Goal: Task Accomplishment & Management: Manage account settings

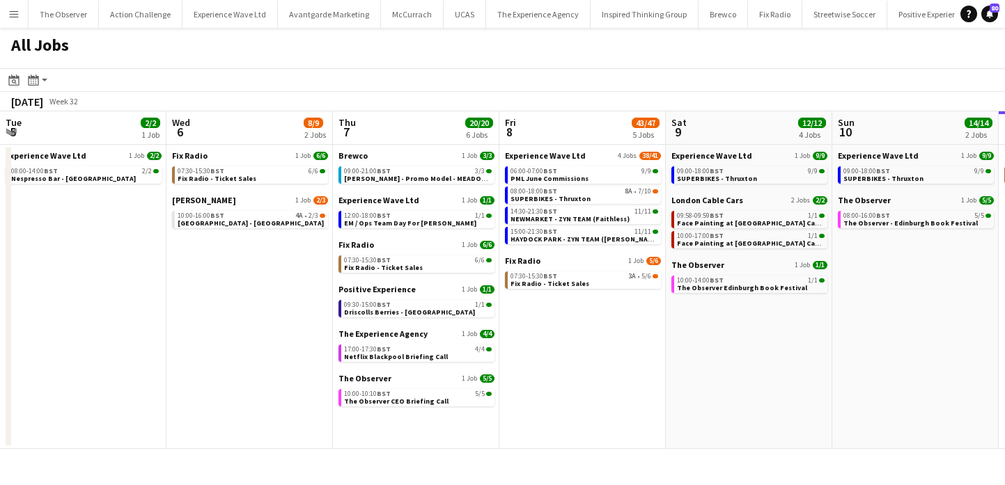
scroll to position [0, 375]
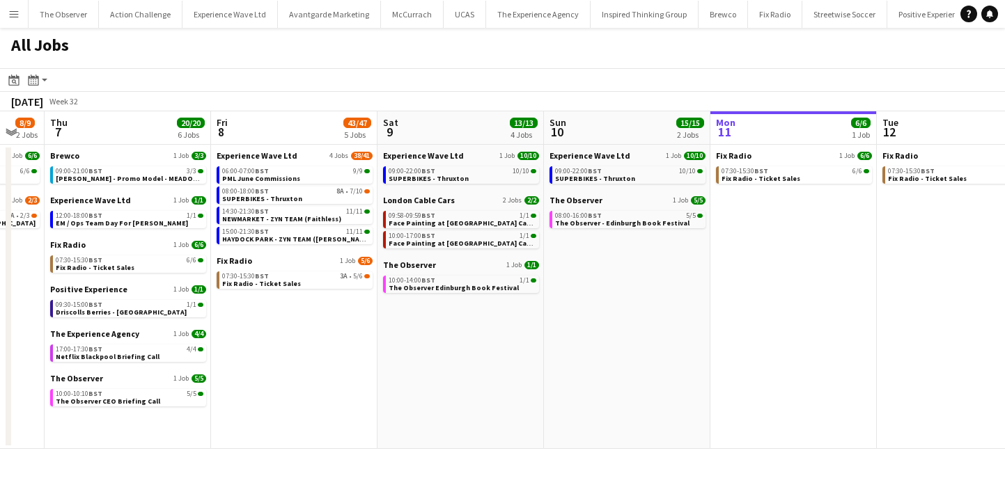
scroll to position [0, 439]
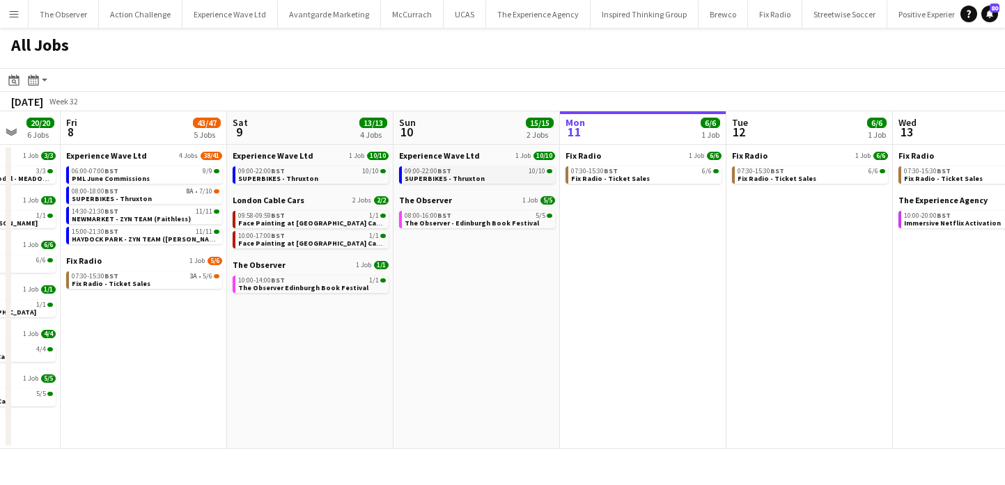
click at [459, 176] on span "SUPERBIKES - Thruxton" at bounding box center [444, 178] width 80 height 9
click at [345, 167] on link "09:00-22:00 BST 10/10 SUPERBIKES - Thruxton" at bounding box center [312, 174] width 148 height 16
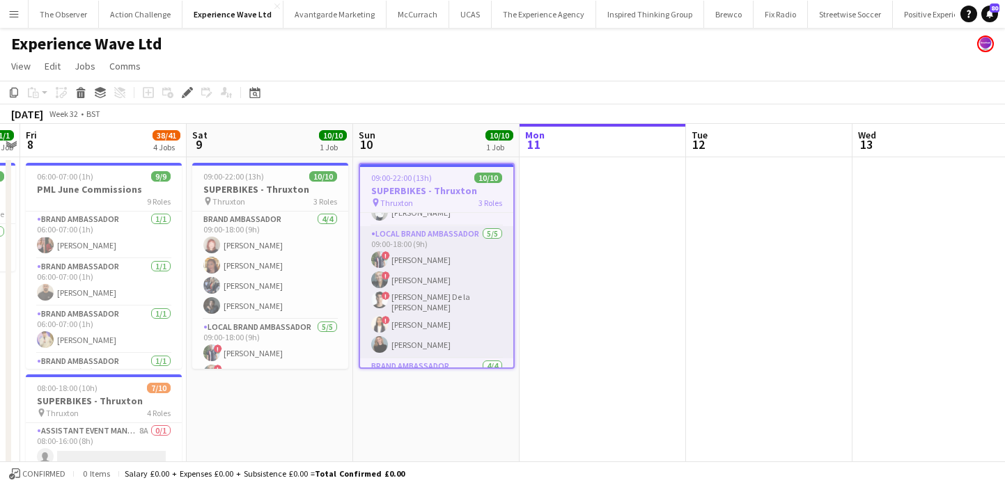
scroll to position [27, 0]
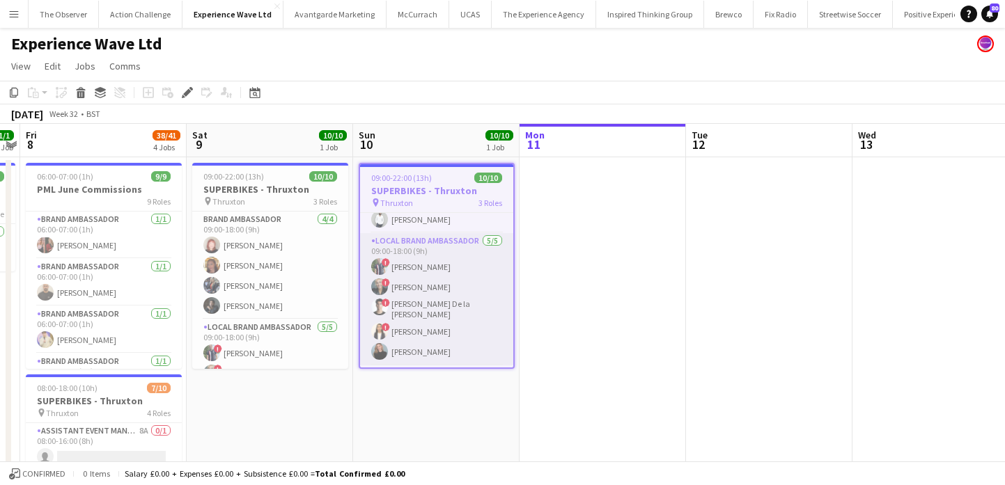
click at [462, 293] on app-card-role "Local Brand Ambassador 5/5 09:00-18:00 (9h) ! Angel Gervacio Bido ! Alicia Cumm…" at bounding box center [436, 299] width 153 height 132
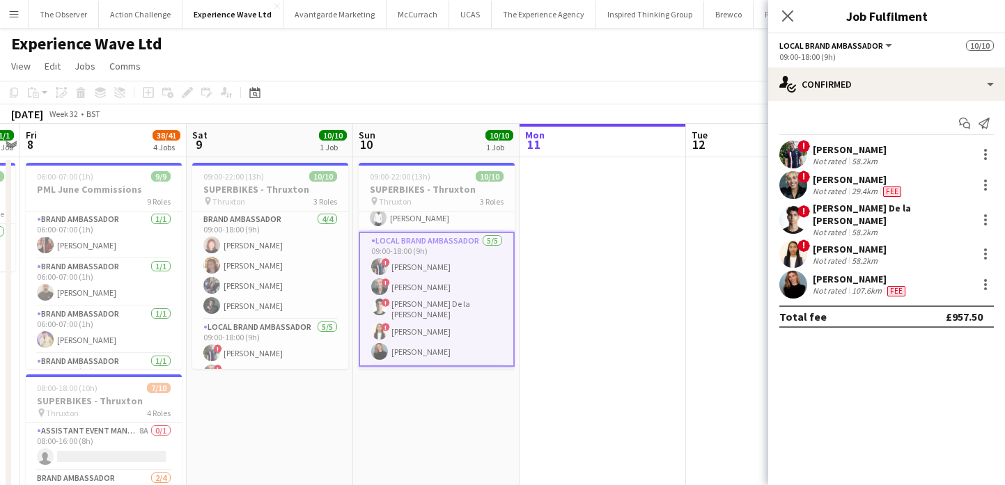
click at [803, 189] on app-user-avatar at bounding box center [793, 185] width 28 height 28
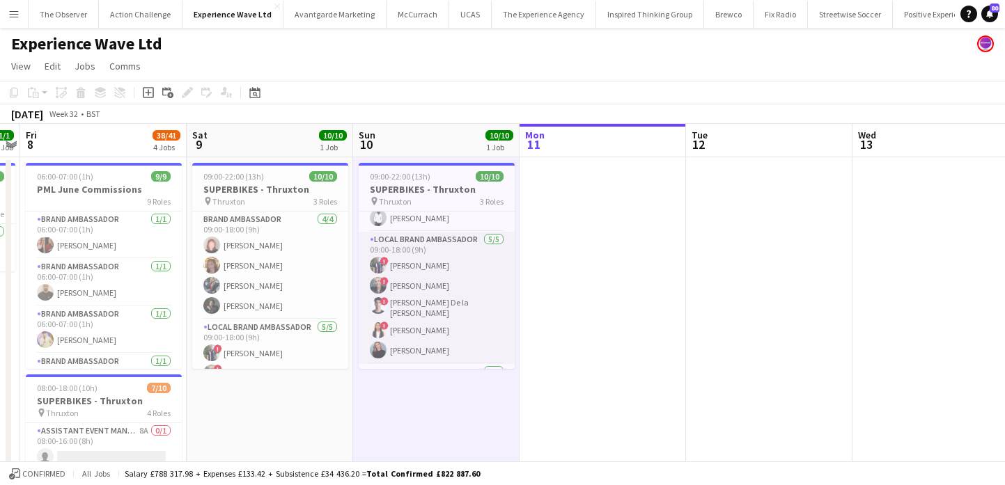
click at [482, 271] on app-card-role "Local Brand Ambassador 5/5 09:00-18:00 (9h) ! Angel Gervacio Bido ! Alicia Cumm…" at bounding box center [437, 298] width 156 height 132
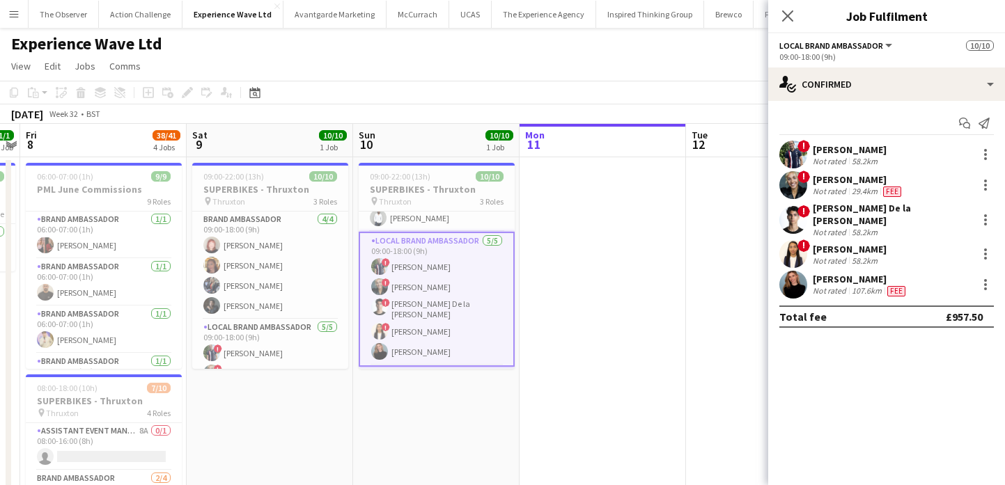
click at [801, 239] on span "!" at bounding box center [803, 245] width 13 height 13
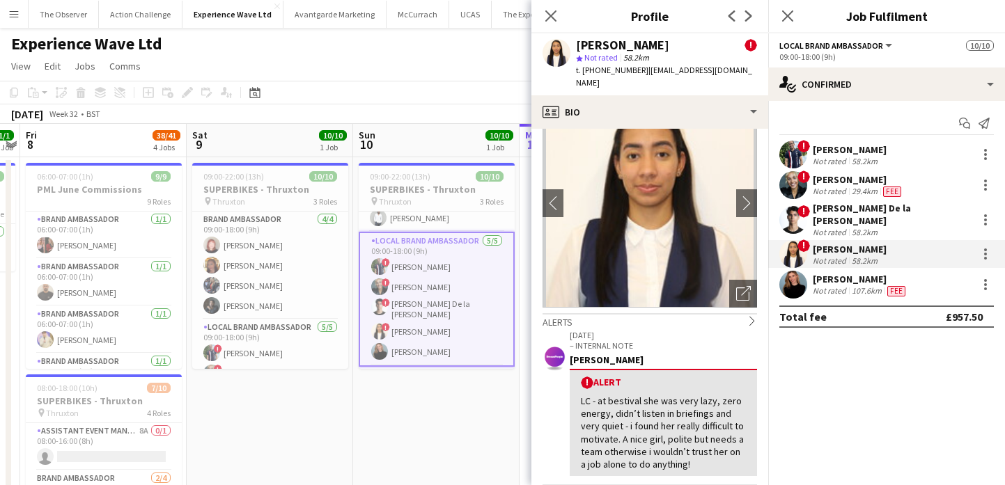
scroll to position [49, 0]
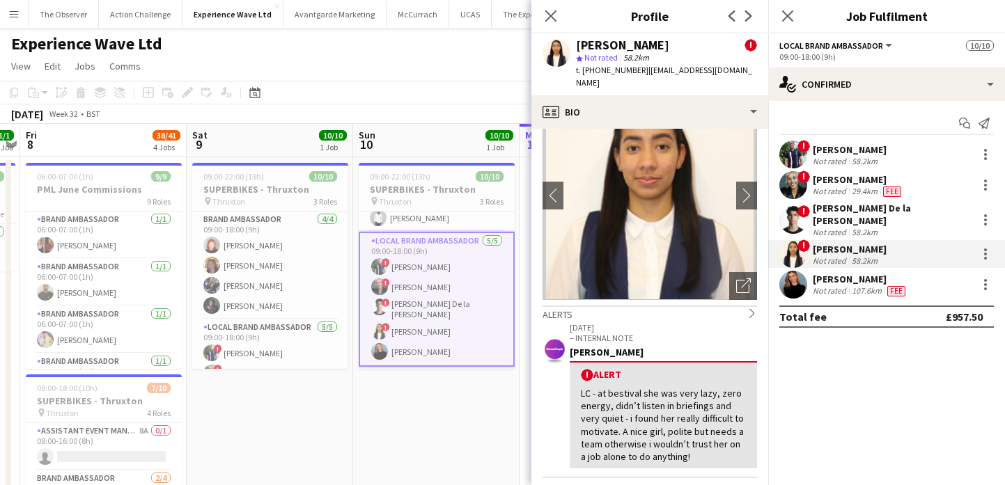
click at [786, 222] on app-user-avatar at bounding box center [793, 220] width 28 height 28
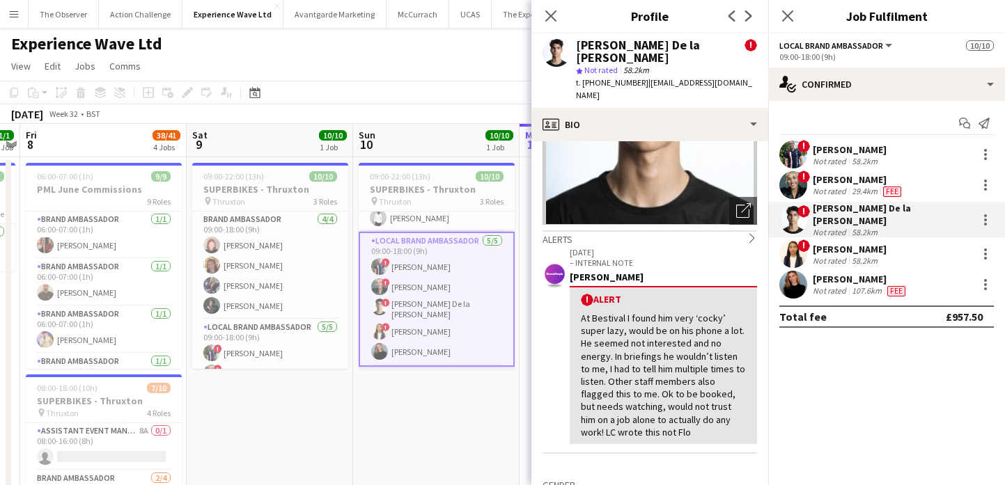
scroll to position [160, 0]
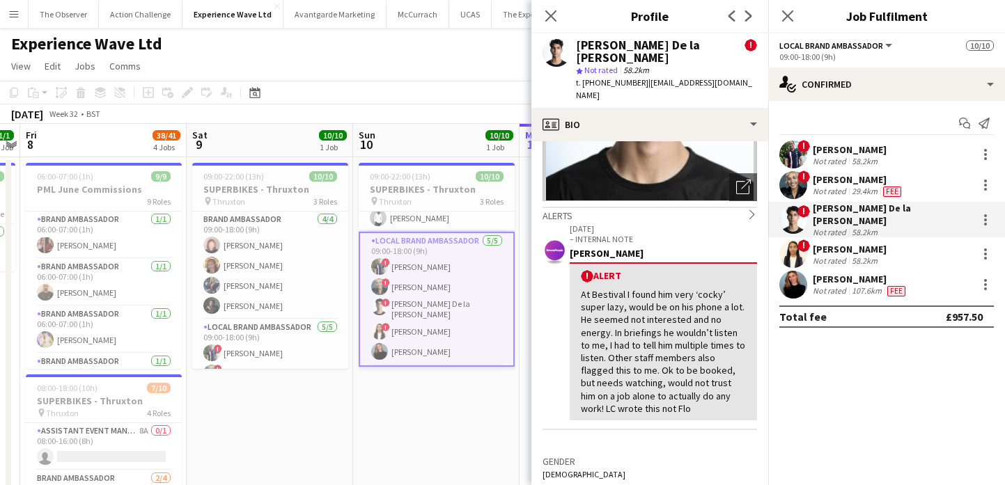
click at [789, 211] on app-user-avatar at bounding box center [793, 220] width 28 height 28
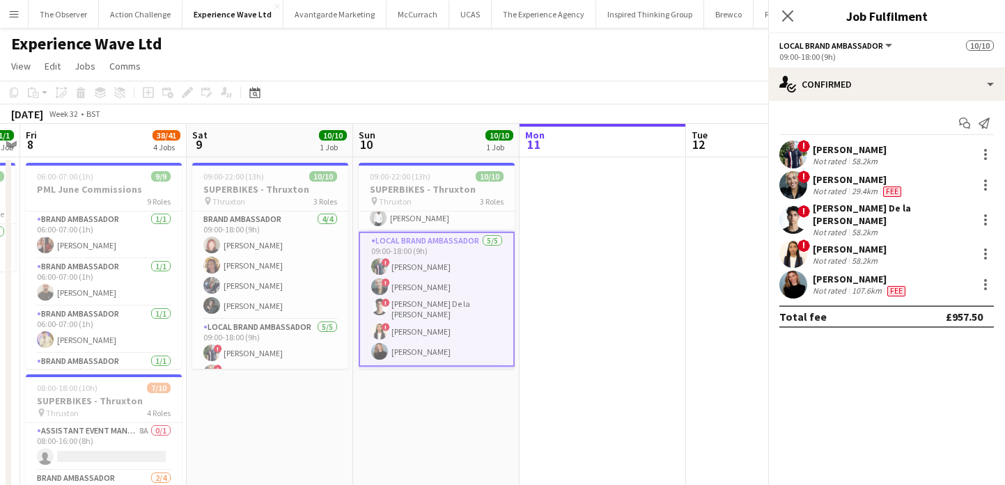
click at [795, 186] on app-user-avatar at bounding box center [793, 185] width 28 height 28
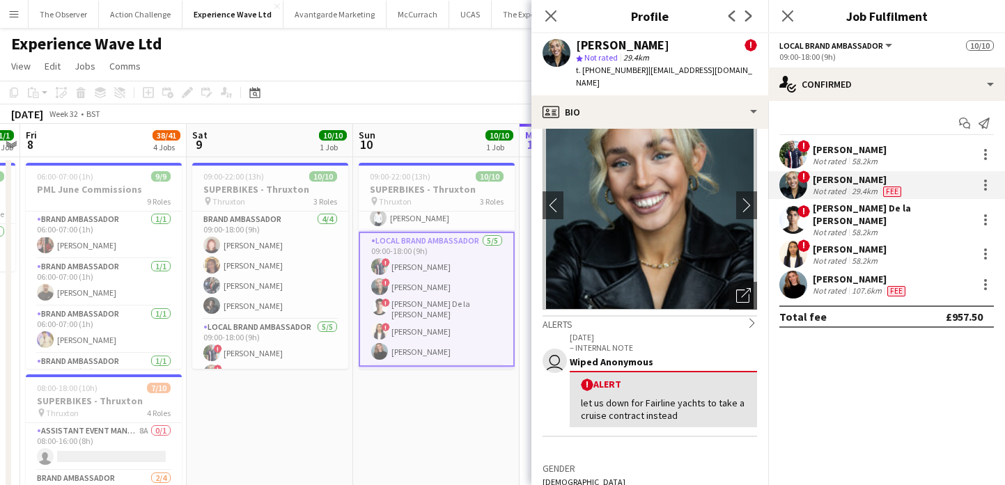
scroll to position [40, 0]
click at [801, 146] on span "!" at bounding box center [803, 146] width 13 height 13
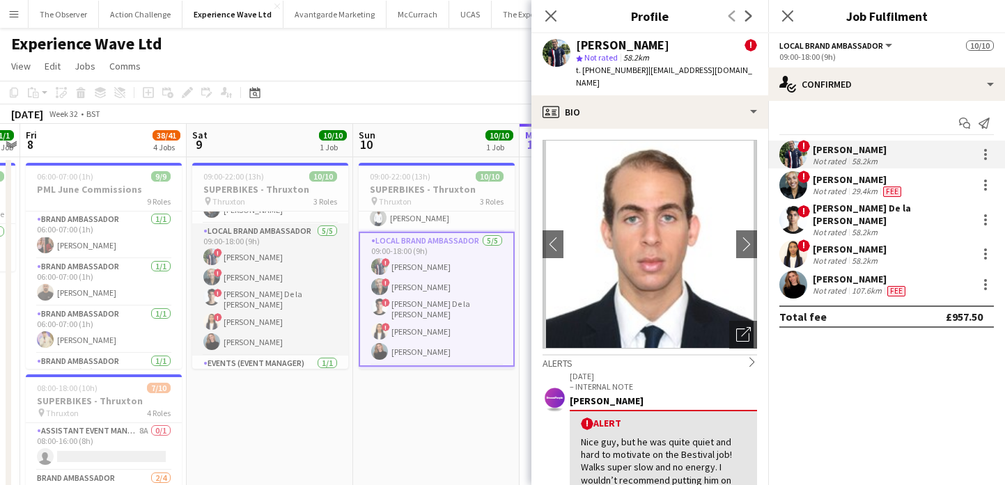
scroll to position [104, 0]
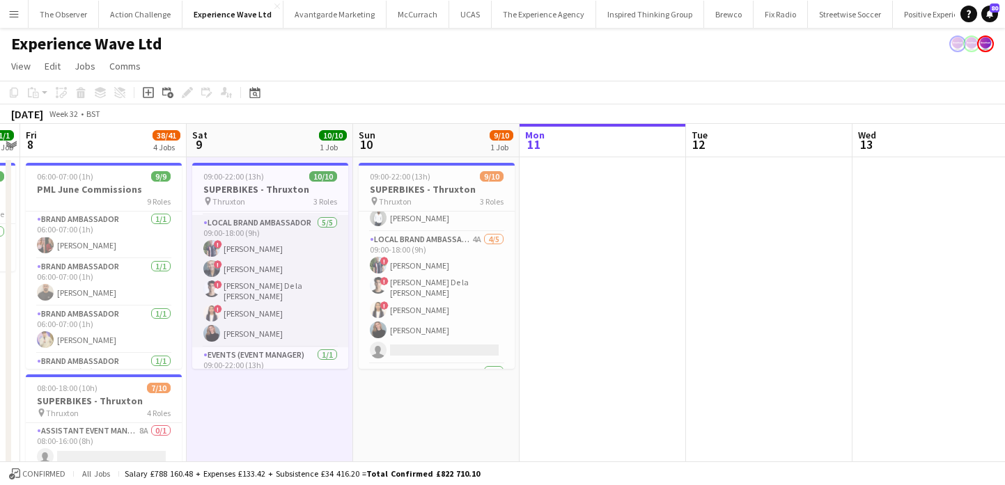
click at [310, 283] on app-card-role "Local Brand Ambassador 5/5 09:00-18:00 (9h) ! Angel Gervacio Bido ! Alicia Cumm…" at bounding box center [270, 281] width 156 height 132
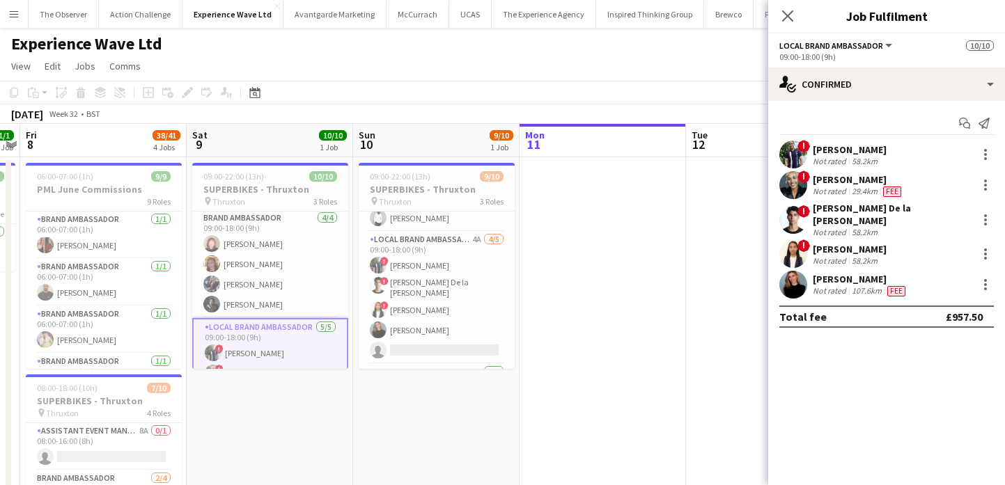
scroll to position [0, 0]
click at [314, 200] on span "3 Roles" at bounding box center [325, 201] width 24 height 10
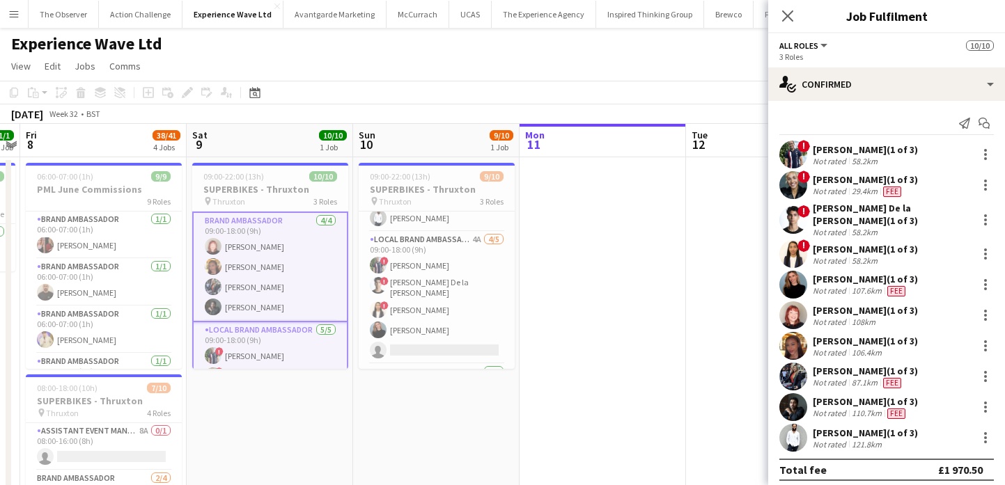
click at [313, 237] on app-card-role "Brand Ambassador 4/4 09:00-18:00 (9h) Lily Exall Mollie NJOKU Chantelle Keung C…" at bounding box center [270, 267] width 156 height 111
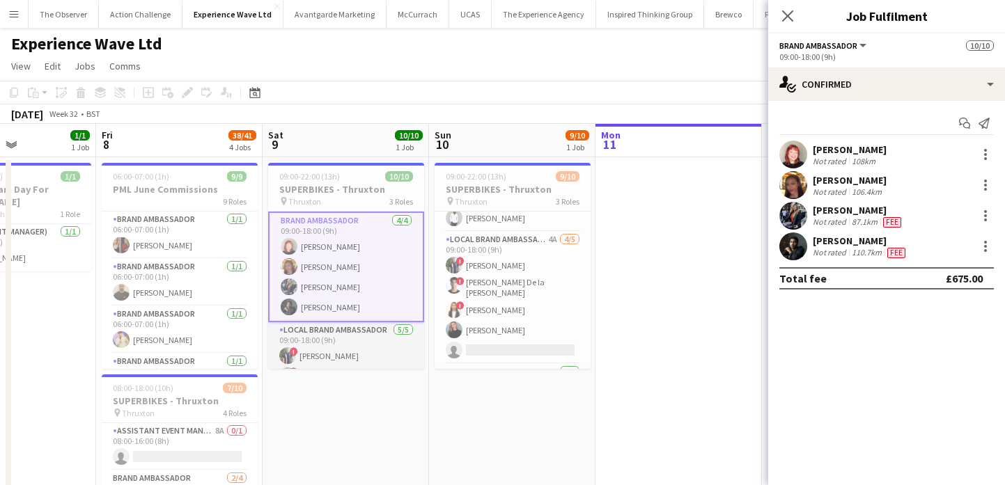
scroll to position [129, 0]
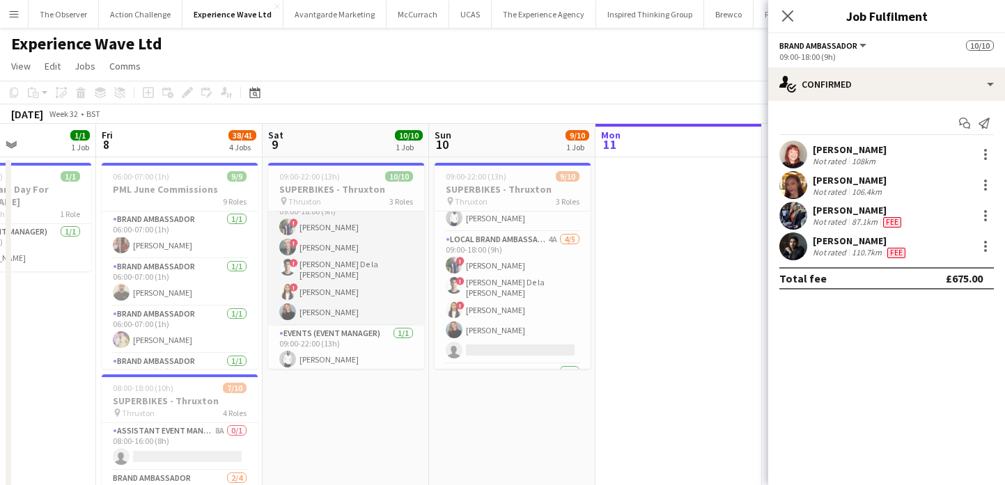
click at [312, 333] on app-card-role "Events (Event Manager) 1/1 09:00-22:00 (13h) Pedro De Marchi" at bounding box center [346, 349] width 156 height 47
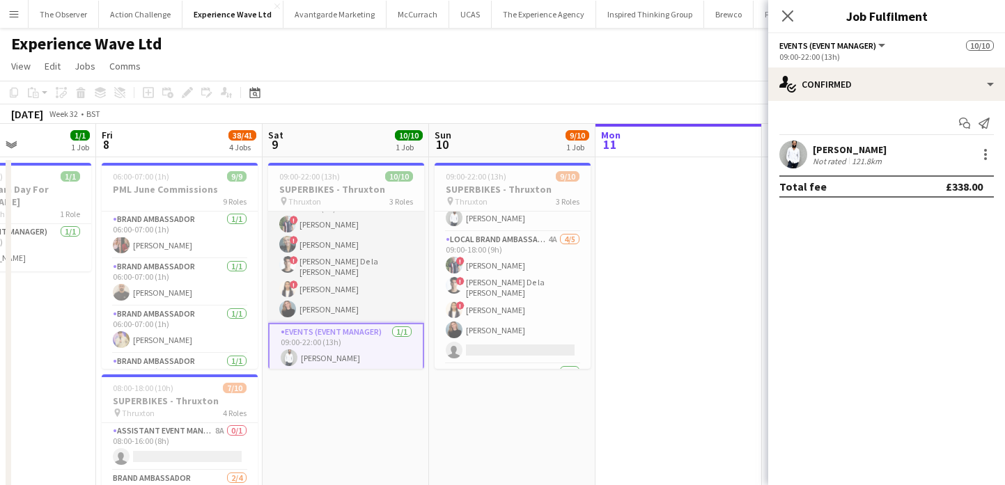
scroll to position [126, 0]
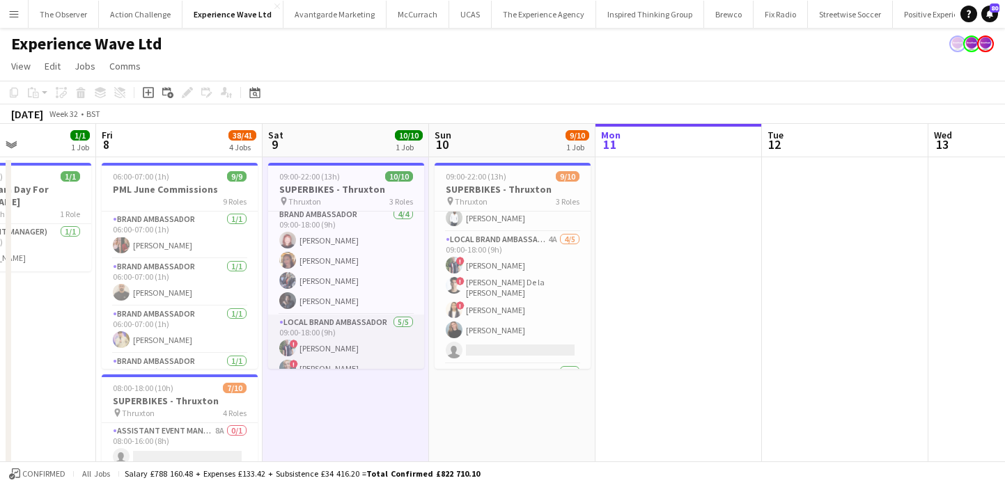
scroll to position [0, 0]
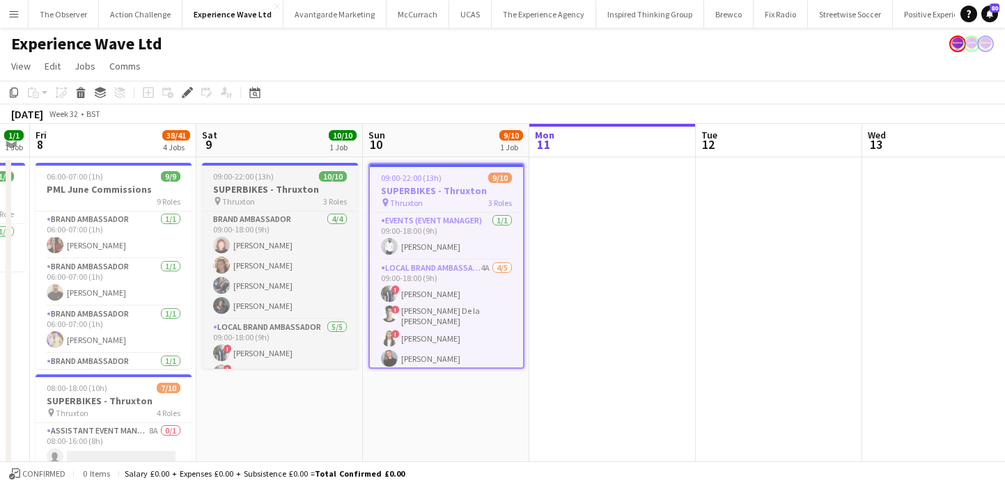
scroll to position [0, 458]
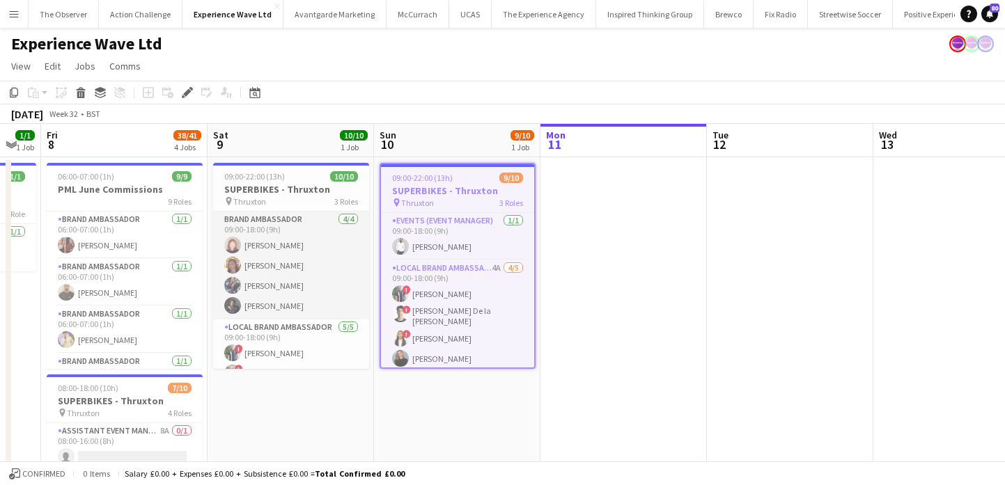
click at [290, 253] on app-card-role "Brand Ambassador 4/4 09:00-18:00 (9h) Lily Exall Mollie NJOKU Chantelle Keung C…" at bounding box center [291, 266] width 156 height 108
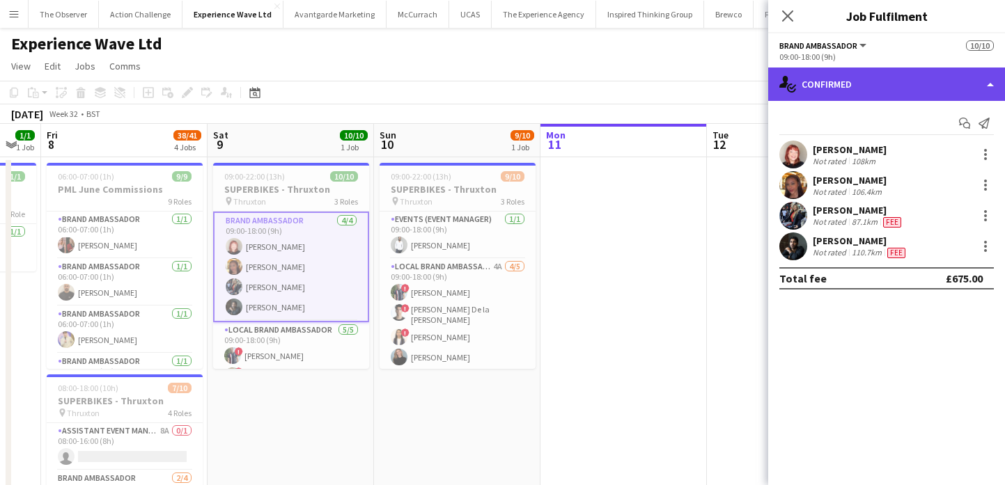
click at [887, 78] on div "single-neutral-actions-check-2 Confirmed" at bounding box center [886, 84] width 237 height 33
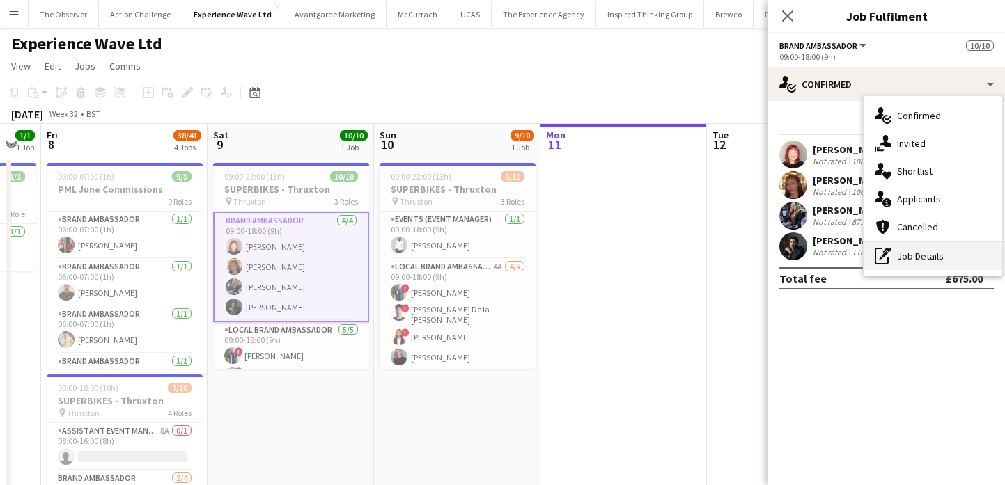
click at [913, 255] on div "pen-write Job Details" at bounding box center [932, 256] width 138 height 28
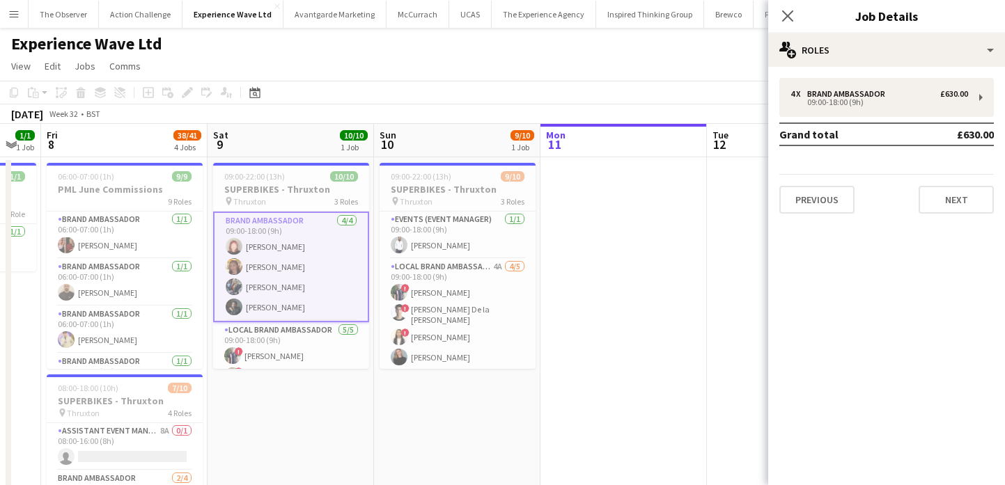
click at [845, 119] on div "4 x Brand Ambassador £630.00 09:00-18:00 (9h) Grand total £630.00 Previous Next" at bounding box center [886, 146] width 237 height 136
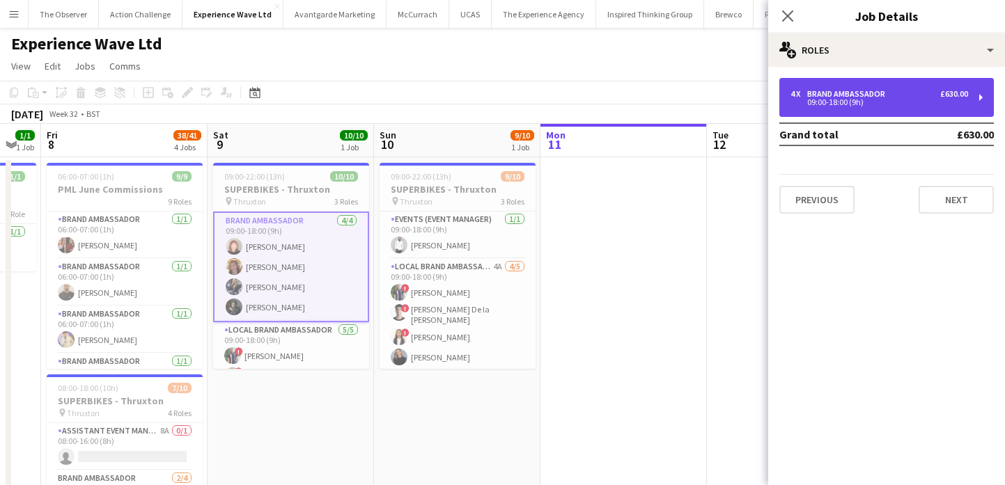
click at [853, 104] on div "09:00-18:00 (9h)" at bounding box center [879, 102] width 178 height 7
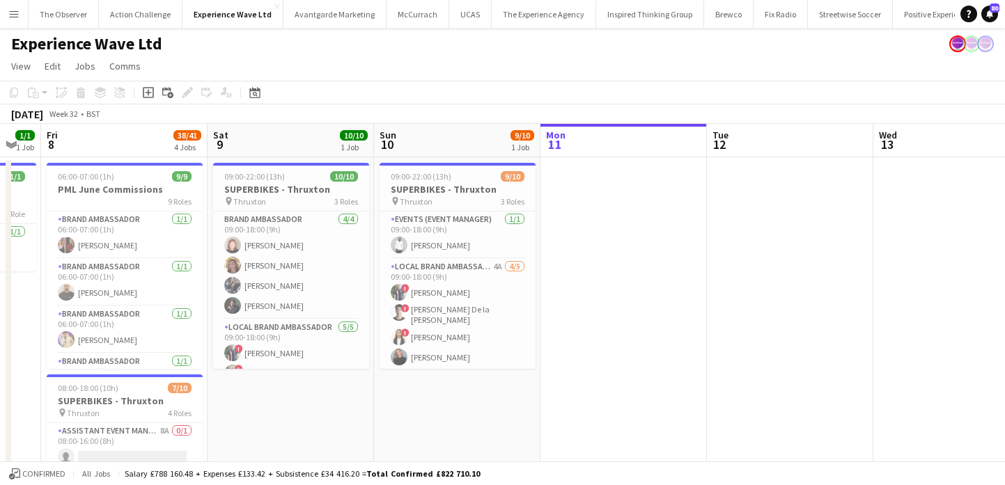
click at [1, 17] on button "Menu" at bounding box center [14, 14] width 28 height 28
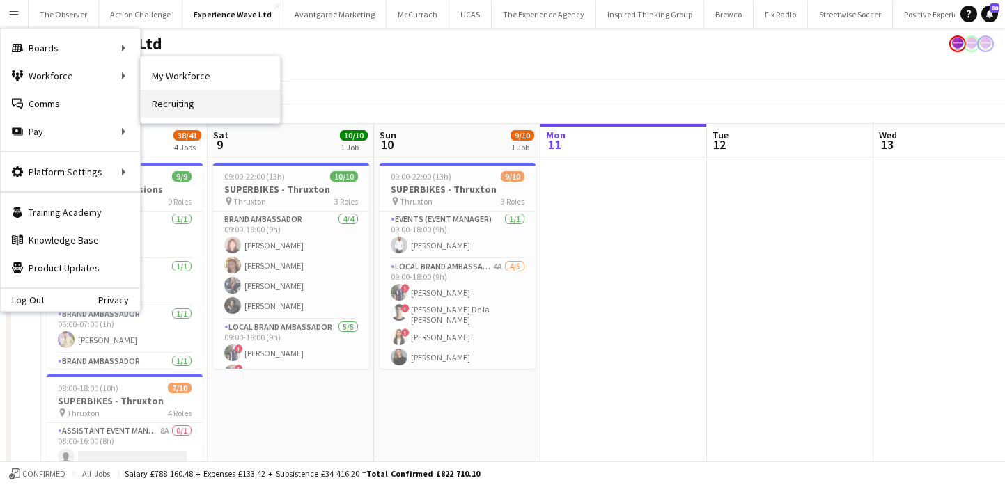
click at [171, 91] on link "Recruiting" at bounding box center [210, 104] width 139 height 28
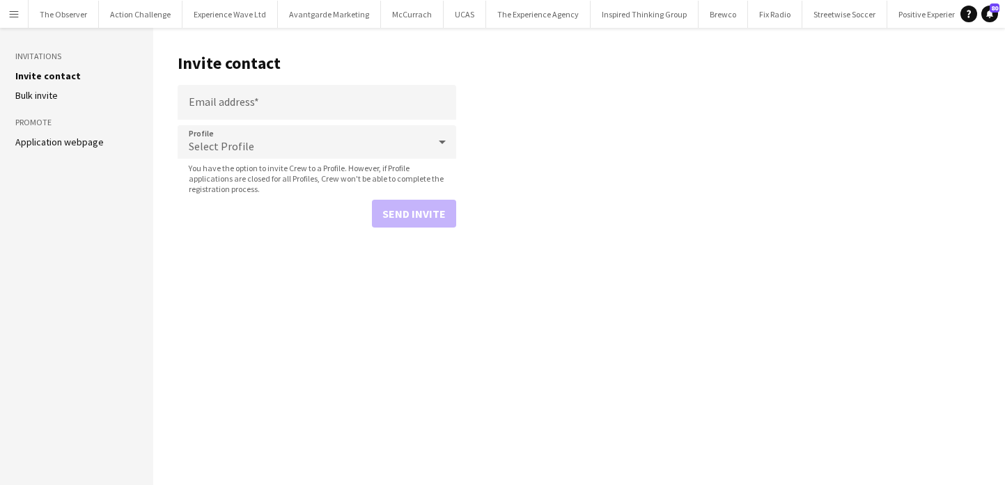
click at [11, 7] on button "Menu" at bounding box center [14, 14] width 28 height 28
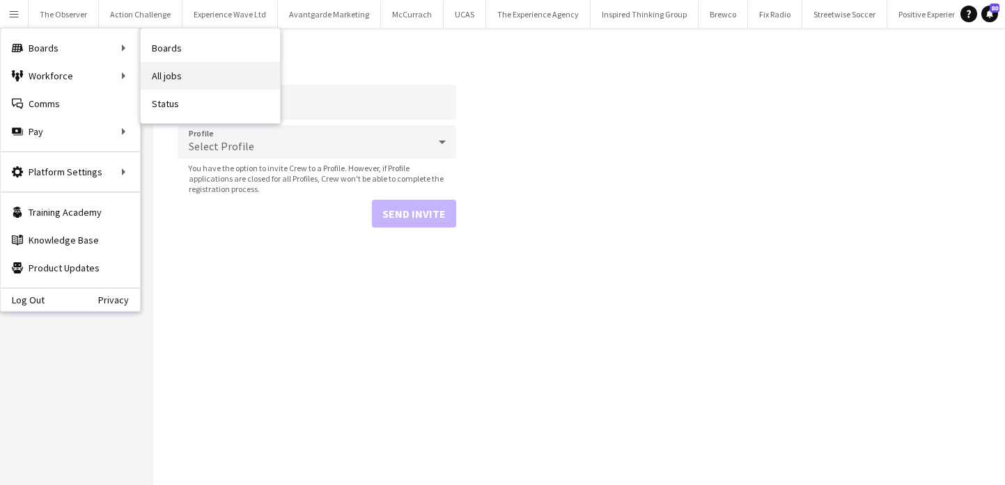
click at [167, 78] on link "All jobs" at bounding box center [210, 76] width 139 height 28
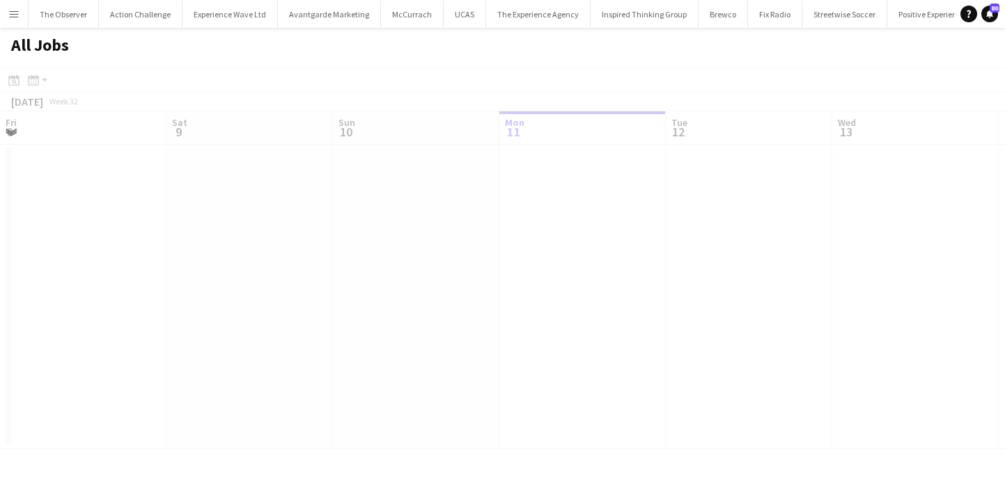
scroll to position [0, 333]
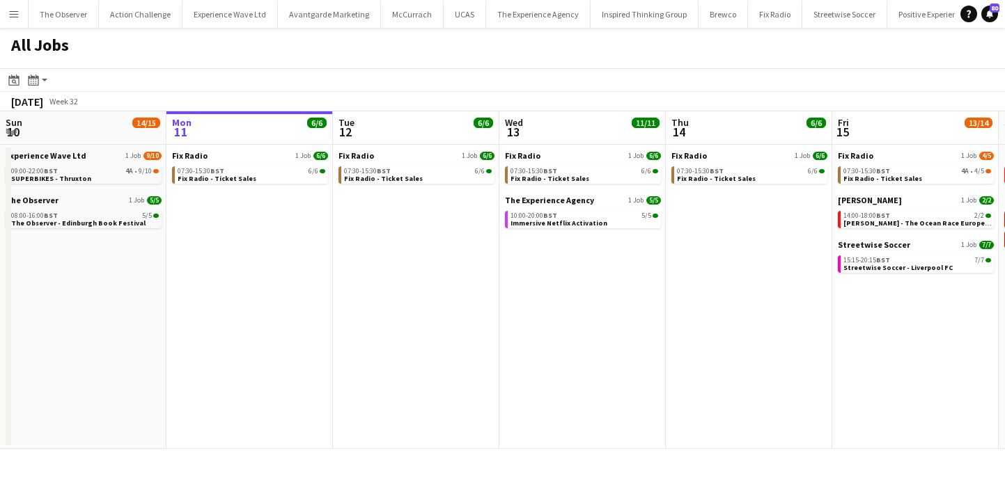
click at [5, 7] on button "Menu" at bounding box center [14, 14] width 28 height 28
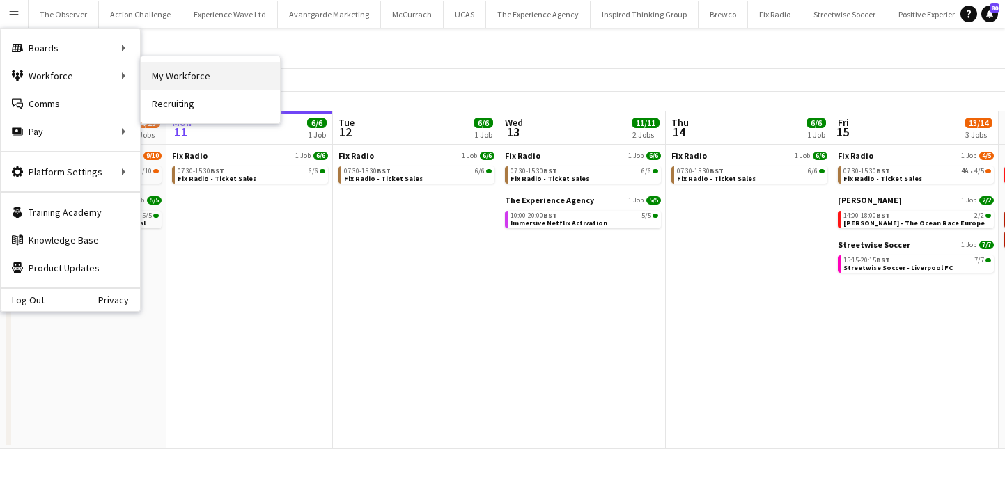
click at [170, 88] on link "My Workforce" at bounding box center [210, 76] width 139 height 28
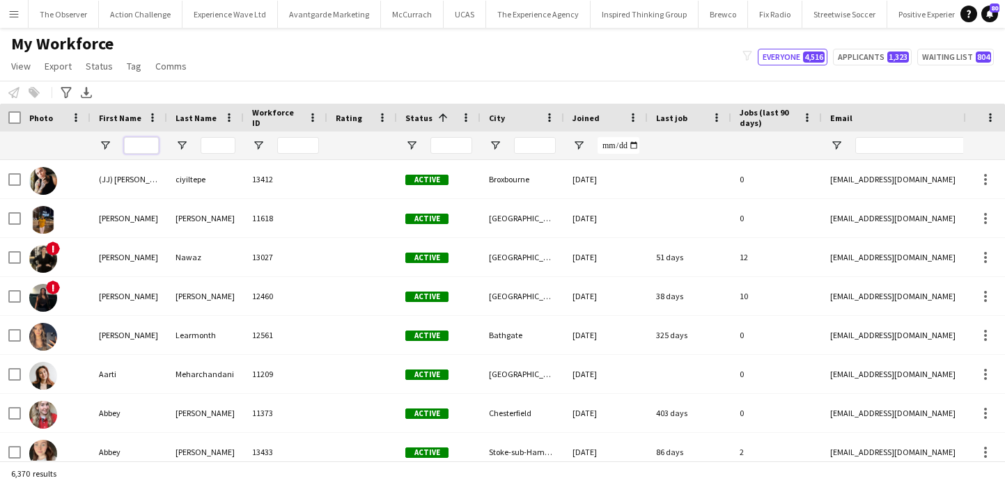
click at [145, 153] on input "First Name Filter Input" at bounding box center [141, 145] width 35 height 17
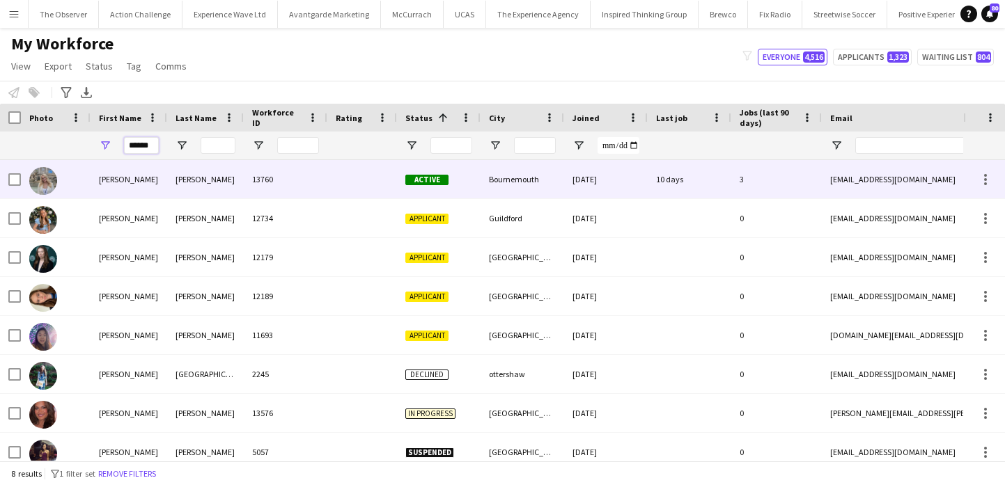
type input "******"
click at [197, 189] on div "Antell" at bounding box center [205, 179] width 77 height 38
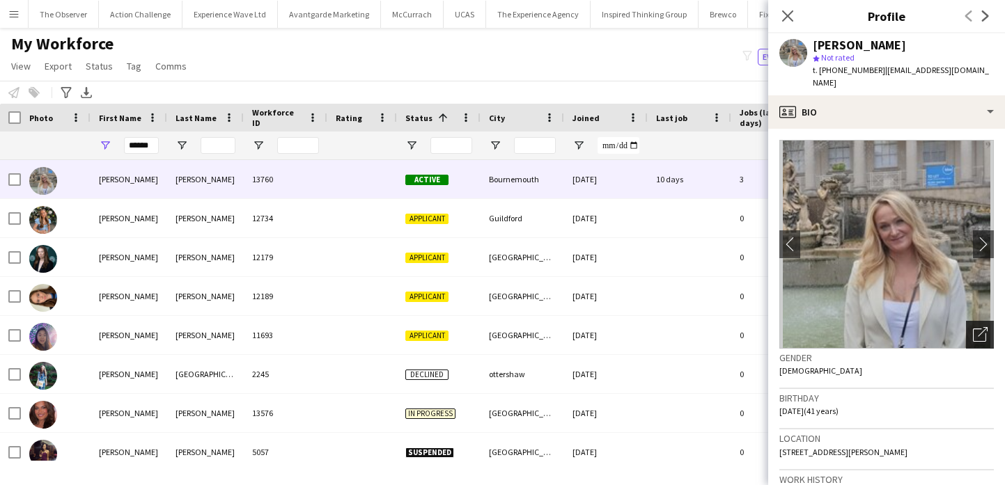
click at [981, 327] on icon "Open photos pop-in" at bounding box center [979, 334] width 15 height 15
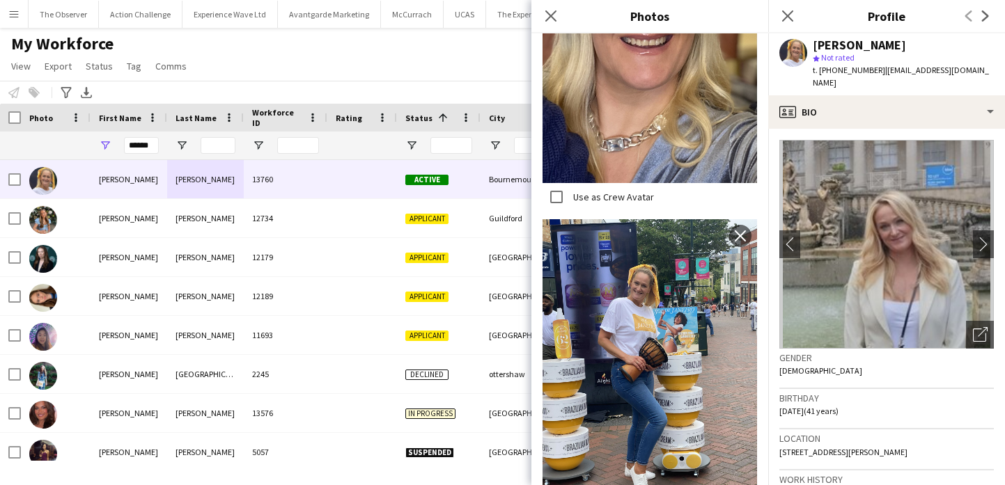
scroll to position [1456, 0]
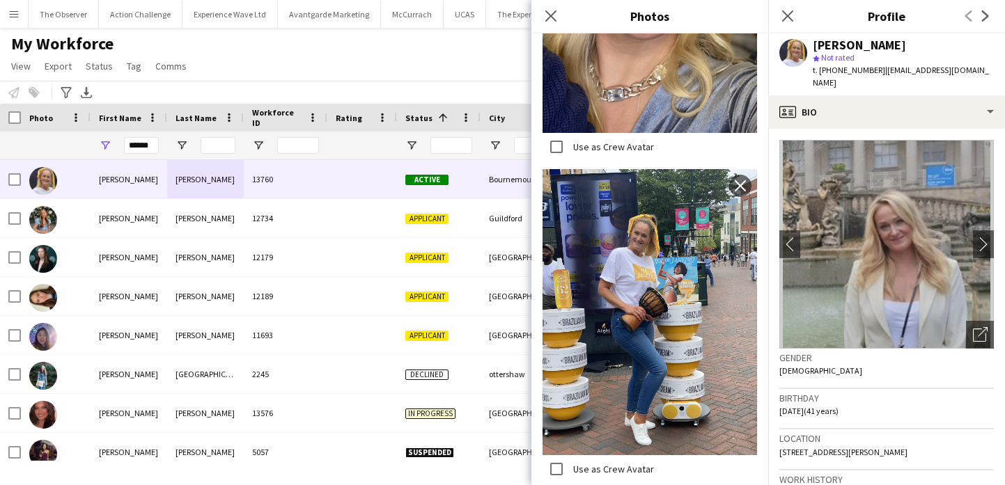
click at [445, 84] on div "Notify workforce Add to tag Select at least one crew to tag him or her. Advance…" at bounding box center [502, 92] width 1005 height 23
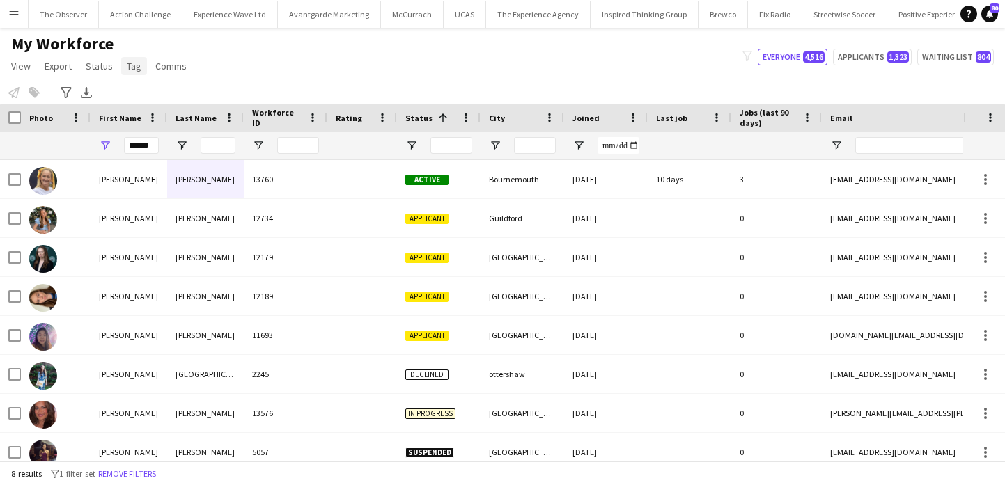
click at [139, 74] on link "Tag" at bounding box center [134, 66] width 26 height 18
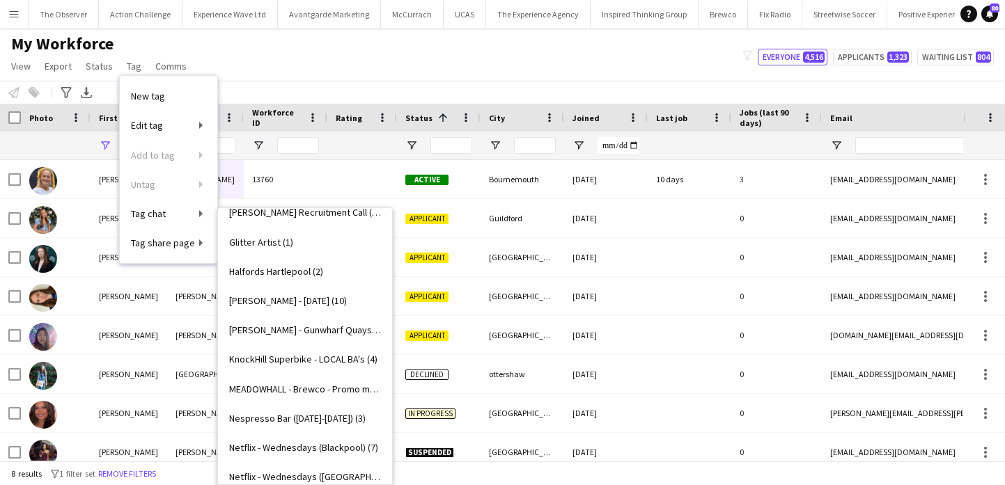
scroll to position [783, 0]
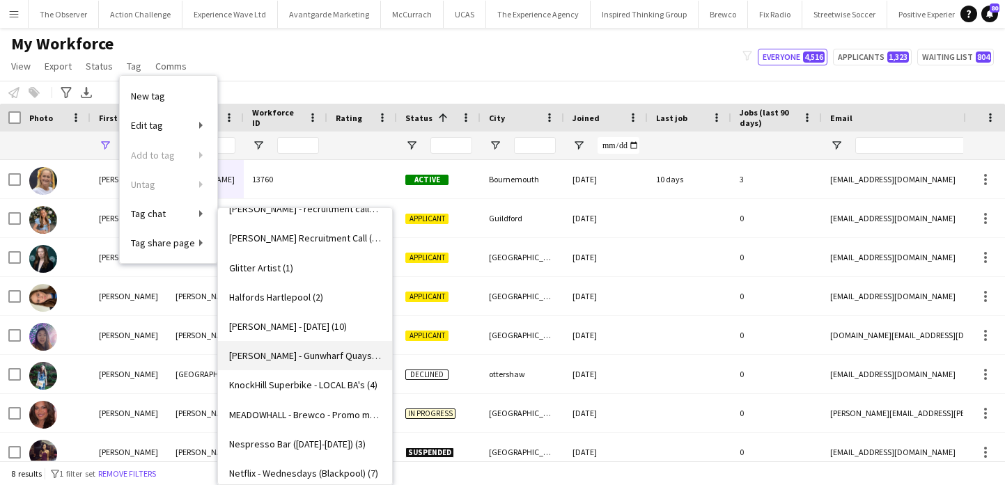
click at [292, 357] on span "Helly Hanson - Gunwharf Quays (2)" at bounding box center [305, 355] width 152 height 13
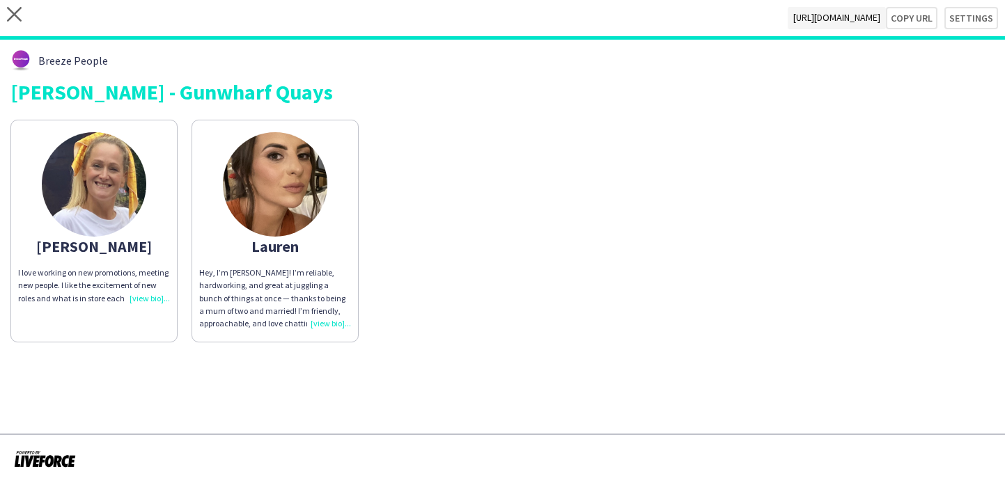
click at [144, 274] on div "I love working on new promotions, meeting new people. I like the excitement of …" at bounding box center [94, 286] width 152 height 38
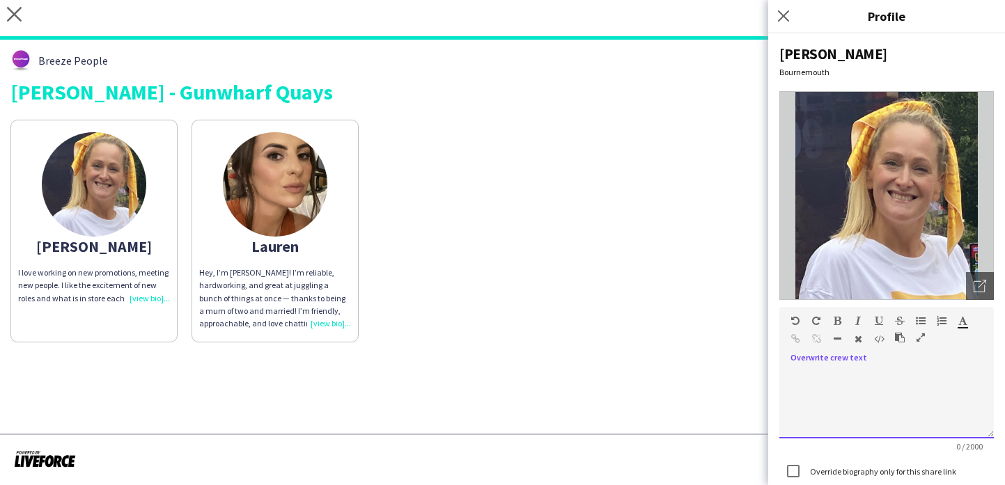
click at [915, 386] on div at bounding box center [886, 404] width 214 height 70
paste div
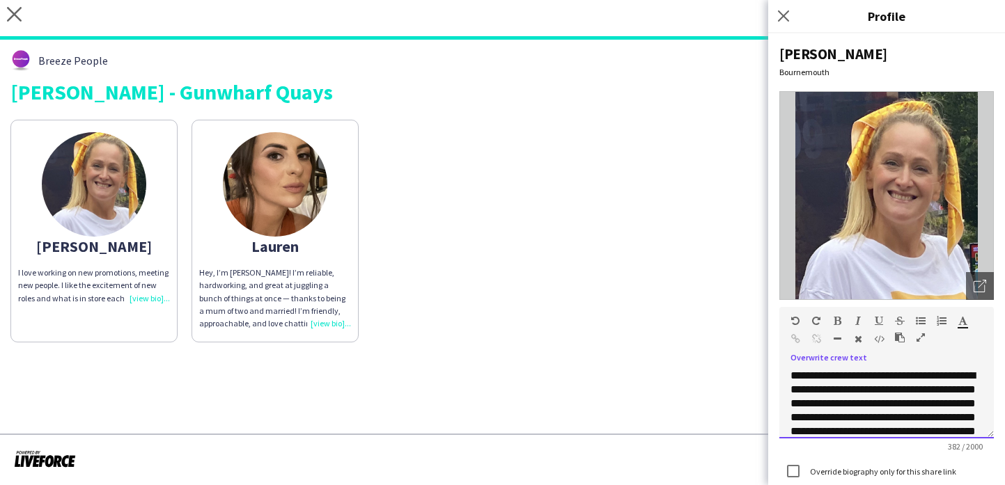
click at [957, 401] on p "**********" at bounding box center [886, 445] width 192 height 153
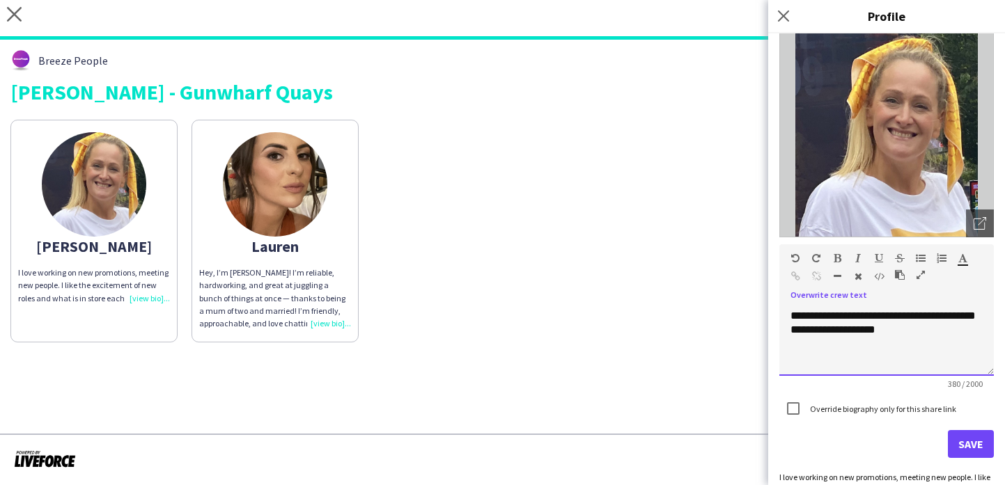
scroll to position [81, 0]
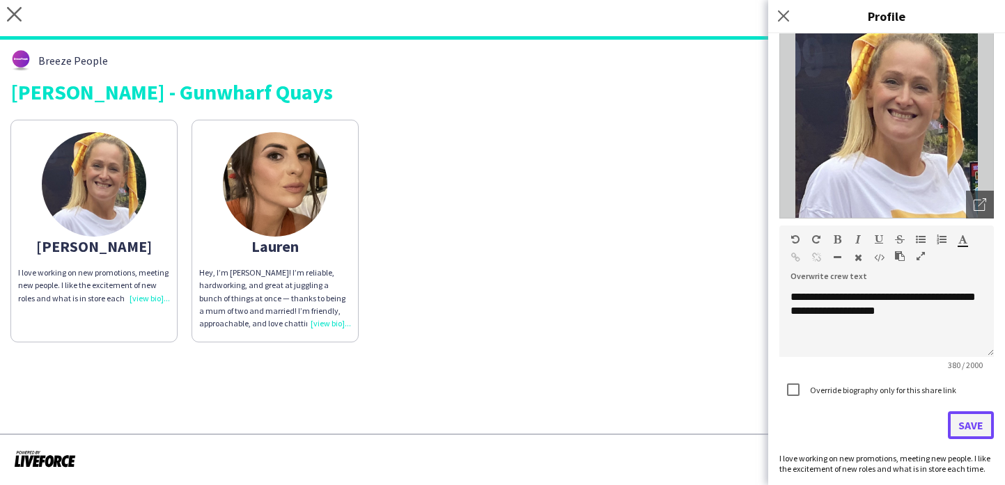
click at [958, 432] on button "Save" at bounding box center [970, 425] width 46 height 28
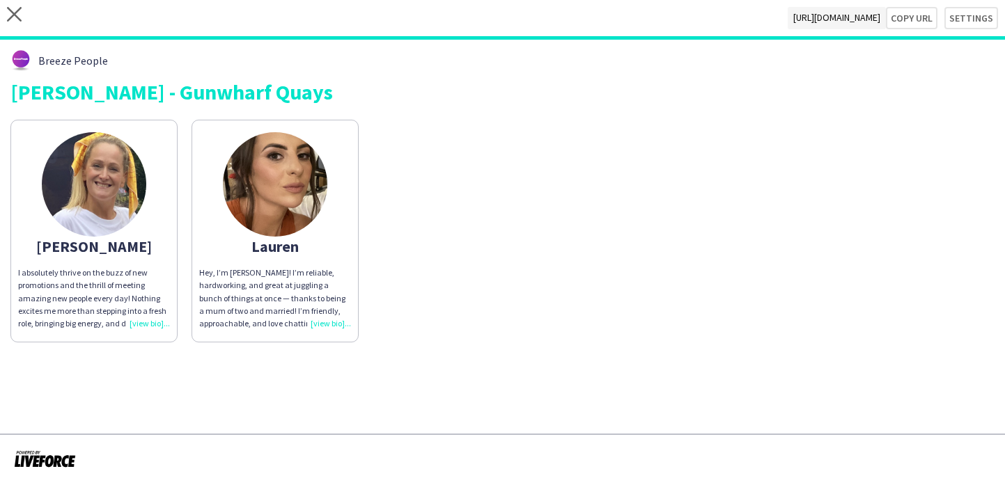
click at [583, 245] on div "Amelia I absolutely thrive on the buzz of new promotions and the thrill of meet…" at bounding box center [502, 228] width 984 height 230
click at [281, 235] on img at bounding box center [275, 184] width 104 height 104
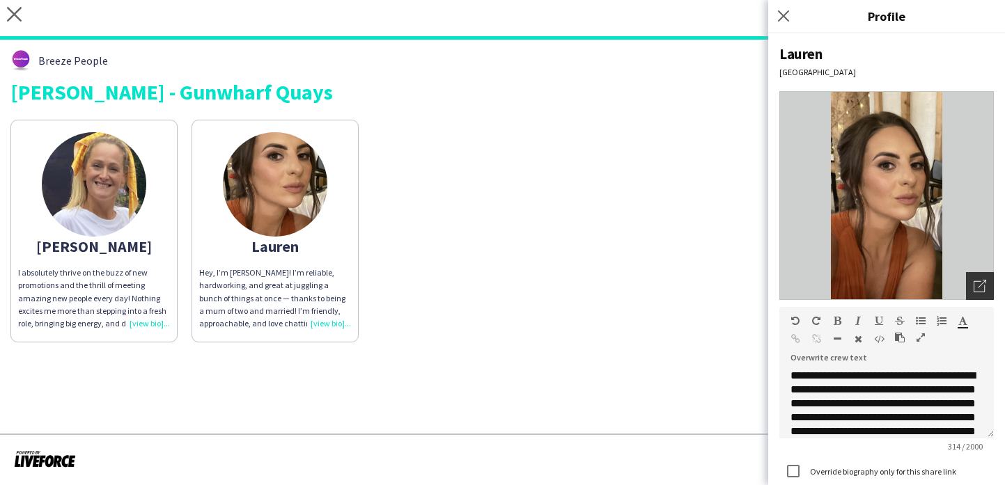
click at [979, 285] on icon "Open photos pop-in" at bounding box center [979, 286] width 13 height 13
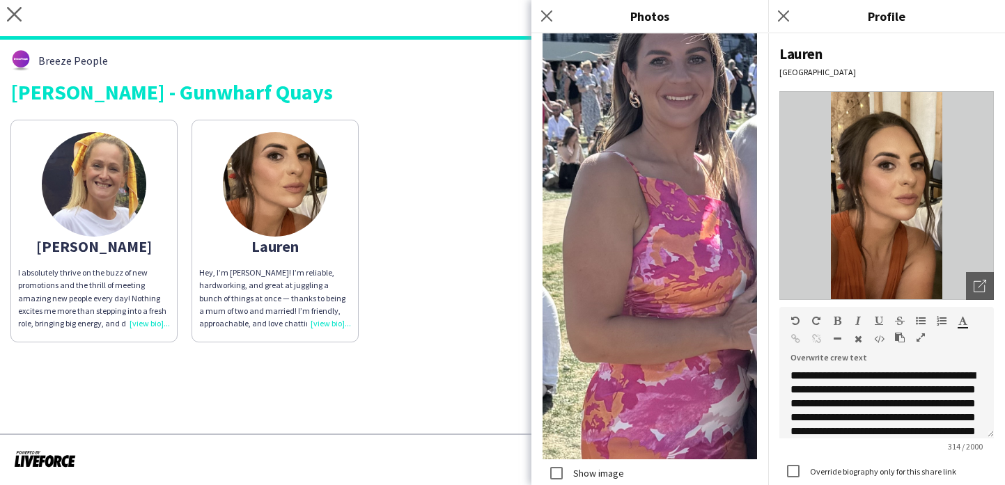
scroll to position [962, 0]
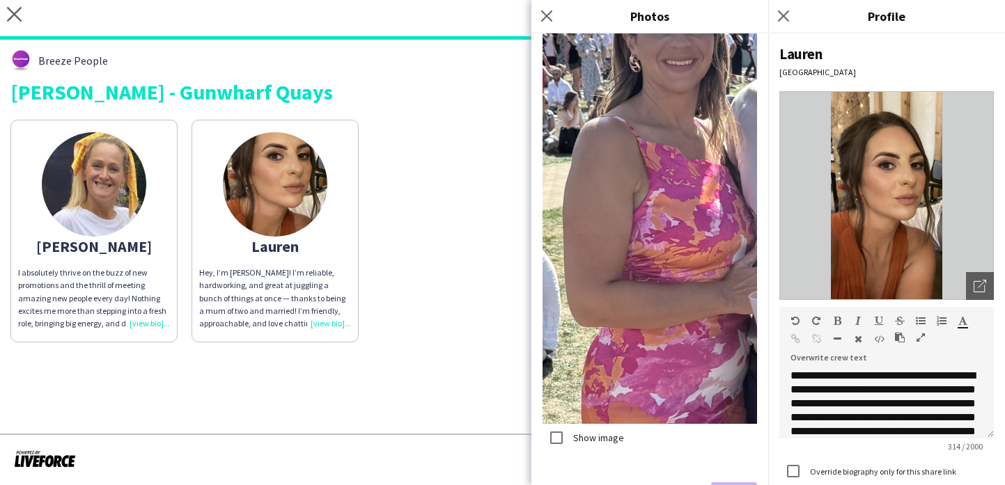
click at [371, 222] on div "Amelia I absolutely thrive on the buzz of new promotions and the thrill of meet…" at bounding box center [502, 228] width 984 height 230
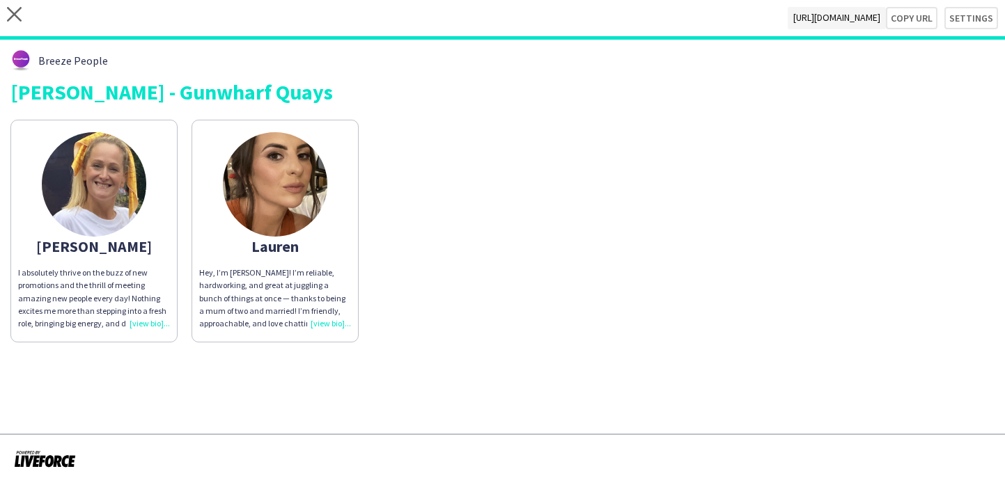
click at [132, 175] on img at bounding box center [94, 184] width 104 height 104
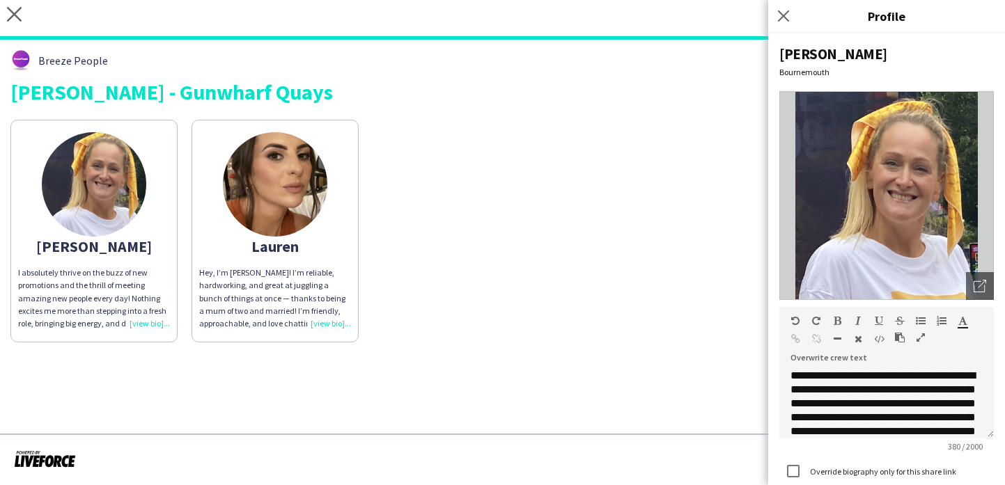
click at [372, 155] on div "Amelia I absolutely thrive on the buzz of new promotions and the thrill of meet…" at bounding box center [502, 228] width 984 height 230
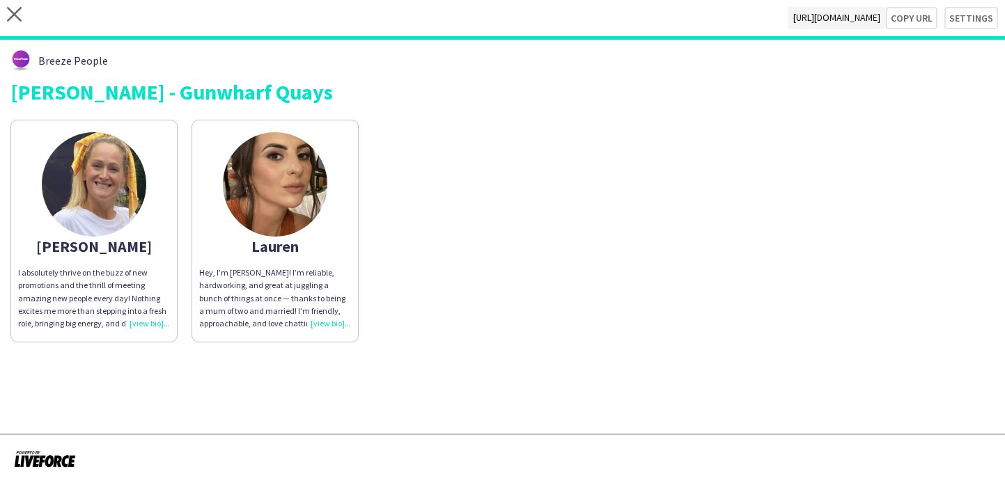
click at [184, 208] on div "Amelia I absolutely thrive on the buzz of new promotions and the thrill of meet…" at bounding box center [502, 228] width 984 height 230
click at [154, 208] on app-share-pages-crew-card "Amelia I absolutely thrive on the buzz of new promotions and the thrill of meet…" at bounding box center [93, 231] width 167 height 223
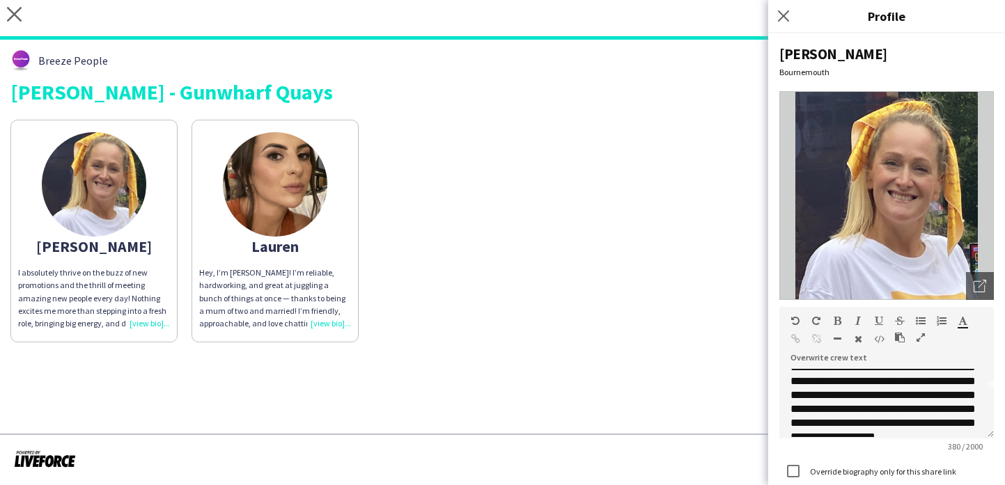
scroll to position [95, 0]
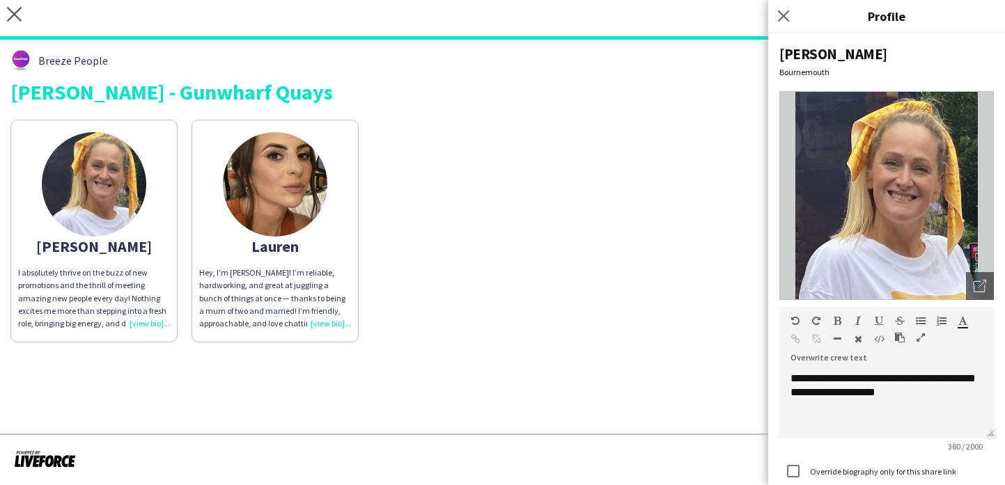
click at [673, 301] on div "Amelia I absolutely thrive on the buzz of new promotions and the thrill of meet…" at bounding box center [502, 228] width 984 height 230
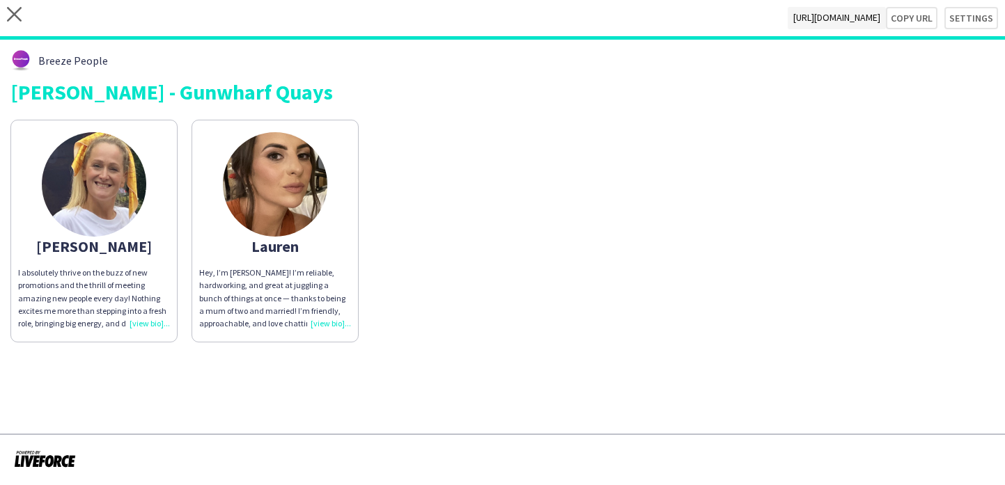
click at [147, 202] on app-share-pages-crew-card "Amelia I absolutely thrive on the buzz of new promotions and the thrill of meet…" at bounding box center [93, 231] width 167 height 223
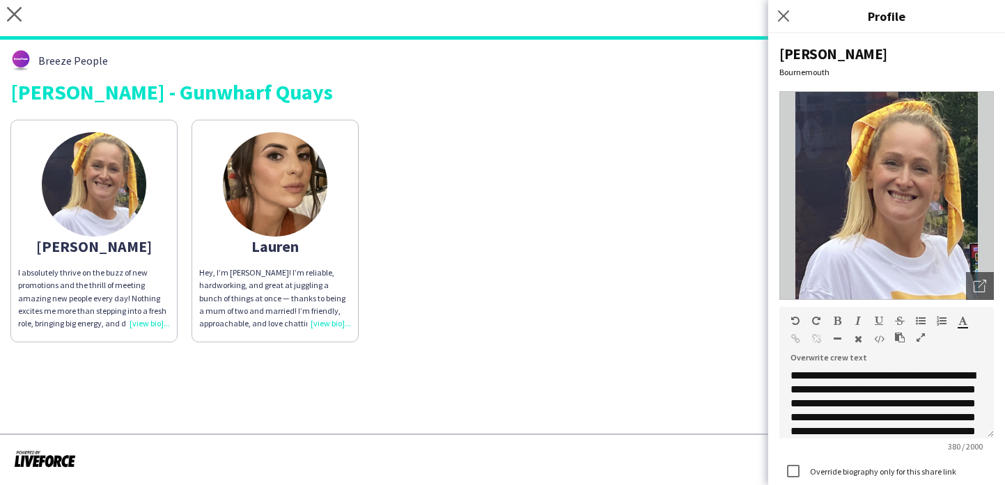
click at [591, 301] on div "Amelia I absolutely thrive on the buzz of new promotions and the thrill of meet…" at bounding box center [502, 228] width 984 height 230
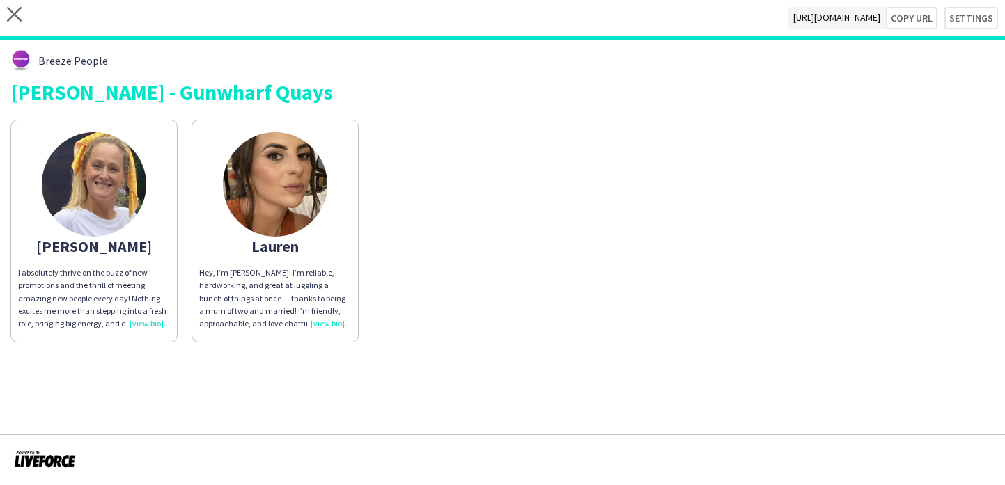
click at [224, 199] on img at bounding box center [275, 184] width 104 height 104
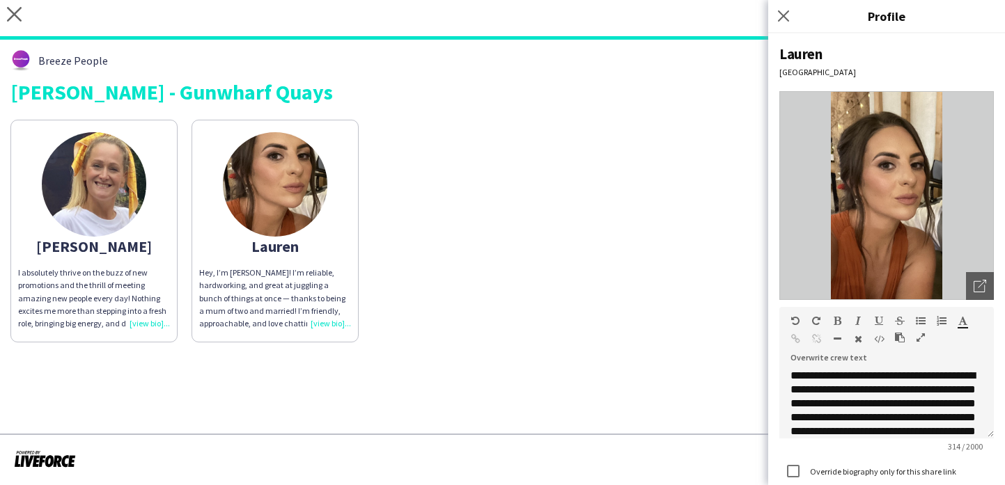
click at [106, 215] on img at bounding box center [94, 184] width 104 height 104
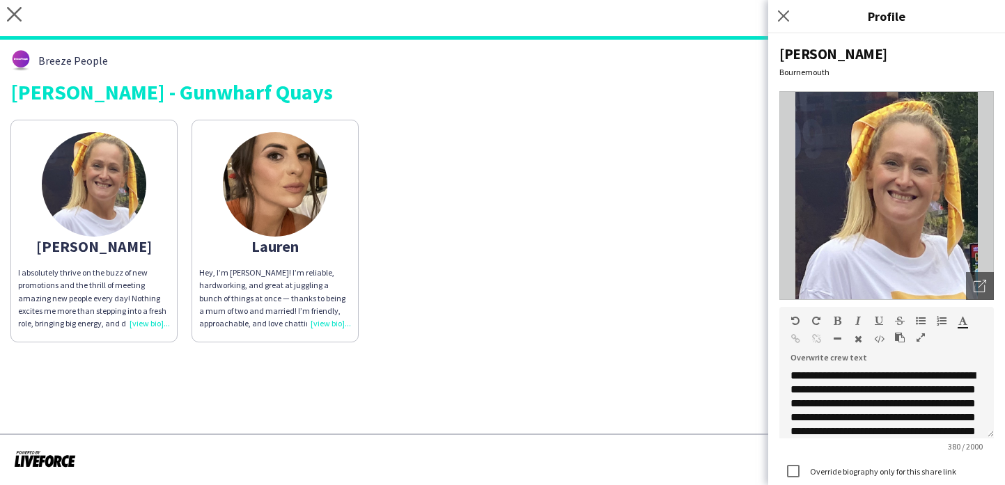
click at [282, 246] on div "Lauren" at bounding box center [275, 246] width 152 height 13
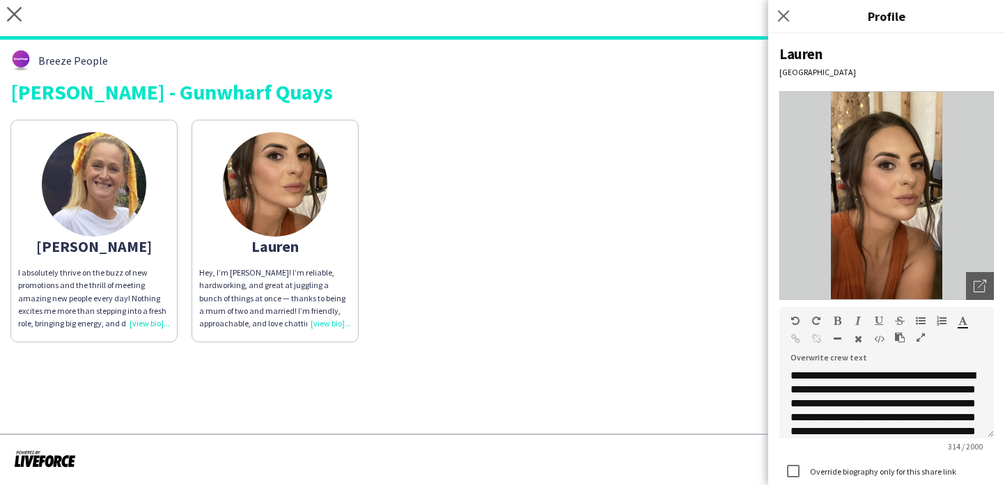
click at [656, 284] on div "Amelia I absolutely thrive on the buzz of new promotions and the thrill of meet…" at bounding box center [502, 228] width 984 height 230
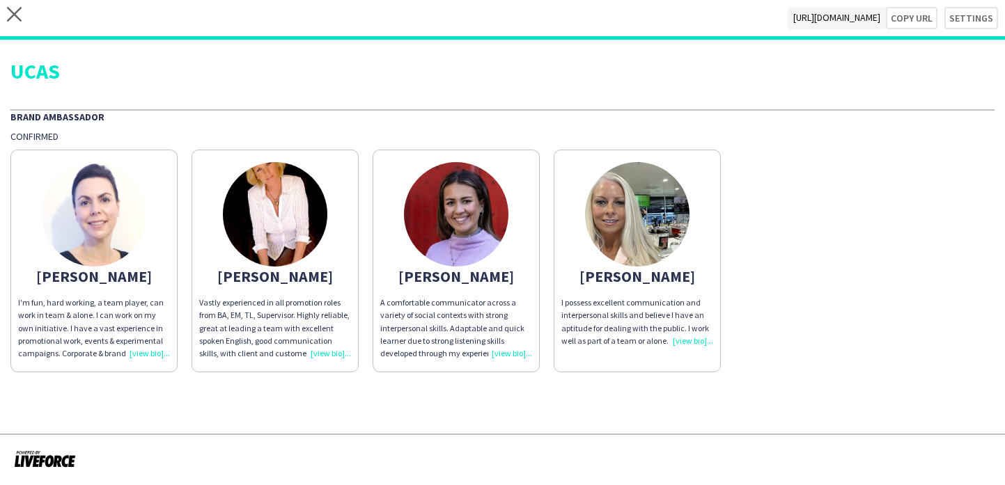
click at [128, 108] on div "UCAS Brand Ambassador Confirmed [PERSON_NAME] I'm fun, hard working, a team pla…" at bounding box center [502, 211] width 1005 height 343
click at [80, 95] on div "UCAS Brand Ambassador Confirmed [PERSON_NAME] I'm fun, hard working, a team pla…" at bounding box center [502, 211] width 1005 height 343
click at [85, 246] on img at bounding box center [94, 214] width 104 height 104
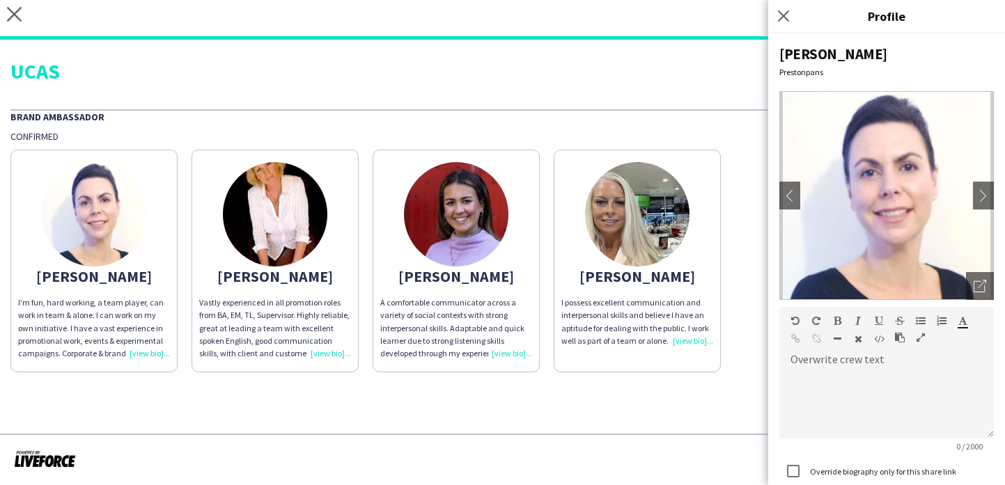
click at [231, 249] on app-share-pages-crew-card "[PERSON_NAME] experienced in all promotion roles from BA, EM, TL, Supervisor. H…" at bounding box center [274, 261] width 167 height 223
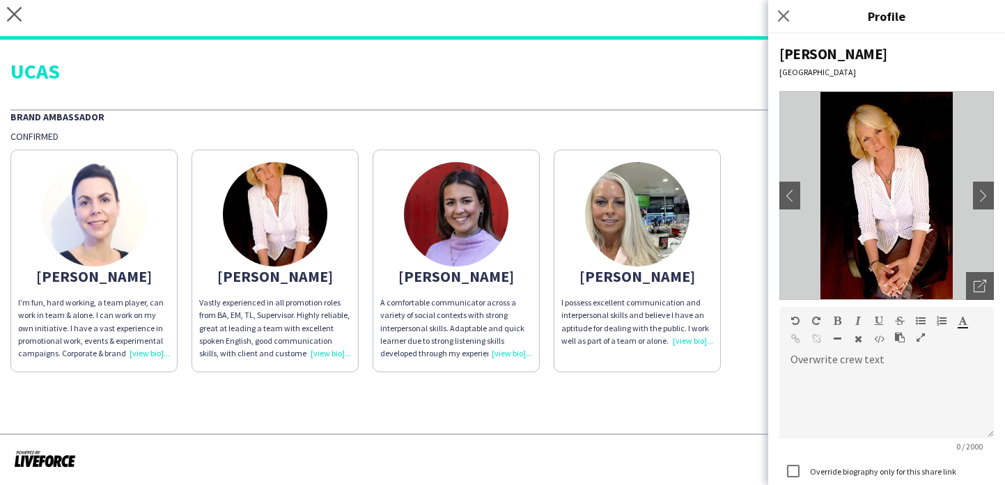
click at [427, 249] on img at bounding box center [456, 214] width 104 height 104
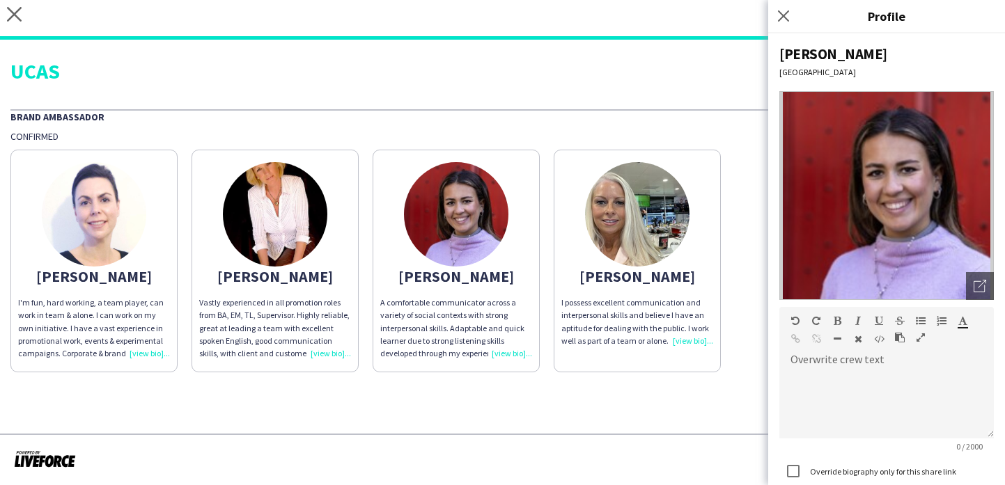
click at [682, 261] on app-share-pages-crew-card "[PERSON_NAME] possess excellent communication and interpersonal skills and beli…" at bounding box center [636, 261] width 167 height 223
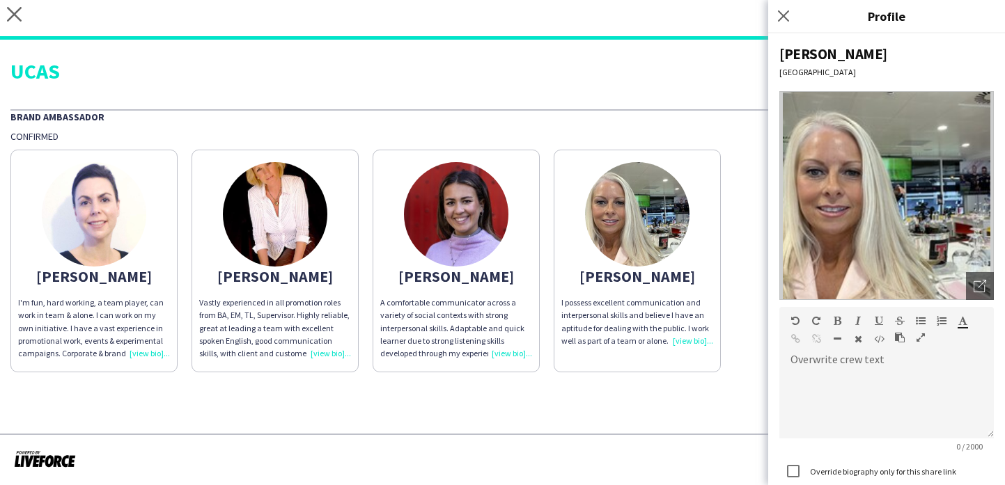
scroll to position [92, 0]
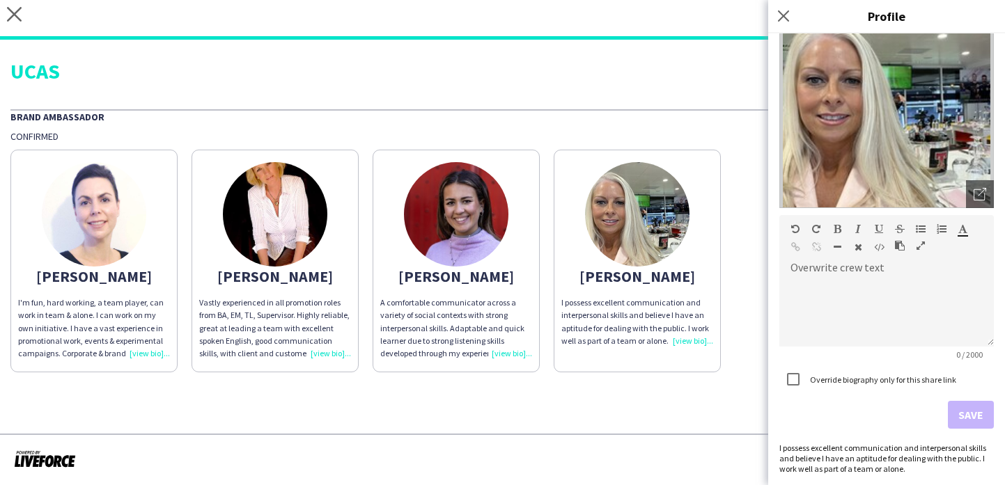
click at [657, 428] on app-share-pages "close [URL][DOMAIN_NAME] Copy url Settings UCAS Brand Ambassador Confirmed [PER…" at bounding box center [502, 242] width 1005 height 485
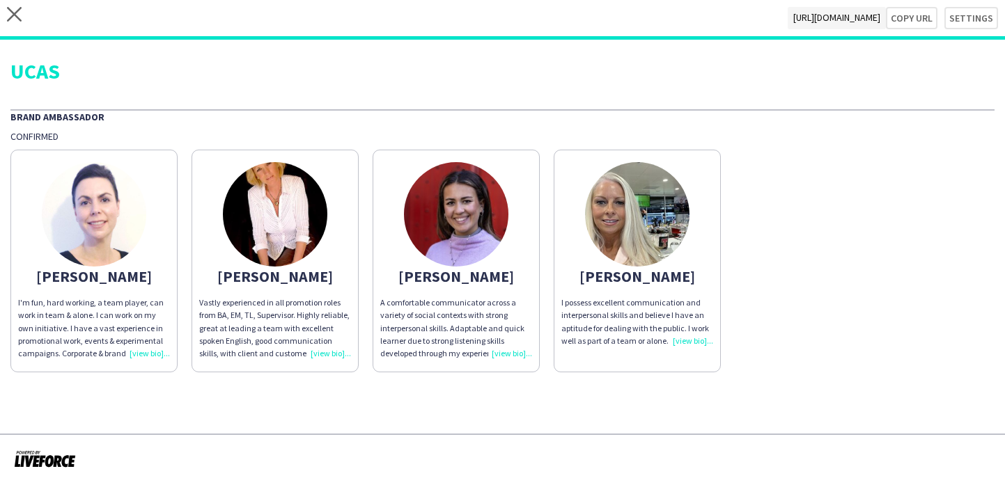
click at [463, 240] on img at bounding box center [456, 214] width 104 height 104
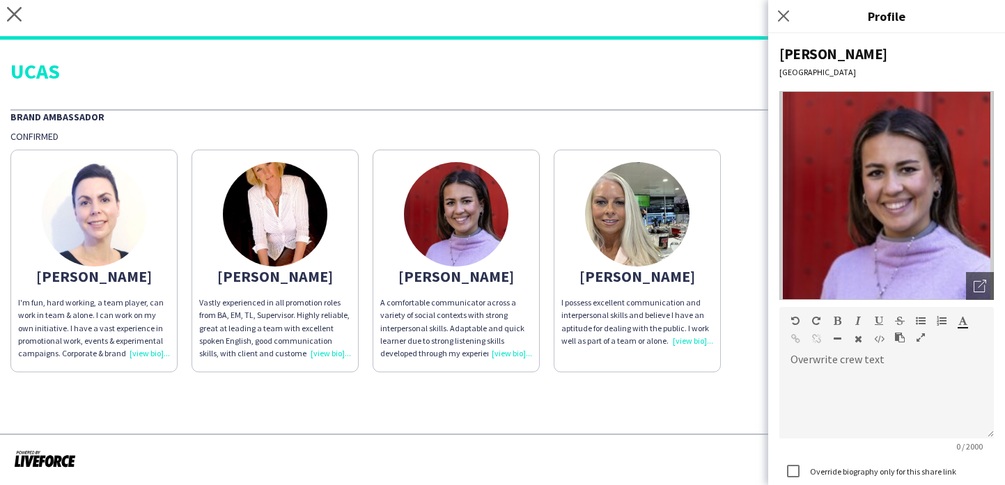
click at [300, 216] on img at bounding box center [275, 214] width 104 height 104
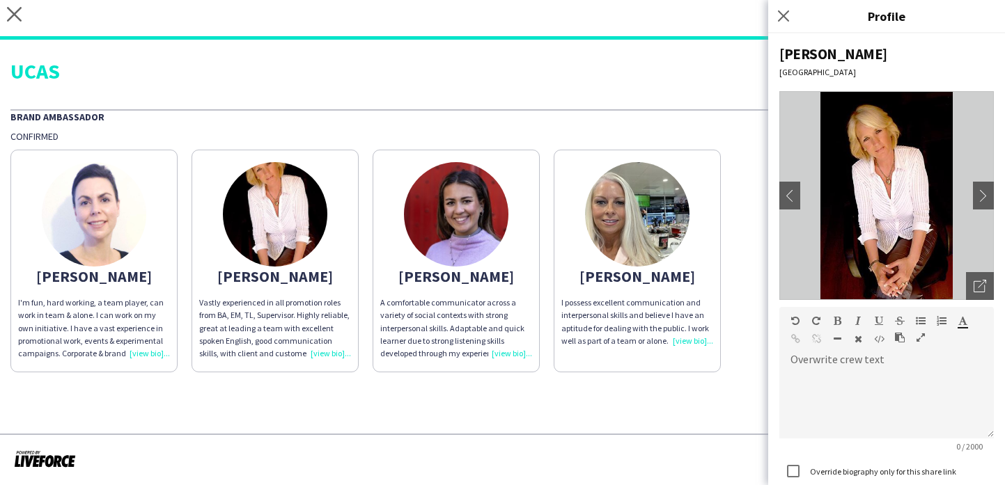
click at [335, 411] on app-share-pages "close [URL][DOMAIN_NAME] Copy url Settings UCAS Brand Ambassador Confirmed [PER…" at bounding box center [502, 242] width 1005 height 485
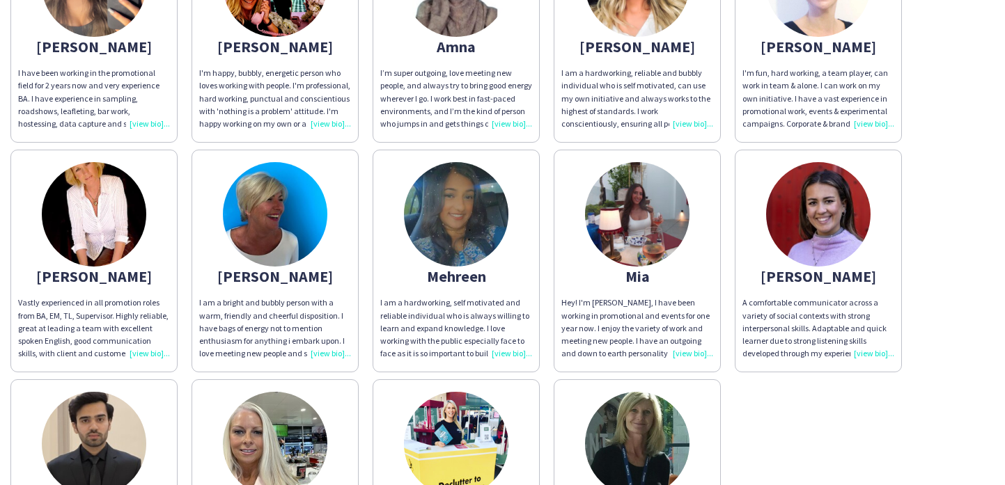
scroll to position [408, 0]
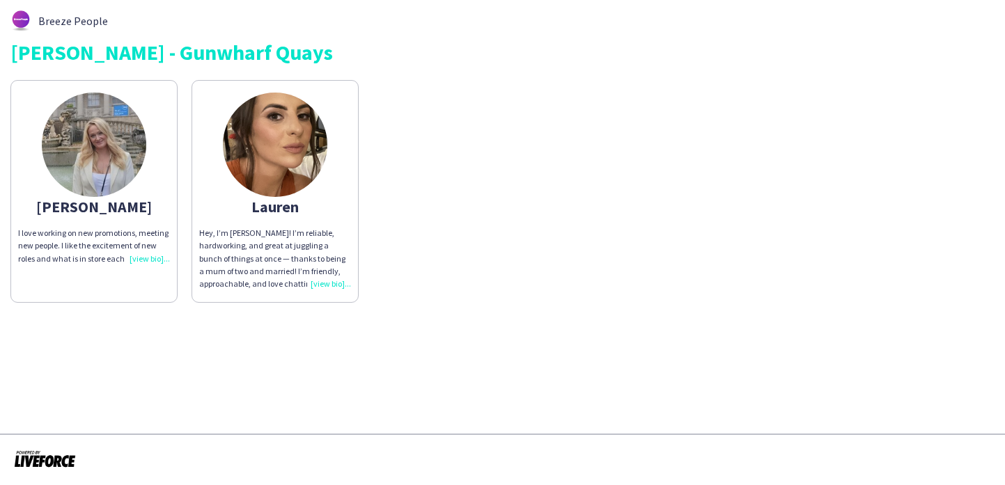
click at [323, 203] on div "Lauren" at bounding box center [275, 206] width 152 height 13
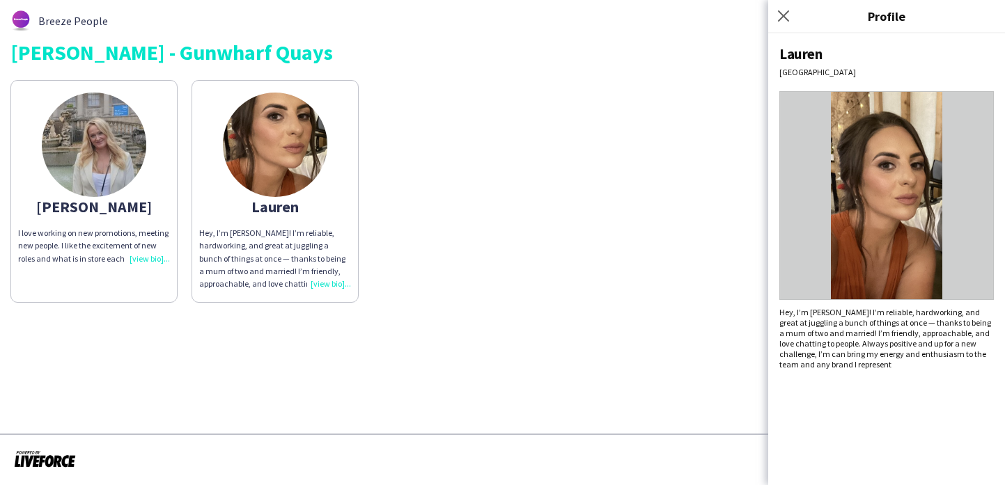
click at [826, 313] on span "Hey, I’m [PERSON_NAME]! I’m reliable, hardworking, and great at juggling a bunc…" at bounding box center [885, 338] width 212 height 63
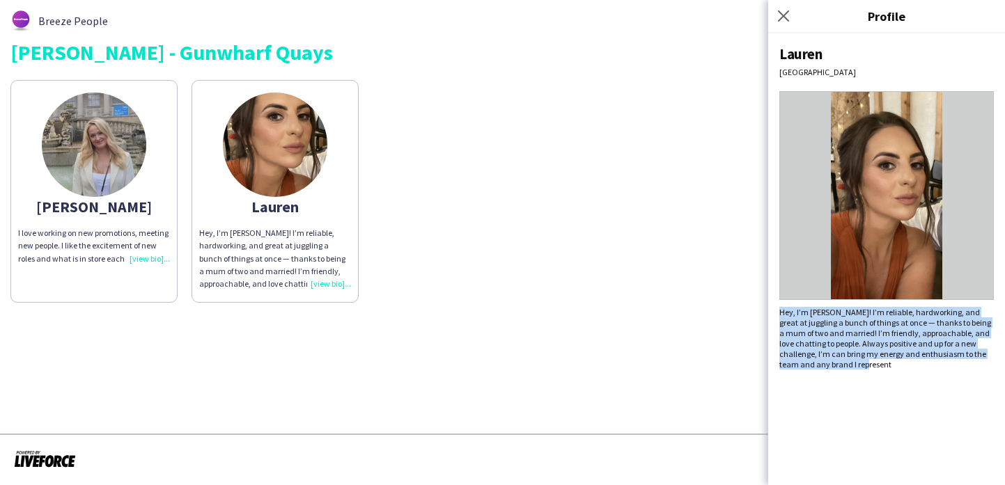
click at [826, 313] on span "Hey, I’m [PERSON_NAME]! I’m reliable, hardworking, and great at juggling a bunc…" at bounding box center [885, 338] width 212 height 63
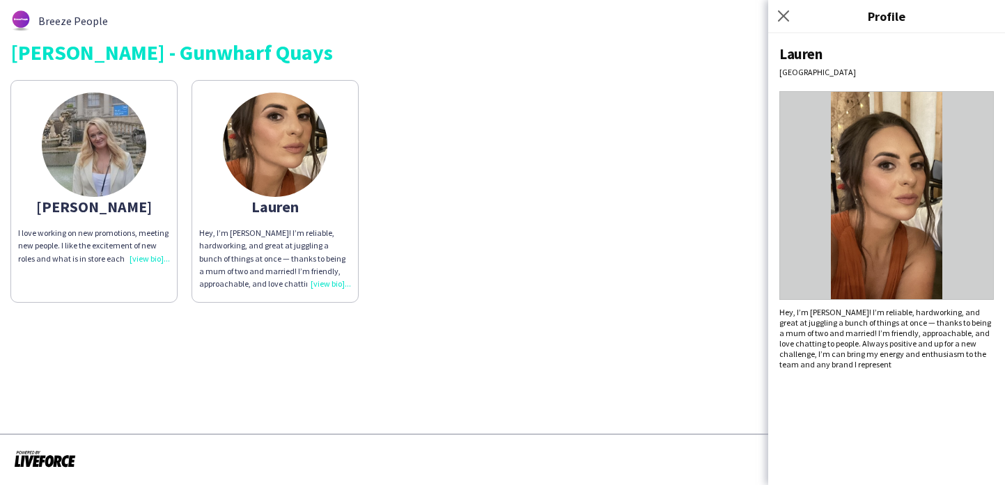
click at [148, 238] on div "I love working on new promotions, meeting new people. I like the excitement of …" at bounding box center [94, 246] width 152 height 38
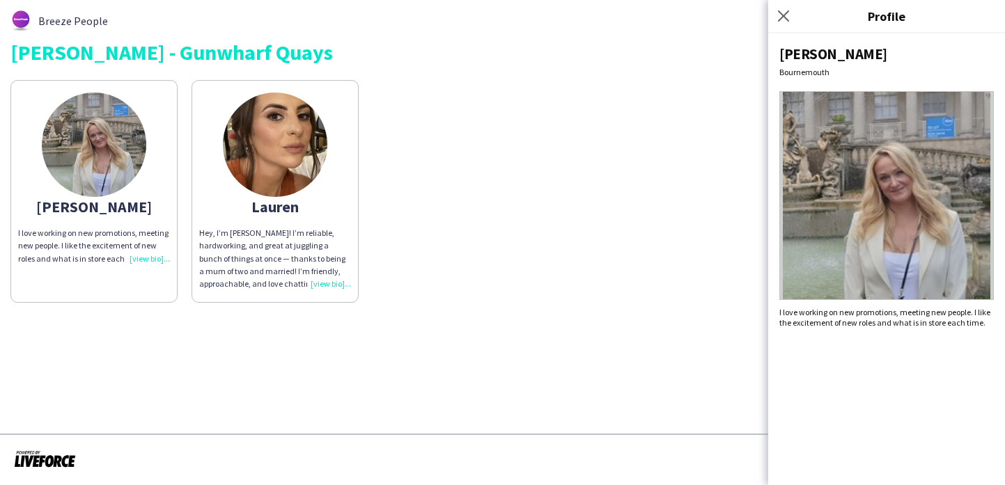
click at [819, 307] on div "I love working on new promotions, meeting new people. I like the excitement of …" at bounding box center [886, 317] width 214 height 21
click at [646, 194] on div "[PERSON_NAME] I love working on new promotions, meeting new people. I like the …" at bounding box center [502, 188] width 984 height 230
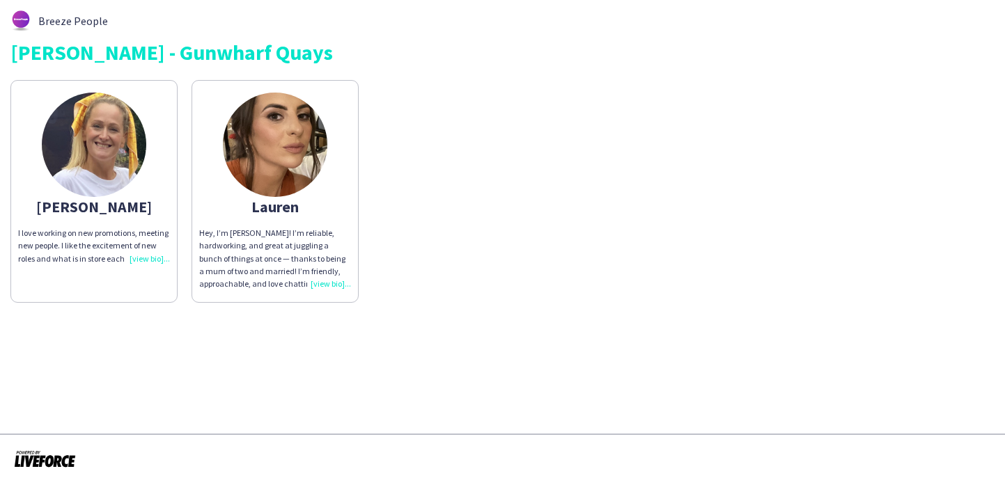
click at [155, 244] on div "I love working on new promotions, meeting new people. I like the excitement of …" at bounding box center [94, 246] width 152 height 38
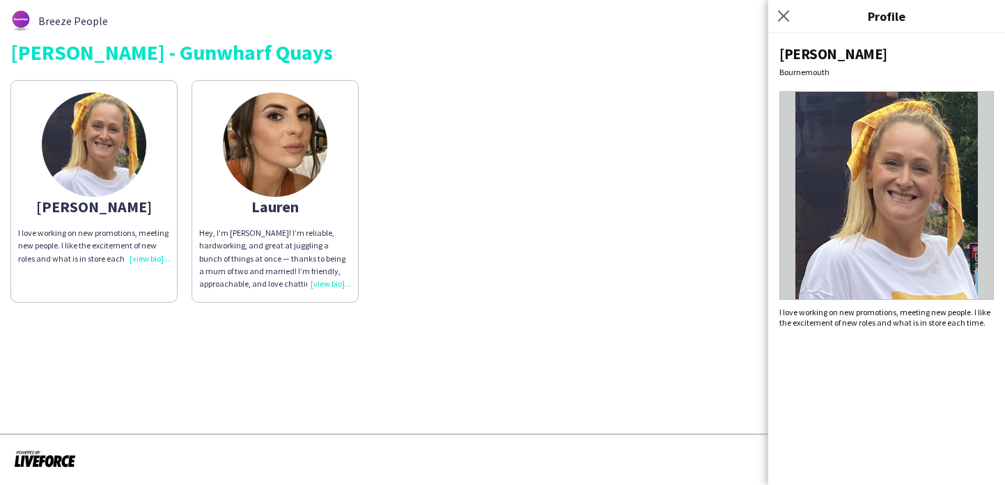
click at [940, 326] on div "I love working on new promotions, meeting new people. I like the excitement of …" at bounding box center [886, 317] width 214 height 21
copy div "I love working on new promotions, meeting new people. I like the excitement of …"
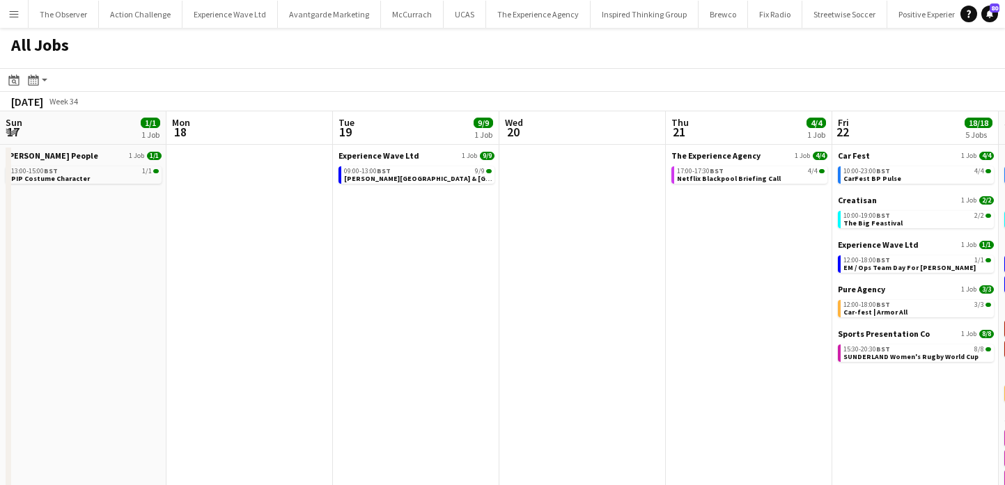
click at [2, 17] on button "Menu" at bounding box center [14, 14] width 28 height 28
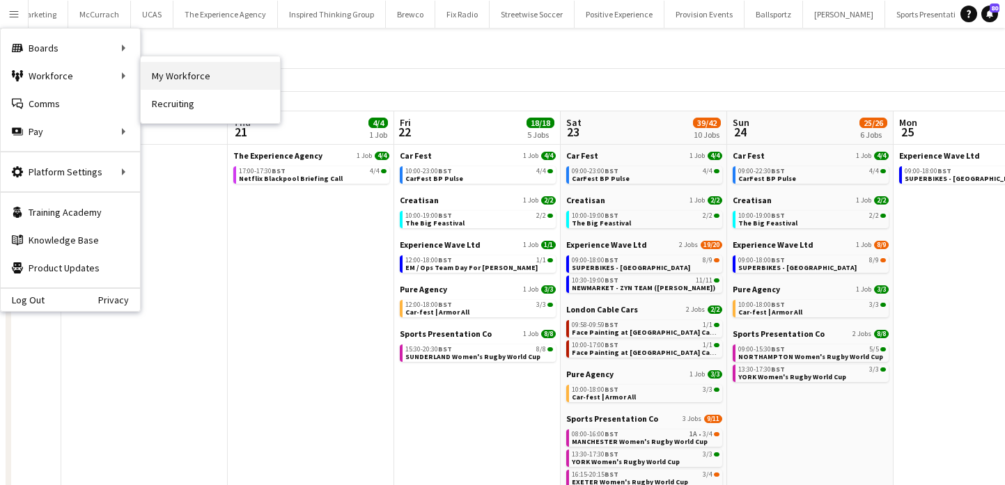
click at [203, 87] on link "My Workforce" at bounding box center [210, 76] width 139 height 28
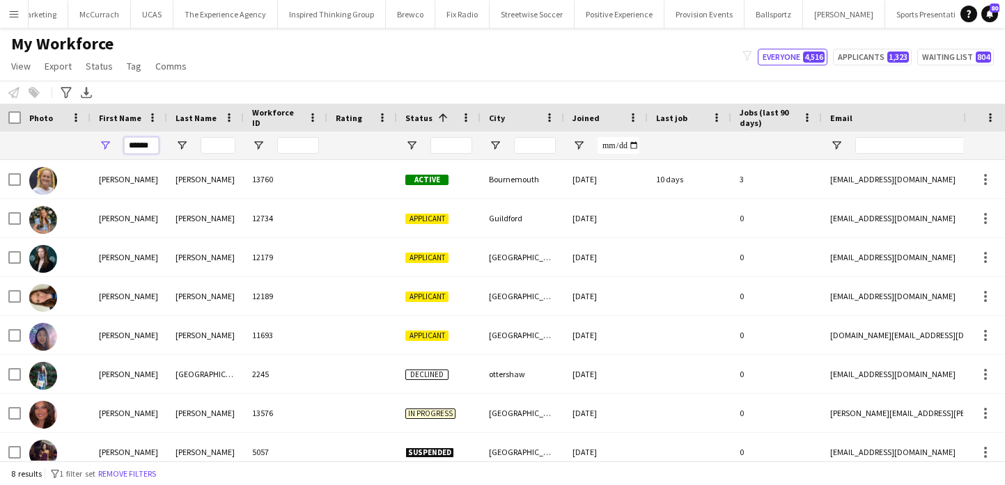
click at [140, 149] on input "******" at bounding box center [141, 145] width 35 height 17
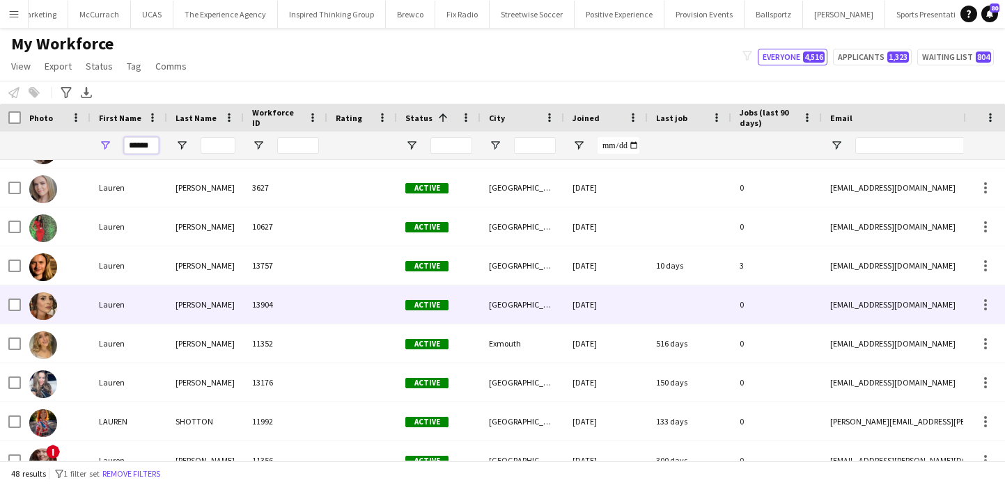
scroll to position [50, 0]
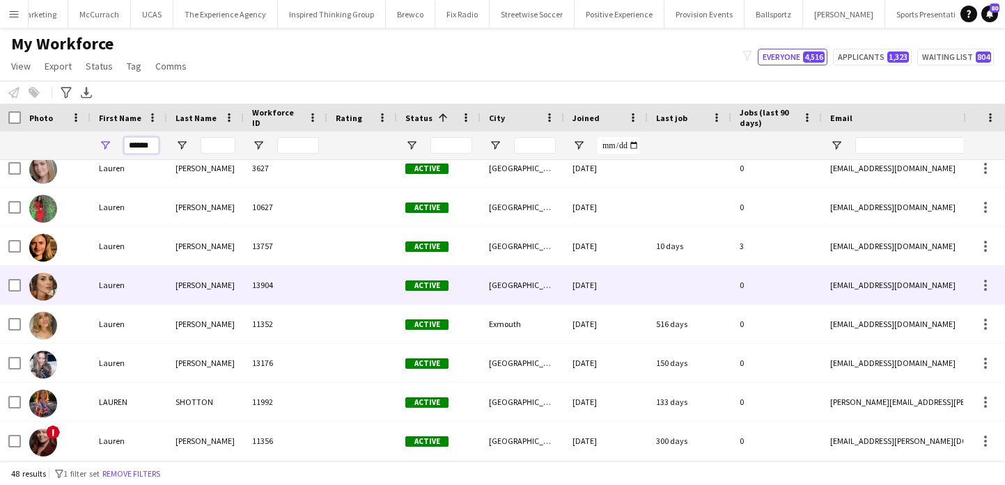
type input "******"
click at [249, 274] on div "13904" at bounding box center [286, 285] width 84 height 38
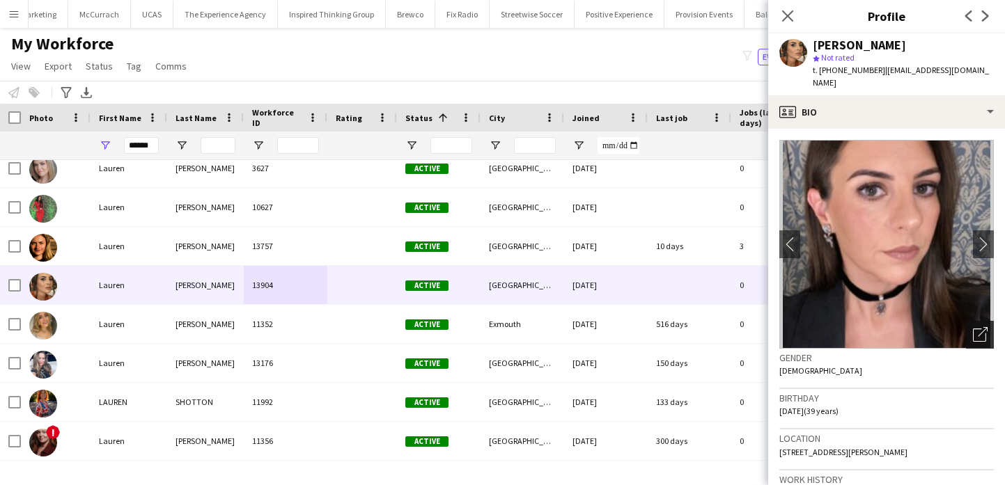
click at [975, 327] on icon "Open photos pop-in" at bounding box center [979, 334] width 15 height 15
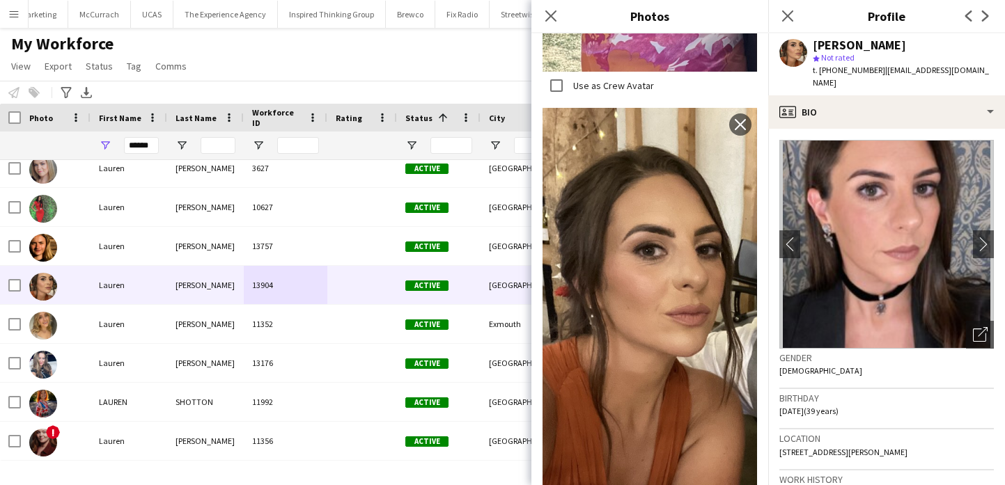
scroll to position [766, 0]
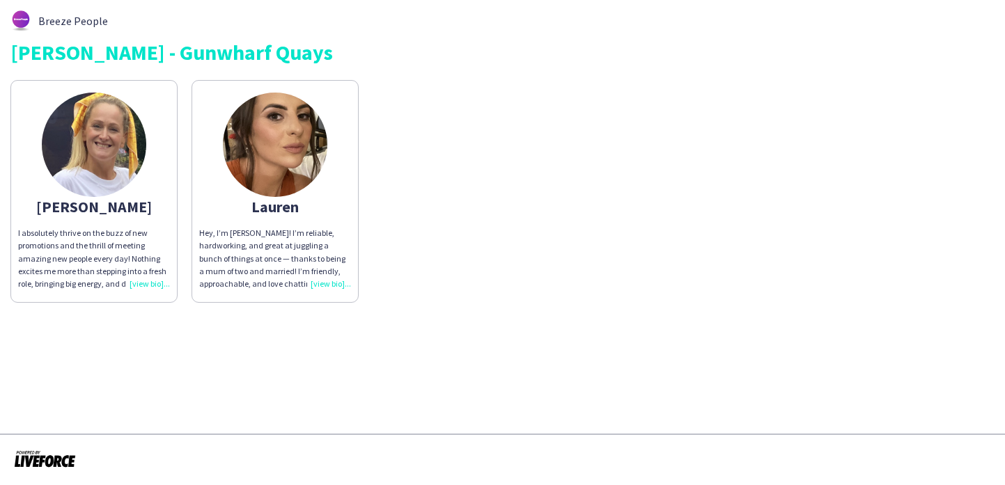
click at [313, 134] on img at bounding box center [275, 145] width 104 height 104
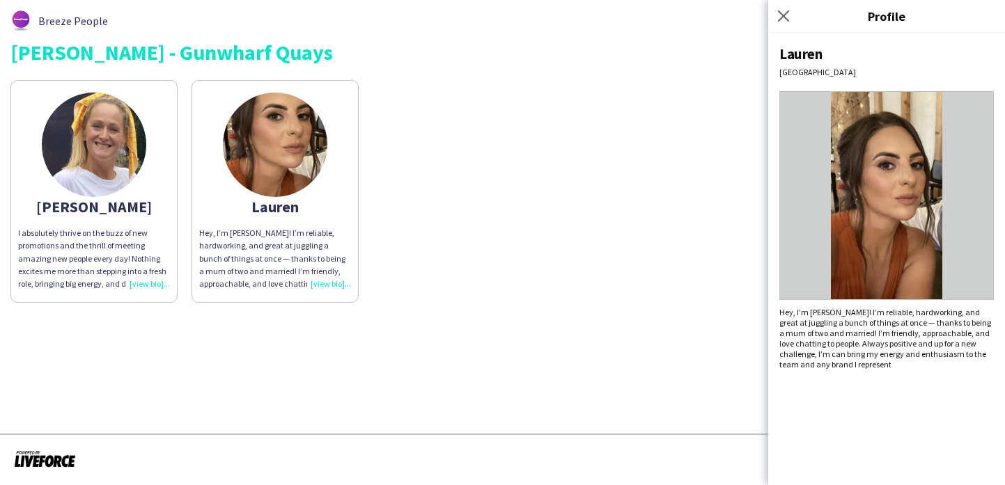
click at [233, 257] on span "Hey, I’m [PERSON_NAME]! I’m reliable, hardworking, and great at juggling a bunc…" at bounding box center [275, 284] width 152 height 112
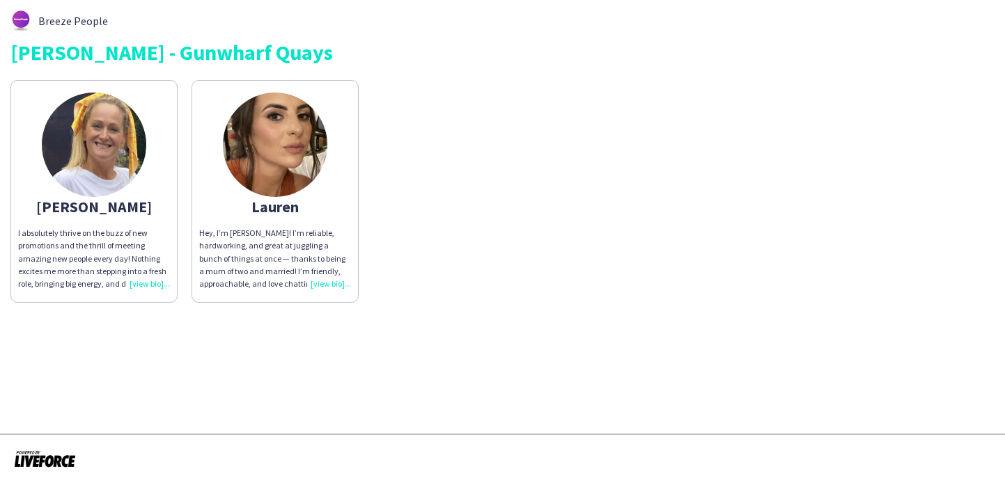
click at [233, 257] on span "Hey, I’m [PERSON_NAME]! I’m reliable, hardworking, and great at juggling a bunc…" at bounding box center [275, 284] width 152 height 112
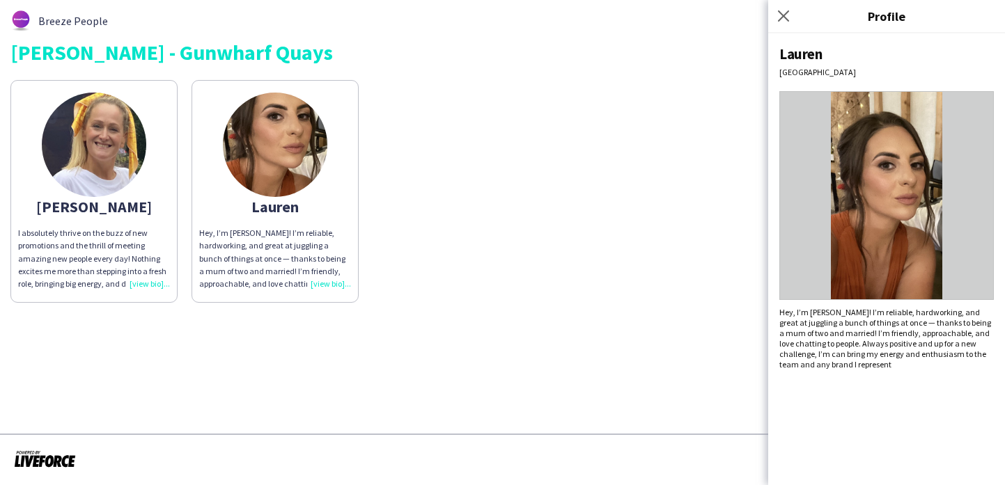
click at [663, 356] on app-share-pages "Breeze People [PERSON_NAME] [PERSON_NAME] I absolutely thrive on the buzz of ne…" at bounding box center [502, 242] width 1005 height 485
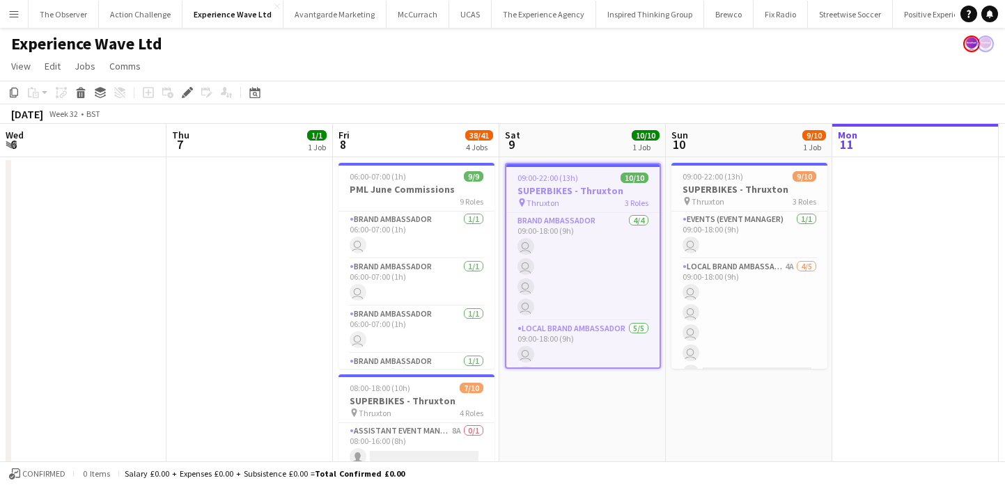
scroll to position [0, 479]
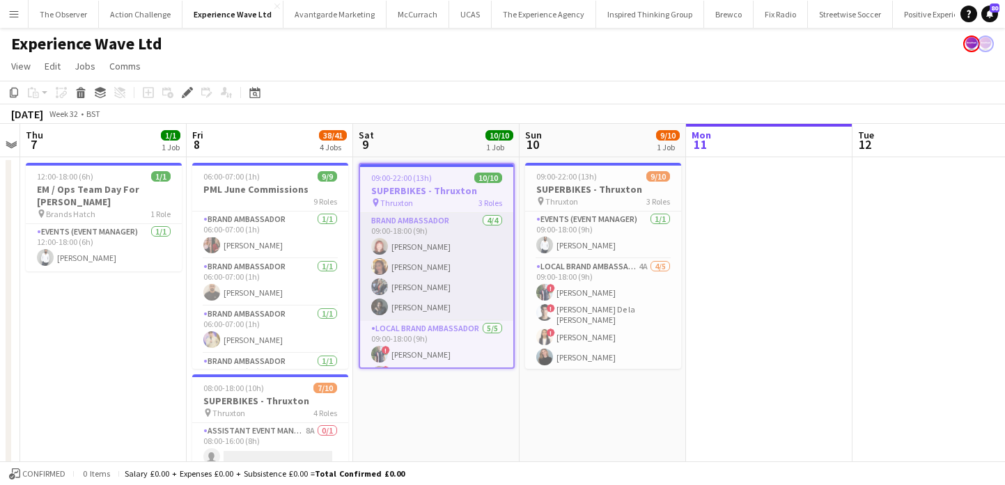
click at [503, 318] on app-card-role "Brand Ambassador 4/4 09:00-18:00 (9h) Lily Exall Mollie NJOKU Chantelle Keung C…" at bounding box center [436, 267] width 153 height 108
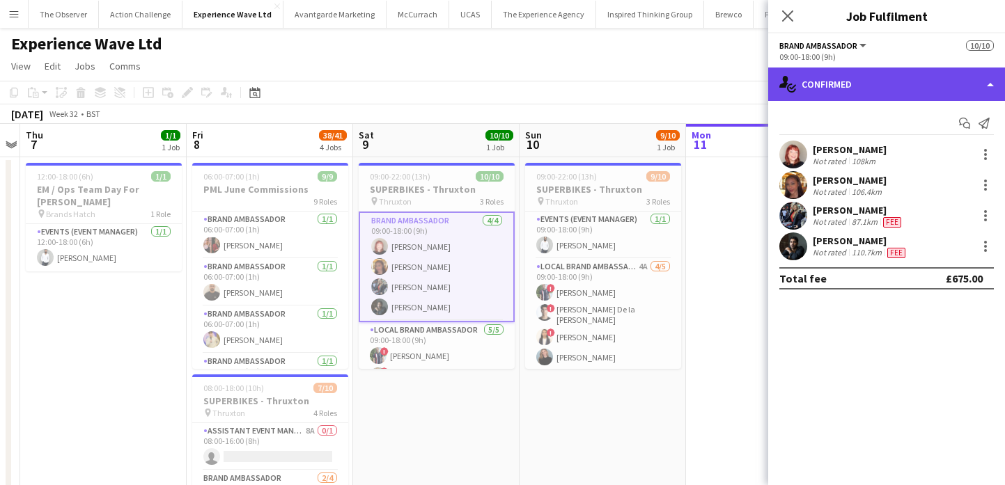
click at [900, 92] on div "single-neutral-actions-check-2 Confirmed" at bounding box center [886, 84] width 237 height 33
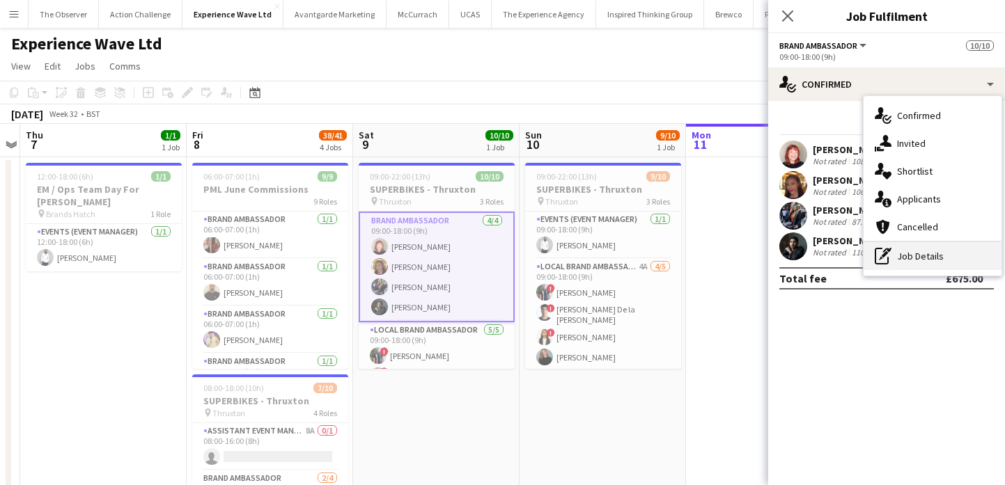
click at [929, 253] on div "pen-write Job Details" at bounding box center [932, 256] width 138 height 28
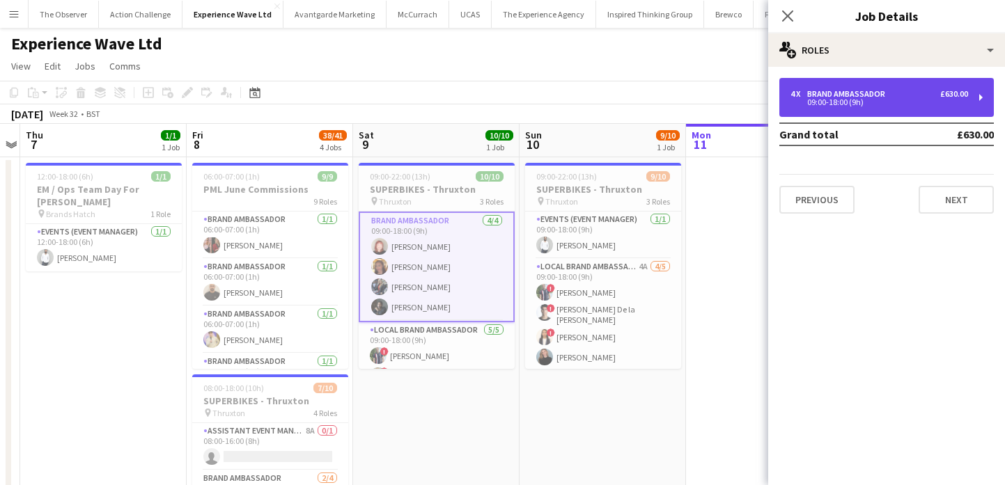
click at [876, 115] on div "4 x Brand Ambassador £630.00 09:00-18:00 (9h)" at bounding box center [886, 97] width 214 height 39
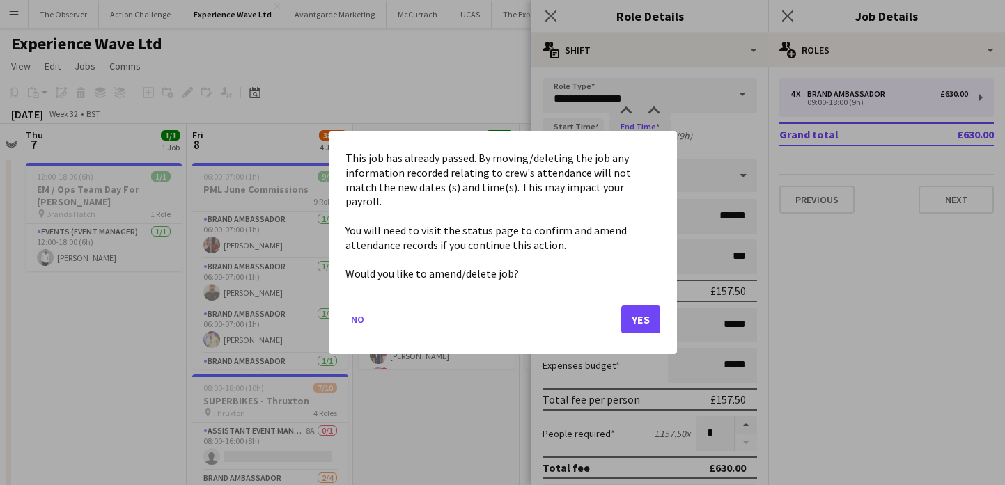
click at [635, 313] on button "Yes" at bounding box center [640, 320] width 39 height 28
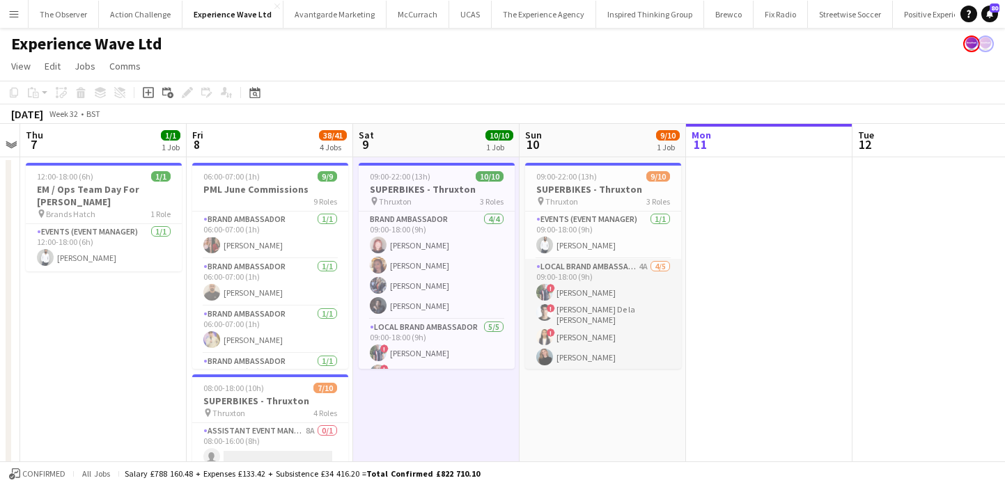
scroll to position [126, 0]
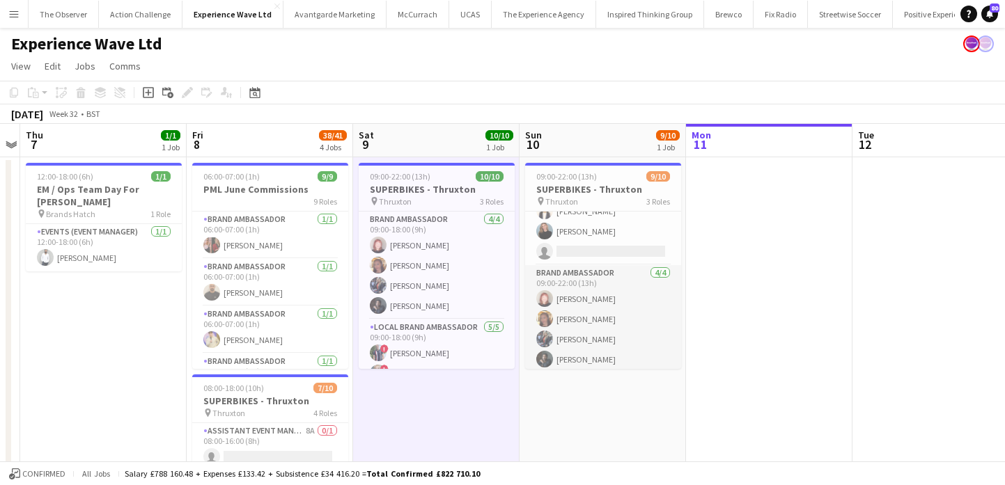
click at [597, 318] on app-card-role "Brand Ambassador 4/4 09:00-22:00 (13h) Lily Exall Mollie NJOKU Chantelle Keung …" at bounding box center [603, 319] width 156 height 108
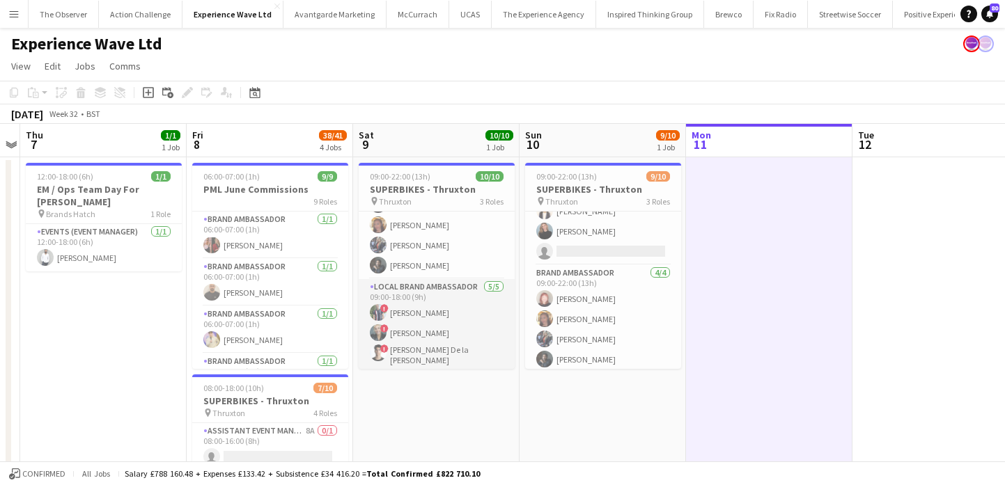
scroll to position [0, 0]
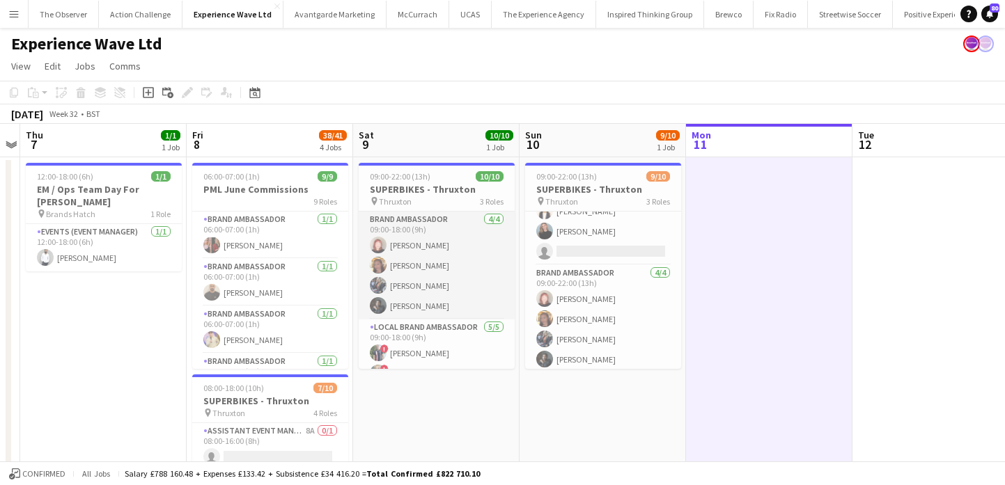
click at [462, 279] on app-card-role "Brand Ambassador 4/4 09:00-18:00 (9h) Lily Exall Mollie NJOKU Chantelle Keung C…" at bounding box center [437, 266] width 156 height 108
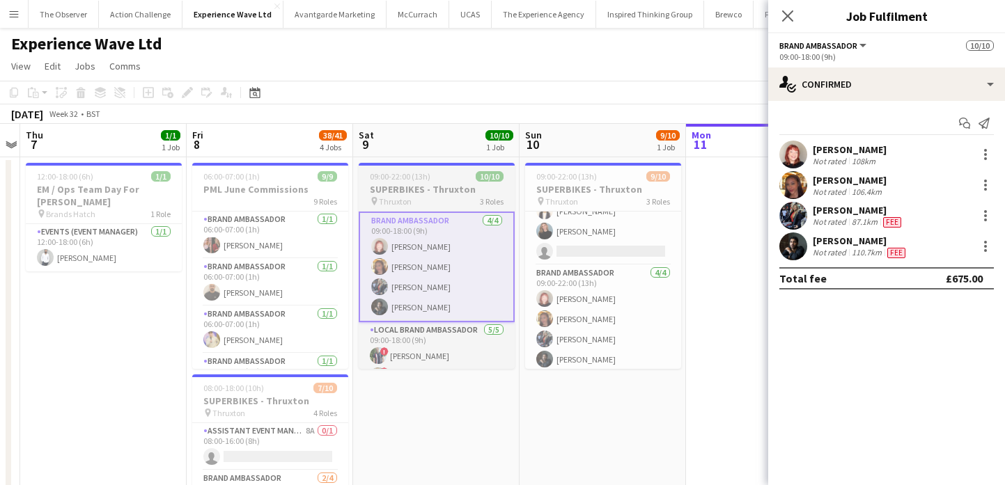
click at [461, 176] on div "09:00-22:00 (13h) 10/10" at bounding box center [437, 176] width 156 height 10
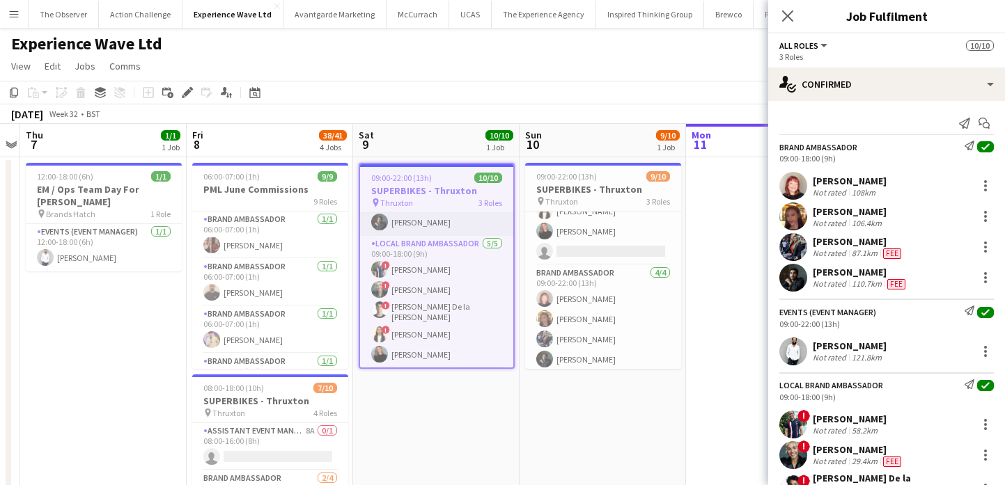
scroll to position [129, 0]
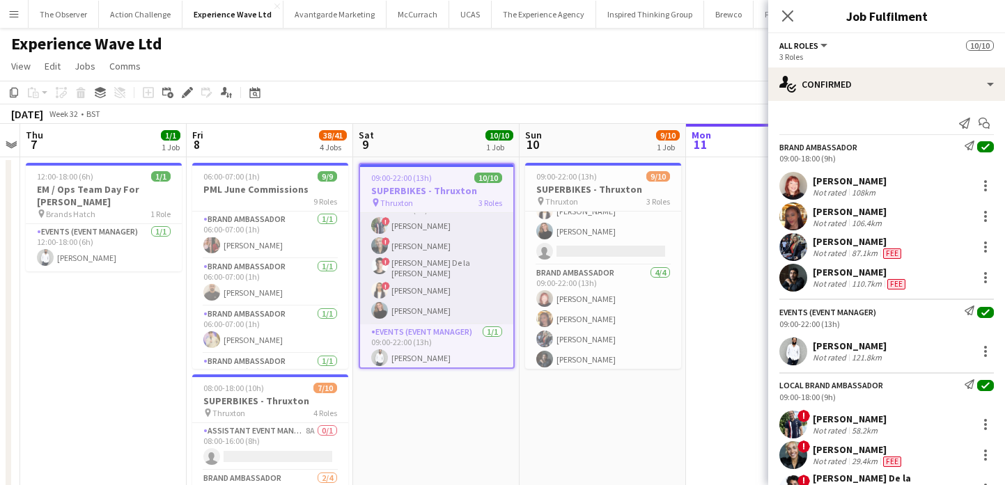
click at [450, 312] on app-card-role "Local Brand Ambassador 5/5 09:00-18:00 (9h) ! Angel Gervacio Bido ! Alicia Cumm…" at bounding box center [436, 258] width 153 height 132
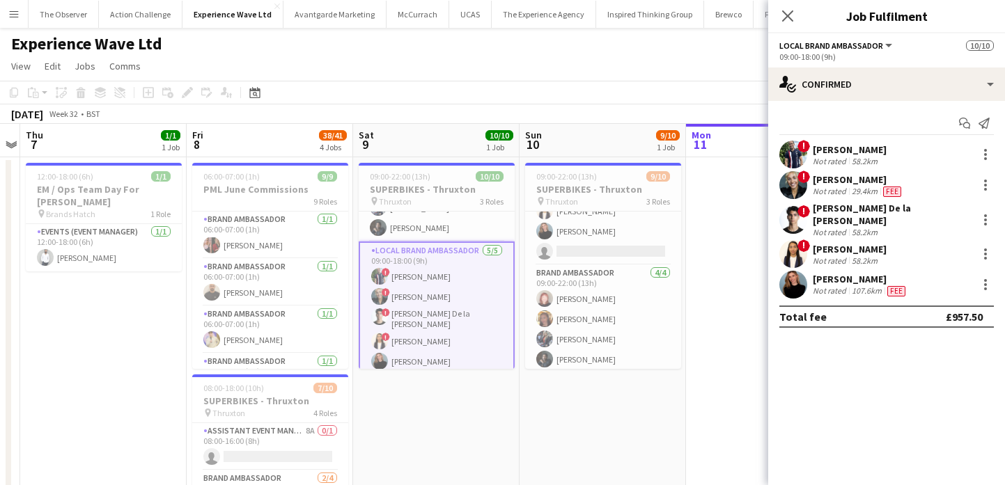
scroll to position [0, 0]
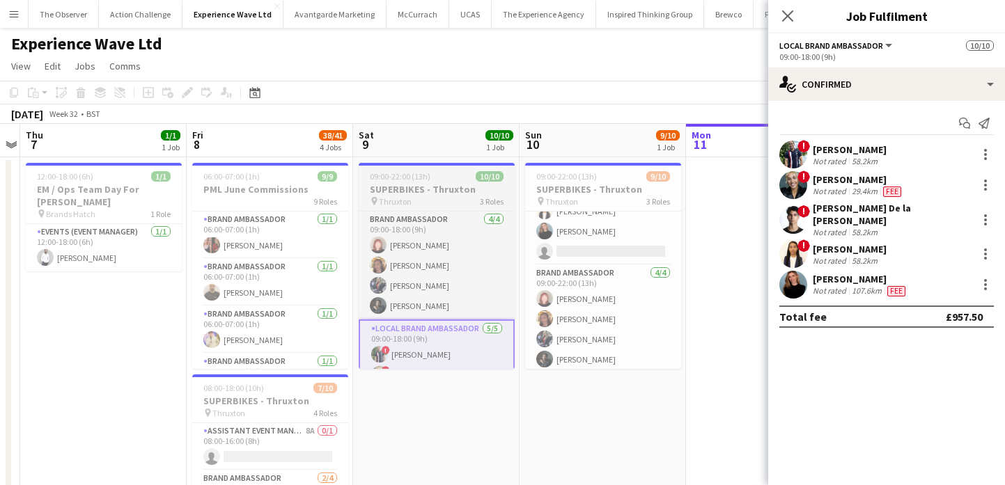
click at [478, 194] on h3 "SUPERBIKES - Thruxton" at bounding box center [437, 189] width 156 height 13
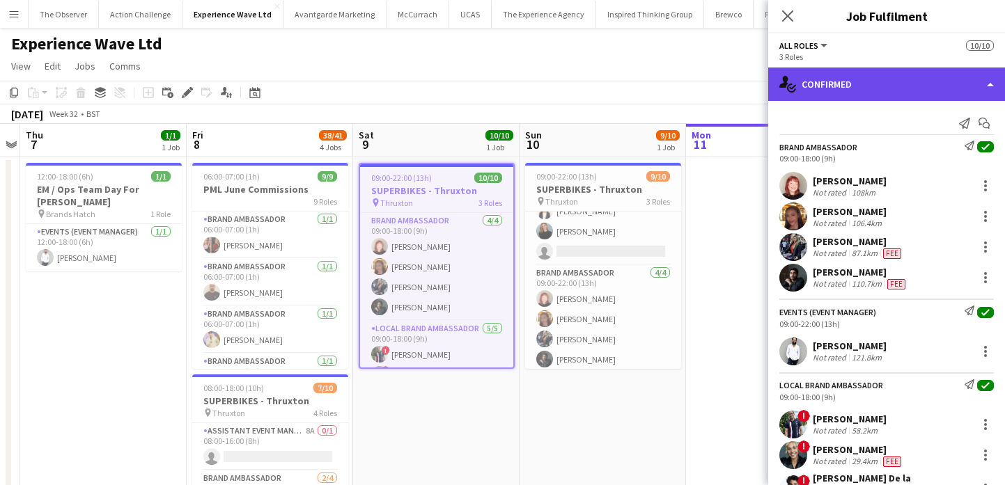
click at [887, 72] on div "single-neutral-actions-check-2 Confirmed" at bounding box center [886, 84] width 237 height 33
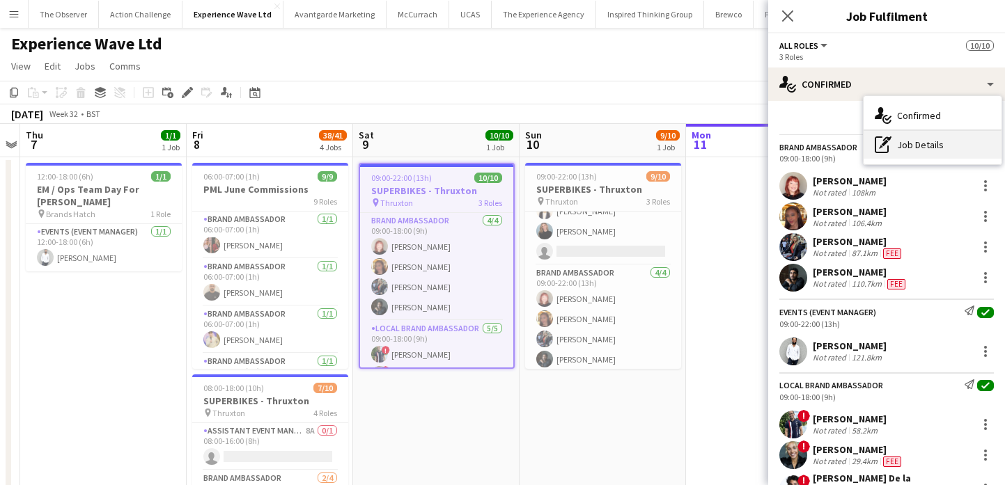
click at [931, 149] on div "pen-write Job Details" at bounding box center [932, 145] width 138 height 28
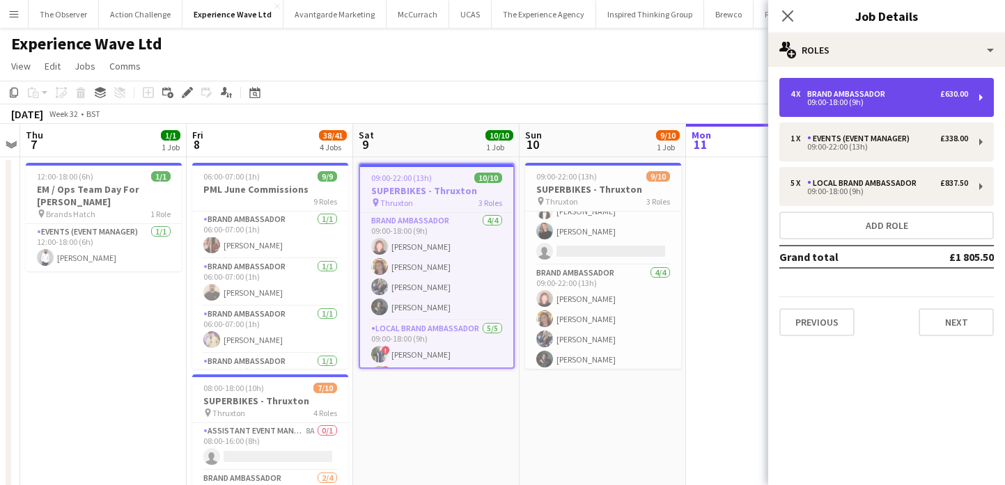
click at [900, 111] on div "4 x Brand Ambassador £630.00 09:00-18:00 (9h)" at bounding box center [886, 97] width 214 height 39
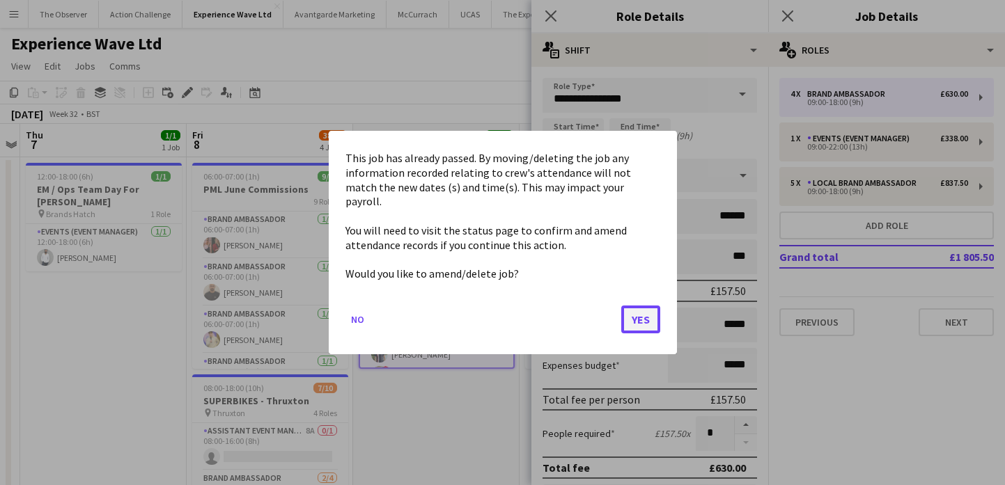
click at [636, 316] on button "Yes" at bounding box center [640, 320] width 39 height 28
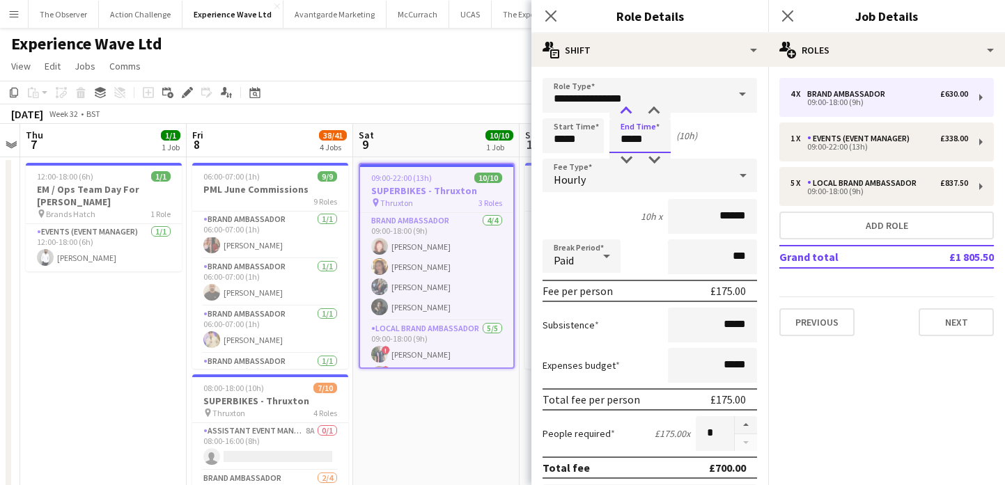
click at [629, 107] on div at bounding box center [626, 111] width 28 height 14
type input "*****"
click at [629, 107] on div at bounding box center [626, 111] width 28 height 14
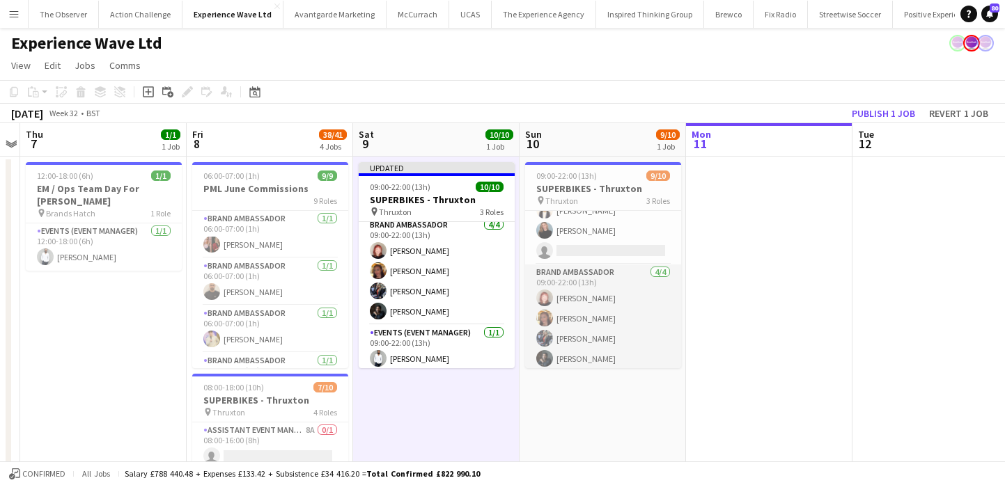
scroll to position [120, 0]
click at [598, 300] on app-card-role "Brand Ambassador 4/4 09:00-22:00 (13h) Lily Exall Mollie NJOKU Chantelle Keung …" at bounding box center [603, 324] width 156 height 108
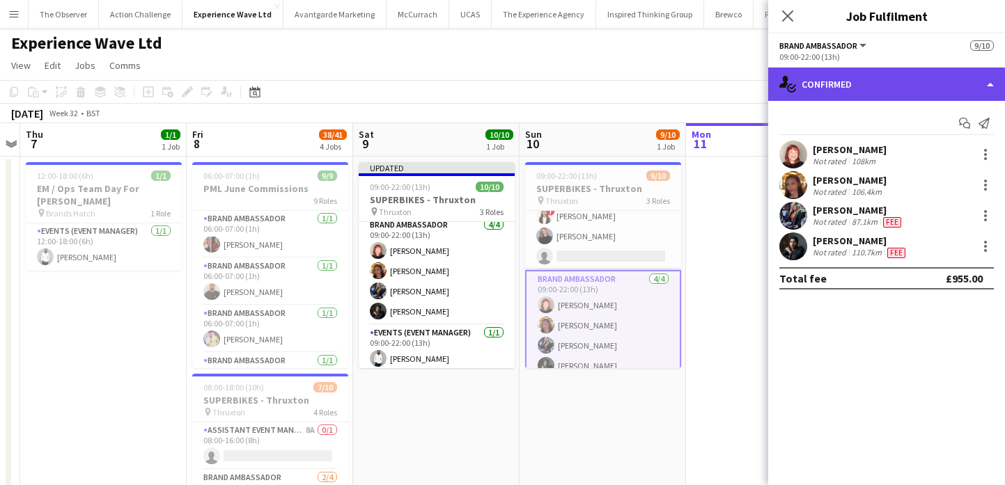
click at [927, 79] on div "single-neutral-actions-check-2 Confirmed" at bounding box center [886, 84] width 237 height 33
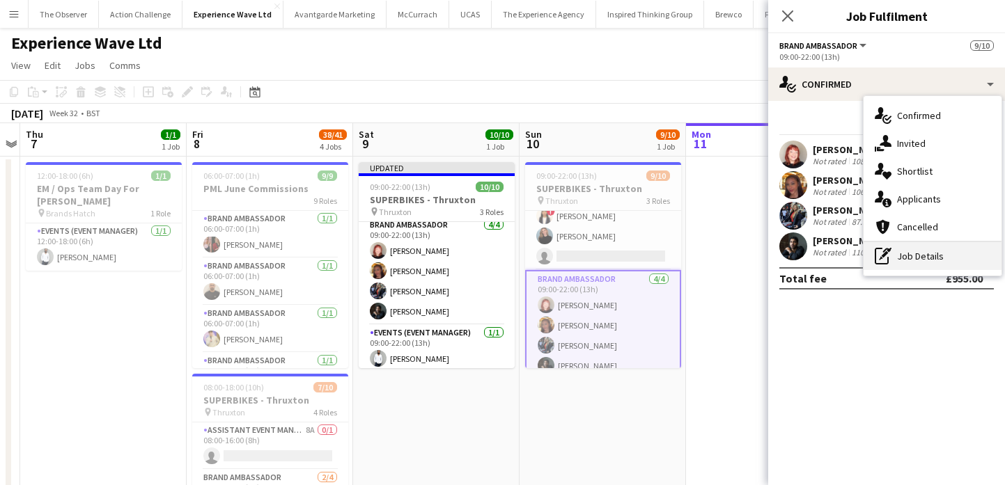
click at [933, 249] on div "pen-write Job Details" at bounding box center [932, 256] width 138 height 28
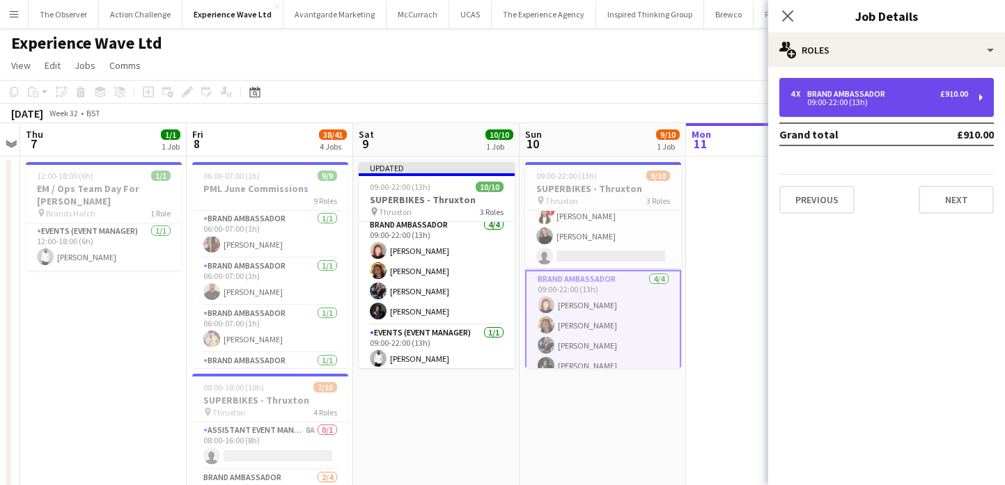
click at [879, 95] on div "Brand Ambassador" at bounding box center [849, 94] width 84 height 10
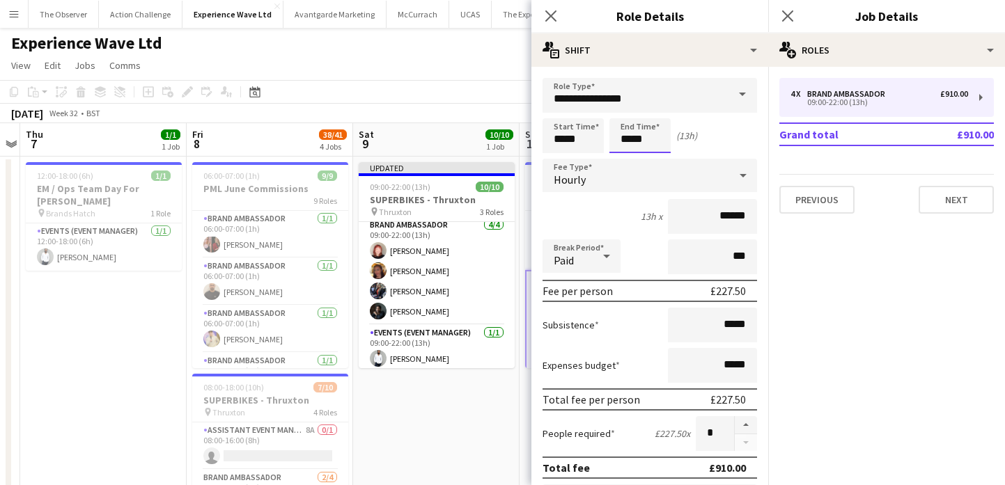
scroll to position [0, 0]
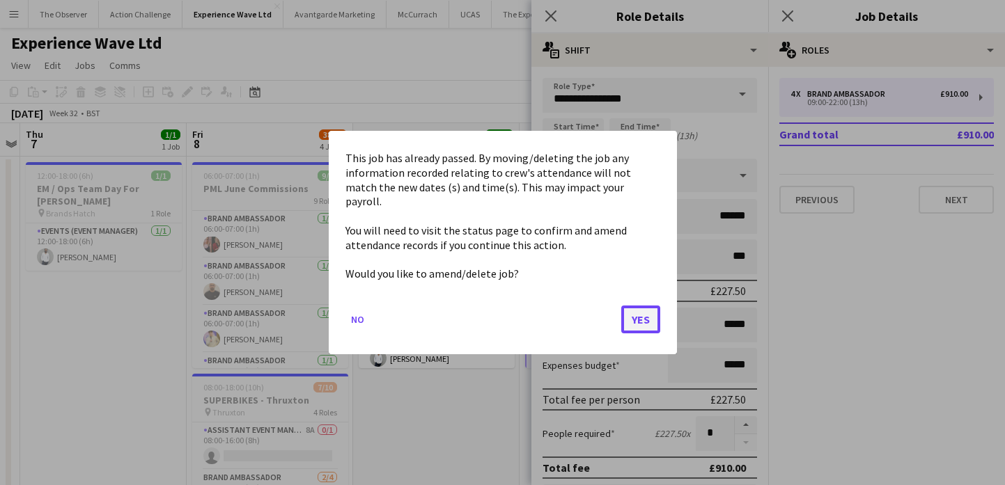
click at [634, 314] on button "Yes" at bounding box center [640, 320] width 39 height 28
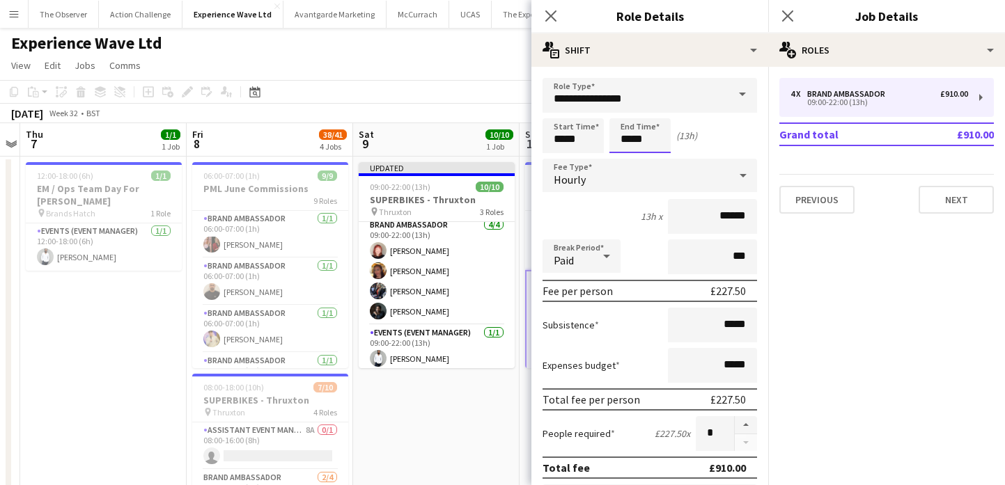
scroll to position [1, 0]
click at [624, 158] on div at bounding box center [626, 160] width 28 height 14
type input "*****"
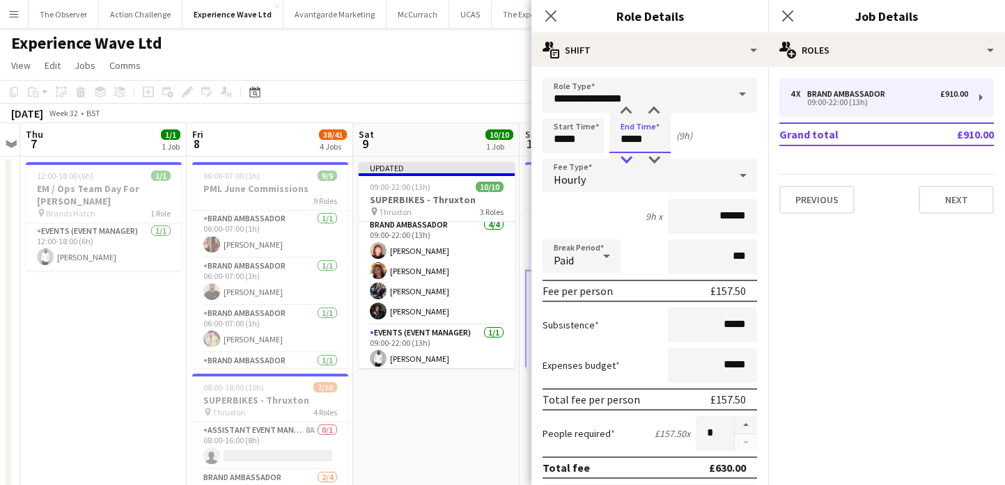
click at [624, 158] on div at bounding box center [626, 160] width 28 height 14
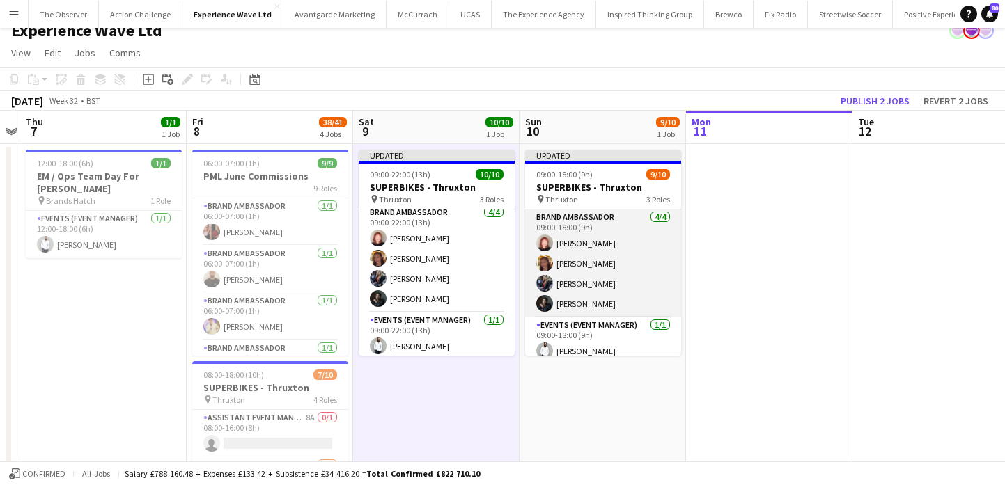
scroll to position [137, 0]
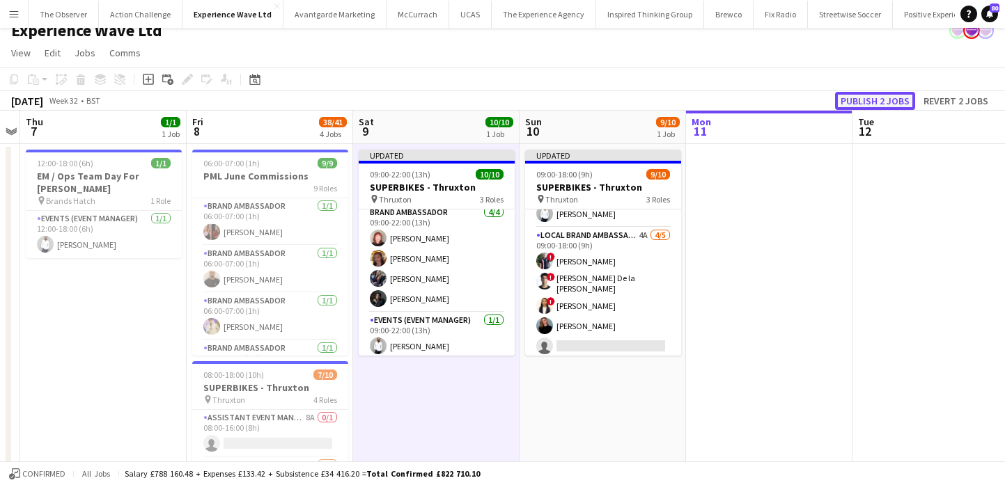
click at [868, 104] on button "Publish 2 jobs" at bounding box center [875, 101] width 80 height 18
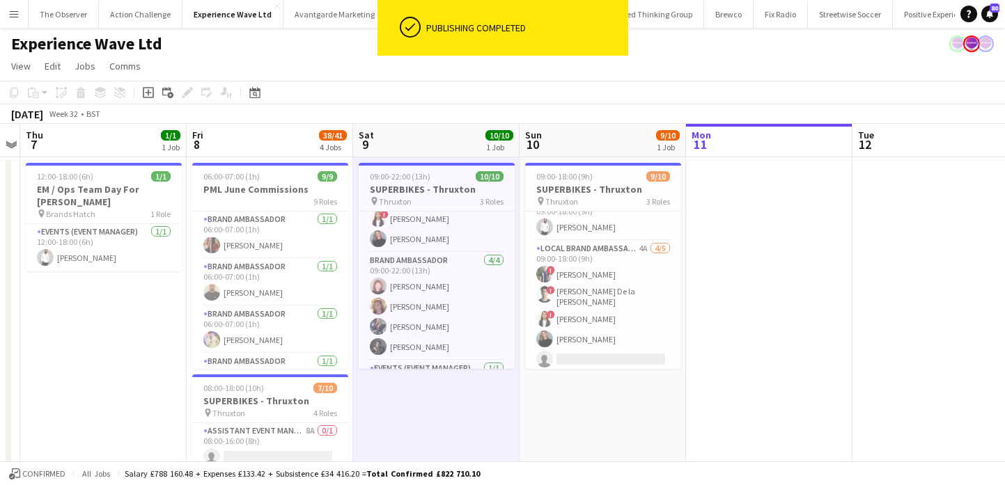
scroll to position [97, 0]
click at [432, 271] on app-card-role "Brand Ambassador 4/4 09:00-22:00 (13h) Lily Exall Mollie NJOKU Chantelle Keung …" at bounding box center [437, 301] width 156 height 108
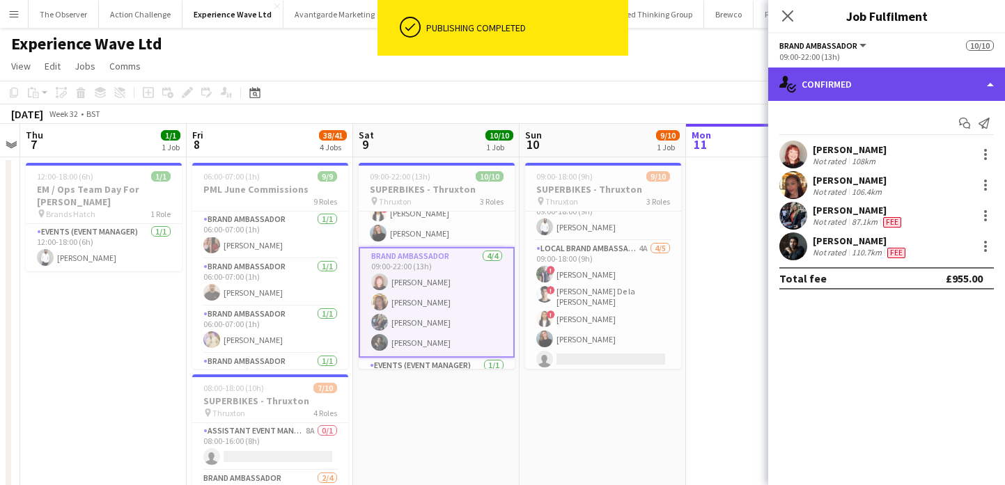
click at [860, 96] on div "single-neutral-actions-check-2 Confirmed" at bounding box center [886, 84] width 237 height 33
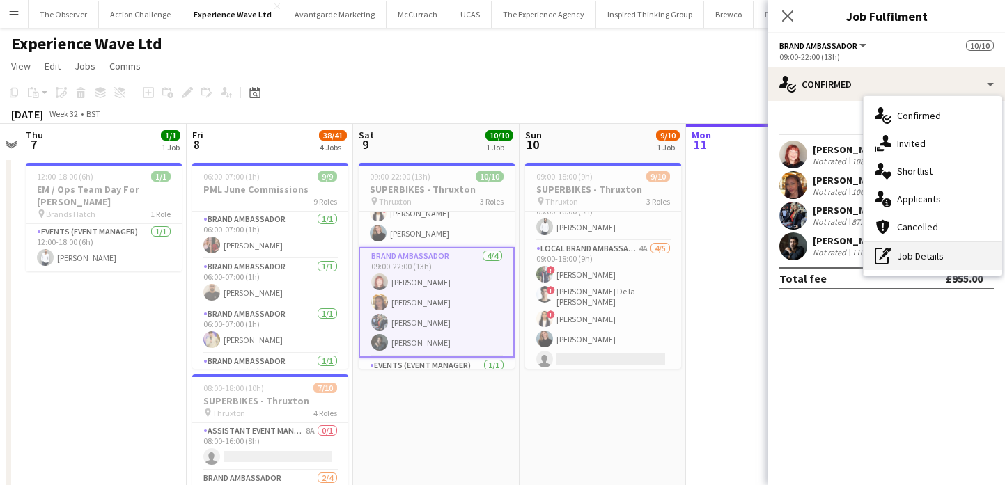
click at [916, 249] on div "pen-write Job Details" at bounding box center [932, 256] width 138 height 28
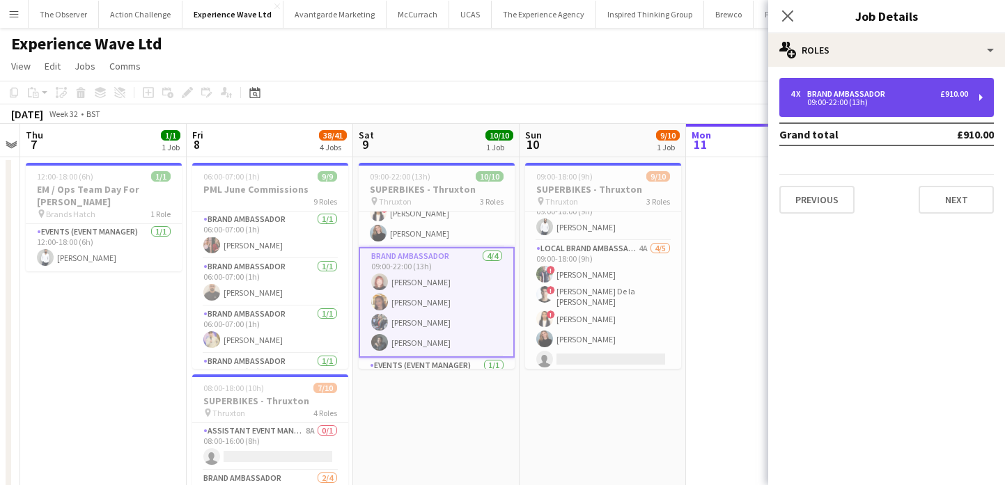
click at [846, 115] on div "4 x Brand Ambassador £910.00 09:00-22:00 (13h)" at bounding box center [886, 97] width 214 height 39
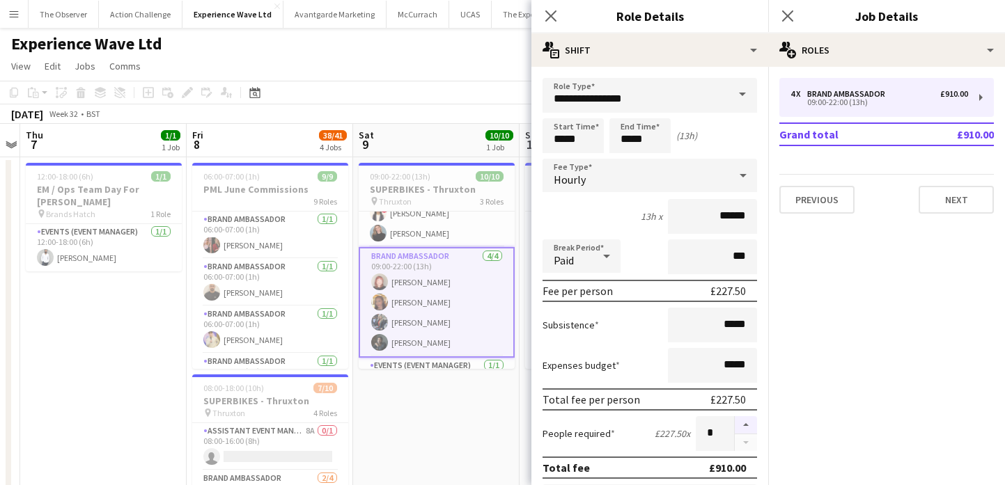
click at [750, 425] on button "button" at bounding box center [745, 425] width 22 height 18
type input "*"
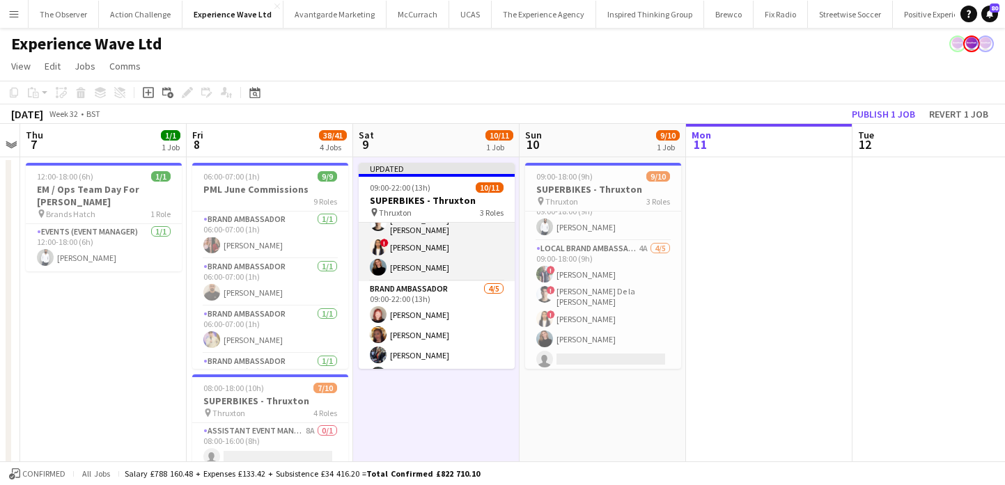
click at [463, 264] on app-card-role "Local Brand Ambassador 5/5 09:00-18:00 (9h) ! Angel Gervacio Bido ! Alicia Cumm…" at bounding box center [437, 215] width 156 height 132
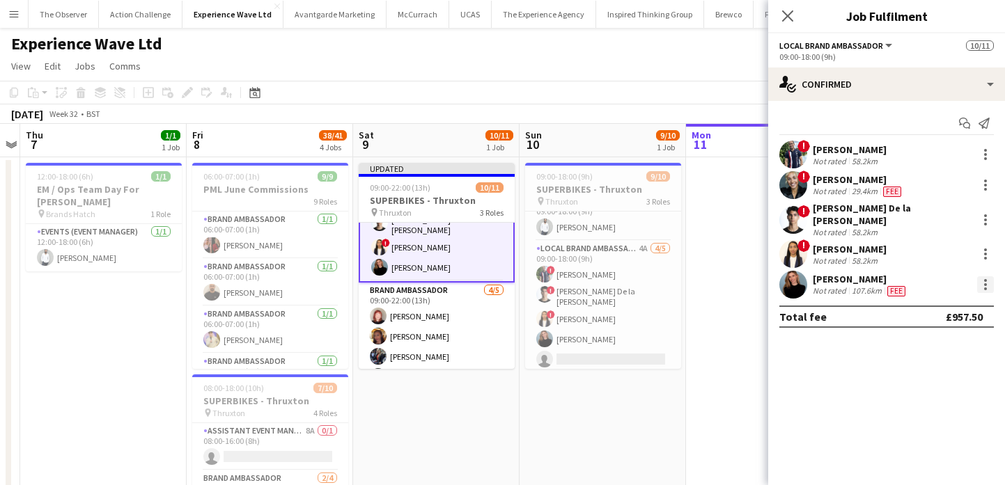
click at [990, 276] on div at bounding box center [985, 284] width 17 height 17
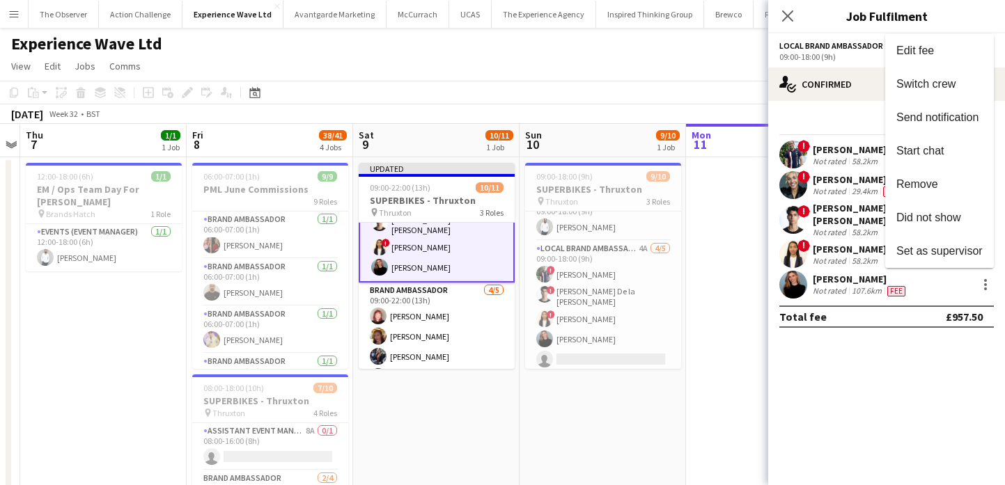
click at [869, 285] on div at bounding box center [502, 242] width 1005 height 485
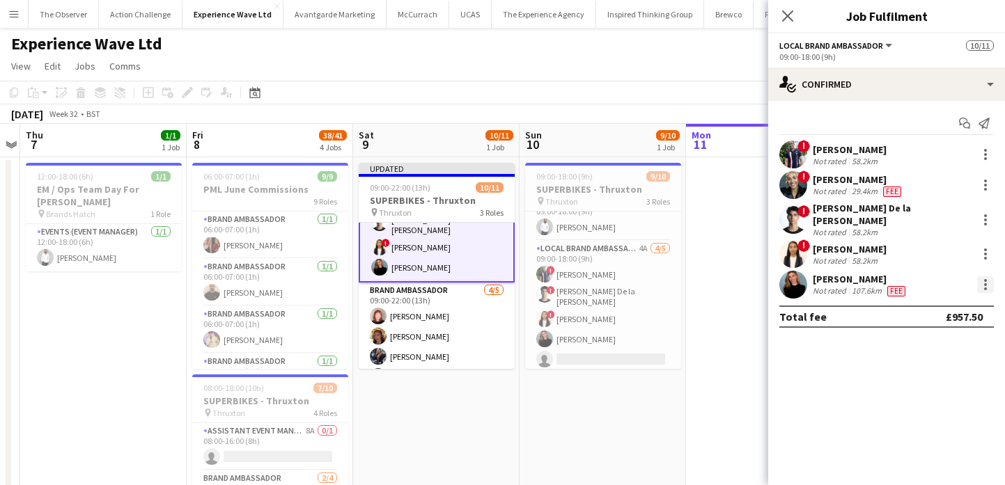
click at [984, 283] on div at bounding box center [985, 284] width 3 height 3
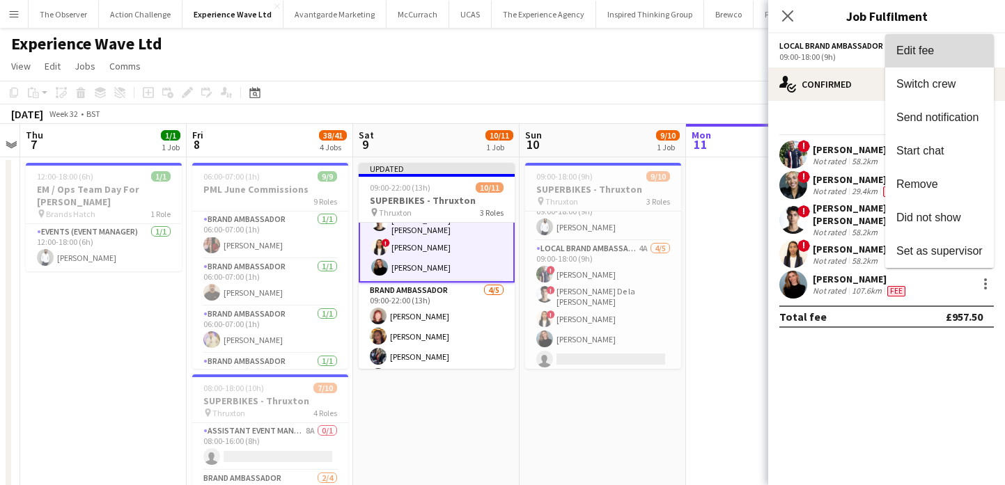
click at [969, 47] on span "Edit fee" at bounding box center [939, 51] width 86 height 13
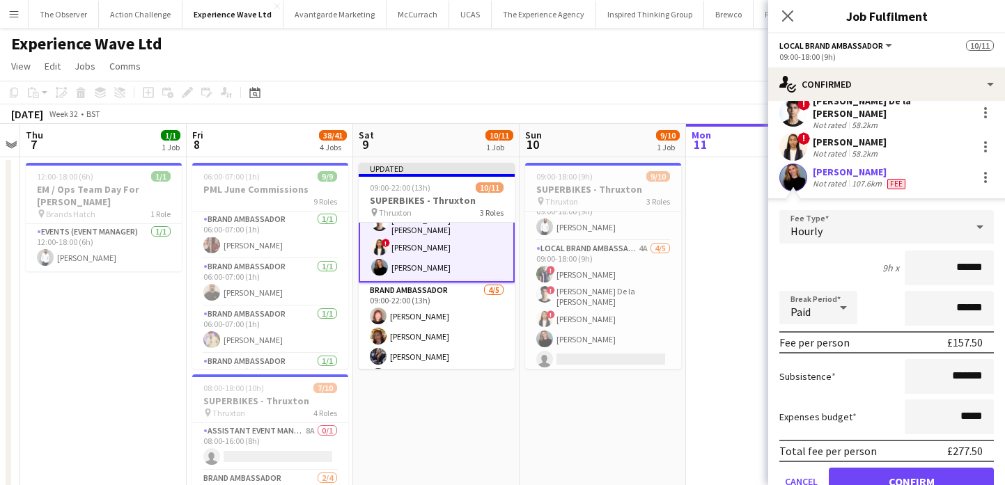
scroll to position [115, 0]
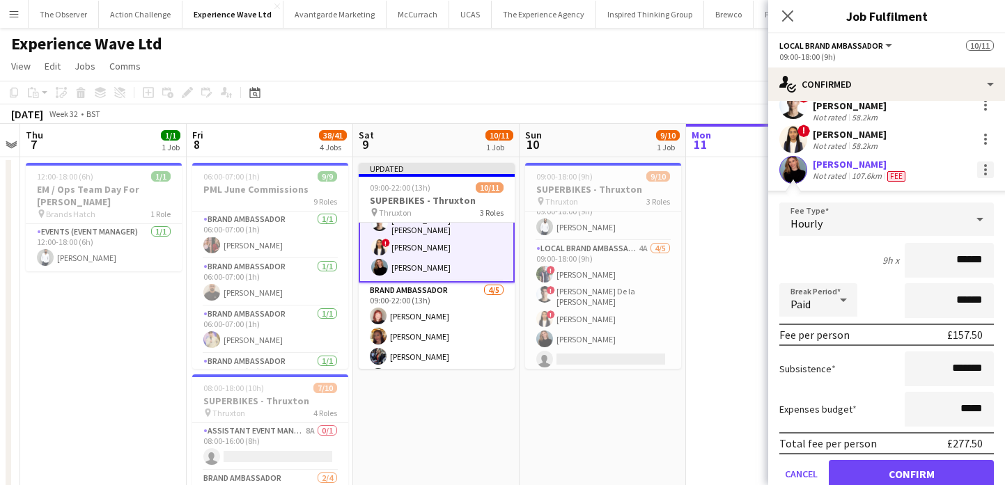
click at [979, 169] on div at bounding box center [985, 170] width 17 height 17
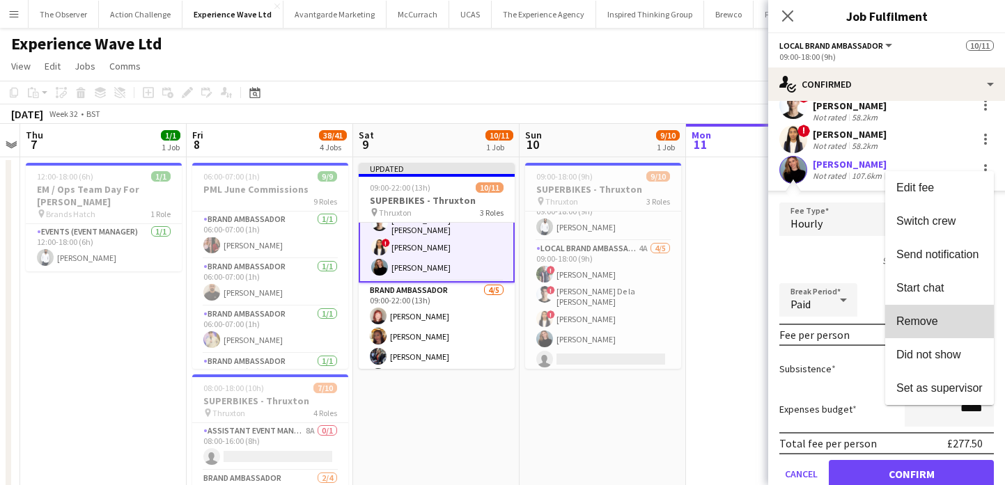
click at [954, 321] on span "Remove" at bounding box center [939, 321] width 86 height 13
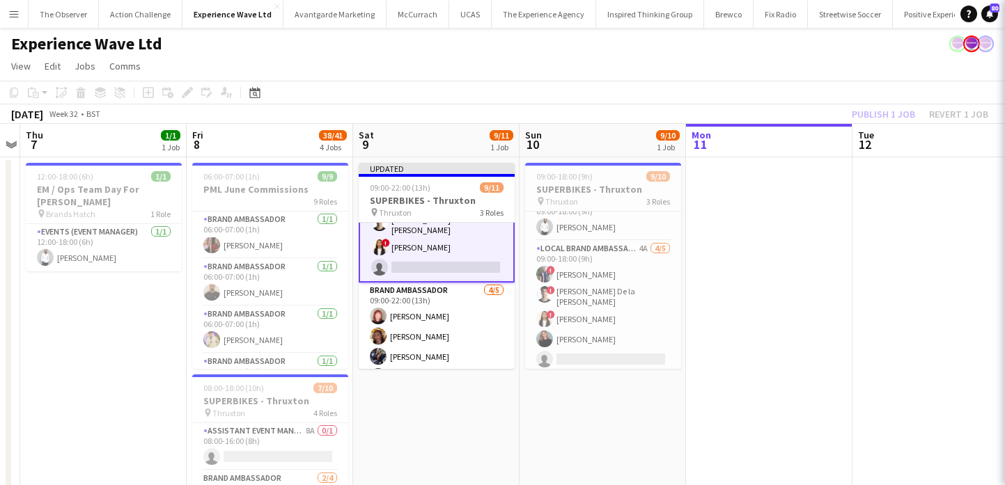
scroll to position [74, 0]
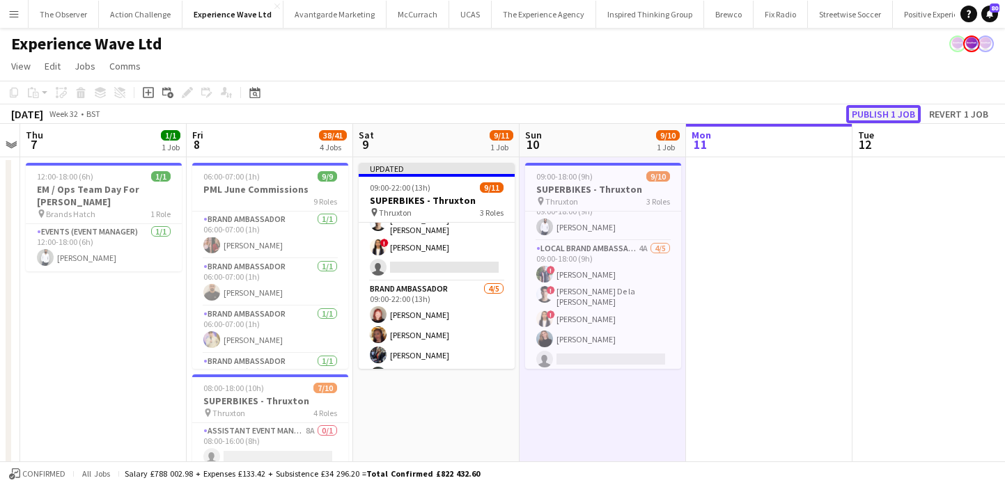
click at [880, 118] on button "Publish 1 job" at bounding box center [883, 114] width 74 height 18
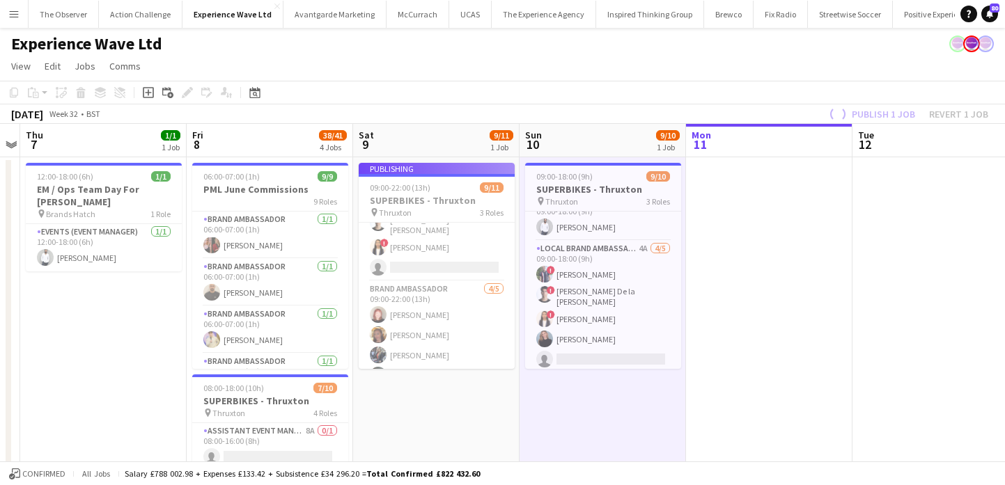
scroll to position [7, 0]
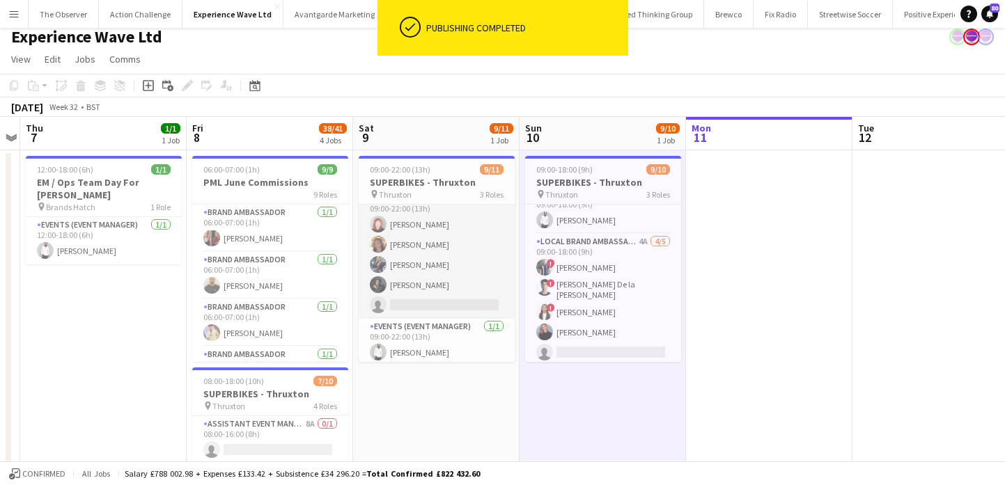
click at [444, 301] on app-card-role "Brand Ambassador 4/5 09:00-22:00 (13h) Lily Exall Mollie NJOKU Chantelle Keung …" at bounding box center [437, 255] width 156 height 128
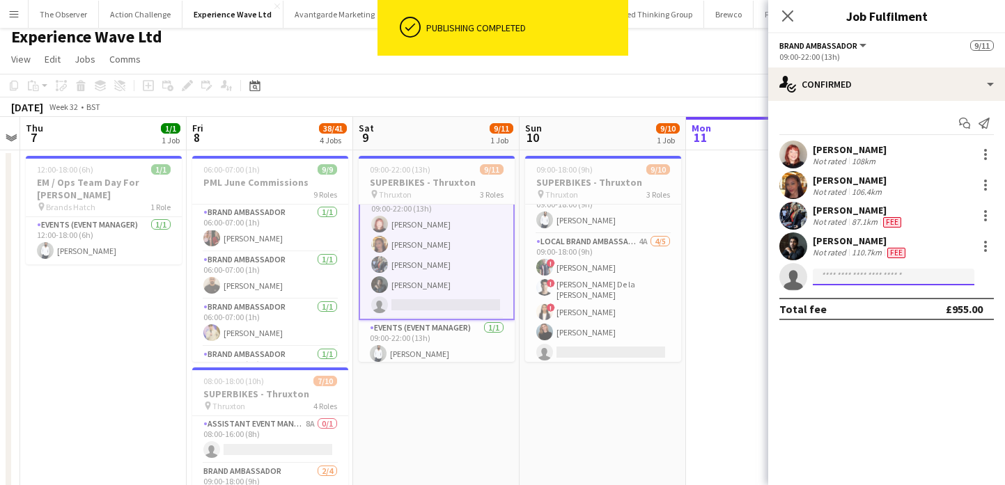
click at [865, 282] on input at bounding box center [893, 277] width 162 height 17
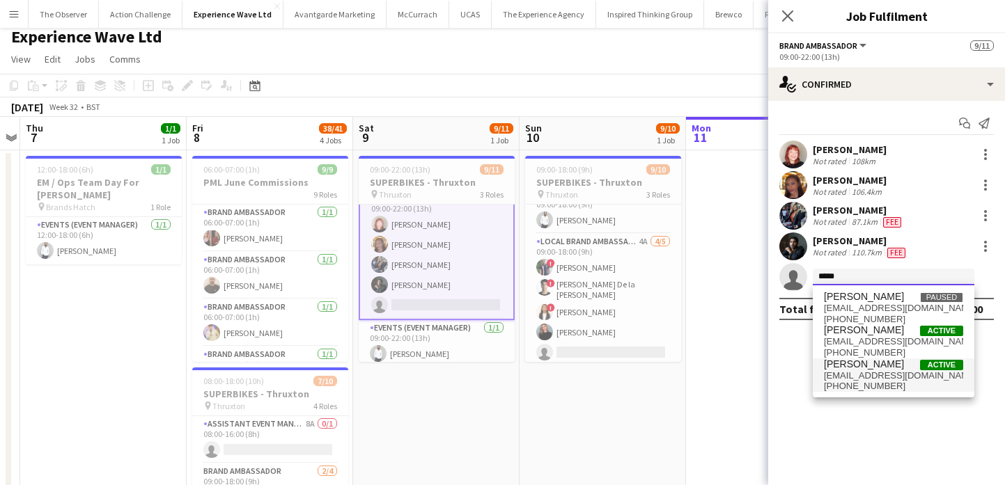
type input "*****"
click at [843, 379] on span "[EMAIL_ADDRESS][DOMAIN_NAME]" at bounding box center [893, 375] width 139 height 11
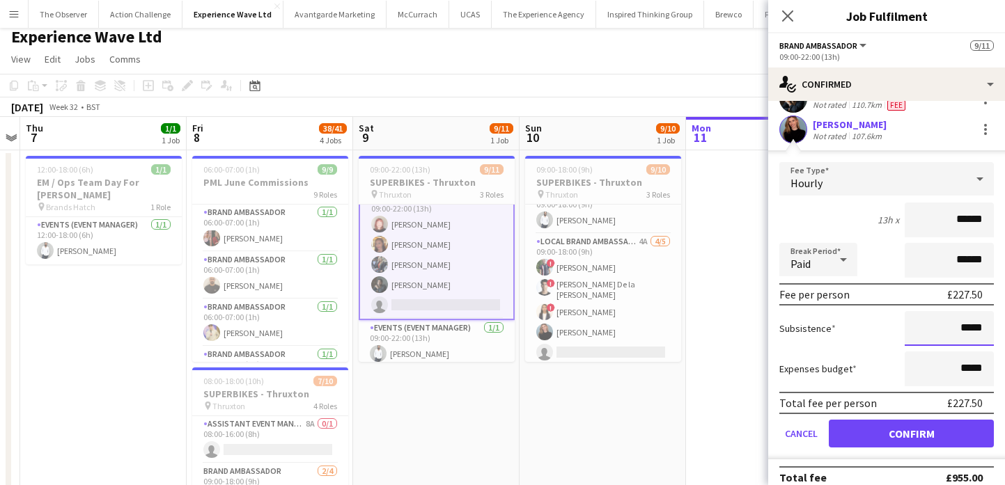
click at [977, 328] on input "*****" at bounding box center [948, 328] width 89 height 35
type input "*******"
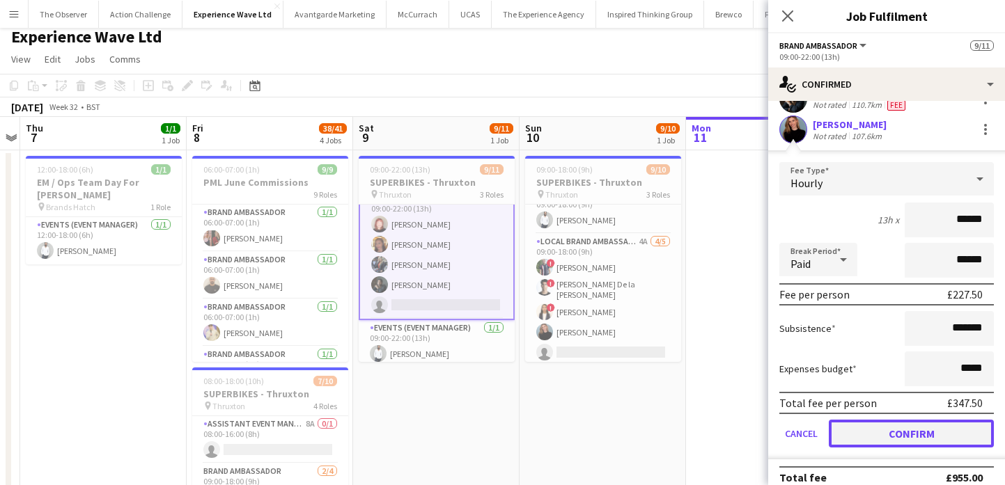
click at [956, 434] on button "Confirm" at bounding box center [910, 434] width 165 height 28
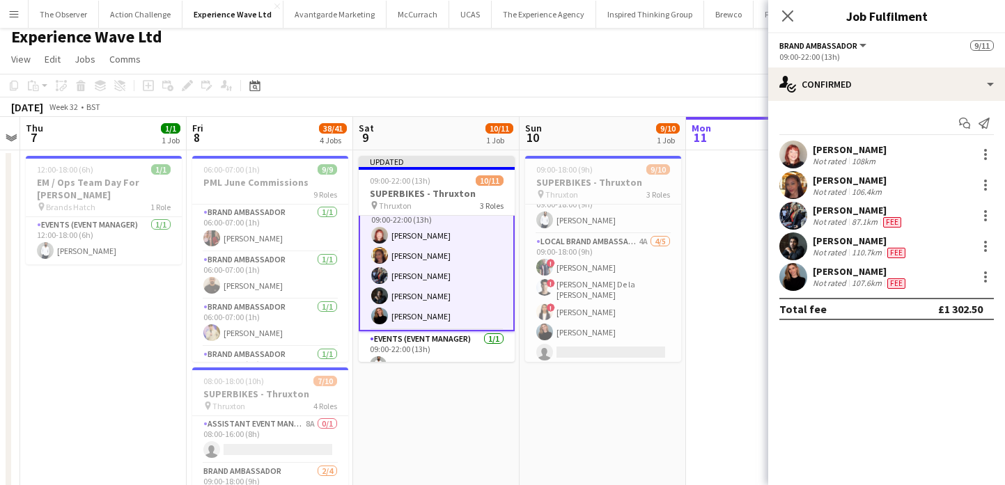
scroll to position [0, 0]
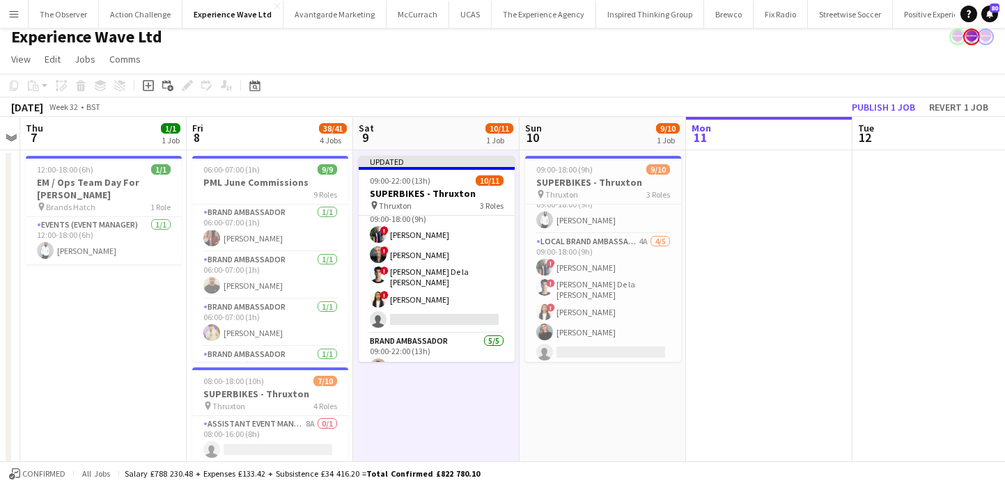
scroll to position [2, 0]
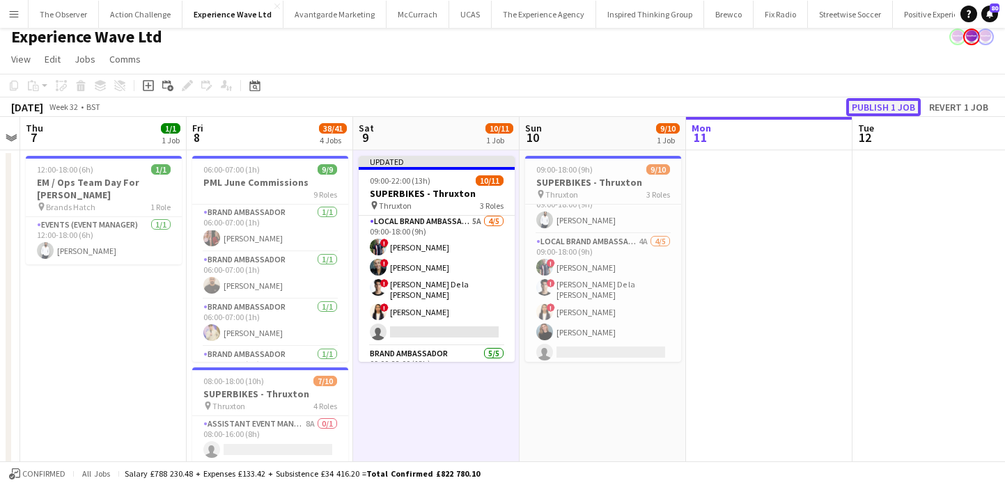
click at [875, 112] on button "Publish 1 job" at bounding box center [883, 107] width 74 height 18
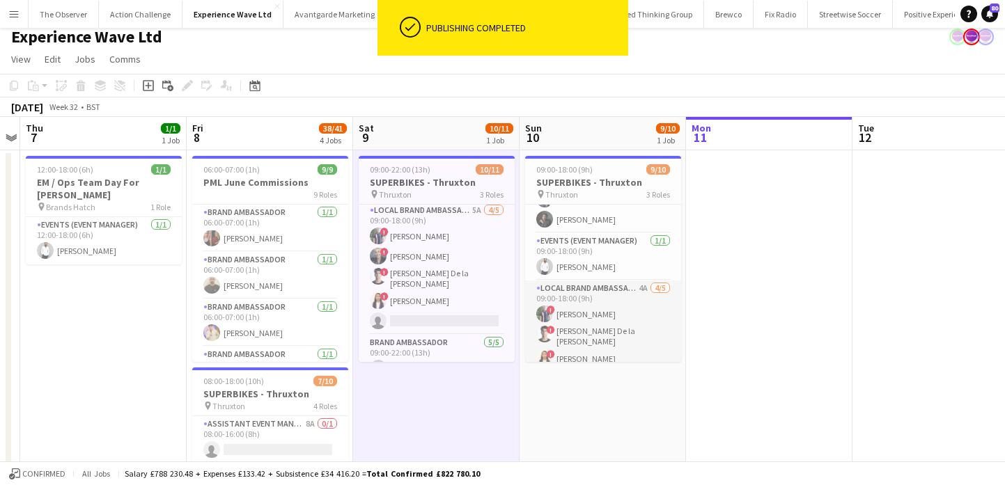
scroll to position [74, 0]
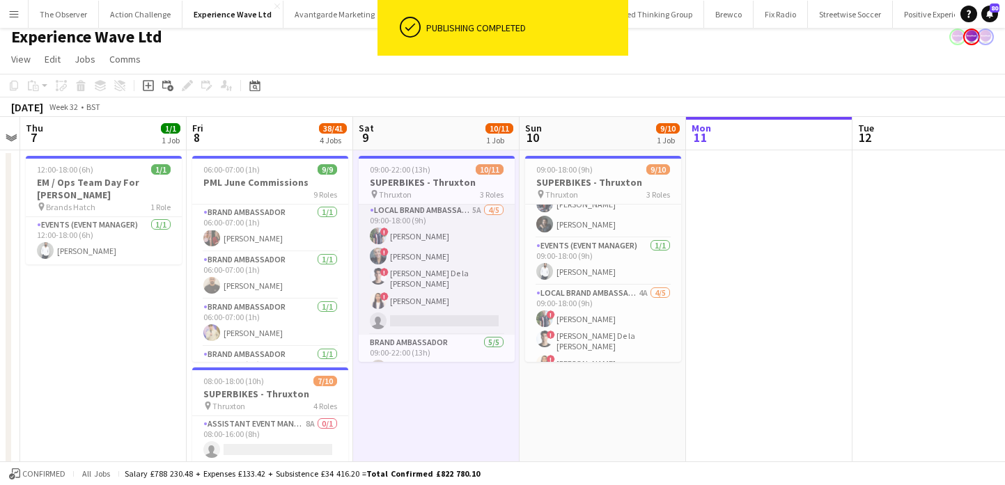
click at [459, 308] on app-card-role "Local Brand Ambassador 5A 4/5 09:00-18:00 (9h) ! Angel Gervacio Bido ! Alicia C…" at bounding box center [437, 269] width 156 height 132
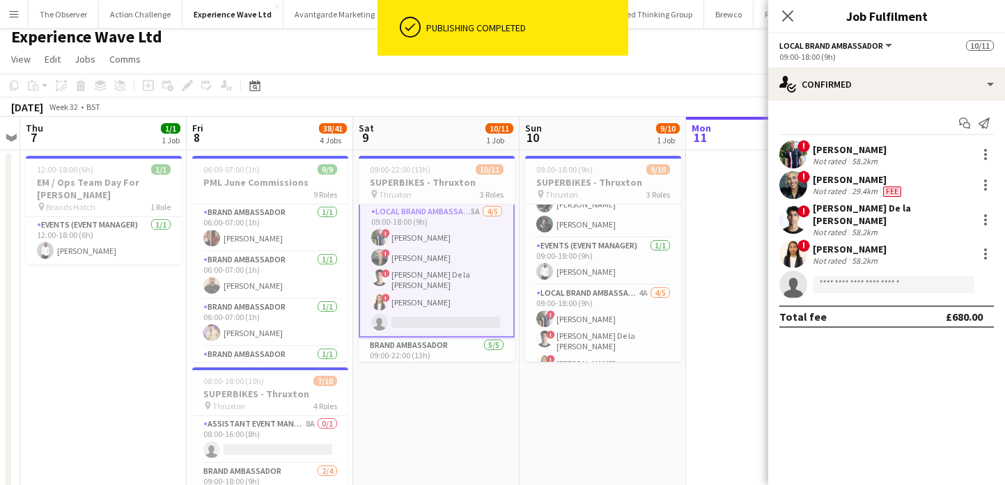
scroll to position [3, 0]
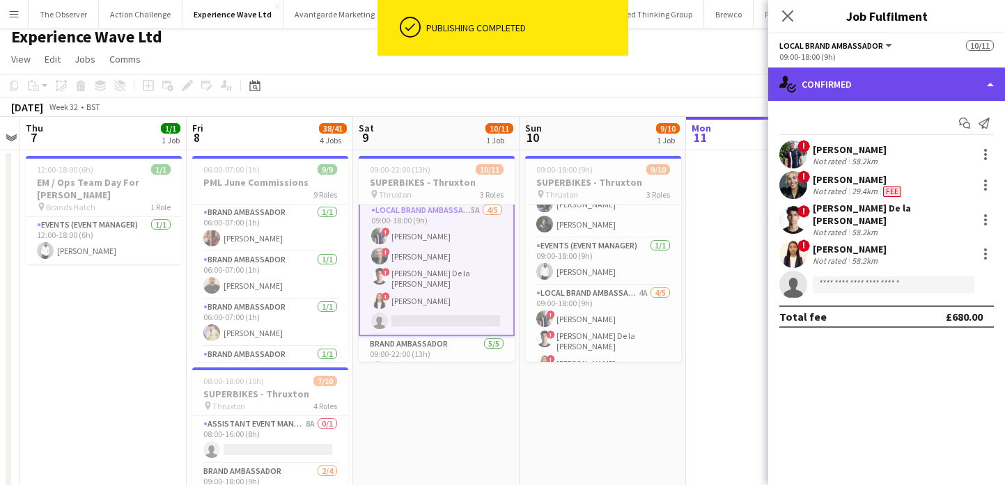
click at [881, 93] on div "single-neutral-actions-check-2 Confirmed" at bounding box center [886, 84] width 237 height 33
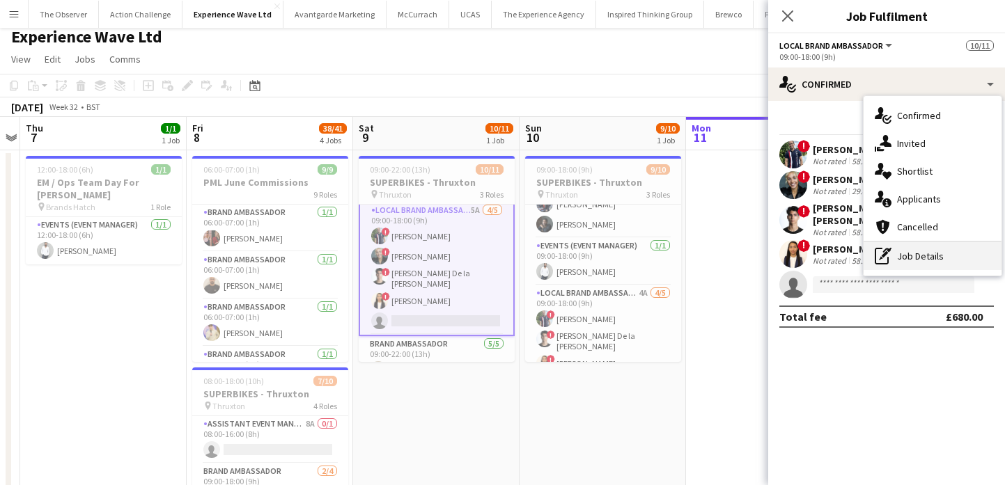
click at [936, 249] on div "pen-write Job Details" at bounding box center [932, 256] width 138 height 28
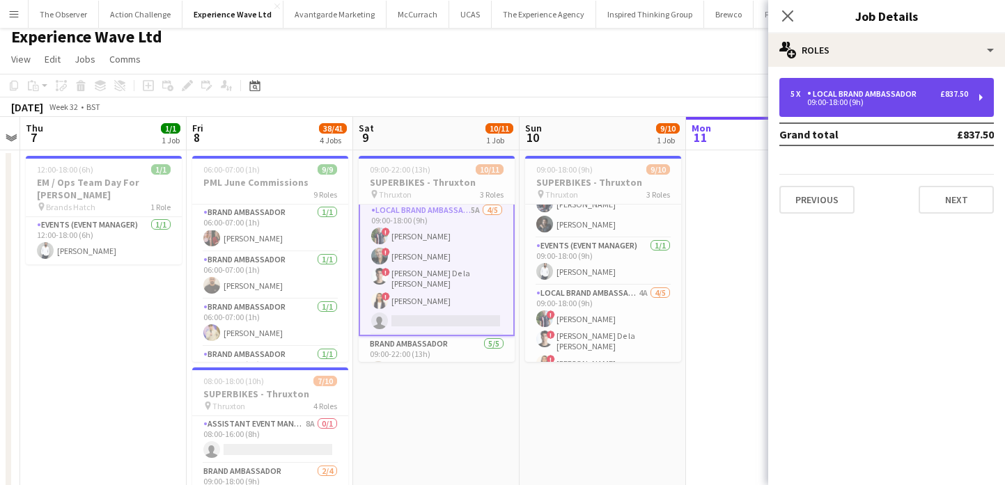
click at [913, 103] on div "09:00-18:00 (9h)" at bounding box center [879, 102] width 178 height 7
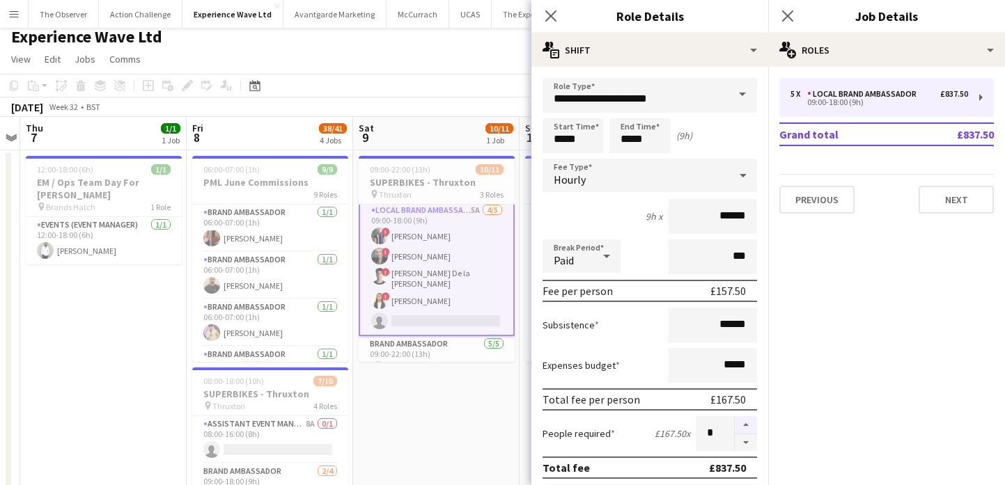
click at [743, 416] on button "button" at bounding box center [745, 425] width 22 height 18
click at [750, 444] on button "button" at bounding box center [745, 442] width 22 height 17
type input "*"
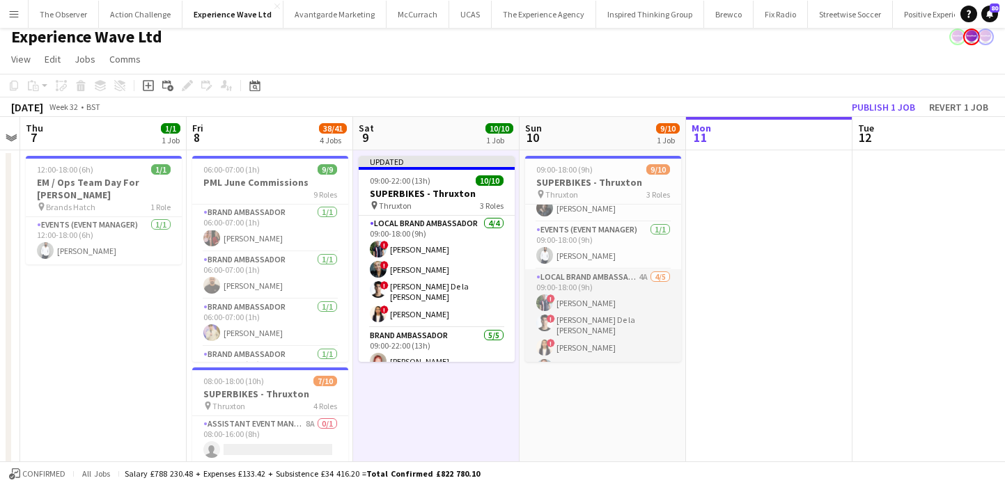
scroll to position [126, 0]
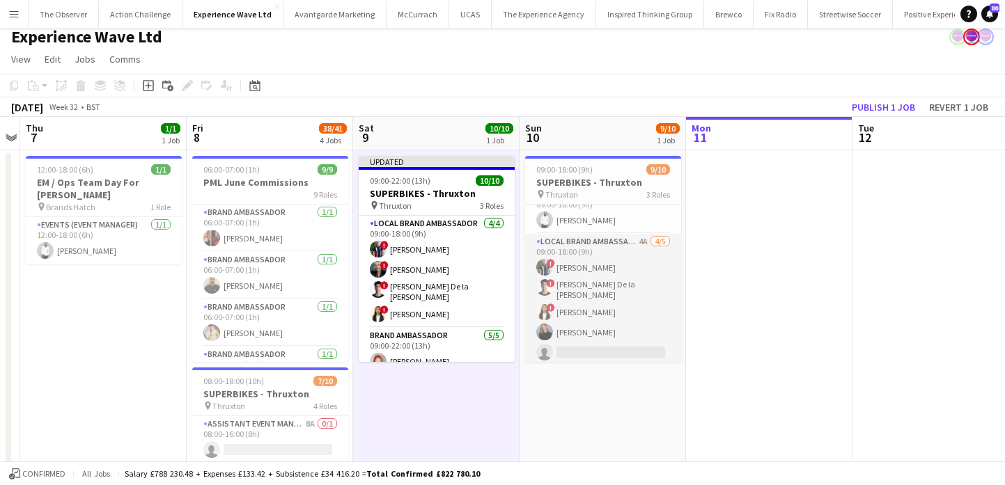
click at [583, 339] on app-card-role "Local Brand Ambassador 4A 4/5 09:00-18:00 (9h) ! Angel Gervacio Bido ! Adrian D…" at bounding box center [603, 300] width 156 height 132
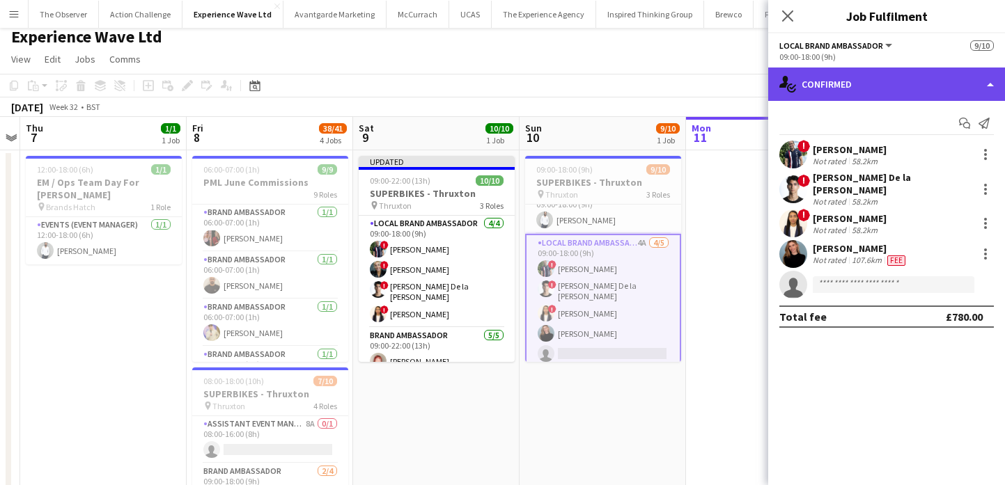
click at [915, 95] on div "single-neutral-actions-check-2 Confirmed" at bounding box center [886, 84] width 237 height 33
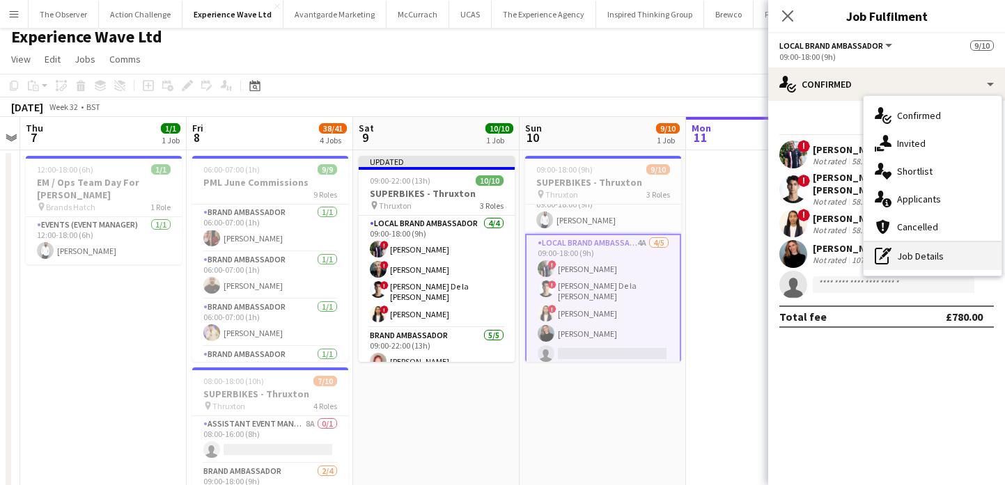
click at [951, 254] on div "pen-write Job Details" at bounding box center [932, 256] width 138 height 28
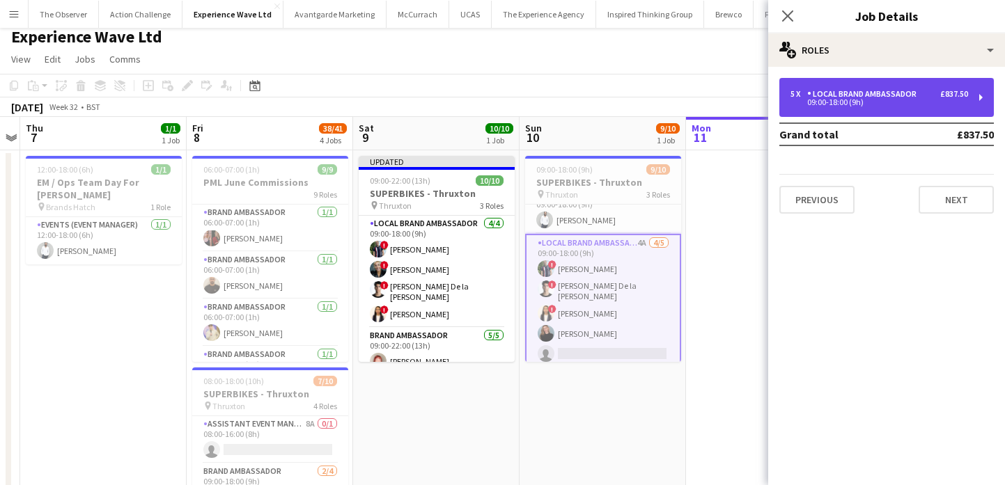
click at [917, 87] on div "5 x Local Brand Ambassador £837.50 09:00-18:00 (9h)" at bounding box center [886, 97] width 214 height 39
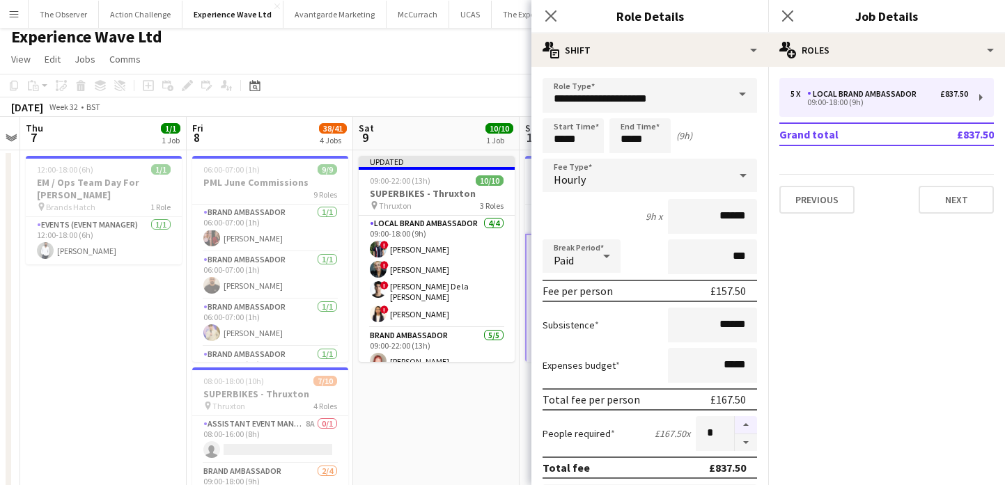
click at [737, 418] on button "button" at bounding box center [745, 425] width 22 height 18
click at [754, 442] on button "button" at bounding box center [745, 442] width 22 height 17
type input "*"
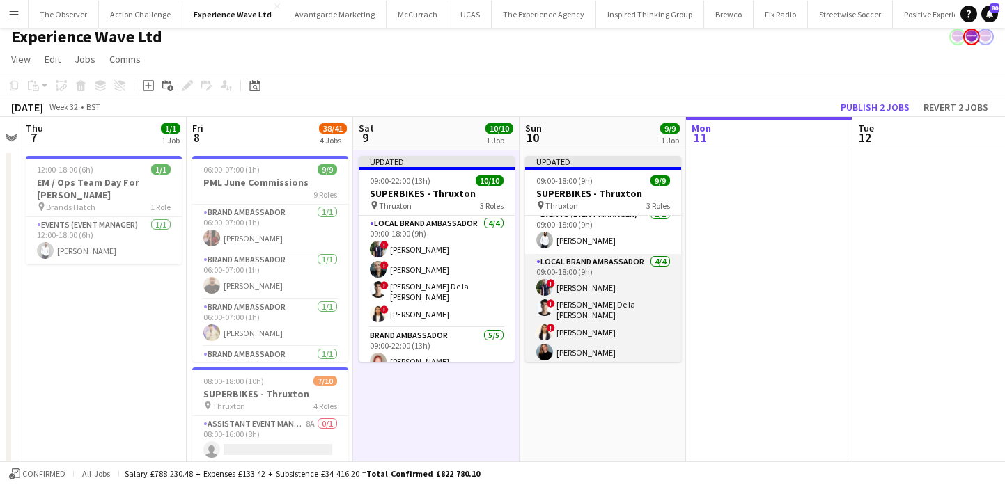
scroll to position [22, 0]
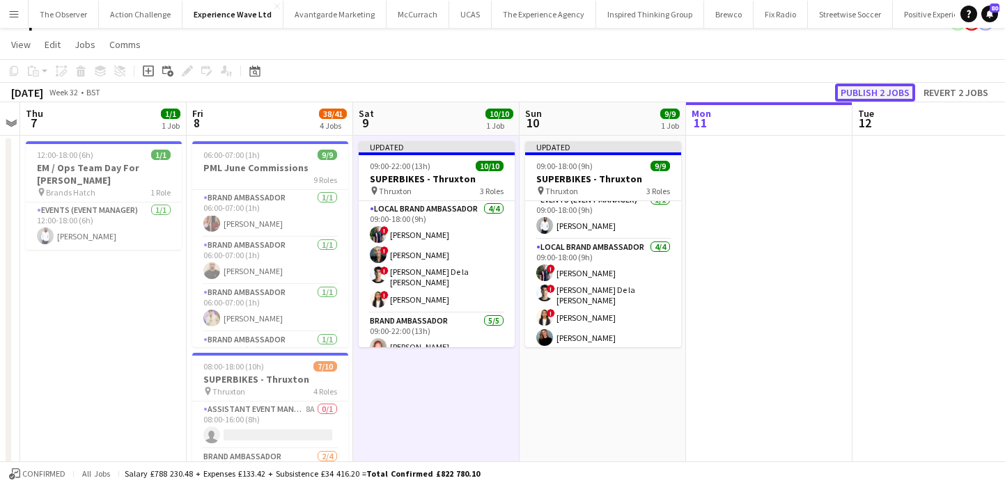
click at [867, 91] on button "Publish 2 jobs" at bounding box center [875, 93] width 80 height 18
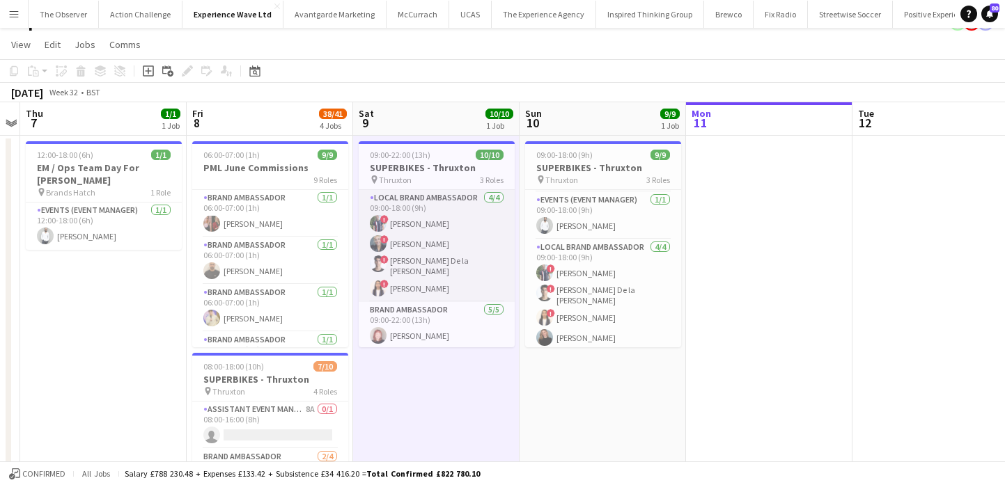
scroll to position [0, 480]
click at [485, 284] on app-card-role "Local Brand Ambassador 4/4 09:00-18:00 (9h) ! Angel Gervacio Bido ! Alicia Cumm…" at bounding box center [436, 246] width 156 height 112
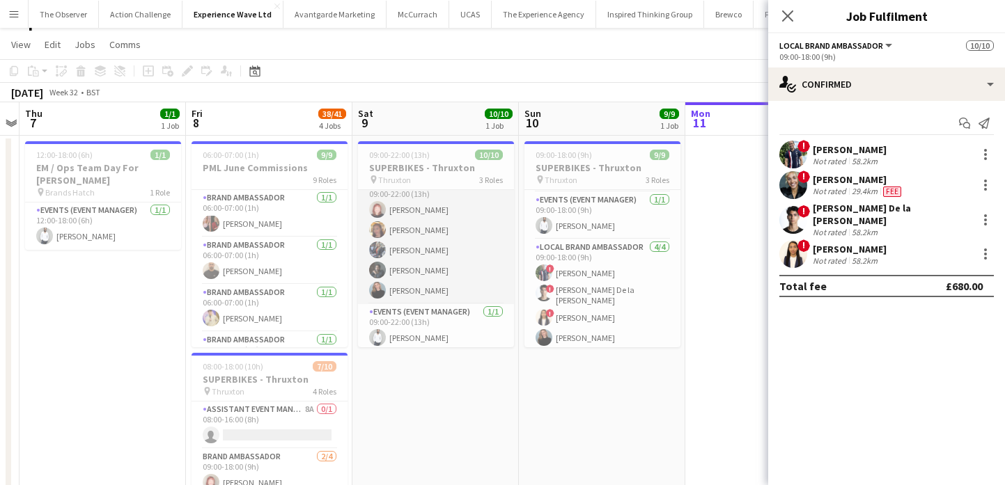
click at [482, 319] on app-card-role "Events (Event Manager) 1/1 09:00-22:00 (13h) Pedro De Marchi" at bounding box center [436, 327] width 156 height 47
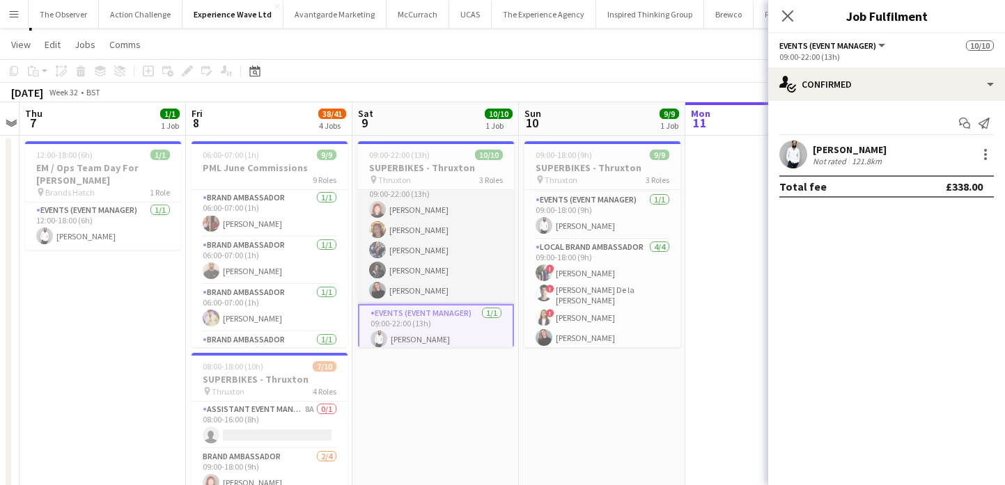
click at [491, 264] on app-card-role "Brand Ambassador 5/5 09:00-22:00 (13h) Lily Exall Mollie NJOKU Chantelle Keung …" at bounding box center [436, 240] width 156 height 128
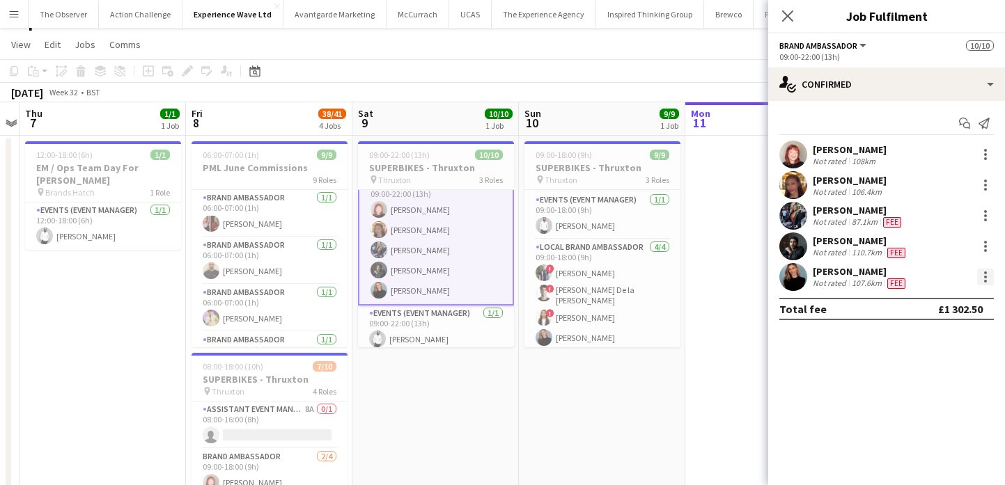
click at [981, 283] on div at bounding box center [985, 277] width 17 height 17
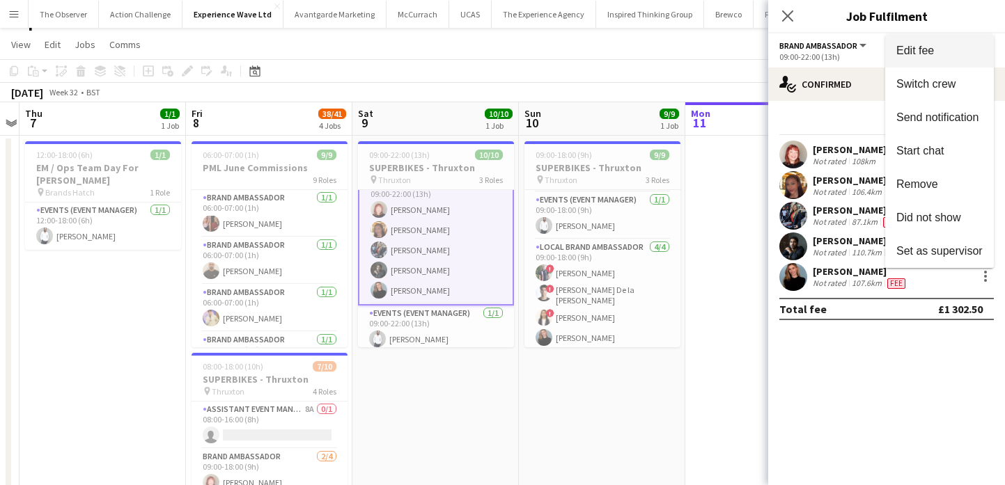
click at [976, 55] on span "Edit fee" at bounding box center [939, 51] width 86 height 13
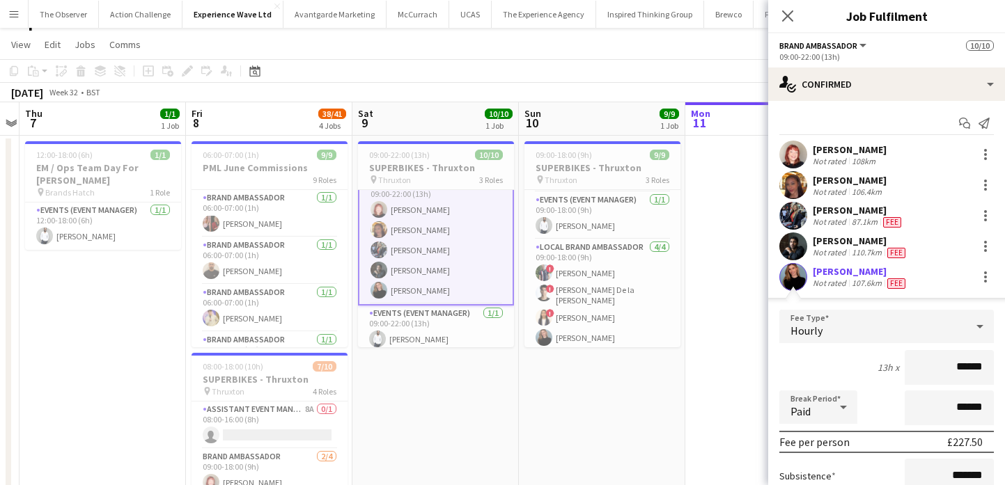
scroll to position [162, 0]
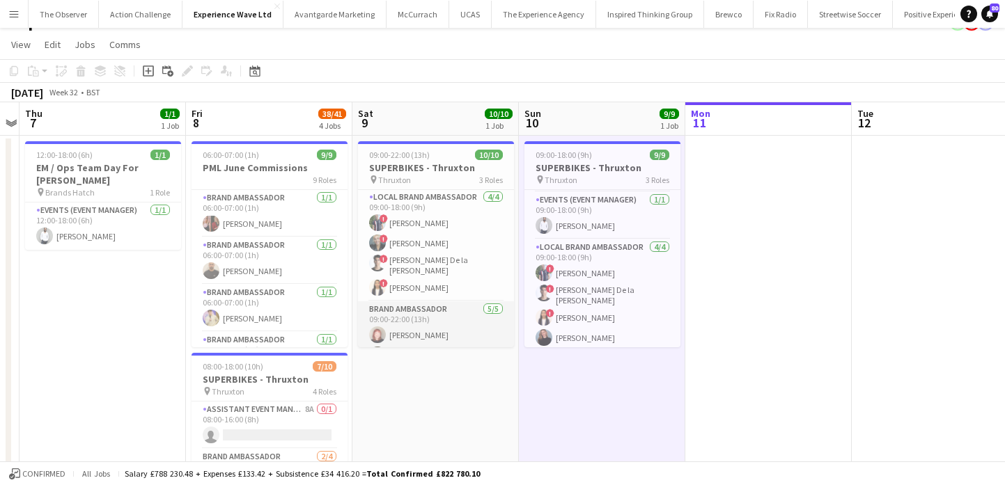
scroll to position [0, 0]
click at [457, 255] on app-card-role "Local Brand Ambassador 4/4 09:00-18:00 (9h) ! Angel Gervacio Bido ! Alicia Cumm…" at bounding box center [436, 246] width 156 height 112
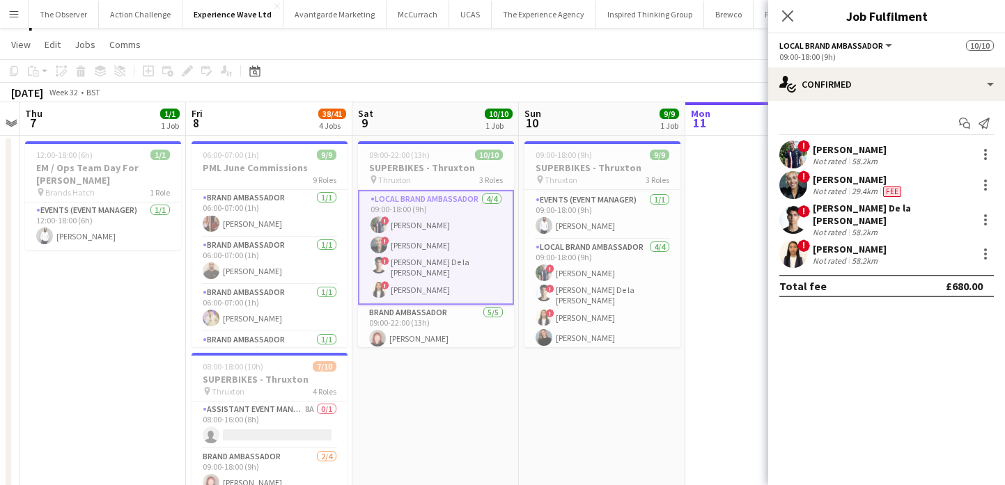
click at [785, 160] on app-user-avatar at bounding box center [793, 155] width 28 height 28
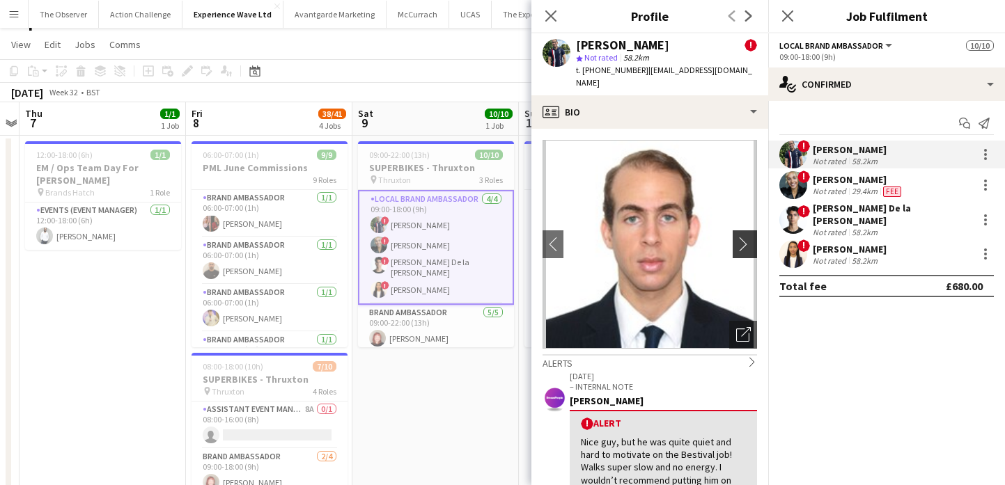
click at [740, 237] on app-icon "chevron-right" at bounding box center [747, 244] width 22 height 15
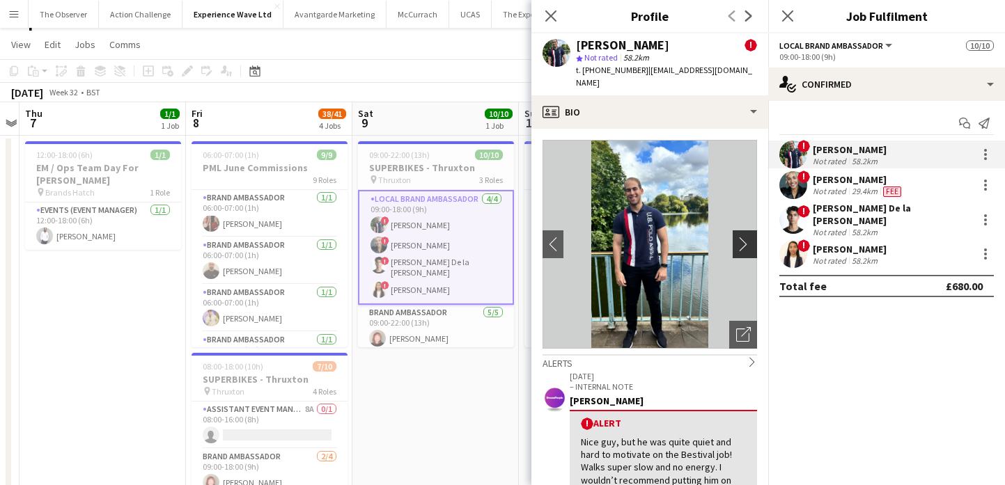
click at [740, 237] on app-icon "chevron-right" at bounding box center [747, 244] width 22 height 15
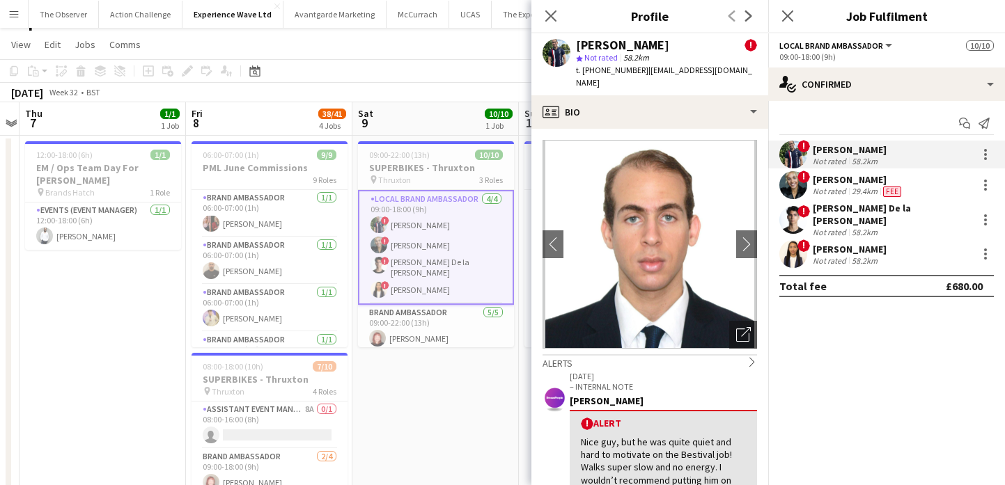
click at [799, 184] on app-user-avatar at bounding box center [793, 185] width 28 height 28
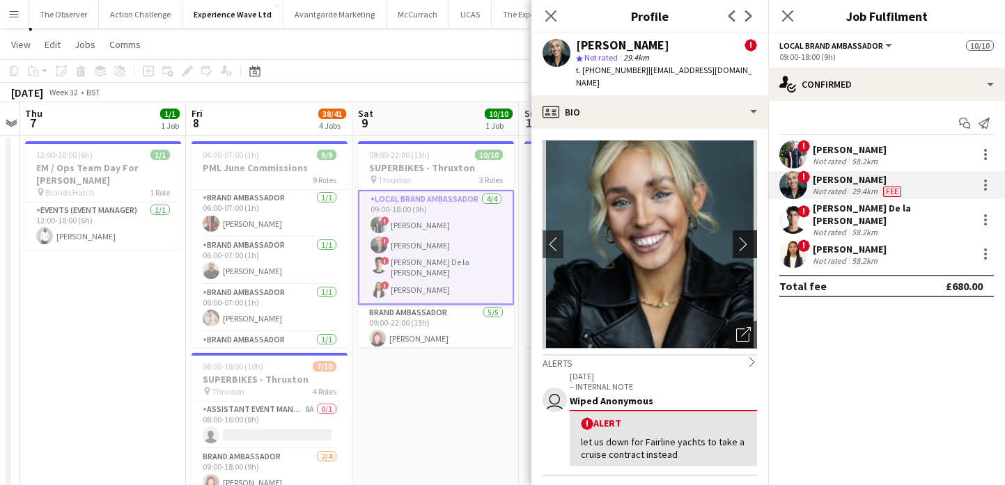
click at [747, 251] on button "chevron-right" at bounding box center [746, 244] width 28 height 28
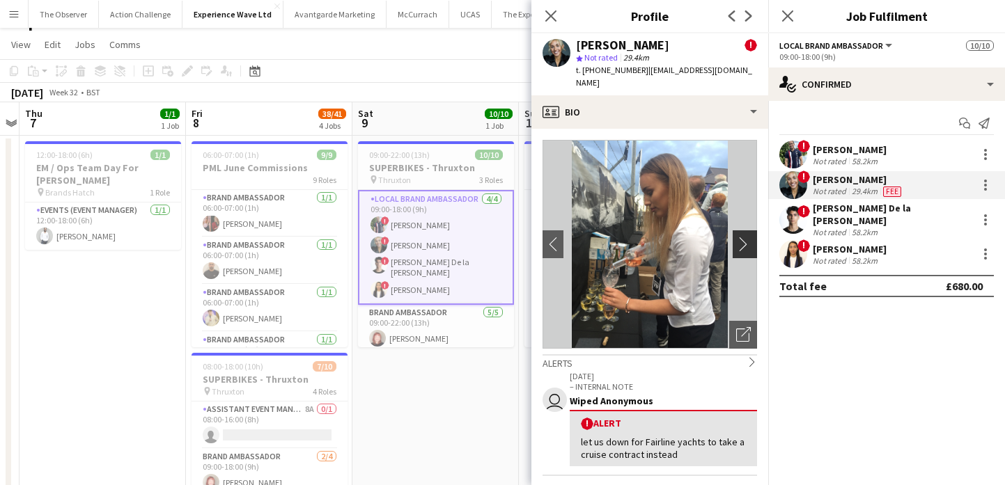
click at [746, 252] on button "chevron-right" at bounding box center [746, 244] width 28 height 28
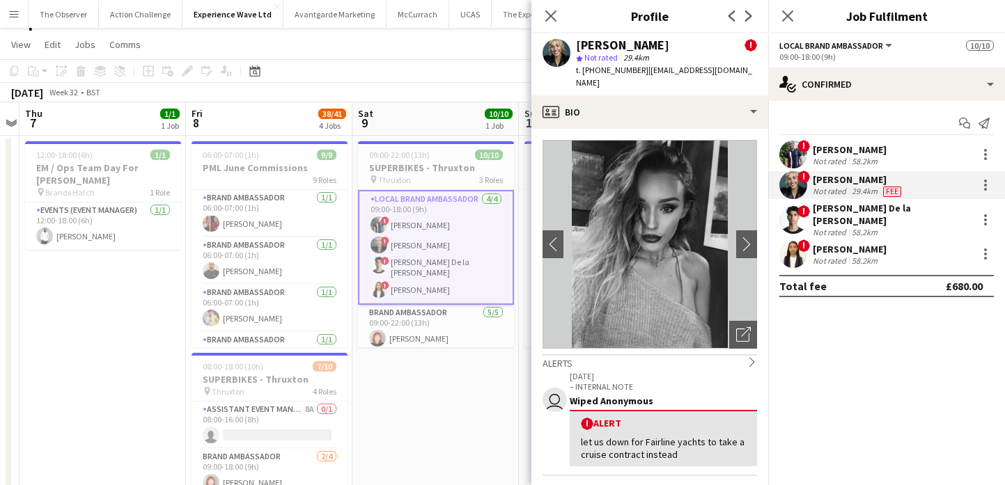
click at [795, 211] on app-user-avatar at bounding box center [793, 220] width 28 height 28
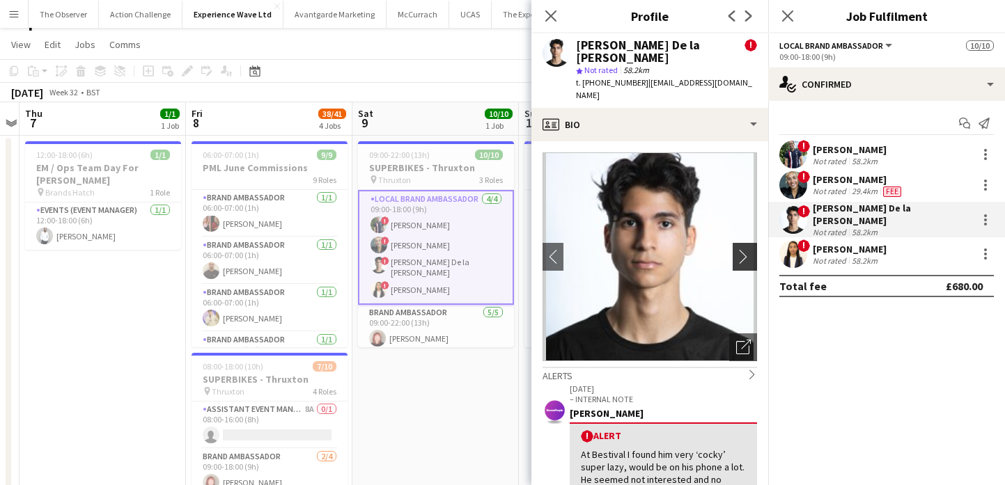
click at [747, 249] on app-icon "chevron-right" at bounding box center [747, 256] width 22 height 15
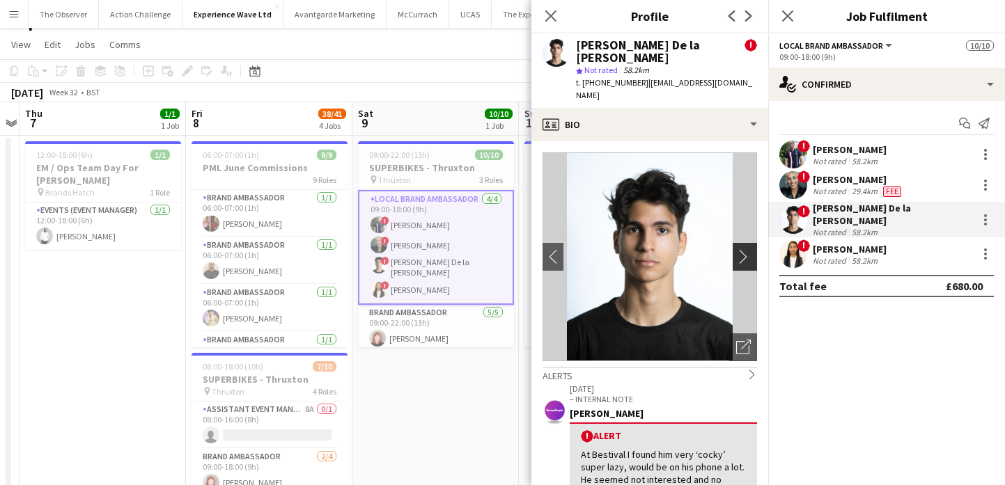
click at [747, 249] on app-icon "chevron-right" at bounding box center [747, 256] width 22 height 15
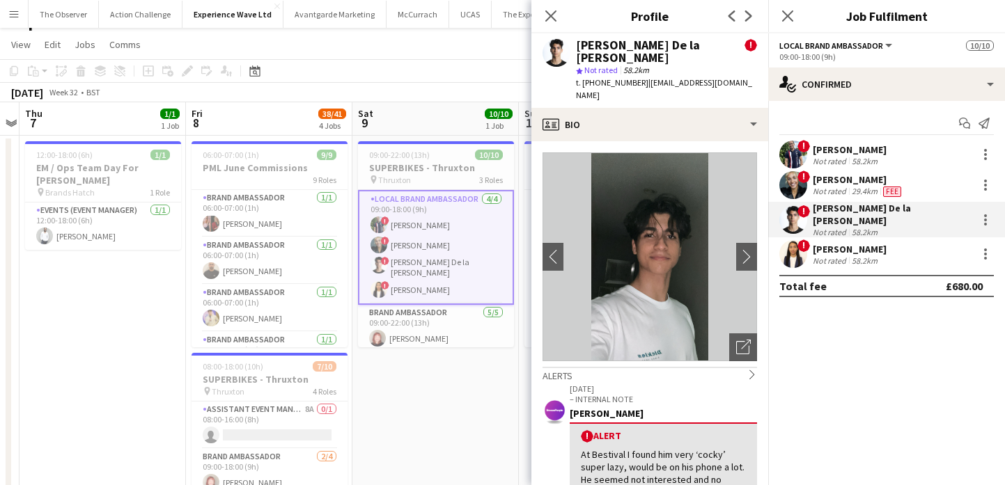
click at [798, 258] on app-user-avatar at bounding box center [793, 254] width 28 height 28
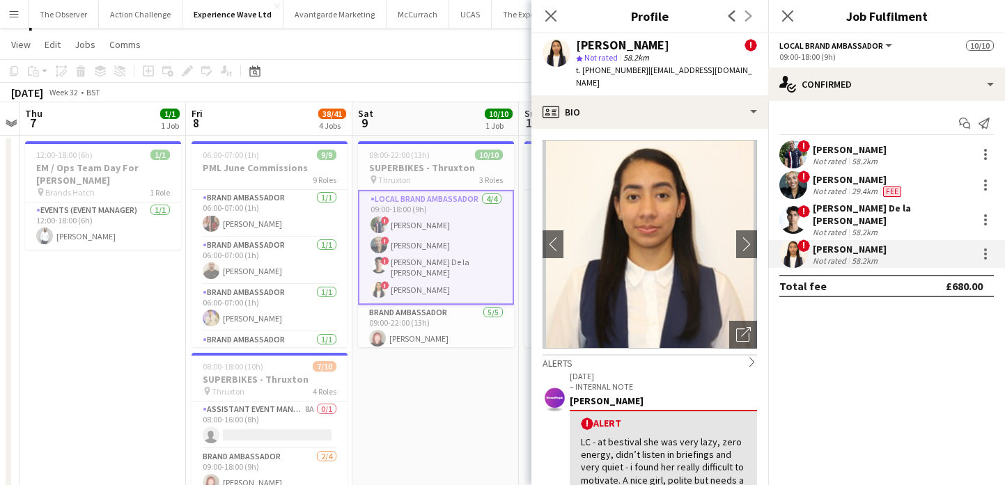
click at [797, 253] on app-user-avatar at bounding box center [793, 254] width 28 height 28
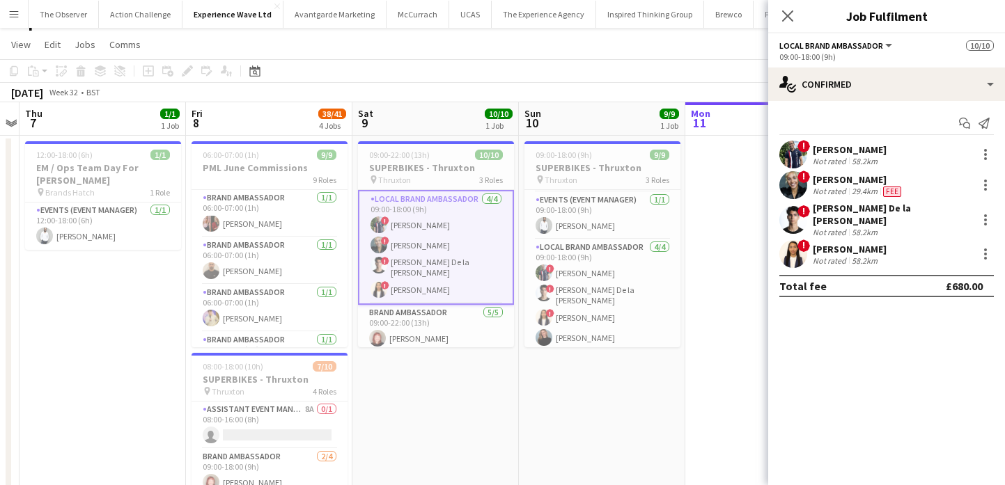
click at [795, 253] on app-user-avatar at bounding box center [793, 254] width 28 height 28
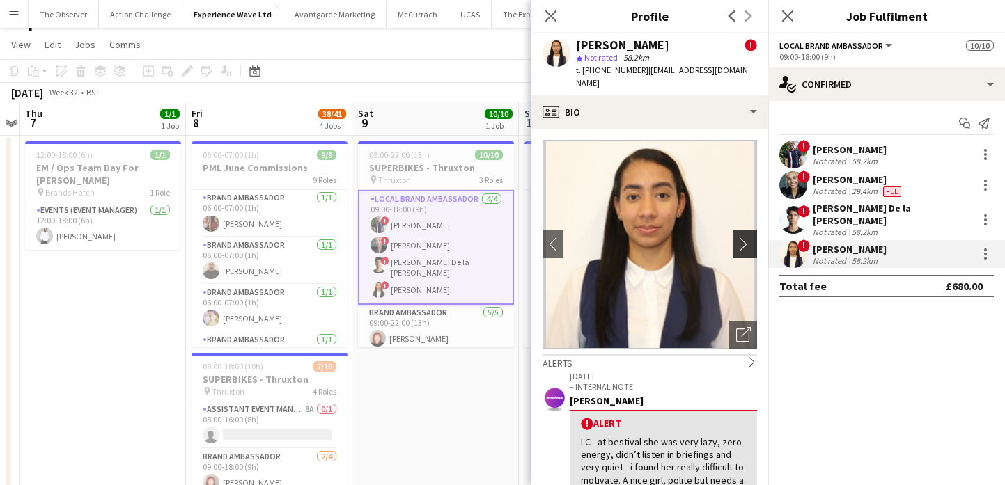
click at [742, 237] on app-icon "chevron-right" at bounding box center [747, 244] width 22 height 15
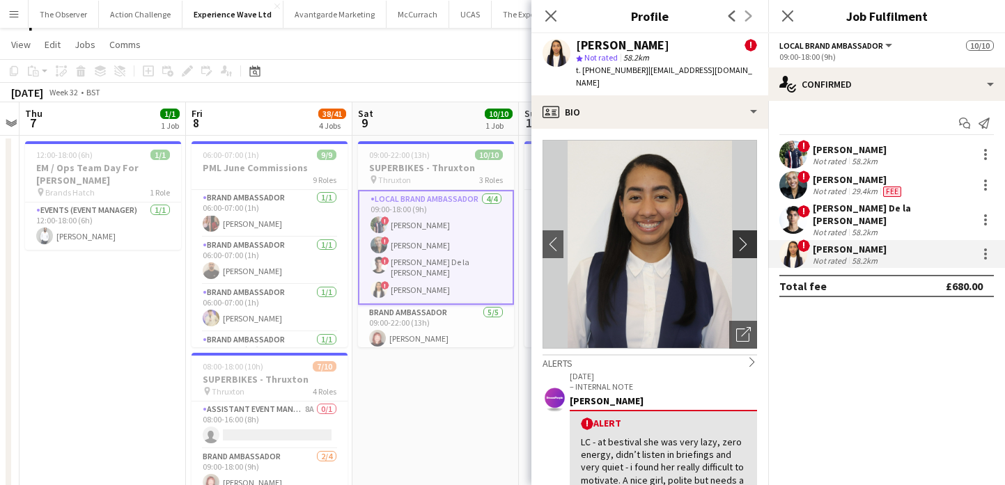
click at [742, 237] on app-icon "chevron-right" at bounding box center [747, 244] width 22 height 15
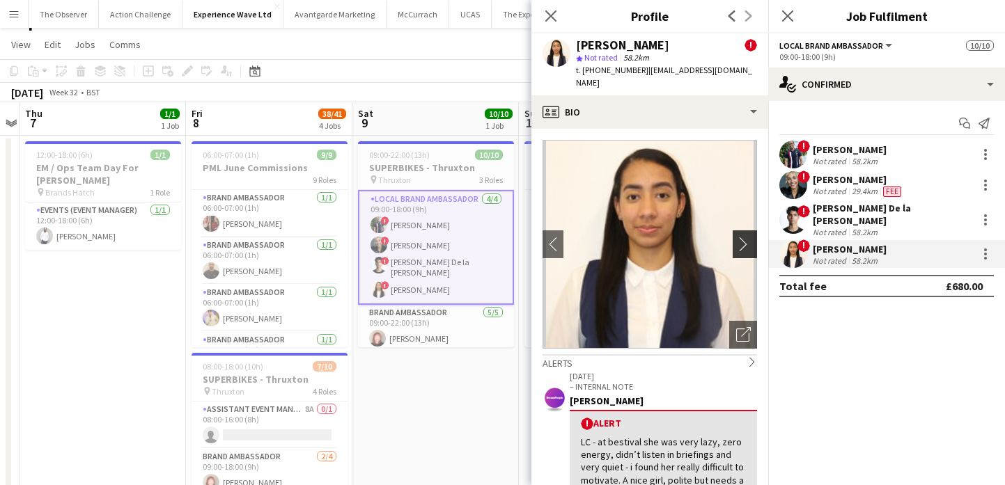
click at [742, 237] on app-icon "chevron-right" at bounding box center [747, 244] width 22 height 15
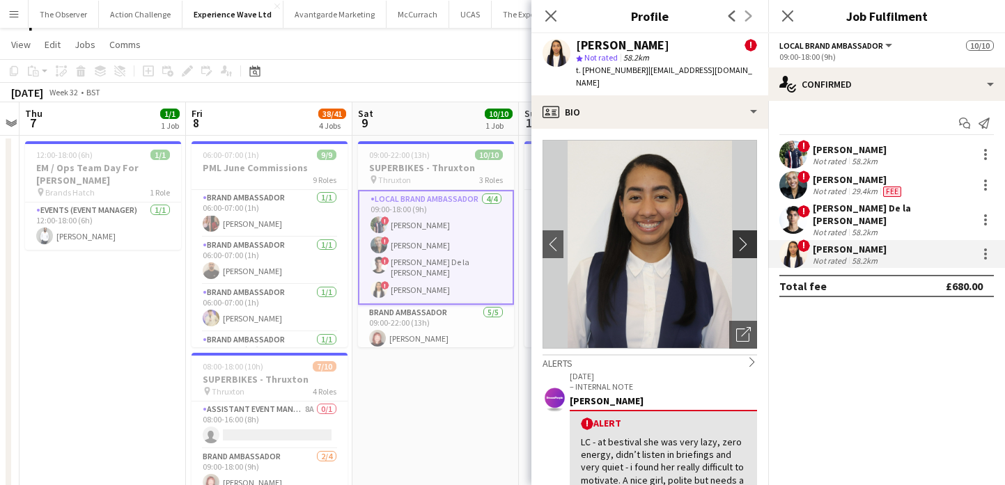
click at [742, 237] on app-icon "chevron-right" at bounding box center [747, 244] width 22 height 15
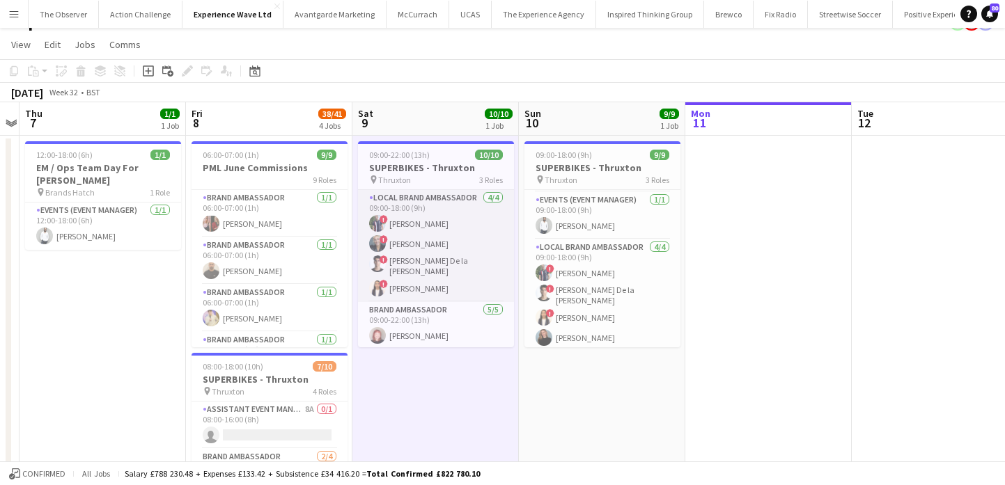
scroll to position [126, 0]
click at [446, 262] on app-card-role "Brand Ambassador 5/5 09:00-22:00 (13h) Lily Exall Mollie NJOKU Chantelle Keung …" at bounding box center [436, 240] width 156 height 128
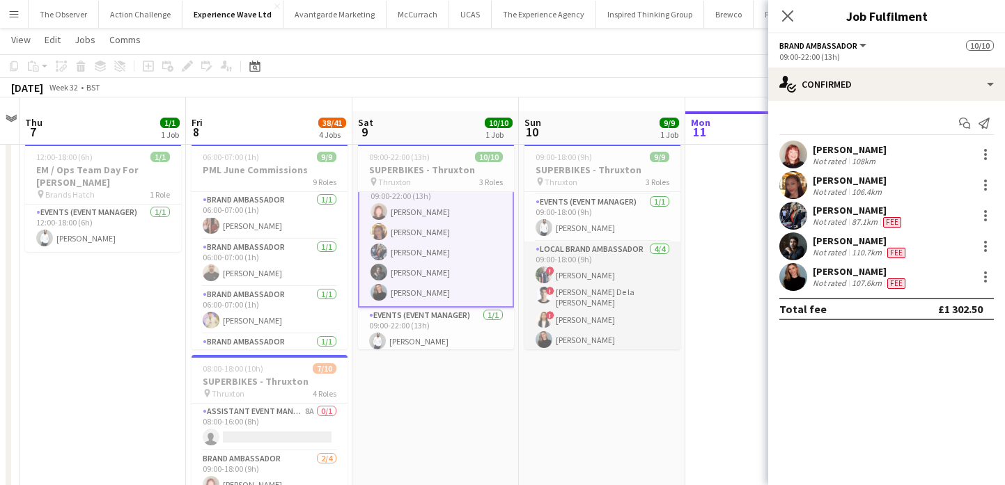
scroll to position [0, 0]
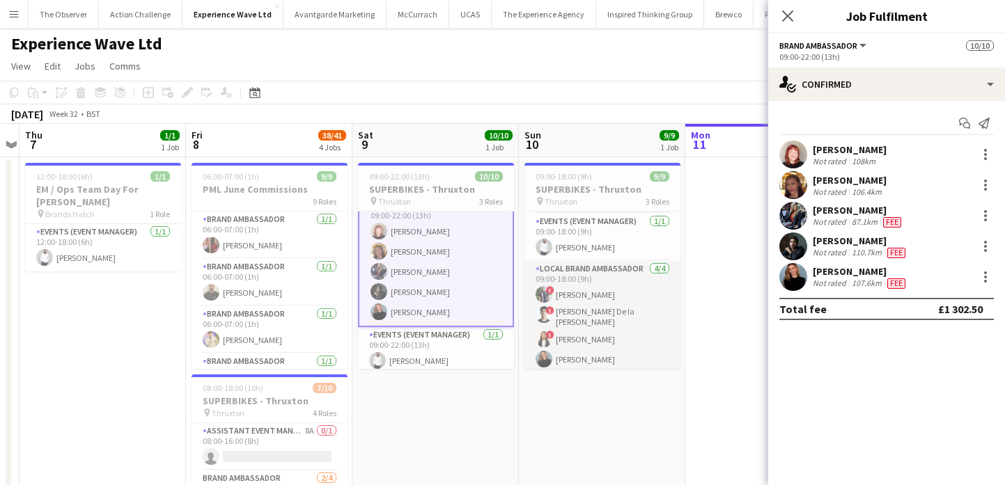
click at [612, 311] on app-card-role "Local Brand Ambassador 4/4 09:00-18:00 (9h) ! Angel Gervacio Bido ! Adrian De l…" at bounding box center [602, 317] width 156 height 112
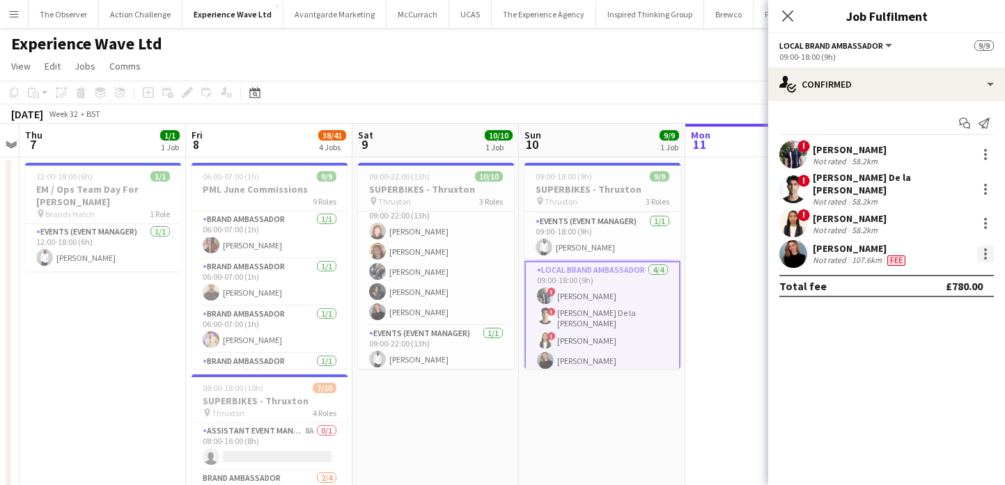
click at [977, 251] on div at bounding box center [985, 254] width 17 height 17
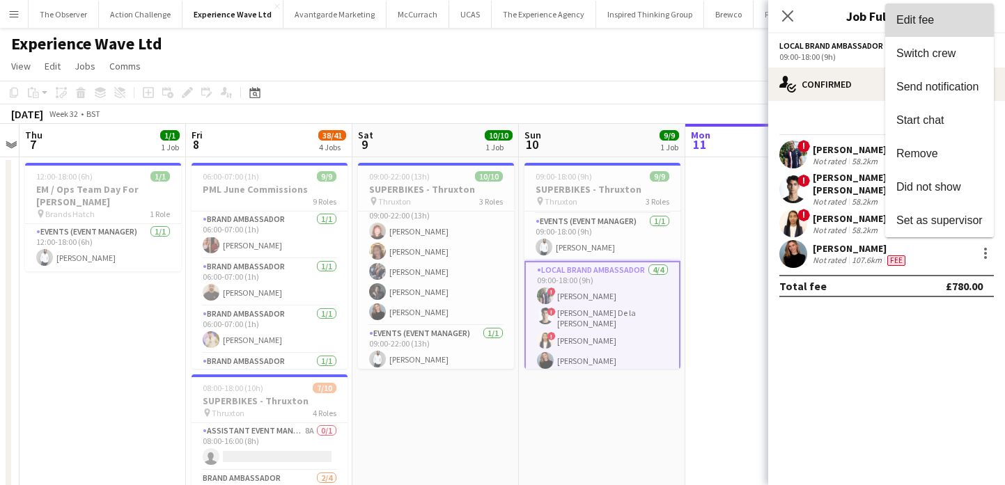
click at [961, 19] on span "Edit fee" at bounding box center [939, 20] width 86 height 13
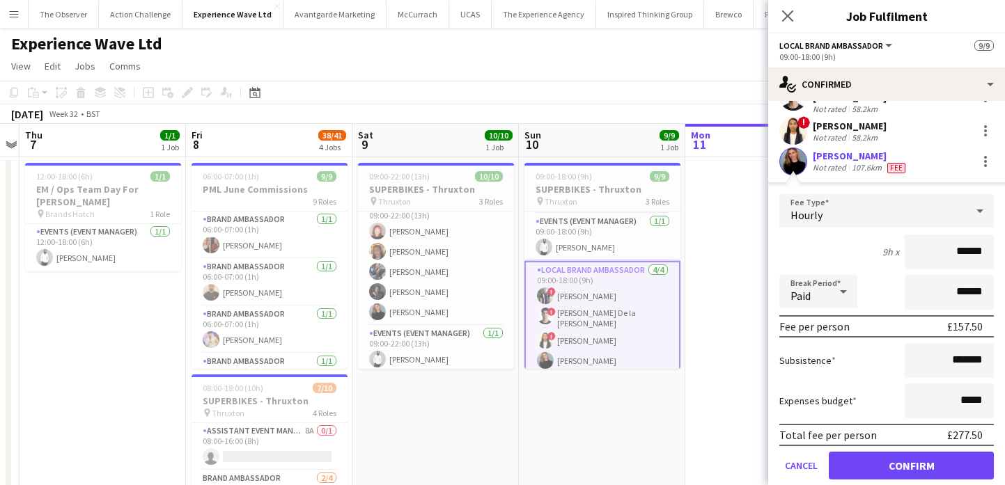
scroll to position [97, 0]
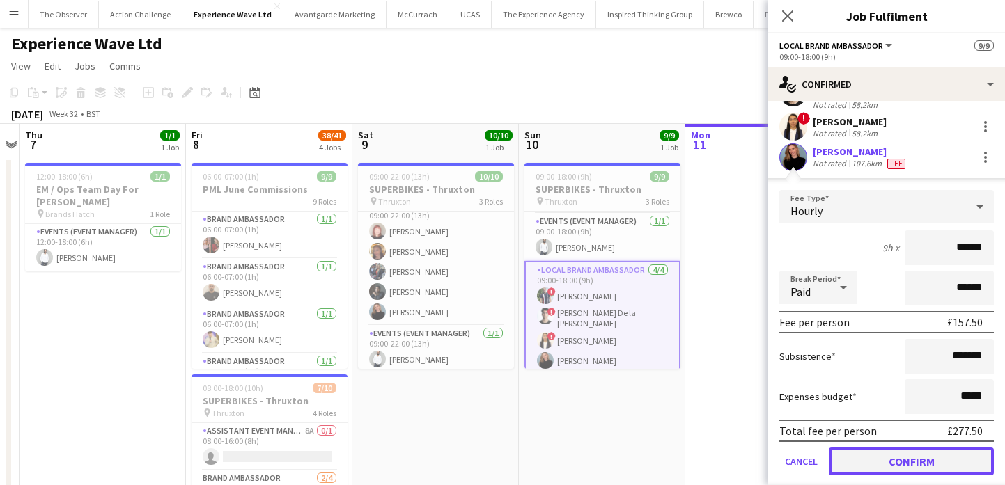
click at [898, 448] on button "Confirm" at bounding box center [910, 462] width 165 height 28
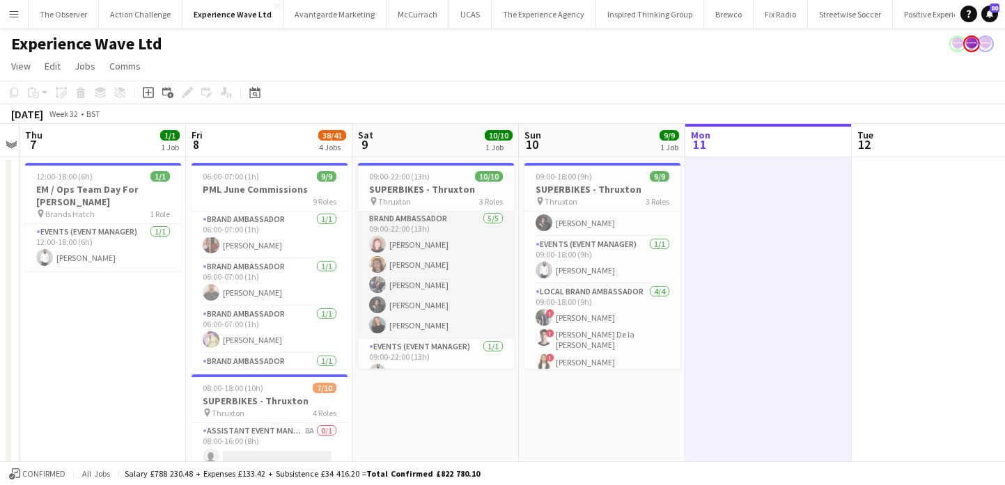
click at [445, 320] on app-card-role "Brand Ambassador 5/5 09:00-22:00 (13h) Lily Exall Mollie NJOKU Chantelle Keung …" at bounding box center [436, 275] width 156 height 128
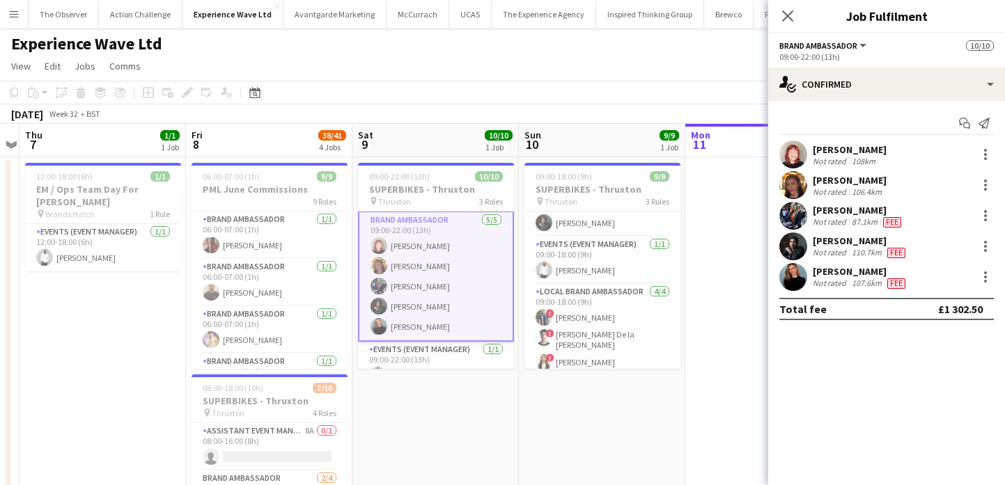
scroll to position [114, 0]
click at [816, 284] on div "Not rated" at bounding box center [830, 283] width 36 height 11
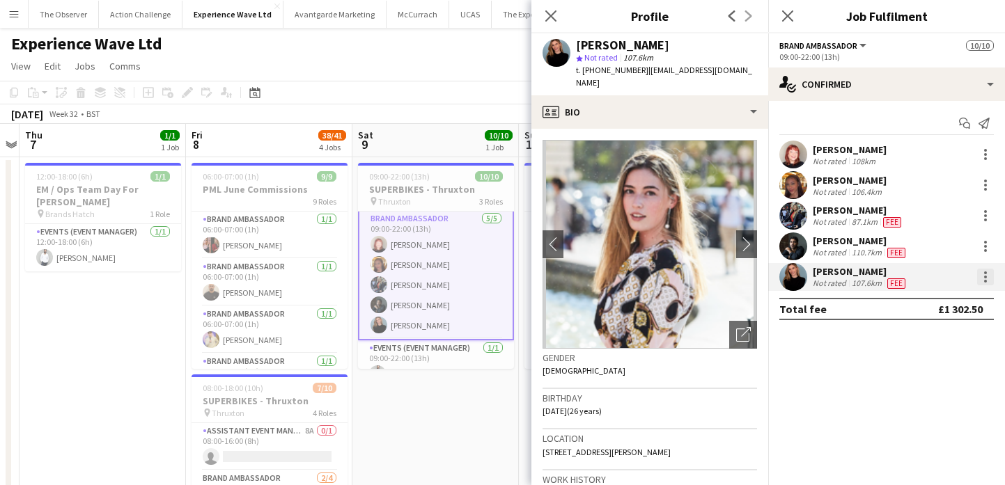
click at [986, 283] on div at bounding box center [985, 277] width 17 height 17
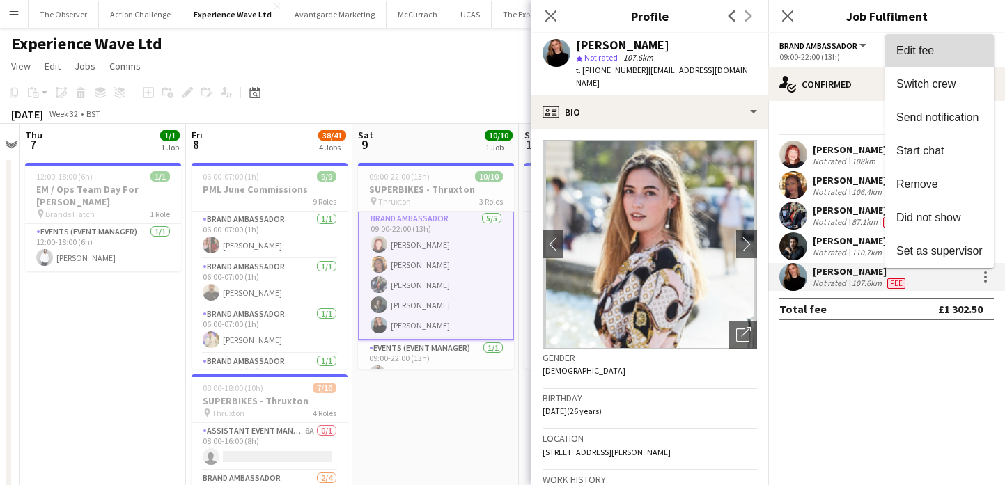
click at [967, 61] on button "Edit fee" at bounding box center [939, 50] width 109 height 33
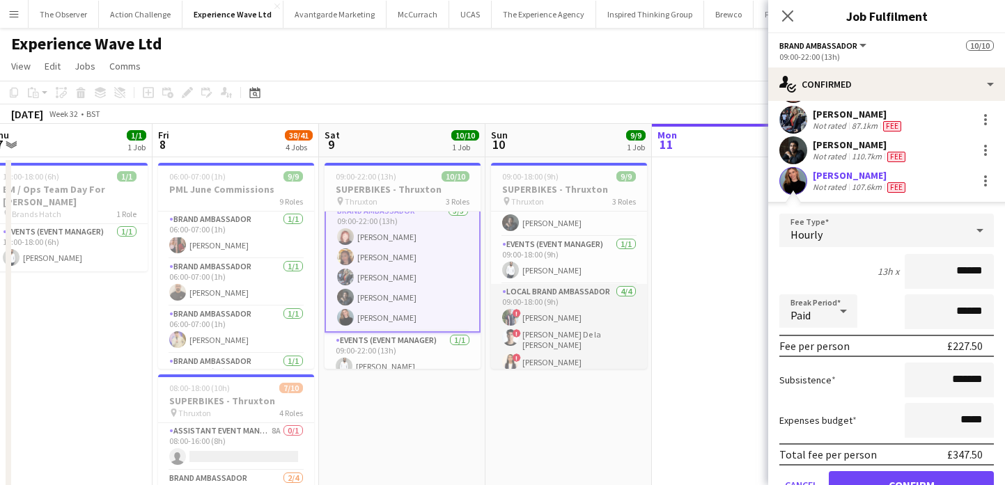
scroll to position [106, 0]
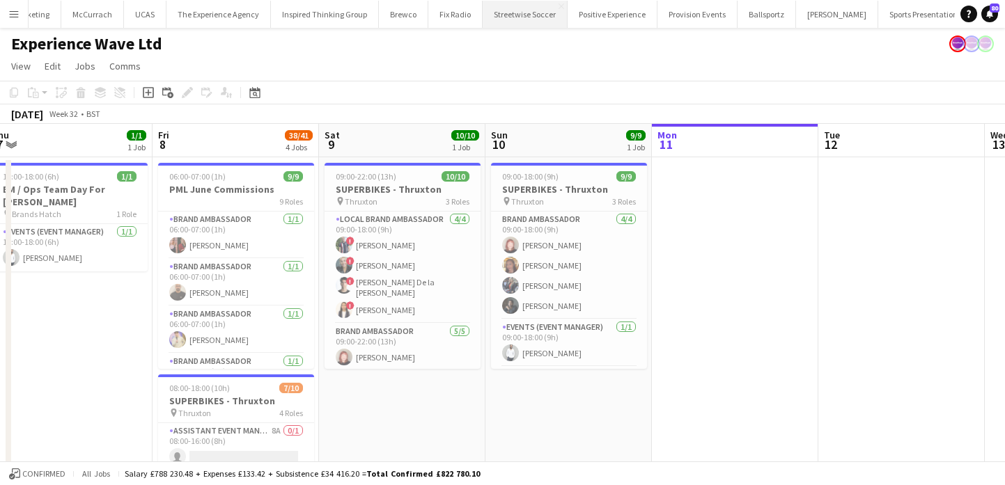
scroll to position [0, 489]
click at [1004, 15] on button "Add" at bounding box center [1019, 13] width 11 height 11
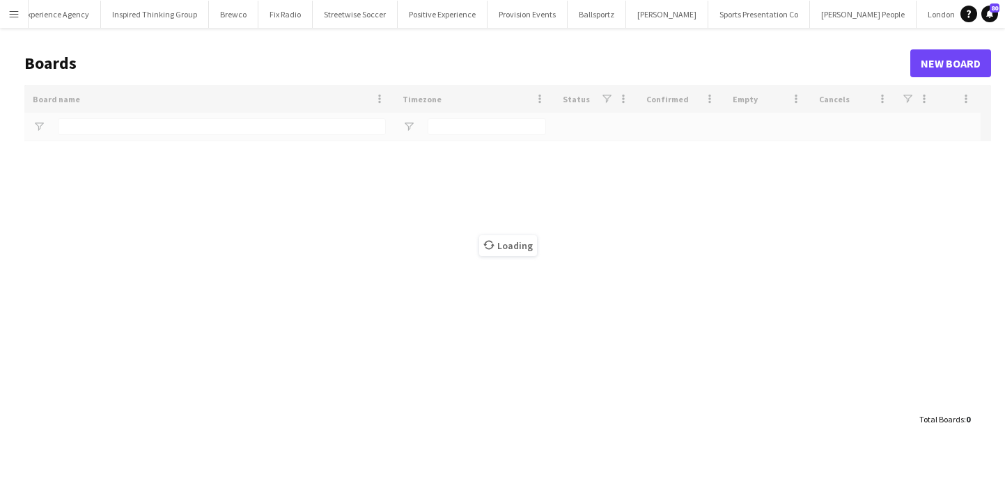
scroll to position [0, 487]
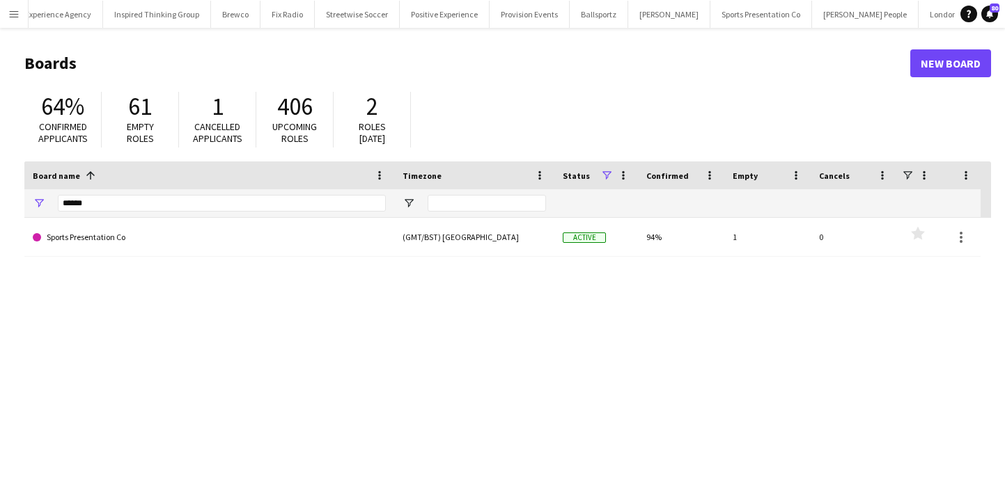
click at [278, 190] on div "******" at bounding box center [222, 203] width 328 height 28
click at [278, 194] on div "******" at bounding box center [222, 203] width 328 height 28
click at [278, 199] on input "******" at bounding box center [222, 203] width 328 height 17
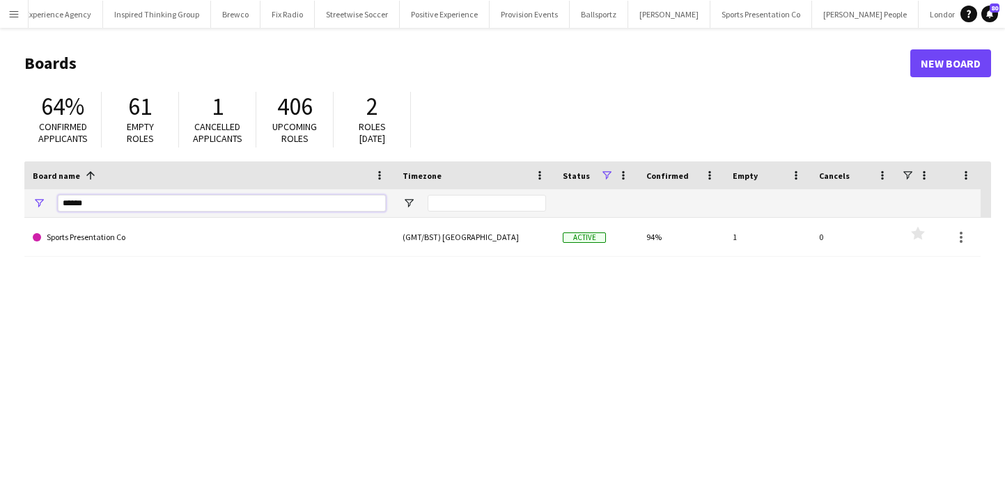
click at [278, 199] on input "******" at bounding box center [222, 203] width 328 height 17
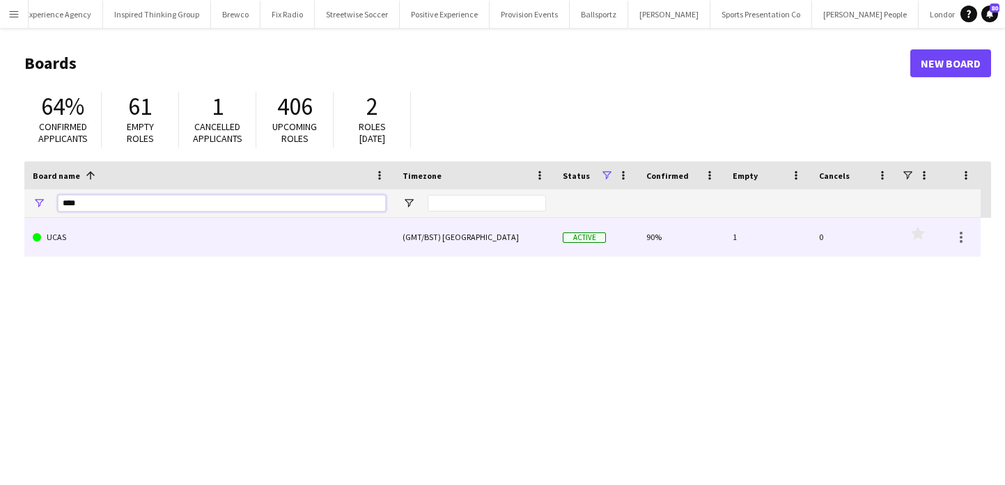
type input "****"
click at [273, 229] on link "UCAS" at bounding box center [209, 237] width 353 height 39
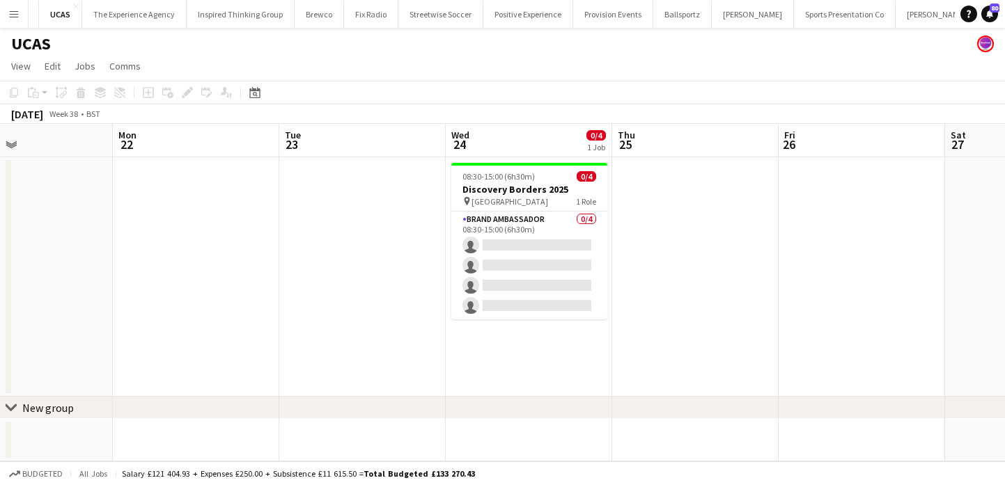
scroll to position [0, 605]
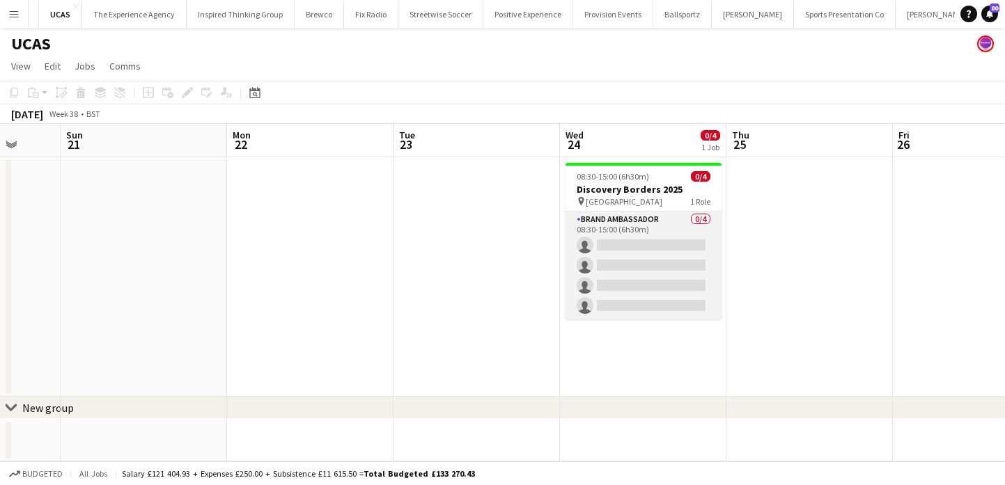
click at [675, 274] on app-card-role "Brand Ambassador 0/4 08:30-15:00 (6h30m) single-neutral-actions single-neutral-…" at bounding box center [643, 266] width 156 height 108
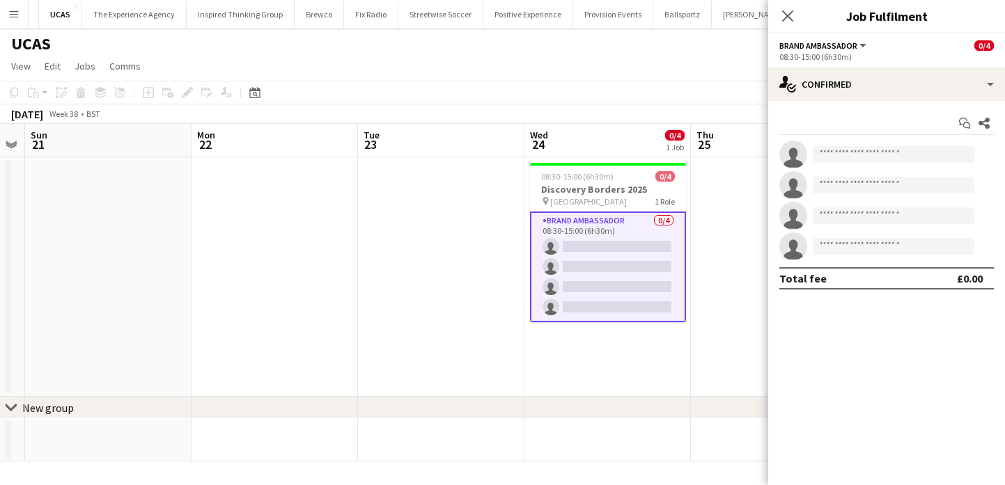
scroll to position [0, 643]
click at [443, 331] on app-date-cell at bounding box center [439, 276] width 166 height 239
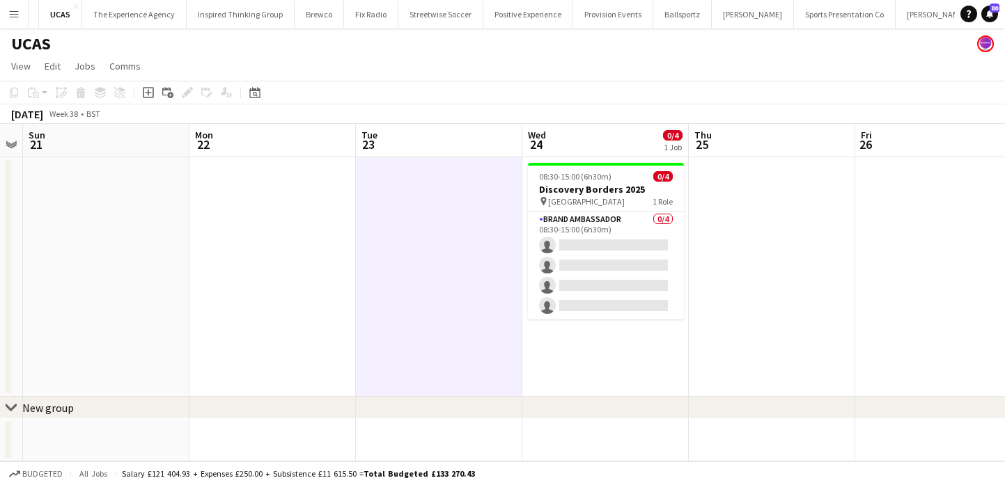
click at [17, 26] on button "Menu" at bounding box center [14, 14] width 28 height 28
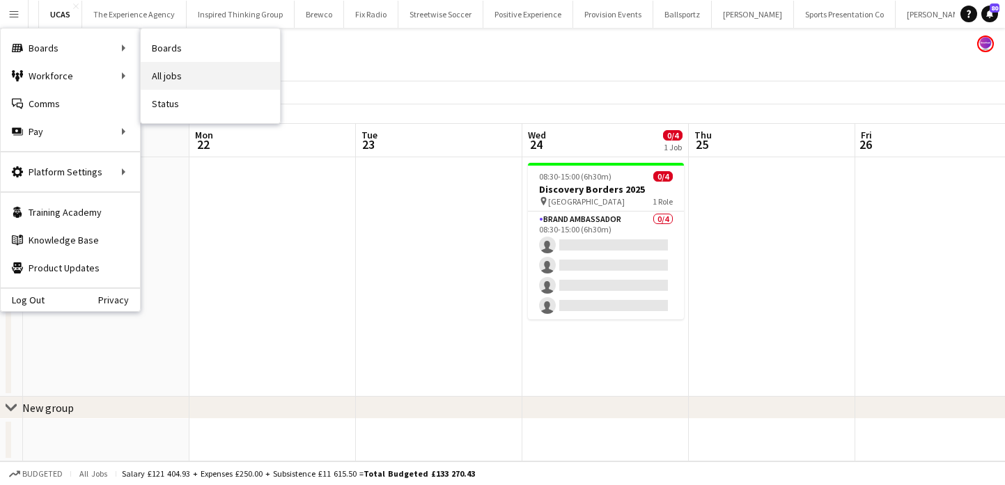
click at [194, 72] on link "All jobs" at bounding box center [210, 76] width 139 height 28
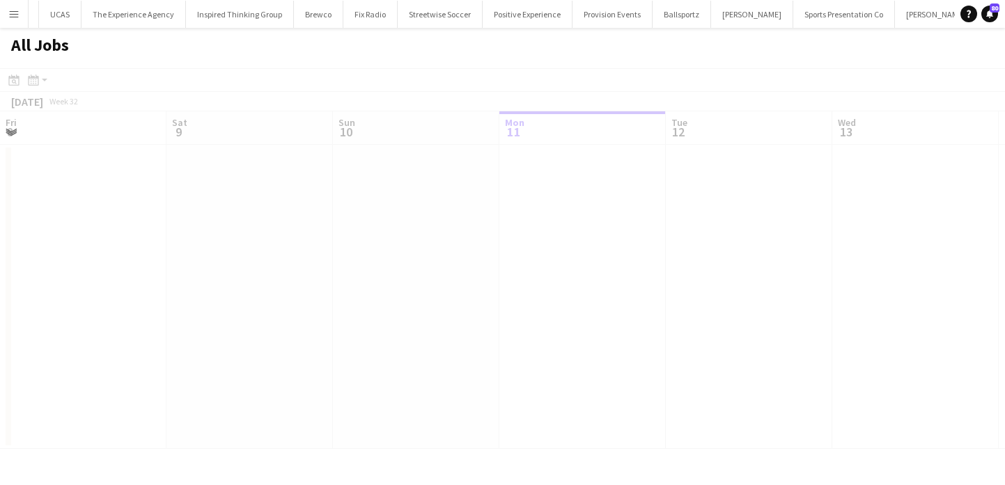
scroll to position [0, 333]
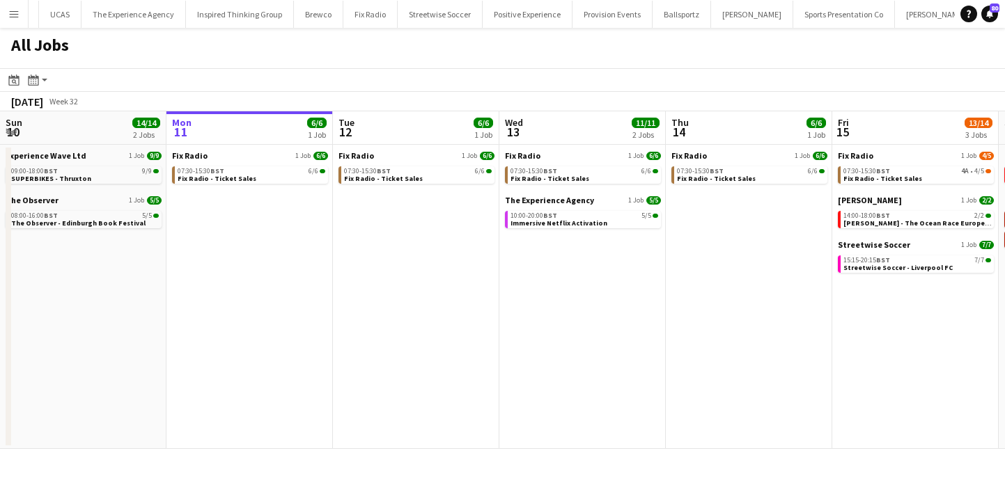
click at [8, 4] on button "Menu" at bounding box center [14, 14] width 28 height 28
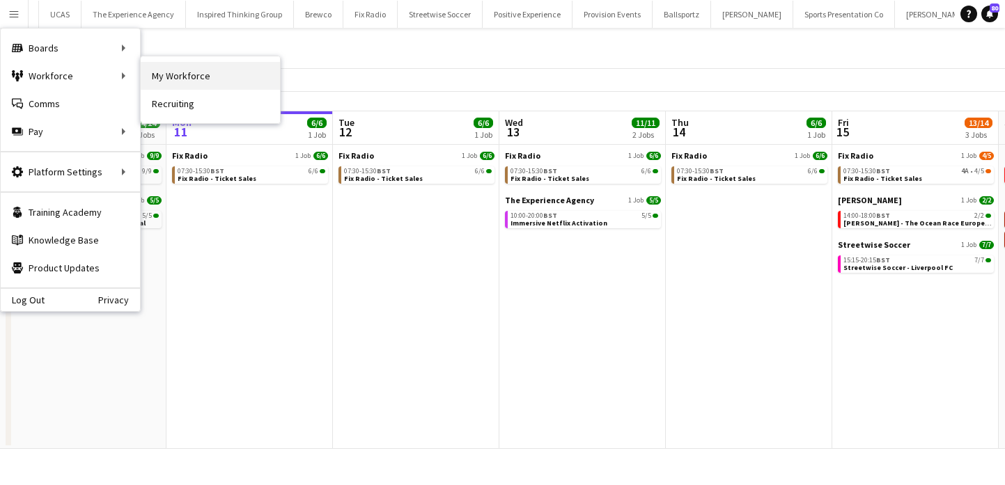
click at [173, 77] on link "My Workforce" at bounding box center [210, 76] width 139 height 28
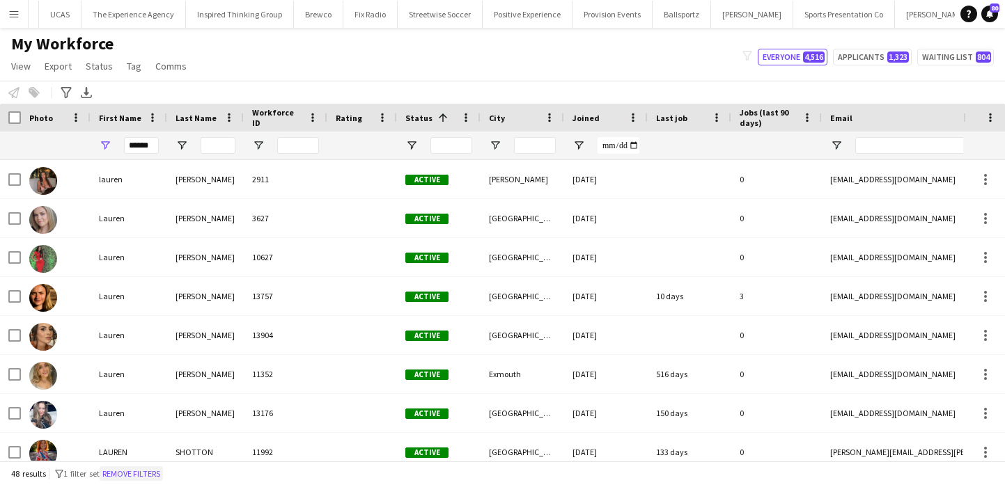
click at [159, 477] on button "Remove filters" at bounding box center [131, 473] width 63 height 15
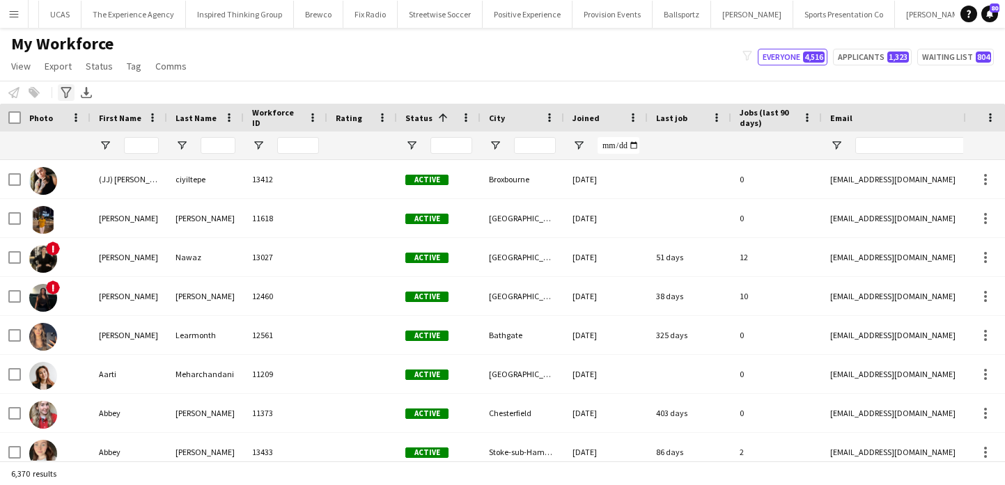
click at [59, 94] on div "Advanced filters" at bounding box center [66, 92] width 17 height 17
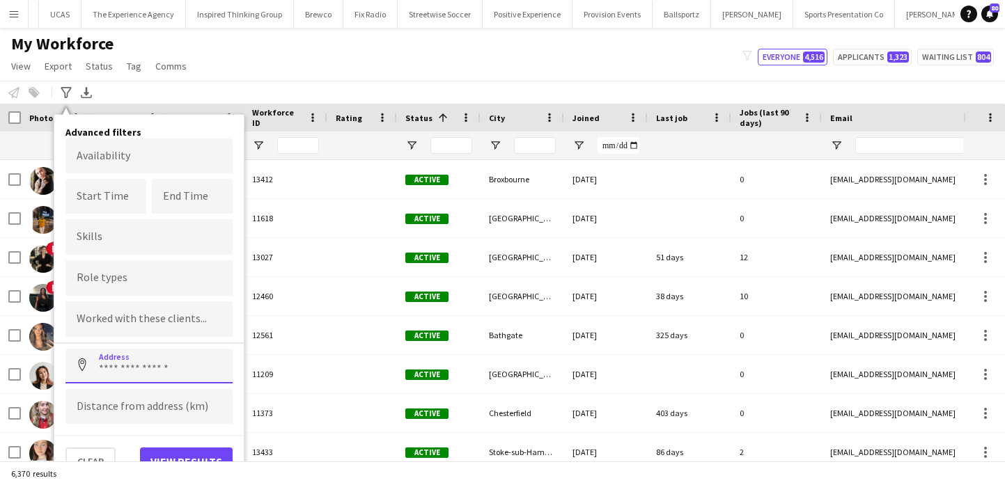
click at [162, 378] on input at bounding box center [148, 366] width 167 height 35
type input "*"
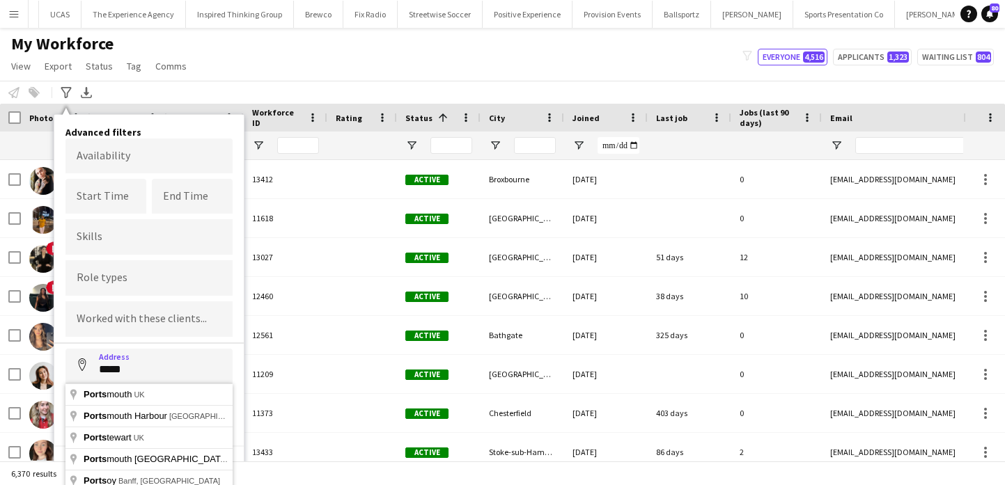
type input "**********"
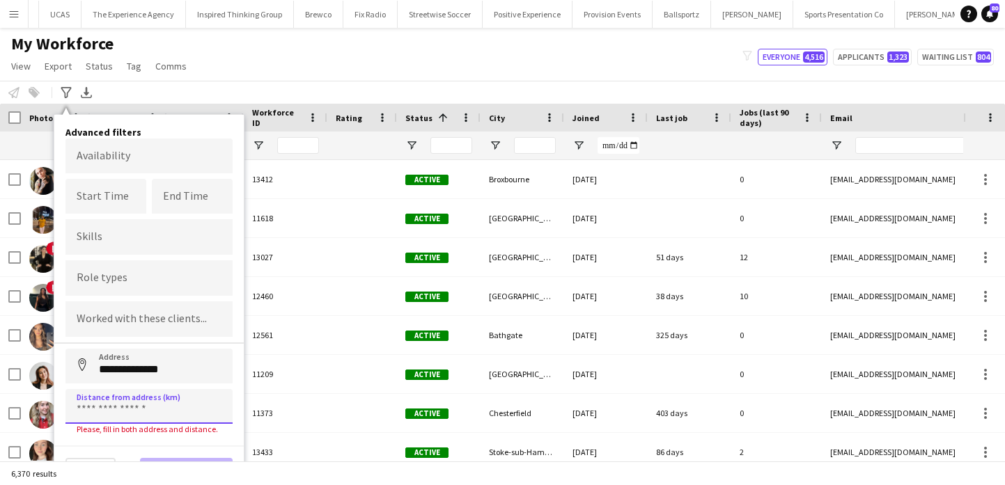
click at [160, 418] on input at bounding box center [148, 406] width 167 height 35
type input "*****"
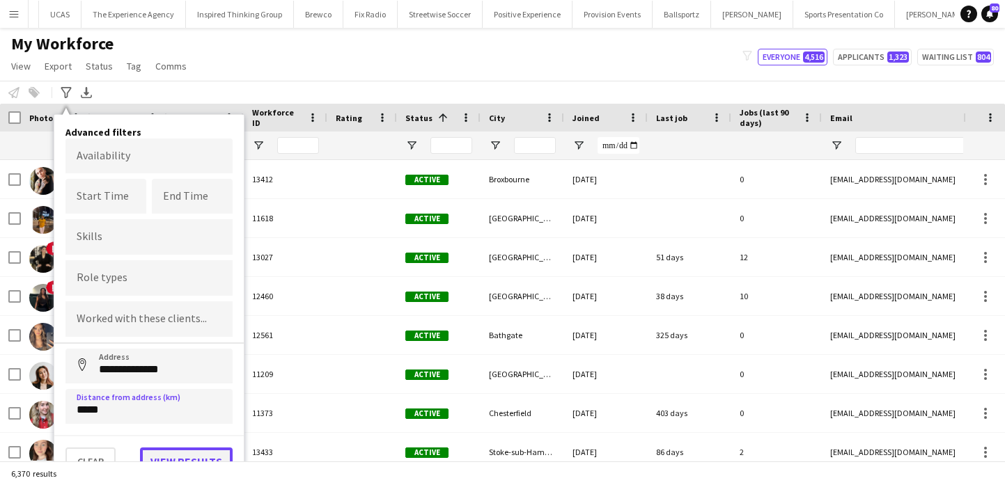
click at [191, 454] on button "View results" at bounding box center [186, 462] width 93 height 28
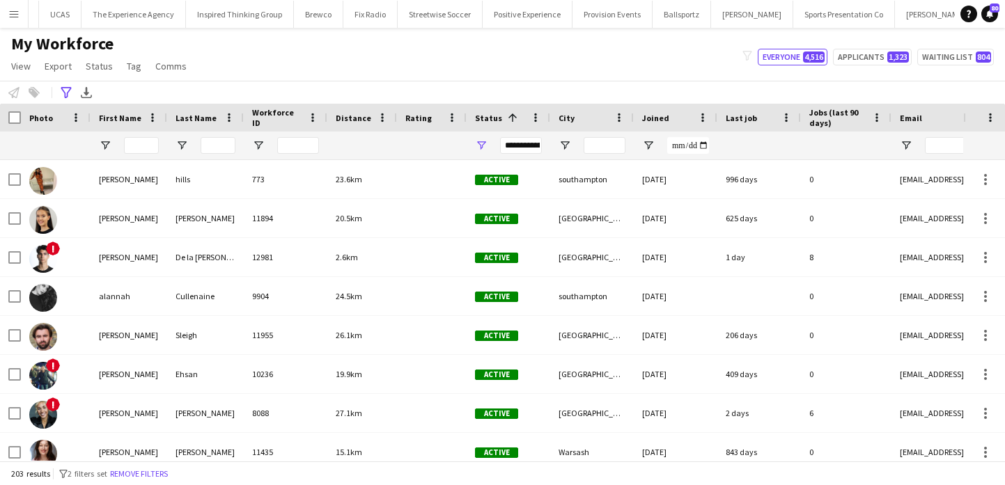
click at [510, 145] on div "**********" at bounding box center [521, 145] width 42 height 17
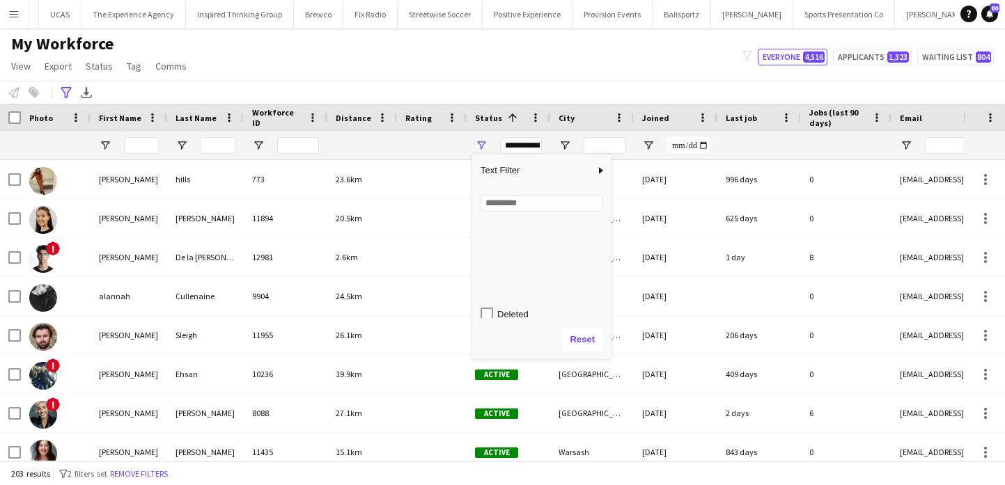
scroll to position [88, 0]
click at [513, 247] on div "In progress" at bounding box center [552, 243] width 110 height 10
click at [512, 265] on div "Invited" at bounding box center [552, 260] width 110 height 10
click at [512, 281] on div "Paused" at bounding box center [545, 276] width 131 height 17
click at [512, 311] on div "Waiting list" at bounding box center [552, 310] width 110 height 10
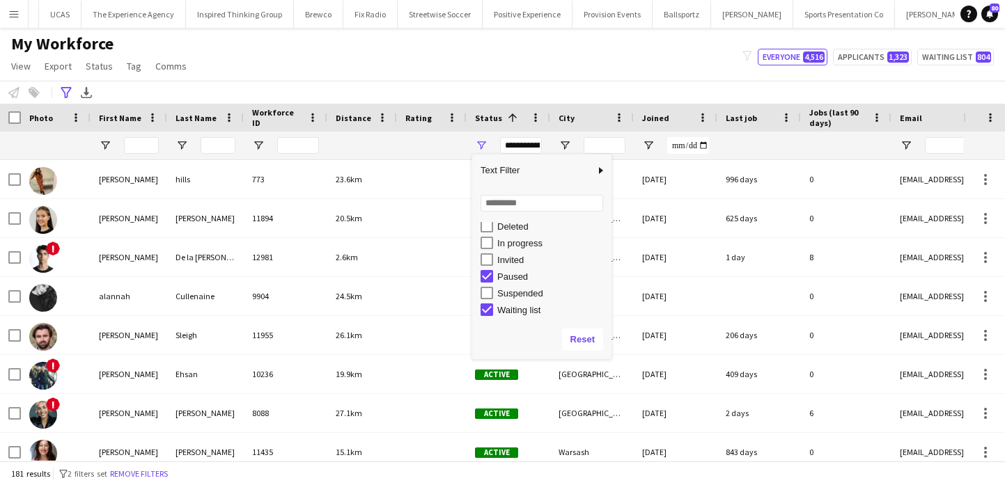
type input "**********"
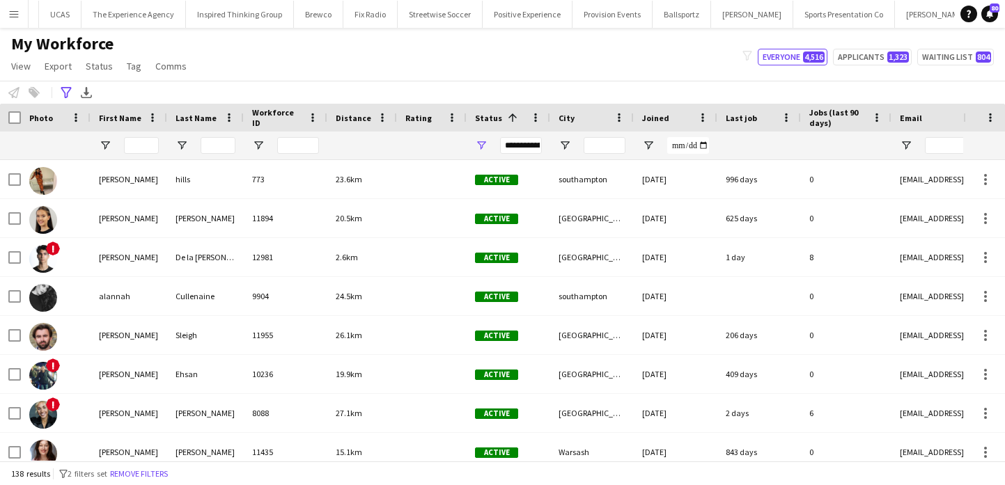
click at [494, 95] on div "**********" at bounding box center [502, 92] width 1005 height 23
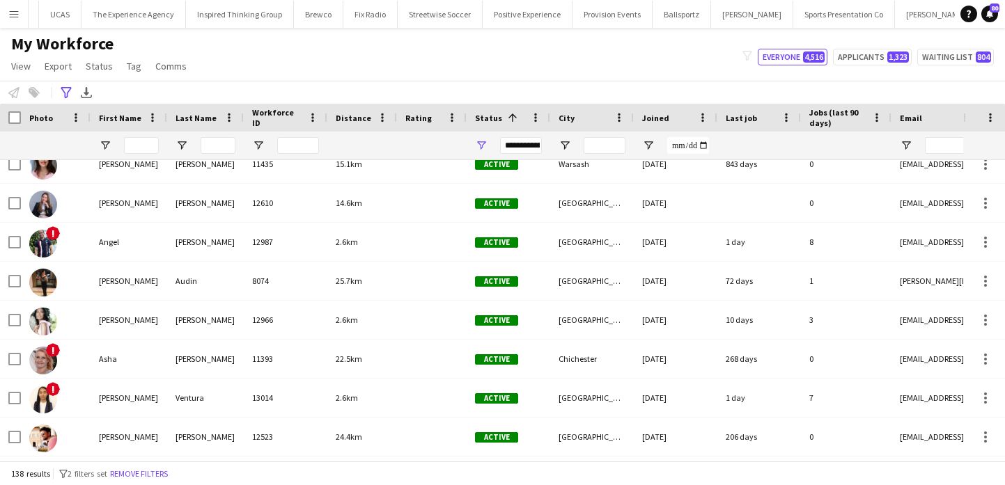
scroll to position [0, 0]
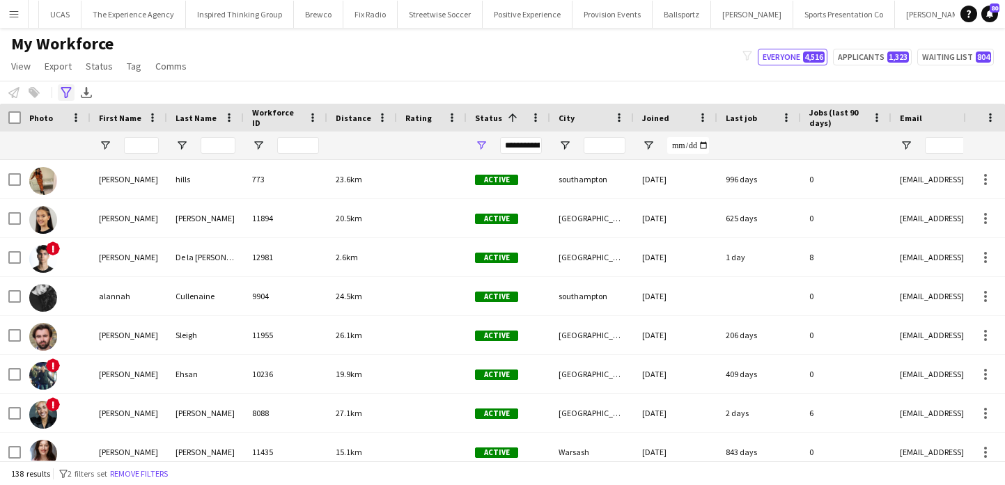
click at [66, 89] on icon "Advanced filters" at bounding box center [66, 92] width 11 height 11
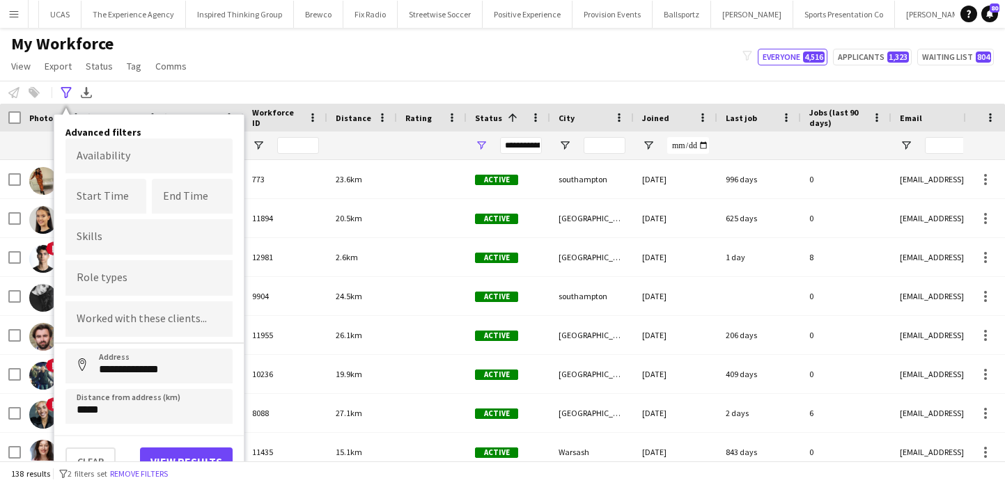
click at [213, 107] on div "Last Name" at bounding box center [205, 118] width 60 height 28
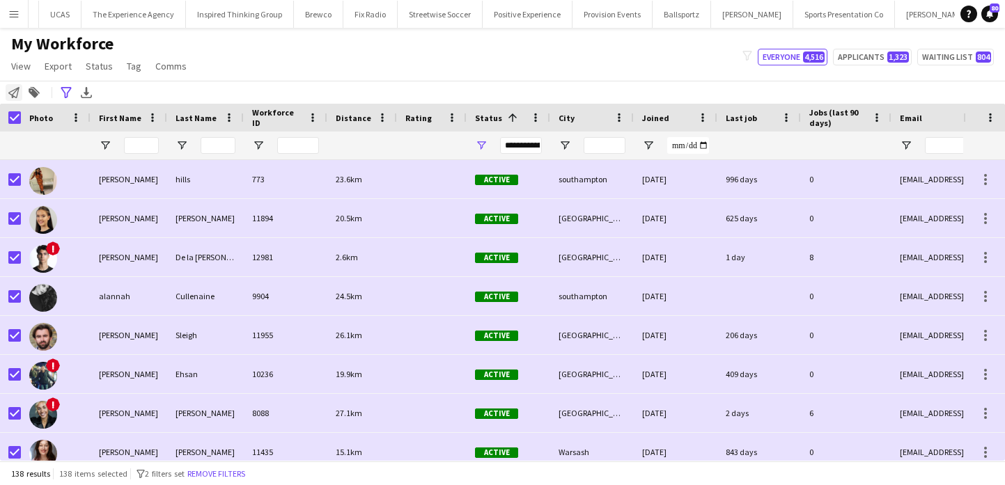
click at [13, 95] on icon at bounding box center [13, 92] width 11 height 11
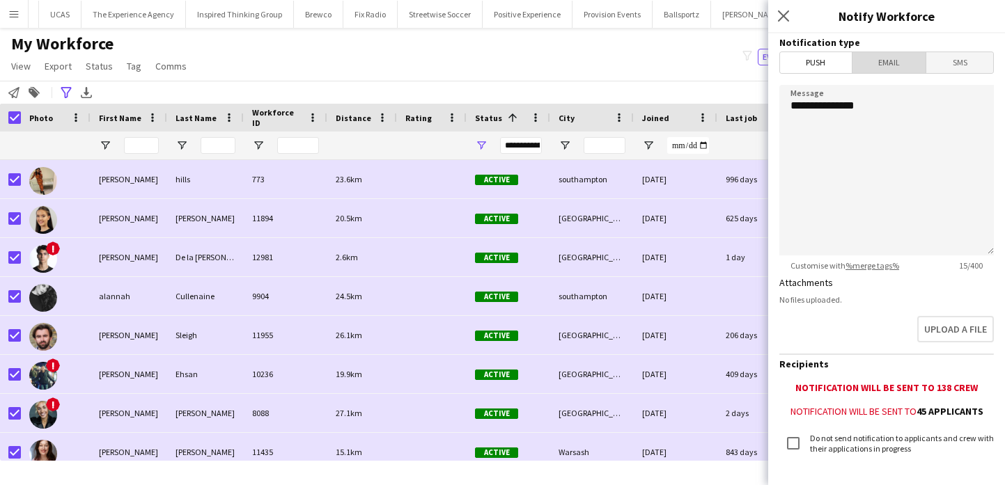
click at [897, 65] on span "Email" at bounding box center [889, 62] width 74 height 21
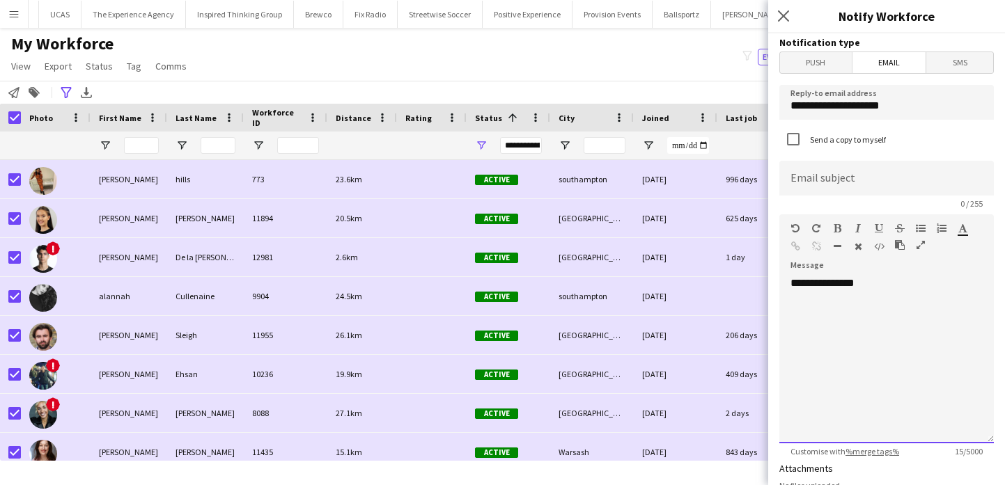
click at [912, 300] on div "**********" at bounding box center [886, 359] width 214 height 167
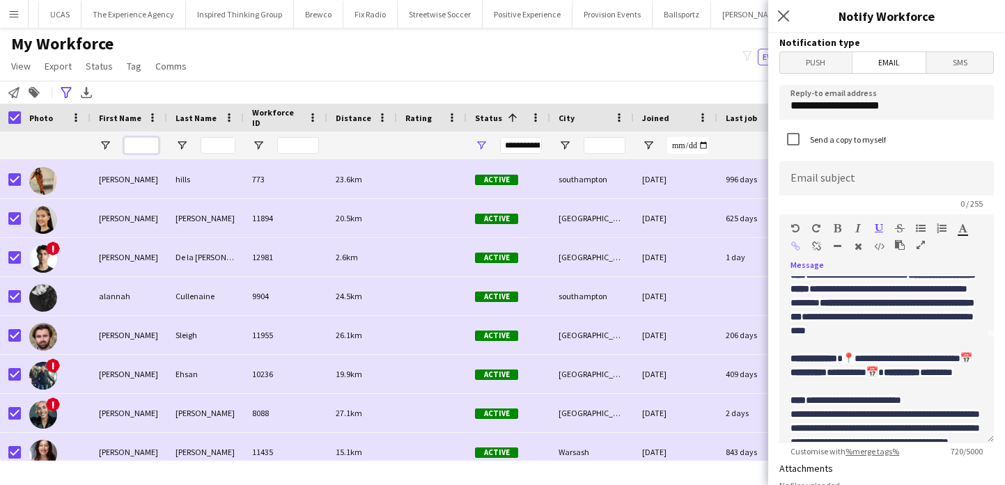
click at [135, 147] on input "First Name Filter Input" at bounding box center [141, 145] width 35 height 17
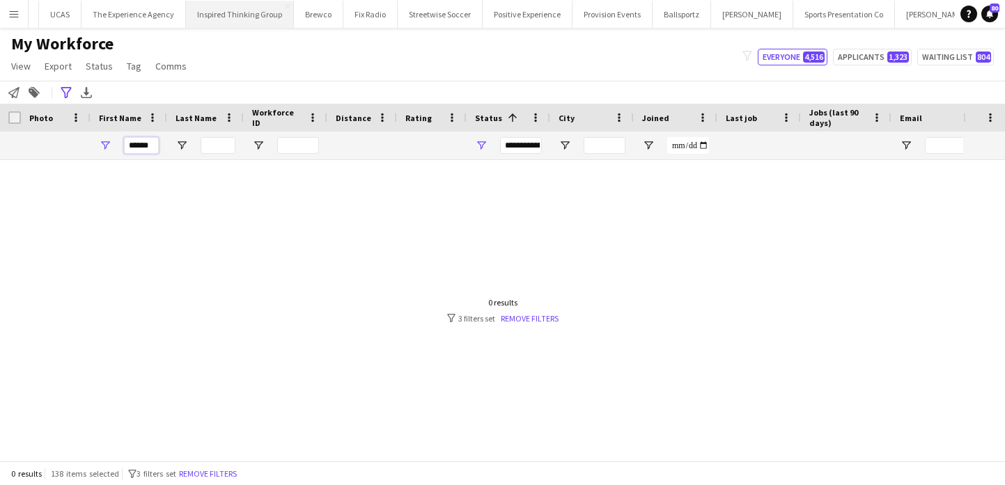
type input "******"
click at [1004, 18] on button "Add" at bounding box center [1015, 13] width 11 height 11
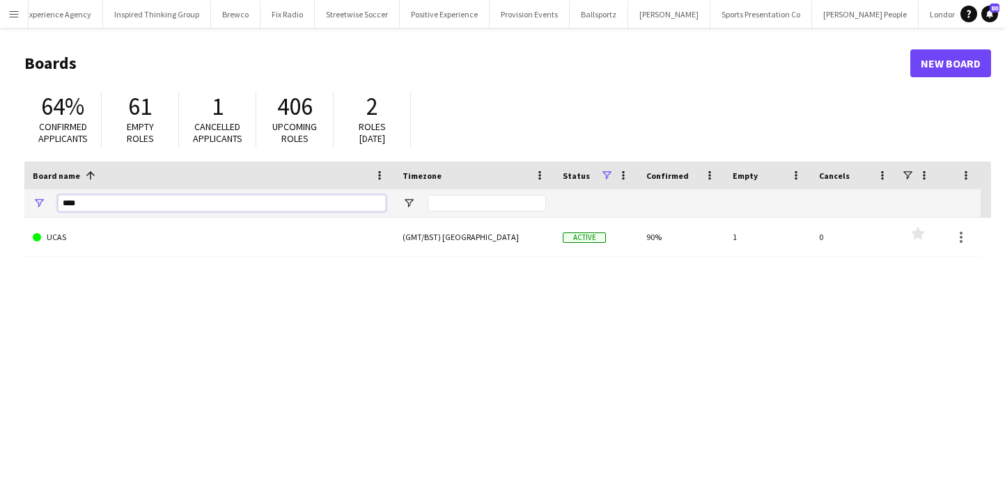
click at [170, 202] on input "****" at bounding box center [222, 203] width 328 height 17
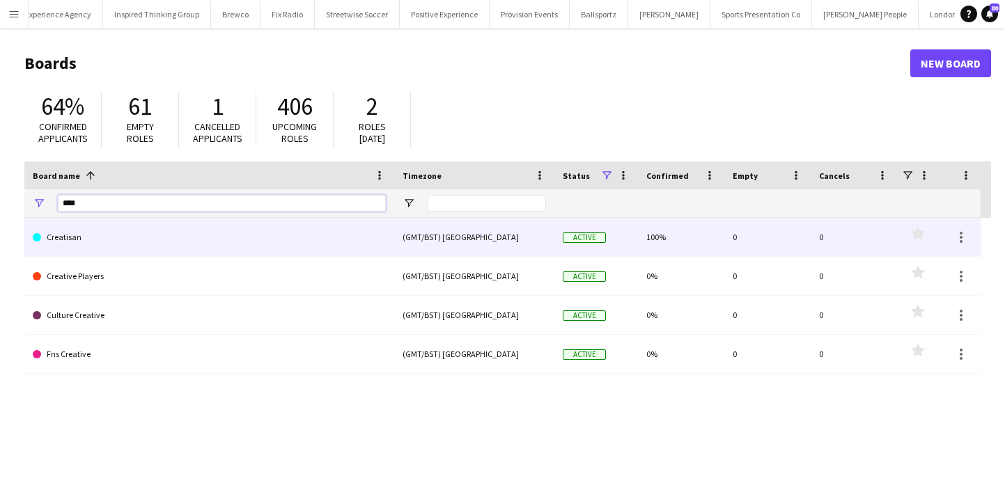
type input "****"
click at [164, 253] on link "Creatisan" at bounding box center [209, 237] width 353 height 39
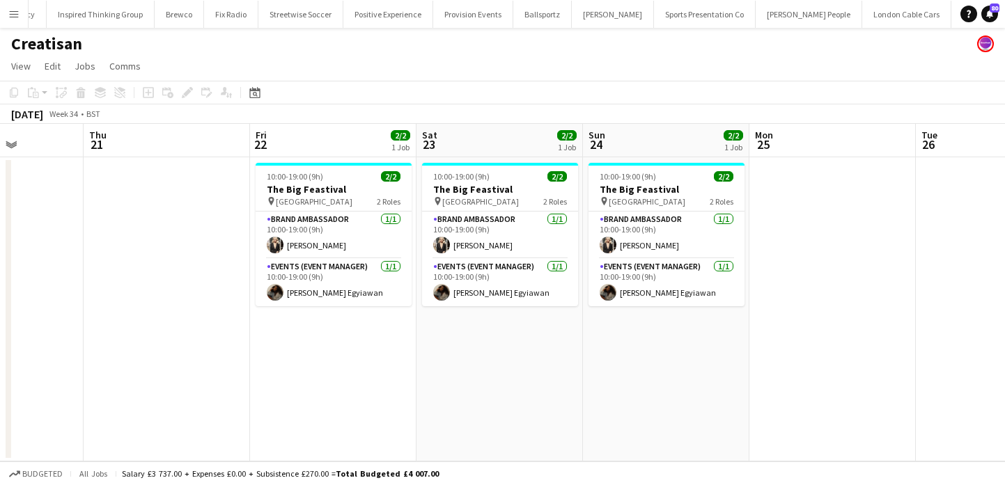
scroll to position [0, 347]
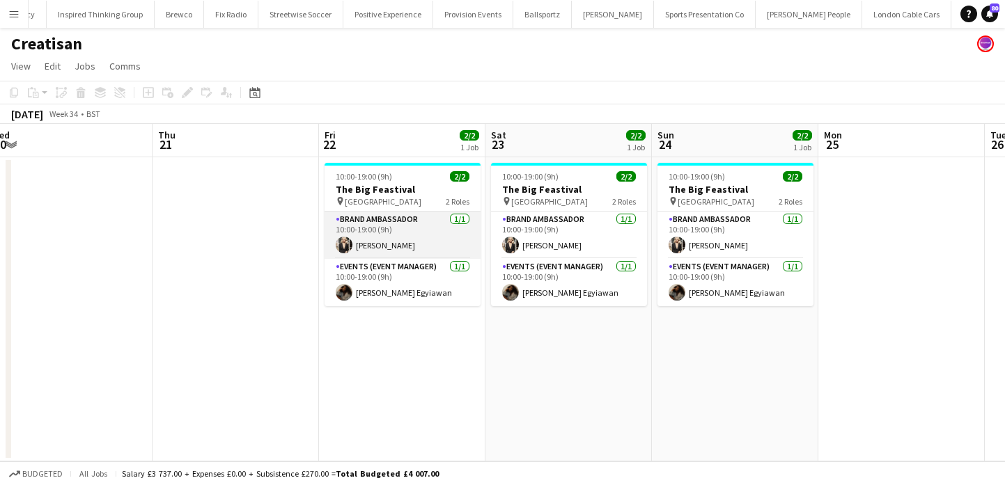
click at [377, 256] on app-card-role "Brand Ambassador 1/1 10:00-19:00 (9h) Monika Stakauskaite" at bounding box center [402, 235] width 156 height 47
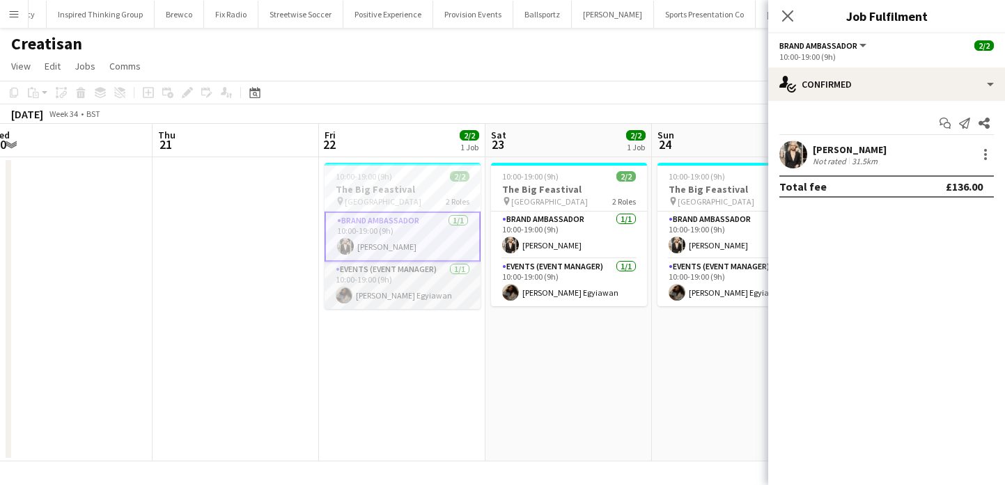
click at [392, 288] on app-card-role "Events (Event Manager) 1/1 10:00-19:00 (9h) Odilia Egyiawan" at bounding box center [402, 285] width 156 height 47
click at [403, 237] on app-card-role "Brand Ambassador 1/1 10:00-19:00 (9h) Monika Stakauskaite" at bounding box center [402, 235] width 156 height 47
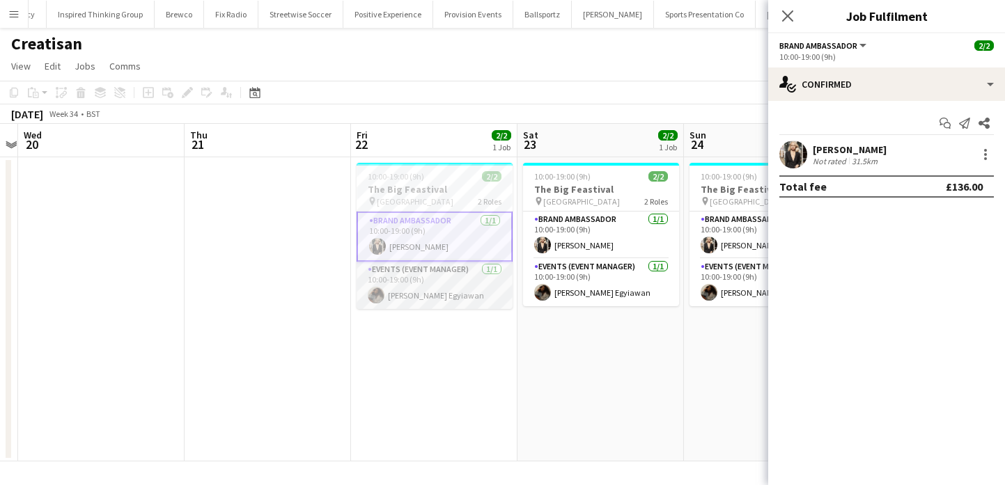
click at [437, 264] on app-card-role "Events (Event Manager) 1/1 10:00-19:00 (9h) Odilia Egyiawan" at bounding box center [434, 285] width 156 height 47
click at [437, 338] on app-date-cell "10:00-19:00 (9h) 2/2 The Big Feastival pin Oxfordshire 2 Roles Brand Ambassador…" at bounding box center [434, 309] width 166 height 304
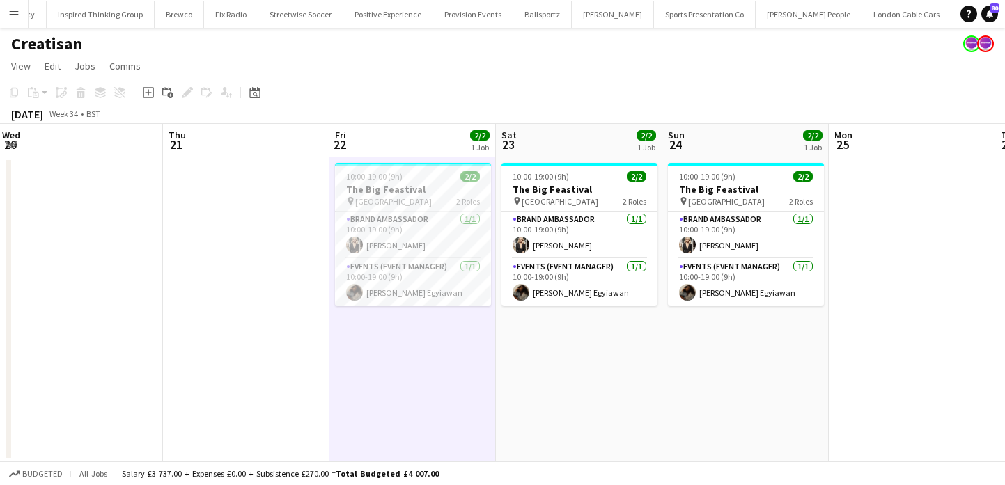
scroll to position [0, 340]
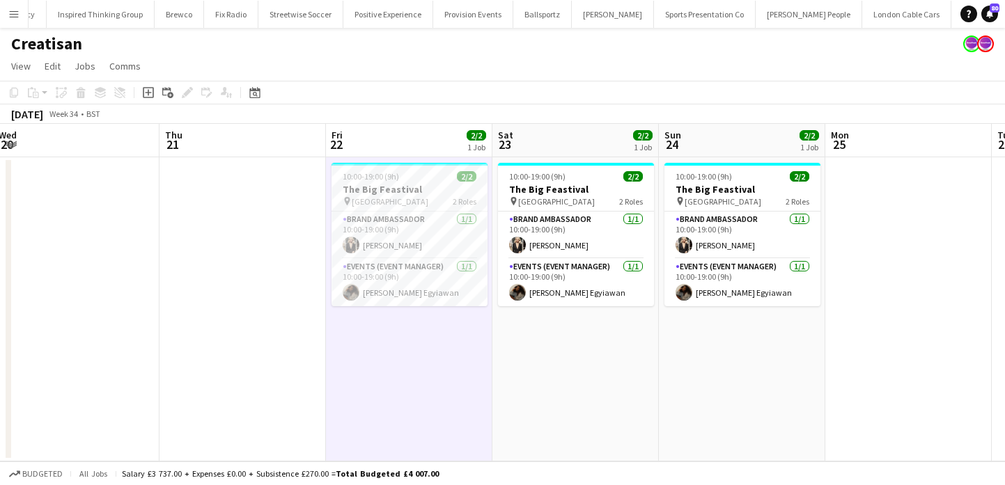
click at [390, 309] on app-date-cell "10:00-19:00 (9h) 2/2 The Big Feastival pin Oxfordshire 2 Roles Brand Ambassador…" at bounding box center [409, 309] width 166 height 304
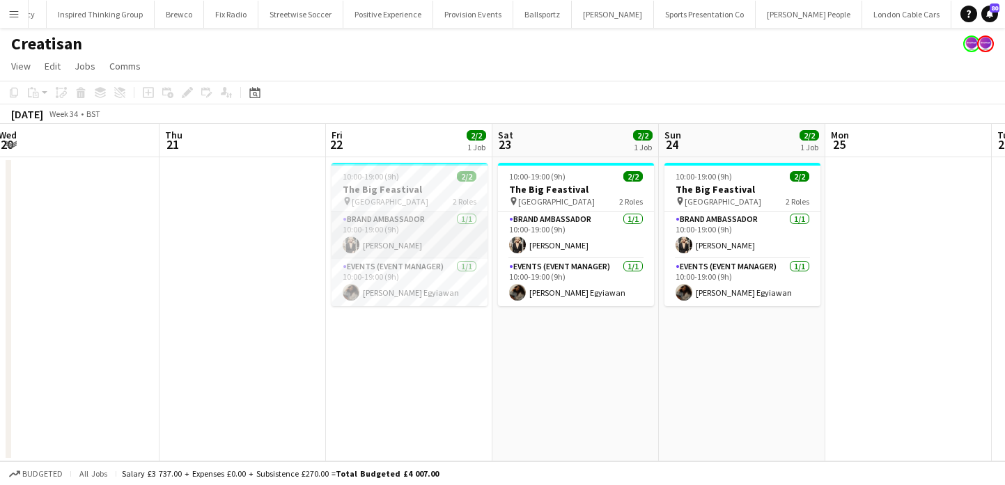
click at [405, 244] on app-card-role "Brand Ambassador 1/1 10:00-19:00 (9h) Monika Stakauskaite" at bounding box center [409, 235] width 156 height 47
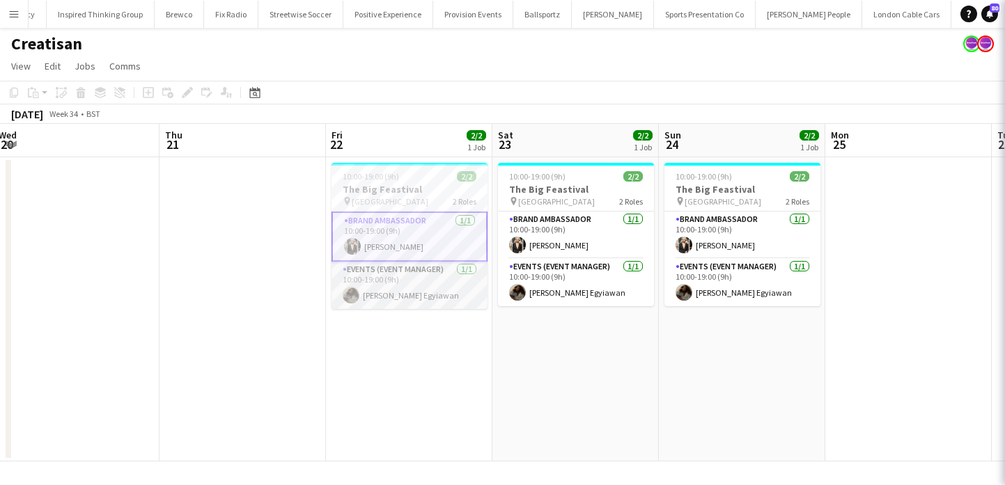
click at [408, 293] on app-card-role "Events (Event Manager) 1/1 10:00-19:00 (9h) Odilia Egyiawan" at bounding box center [409, 285] width 156 height 47
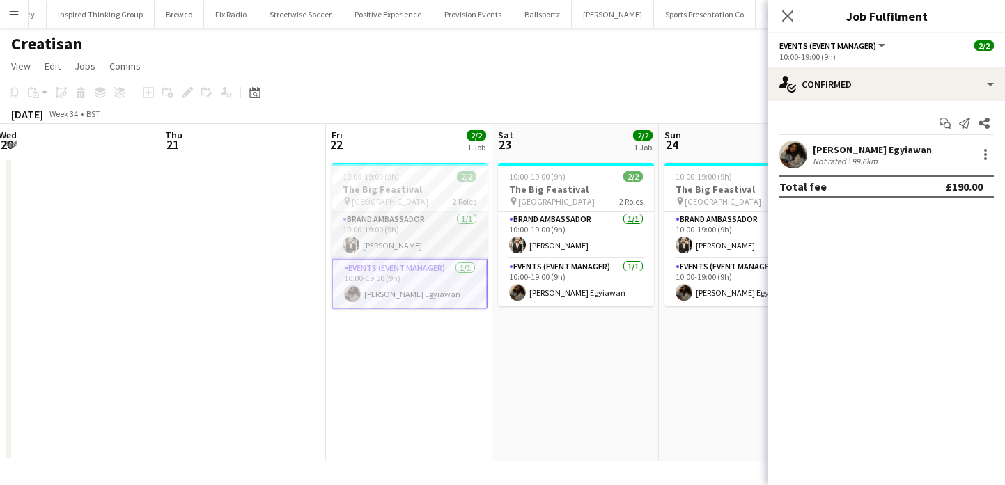
click at [432, 241] on app-card-role "Brand Ambassador 1/1 10:00-19:00 (9h) Monika Stakauskaite" at bounding box center [409, 235] width 156 height 47
click at [428, 306] on app-card-role "Events (Event Manager) 1/1 10:00-19:00 (9h) Odilia Egyiawan" at bounding box center [409, 285] width 156 height 47
click at [427, 239] on app-card-role "Brand Ambassador 1/1 10:00-19:00 (9h) Monika Stakauskaite" at bounding box center [409, 235] width 156 height 47
click at [423, 296] on app-card-role "Events (Event Manager) 1/1 10:00-19:00 (9h) Odilia Egyiawan" at bounding box center [409, 285] width 156 height 47
click at [449, 244] on app-card-role "Brand Ambassador 1/1 10:00-19:00 (9h) Monika Stakauskaite" at bounding box center [409, 235] width 156 height 47
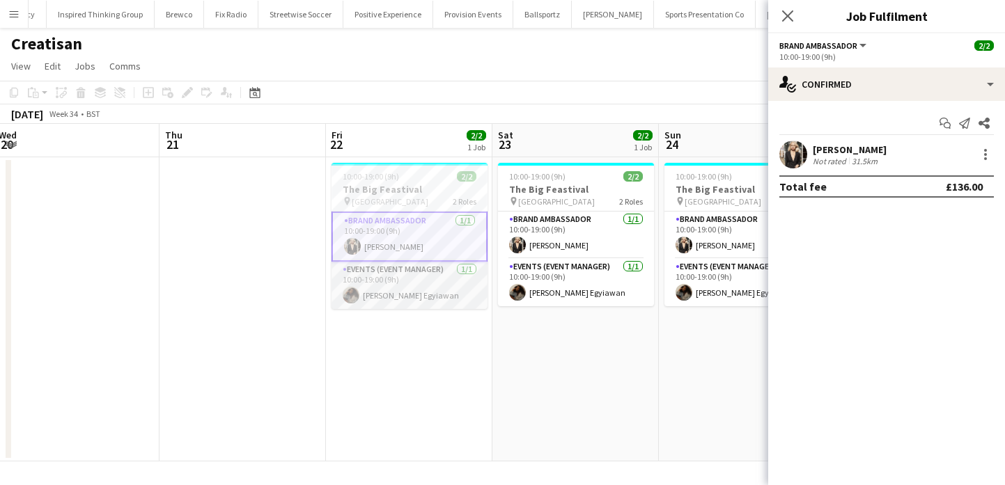
click at [442, 293] on app-card-role "Events (Event Manager) 1/1 10:00-19:00 (9h) Odilia Egyiawan" at bounding box center [409, 285] width 156 height 47
click at [444, 260] on app-card-role "Events (Event Manager) 1/1 10:00-19:00 (9h) Odilia Egyiawan" at bounding box center [409, 284] width 156 height 50
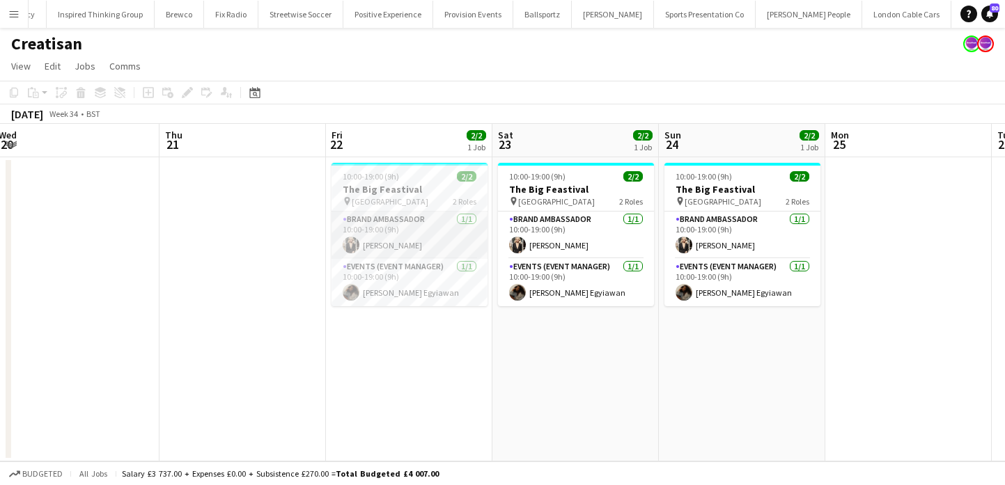
click at [447, 235] on app-card-role "Brand Ambassador 1/1 10:00-19:00 (9h) Monika Stakauskaite" at bounding box center [409, 235] width 156 height 47
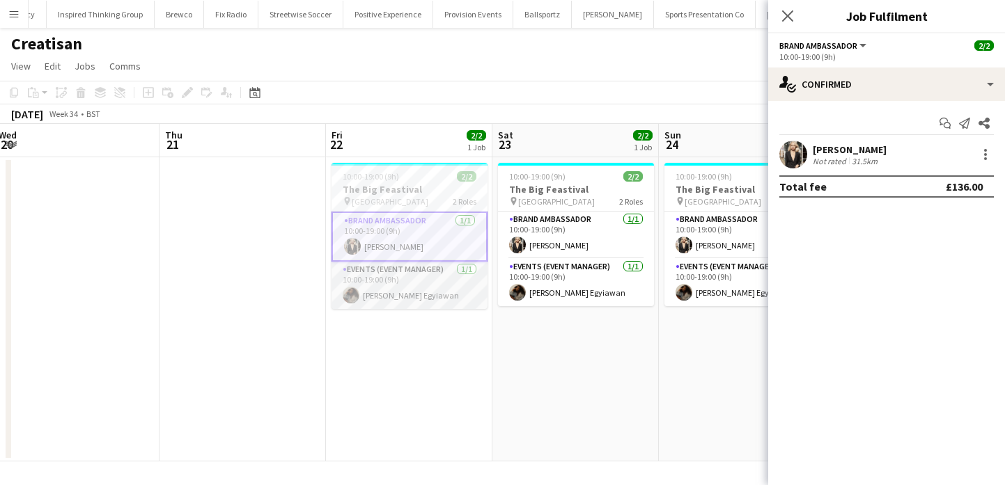
click at [444, 283] on app-card-role "Events (Event Manager) 1/1 10:00-19:00 (9h) Odilia Egyiawan" at bounding box center [409, 285] width 156 height 47
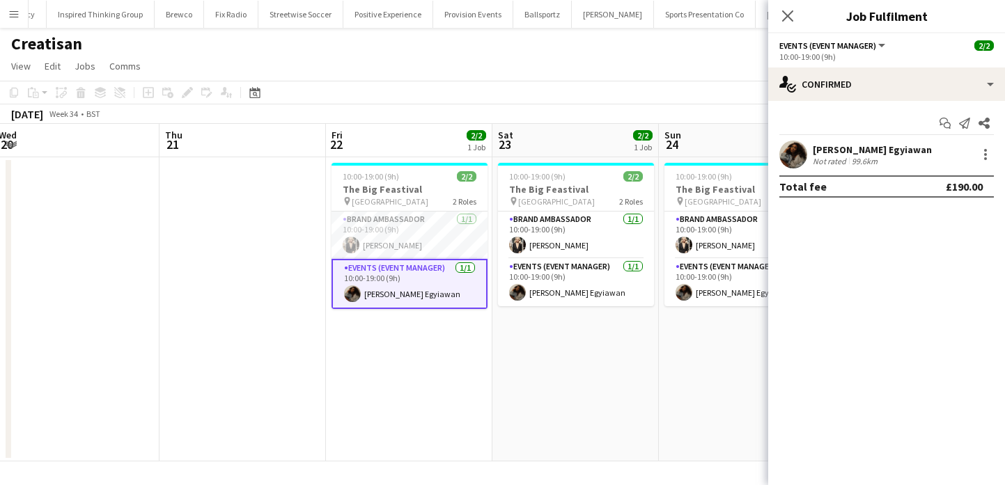
click at [418, 86] on app-toolbar "Copy Paste Paste Command V Paste with crew Command Shift V Paste linked Job Del…" at bounding box center [502, 93] width 1005 height 24
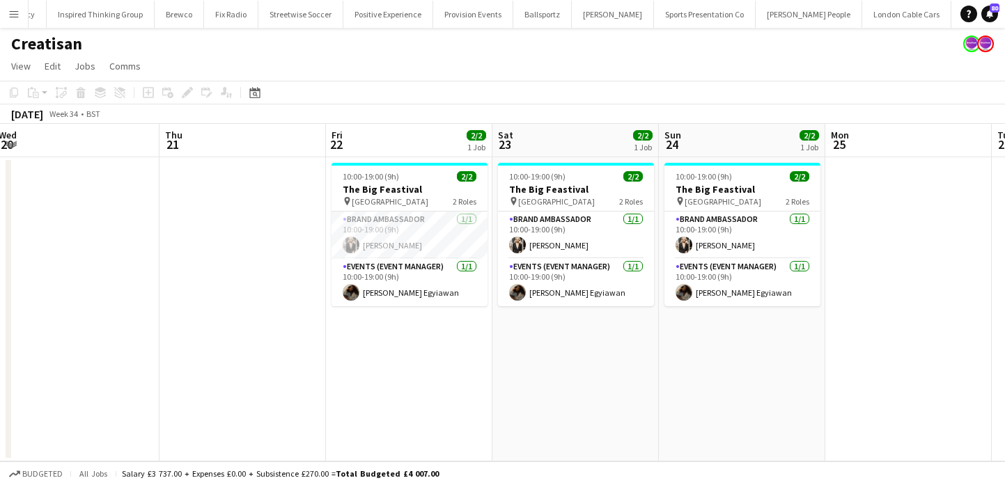
click at [1004, 15] on app-icon "Add" at bounding box center [1019, 14] width 6 height 6
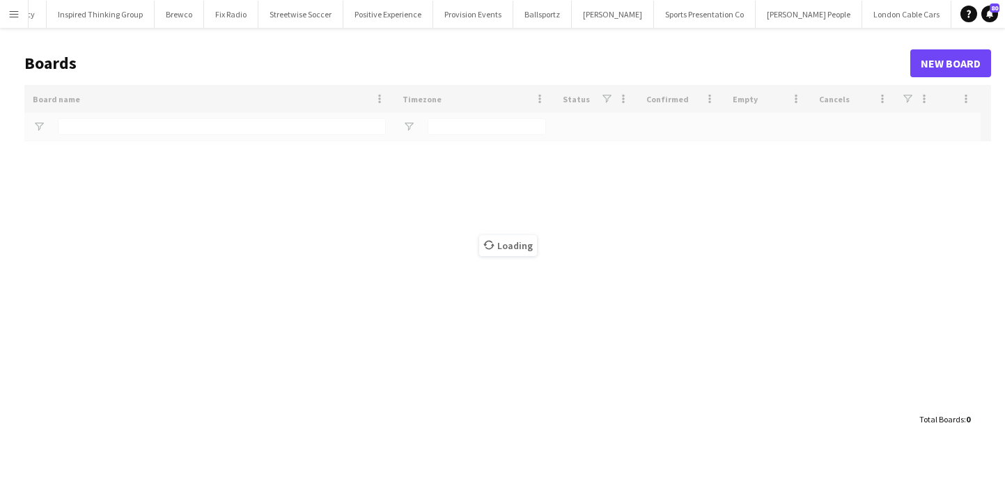
scroll to position [0, 543]
type input "****"
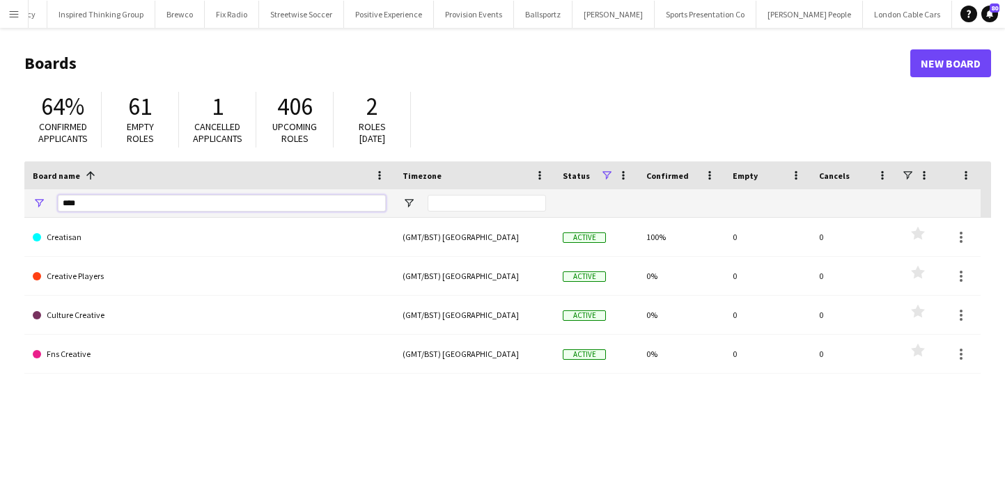
click at [285, 202] on input "****" at bounding box center [222, 203] width 328 height 17
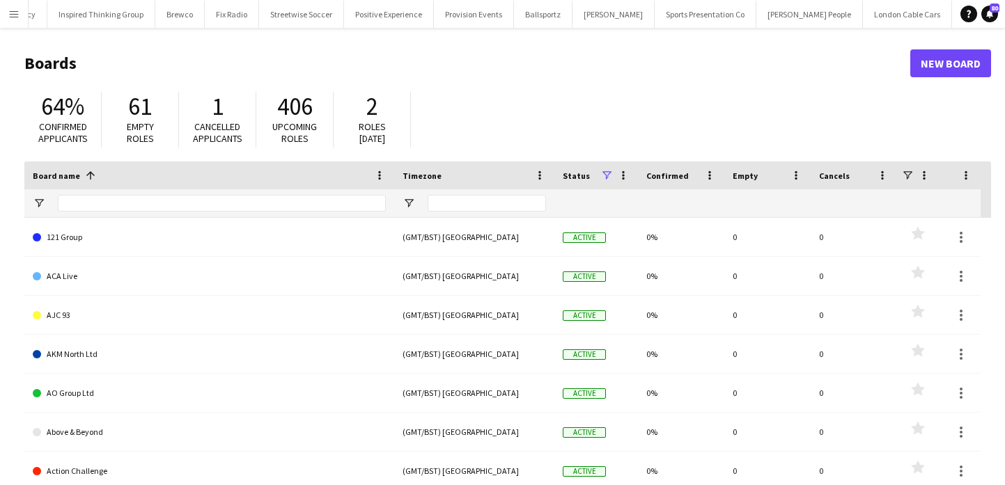
click at [658, 38] on main "Boards New Board 64% Confirmed applicants 61 Empty roles 1 Cancelled applicants…" at bounding box center [502, 279] width 1005 height 503
click at [662, 21] on button "Sports Presentation Co Close" at bounding box center [705, 14] width 102 height 27
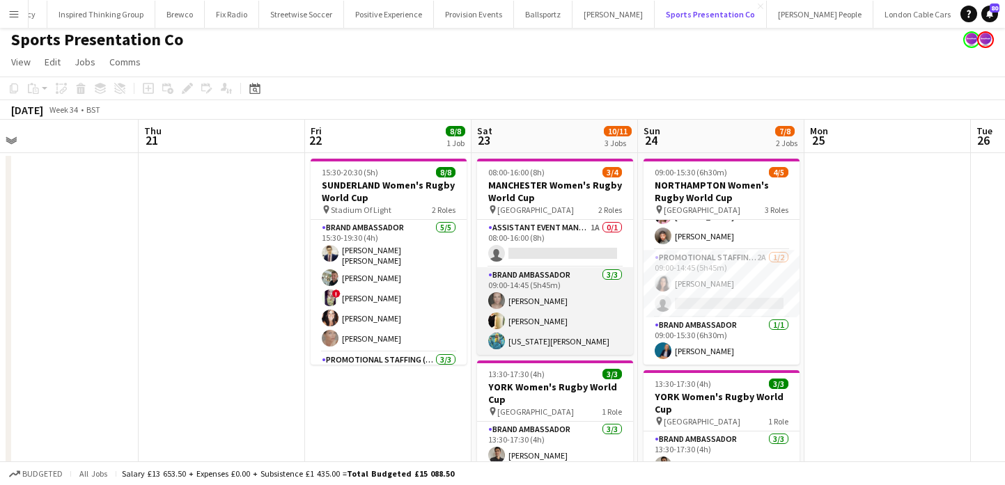
scroll to position [6, 0]
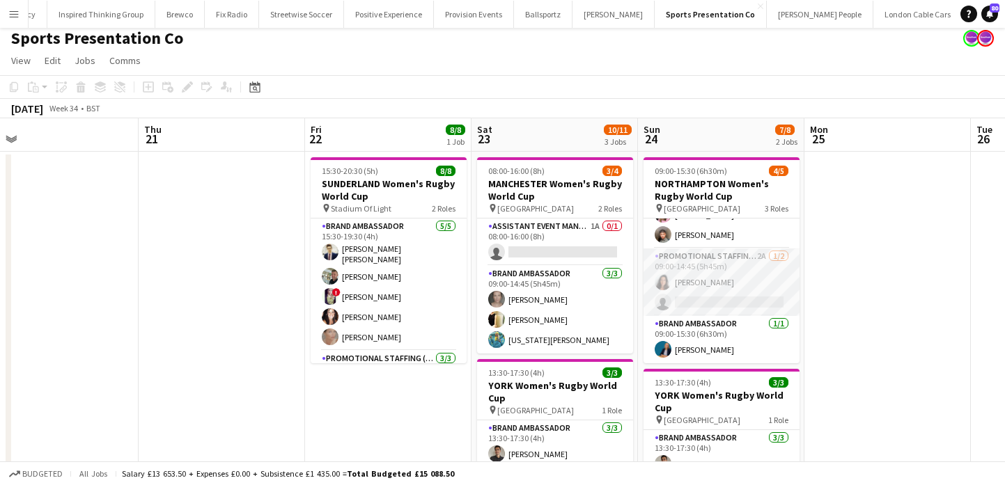
click at [676, 290] on app-card-role "Promotional Staffing (Brand Ambassadors) 2A 1/2 09:00-14:45 (5h45m) Laura Cuthb…" at bounding box center [721, 283] width 156 height 68
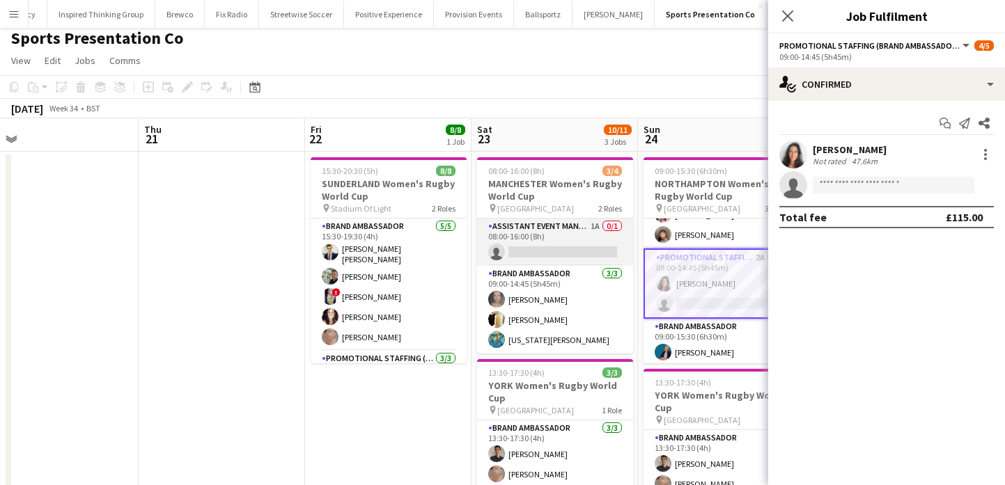
click at [586, 257] on app-card-role "Assistant Event Manager 1A 0/1 08:00-16:00 (8h) single-neutral-actions" at bounding box center [555, 242] width 156 height 47
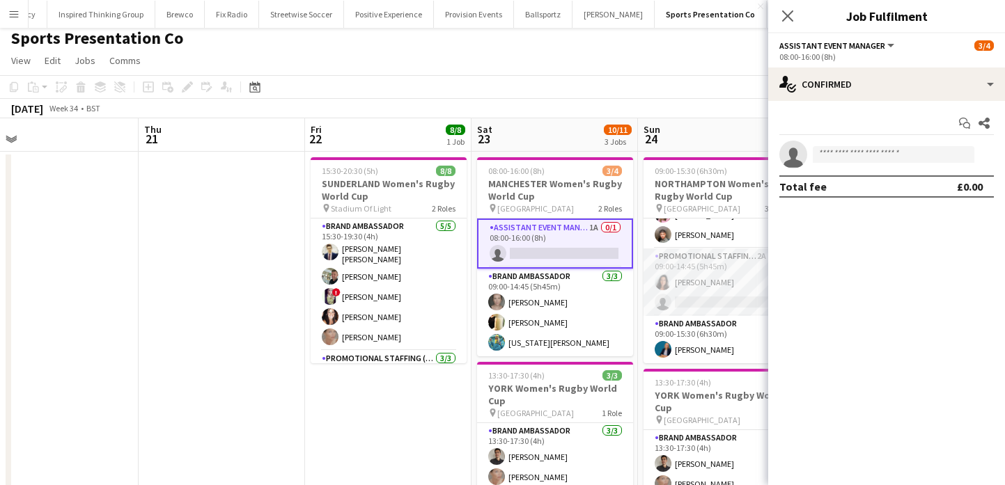
click at [758, 312] on app-card-role "Promotional Staffing (Brand Ambassadors) 2A 1/2 09:00-14:45 (5h45m) Laura Cuthb…" at bounding box center [721, 283] width 156 height 68
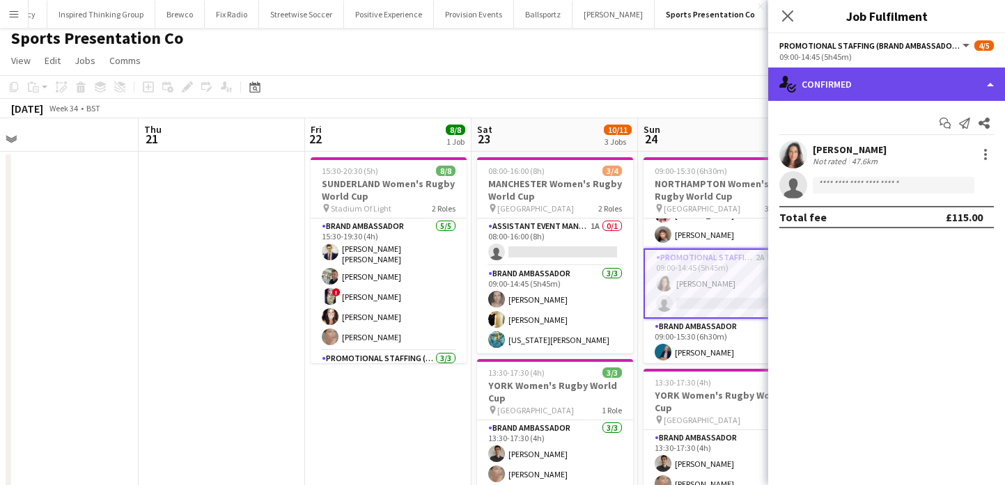
click at [889, 96] on div "single-neutral-actions-check-2 Confirmed" at bounding box center [886, 84] width 237 height 33
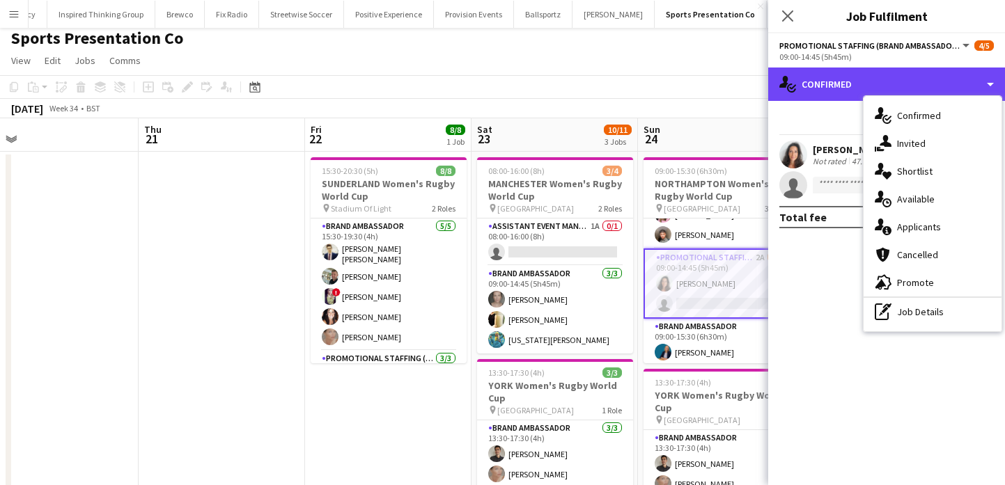
scroll to position [40, 0]
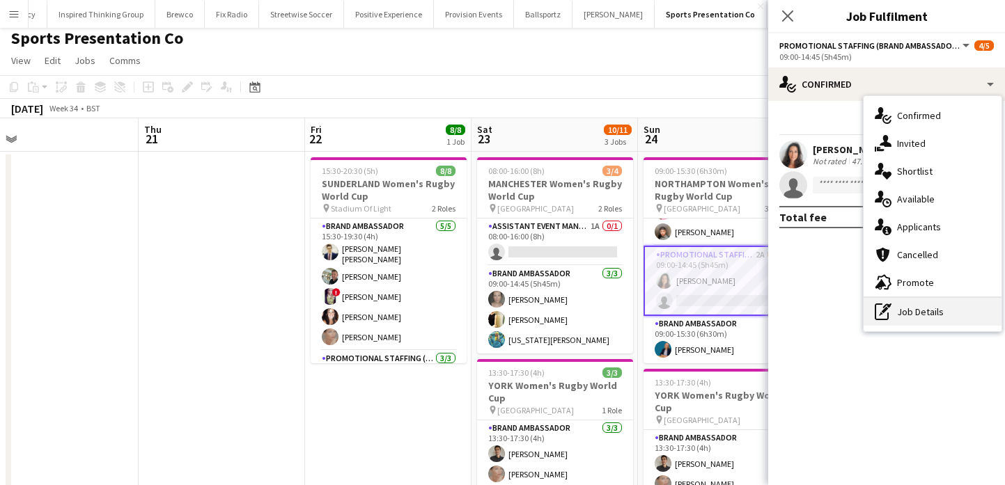
click at [912, 304] on div "pen-write Job Details" at bounding box center [932, 312] width 138 height 28
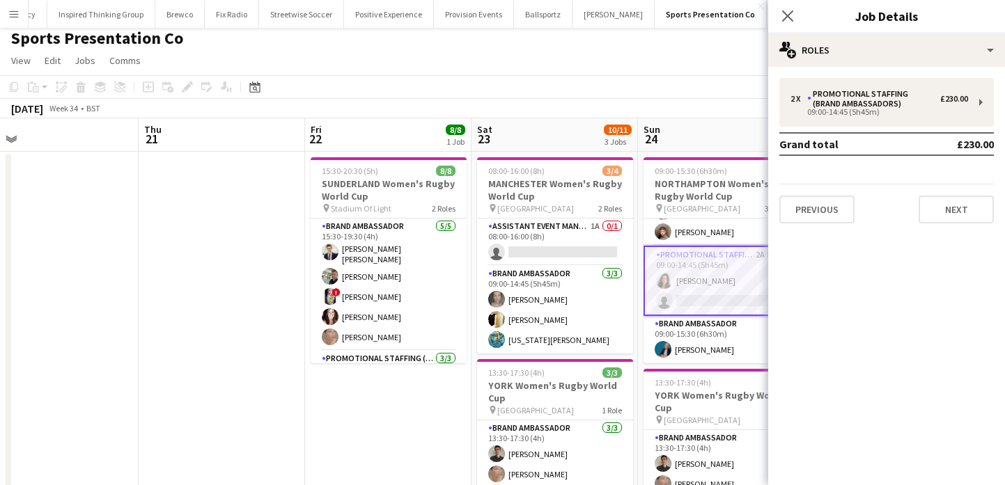
click at [672, 297] on app-card-role "Promotional Staffing (Brand Ambassadors) 2A 1/2 09:00-14:45 (5h45m) Laura Cuthb…" at bounding box center [721, 281] width 156 height 70
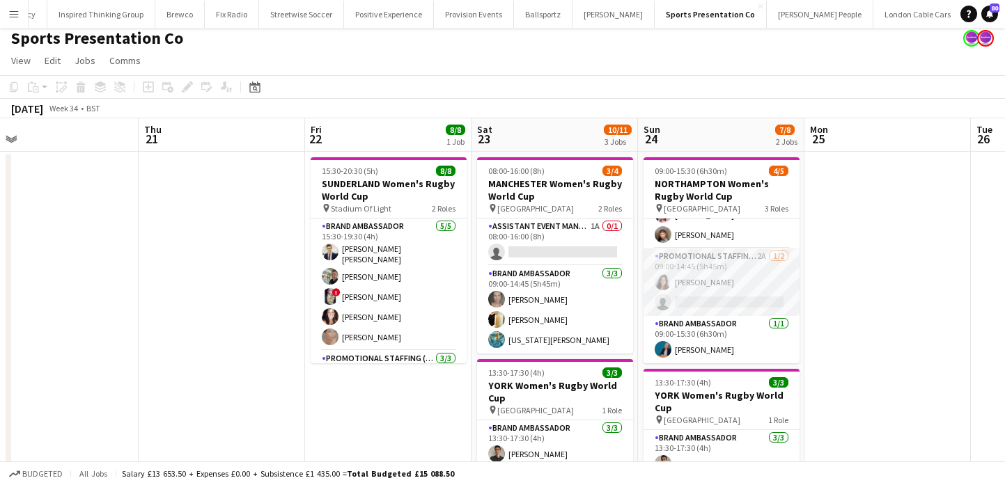
click at [720, 283] on app-card-role "Promotional Staffing (Brand Ambassadors) 2A 1/2 09:00-14:45 (5h45m) Laura Cuthb…" at bounding box center [721, 283] width 156 height 68
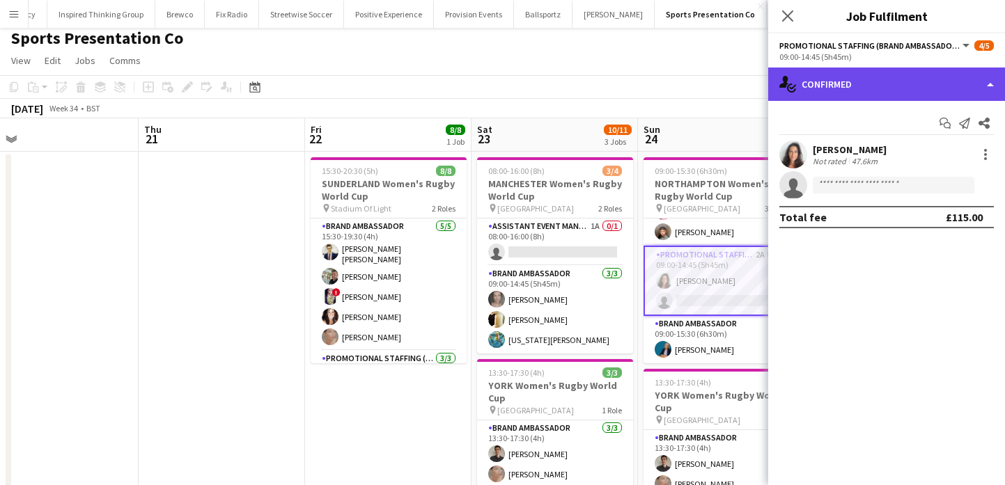
click at [924, 88] on div "single-neutral-actions-check-2 Confirmed" at bounding box center [886, 84] width 237 height 33
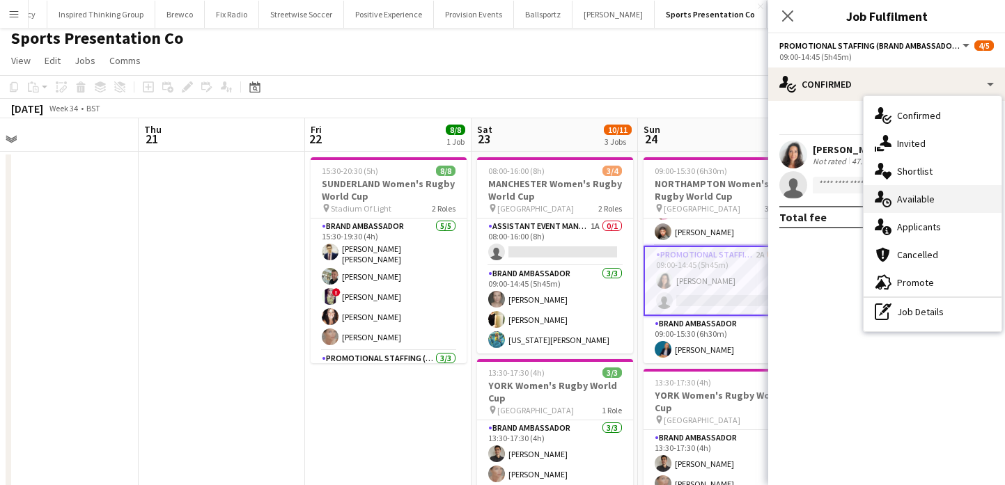
click at [949, 189] on div "single-neutral-actions-upload Available" at bounding box center [932, 199] width 138 height 28
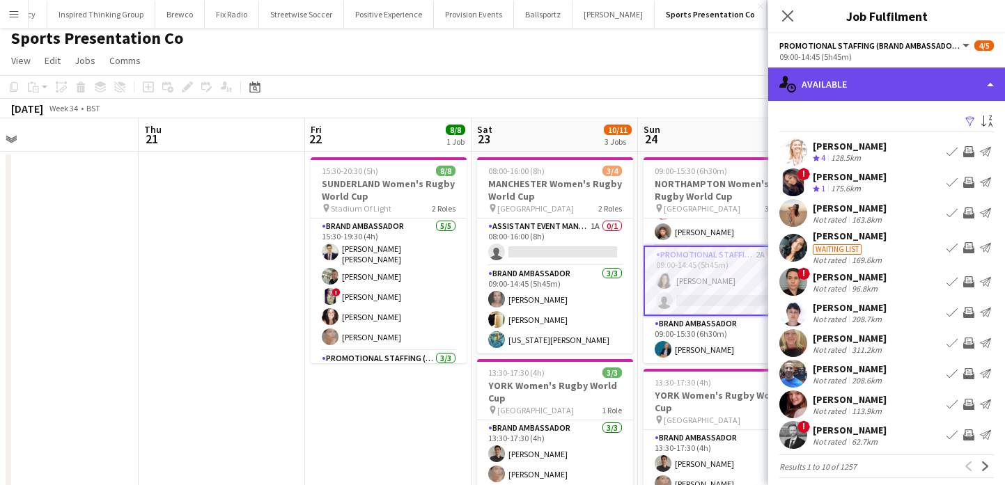
click at [885, 72] on div "single-neutral-actions-upload Available" at bounding box center [886, 84] width 237 height 33
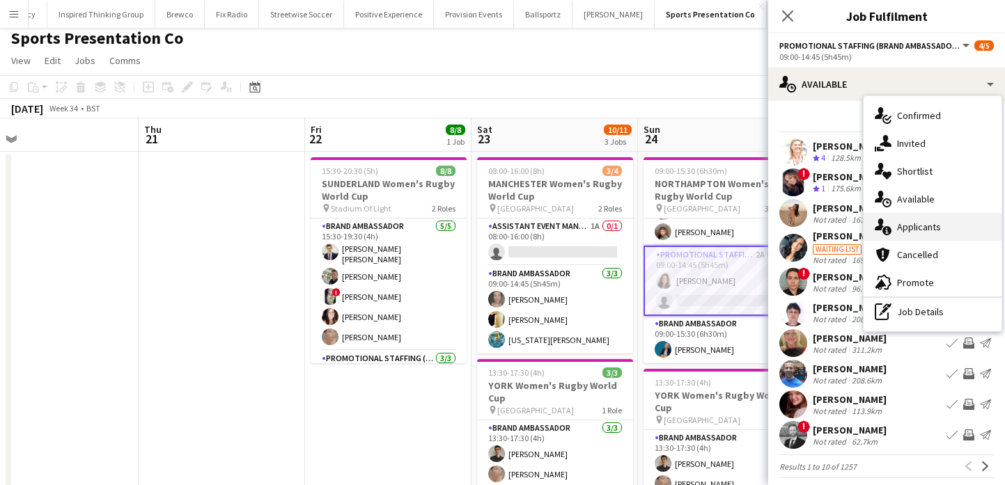
click at [917, 227] on div "single-neutral-actions-information Applicants" at bounding box center [932, 227] width 138 height 28
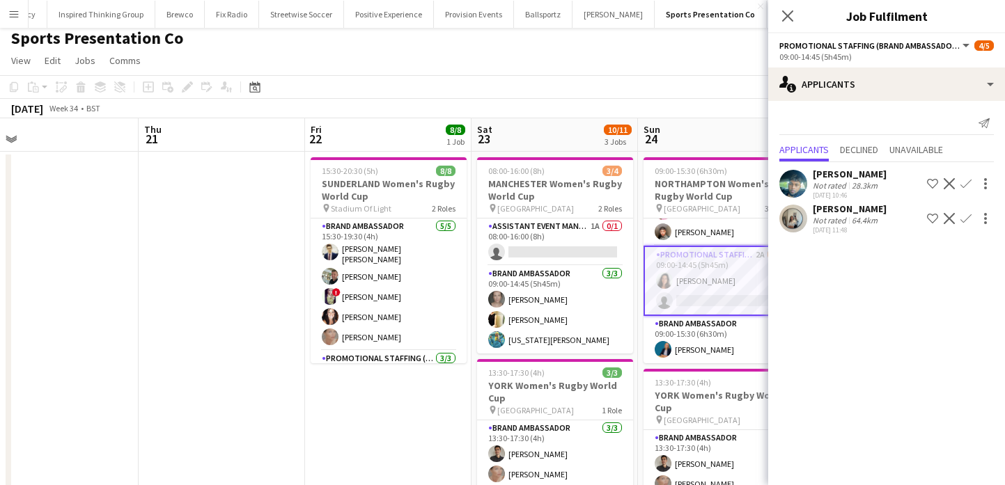
click at [789, 229] on app-user-avatar at bounding box center [793, 219] width 28 height 28
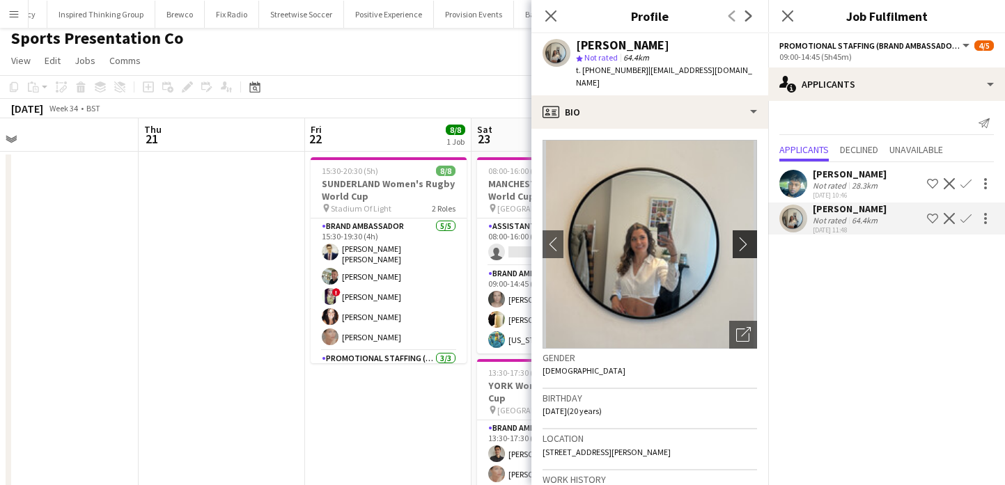
click at [743, 237] on app-icon "chevron-right" at bounding box center [747, 244] width 22 height 15
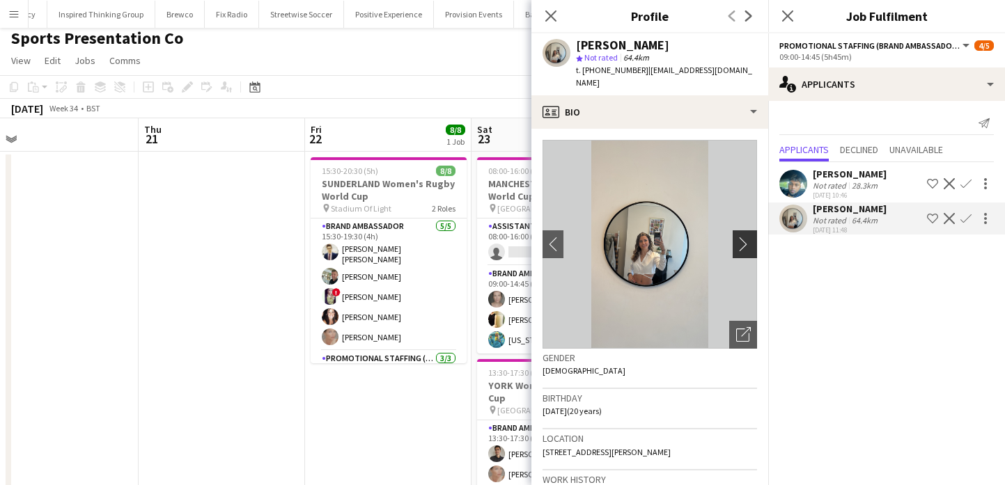
click at [744, 237] on app-icon "chevron-right" at bounding box center [747, 244] width 22 height 15
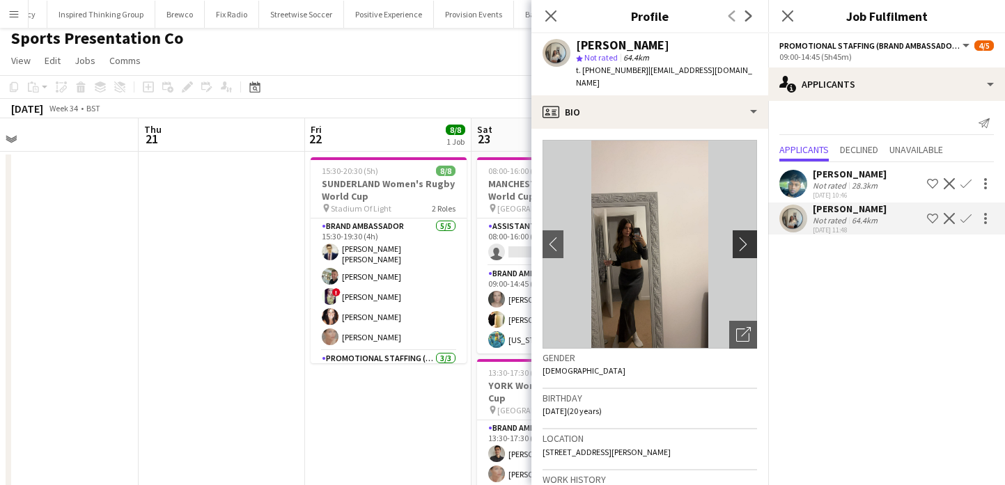
click at [744, 237] on app-icon "chevron-right" at bounding box center [747, 244] width 22 height 15
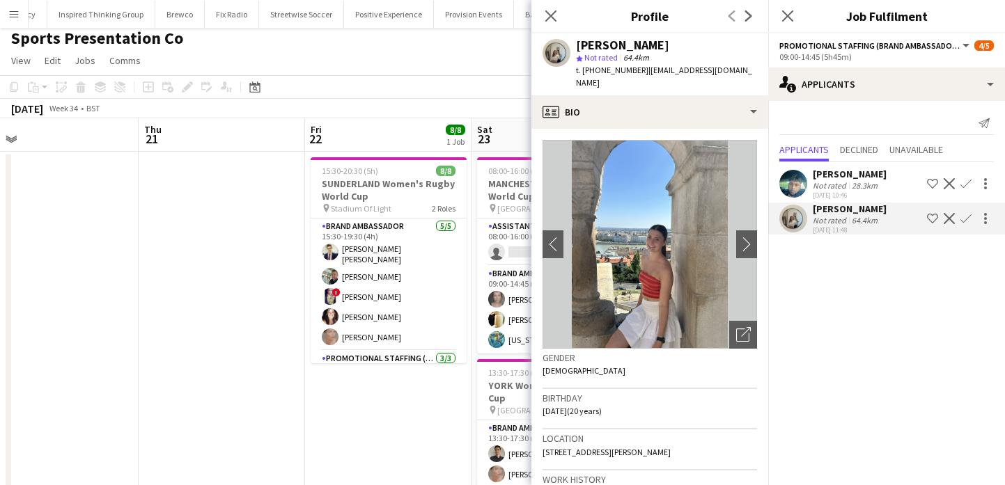
click at [347, 393] on app-date-cell "15:30-20:30 (5h) 8/8 SUNDERLAND Women's Rugby World Cup pin Stadium Of Light 2 …" at bounding box center [388, 433] width 166 height 562
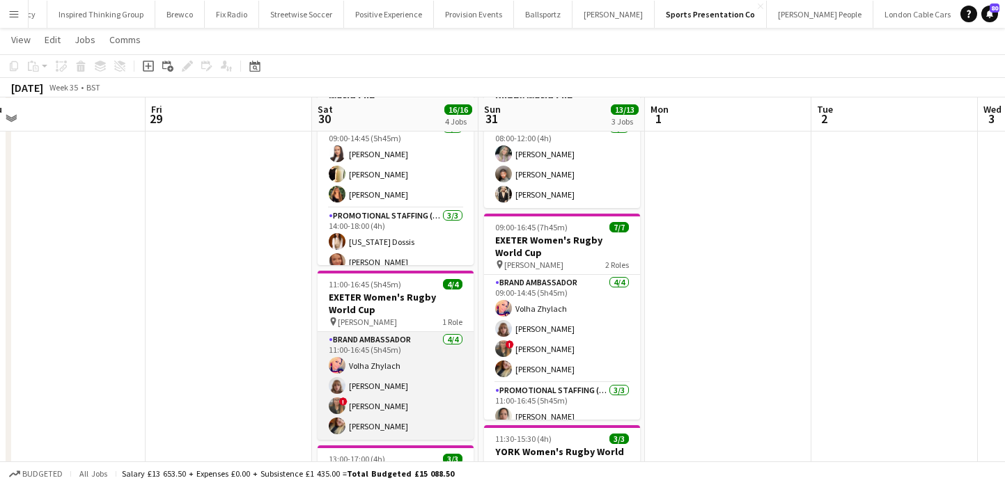
scroll to position [104, 0]
click at [440, 394] on app-card-role "Brand Ambassador 4/4 11:00-16:45 (5h45m) Volha Zhylach Caitlyn Chapman ! Stepha…" at bounding box center [395, 385] width 156 height 108
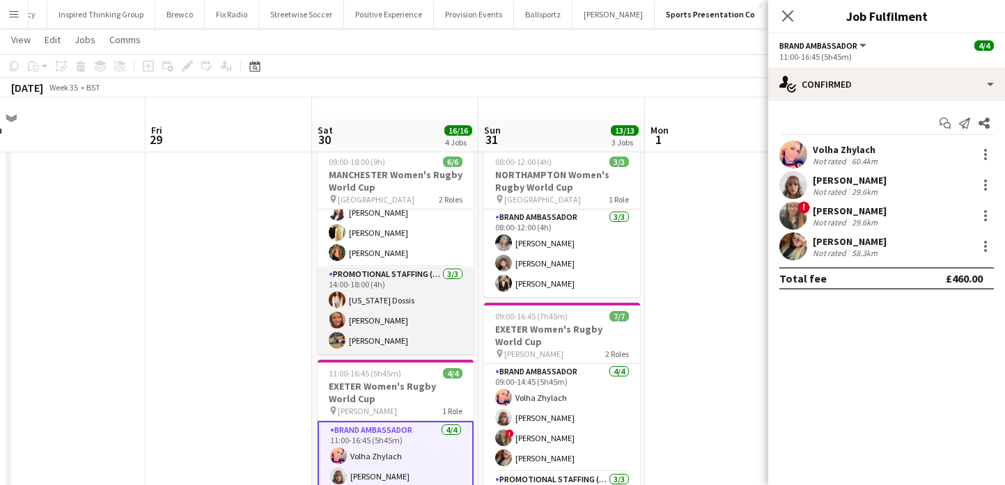
scroll to position [36, 0]
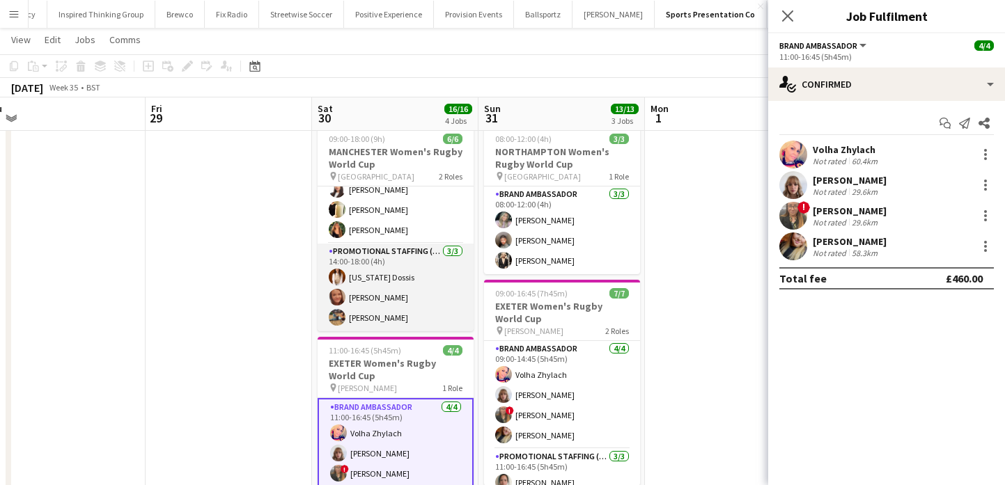
click at [427, 317] on app-card-role "Promotional Staffing (Brand Ambassadors) 3/3 14:00-18:00 (4h) Georgia Dossis Me…" at bounding box center [395, 288] width 156 height 88
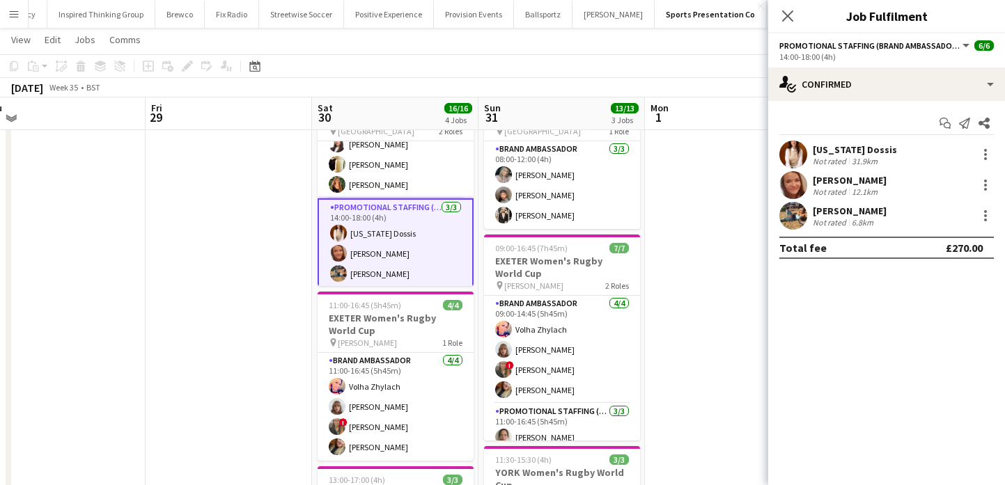
scroll to position [83, 0]
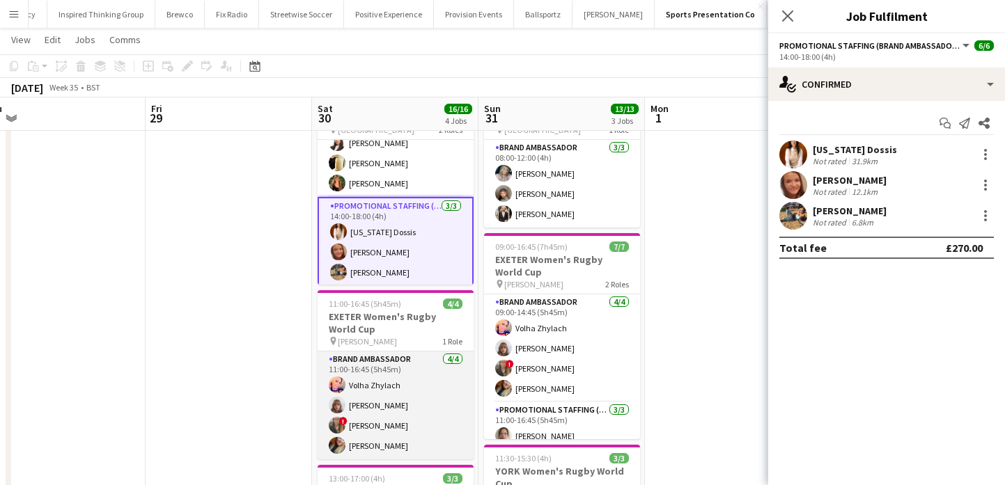
click at [423, 389] on app-card-role "Brand Ambassador 4/4 11:00-16:45 (5h45m) Volha Zhylach Caitlyn Chapman ! Stepha…" at bounding box center [395, 406] width 156 height 108
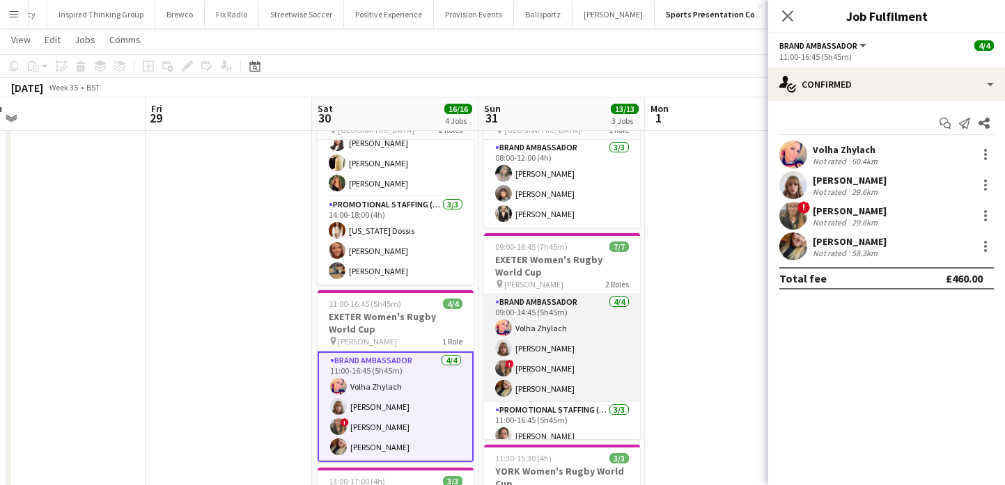
click at [503, 379] on app-card-role "Brand Ambassador 4/4 09:00-14:45 (5h45m) Volha Zhylach Caitlyn Chapman ! Stepha…" at bounding box center [562, 348] width 156 height 108
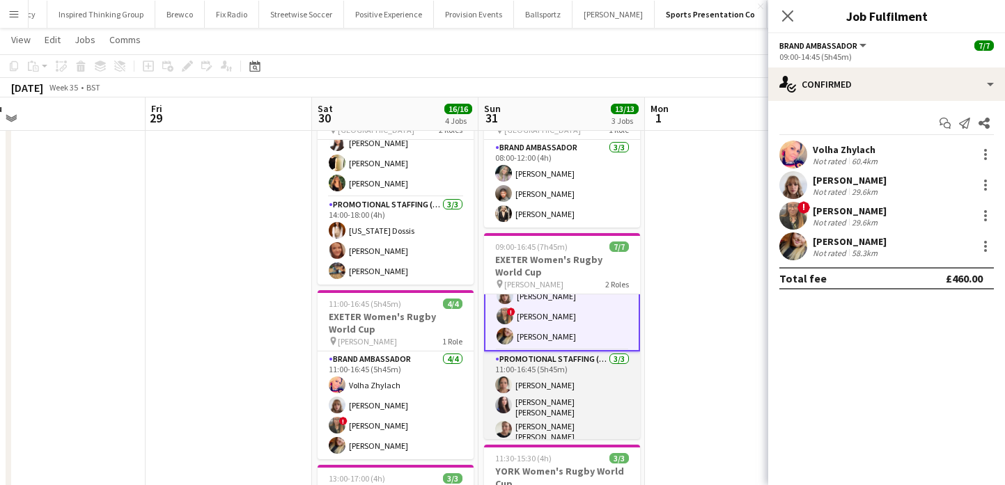
click at [505, 402] on app-user-avatar at bounding box center [503, 405] width 17 height 17
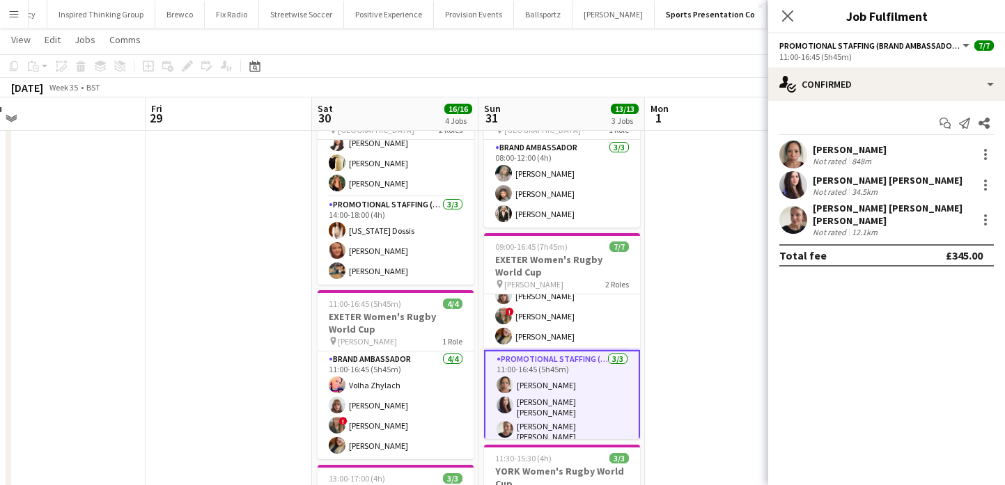
click at [638, 386] on app-card-role "Promotional Staffing (Brand Ambassadors) 3/3 11:00-16:45 (5h45m) Amy Lee Mireia…" at bounding box center [562, 399] width 156 height 99
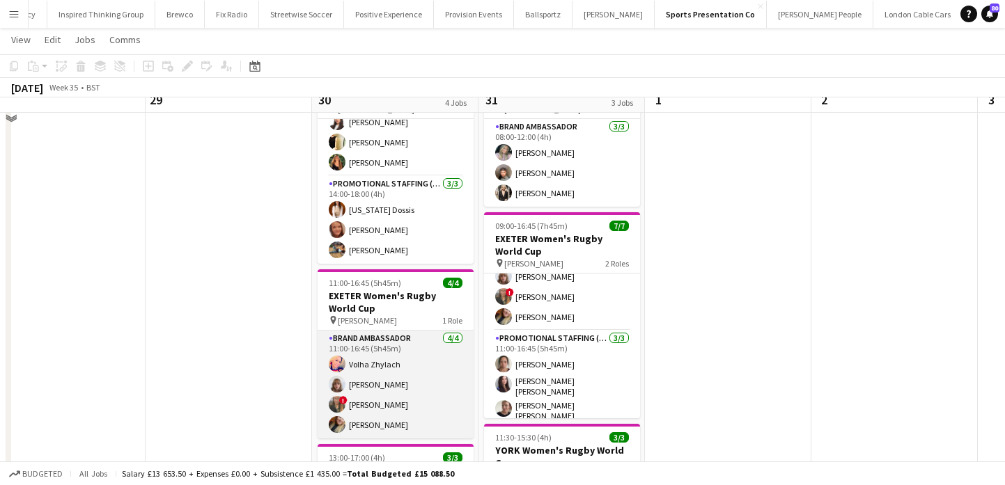
scroll to position [106, 0]
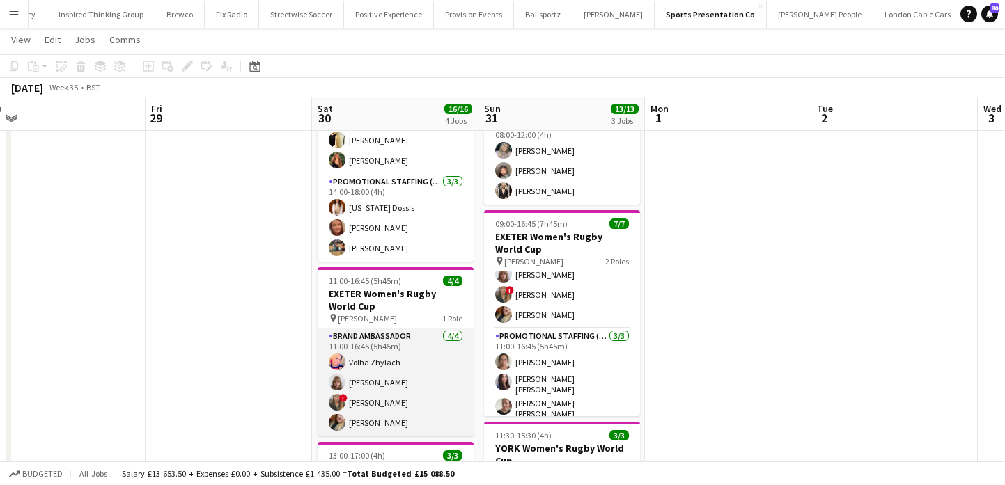
click at [426, 380] on app-card-role "Brand Ambassador 4/4 11:00-16:45 (5h45m) Volha Zhylach Caitlyn Chapman ! Stepha…" at bounding box center [395, 383] width 156 height 108
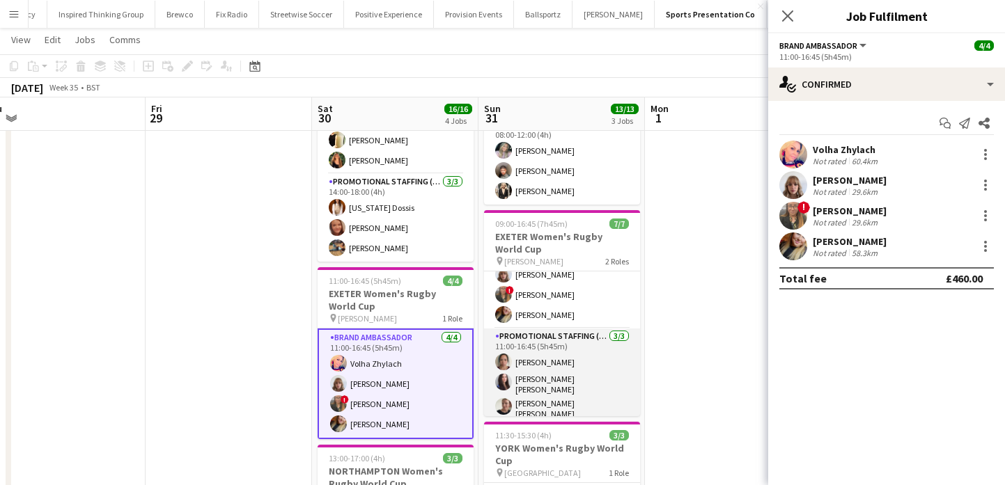
click at [531, 343] on app-card-role "Promotional Staffing (Brand Ambassadors) 3/3 11:00-16:45 (5h45m) Amy Lee Mireia…" at bounding box center [562, 377] width 156 height 96
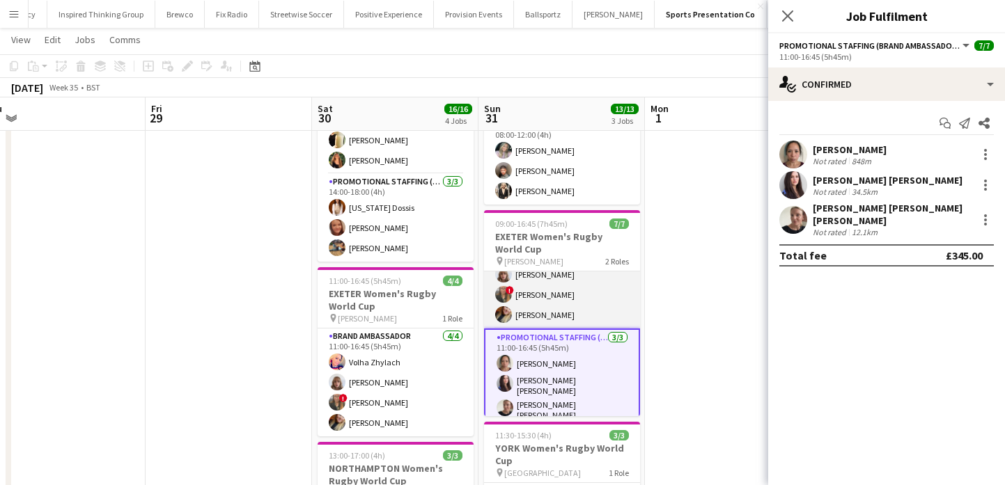
click at [576, 320] on app-card-role "Brand Ambassador 4/4 09:00-14:45 (5h45m) Volha Zhylach Caitlyn Chapman ! Stepha…" at bounding box center [562, 275] width 156 height 108
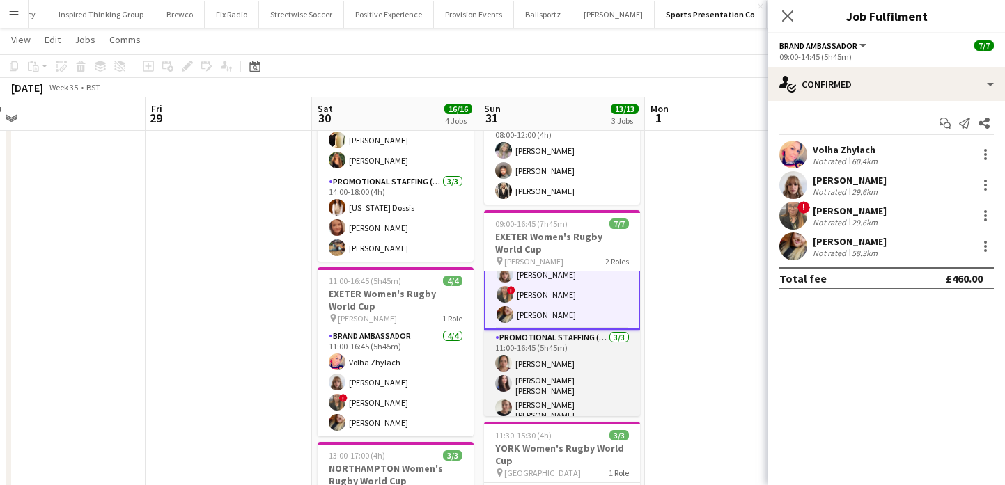
click at [574, 361] on app-card-role "Promotional Staffing (Brand Ambassadors) 3/3 11:00-16:45 (5h45m) Amy Lee Mireia…" at bounding box center [562, 378] width 156 height 96
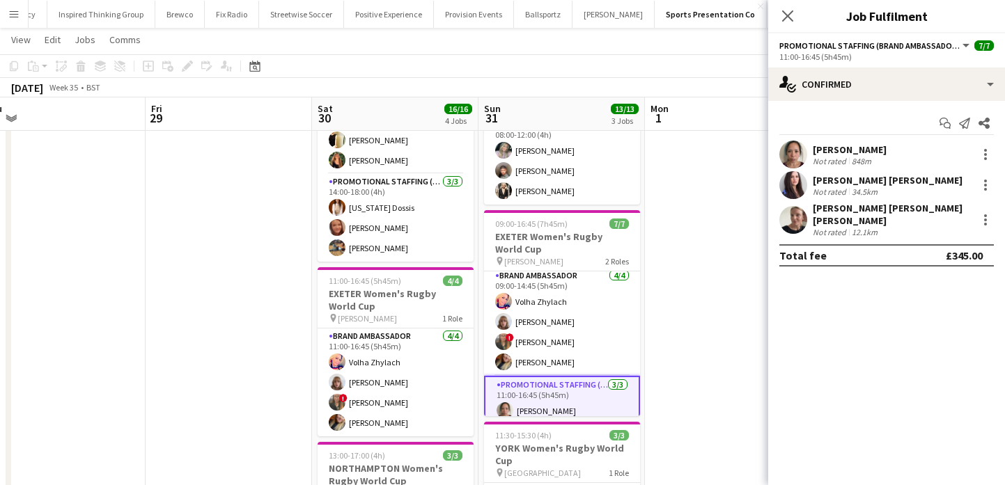
scroll to position [0, 0]
click at [661, 329] on app-date-cell at bounding box center [728, 413] width 166 height 727
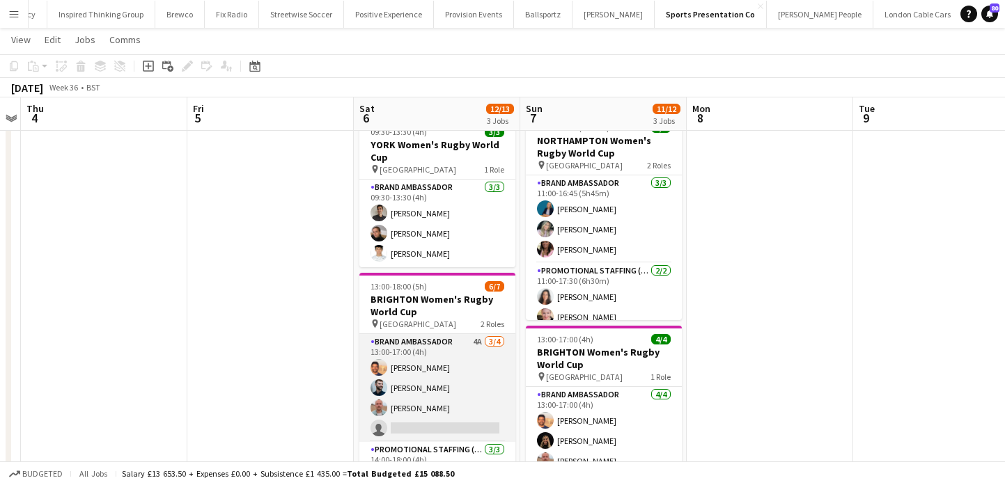
click at [469, 384] on app-card-role "Brand Ambassador 4A 3/4 13:00-17:00 (4h) Andre Cunha Haydn Beardslee George Pro…" at bounding box center [437, 388] width 156 height 108
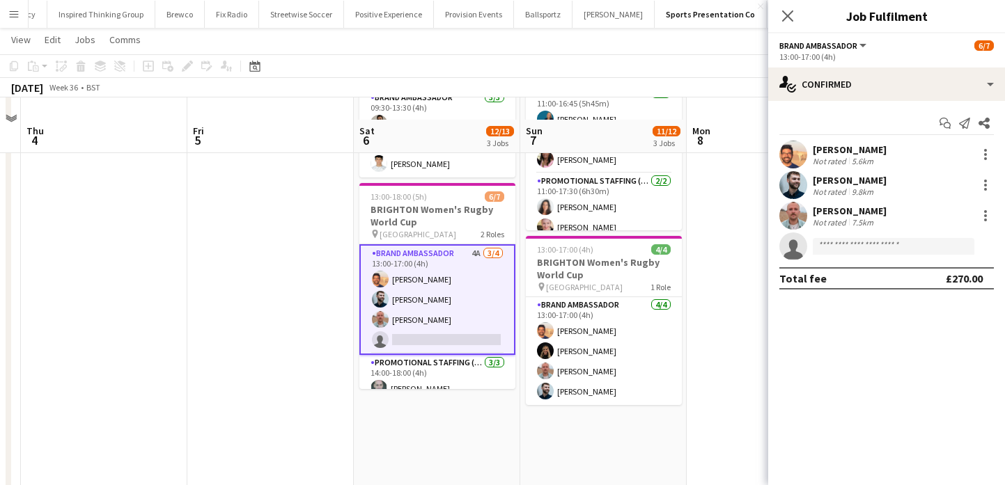
scroll to position [290, 0]
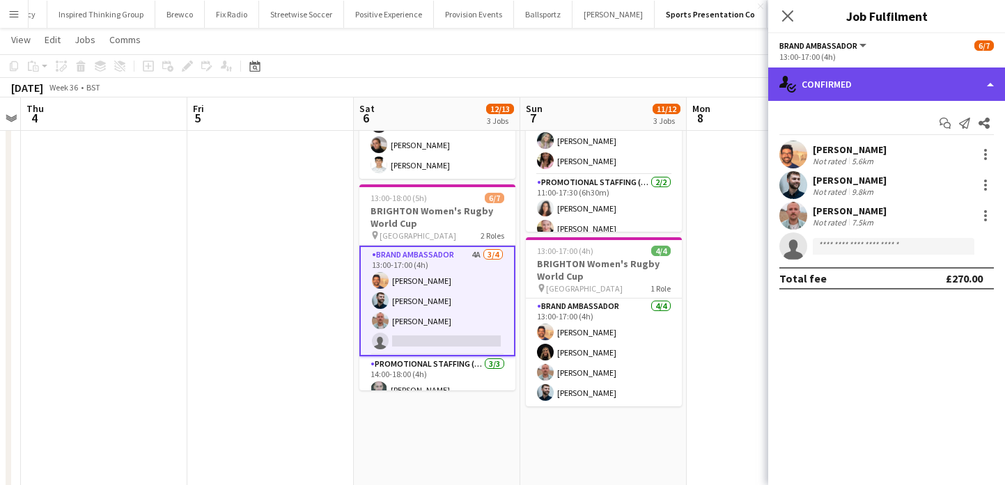
click at [840, 74] on div "single-neutral-actions-check-2 Confirmed" at bounding box center [886, 84] width 237 height 33
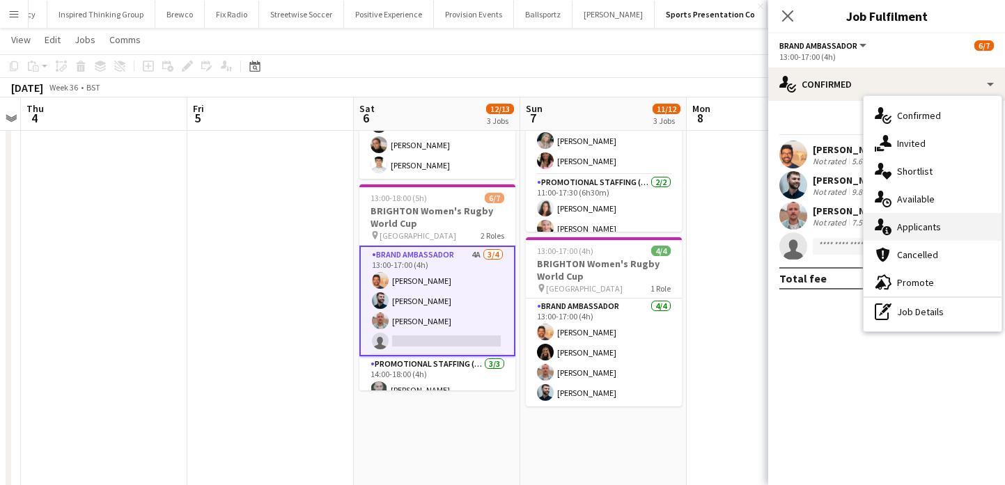
click at [904, 222] on div "single-neutral-actions-information Applicants" at bounding box center [932, 227] width 138 height 28
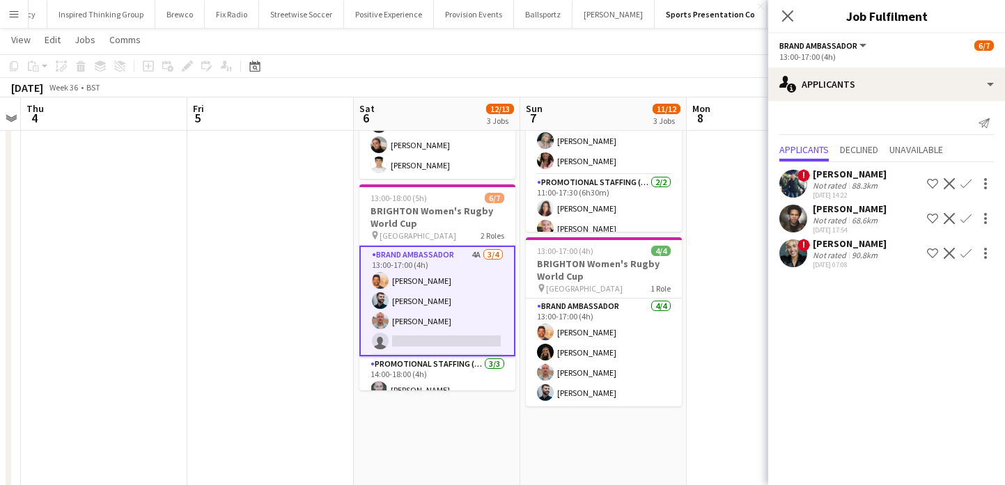
click at [695, 274] on app-date-cell at bounding box center [769, 229] width 166 height 727
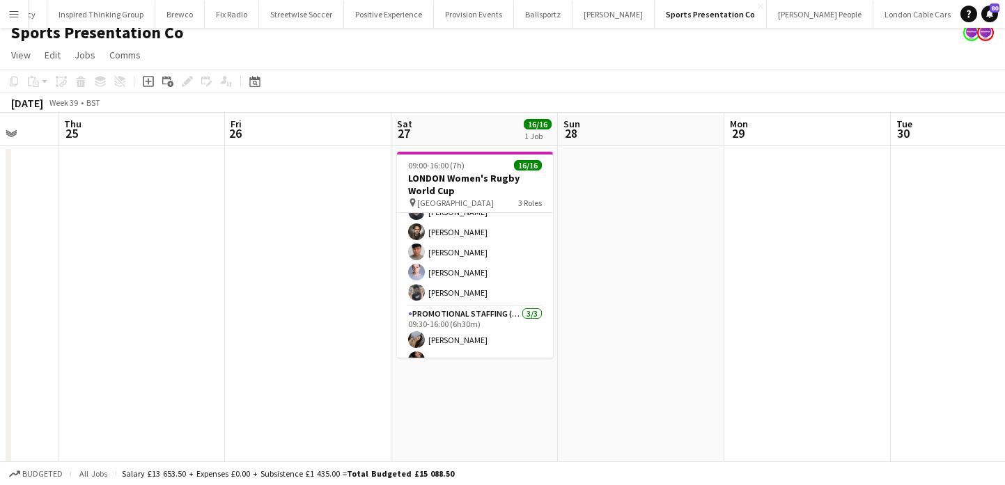
scroll to position [260, 0]
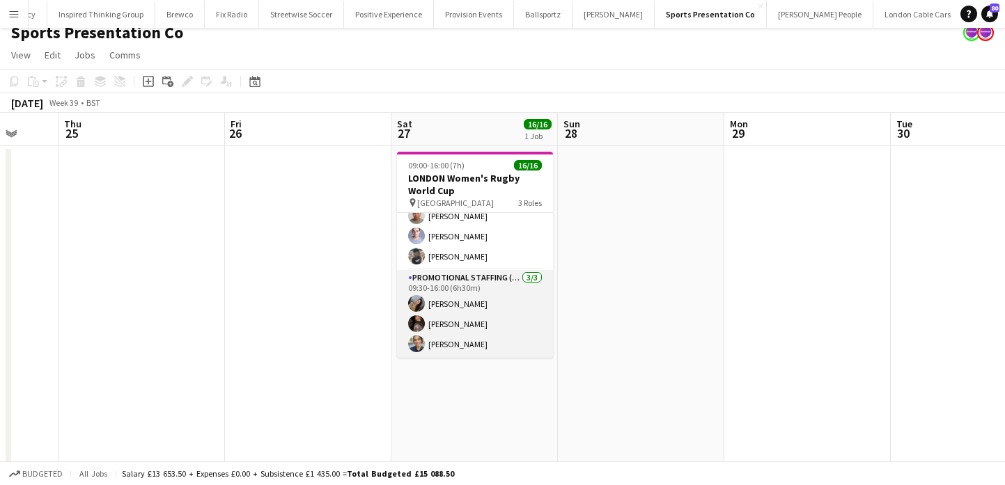
click at [447, 320] on app-card-role "Promotional Staffing (Brand Ambassadors) 3/3 09:30-16:00 (6h30m) Sara Arakelyan…" at bounding box center [475, 314] width 156 height 88
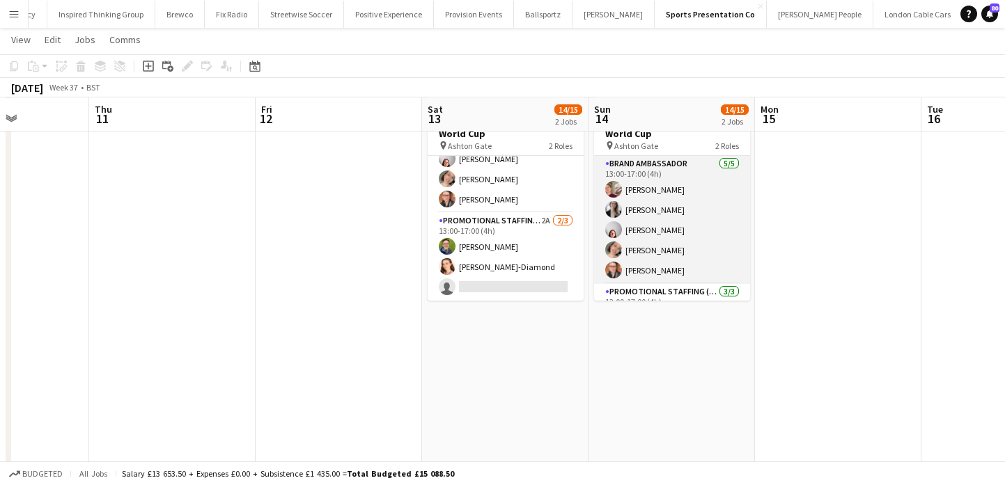
scroll to position [71, 0]
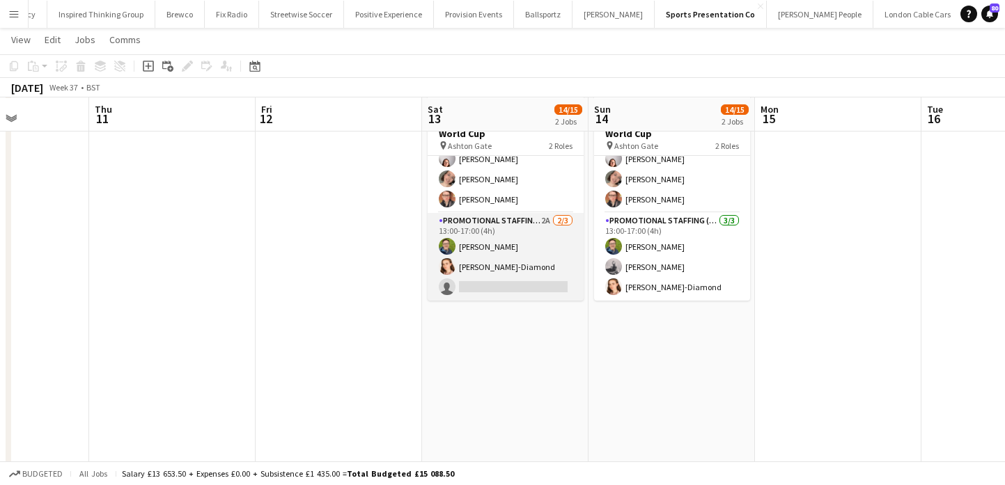
click at [535, 284] on app-card-role "Promotional Staffing (Brand Ambassadors) 2A 2/3 13:00-17:00 (4h) Callum Lipscom…" at bounding box center [505, 257] width 156 height 88
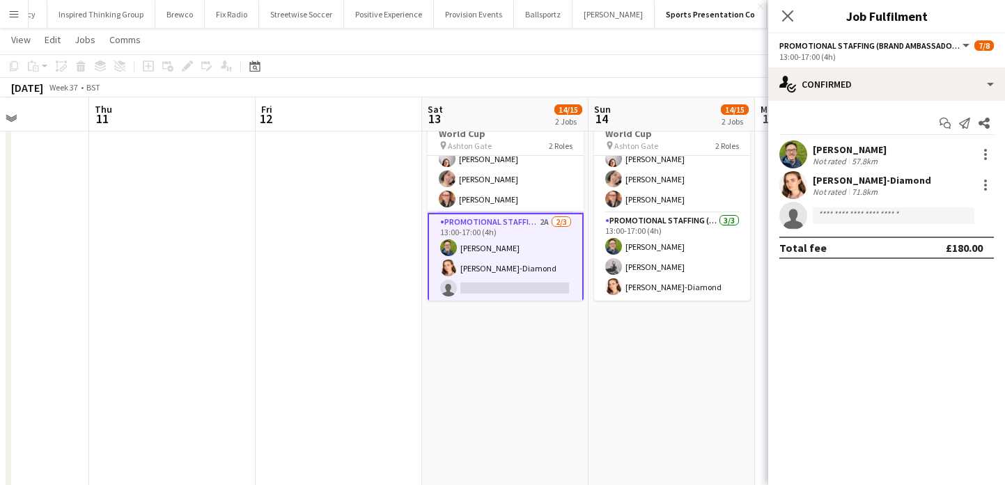
click at [523, 331] on app-date-cell "09:00-14:00 (5h) 7/7 EXETER Women's Rugby World Cup pin Sandy Park 2 Roles Bran…" at bounding box center [505, 240] width 166 height 727
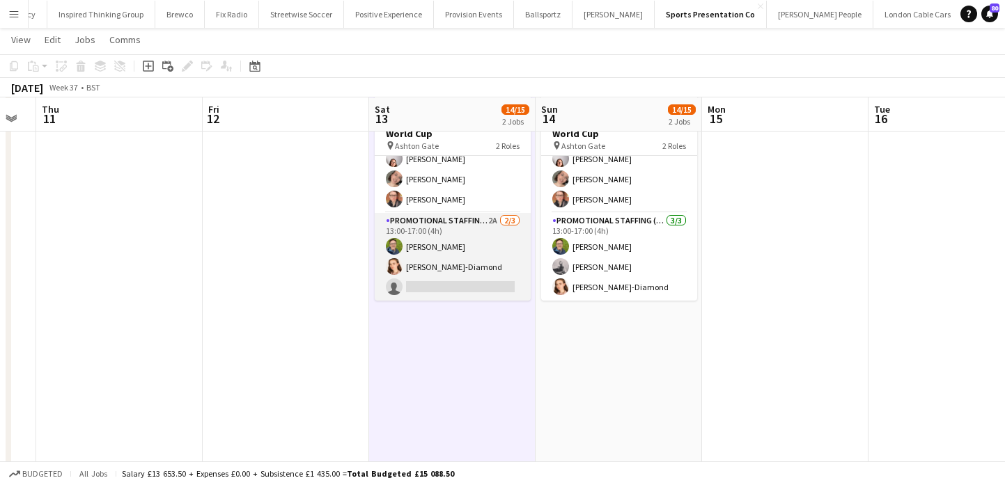
scroll to position [0, 0]
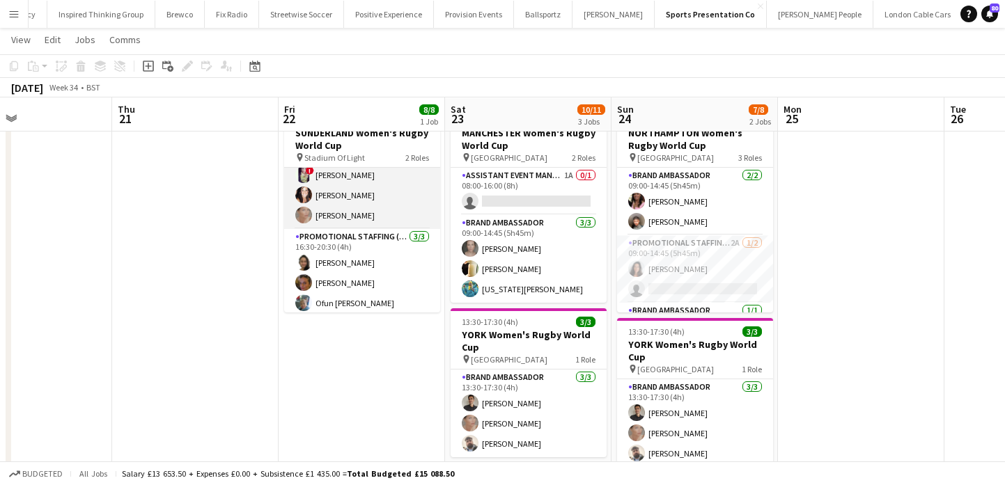
click at [386, 276] on app-card-role "Promotional Staffing (Brand Ambassadors) 3/3 16:30-20:30 (4h) Adlina Othman Ann…" at bounding box center [362, 273] width 156 height 88
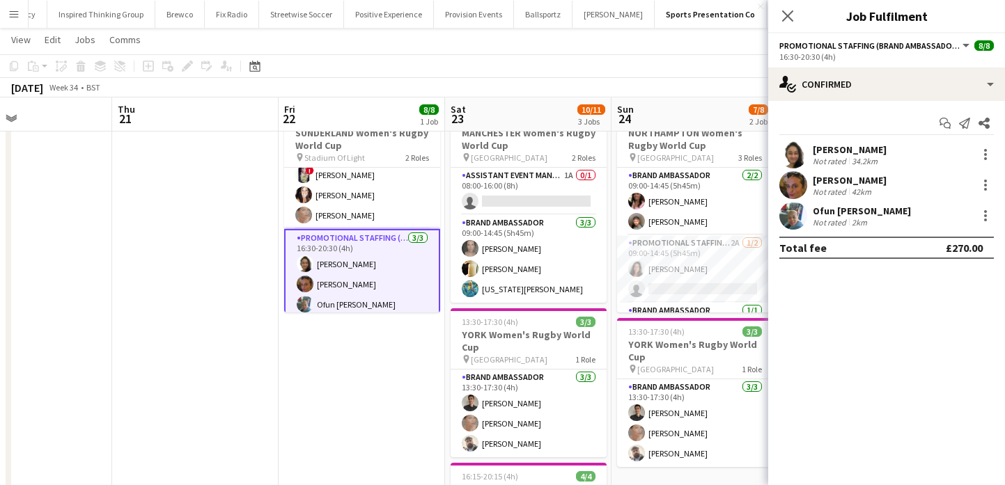
click at [857, 161] on div "34.2km" at bounding box center [864, 161] width 31 height 10
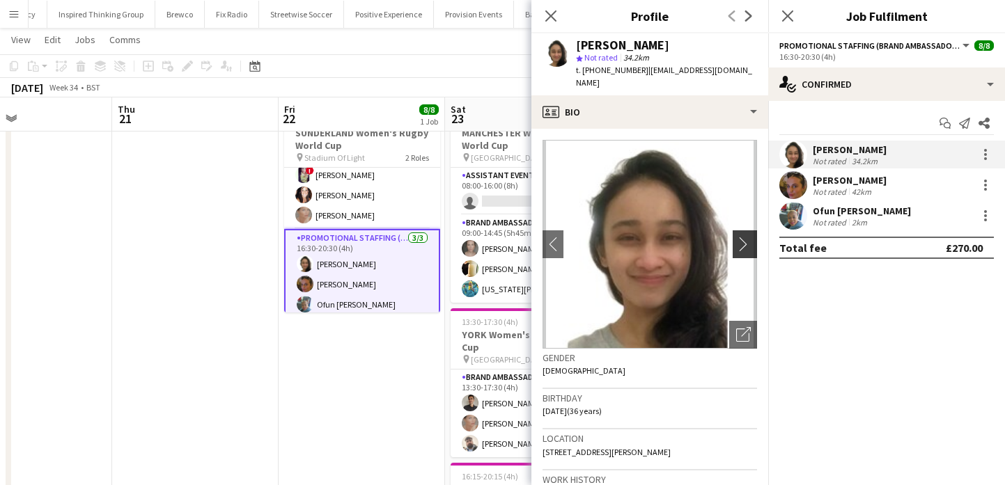
click at [742, 230] on button "chevron-right" at bounding box center [746, 244] width 28 height 28
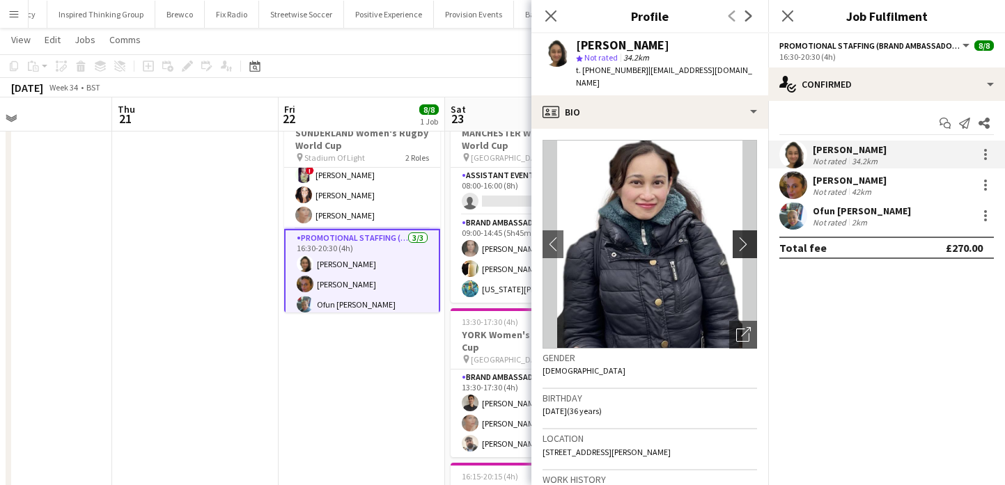
click at [742, 230] on button "chevron-right" at bounding box center [746, 244] width 28 height 28
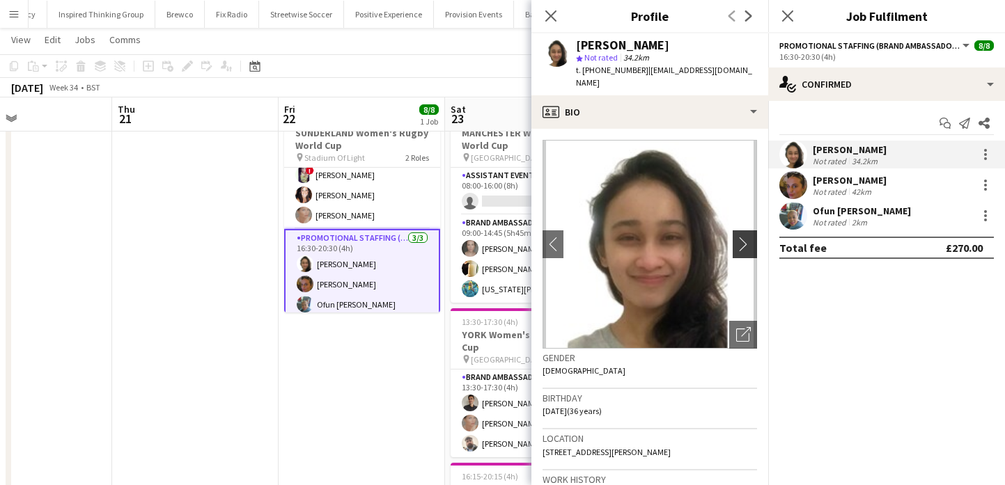
click at [742, 230] on button "chevron-right" at bounding box center [746, 244] width 28 height 28
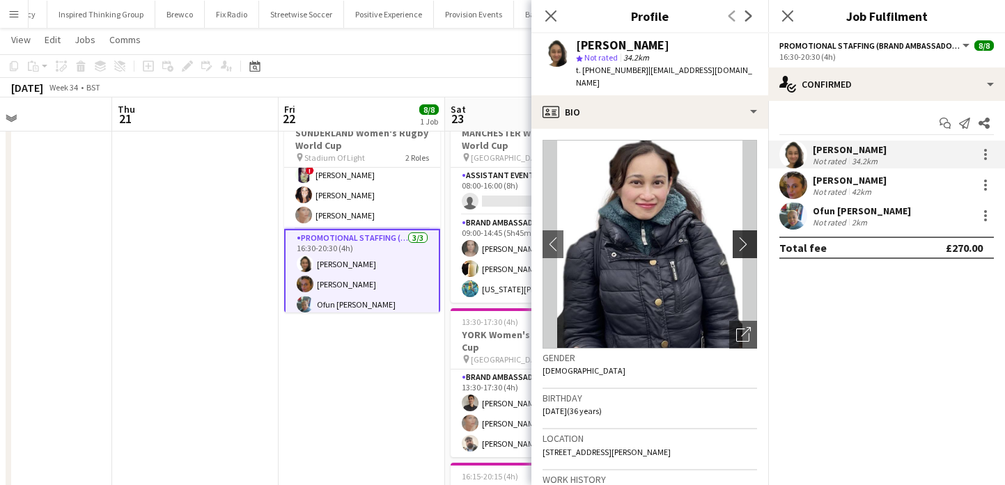
click at [742, 230] on button "chevron-right" at bounding box center [746, 244] width 28 height 28
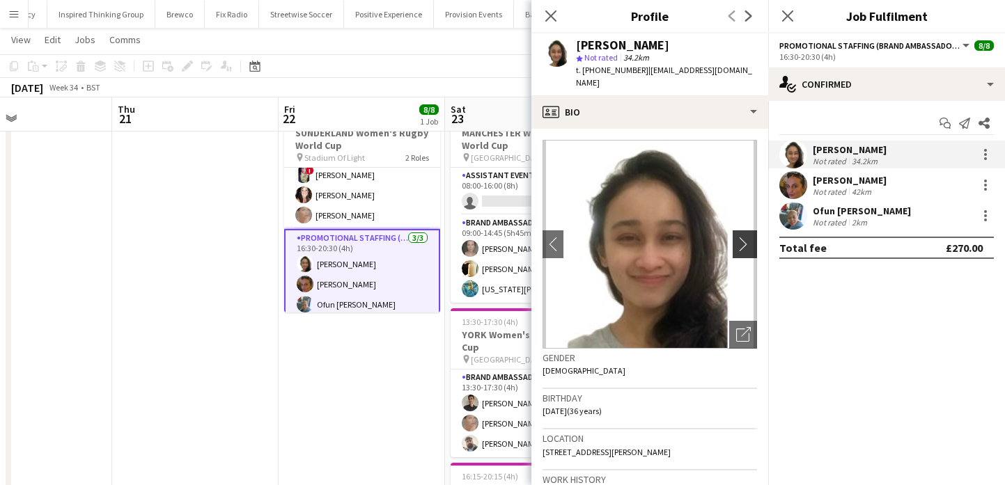
click at [742, 230] on button "chevron-right" at bounding box center [746, 244] width 28 height 28
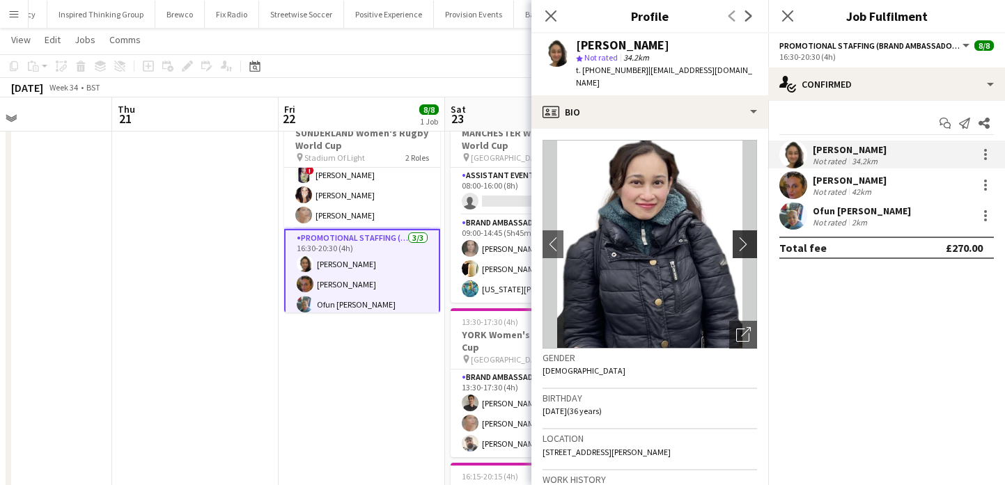
click at [742, 230] on button "chevron-right" at bounding box center [746, 244] width 28 height 28
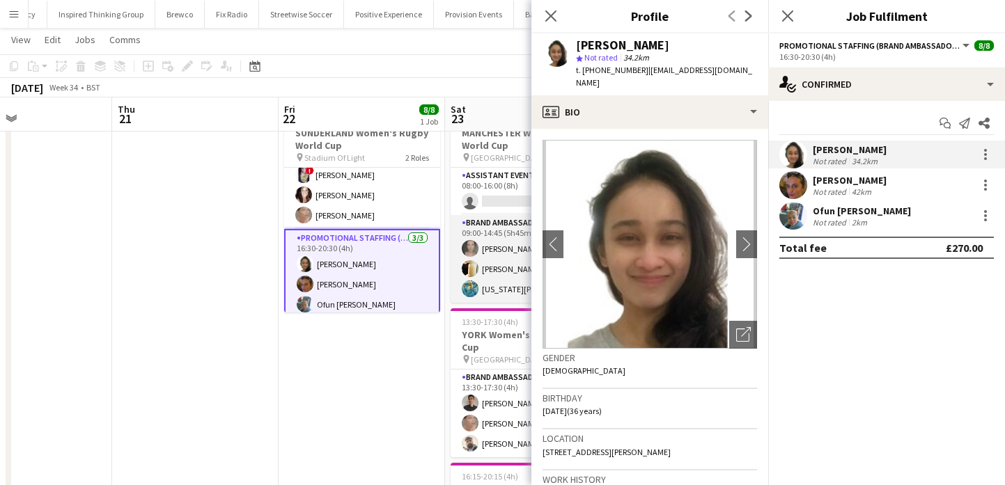
click at [508, 292] on app-card-role "Brand Ambassador 3/3 09:00-14:45 (5h45m) Samantha Vaughan Gemma Hayden georgia …" at bounding box center [528, 259] width 156 height 88
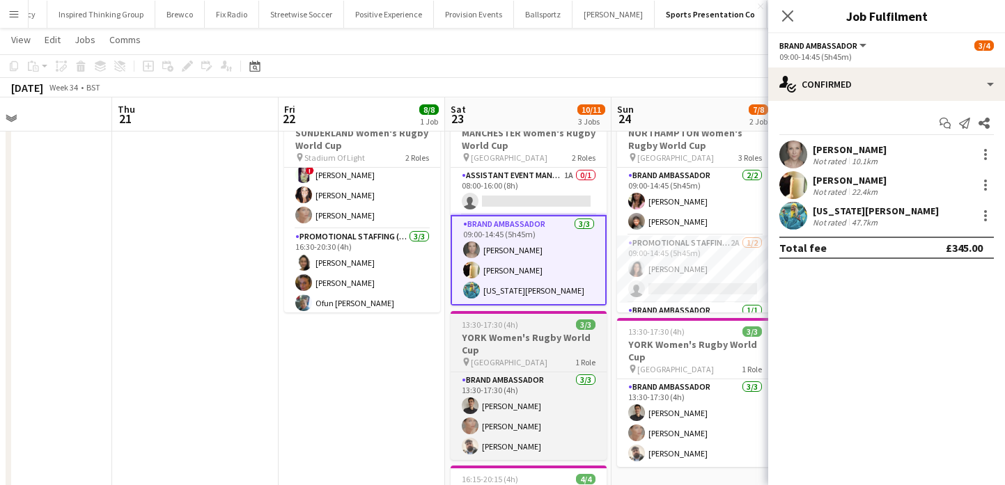
click at [498, 345] on h3 "YORK Women's Rugby World Cup" at bounding box center [528, 343] width 156 height 25
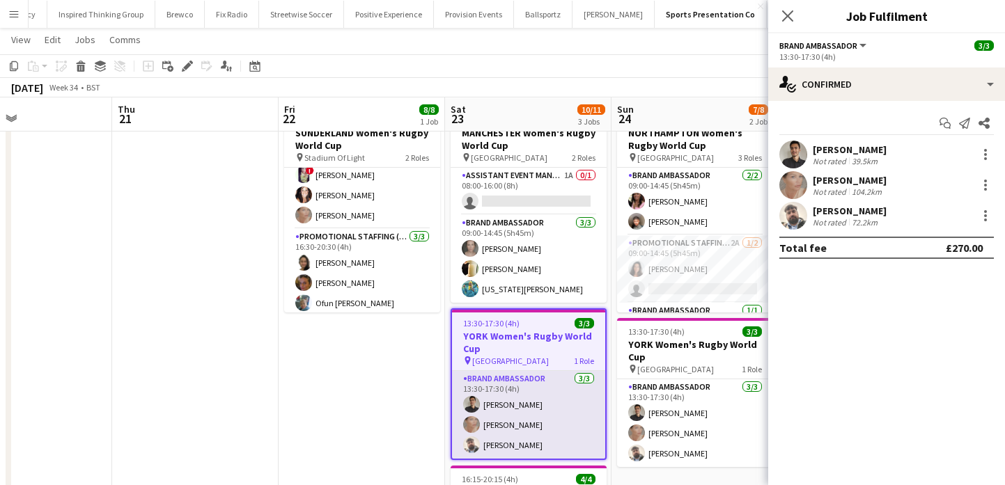
click at [498, 396] on app-card-role "Brand Ambassador 3/3 13:30-17:30 (4h) Adam Carless Nicola Graham Daniel Jenkins" at bounding box center [528, 415] width 153 height 88
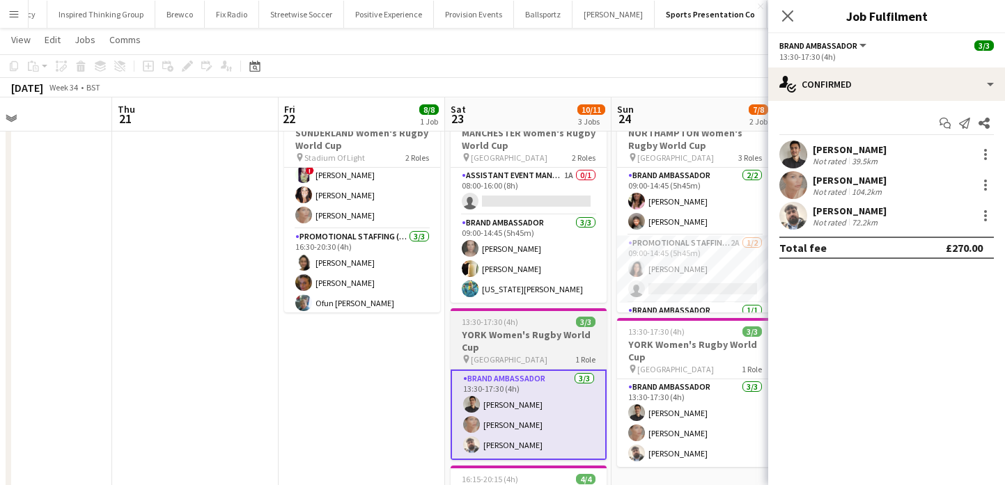
click at [579, 363] on span "1 Role" at bounding box center [585, 359] width 20 height 10
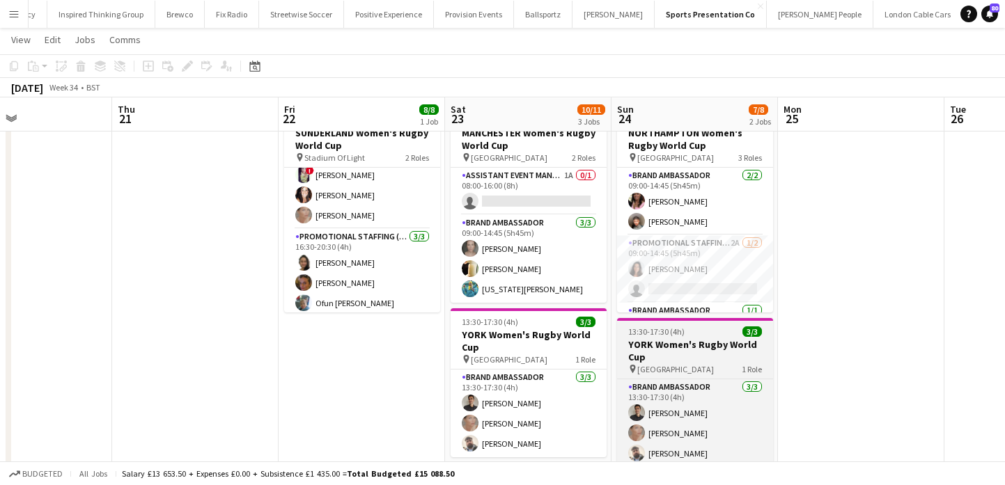
click at [658, 372] on span "[GEOGRAPHIC_DATA]" at bounding box center [675, 369] width 77 height 10
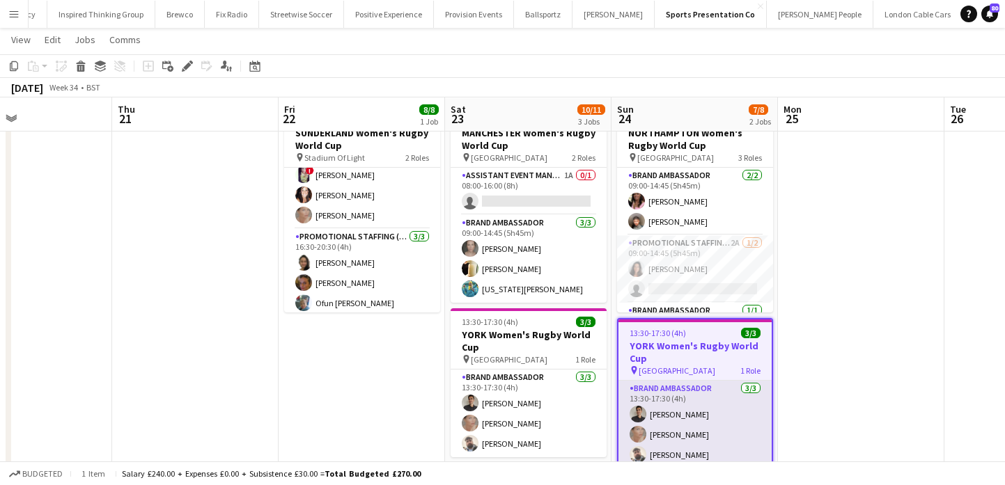
click at [663, 409] on app-card-role "Brand Ambassador 3/3 13:30-17:30 (4h) Adam Carless Nicola Graham Daniel Jenkins" at bounding box center [694, 425] width 153 height 88
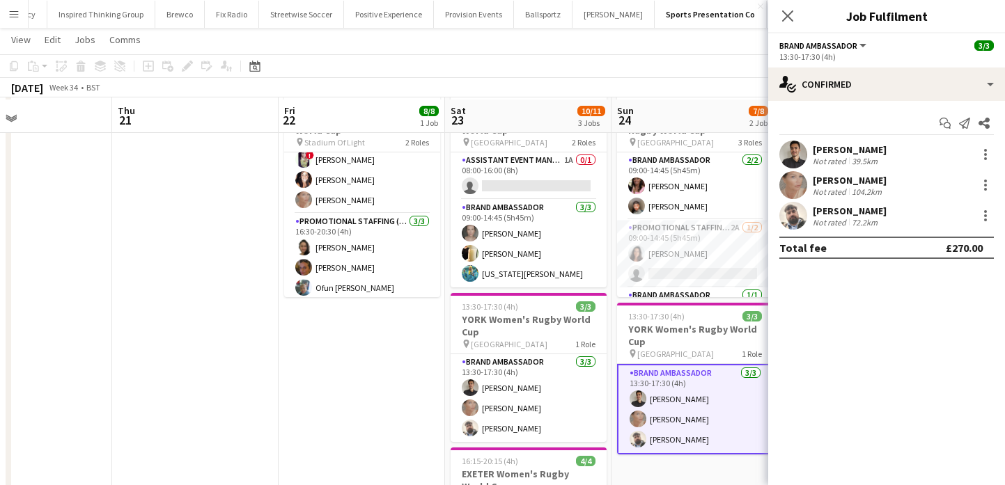
scroll to position [72, 0]
click at [383, 322] on app-date-cell "15:30-20:30 (5h) 8/8 SUNDERLAND Women's Rugby World Cup pin Stadium Of Light 2 …" at bounding box center [361, 447] width 166 height 727
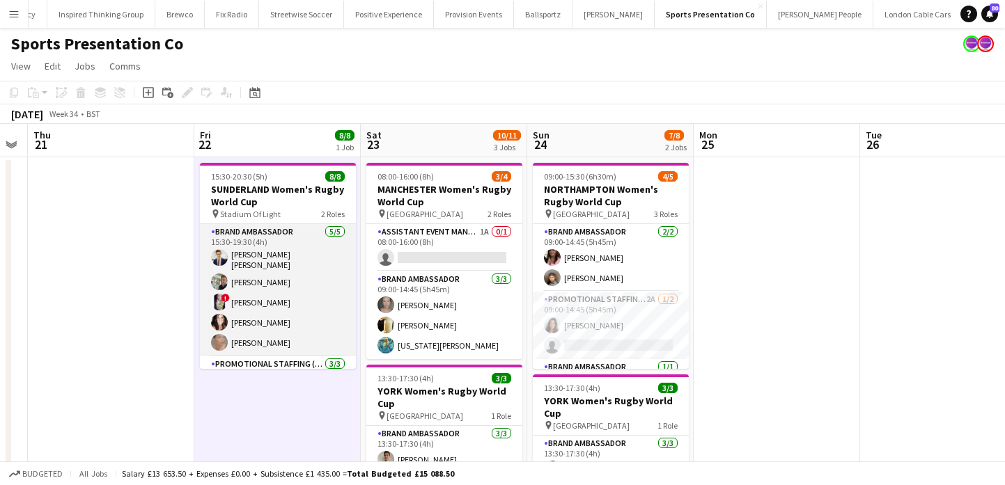
scroll to position [71, 0]
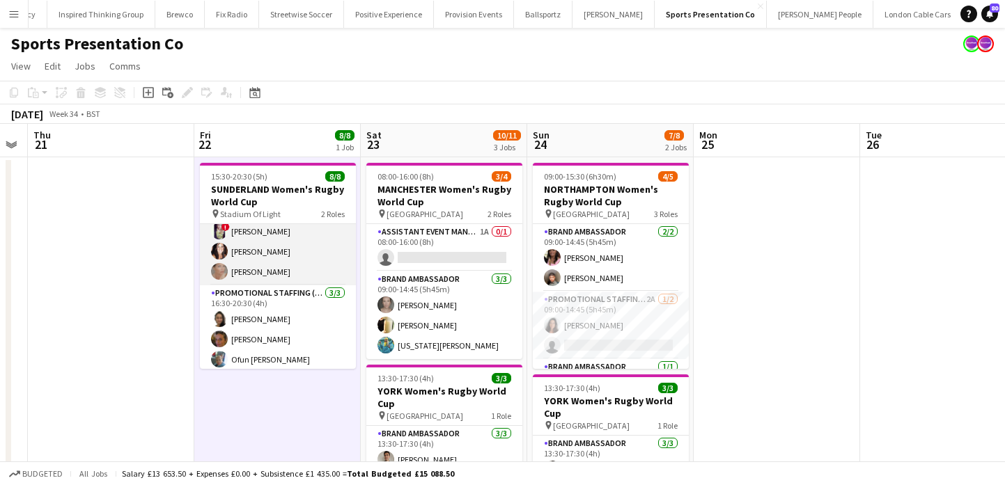
click at [272, 320] on app-card-role "Promotional Staffing (Brand Ambassadors) 3/3 16:30-20:30 (4h) Adlina Othman Ann…" at bounding box center [278, 329] width 156 height 88
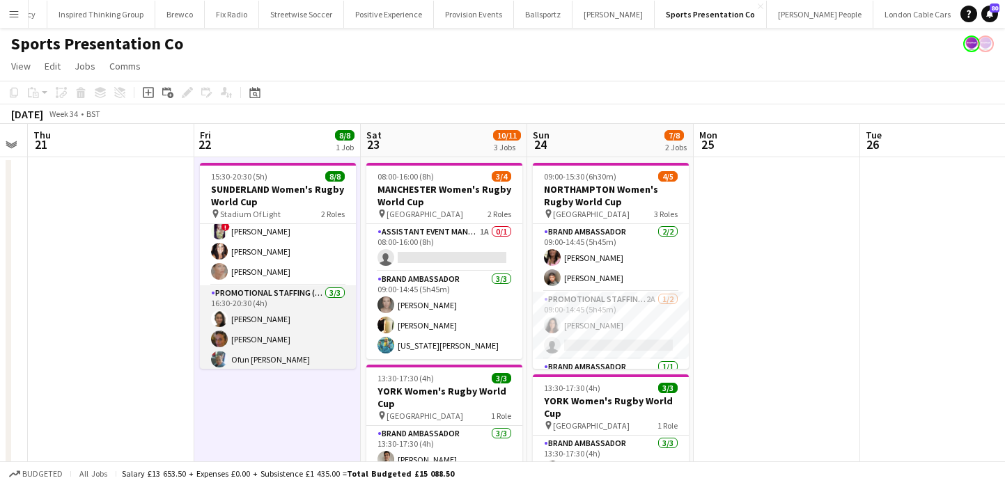
click at [298, 335] on app-card-role "Promotional Staffing (Brand Ambassadors) 3/3 16:30-20:30 (4h) Adlina Othman Ann…" at bounding box center [278, 329] width 156 height 88
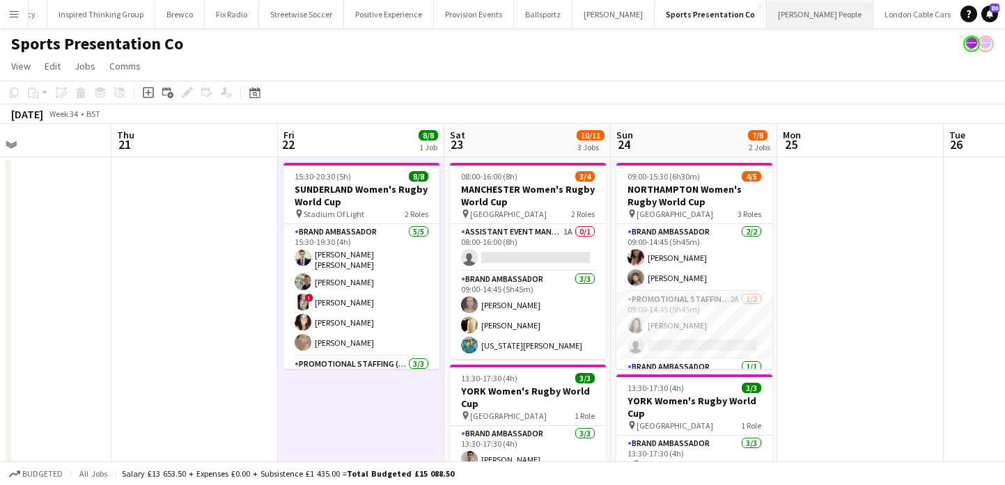
scroll to position [0, 544]
click at [386, 5] on button "Positive Experience Close" at bounding box center [387, 14] width 90 height 27
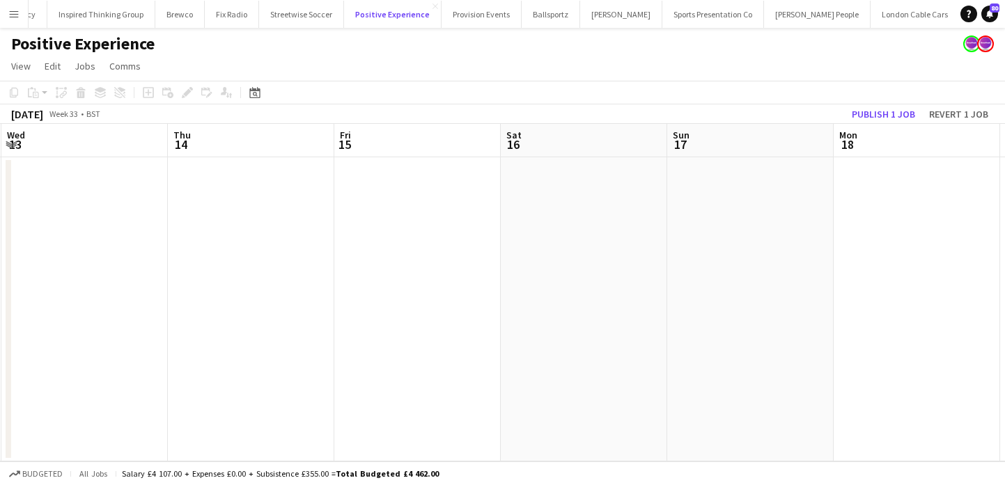
scroll to position [0, 675]
click at [413, 178] on app-date-cell at bounding box center [407, 309] width 166 height 304
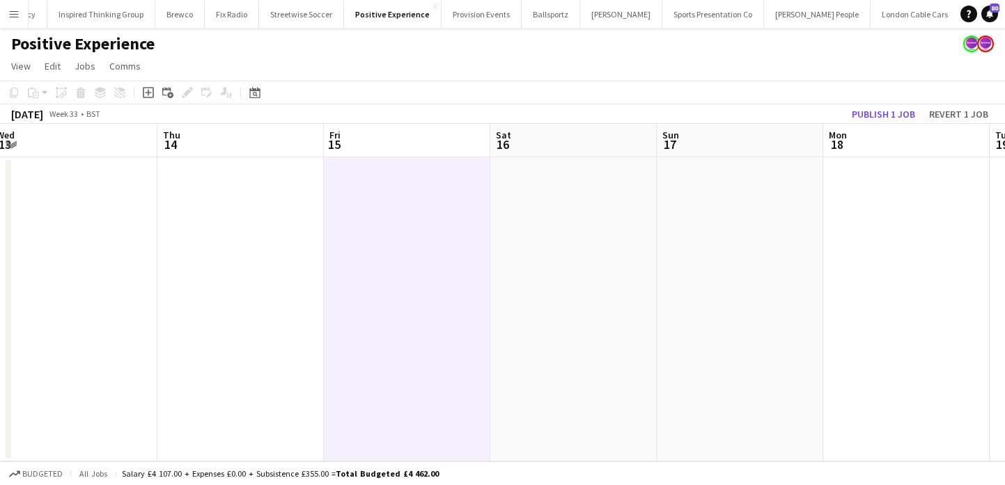
click at [423, 204] on app-date-cell at bounding box center [407, 309] width 166 height 304
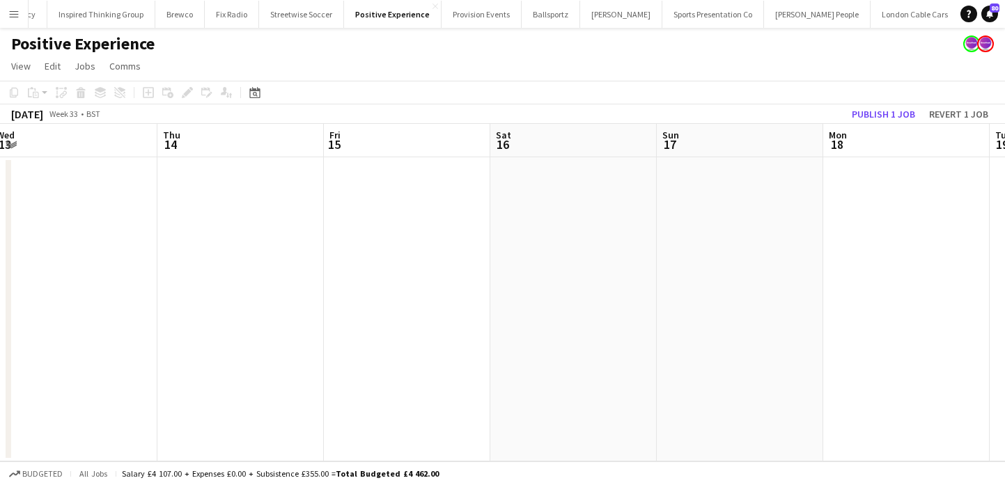
click at [423, 204] on app-date-cell at bounding box center [407, 309] width 166 height 304
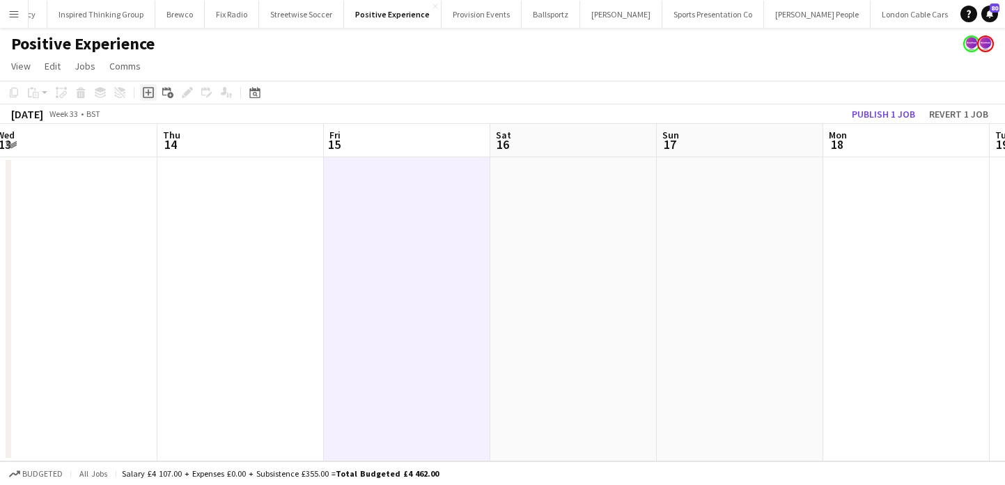
click at [152, 94] on icon "Add job" at bounding box center [148, 92] width 11 height 11
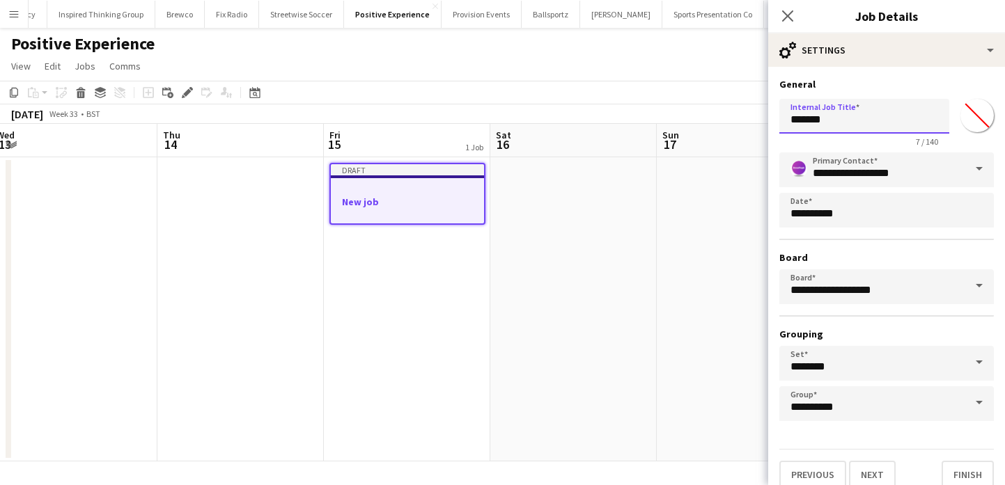
click at [860, 127] on input "*******" at bounding box center [864, 116] width 170 height 35
paste input "**********"
click at [847, 120] on input "**********" at bounding box center [864, 116] width 170 height 35
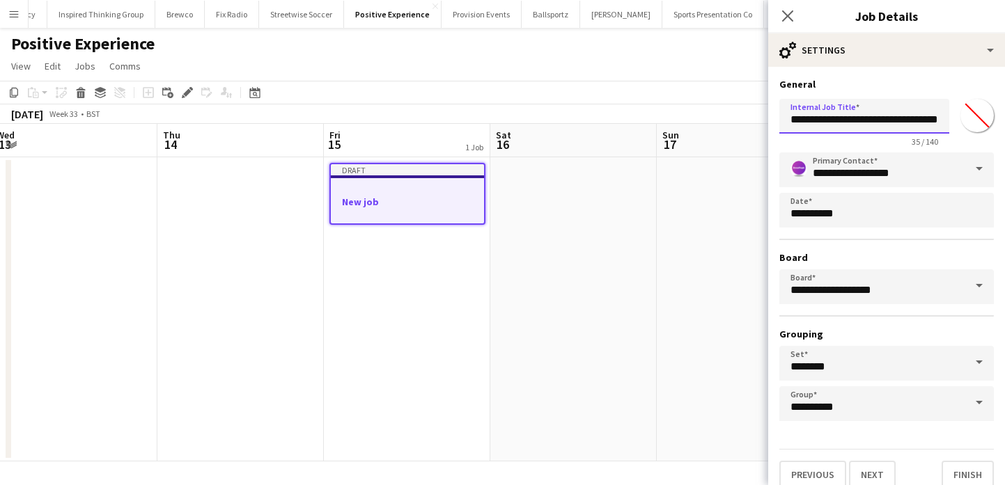
click at [878, 122] on input "**********" at bounding box center [864, 116] width 170 height 35
click at [899, 117] on input "**********" at bounding box center [864, 116] width 170 height 35
type input "**********"
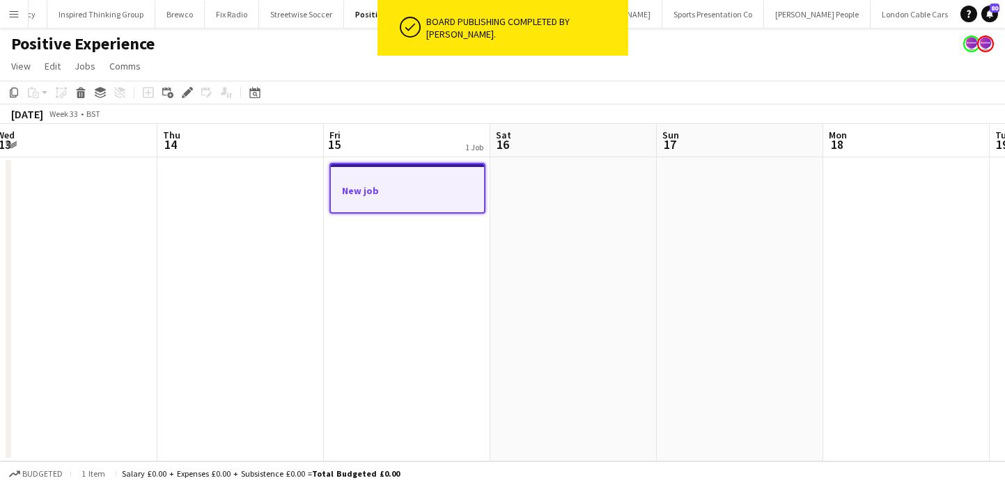
click at [421, 191] on h3 "New job" at bounding box center [407, 190] width 153 height 13
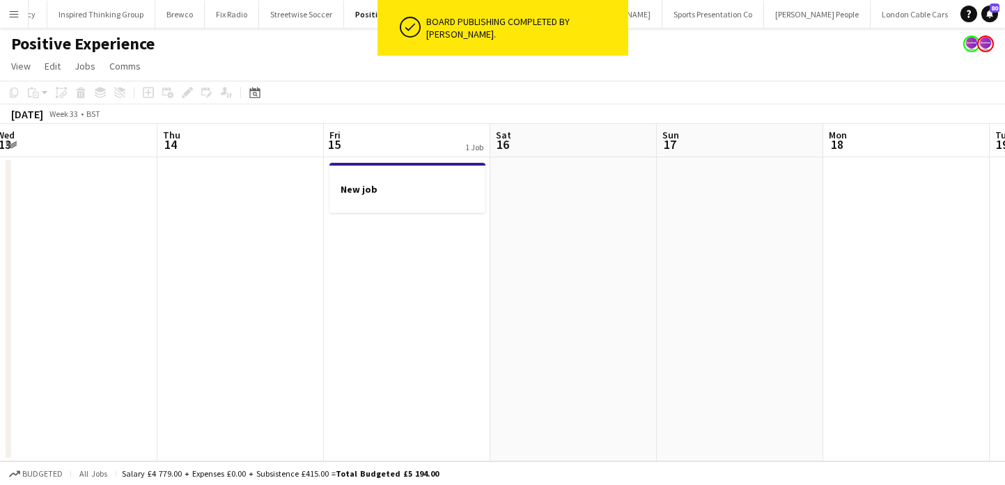
click at [376, 215] on app-date-cell "New job" at bounding box center [407, 309] width 166 height 304
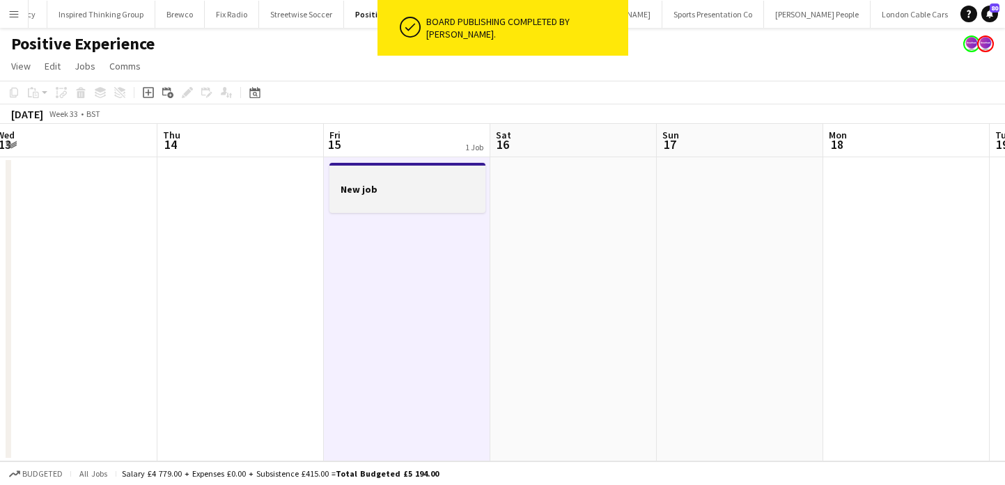
click at [356, 197] on div at bounding box center [407, 201] width 156 height 11
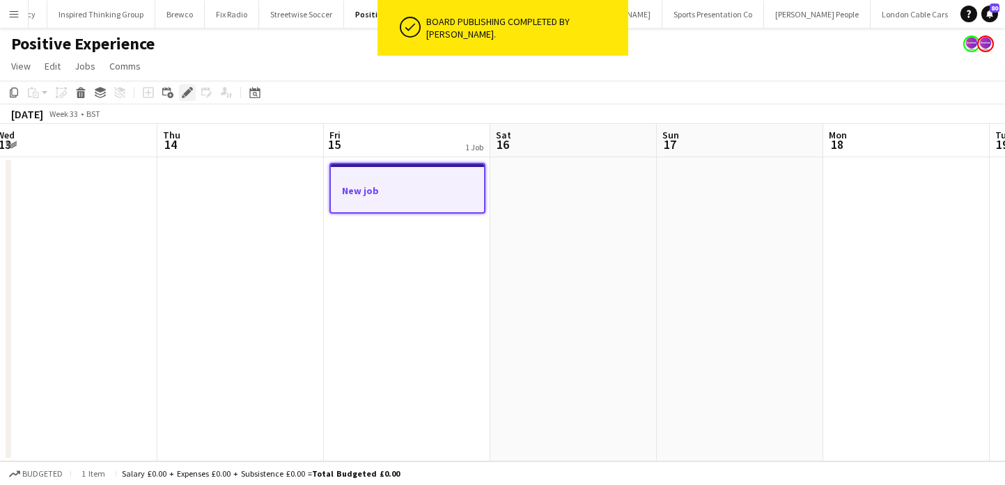
click at [189, 95] on icon "Edit" at bounding box center [187, 92] width 11 height 11
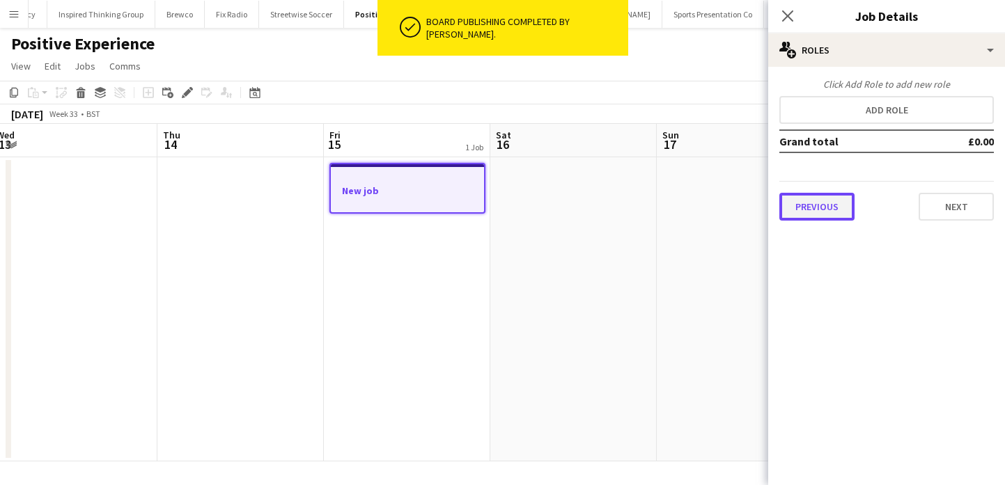
click at [788, 203] on button "Previous" at bounding box center [816, 207] width 75 height 28
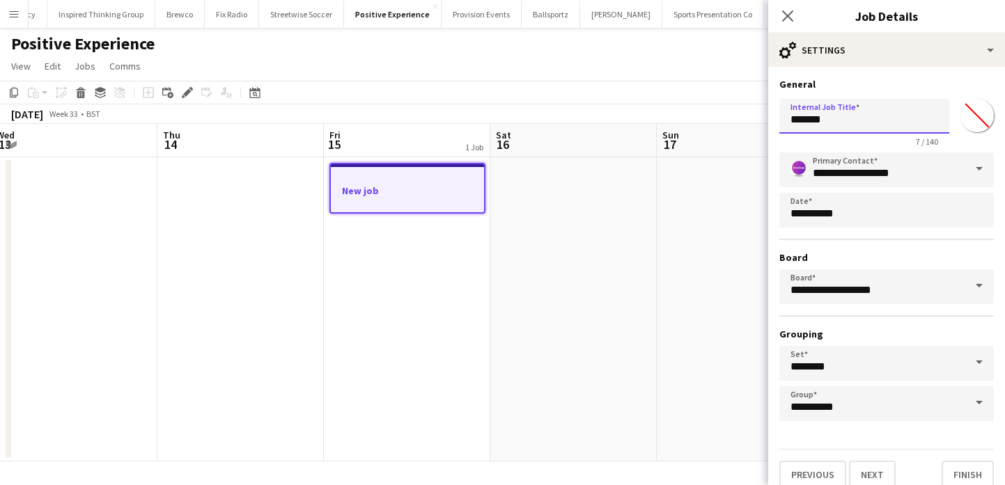
click at [861, 116] on input "*******" at bounding box center [864, 116] width 170 height 35
type input "**********"
click at [877, 472] on button "Next" at bounding box center [872, 475] width 47 height 28
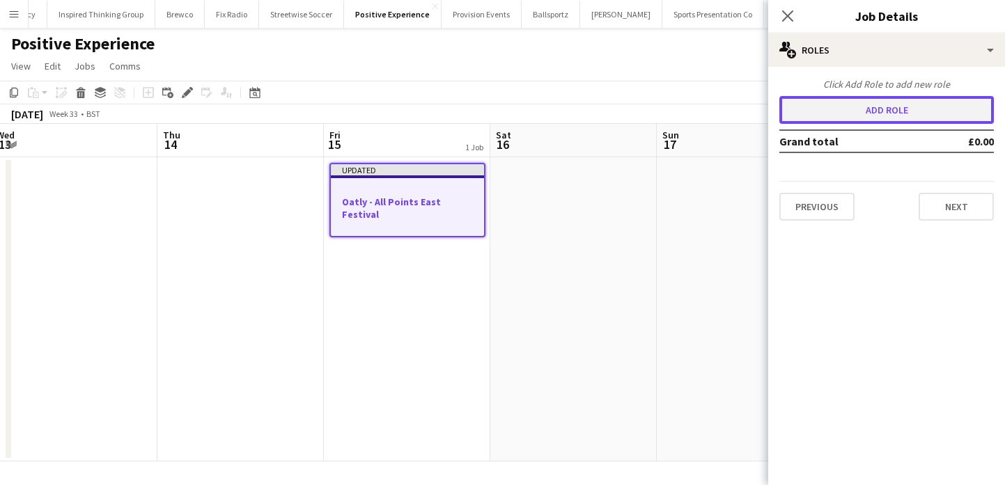
click at [906, 120] on button "Add role" at bounding box center [886, 110] width 214 height 28
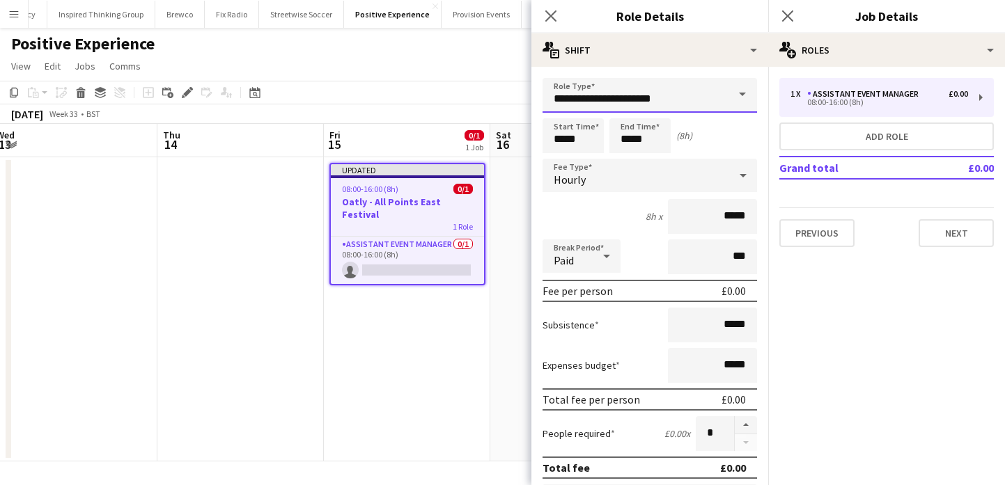
click at [682, 97] on input "**********" at bounding box center [649, 95] width 214 height 35
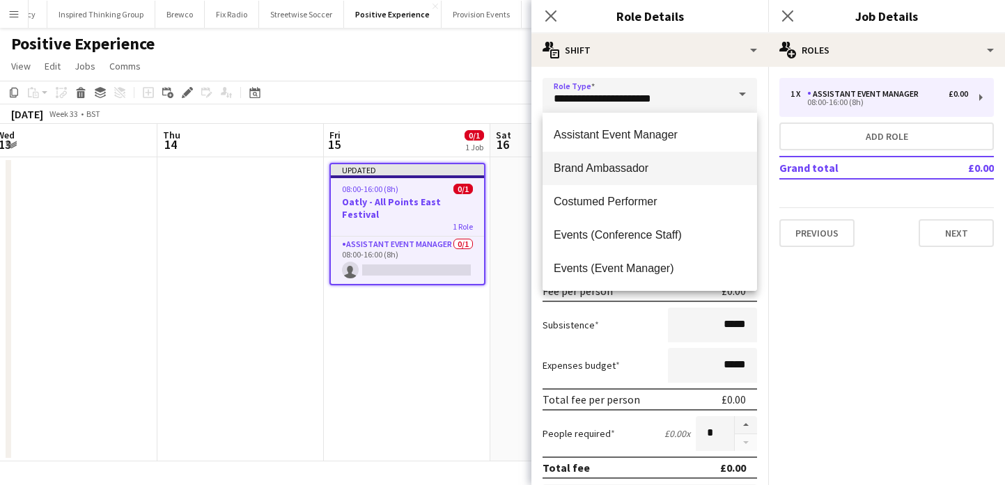
click at [657, 174] on span "Brand Ambassador" at bounding box center [649, 168] width 192 height 13
type input "**********"
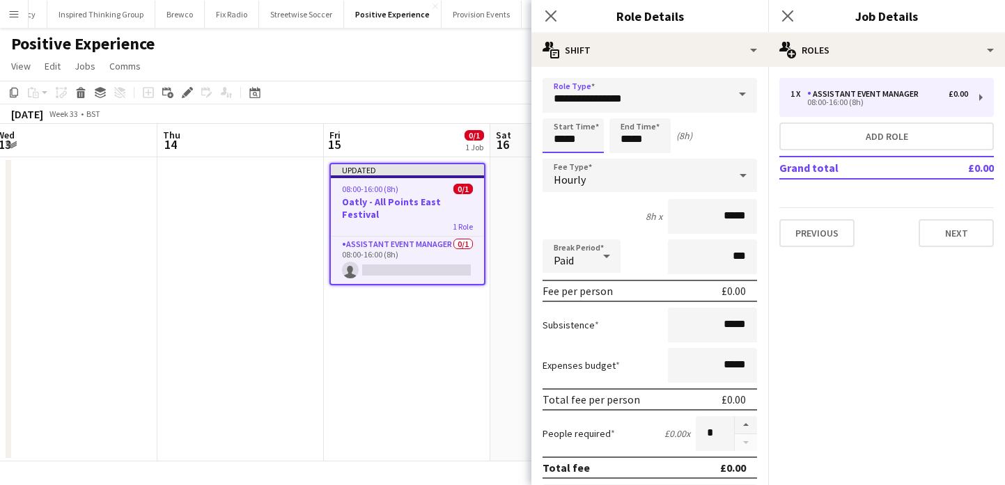
click at [571, 131] on input "*****" at bounding box center [572, 135] width 61 height 35
click at [557, 113] on div at bounding box center [559, 111] width 28 height 14
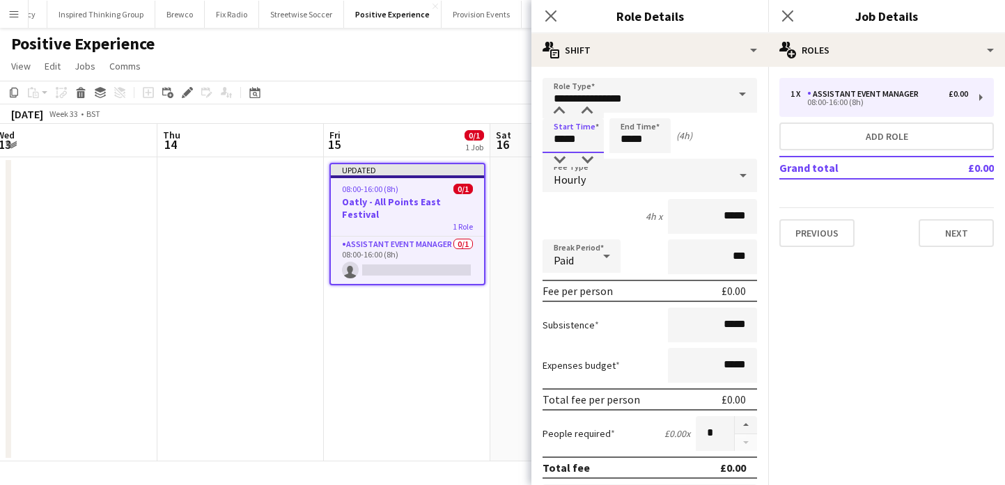
click at [583, 118] on input "*****" at bounding box center [572, 135] width 61 height 35
click at [583, 113] on div at bounding box center [587, 111] width 28 height 14
type input "*****"
click at [583, 113] on div at bounding box center [587, 111] width 28 height 14
click at [636, 142] on input "*****" at bounding box center [639, 135] width 61 height 35
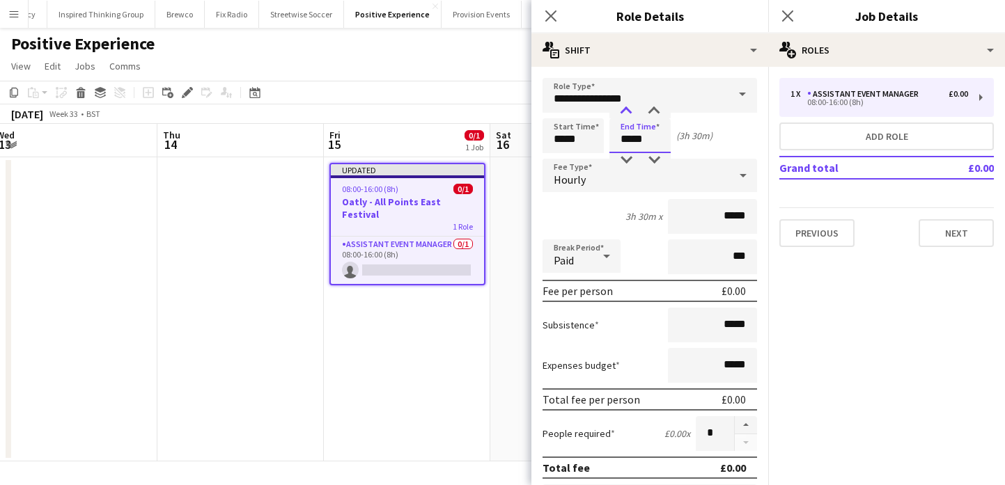
click at [631, 113] on div at bounding box center [626, 111] width 28 height 14
click at [630, 113] on div at bounding box center [626, 111] width 28 height 14
type input "*****"
click at [630, 113] on div at bounding box center [626, 111] width 28 height 14
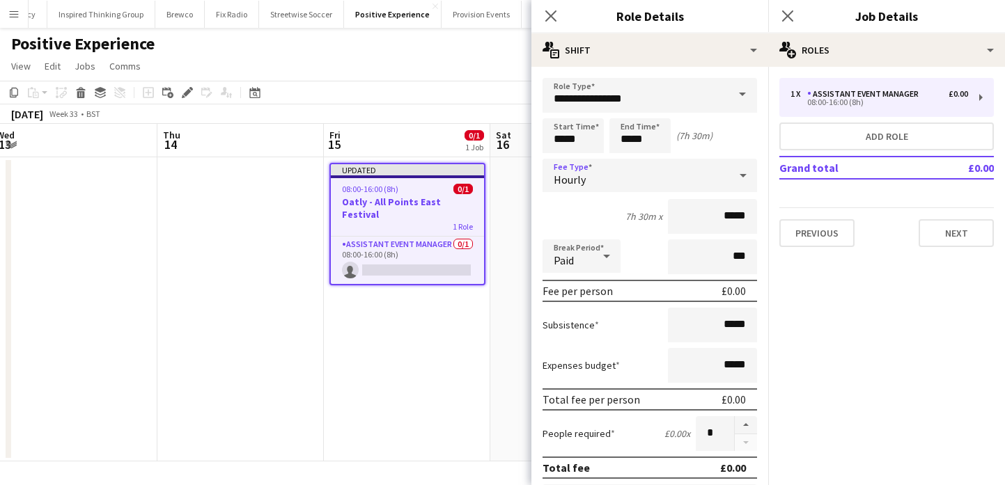
click at [691, 189] on div "Hourly" at bounding box center [635, 175] width 187 height 33
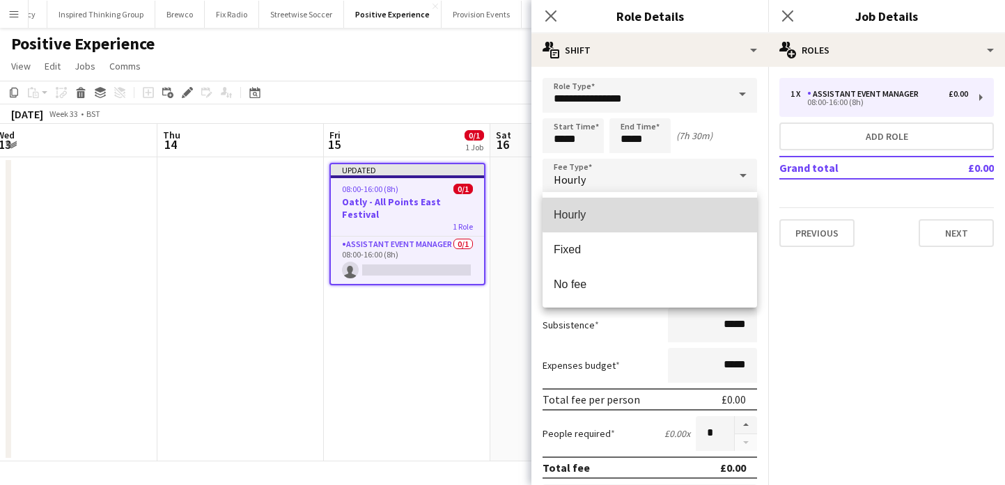
click at [686, 210] on span "Hourly" at bounding box center [649, 214] width 192 height 13
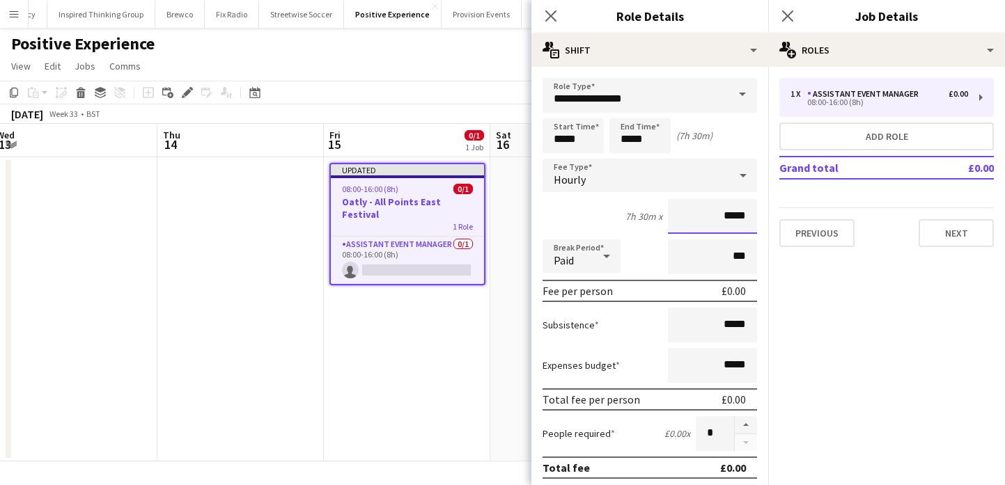
click at [727, 212] on input "*****" at bounding box center [712, 216] width 89 height 35
type input "******"
click at [739, 329] on input "*****" at bounding box center [712, 325] width 89 height 35
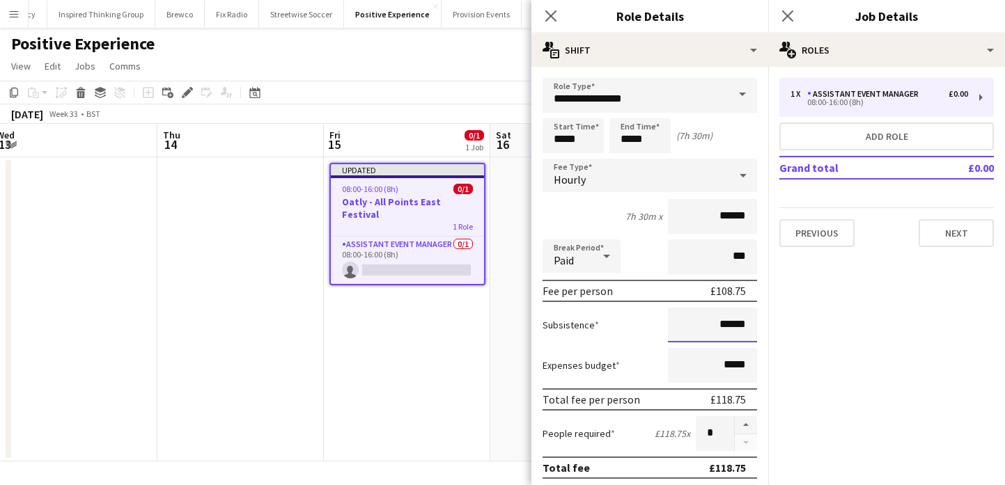
type input "******"
click at [742, 419] on button "button" at bounding box center [745, 425] width 22 height 18
type input "*"
click at [956, 228] on button "Next" at bounding box center [955, 233] width 75 height 28
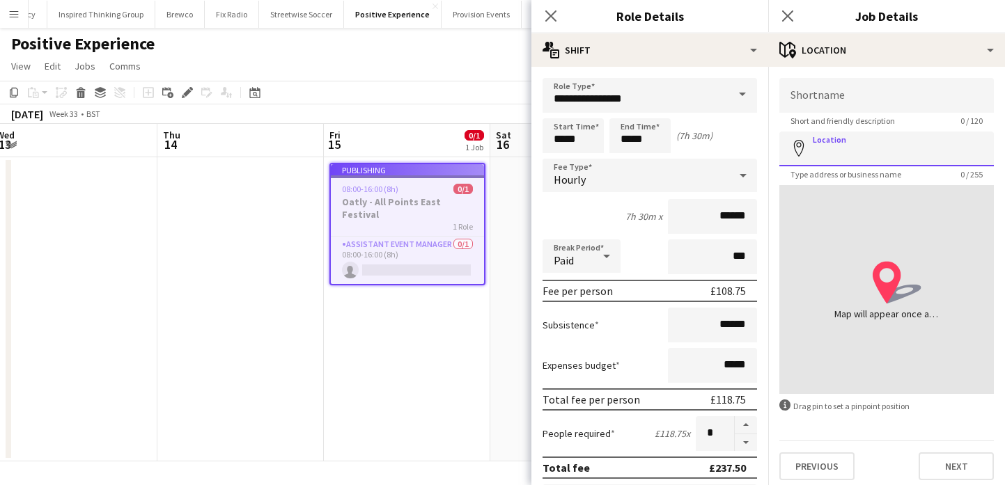
click at [883, 156] on input "Location" at bounding box center [886, 149] width 214 height 35
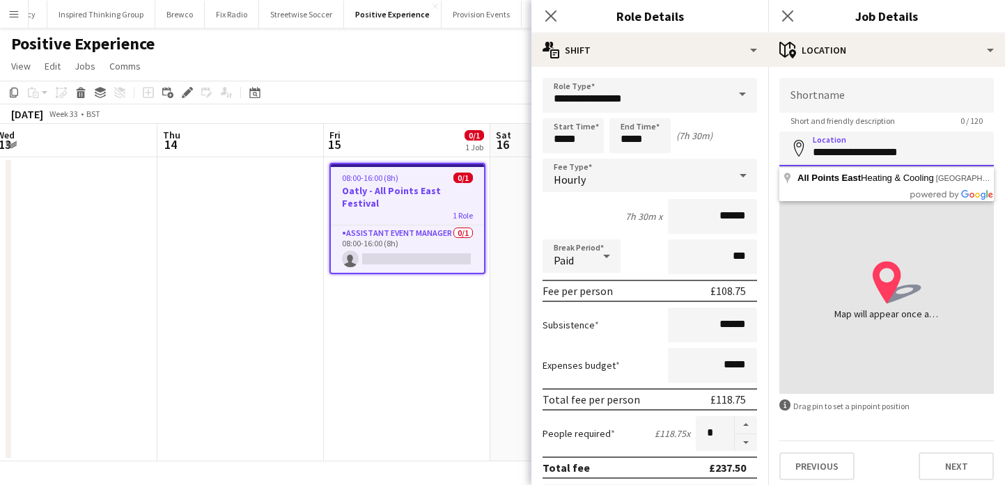
click at [831, 154] on input "**********" at bounding box center [886, 149] width 214 height 35
paste input "**********"
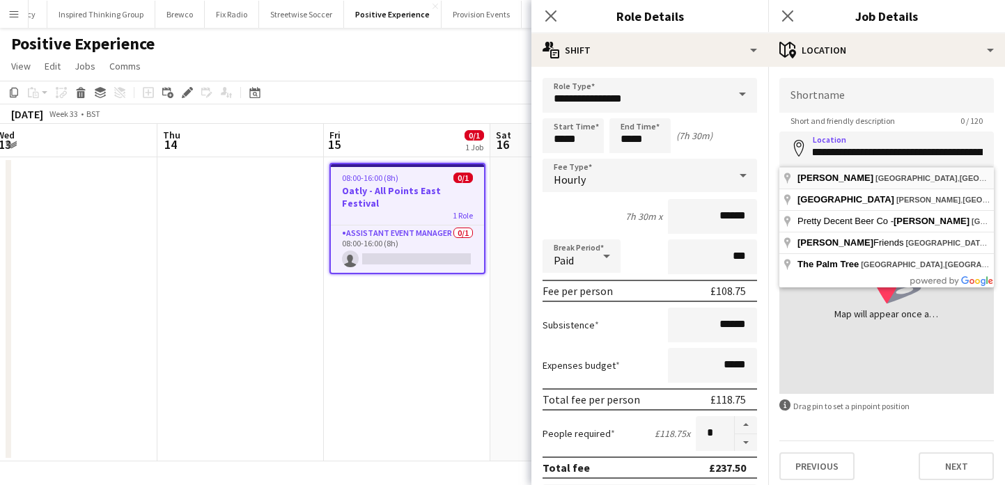
scroll to position [0, 0]
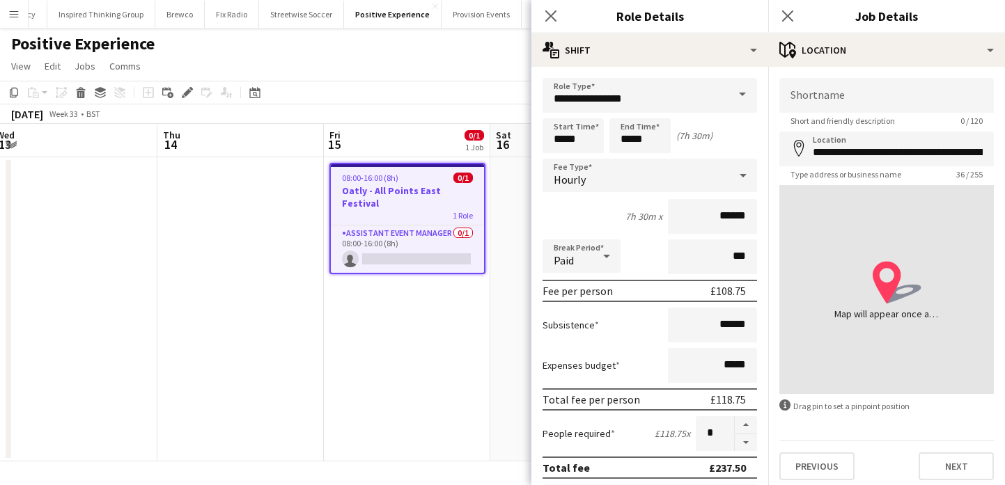
type input "**********"
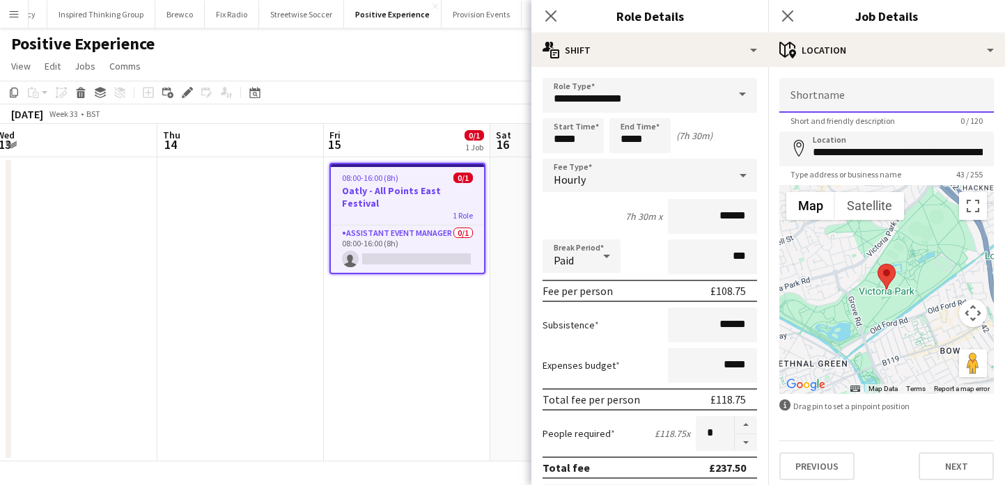
click at [884, 104] on input "Shortname" at bounding box center [886, 95] width 214 height 35
paste input "**********"
type input "**********"
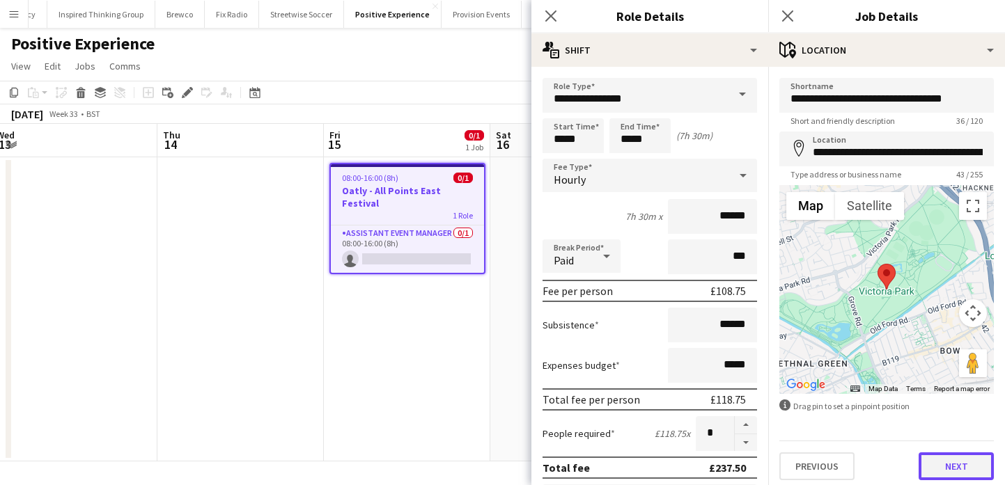
click at [954, 465] on button "Next" at bounding box center [955, 466] width 75 height 28
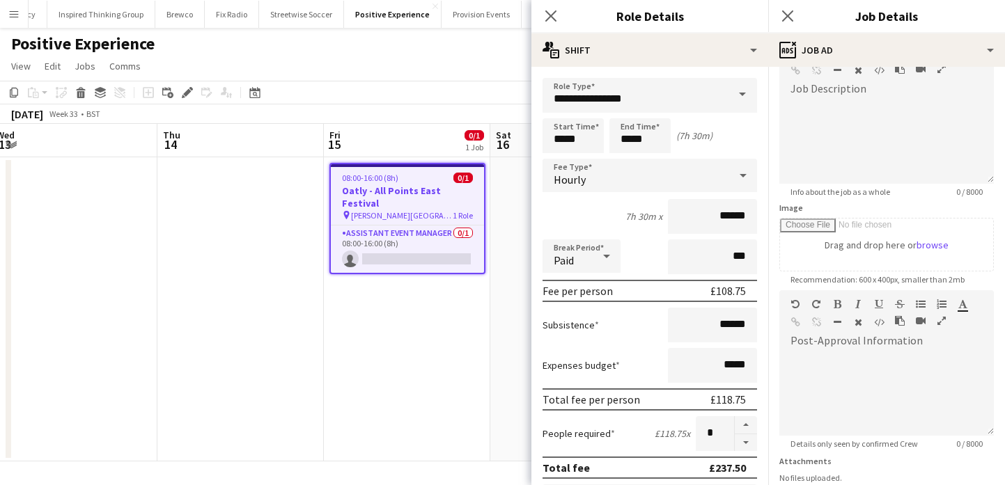
scroll to position [72, 0]
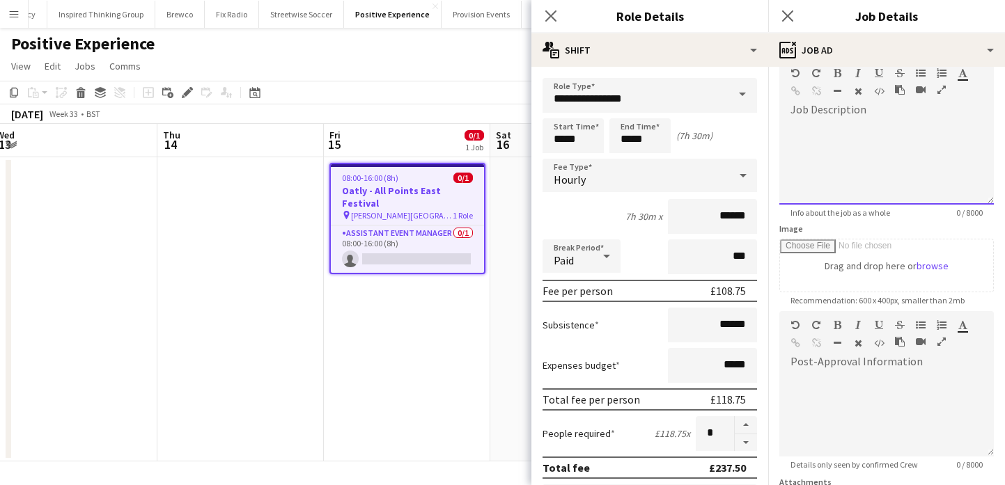
click at [899, 154] on div at bounding box center [886, 163] width 214 height 84
paste div
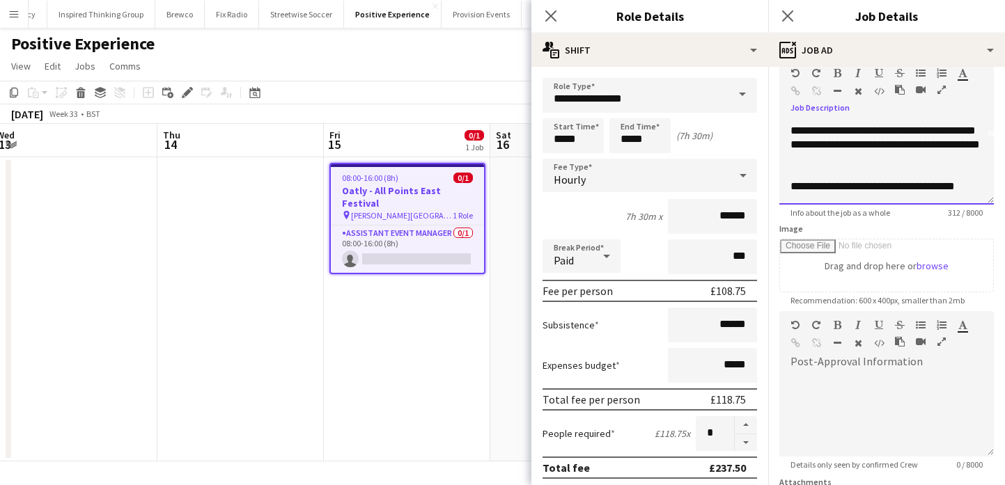
scroll to position [54, 0]
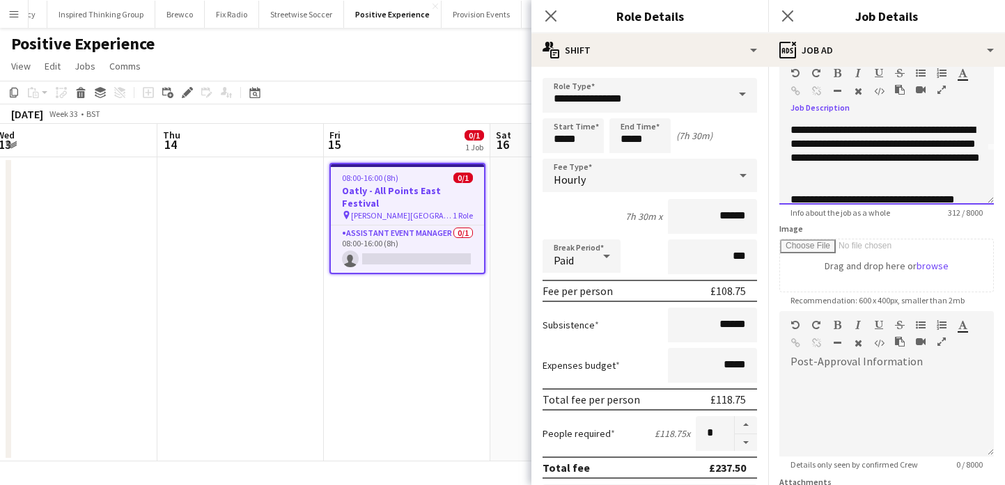
click at [792, 199] on div "**********" at bounding box center [886, 200] width 192 height 14
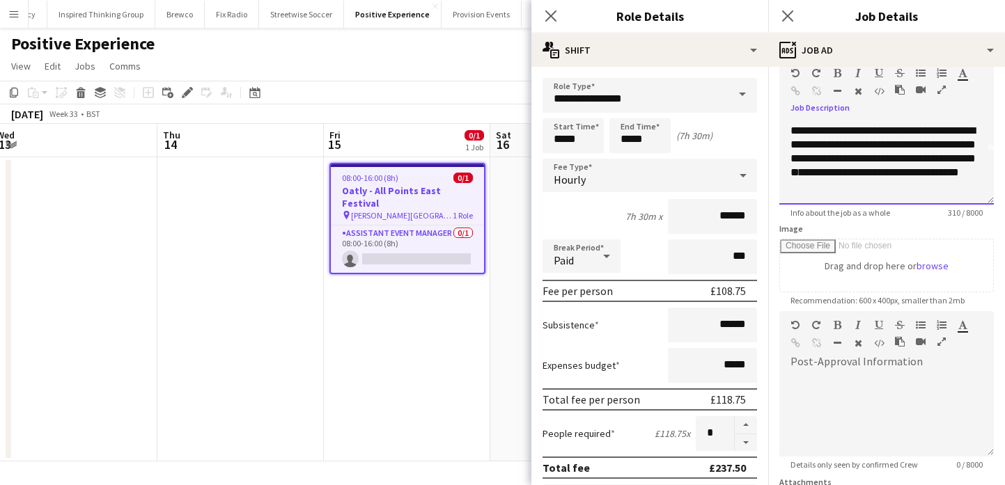
click at [906, 174] on span "**********" at bounding box center [878, 172] width 159 height 10
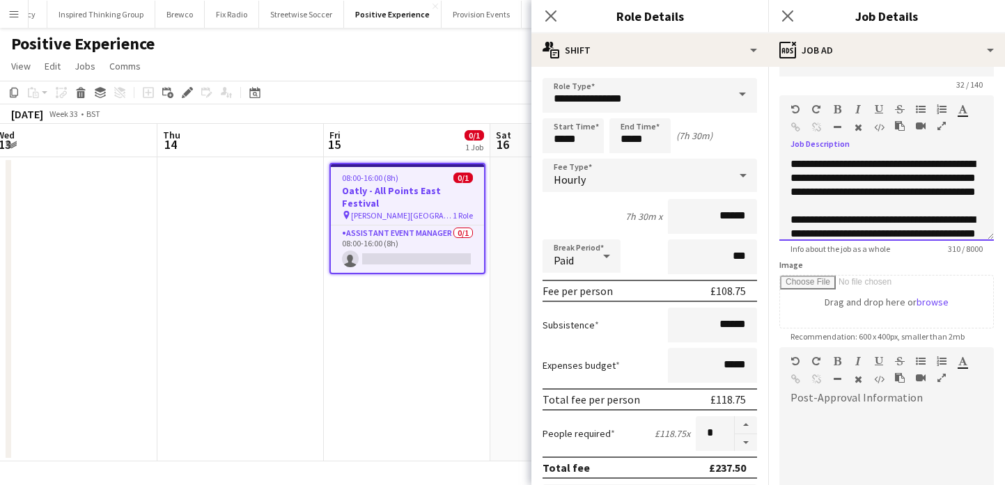
scroll to position [36, 0]
click at [791, 221] on div "**********" at bounding box center [886, 249] width 192 height 70
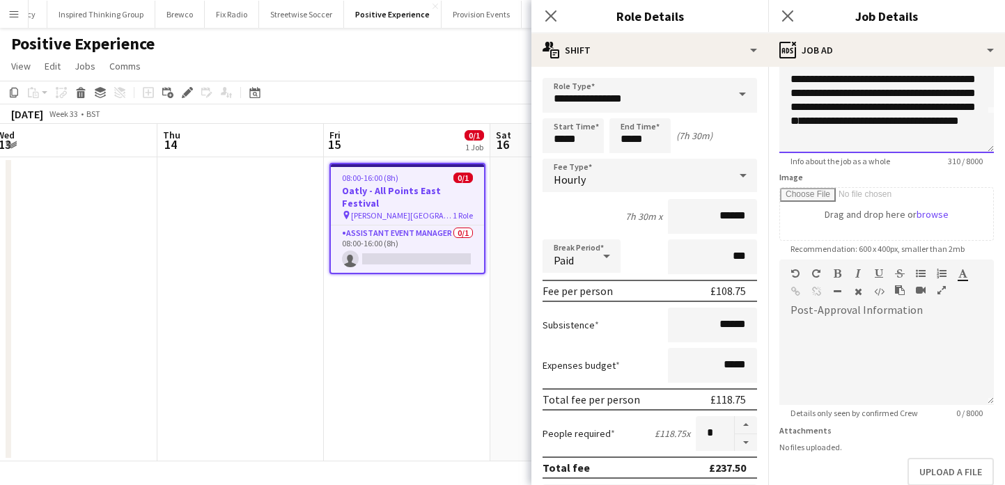
scroll to position [203, 0]
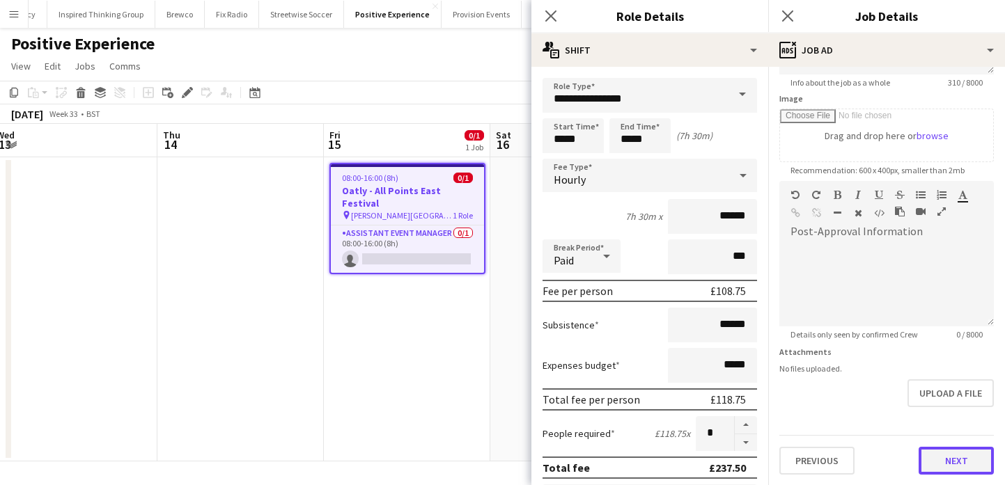
click at [956, 464] on button "Next" at bounding box center [955, 461] width 75 height 28
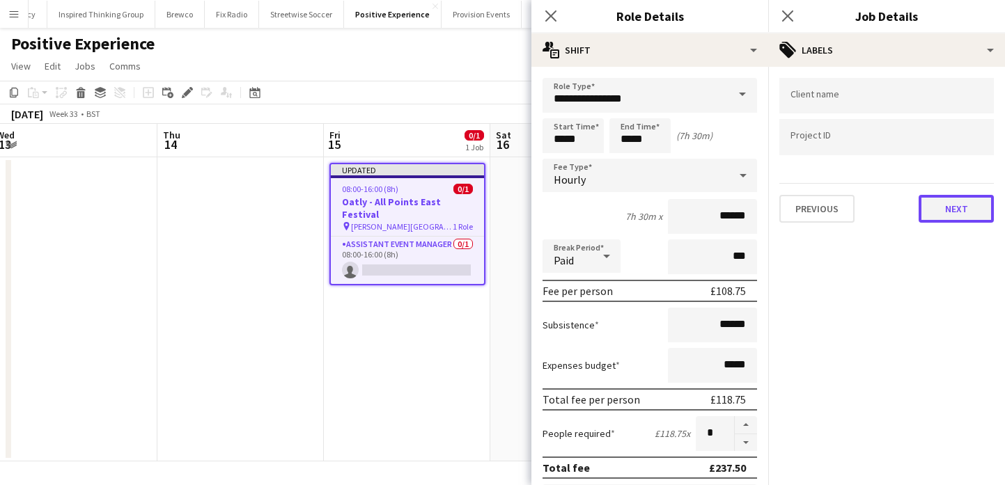
click at [953, 210] on button "Next" at bounding box center [955, 209] width 75 height 28
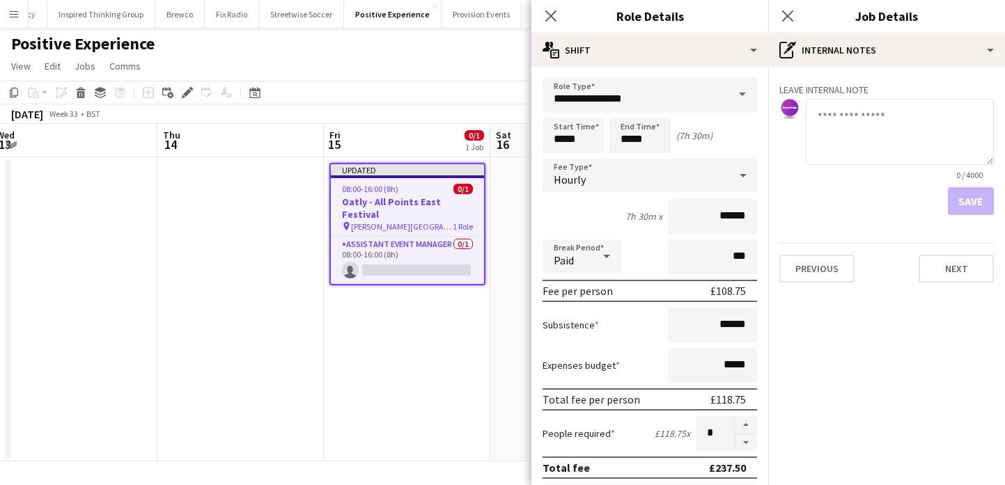
click at [479, 361] on app-date-cell "Updated 08:00-16:00 (8h) 0/1 Oatly - All Points East Festival pin Victoria Park…" at bounding box center [407, 309] width 166 height 304
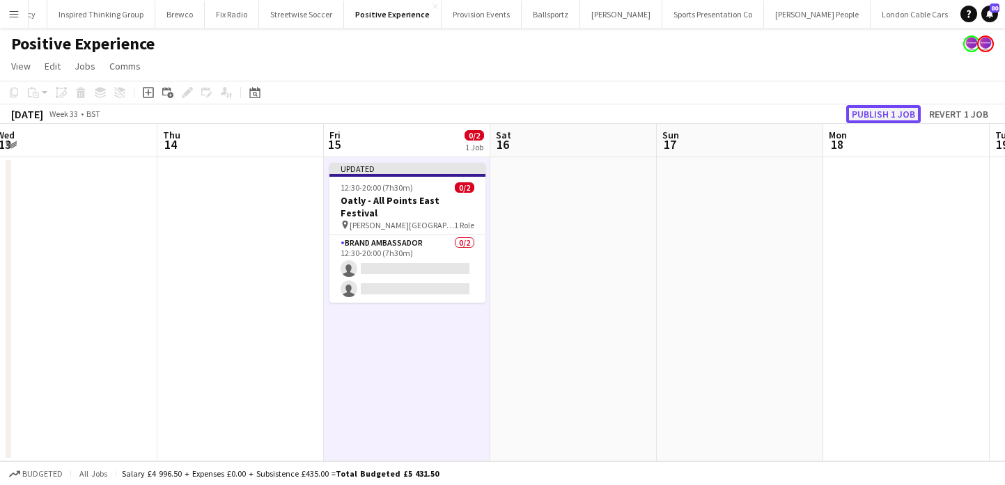
click at [905, 107] on button "Publish 1 job" at bounding box center [883, 114] width 74 height 18
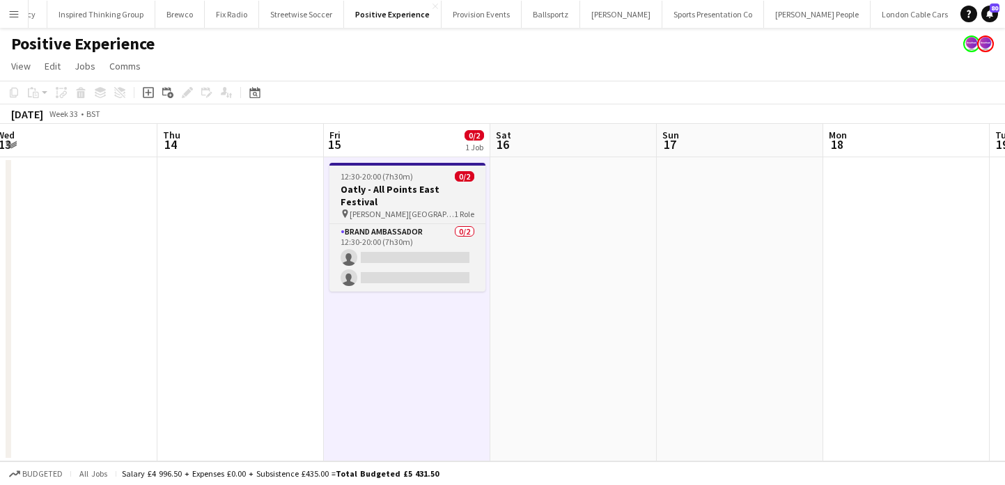
click at [372, 171] on span "12:30-20:00 (7h30m)" at bounding box center [376, 176] width 72 height 10
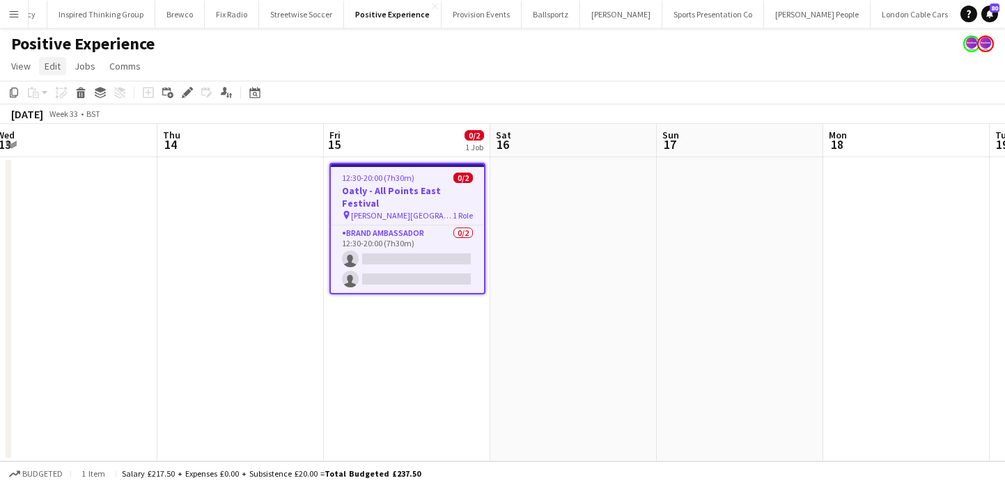
click at [53, 62] on span "Edit" at bounding box center [53, 66] width 16 height 13
click at [73, 102] on span "Copy Command C" at bounding box center [80, 96] width 58 height 13
click at [528, 235] on app-date-cell at bounding box center [573, 309] width 166 height 304
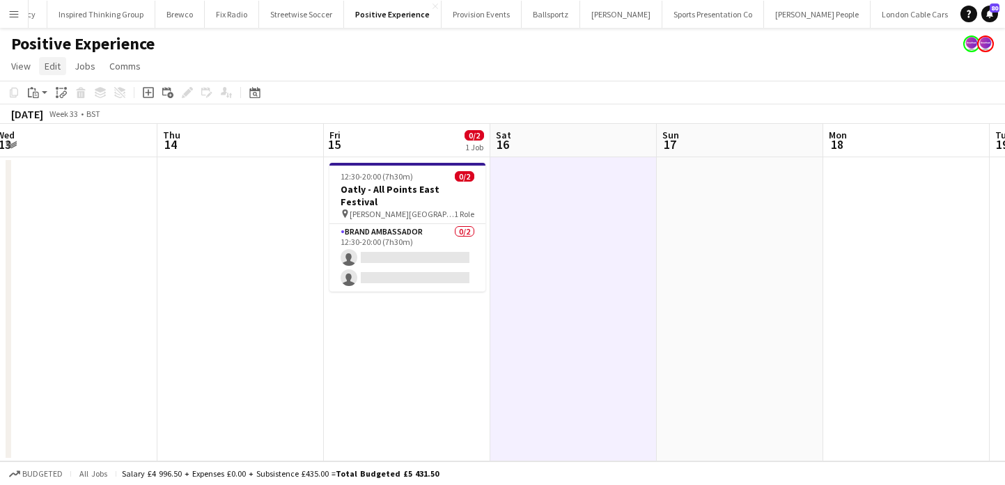
click at [50, 69] on span "Edit" at bounding box center [53, 66] width 16 height 13
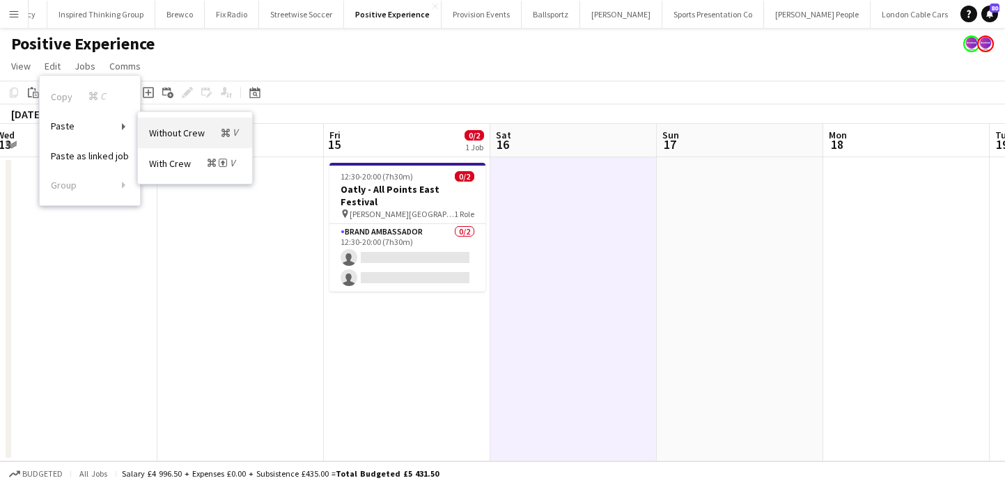
click at [166, 135] on span "Without Crew Command V" at bounding box center [195, 132] width 92 height 13
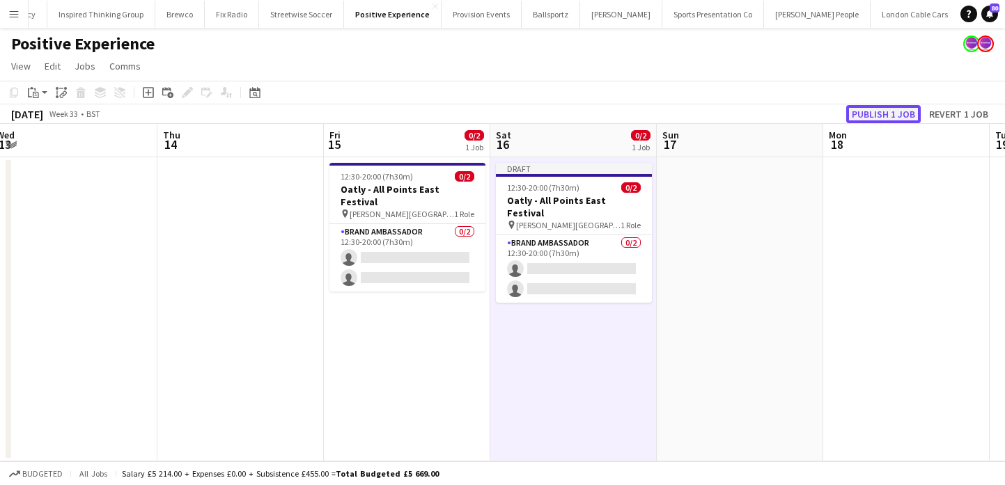
click at [890, 109] on button "Publish 1 job" at bounding box center [883, 114] width 74 height 18
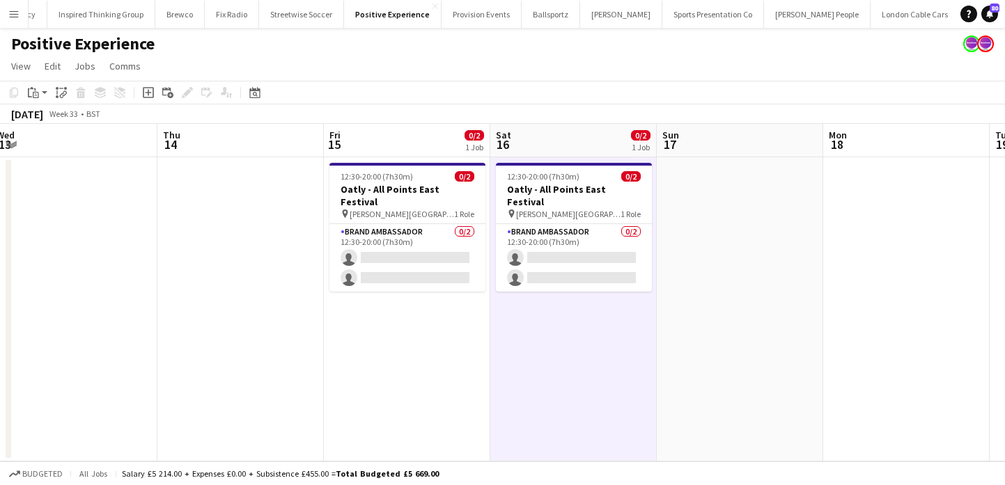
click at [767, 250] on app-date-cell at bounding box center [739, 309] width 166 height 304
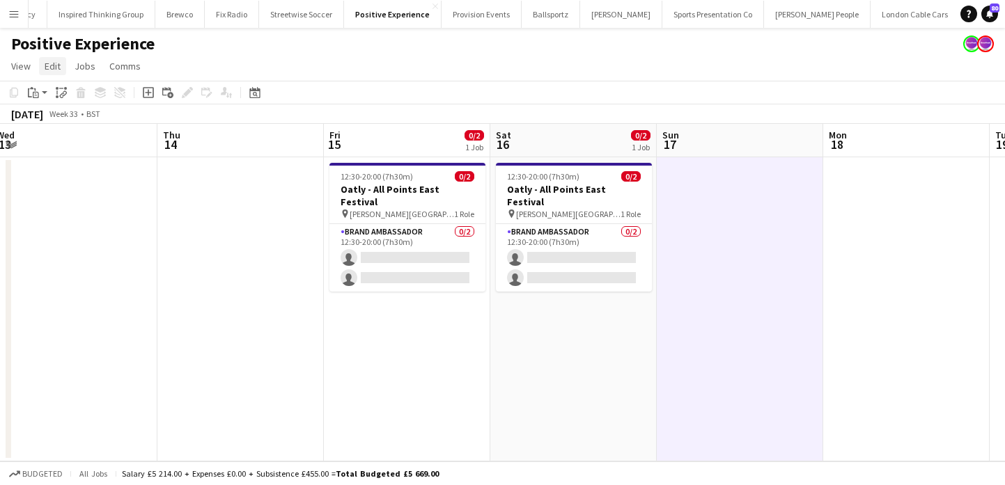
click at [53, 65] on span "Edit" at bounding box center [53, 66] width 16 height 13
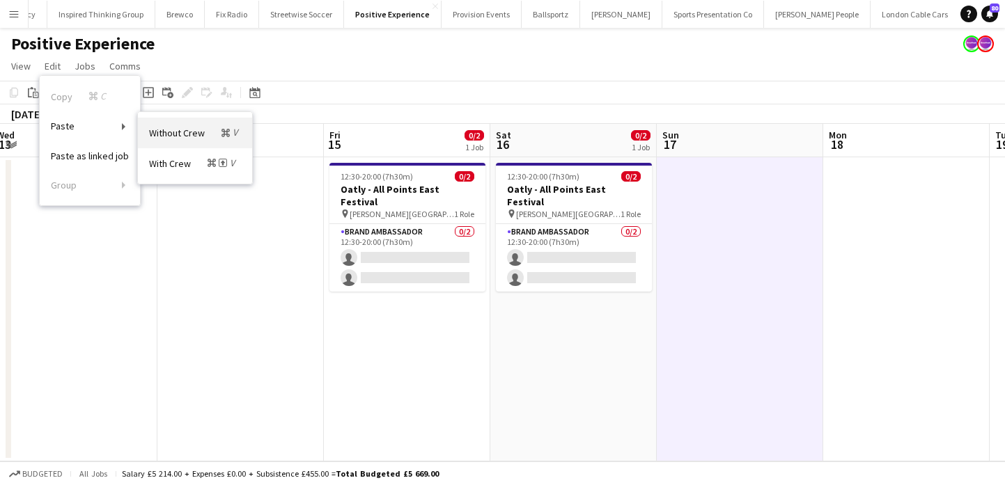
click at [179, 140] on link "Without Crew Command V" at bounding box center [195, 133] width 114 height 30
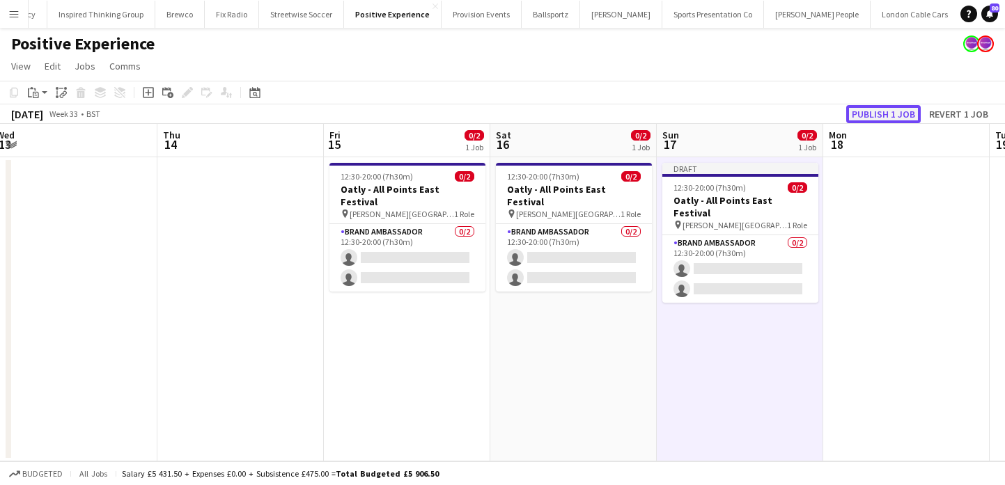
click at [908, 109] on button "Publish 1 job" at bounding box center [883, 114] width 74 height 18
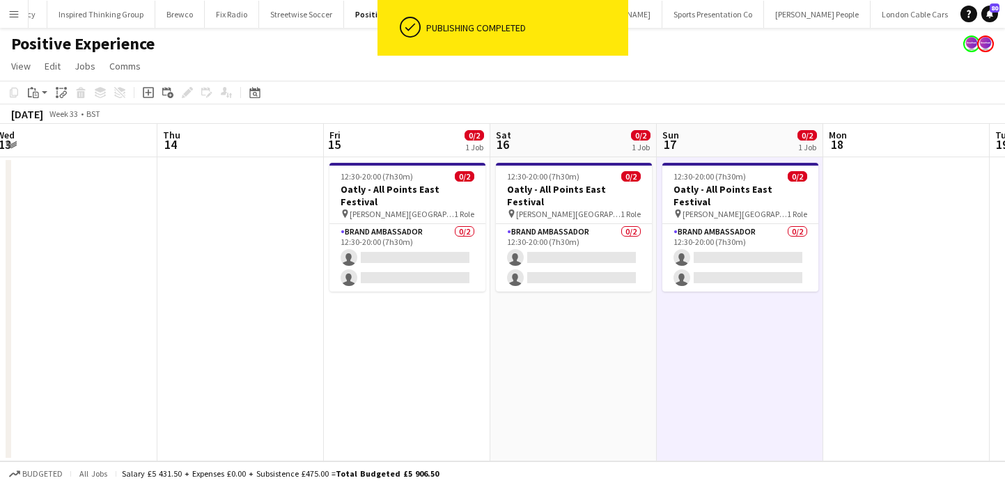
click at [751, 209] on span "[PERSON_NAME][GEOGRAPHIC_DATA]" at bounding box center [734, 214] width 104 height 10
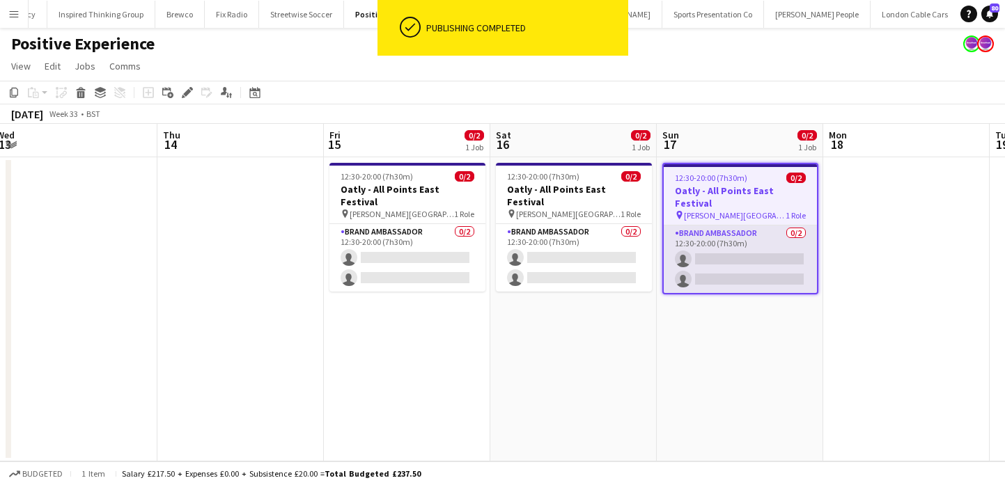
click at [773, 226] on app-card-role "Brand Ambassador 0/2 12:30-20:00 (7h30m) single-neutral-actions single-neutral-…" at bounding box center [739, 260] width 153 height 68
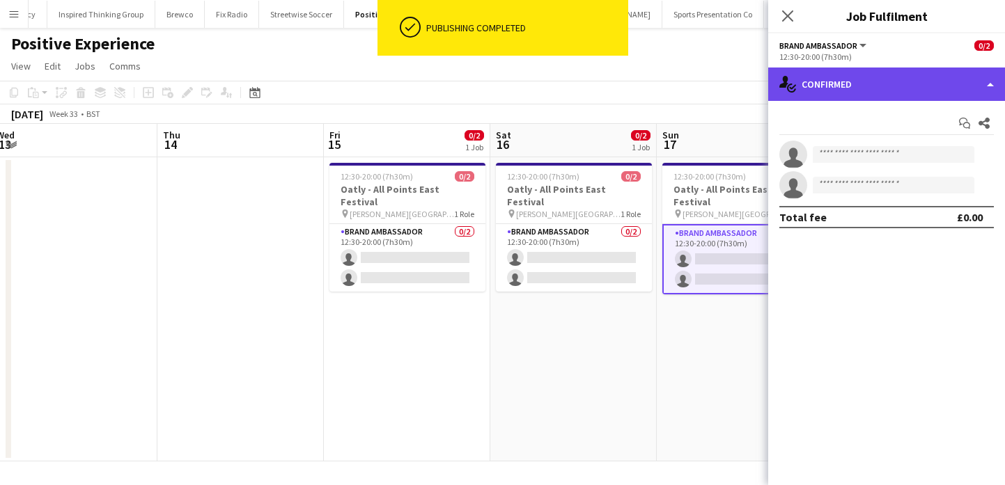
click at [884, 95] on div "single-neutral-actions-check-2 Confirmed" at bounding box center [886, 84] width 237 height 33
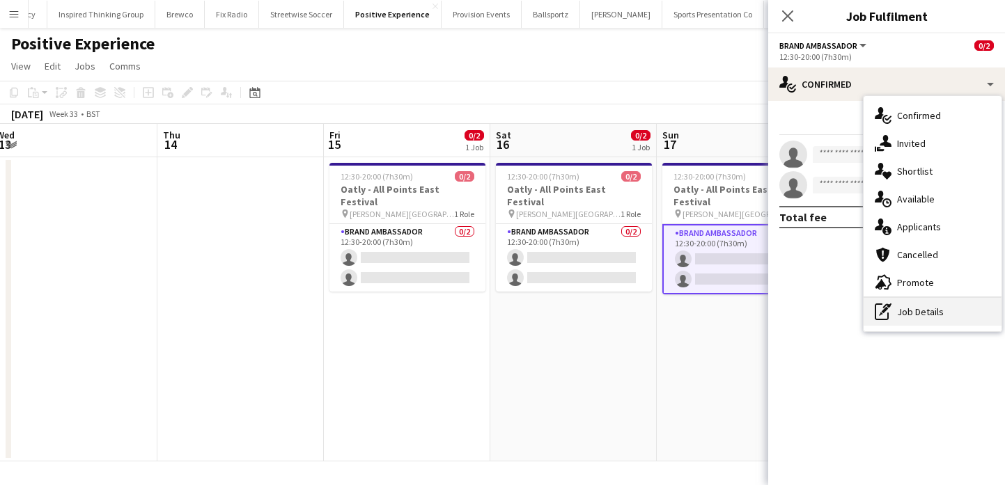
click at [915, 306] on div "pen-write Job Details" at bounding box center [932, 312] width 138 height 28
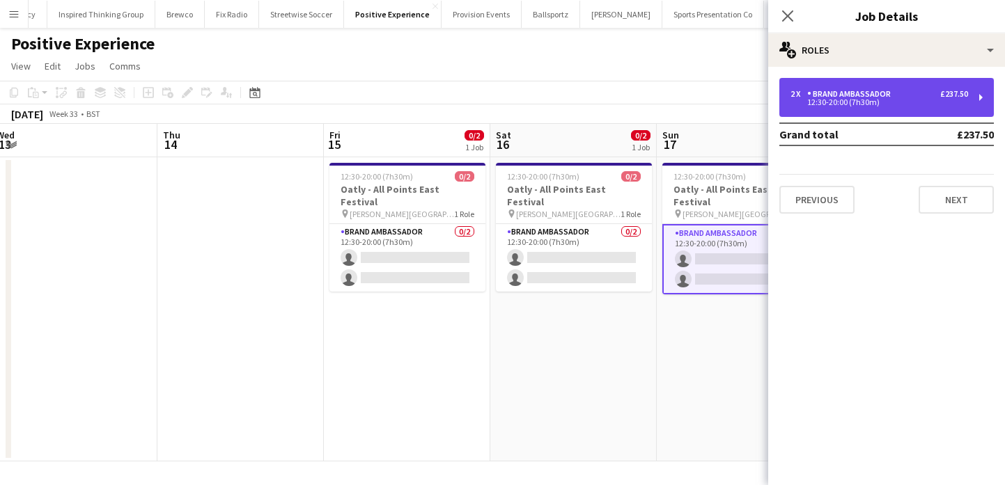
click at [857, 112] on div "2 x Brand Ambassador £237.50 12:30-20:00 (7h30m)" at bounding box center [886, 97] width 214 height 39
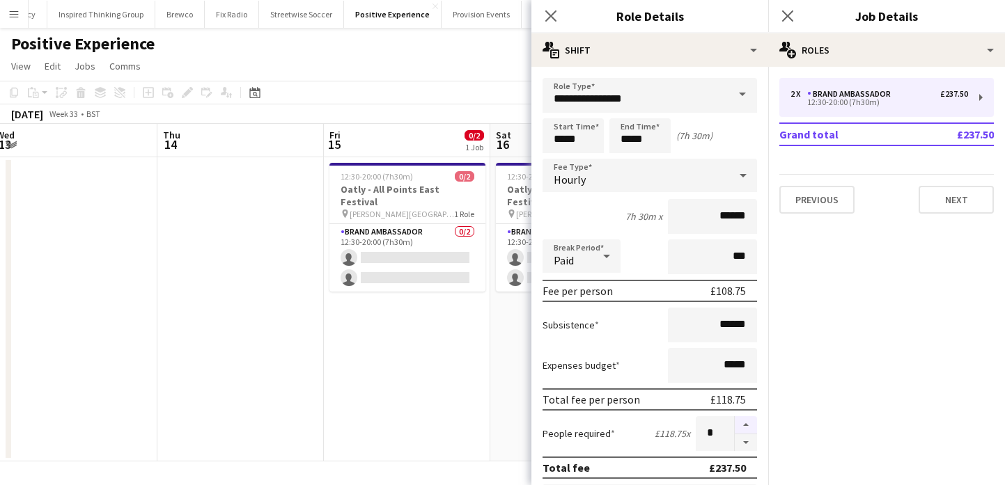
click at [741, 426] on button "button" at bounding box center [745, 425] width 22 height 18
click at [747, 436] on button "button" at bounding box center [745, 442] width 22 height 17
type input "*"
click at [403, 404] on app-date-cell "12:30-20:00 (7h30m) 0/2 Oatly - All Points East Festival pin Victoria Park, Gro…" at bounding box center [407, 309] width 166 height 304
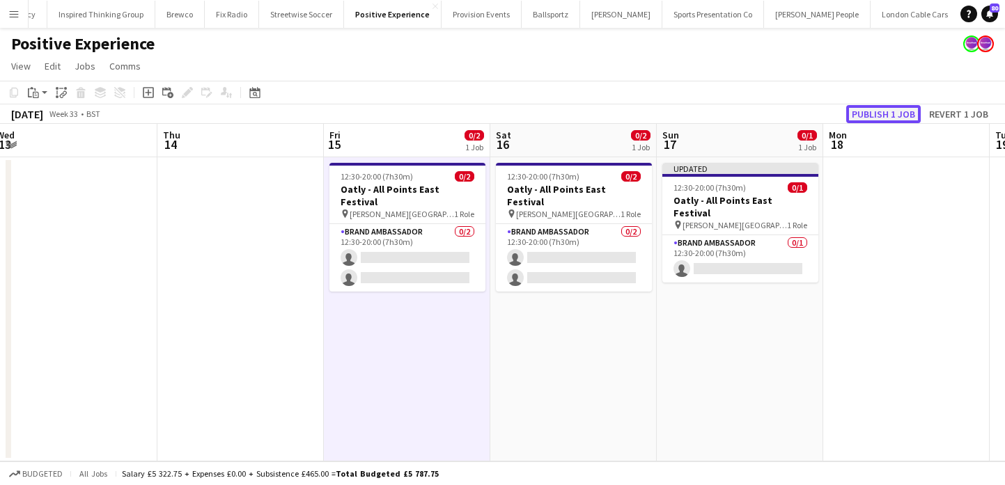
click at [874, 118] on button "Publish 1 job" at bounding box center [883, 114] width 74 height 18
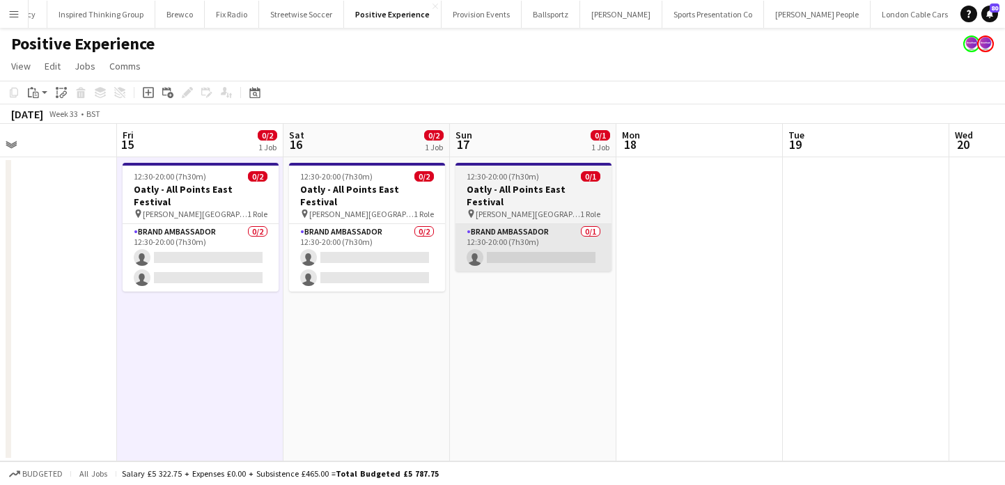
scroll to position [0, 555]
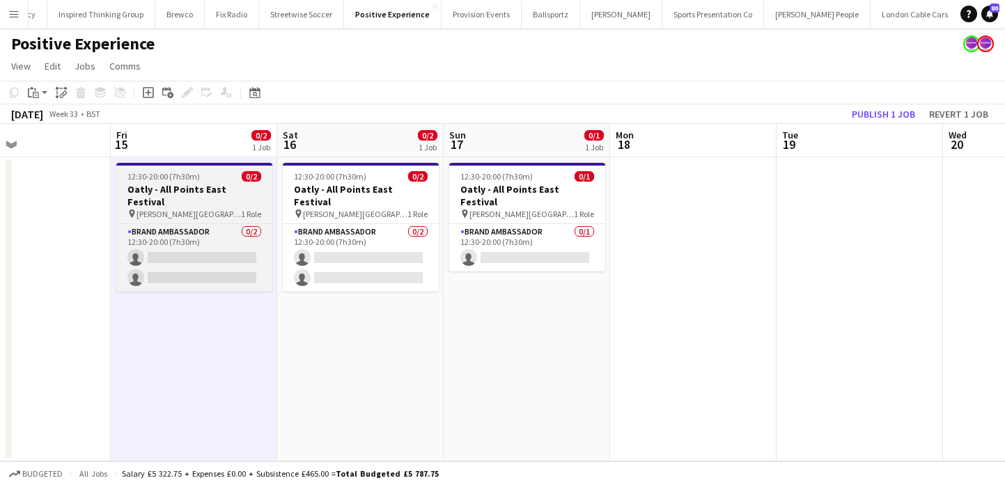
click at [188, 190] on h3 "Oatly - All Points East Festival" at bounding box center [194, 195] width 156 height 25
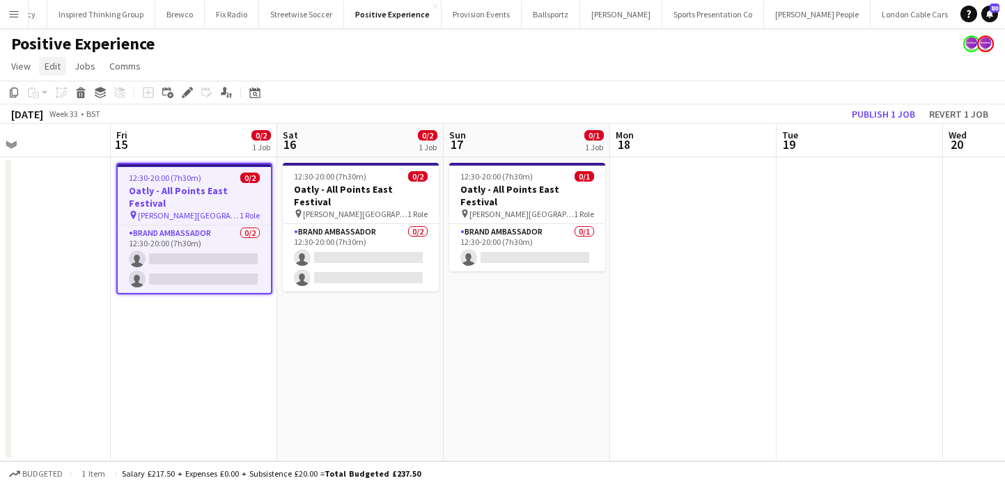
click at [52, 68] on span "Edit" at bounding box center [53, 66] width 16 height 13
click at [60, 96] on span "Copy Command C" at bounding box center [80, 96] width 58 height 13
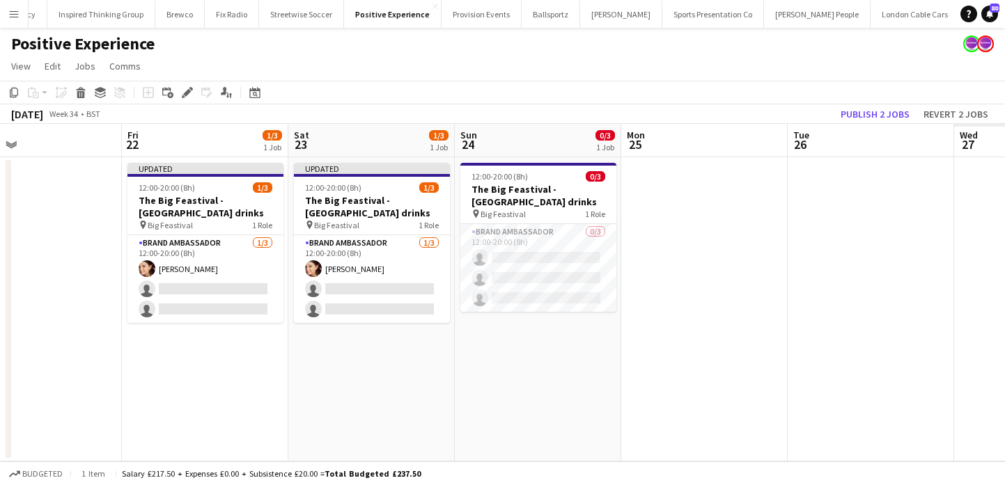
scroll to position [0, 386]
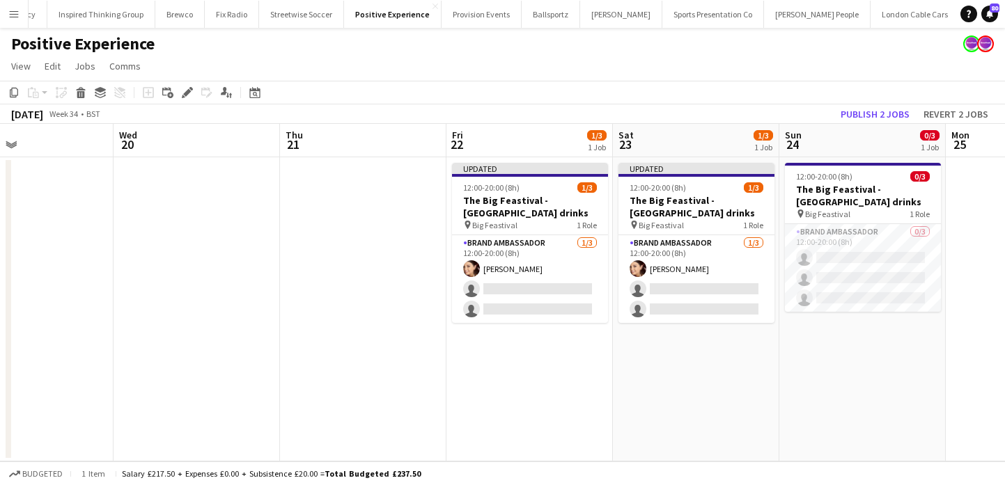
click at [541, 382] on app-date-cell "Updated 12:00-20:00 (8h) 1/3 The Big Feastival - Belvoir Farm drinks pin Big Fe…" at bounding box center [529, 309] width 166 height 304
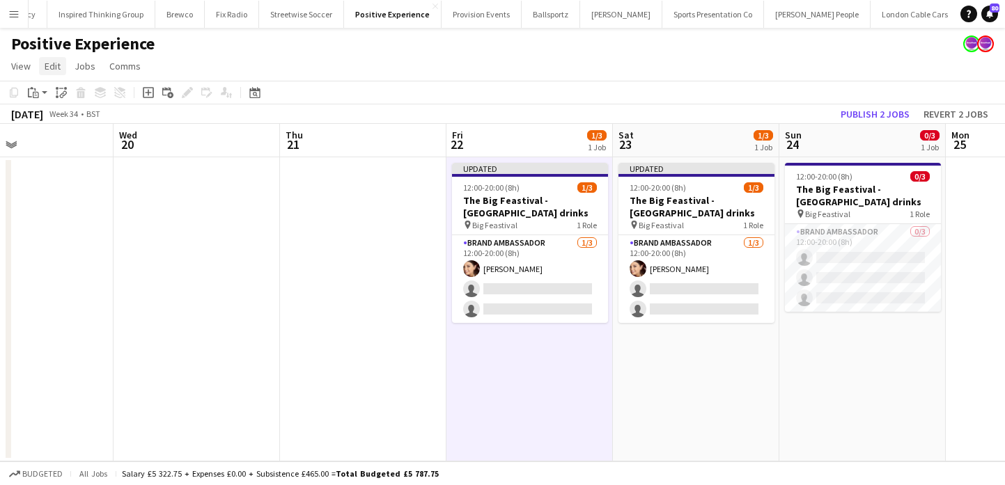
click at [43, 67] on link "Edit" at bounding box center [52, 66] width 27 height 18
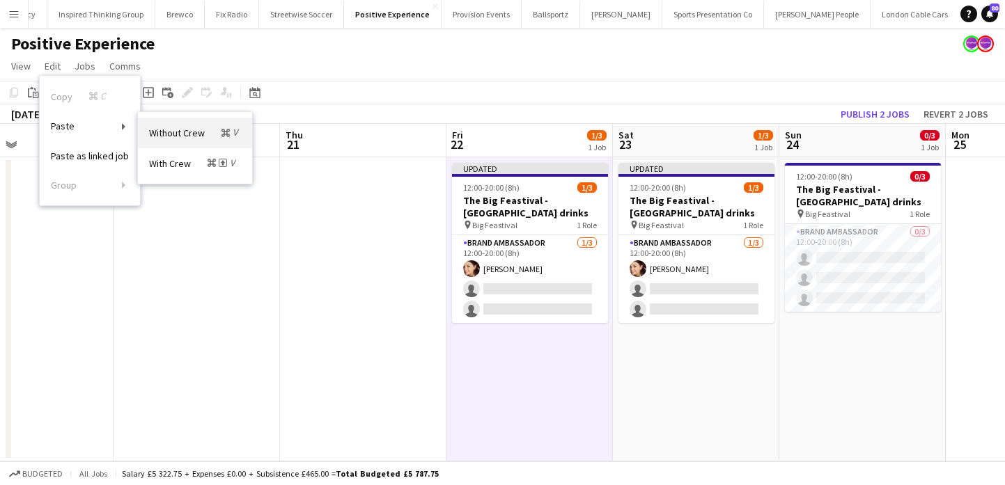
click at [162, 141] on link "Without Crew Command V" at bounding box center [195, 133] width 114 height 30
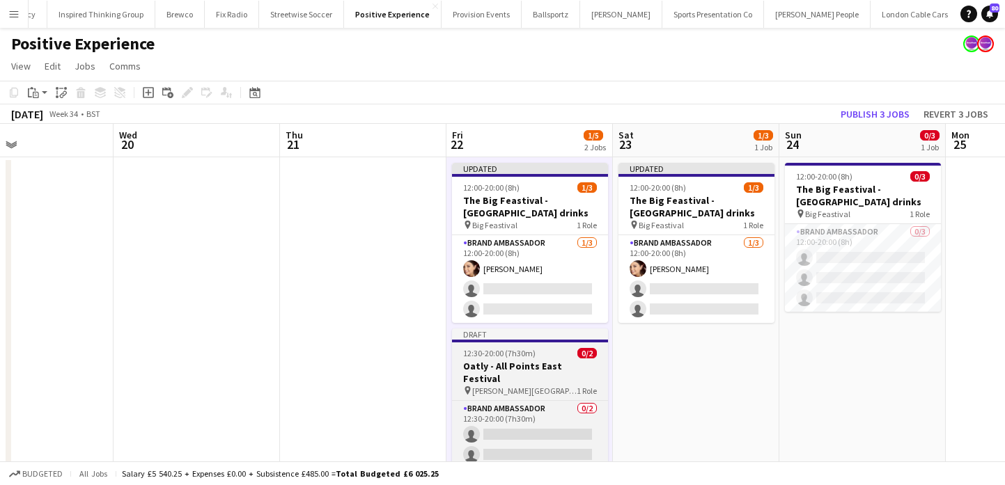
scroll to position [0, 423]
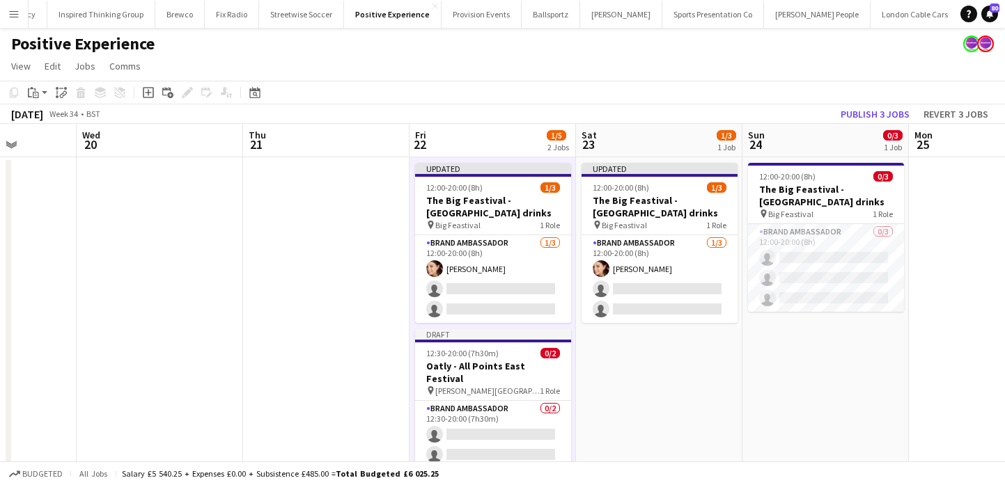
click at [620, 370] on app-date-cell "Updated 12:00-20:00 (8h) 1/3 The Big Feastival - Belvoir Farm drinks pin Big Fe…" at bounding box center [659, 322] width 166 height 330
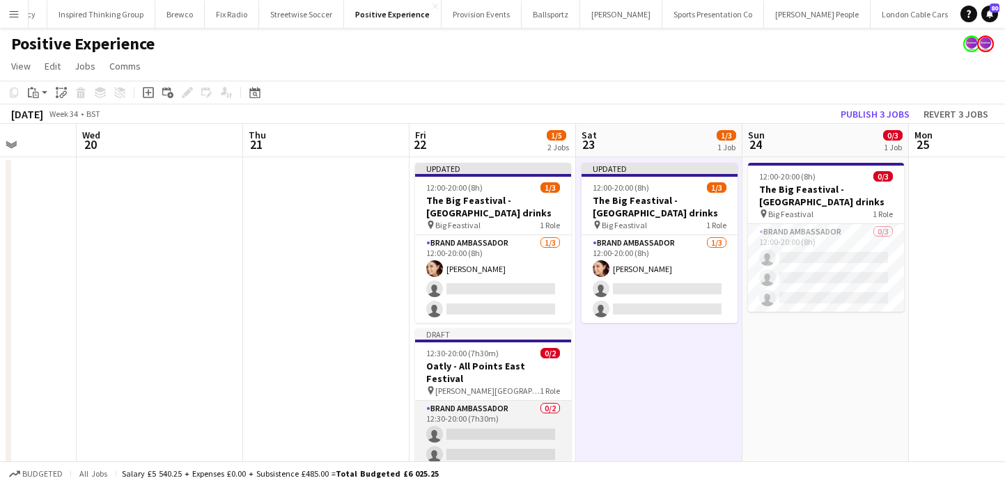
click at [509, 440] on app-card-role "Brand Ambassador 0/2 12:30-20:00 (7h30m) single-neutral-actions single-neutral-…" at bounding box center [493, 435] width 156 height 68
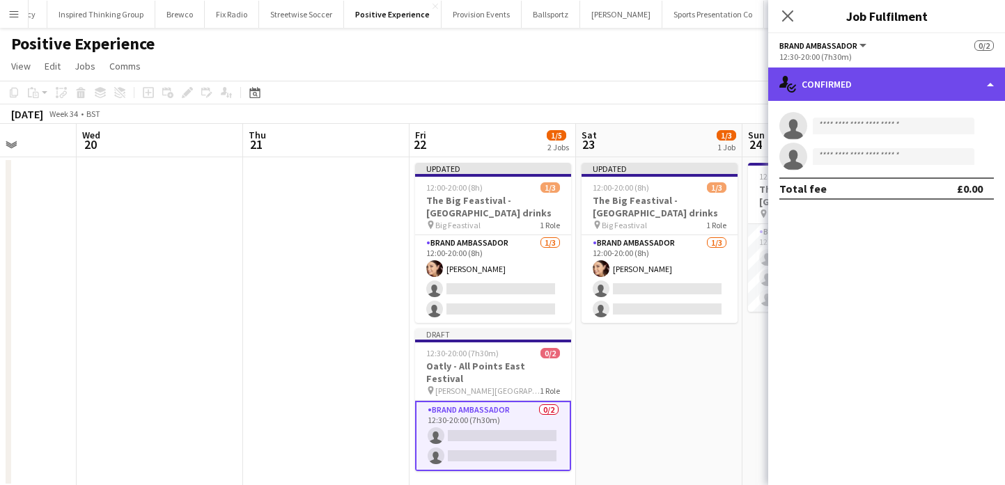
click at [967, 77] on div "single-neutral-actions-check-2 Confirmed" at bounding box center [886, 84] width 237 height 33
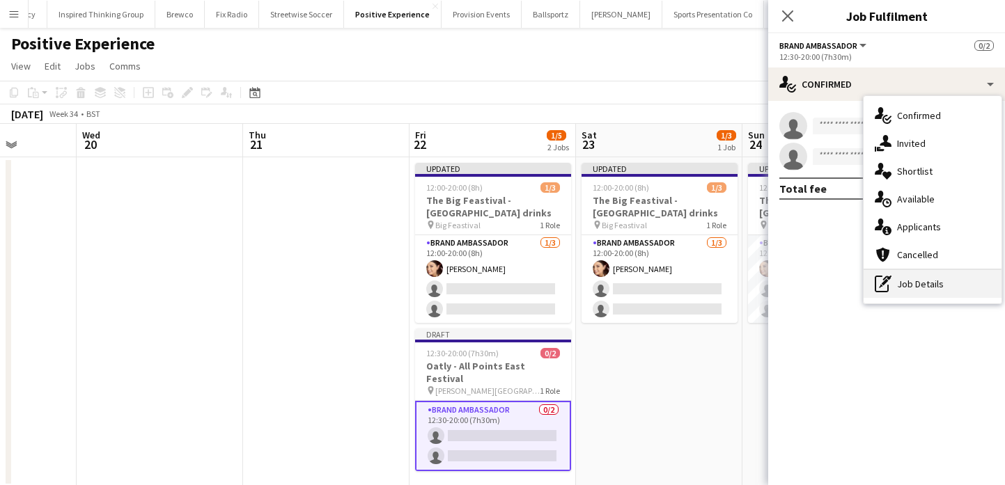
click at [961, 281] on div "pen-write Job Details" at bounding box center [932, 284] width 138 height 28
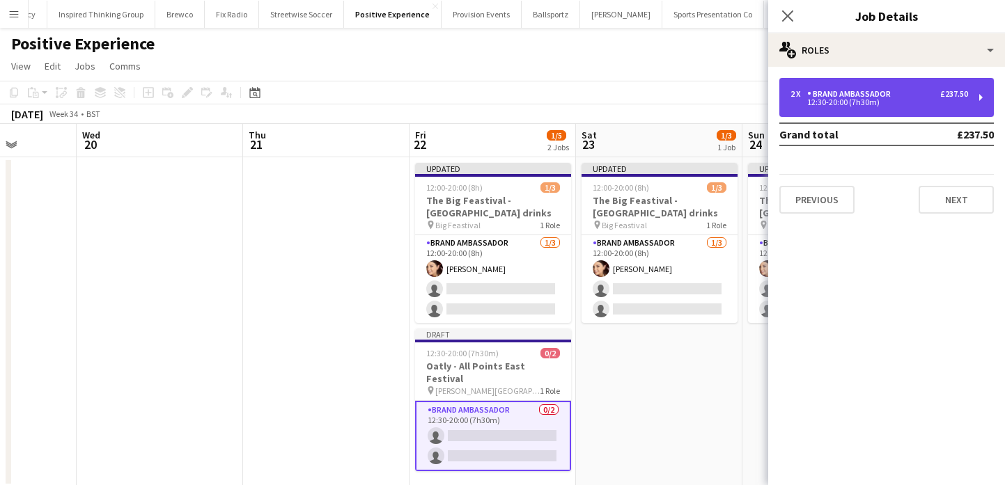
click at [929, 99] on div "12:30-20:00 (7h30m)" at bounding box center [879, 102] width 178 height 7
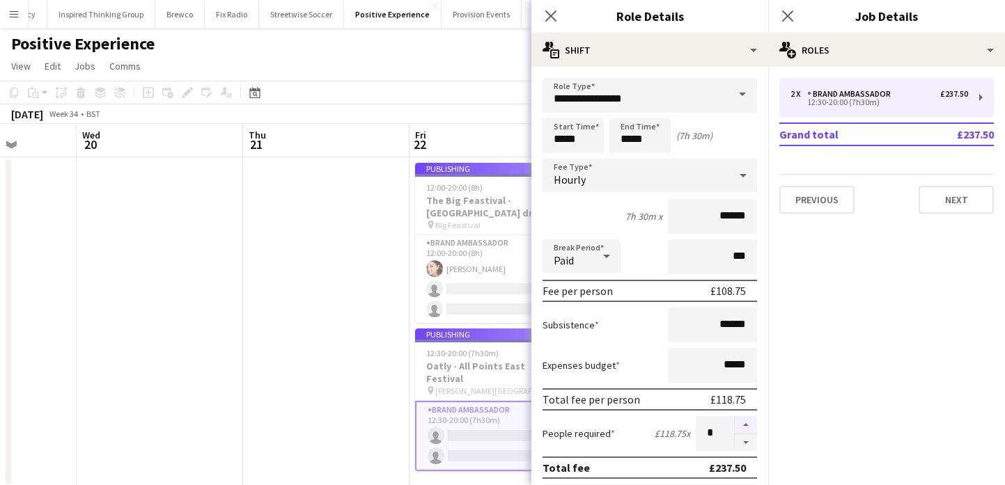
click at [745, 427] on button "button" at bounding box center [745, 425] width 22 height 18
type input "*"
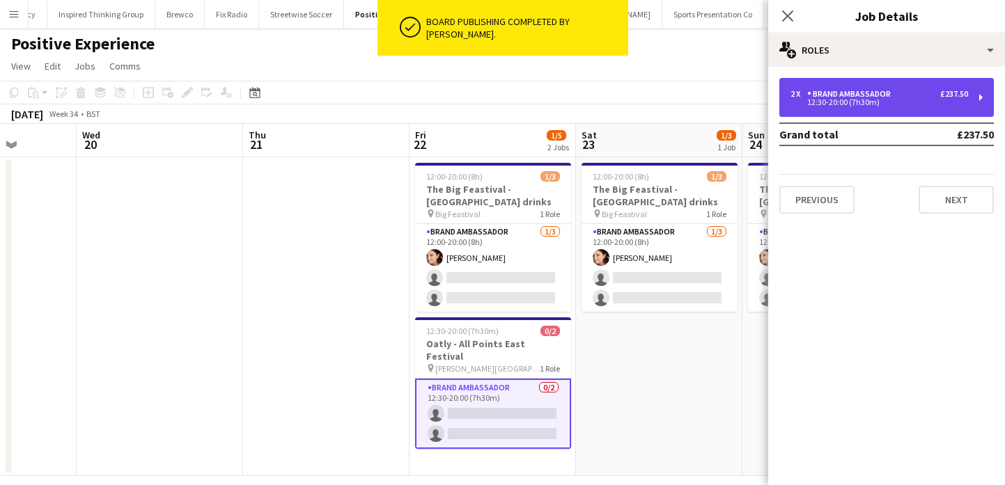
click at [885, 87] on div "2 x Brand Ambassador £237.50 12:30-20:00 (7h30m)" at bounding box center [886, 97] width 214 height 39
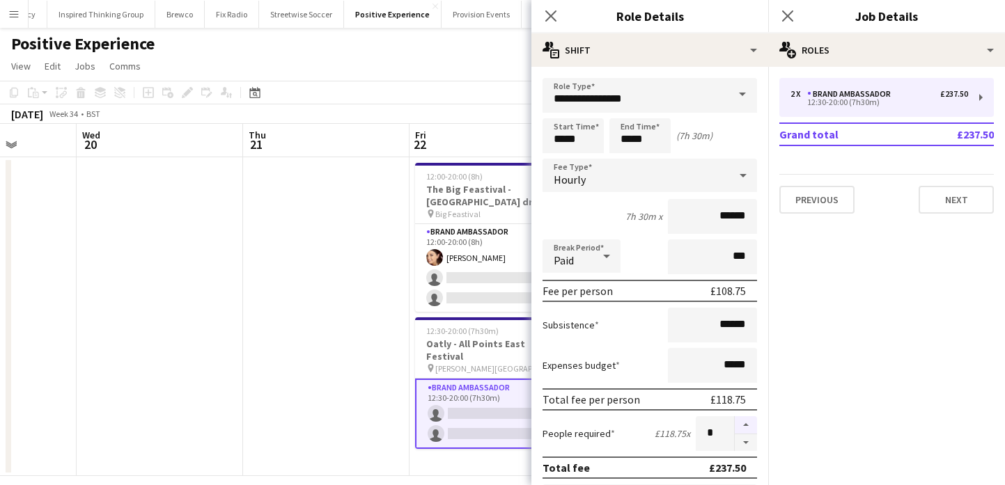
click at [744, 418] on button "button" at bounding box center [745, 425] width 22 height 18
type input "*"
click at [302, 345] on app-date-cell at bounding box center [326, 316] width 166 height 319
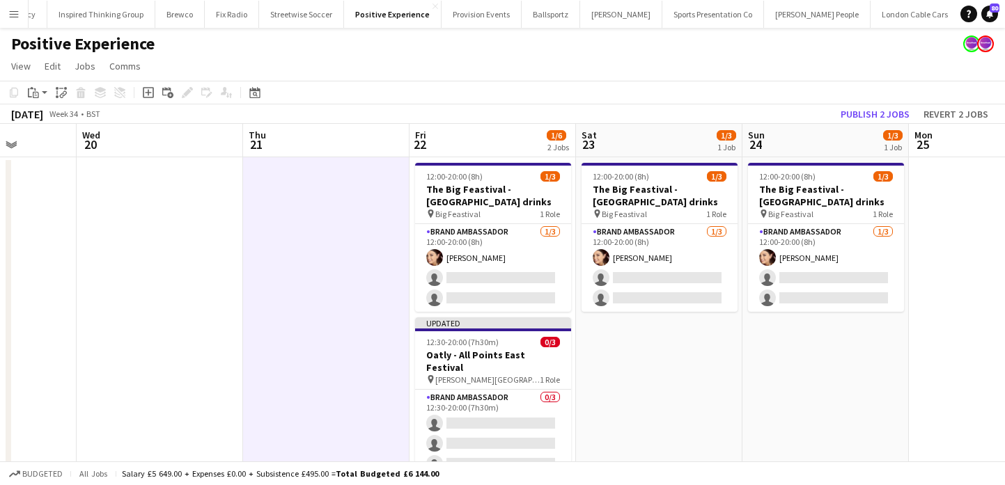
scroll to position [15, 0]
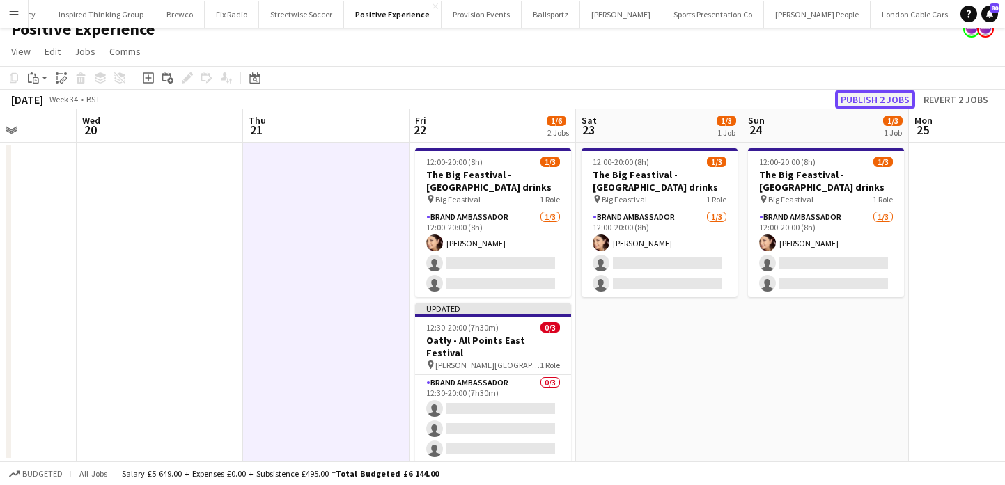
click at [846, 100] on button "Publish 2 jobs" at bounding box center [875, 99] width 80 height 18
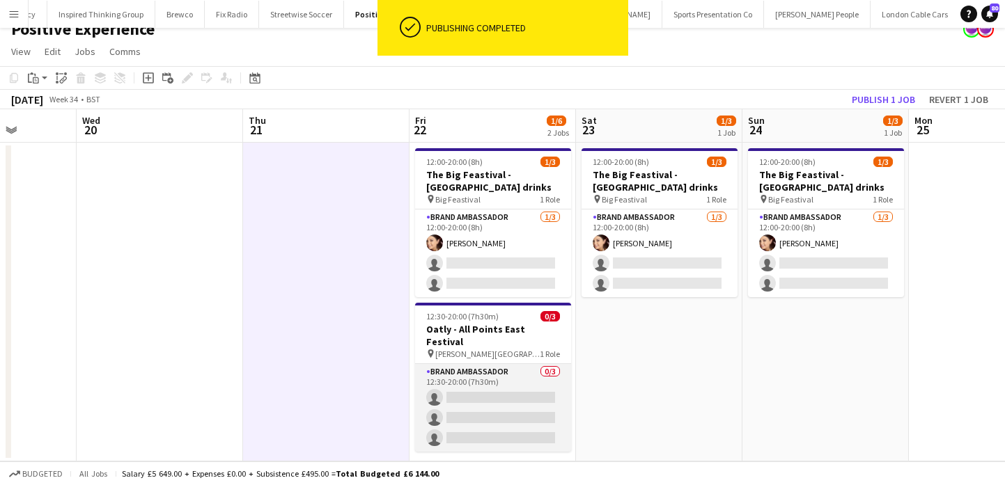
click at [494, 425] on app-card-role "Brand Ambassador 0/3 12:30-20:00 (7h30m) single-neutral-actions single-neutral-…" at bounding box center [493, 408] width 156 height 88
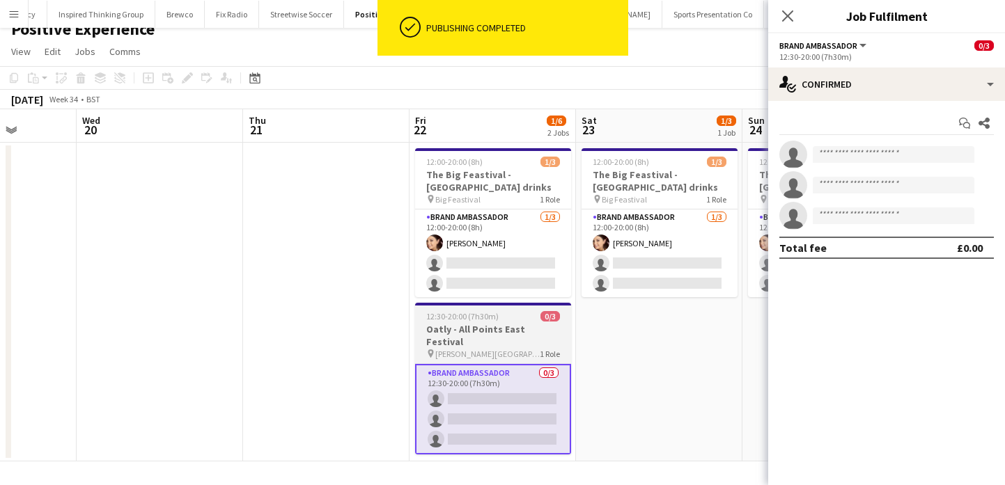
click at [463, 312] on span "12:30-20:00 (7h30m)" at bounding box center [462, 316] width 72 height 10
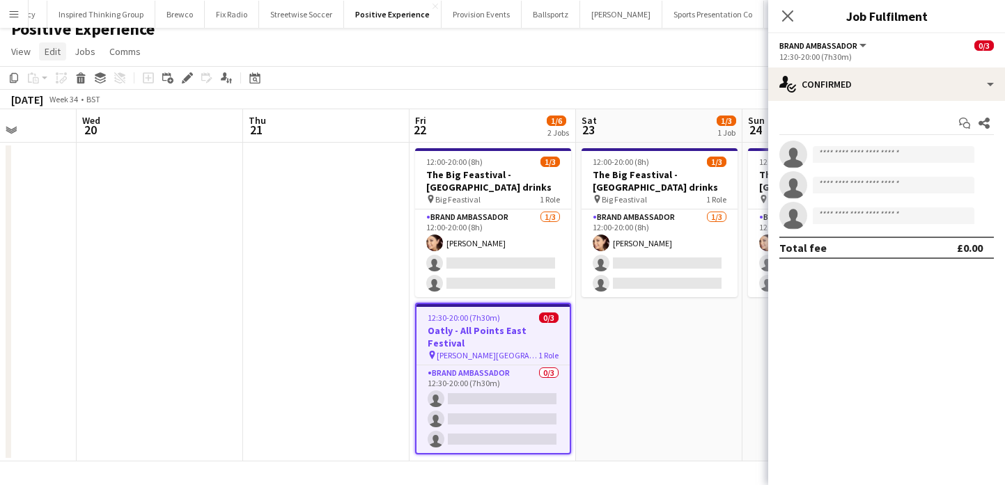
click at [55, 51] on span "Edit" at bounding box center [53, 51] width 16 height 13
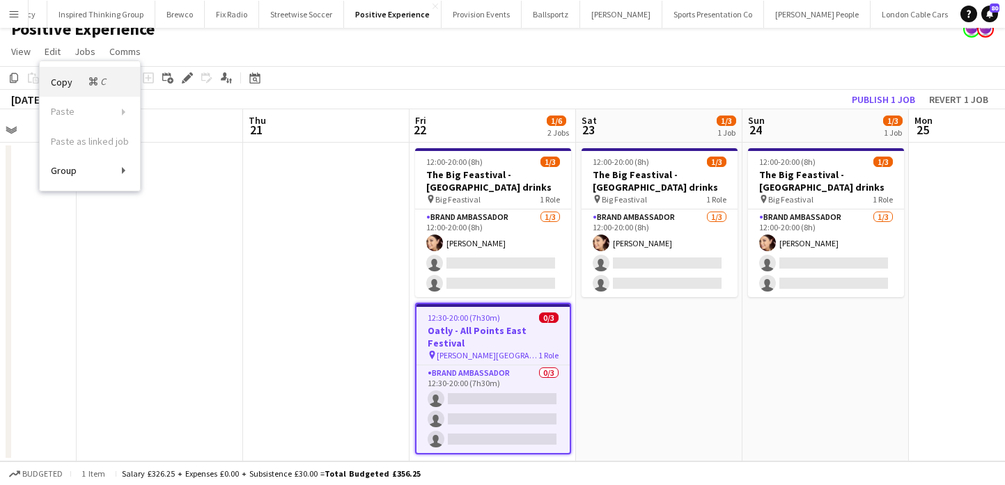
click at [65, 78] on span "Copy Command C" at bounding box center [80, 81] width 58 height 13
click at [611, 354] on app-date-cell "12:00-20:00 (8h) 1/3 The Big Feastival - Belvoir Farm drinks pin Big Feastival …" at bounding box center [659, 302] width 166 height 319
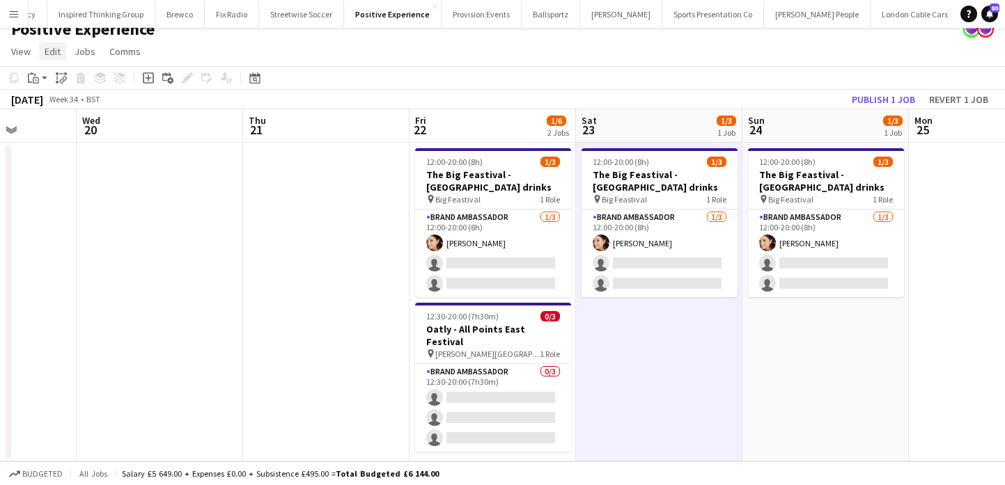
click at [54, 56] on span "Edit" at bounding box center [53, 51] width 16 height 13
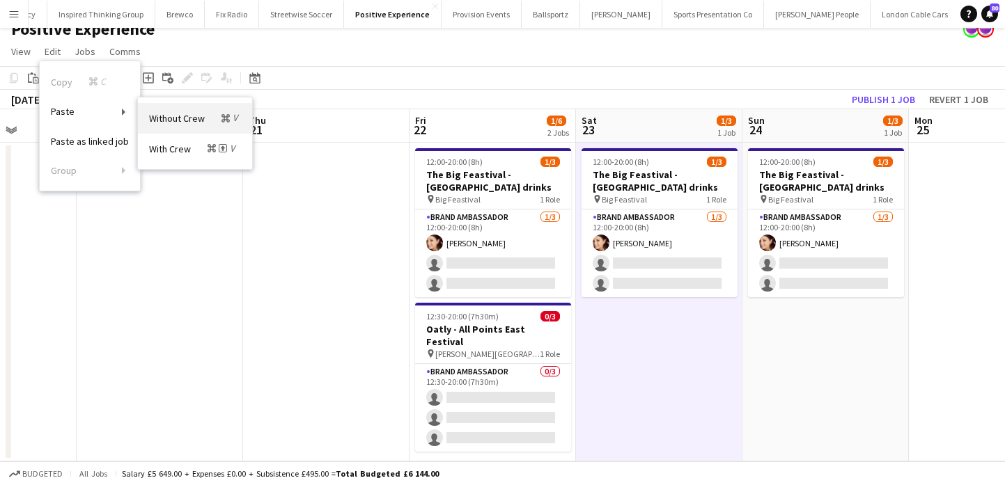
click at [161, 124] on span "Without Crew Command V" at bounding box center [195, 117] width 92 height 13
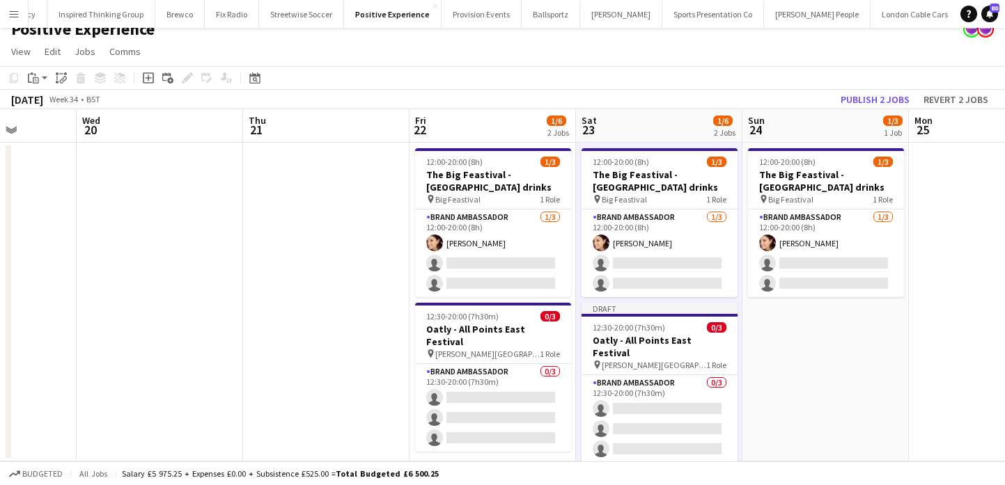
click at [811, 363] on app-date-cell "12:00-20:00 (8h) 1/3 The Big Feastival - Belvoir Farm drinks pin Big Feastival …" at bounding box center [825, 302] width 166 height 319
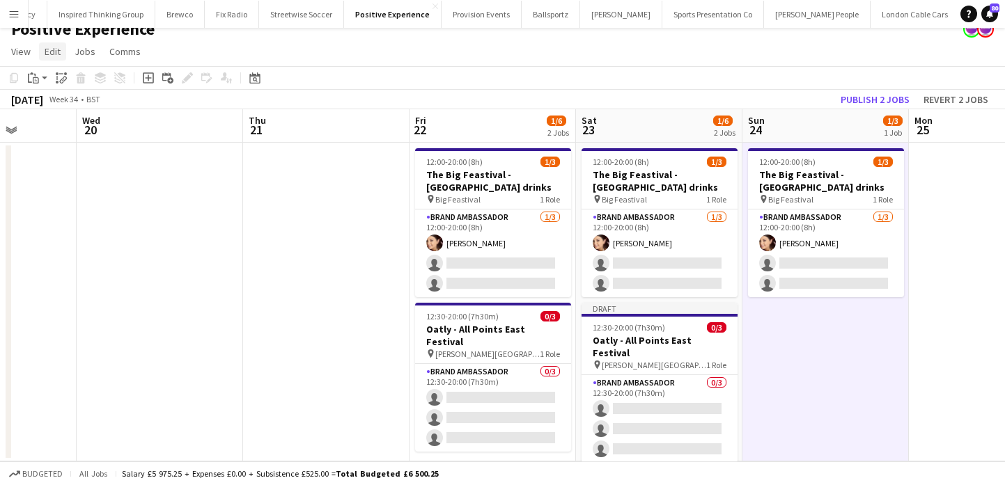
click at [50, 49] on span "Edit" at bounding box center [53, 51] width 16 height 13
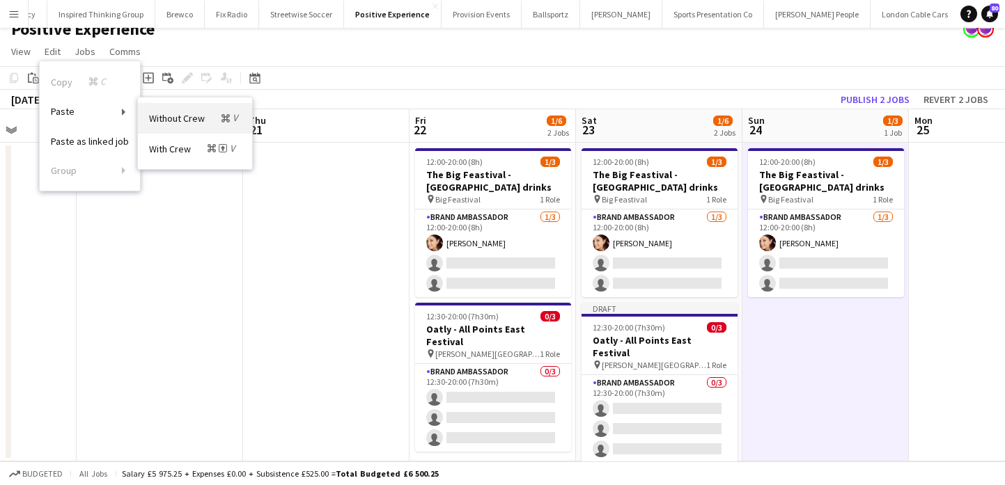
click at [167, 120] on span "Without Crew Command V" at bounding box center [195, 117] width 92 height 13
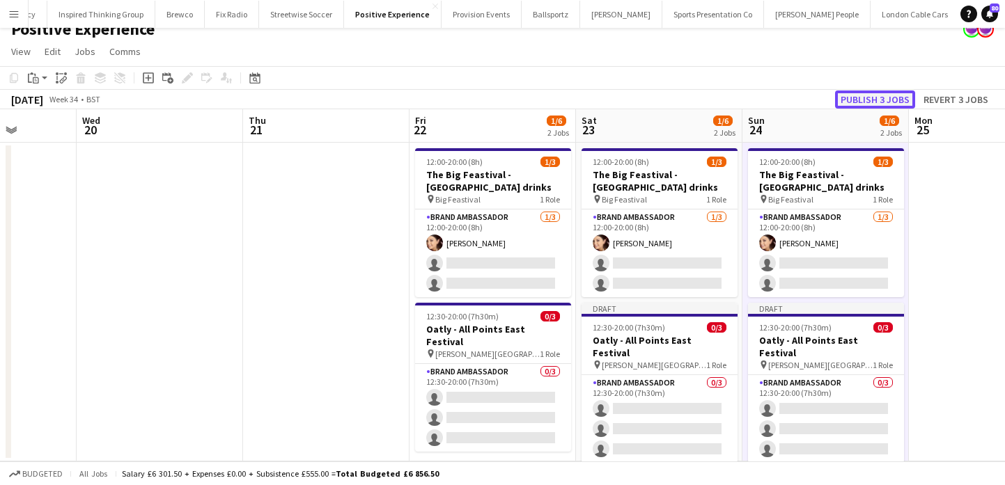
click at [860, 104] on button "Publish 3 jobs" at bounding box center [875, 99] width 80 height 18
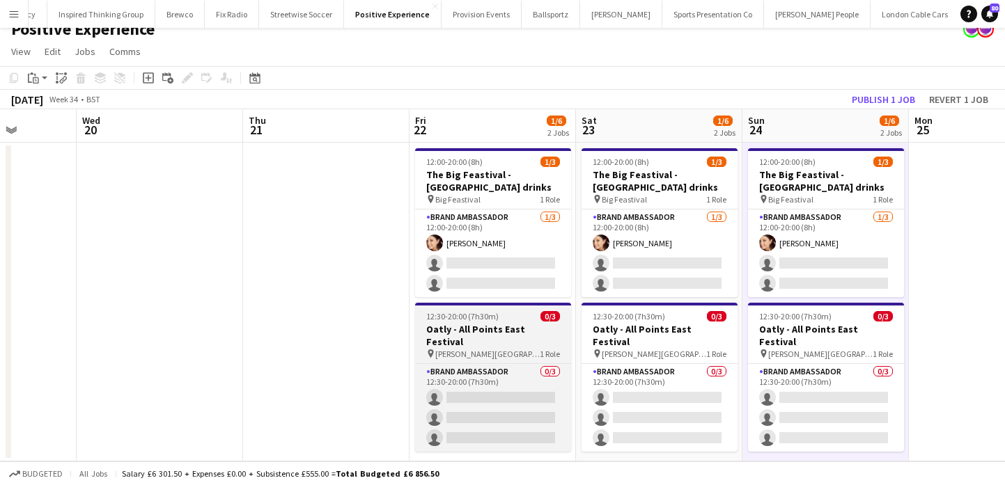
click at [483, 348] on div "pin Victoria Park, Grove Road, London E3 1 Role" at bounding box center [493, 353] width 156 height 11
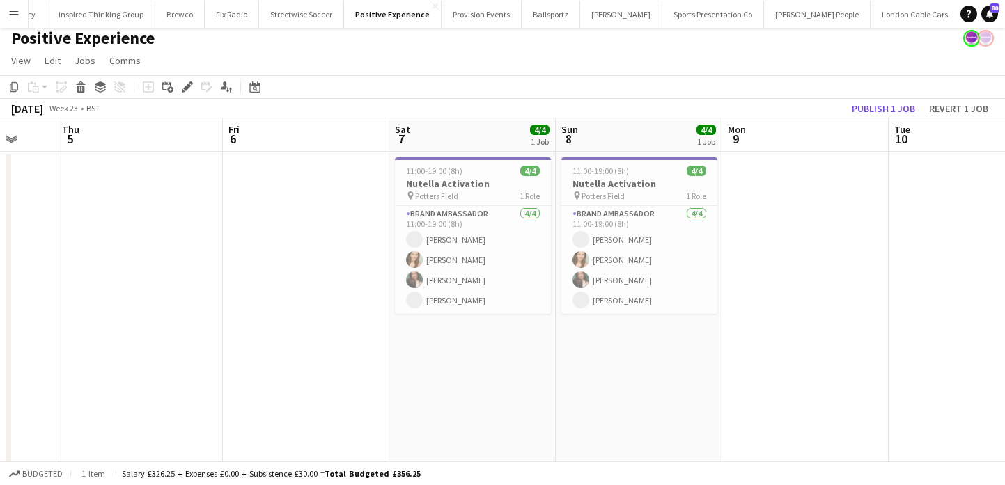
scroll to position [0, 395]
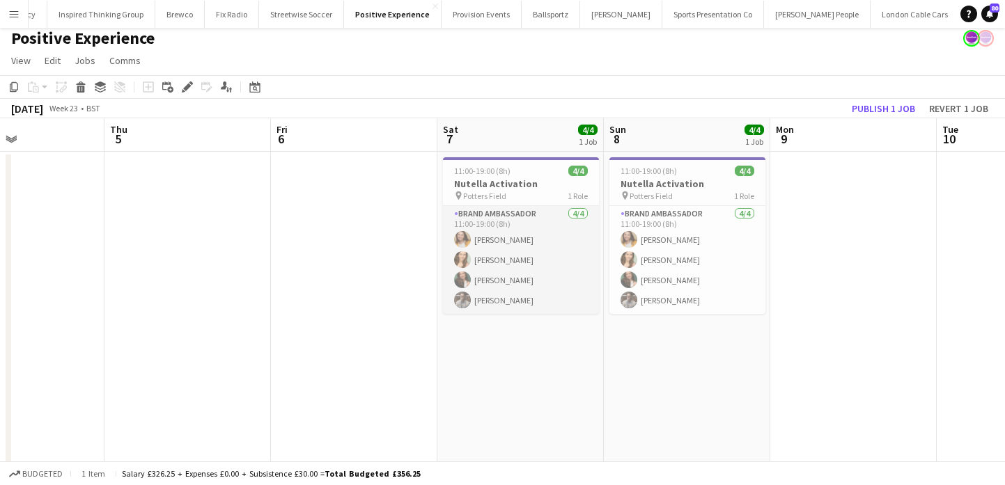
click at [509, 233] on app-card-role "Brand Ambassador 4/4 11:00-19:00 (8h) Maddy Banks Charlotte Tonge Rebecca Cilen…" at bounding box center [521, 260] width 156 height 108
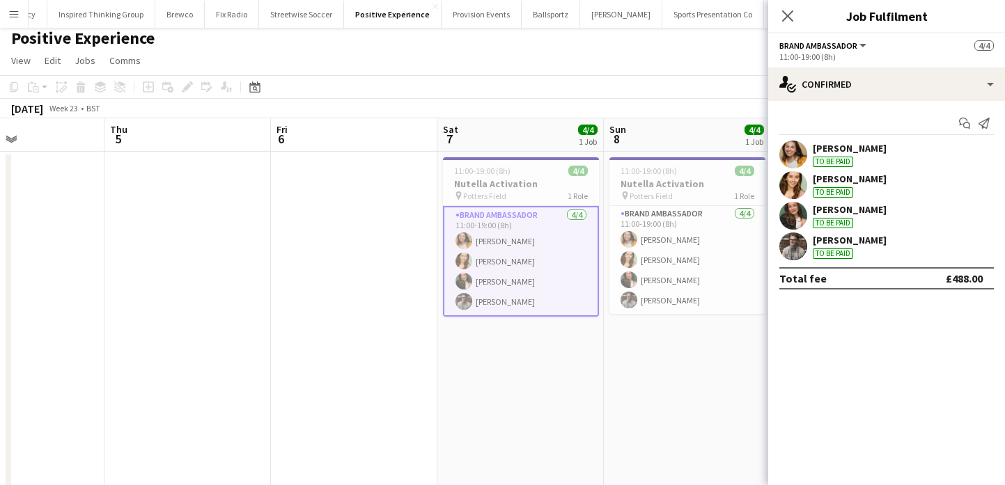
click at [799, 147] on app-user-avatar at bounding box center [793, 155] width 28 height 28
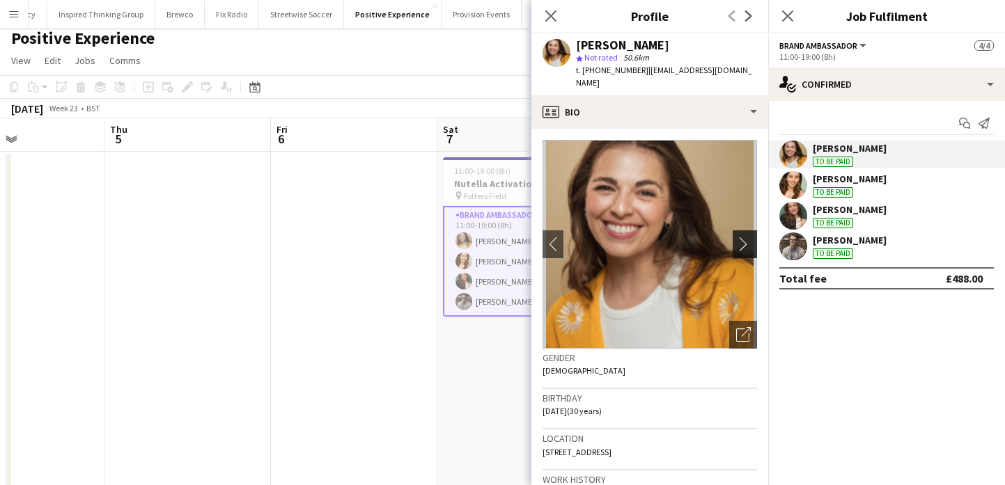
click at [747, 237] on app-icon "chevron-right" at bounding box center [747, 244] width 22 height 15
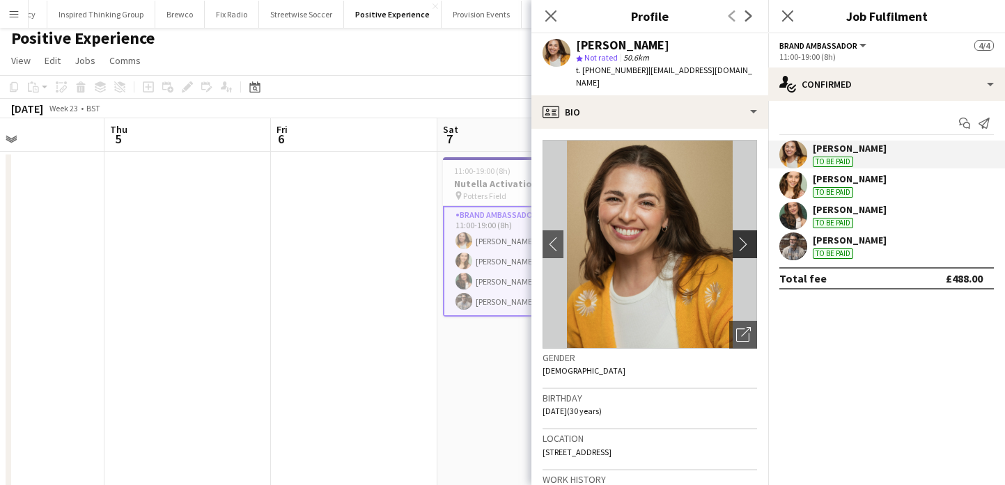
click at [747, 237] on app-icon "chevron-right" at bounding box center [747, 244] width 22 height 15
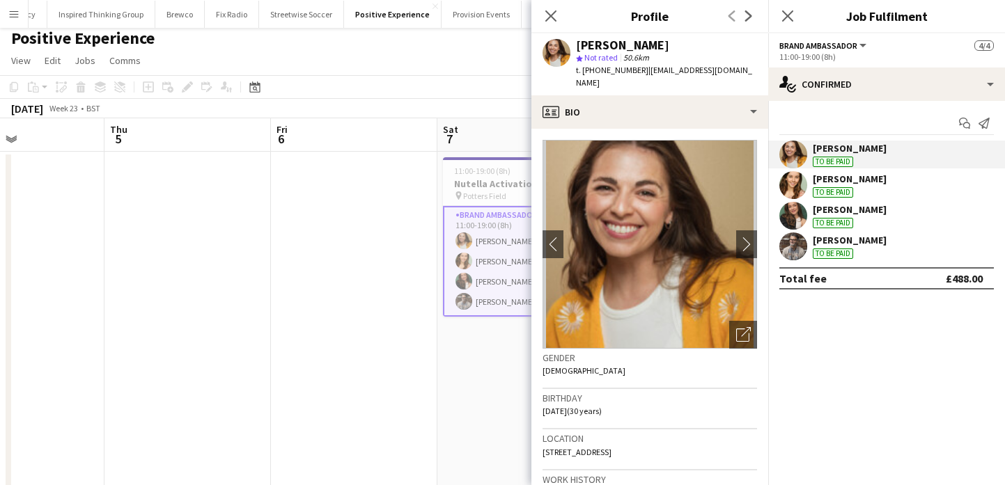
click at [794, 189] on app-user-avatar at bounding box center [793, 185] width 28 height 28
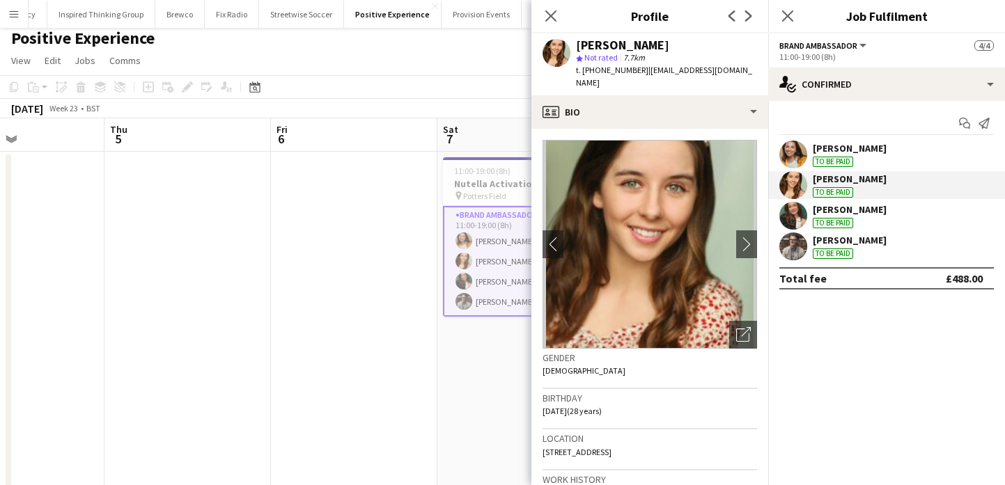
click at [793, 212] on app-user-avatar at bounding box center [793, 216] width 28 height 28
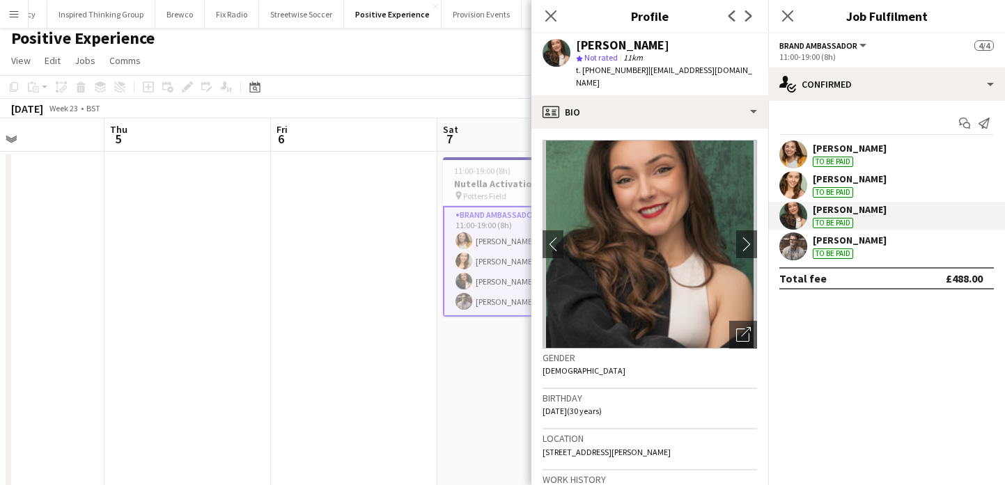
click at [761, 220] on app-crew-profile-bio "chevron-left chevron-right Open photos pop-in Gender Female Birthday 12-05-1995…" at bounding box center [649, 307] width 237 height 356
click at [750, 230] on button "chevron-right" at bounding box center [746, 244] width 28 height 28
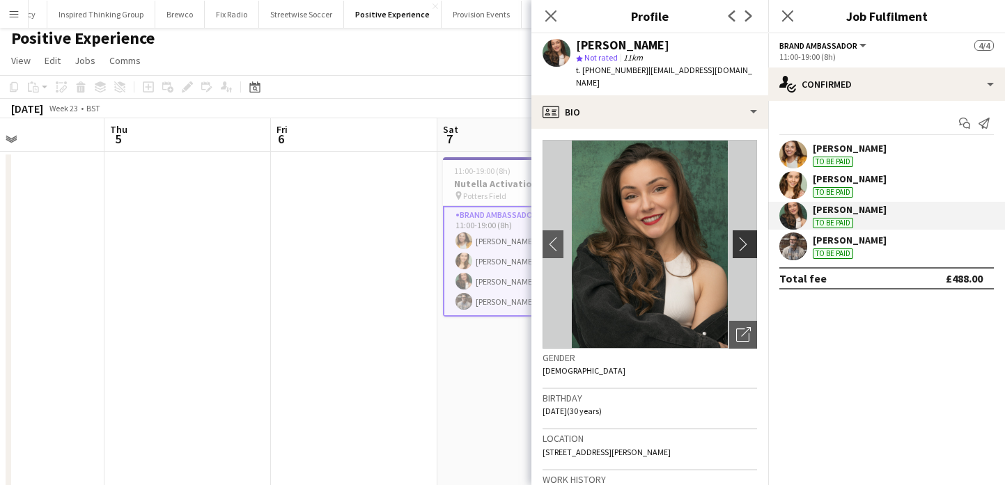
click at [750, 230] on button "chevron-right" at bounding box center [746, 244] width 28 height 28
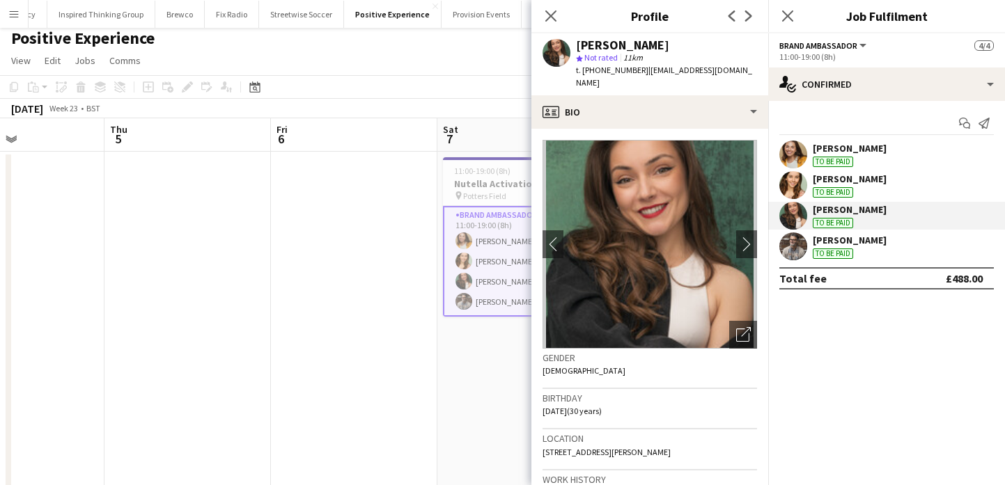
click at [394, 342] on app-date-cell at bounding box center [354, 336] width 166 height 368
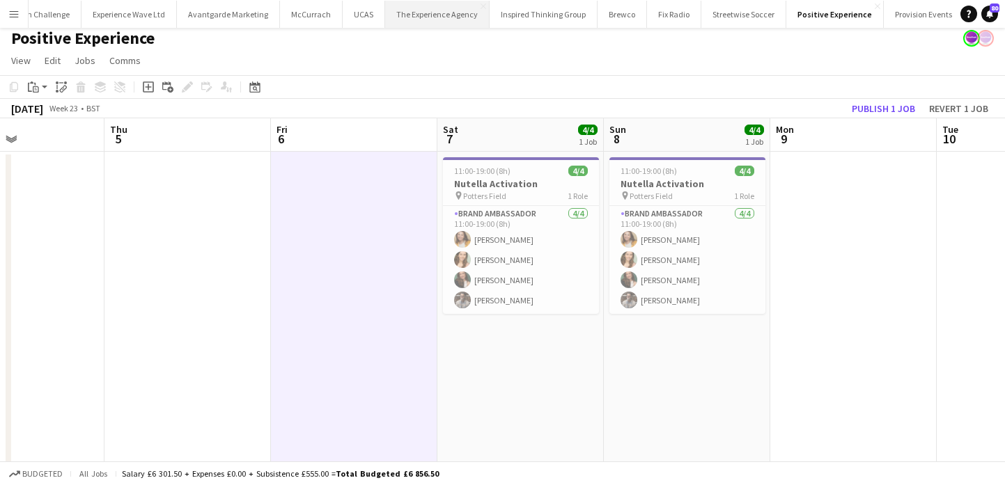
scroll to position [0, 0]
click at [233, 18] on button "Experience Wave Ltd Close" at bounding box center [229, 14] width 95 height 27
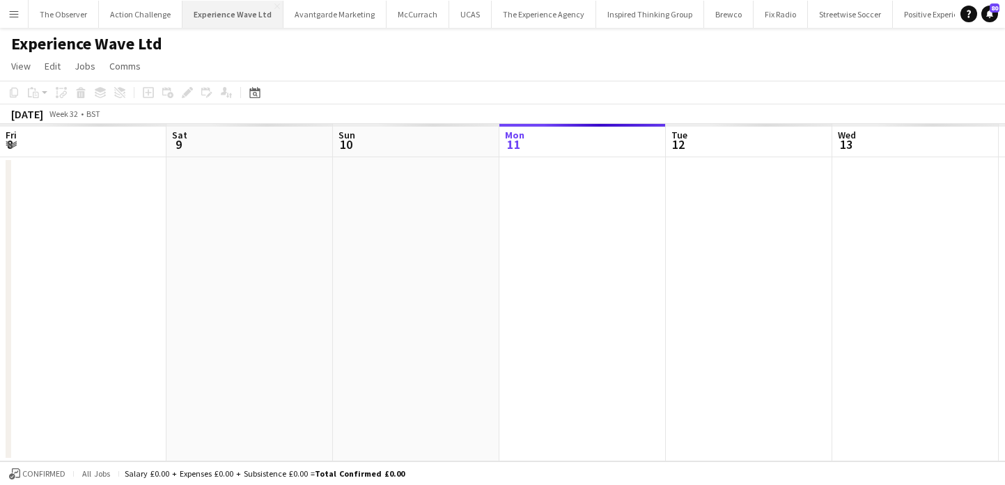
scroll to position [0, 333]
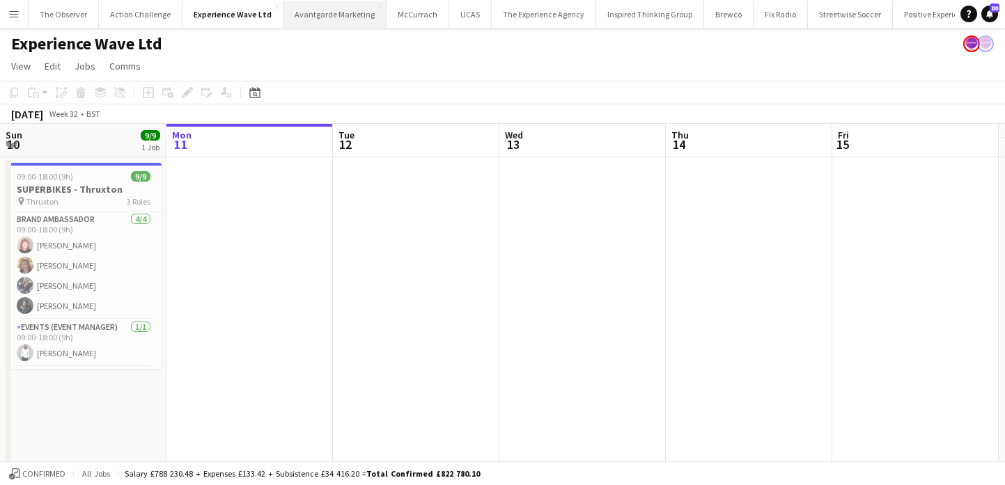
click at [341, 26] on button "Avantgarde Marketing Close" at bounding box center [334, 14] width 103 height 27
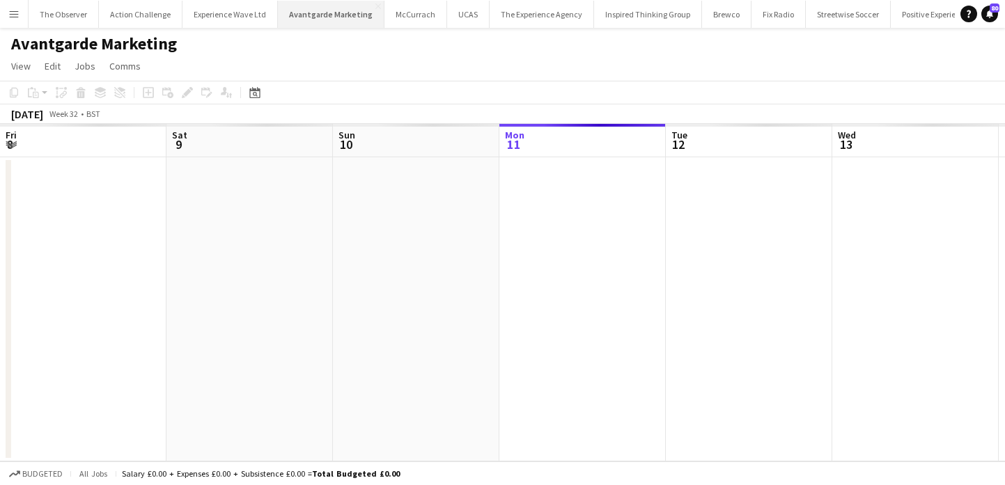
scroll to position [0, 333]
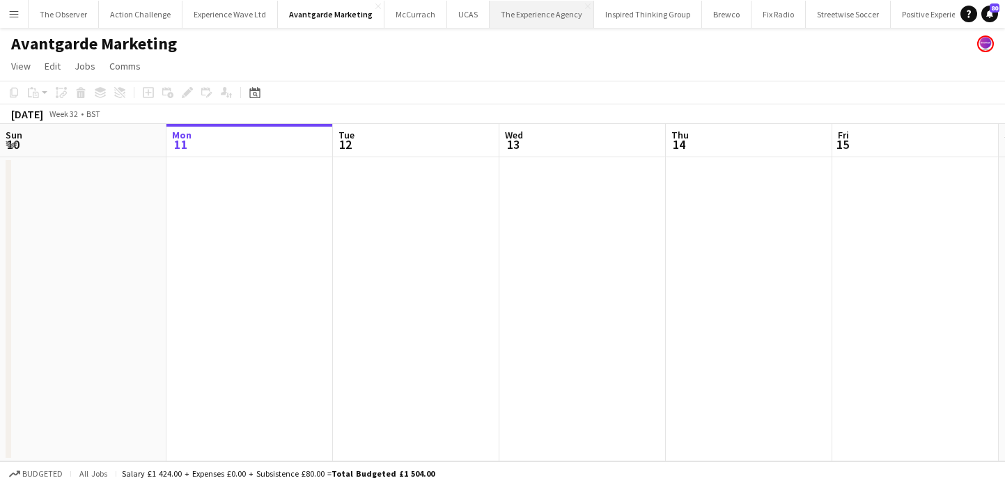
click at [526, 19] on button "The Experience Agency Close" at bounding box center [541, 14] width 104 height 27
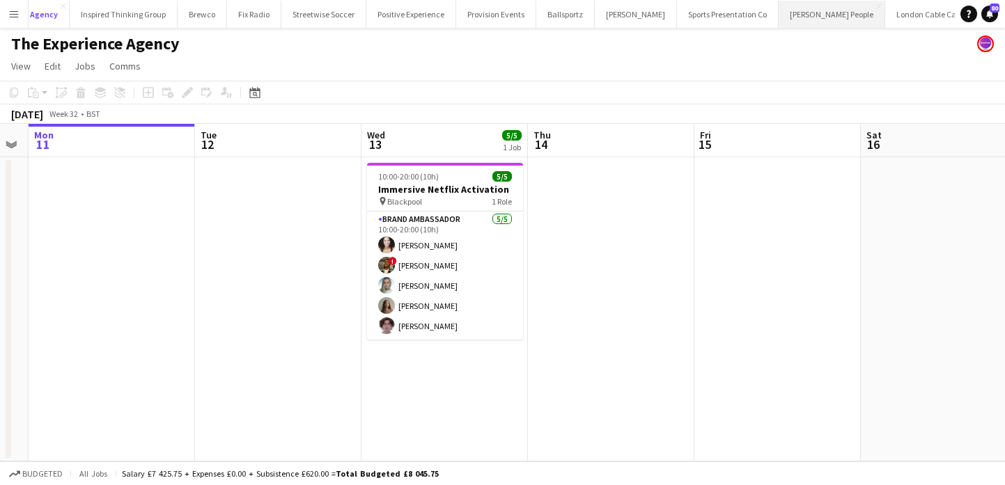
scroll to position [0, 545]
click at [1004, 15] on app-icon "Add" at bounding box center [1022, 14] width 6 height 6
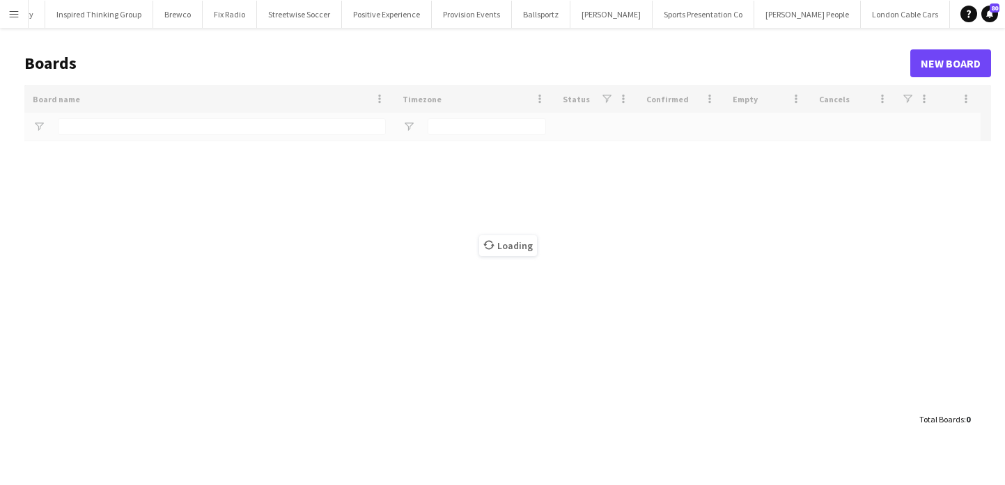
scroll to position [0, 543]
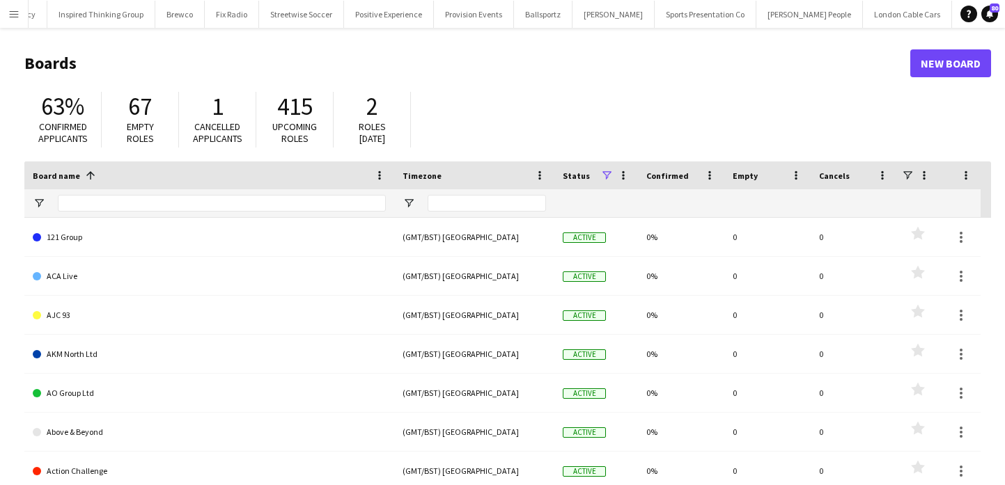
click at [270, 204] on div at bounding box center [222, 203] width 328 height 28
click at [270, 204] on input "Board name Filter Input" at bounding box center [222, 203] width 328 height 17
click at [654, 15] on button "Sports Presentation Co Close" at bounding box center [705, 14] width 102 height 27
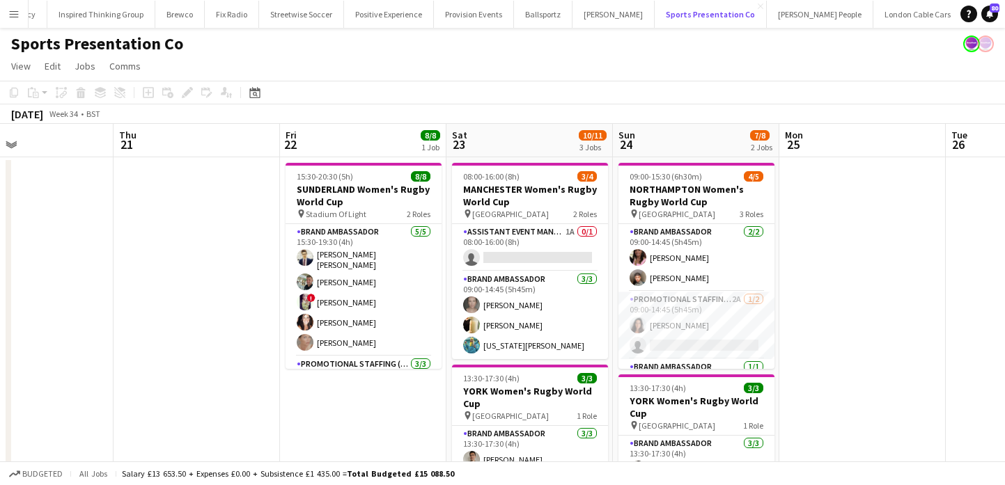
scroll to position [0, 392]
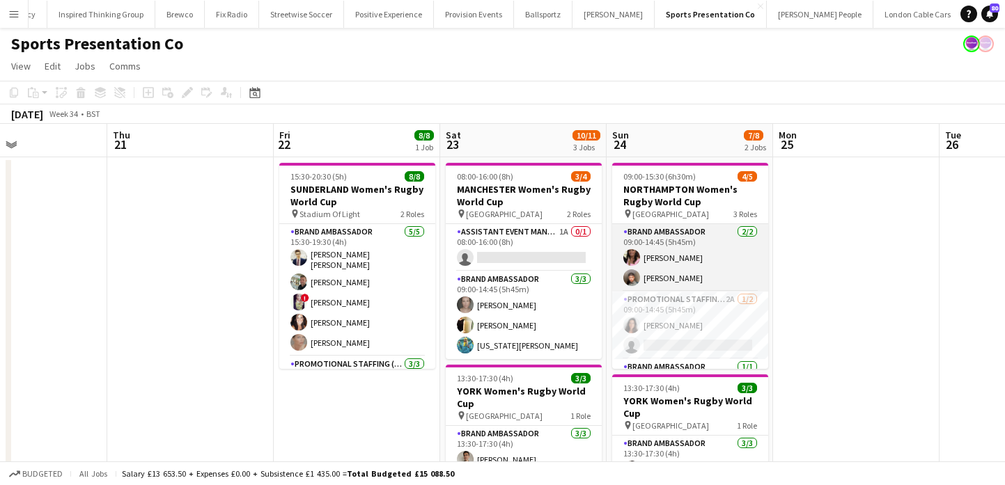
click at [669, 265] on app-card-role "Brand Ambassador 2/2 09:00-14:45 (5h45m) Carla Alexander Kalam Mohammed" at bounding box center [690, 258] width 156 height 68
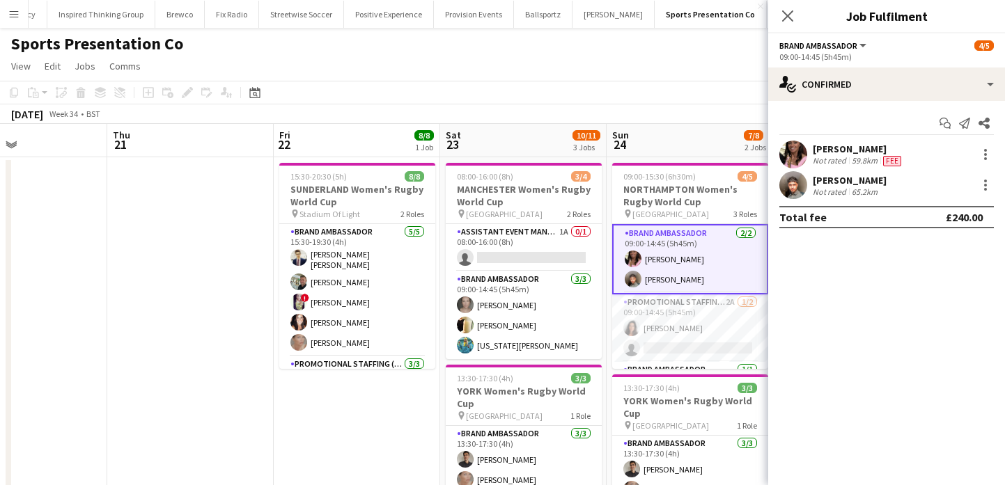
click at [783, 152] on app-user-avatar at bounding box center [793, 155] width 28 height 28
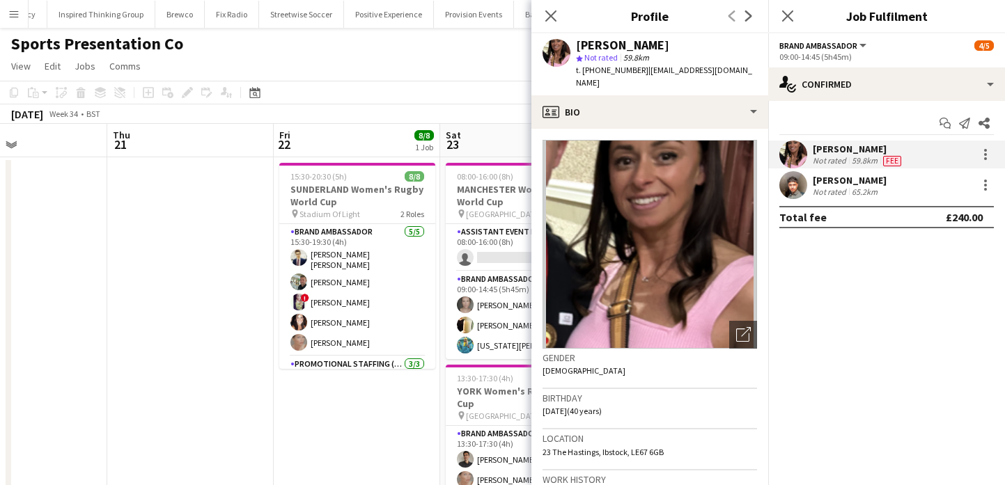
click at [664, 69] on span "| carlaalexander874@yahoo.co.uk" at bounding box center [664, 76] width 176 height 23
drag, startPoint x: 664, startPoint y: 69, endPoint x: 652, endPoint y: 45, distance: 26.8
click at [652, 45] on div "Carla Alexander star Not rated 59.8km t. +447889561154 | carlaalexander874@yaho…" at bounding box center [666, 64] width 181 height 51
copy app-crew-profile "Carla Alexander star Not rated 59.8km t. +447889561154 | carlaalexander874@yaho…"
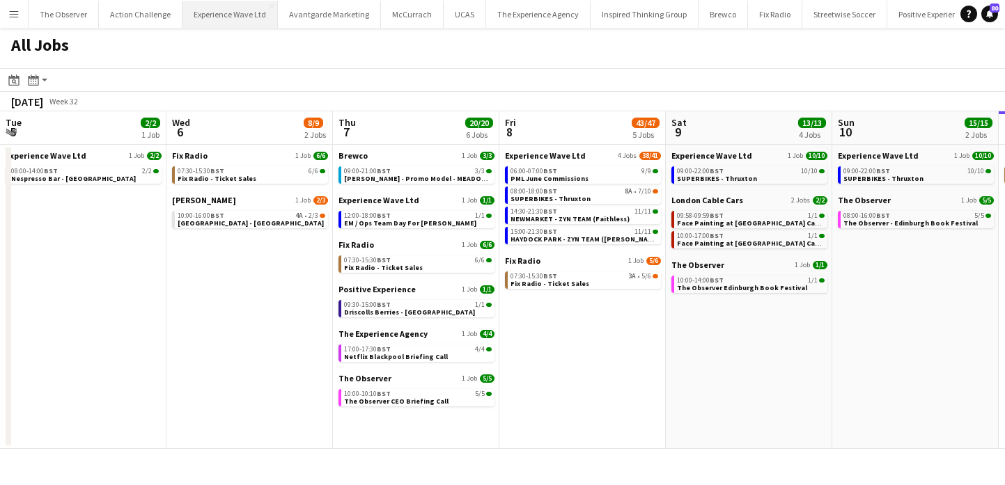
scroll to position [0, 439]
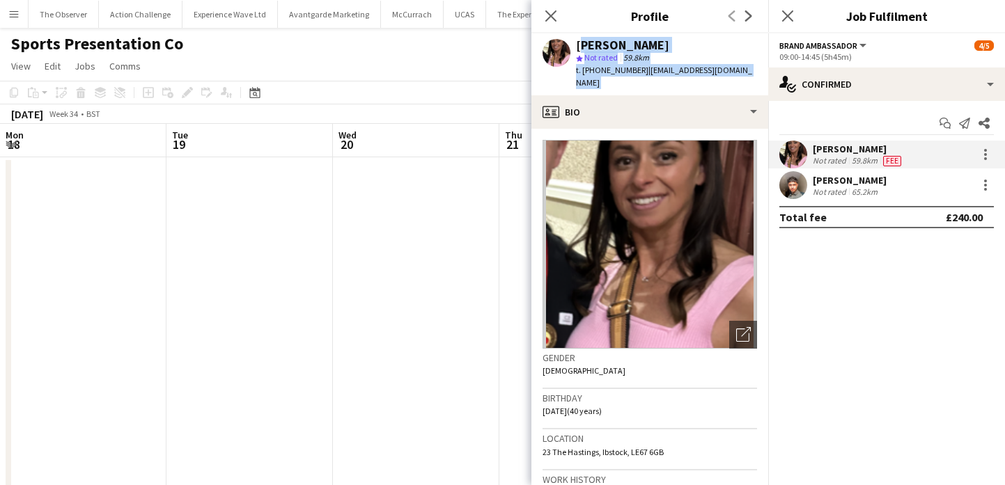
scroll to position [0, 392]
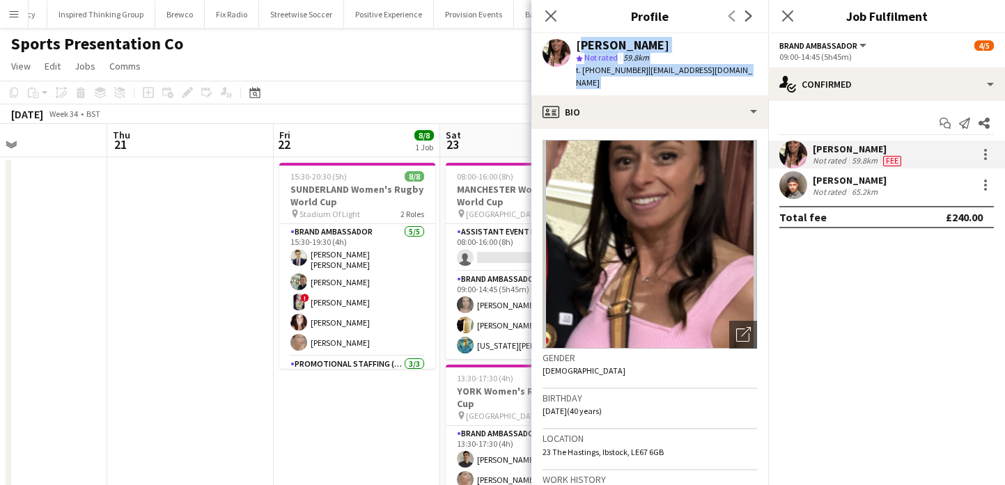
click at [418, 371] on app-date-cell "15:30-20:30 (5h) 8/8 SUNDERLAND Women's Rugby World Cup pin Stadium Of Light 2 …" at bounding box center [357, 438] width 166 height 562
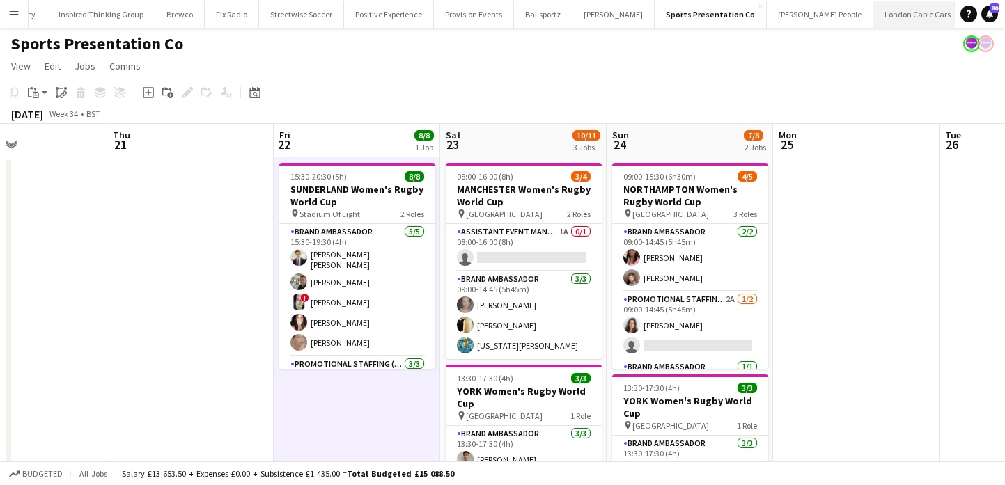
scroll to position [0, 545]
click at [10, 24] on button "Menu" at bounding box center [14, 14] width 28 height 28
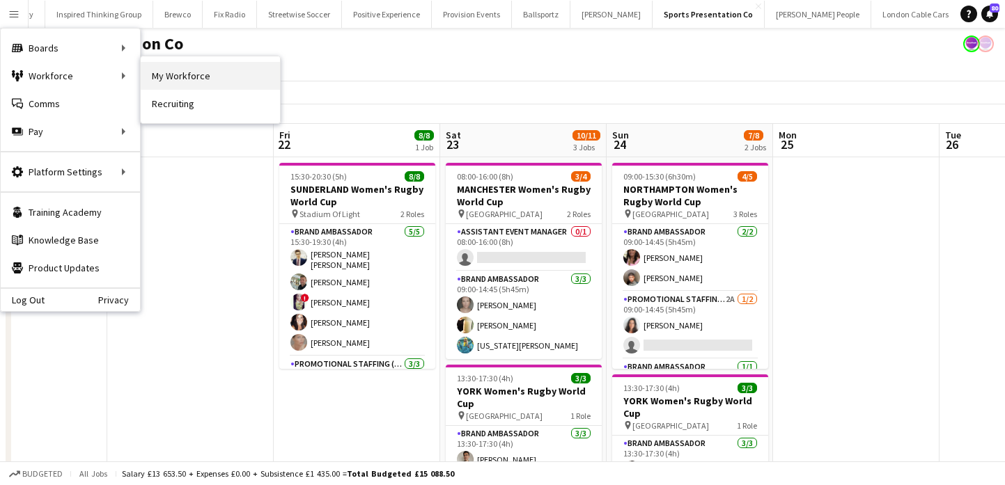
click at [167, 64] on link "My Workforce" at bounding box center [210, 76] width 139 height 28
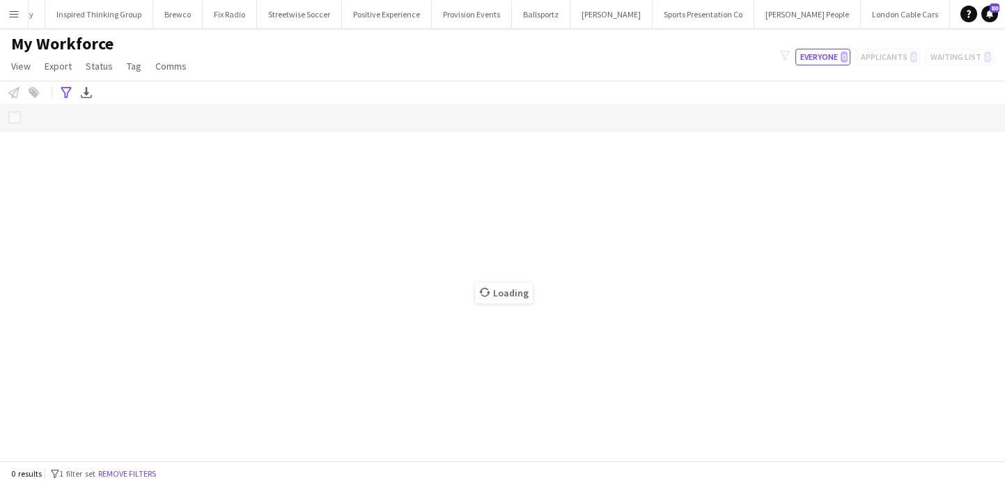
scroll to position [0, 543]
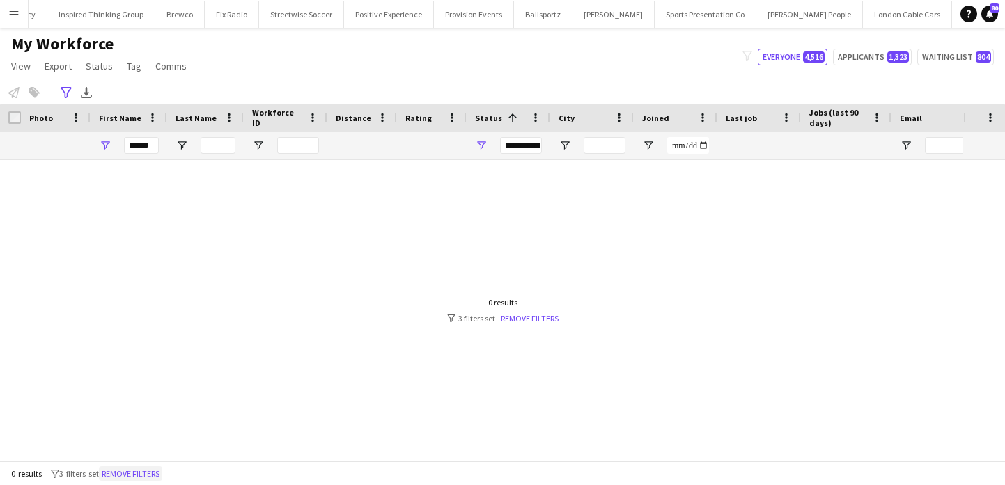
click at [140, 475] on button "Remove filters" at bounding box center [130, 473] width 63 height 15
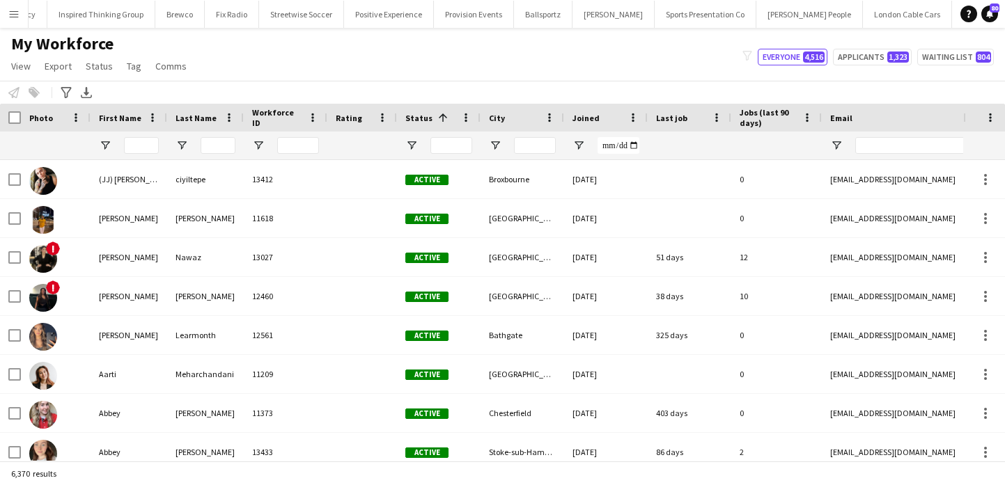
click at [68, 101] on div "Advanced filters" at bounding box center [66, 92] width 17 height 17
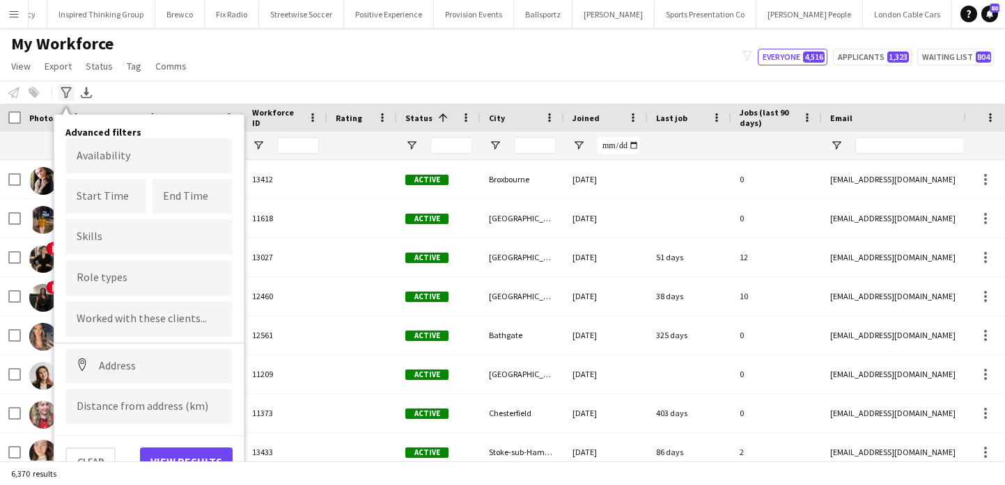
click at [68, 95] on icon at bounding box center [66, 92] width 10 height 11
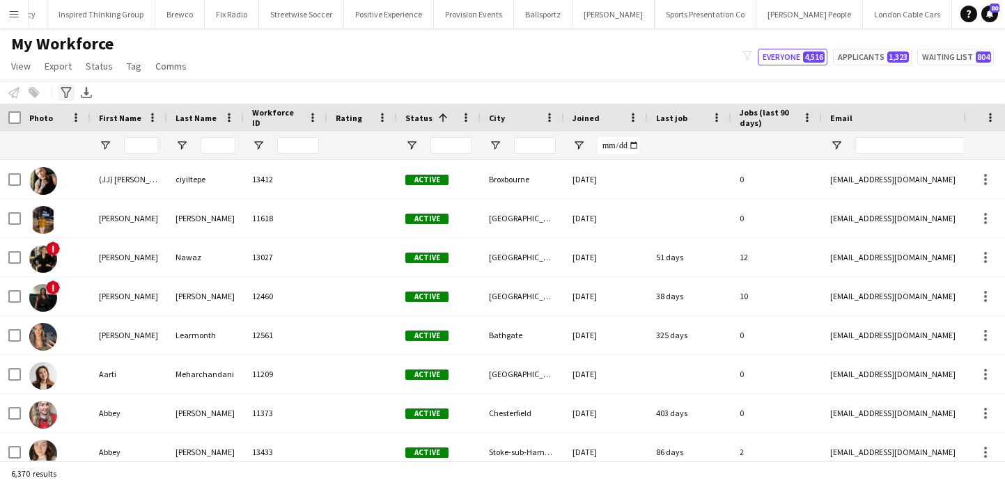
click at [67, 87] on icon "Advanced filters" at bounding box center [66, 92] width 11 height 11
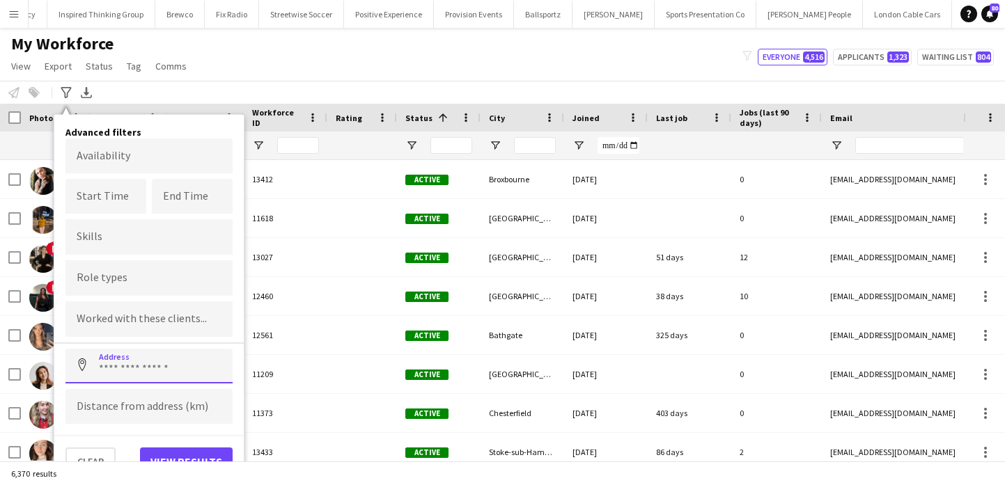
click at [164, 356] on input at bounding box center [148, 366] width 167 height 35
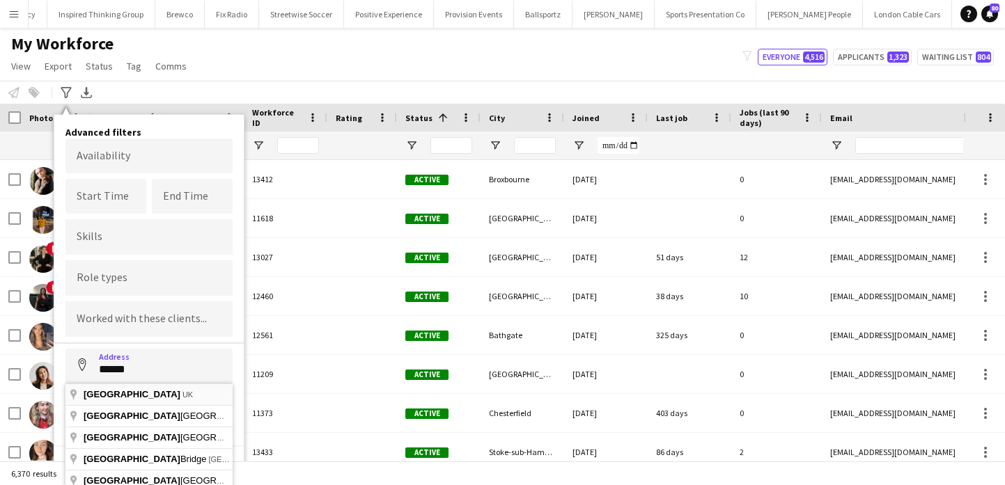
type input "**********"
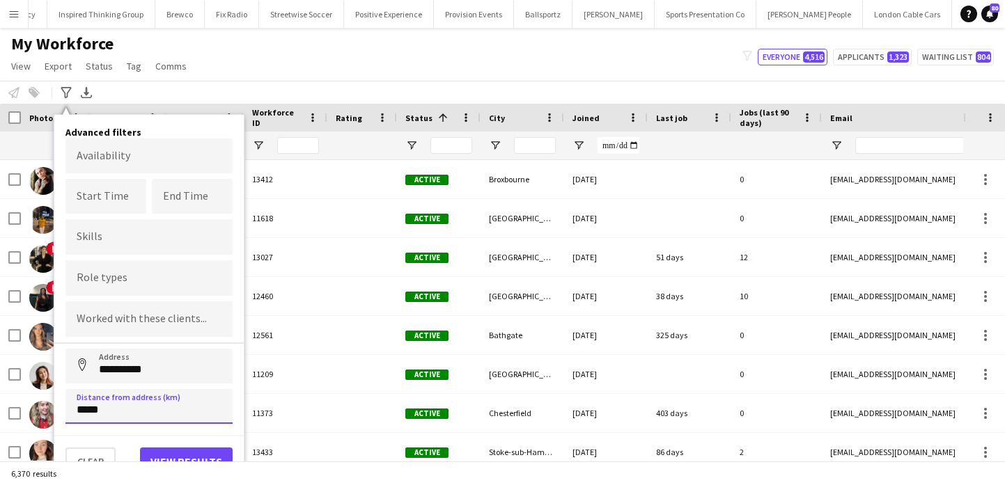
type input "*****"
click at [173, 452] on button "View results" at bounding box center [186, 462] width 93 height 28
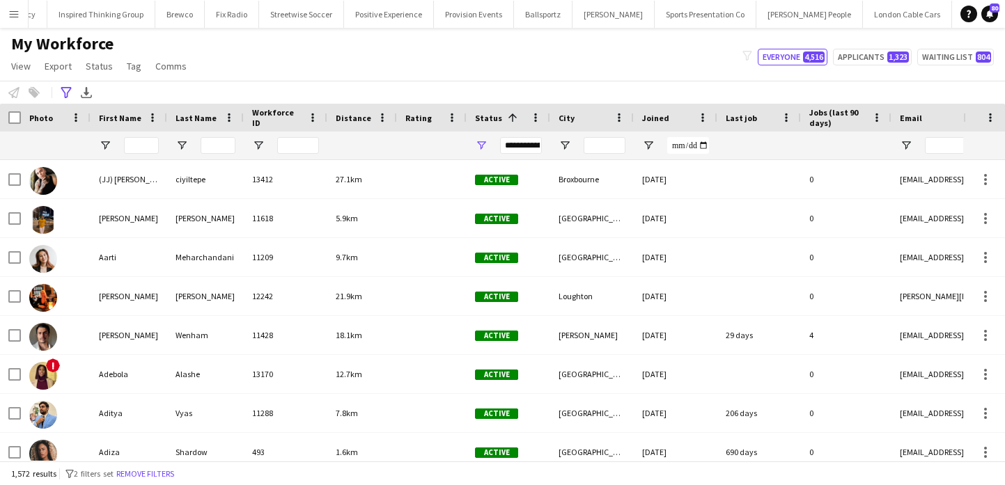
click at [530, 143] on div "**********" at bounding box center [521, 145] width 42 height 17
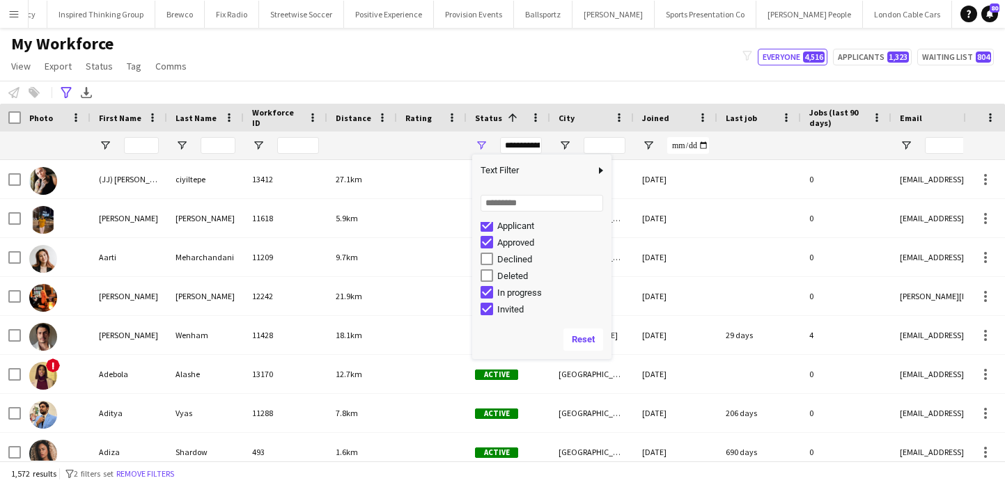
scroll to position [43, 0]
click at [525, 287] on div "In progress" at bounding box center [552, 288] width 110 height 10
click at [515, 301] on div "Invited" at bounding box center [552, 304] width 110 height 10
click at [510, 295] on div "Paused" at bounding box center [552, 294] width 110 height 10
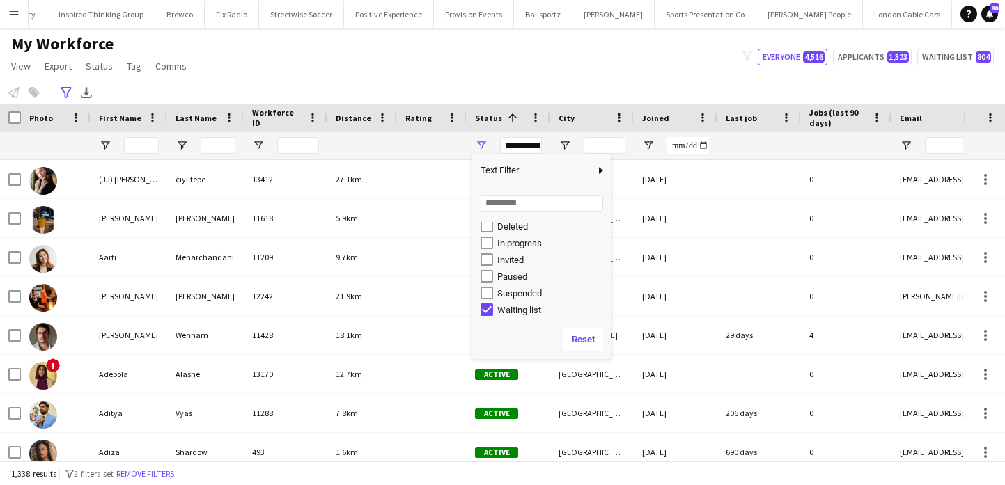
click at [517, 306] on div "Waiting list" at bounding box center [552, 310] width 110 height 10
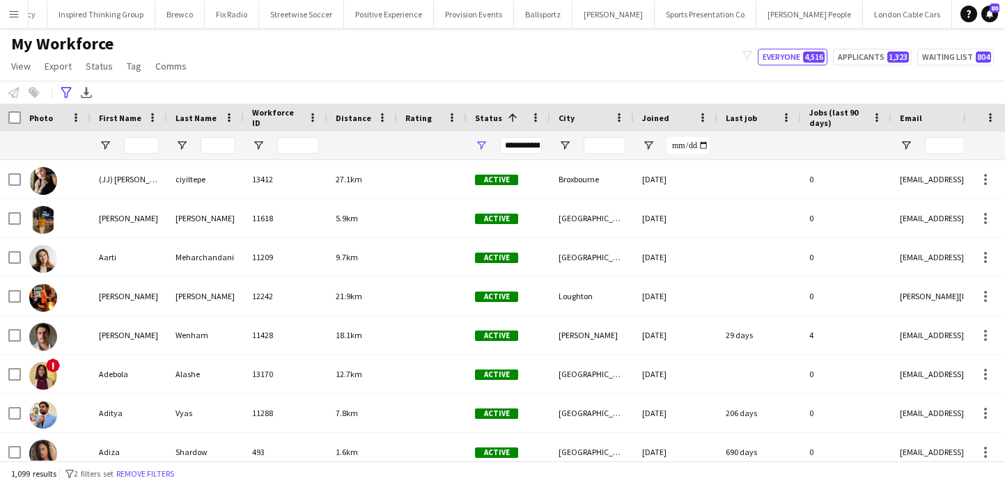
click at [492, 40] on div "My Workforce View Views Default view New view Update view Delete view Edit name…" at bounding box center [502, 56] width 1005 height 47
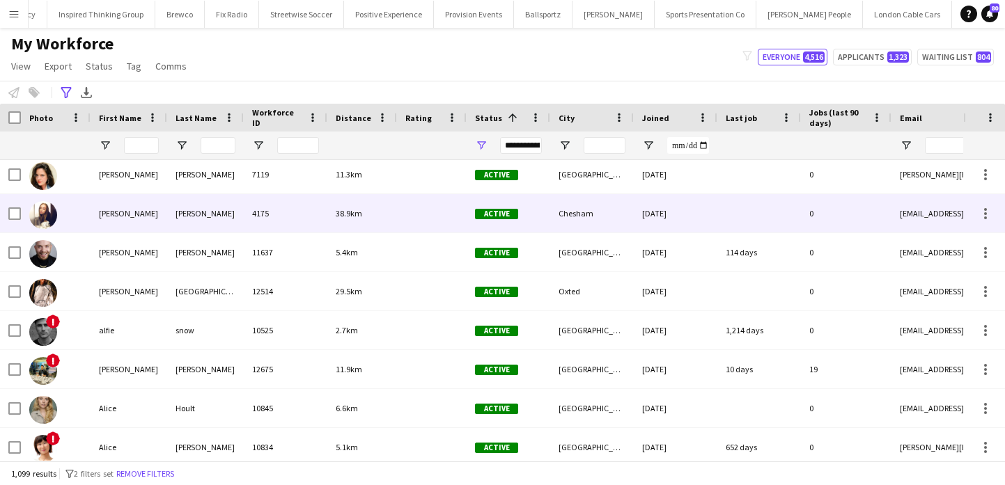
scroll to position [1557, 0]
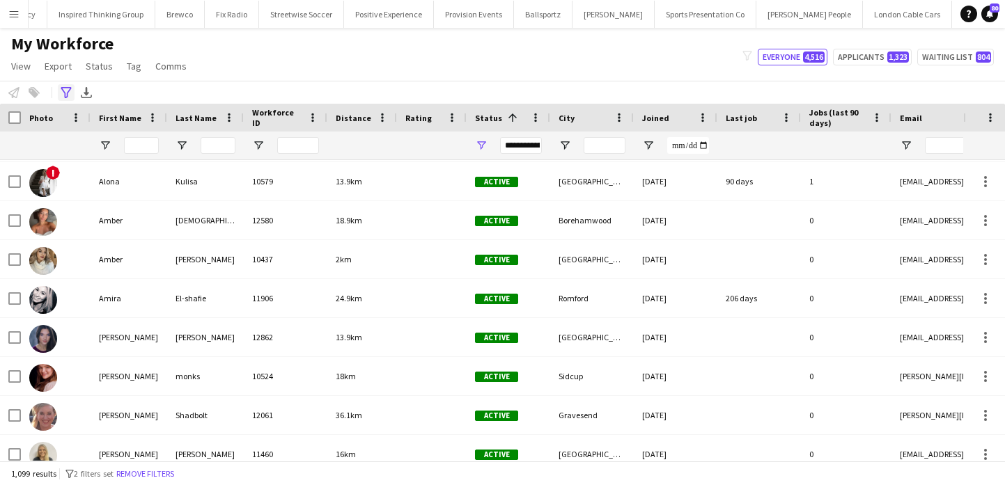
click at [61, 89] on icon "Advanced filters" at bounding box center [66, 92] width 11 height 11
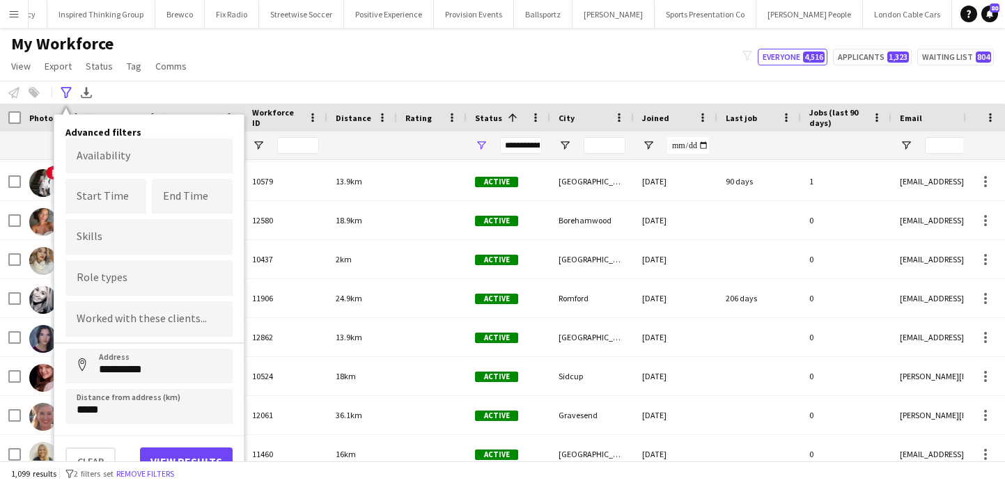
click at [510, 141] on div "**********" at bounding box center [521, 145] width 42 height 17
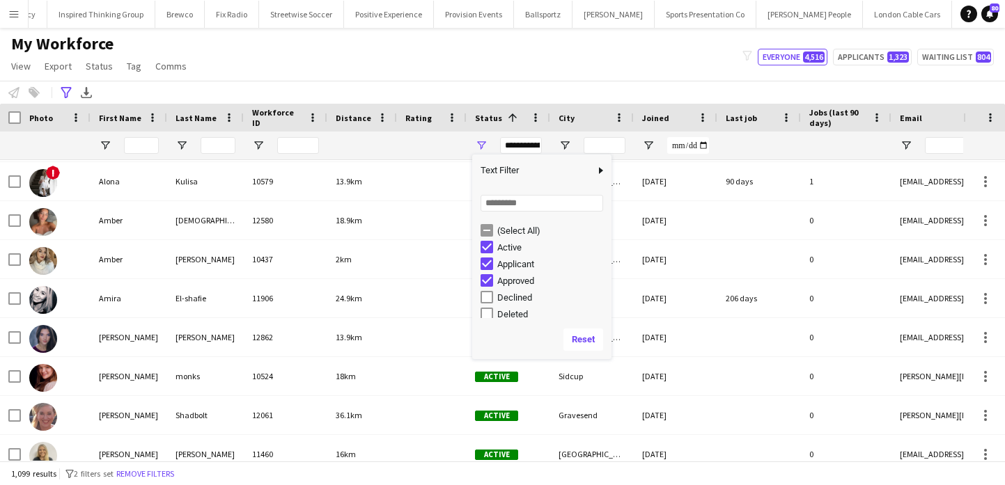
click at [516, 262] on div "Applicant" at bounding box center [552, 264] width 110 height 10
type input "**********"
click at [459, 90] on div "**********" at bounding box center [502, 92] width 1005 height 23
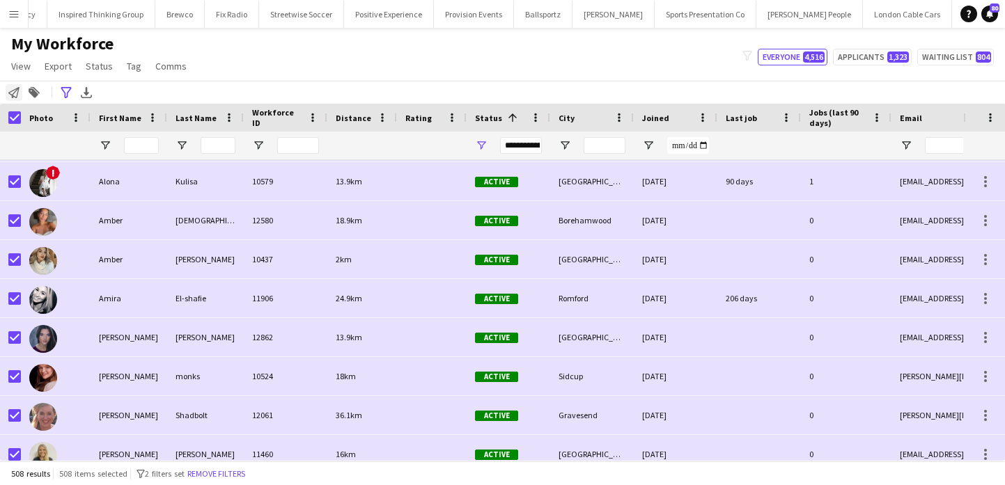
click at [10, 94] on icon at bounding box center [13, 92] width 11 height 11
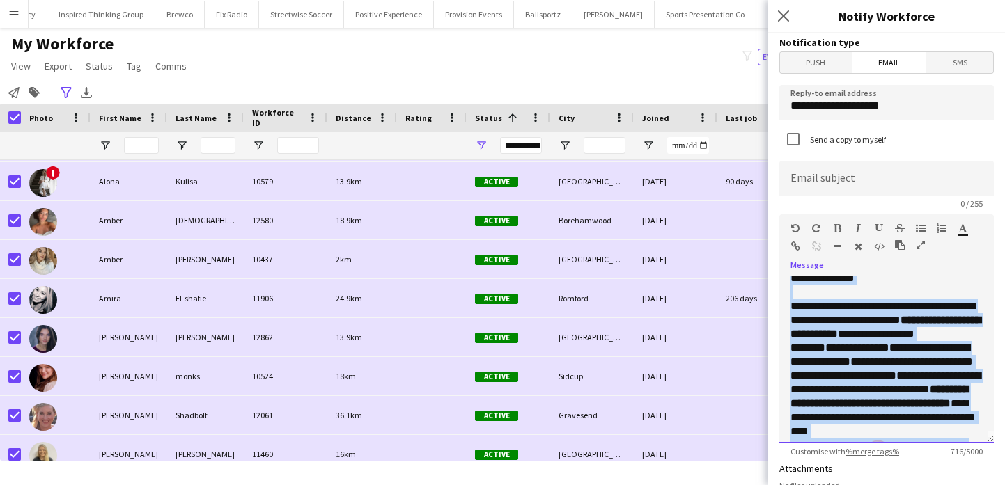
scroll to position [0, 0]
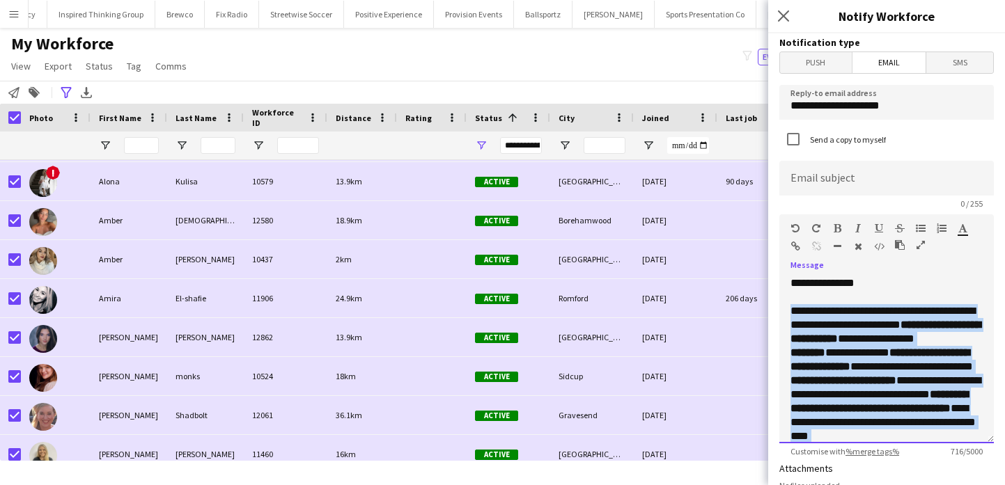
drag, startPoint x: 947, startPoint y: 430, endPoint x: 789, endPoint y: 312, distance: 197.0
click at [789, 312] on div "**********" at bounding box center [886, 359] width 214 height 167
paste div
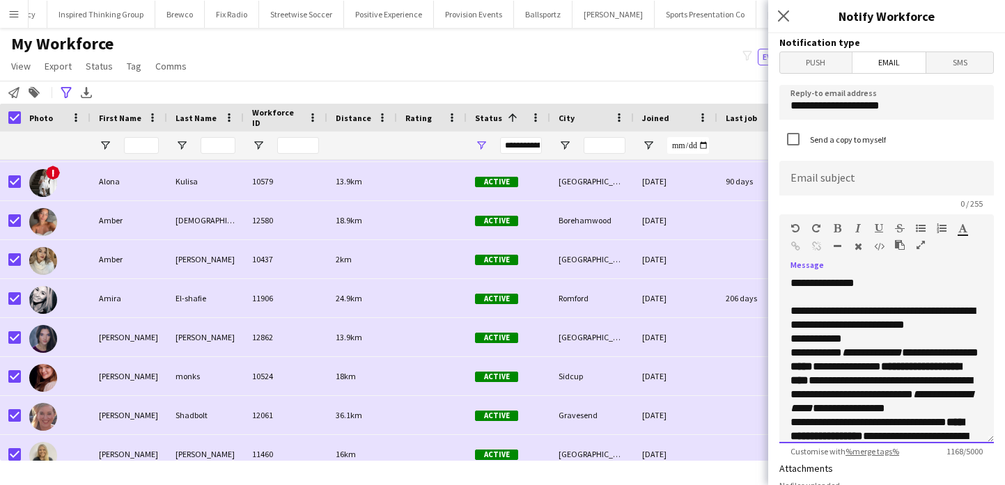
click at [865, 317] on p "**********" at bounding box center [886, 318] width 192 height 28
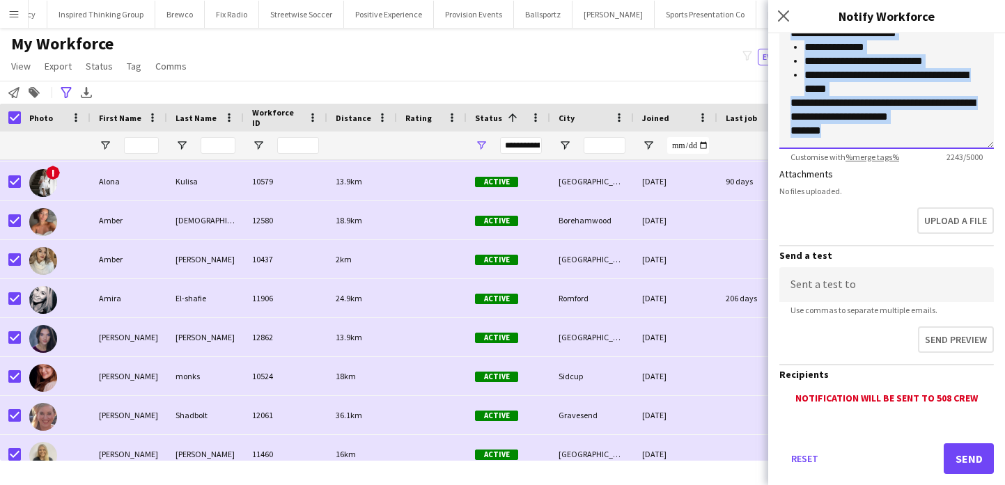
scroll to position [322, 0]
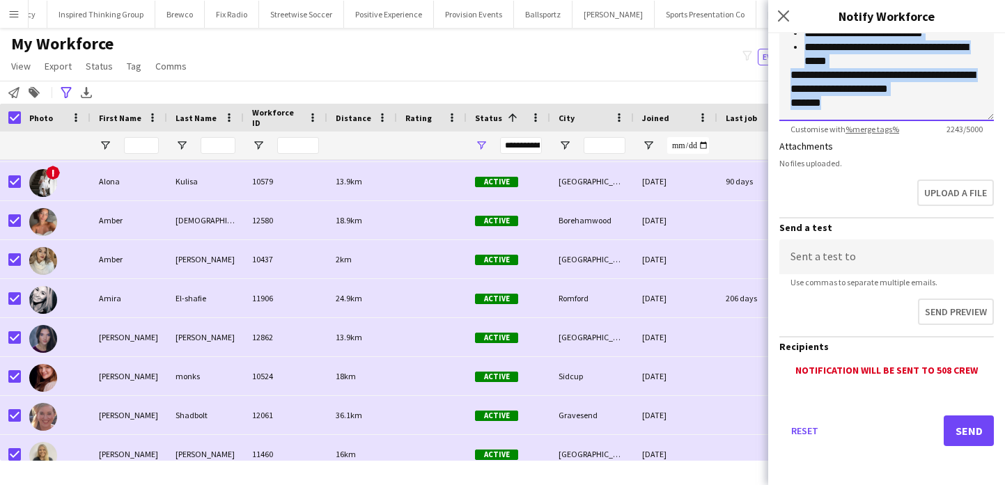
drag, startPoint x: 794, startPoint y: 313, endPoint x: 913, endPoint y: 356, distance: 126.2
click at [913, 356] on form "**********" at bounding box center [886, 98] width 237 height 774
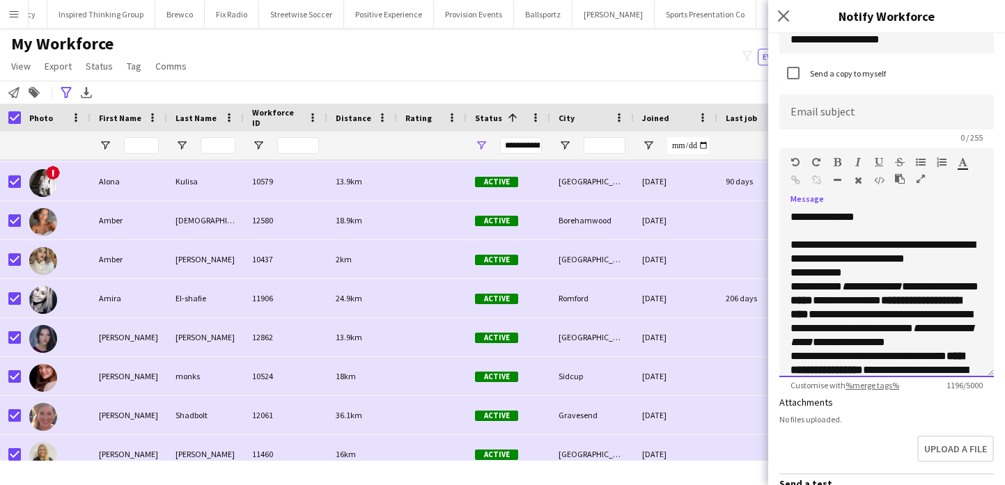
scroll to position [62, 0]
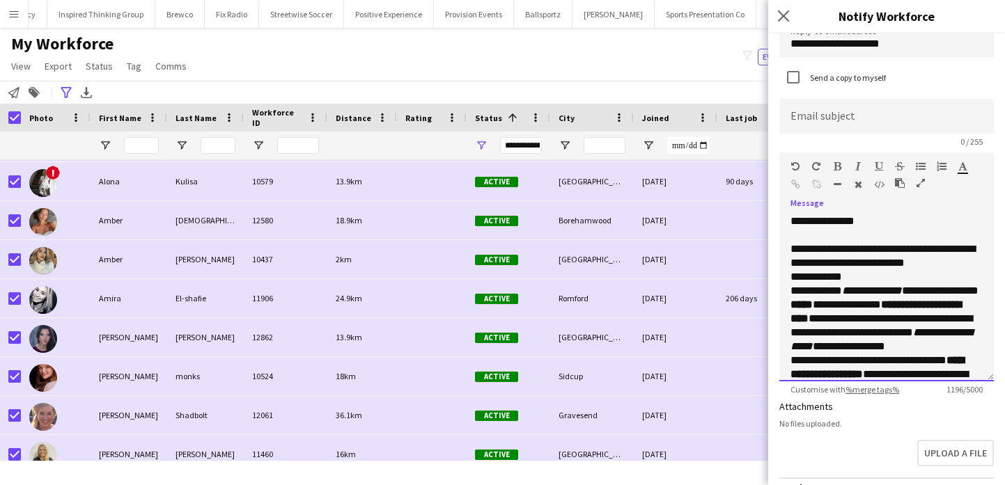
click at [910, 253] on p "**********" at bounding box center [886, 256] width 192 height 28
copy p "**********"
click at [900, 118] on input at bounding box center [886, 116] width 214 height 35
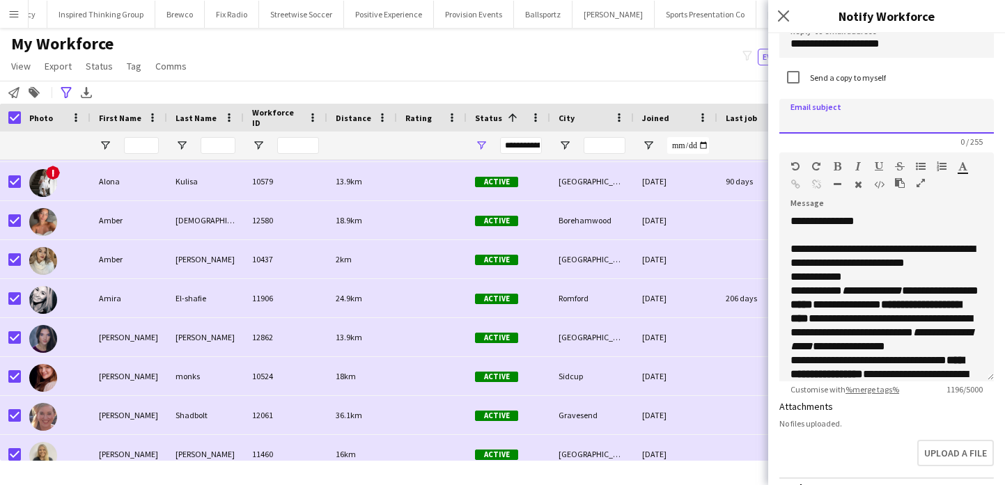
paste input "**********"
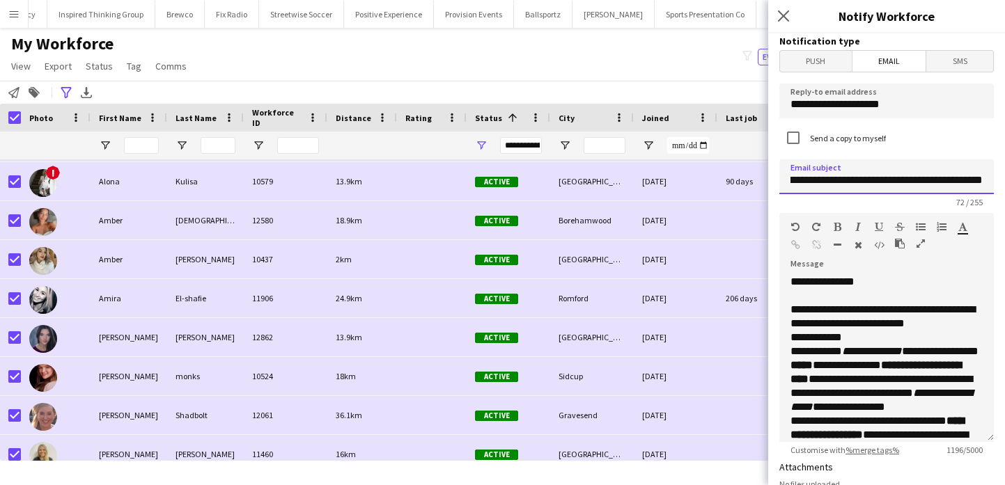
type input "**********"
click at [891, 99] on input "**********" at bounding box center [886, 101] width 214 height 35
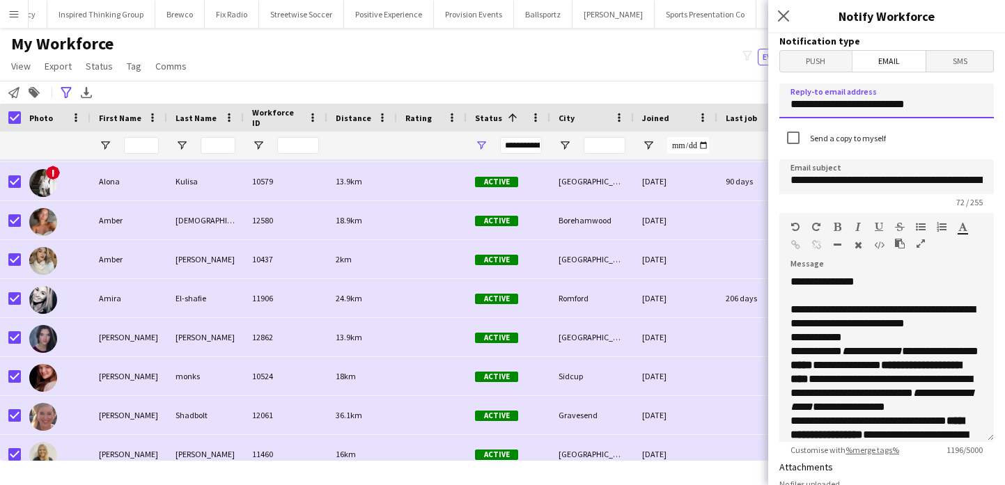
type input "**********"
click at [873, 184] on input "**********" at bounding box center [886, 176] width 214 height 35
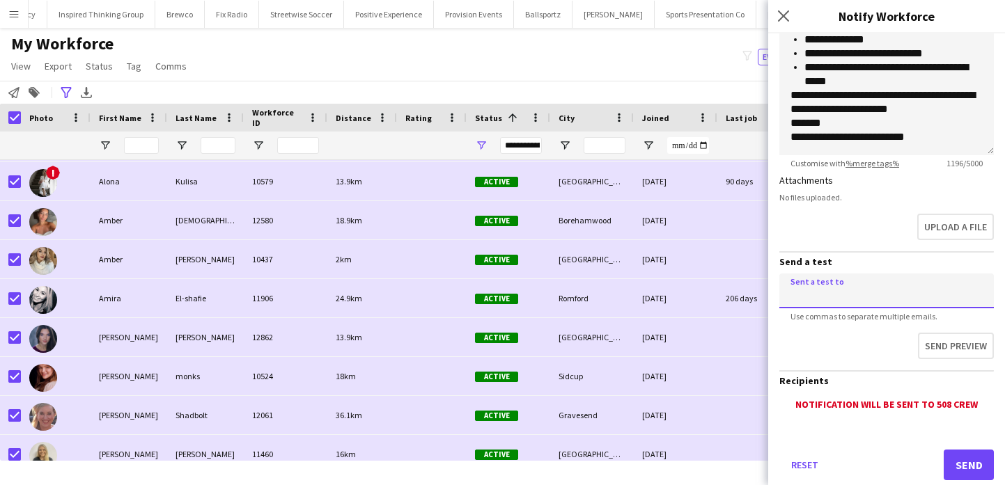
click at [869, 299] on input at bounding box center [886, 291] width 214 height 35
type input "**********"
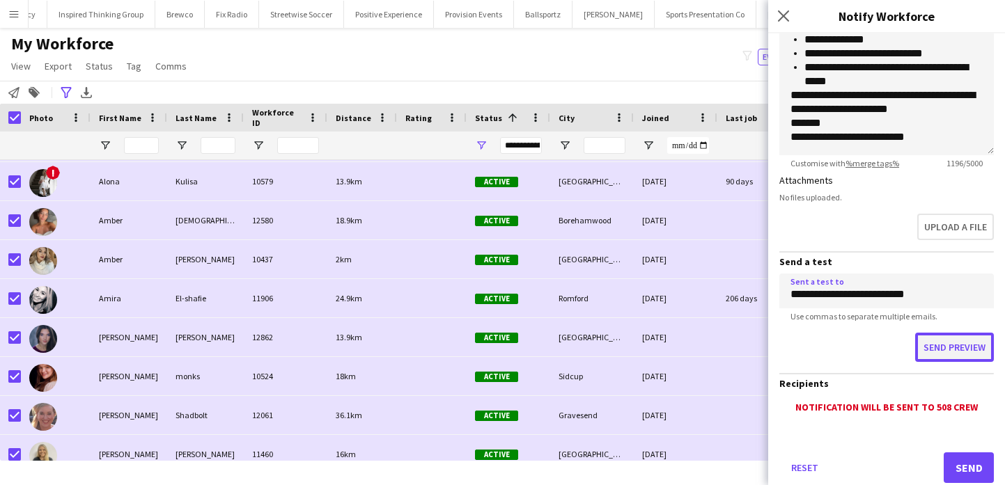
click at [924, 349] on button "Send preview" at bounding box center [954, 347] width 79 height 29
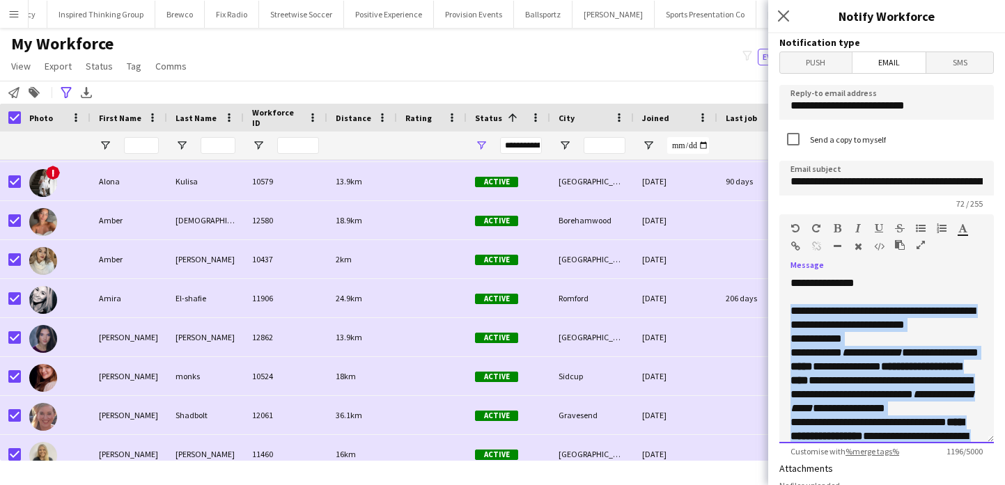
drag, startPoint x: 954, startPoint y: 140, endPoint x: 789, endPoint y: 314, distance: 239.8
click at [789, 314] on div "**********" at bounding box center [886, 359] width 214 height 167
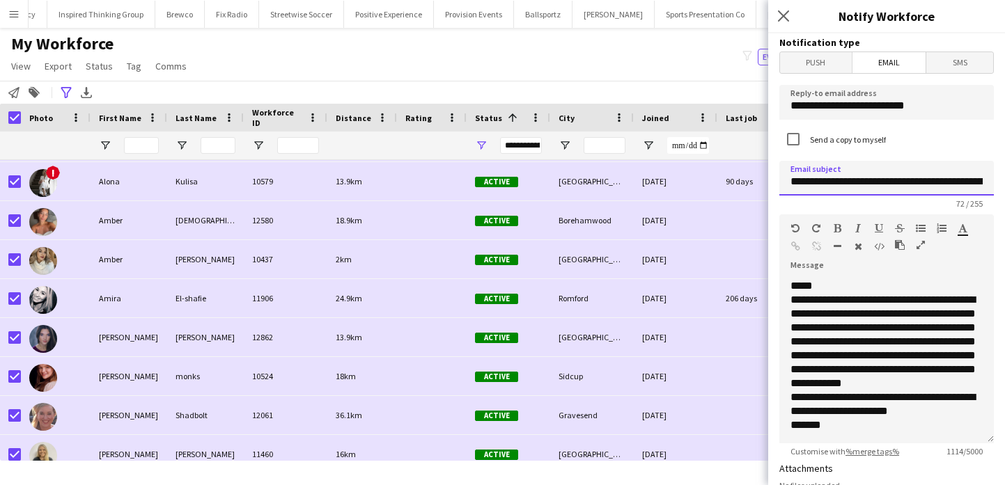
click at [856, 177] on input "**********" at bounding box center [886, 178] width 214 height 35
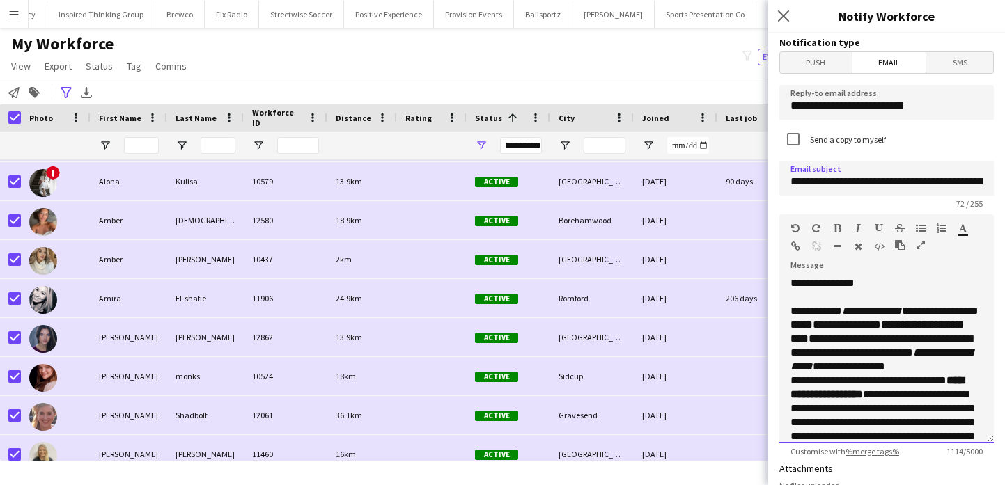
click at [839, 299] on div "**********" at bounding box center [886, 359] width 214 height 167
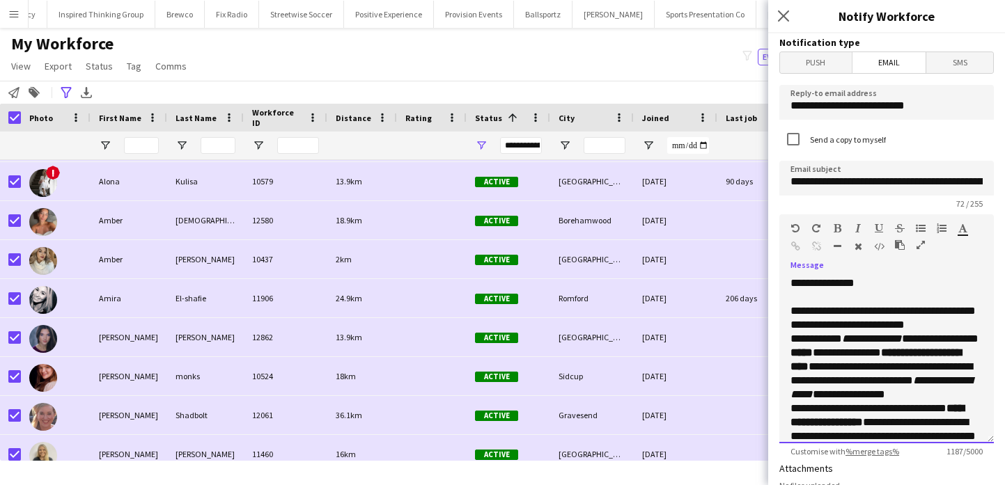
scroll to position [373, 0]
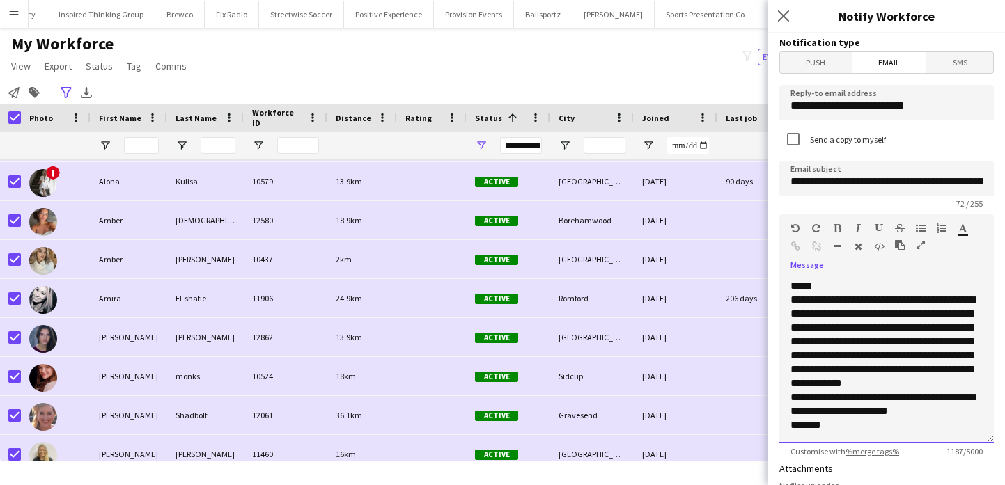
click at [856, 422] on p "*******" at bounding box center [886, 425] width 192 height 14
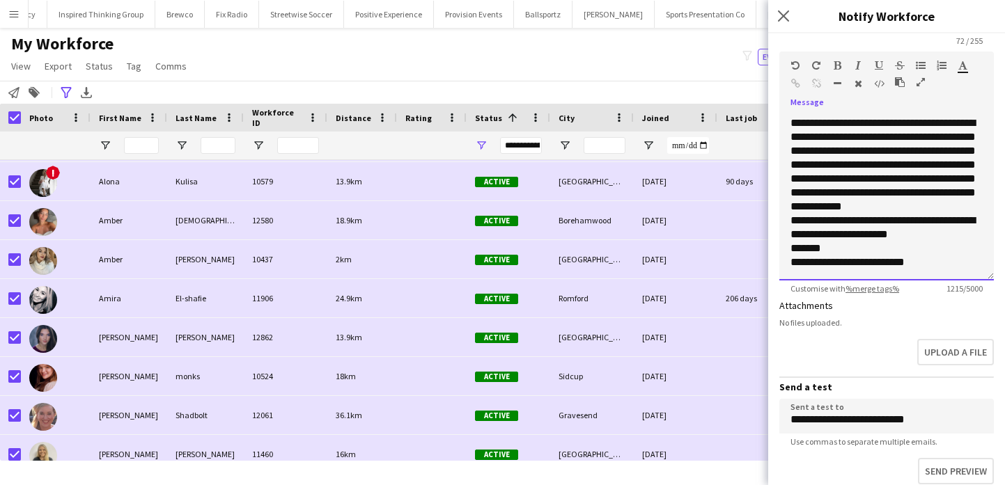
scroll to position [210, 0]
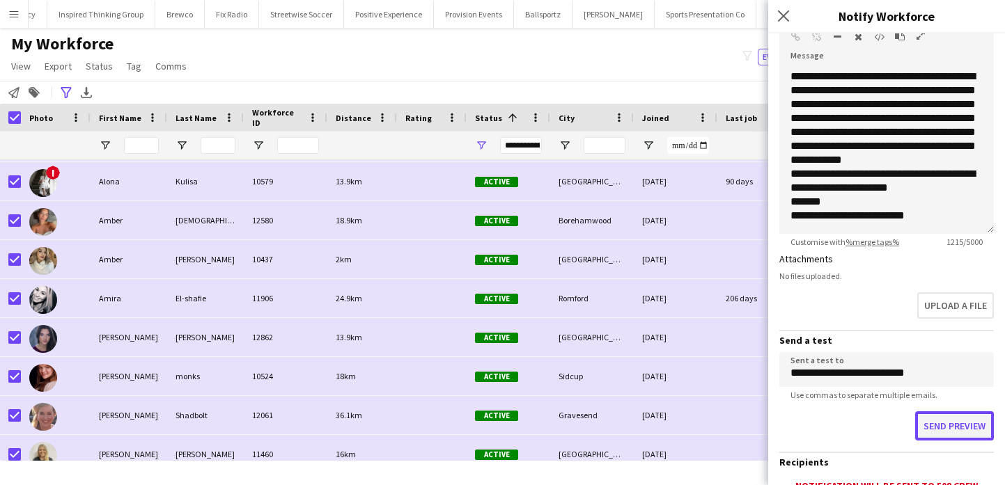
click at [941, 430] on button "Send preview" at bounding box center [954, 425] width 79 height 29
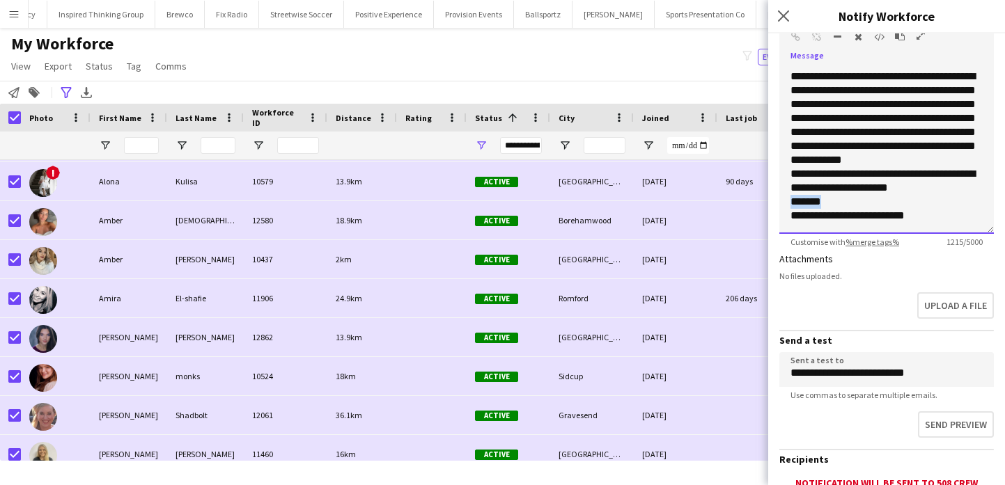
drag, startPoint x: 837, startPoint y: 200, endPoint x: 788, endPoint y: 200, distance: 48.7
click at [789, 200] on div "**********" at bounding box center [886, 150] width 214 height 167
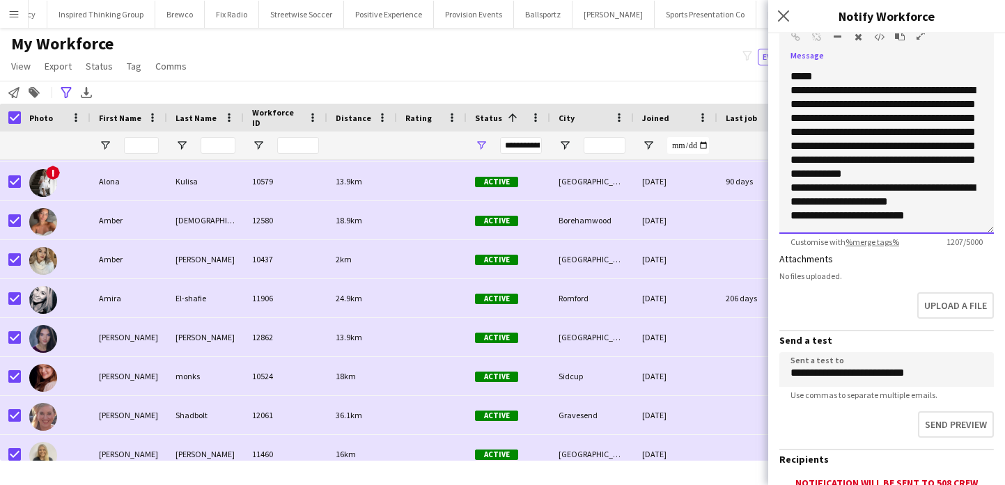
click at [794, 216] on p "**********" at bounding box center [886, 216] width 192 height 14
click at [943, 215] on p "**********" at bounding box center [886, 202] width 192 height 42
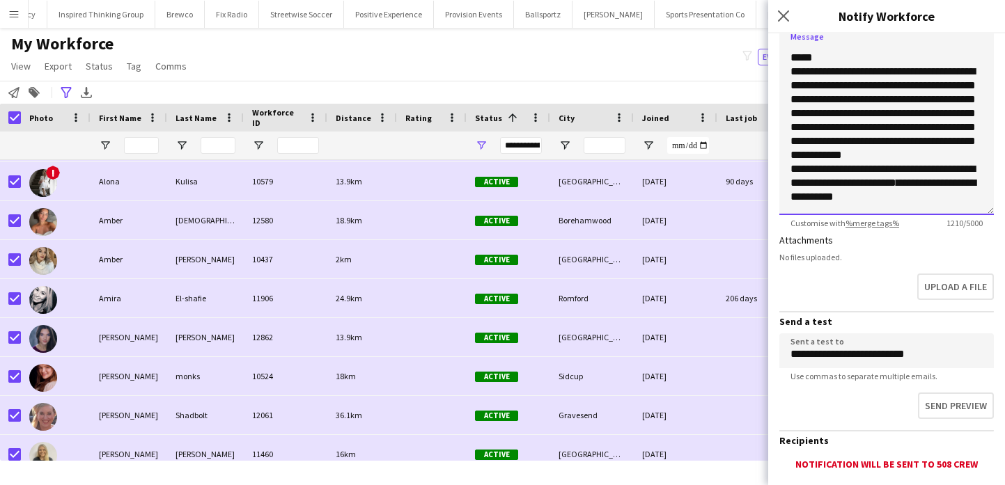
scroll to position [322, 0]
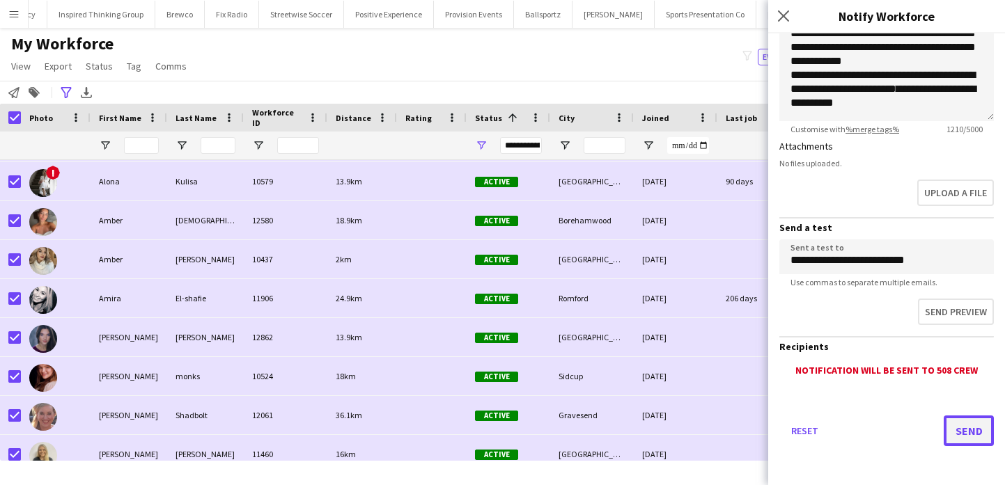
click at [971, 436] on button "Send" at bounding box center [968, 431] width 50 height 31
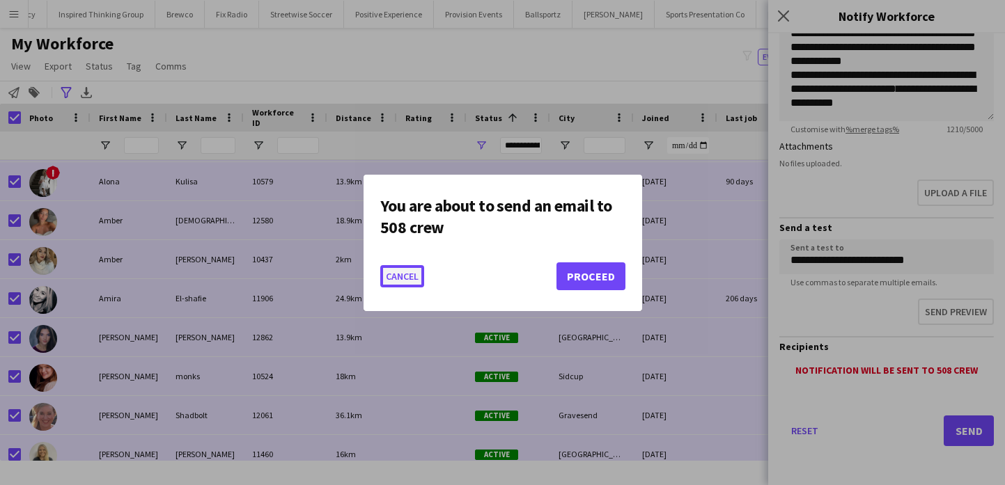
click at [404, 283] on button "Cancel" at bounding box center [402, 276] width 44 height 22
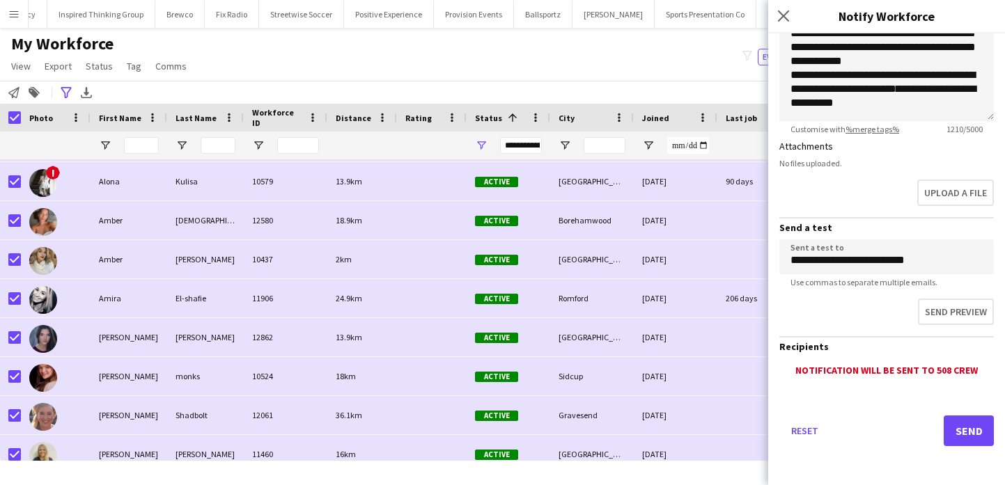
click at [958, 414] on div "Reset Send" at bounding box center [886, 436] width 214 height 97
click at [963, 434] on button "Send" at bounding box center [968, 431] width 50 height 31
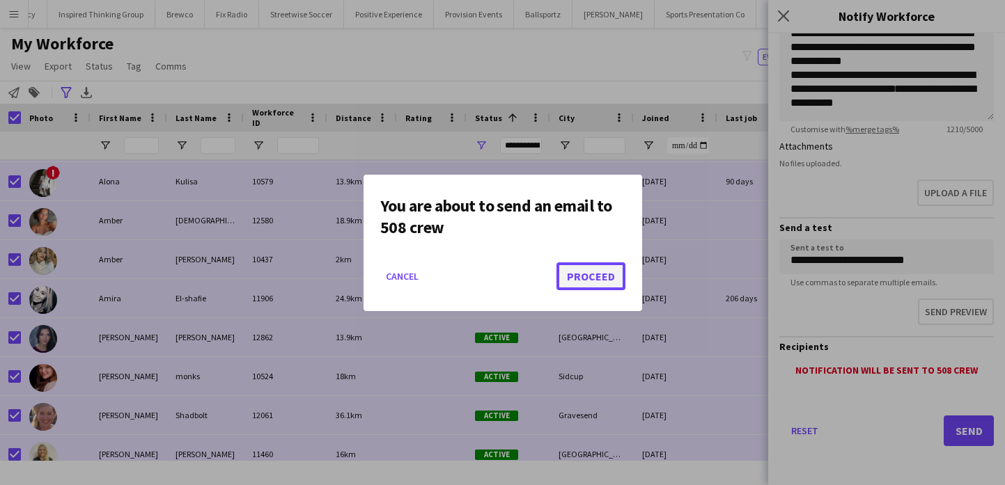
click at [592, 276] on button "Proceed" at bounding box center [590, 276] width 69 height 28
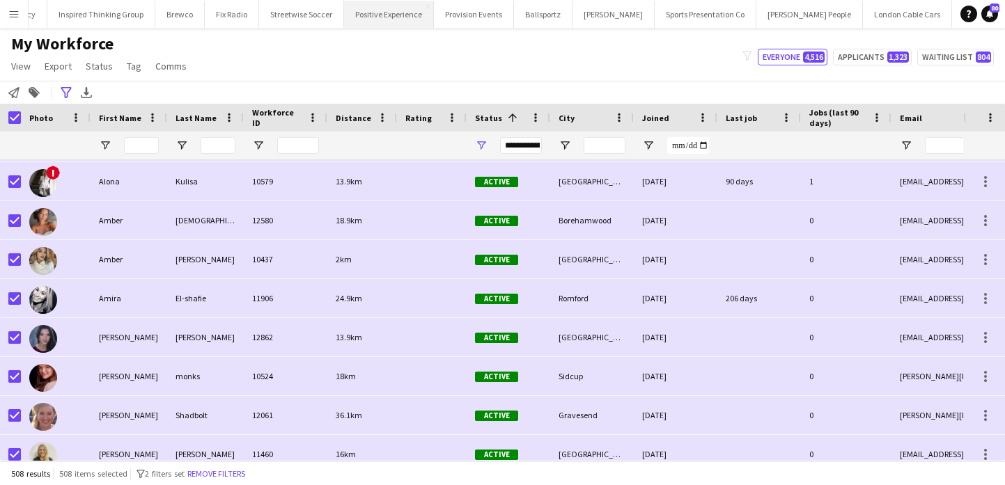
click at [379, 26] on button "Positive Experience Close" at bounding box center [389, 14] width 90 height 27
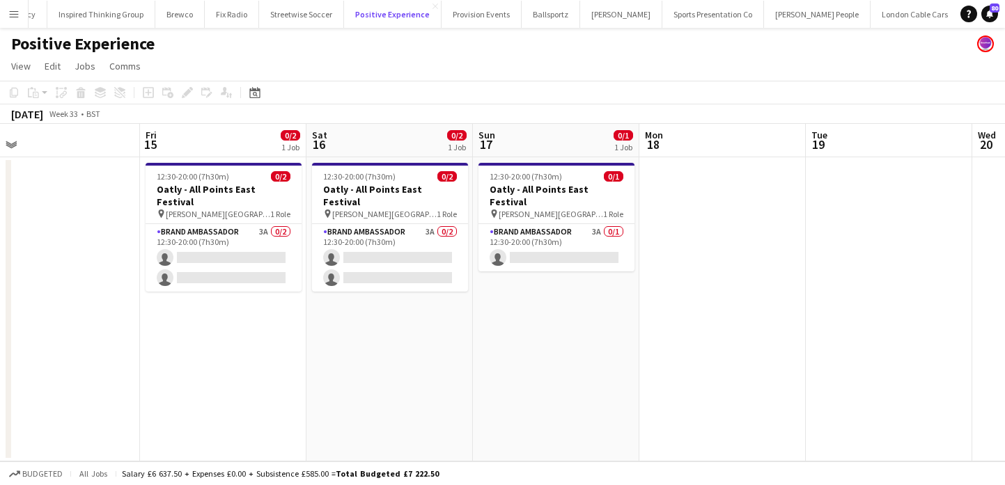
scroll to position [0, 384]
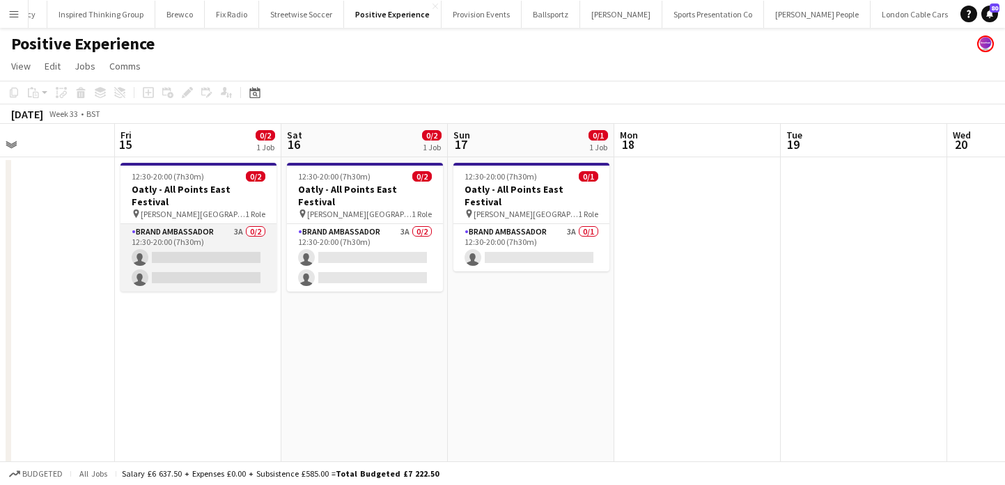
click at [188, 236] on app-card-role "Brand Ambassador 3A 0/2 12:30-20:00 (7h30m) single-neutral-actions single-neutr…" at bounding box center [198, 258] width 156 height 68
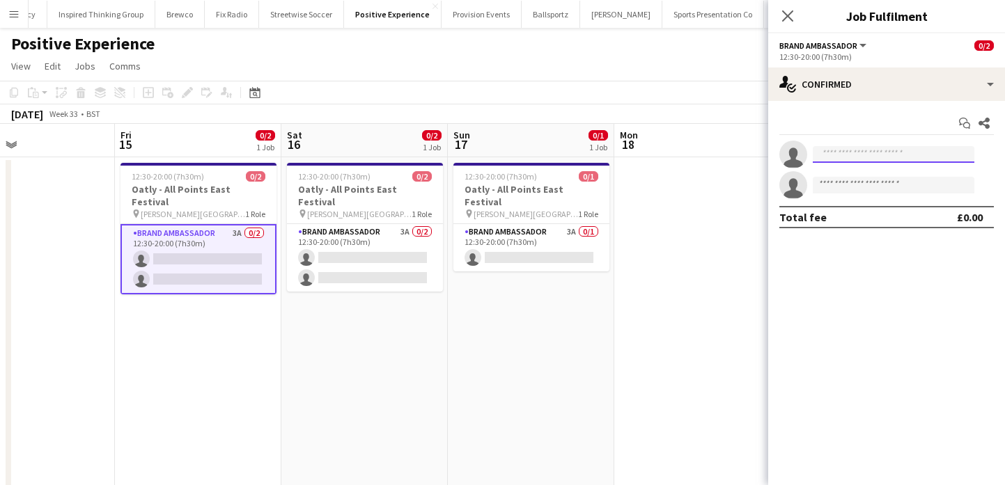
click at [918, 157] on input at bounding box center [893, 154] width 162 height 17
type input "*******"
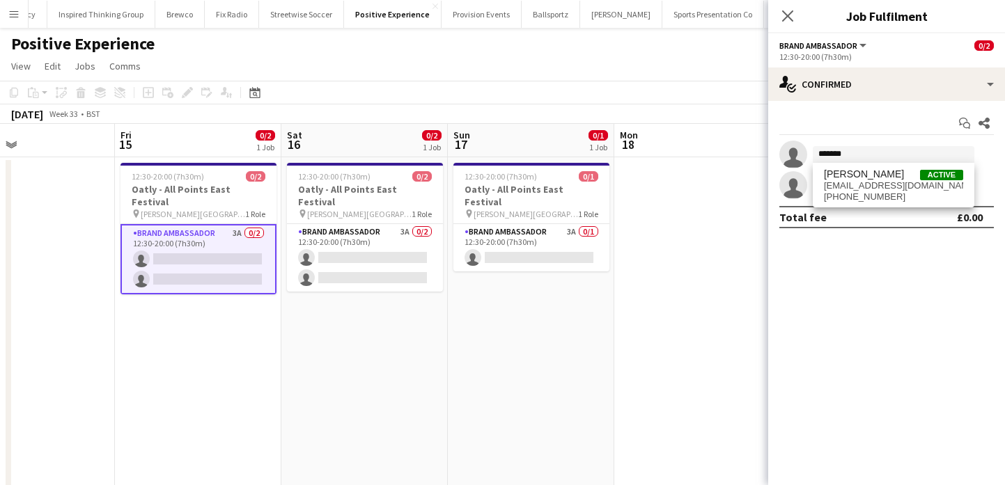
click at [916, 196] on span "[PHONE_NUMBER]" at bounding box center [893, 196] width 139 height 11
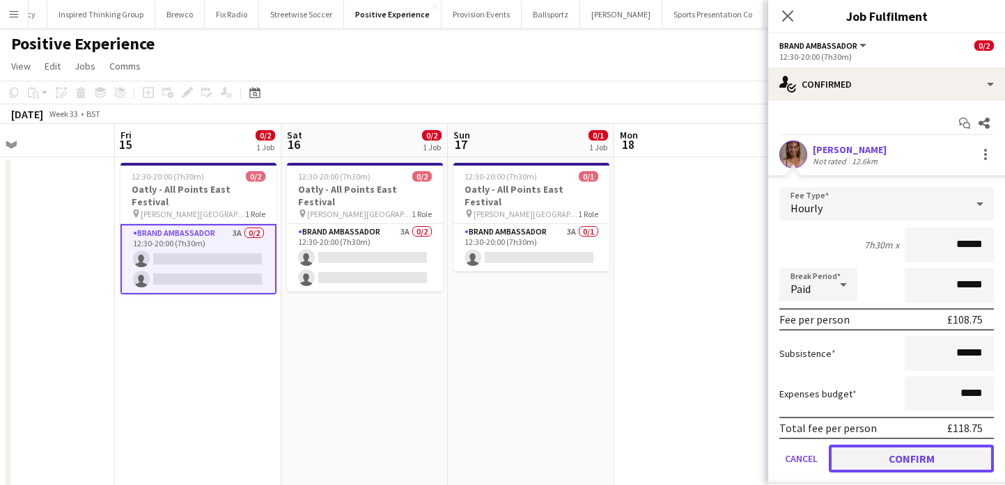
click at [922, 455] on button "Confirm" at bounding box center [910, 459] width 165 height 28
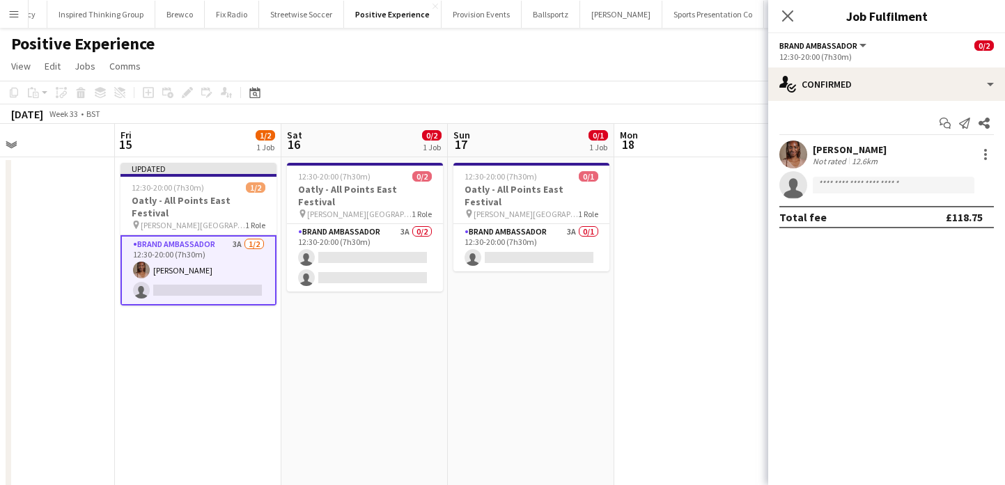
click at [620, 395] on app-date-cell at bounding box center [697, 326] width 166 height 339
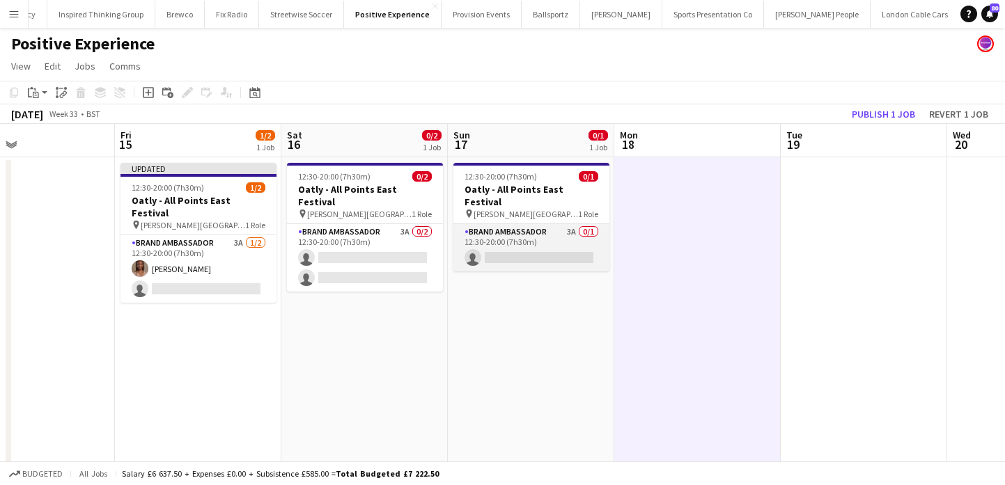
click at [542, 242] on app-card-role "Brand Ambassador 3A 0/1 12:30-20:00 (7h30m) single-neutral-actions" at bounding box center [531, 247] width 156 height 47
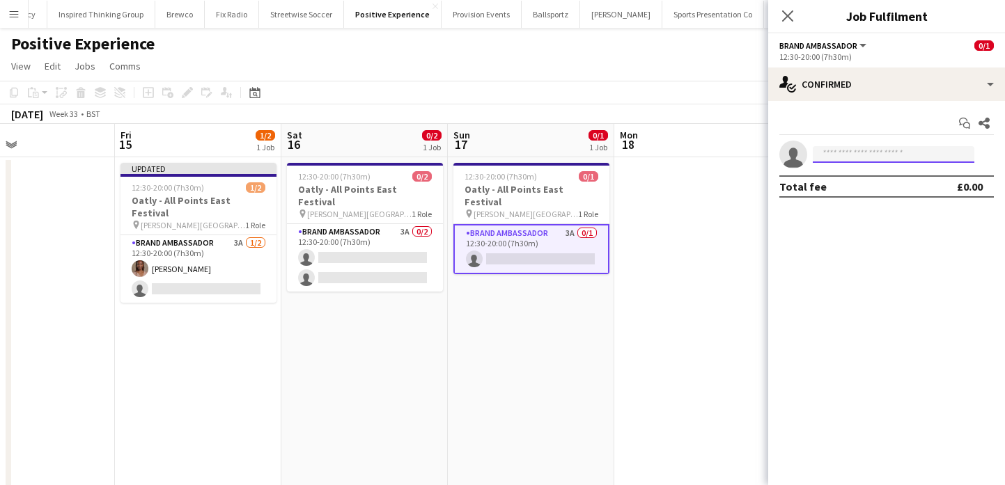
click at [853, 157] on input at bounding box center [893, 154] width 162 height 17
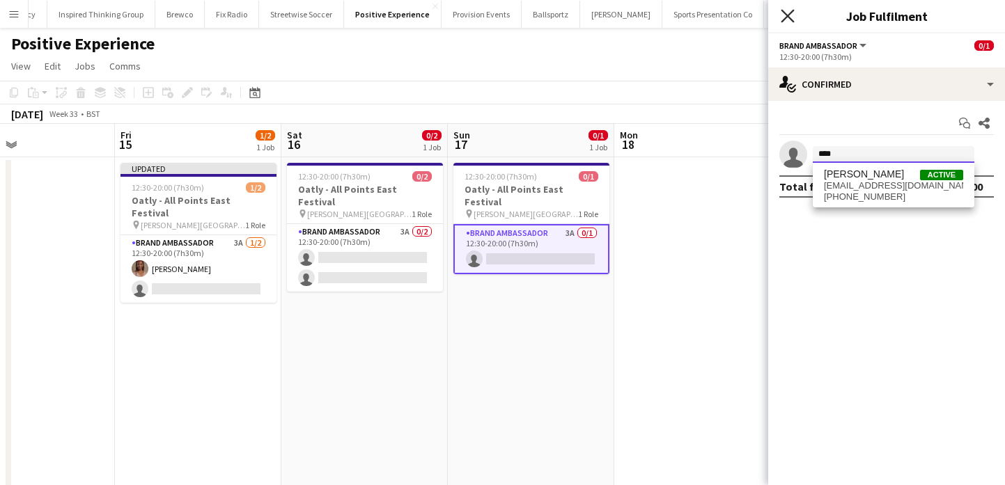
type input "****"
click at [837, 199] on span "[PHONE_NUMBER]" at bounding box center [893, 196] width 139 height 11
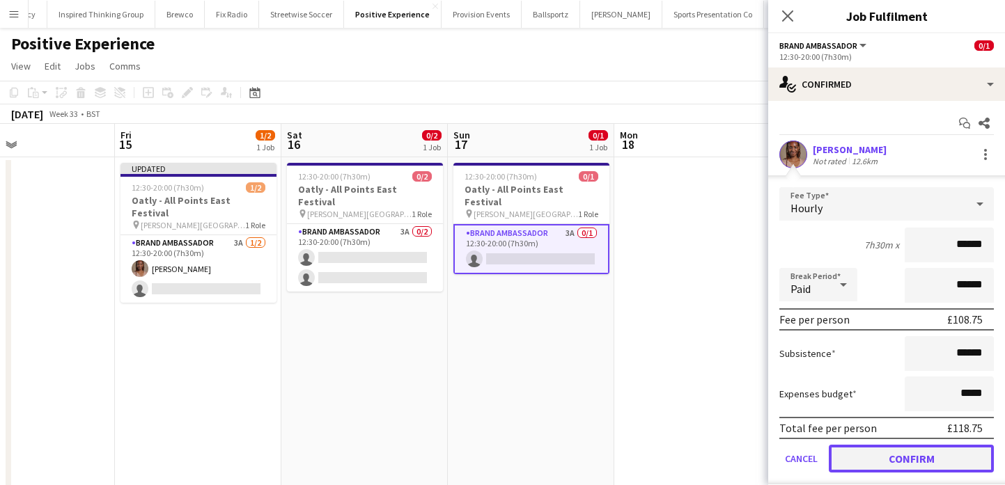
click at [888, 455] on button "Confirm" at bounding box center [910, 459] width 165 height 28
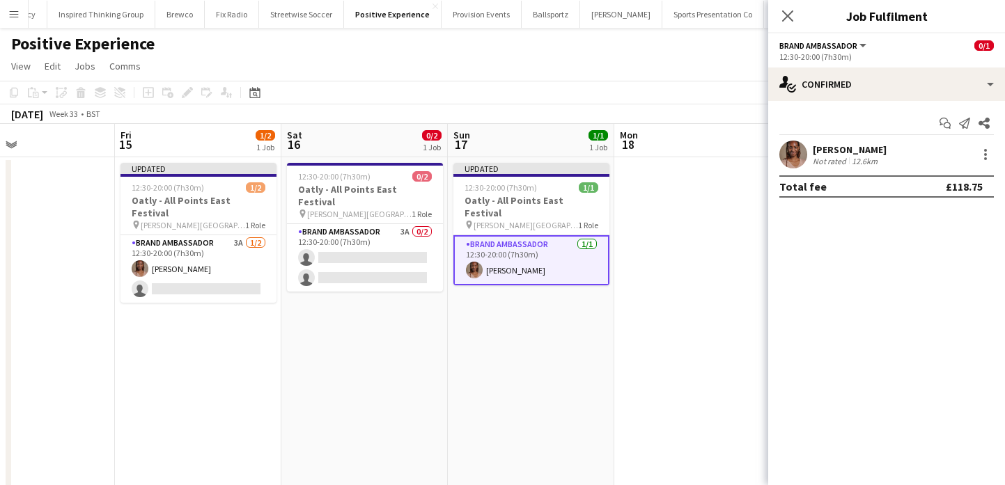
click at [708, 339] on app-date-cell at bounding box center [697, 326] width 166 height 339
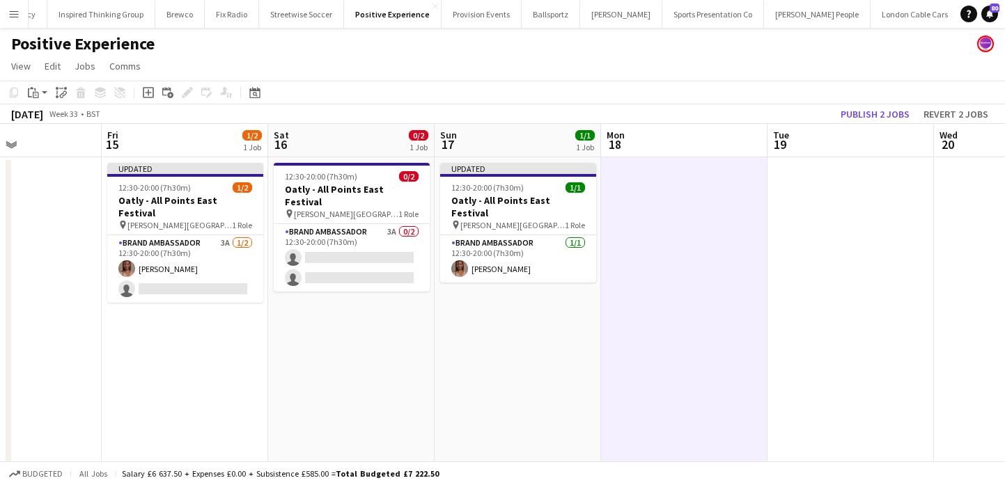
scroll to position [0, 400]
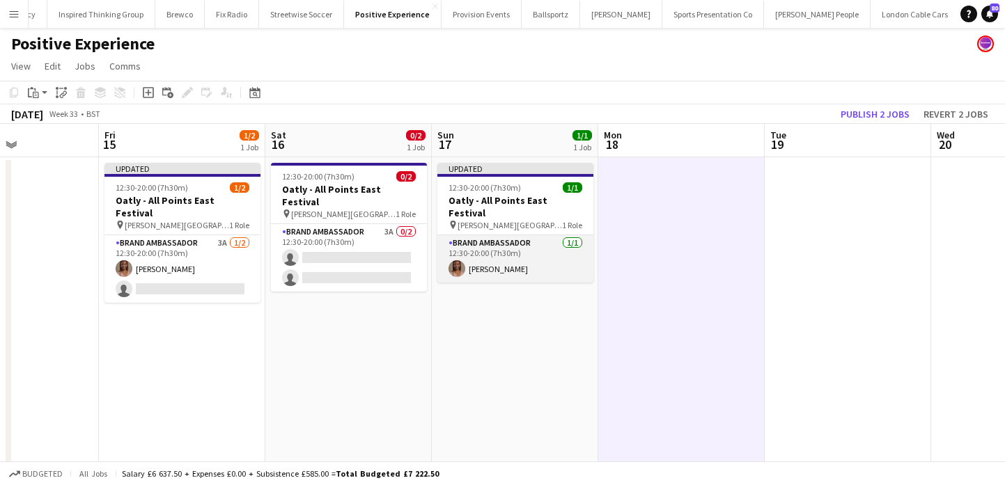
click at [493, 235] on app-card-role "Brand Ambassador [DATE] 12:30-20:00 (7h30m) [PERSON_NAME]" at bounding box center [515, 258] width 156 height 47
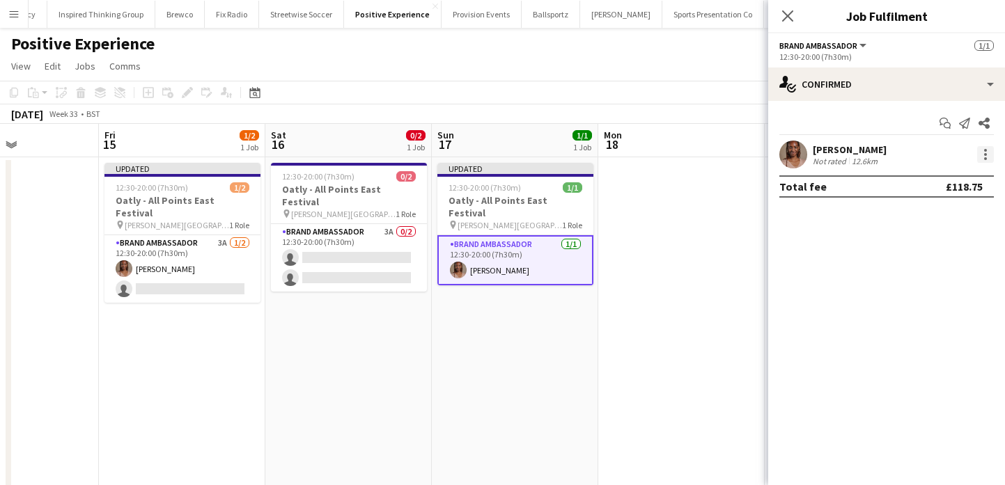
click at [982, 160] on div at bounding box center [985, 154] width 17 height 17
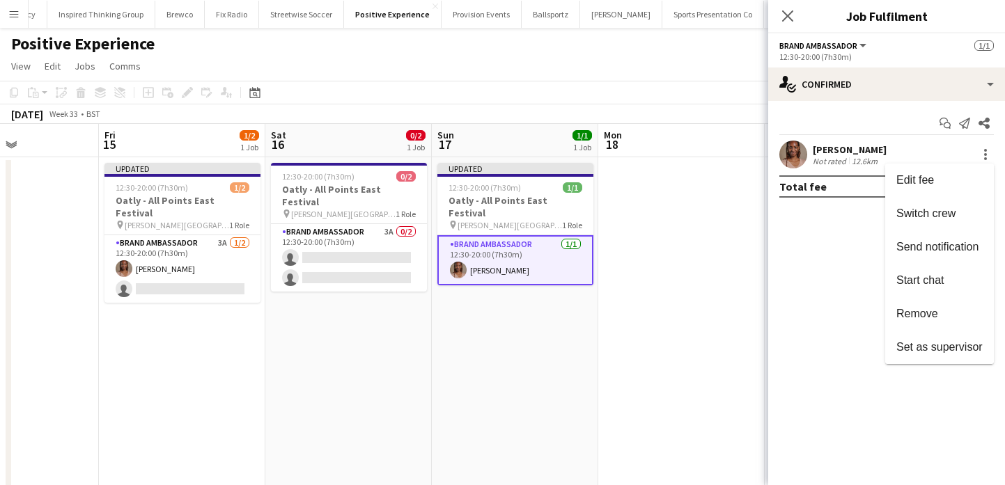
click at [649, 323] on div at bounding box center [502, 242] width 1005 height 485
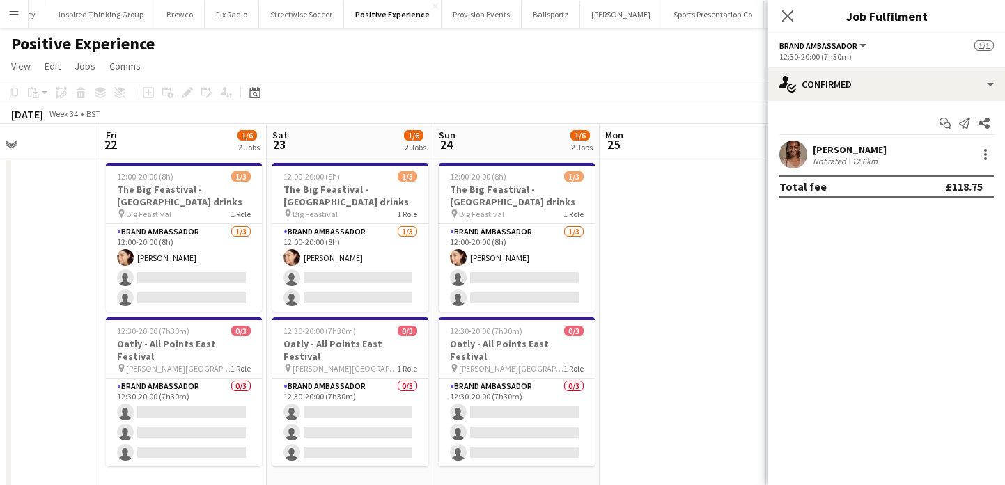
scroll to position [0, 501]
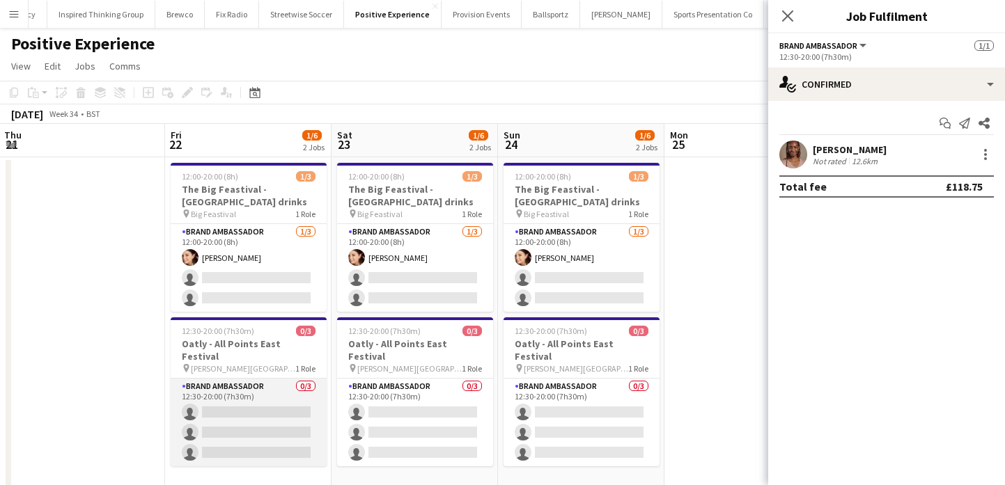
click at [233, 388] on app-card-role "Brand Ambassador 0/3 12:30-20:00 (7h30m) single-neutral-actions single-neutral-…" at bounding box center [249, 423] width 156 height 88
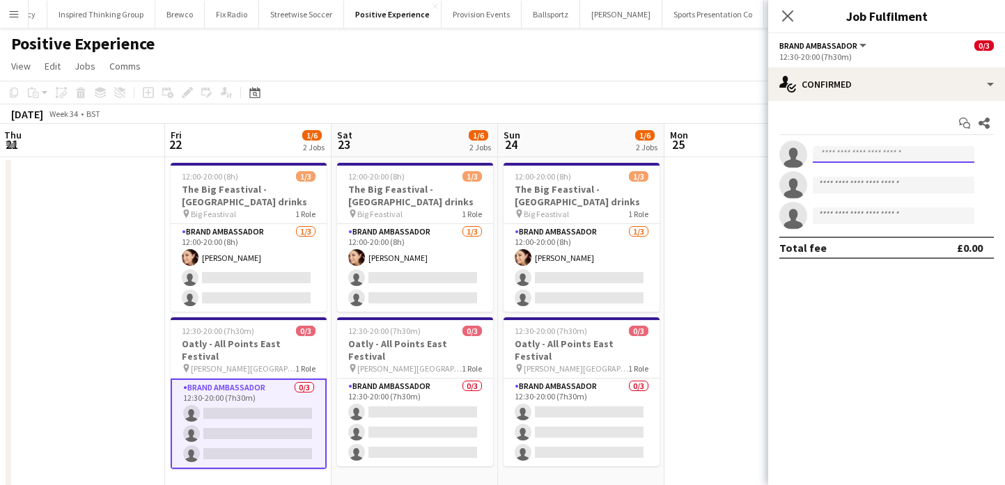
click at [888, 161] on input at bounding box center [893, 154] width 162 height 17
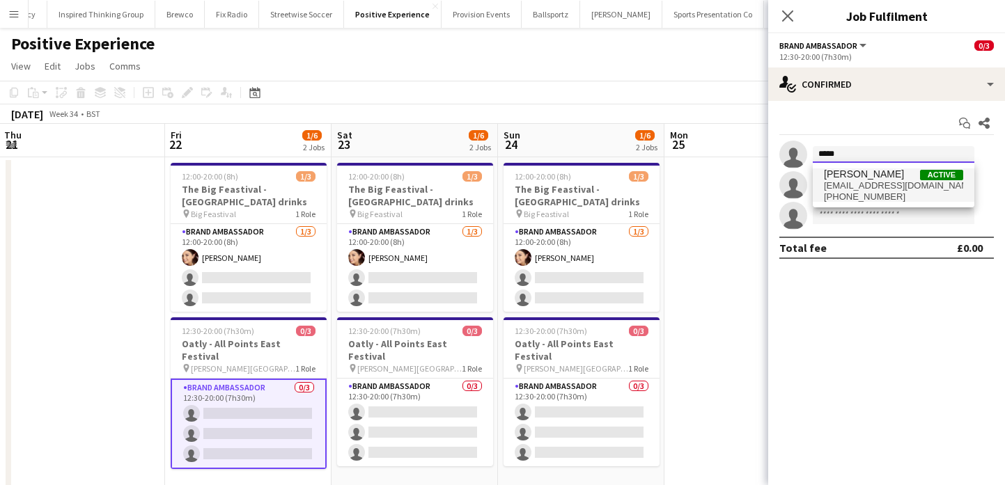
type input "*****"
click at [879, 179] on span "[PERSON_NAME]" at bounding box center [864, 174] width 80 height 12
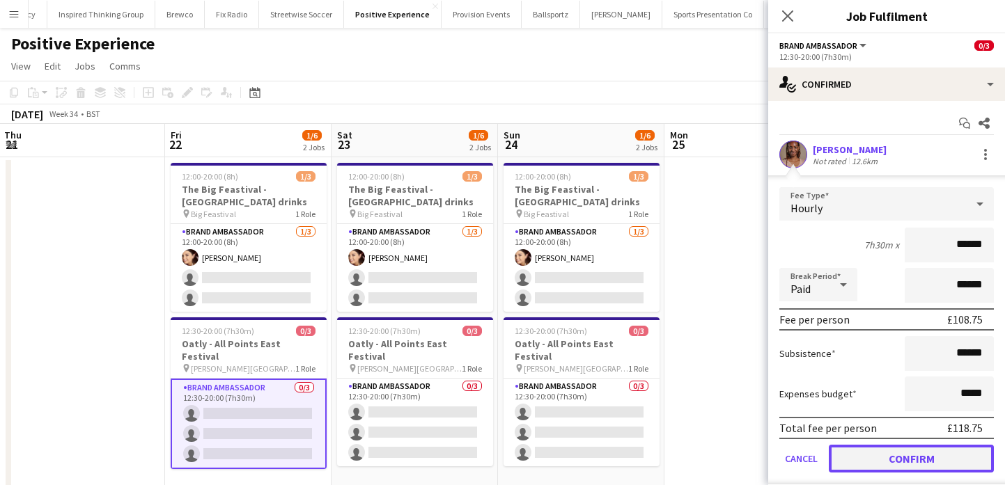
click at [902, 455] on button "Confirm" at bounding box center [910, 459] width 165 height 28
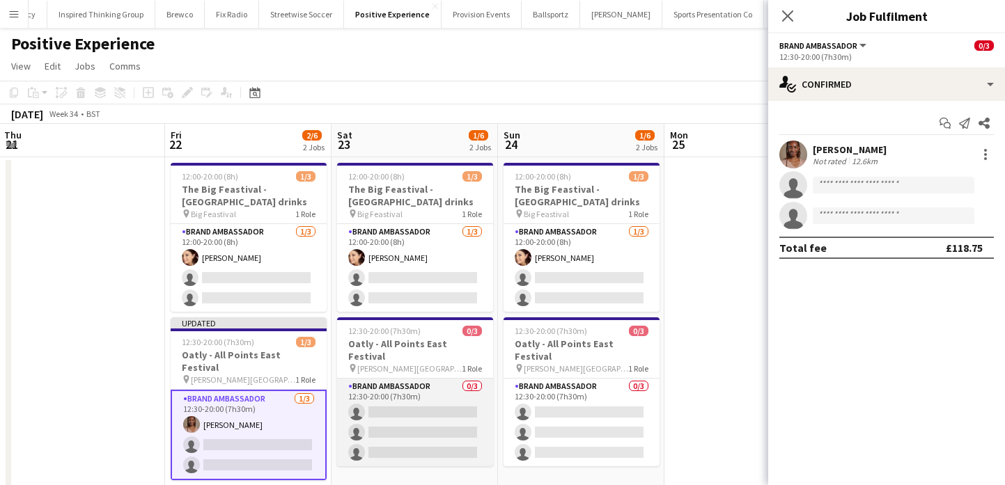
click at [439, 391] on app-card-role "Brand Ambassador 0/3 12:30-20:00 (7h30m) single-neutral-actions single-neutral-…" at bounding box center [415, 423] width 156 height 88
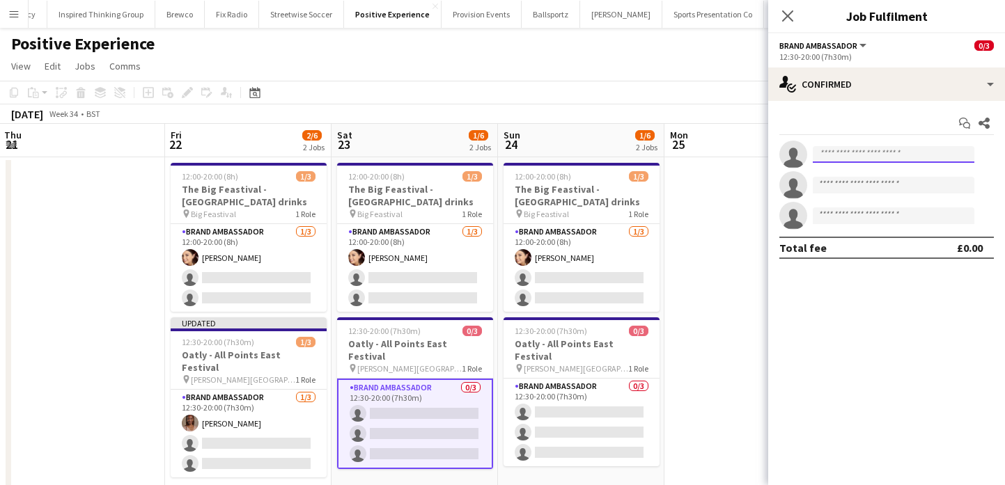
click at [879, 161] on input at bounding box center [893, 154] width 162 height 17
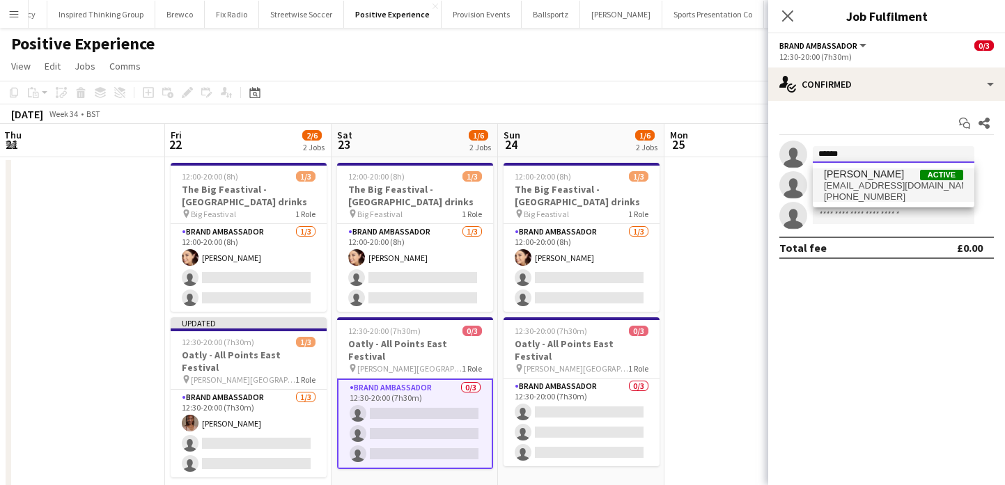
type input "******"
click at [880, 183] on span "[EMAIL_ADDRESS][DOMAIN_NAME]" at bounding box center [893, 185] width 139 height 11
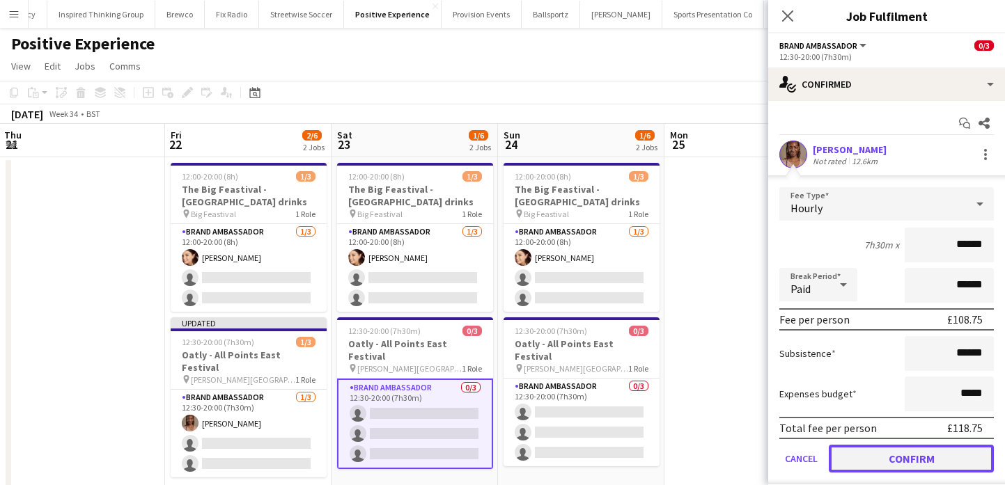
click at [895, 461] on button "Confirm" at bounding box center [910, 459] width 165 height 28
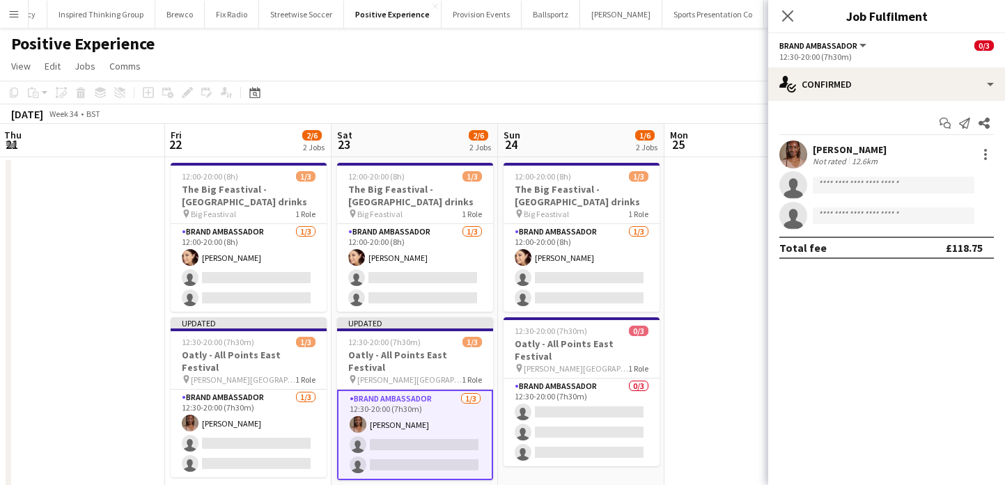
click at [704, 345] on app-date-cell at bounding box center [747, 326] width 166 height 339
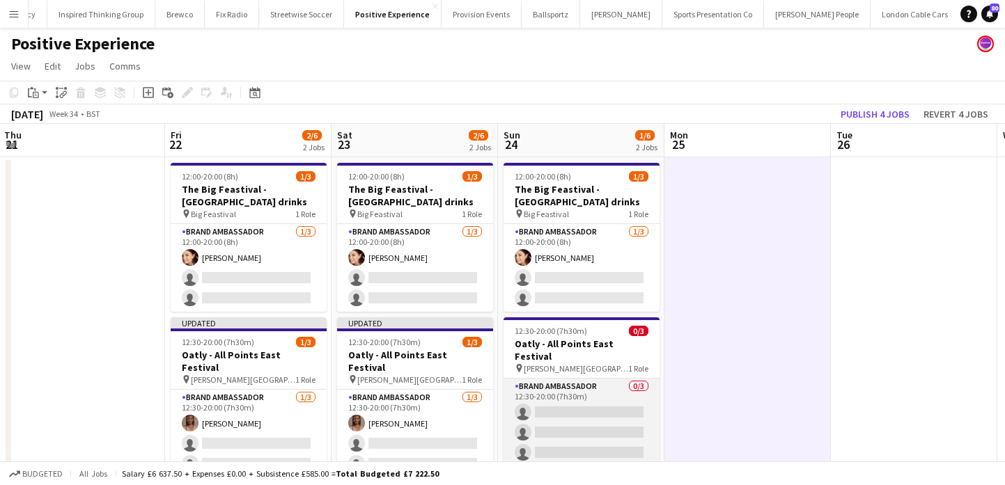
click at [606, 384] on app-card-role "Brand Ambassador 0/3 12:30-20:00 (7h30m) single-neutral-actions single-neutral-…" at bounding box center [581, 423] width 156 height 88
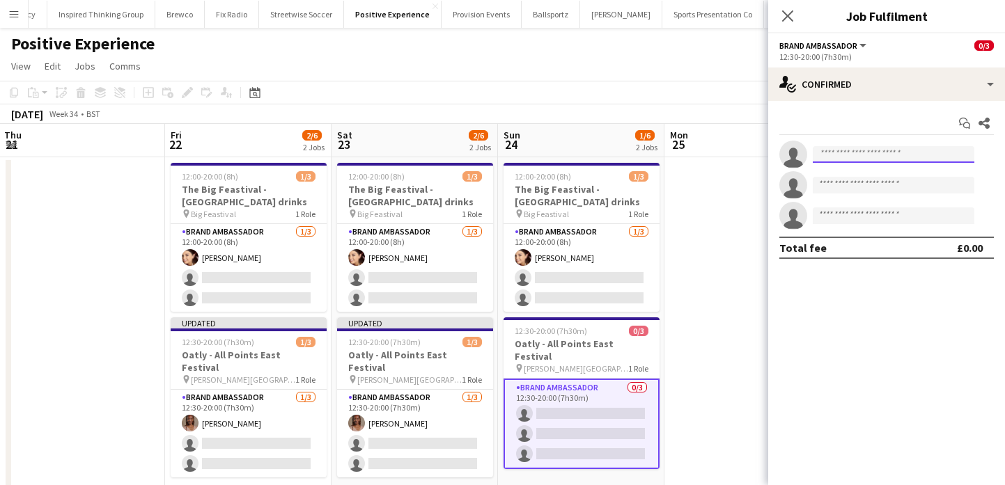
click at [877, 150] on input at bounding box center [893, 154] width 162 height 17
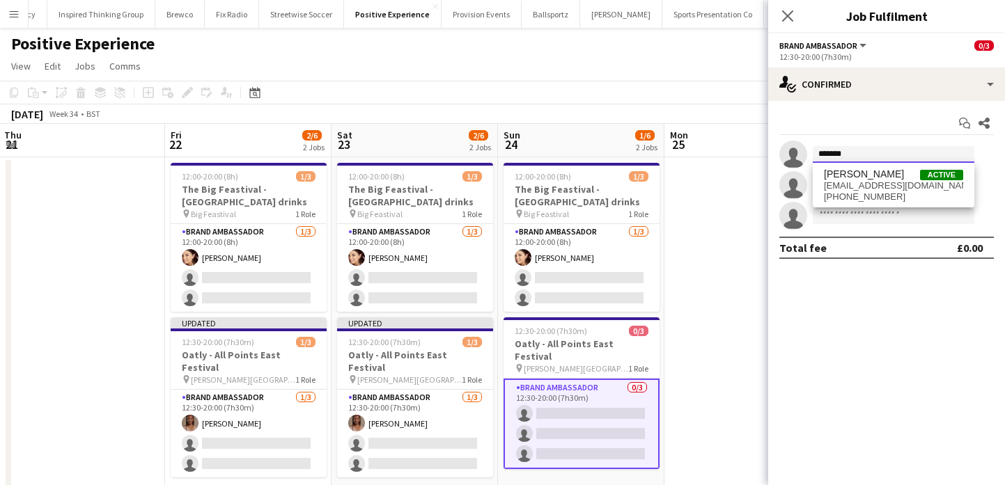
type input "*******"
click at [876, 198] on span "[PHONE_NUMBER]" at bounding box center [893, 196] width 139 height 11
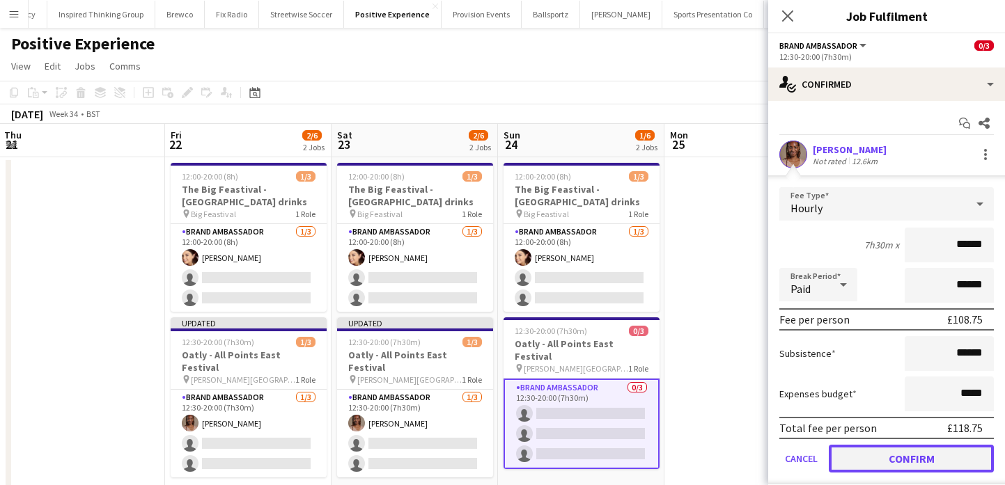
click at [895, 464] on button "Confirm" at bounding box center [910, 459] width 165 height 28
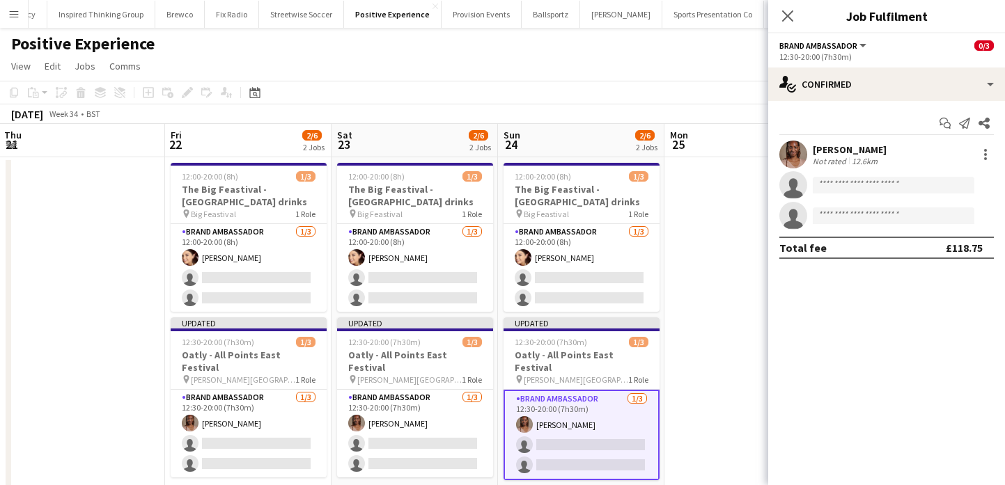
click at [727, 368] on app-date-cell at bounding box center [747, 326] width 166 height 339
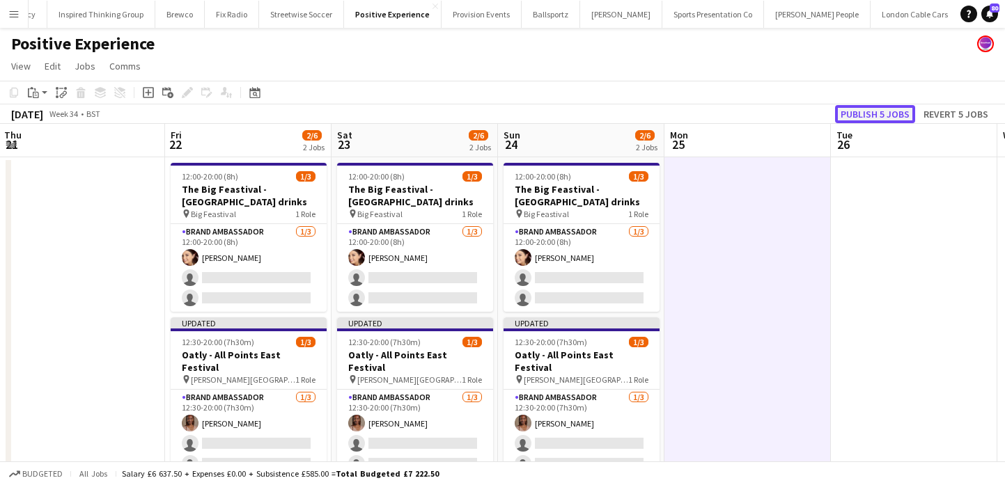
click at [894, 113] on button "Publish 5 jobs" at bounding box center [875, 114] width 80 height 18
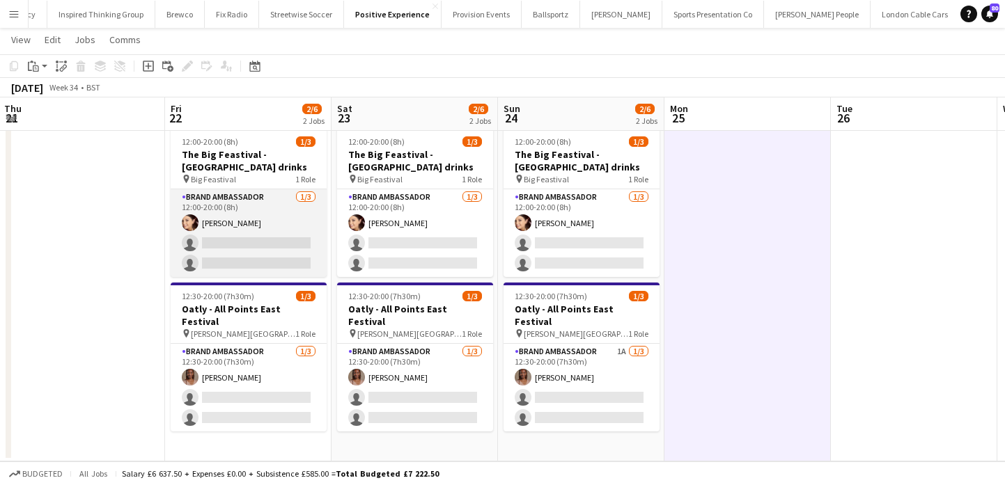
scroll to position [0, 0]
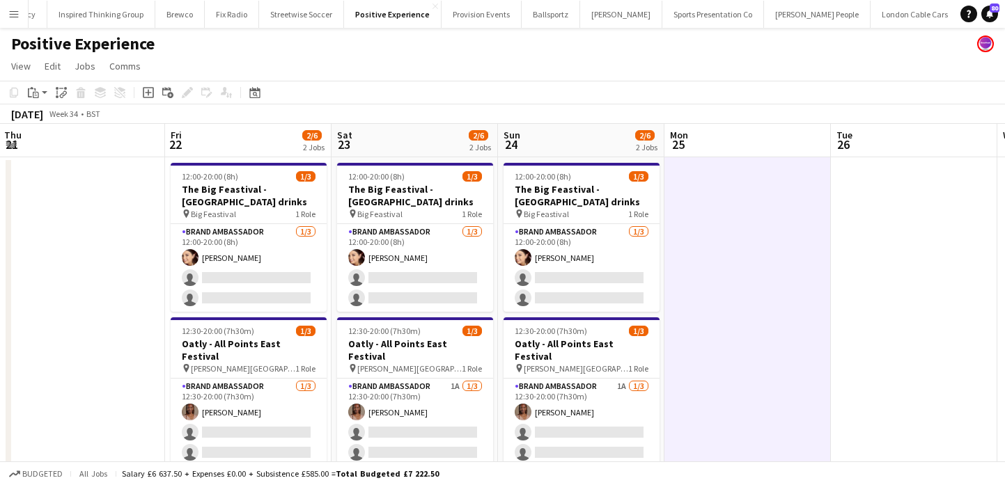
click at [16, 14] on app-icon "Menu" at bounding box center [13, 13] width 11 height 11
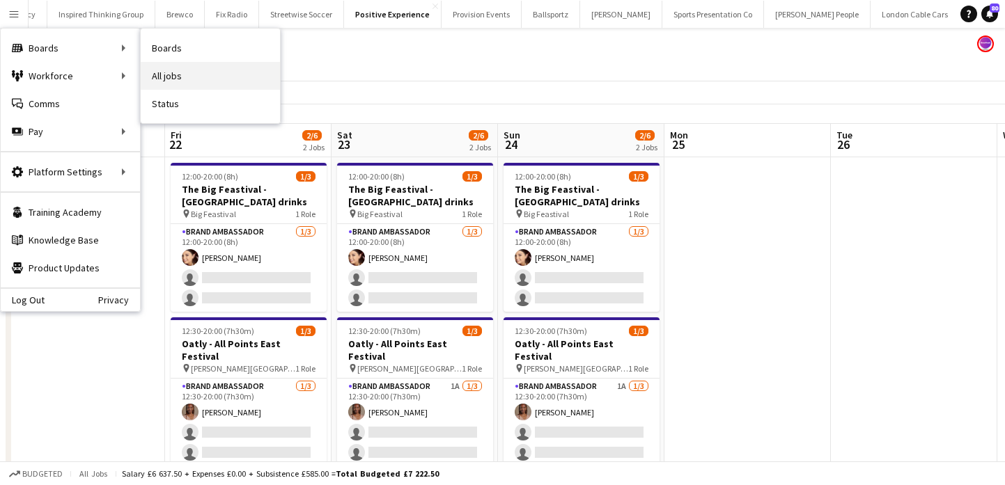
click at [165, 80] on link "All jobs" at bounding box center [210, 76] width 139 height 28
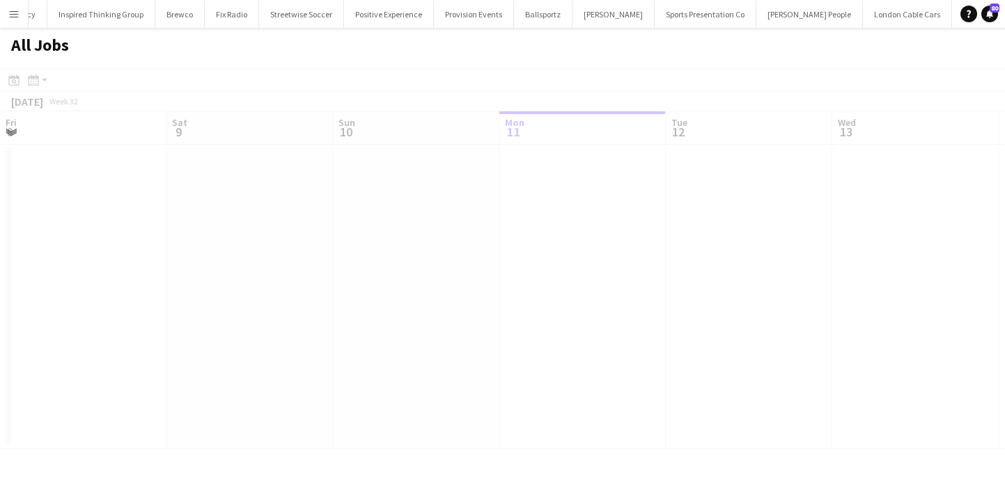
scroll to position [0, 333]
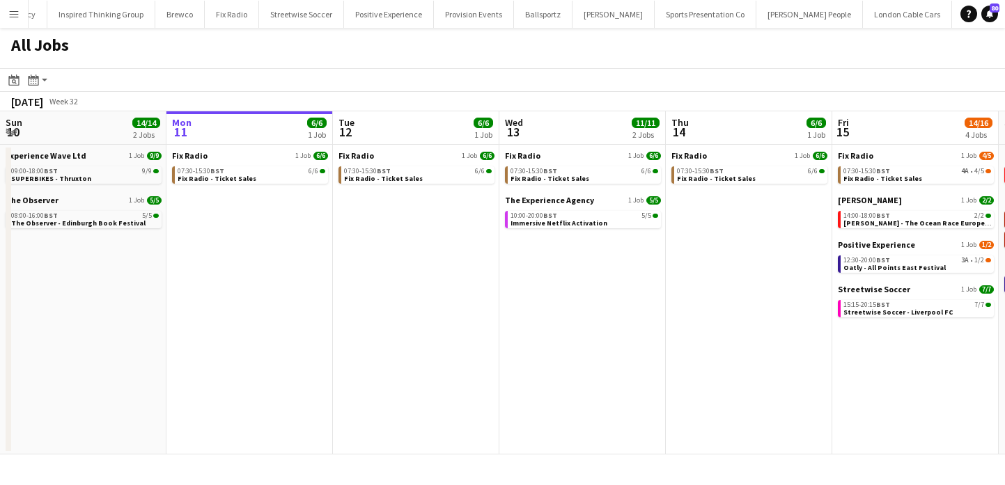
click at [15, 17] on app-icon "Menu" at bounding box center [13, 13] width 11 height 11
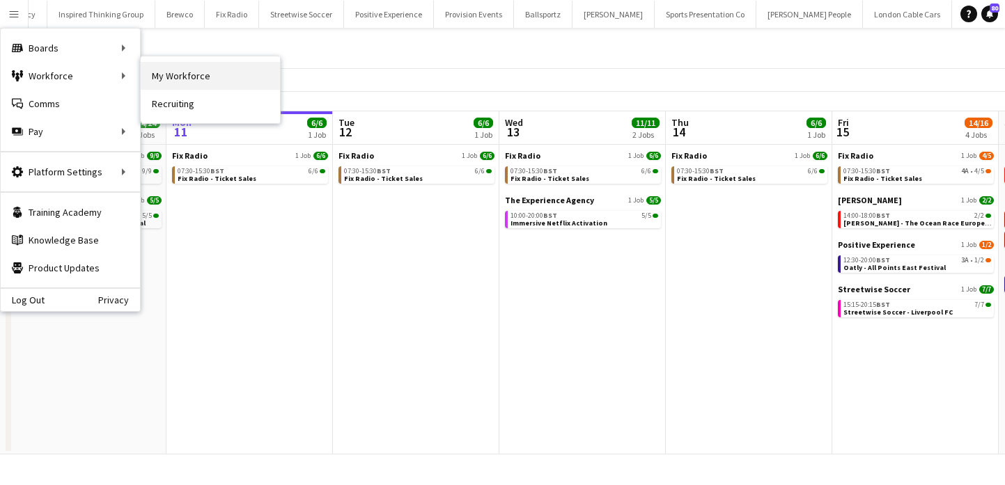
click at [208, 71] on link "My Workforce" at bounding box center [210, 76] width 139 height 28
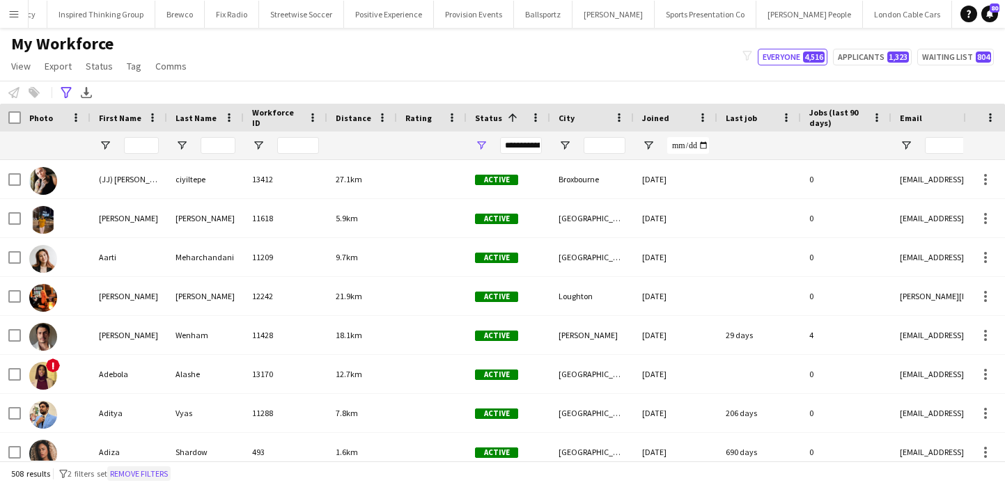
click at [127, 473] on button "Remove filters" at bounding box center [138, 473] width 63 height 15
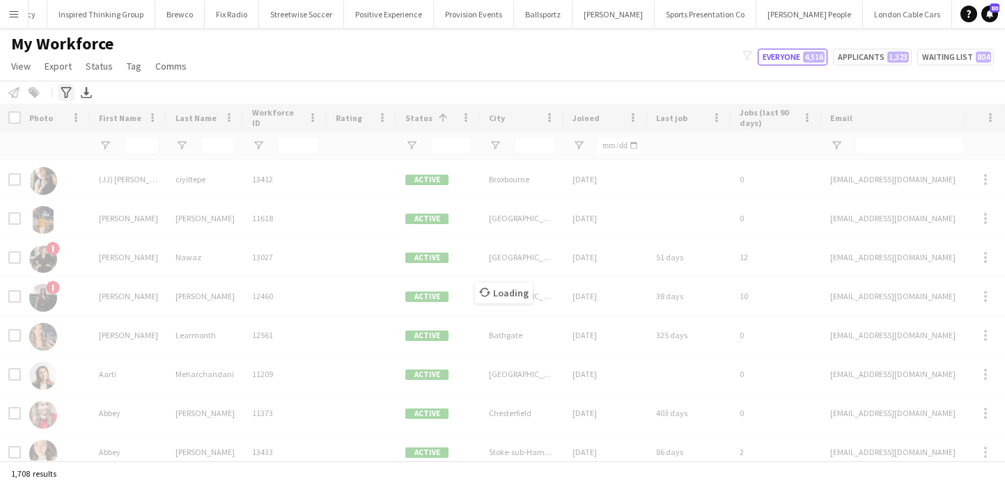
click at [62, 97] on icon "Advanced filters" at bounding box center [66, 92] width 11 height 11
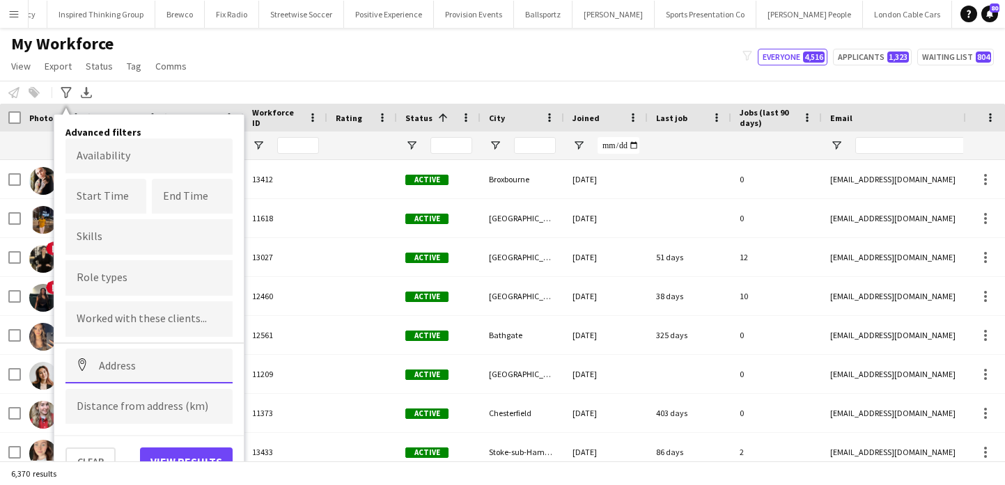
click at [173, 362] on input at bounding box center [148, 366] width 167 height 35
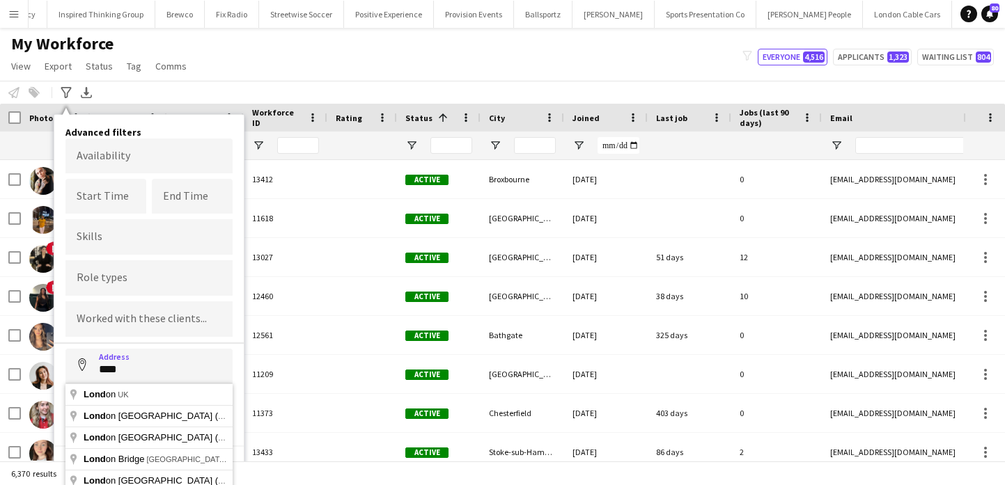
type input "**********"
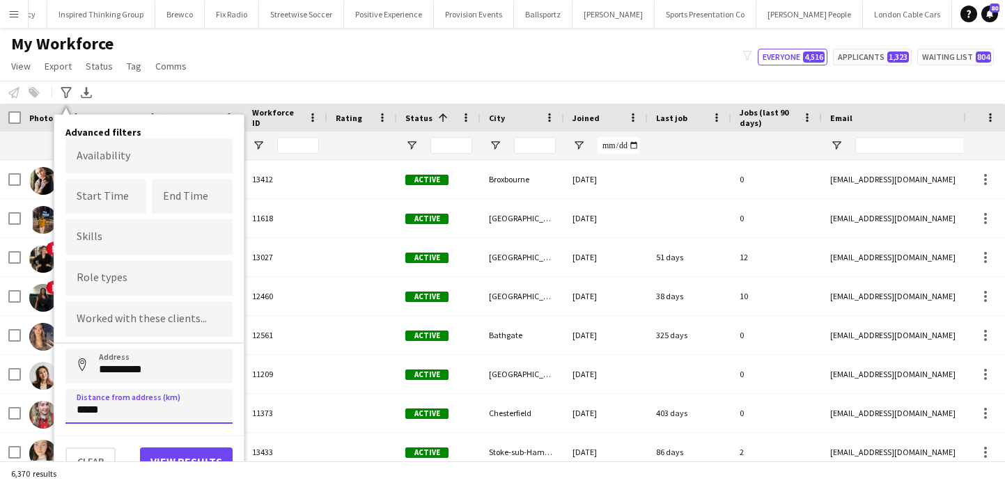
type input "*****"
click at [170, 454] on button "View results" at bounding box center [186, 462] width 93 height 28
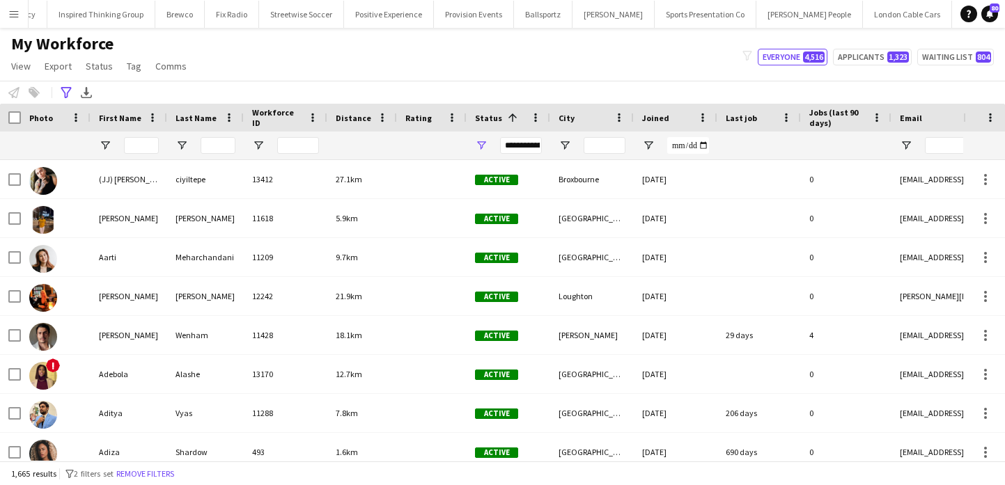
click at [530, 142] on div "**********" at bounding box center [521, 145] width 42 height 17
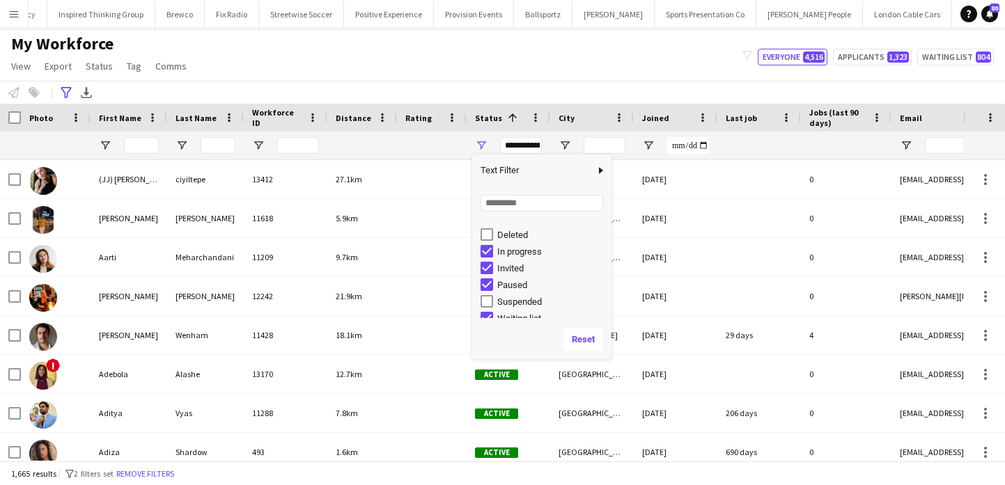
scroll to position [88, 0]
click at [514, 271] on div "Paused" at bounding box center [545, 276] width 131 height 17
click at [514, 263] on div "Invited" at bounding box center [552, 260] width 110 height 10
click at [514, 245] on div "In progress" at bounding box center [552, 243] width 110 height 10
click at [514, 275] on div "Paused" at bounding box center [552, 276] width 110 height 10
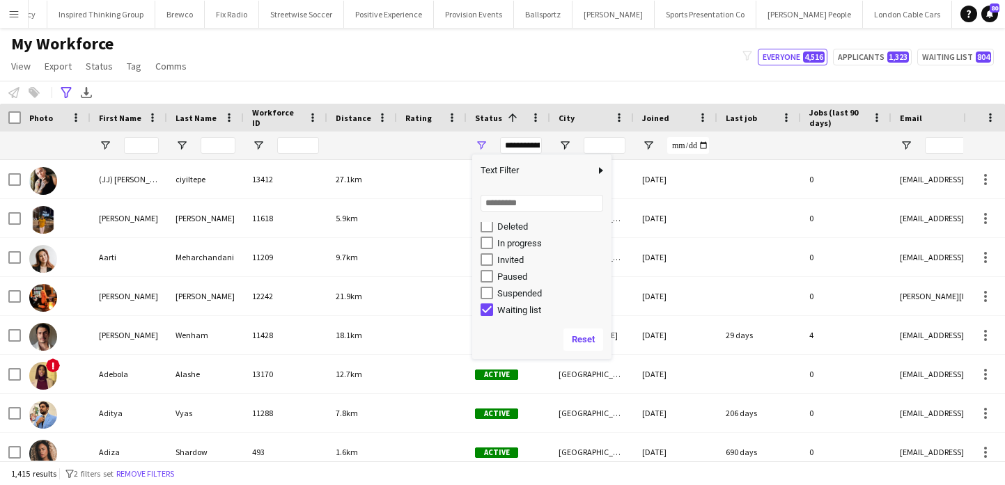
click at [514, 310] on div "Waiting list" at bounding box center [552, 310] width 110 height 10
type input "**********"
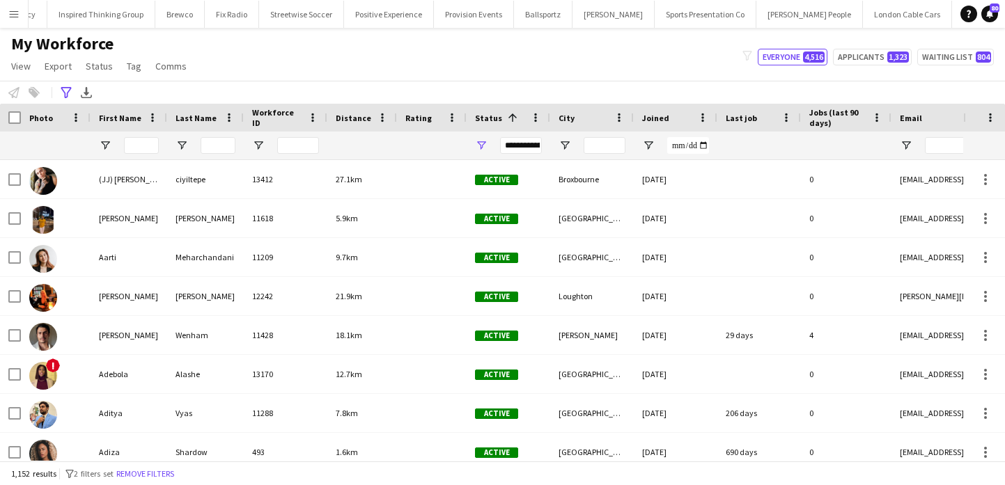
click at [561, 97] on div "**********" at bounding box center [502, 92] width 1005 height 23
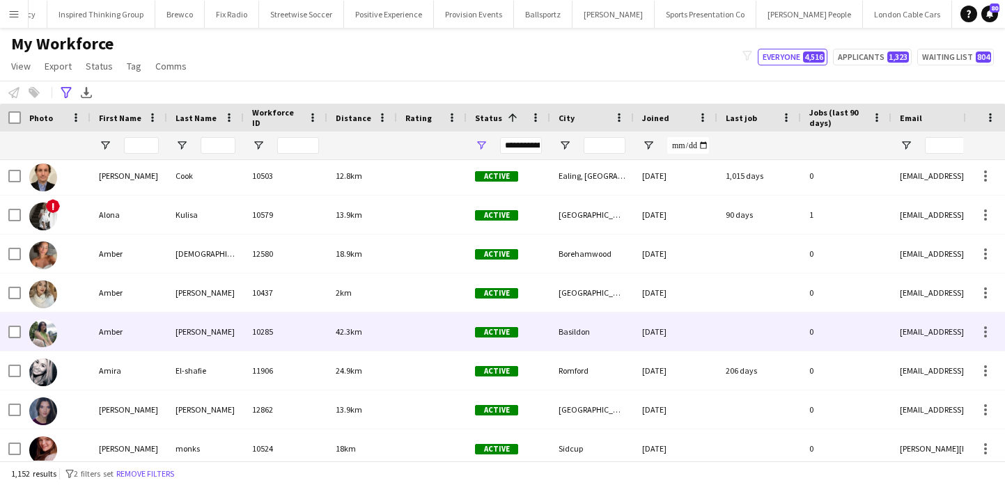
scroll to position [0, 0]
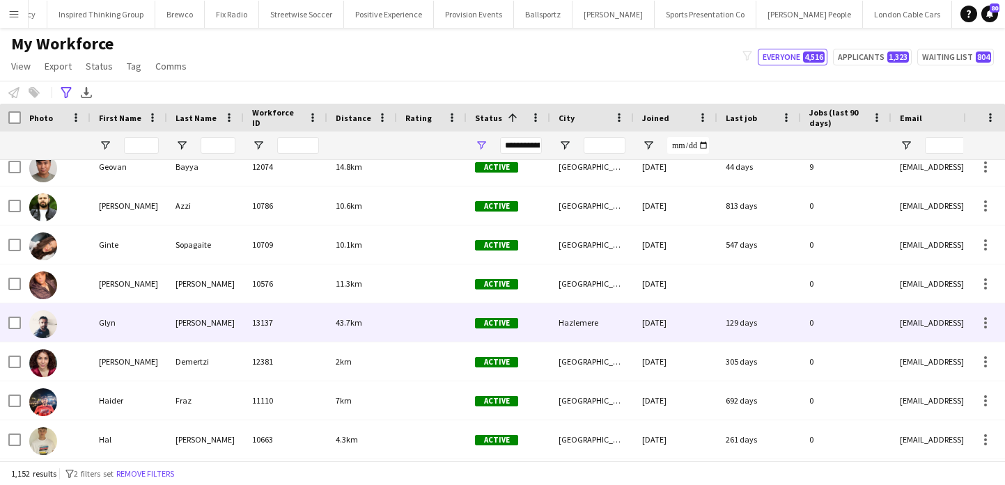
click at [421, 329] on div at bounding box center [432, 323] width 70 height 38
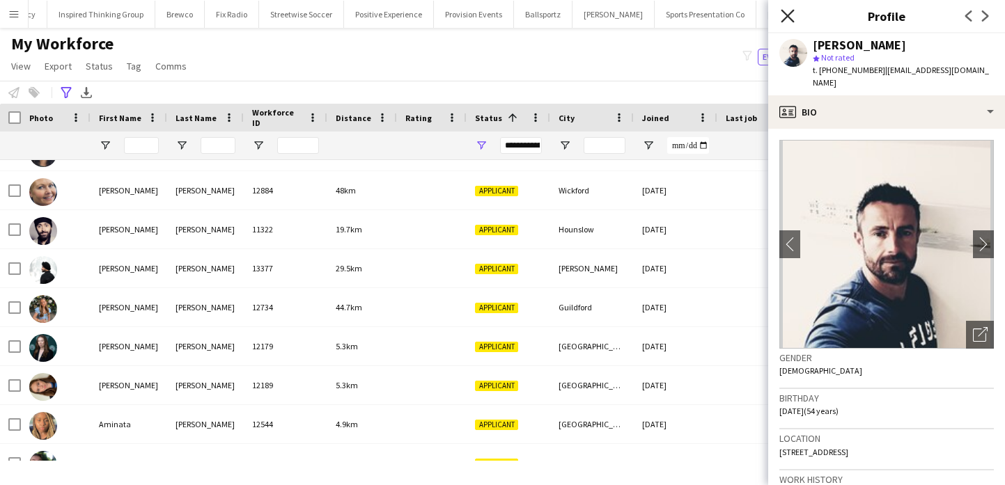
click at [791, 20] on icon at bounding box center [786, 15] width 13 height 13
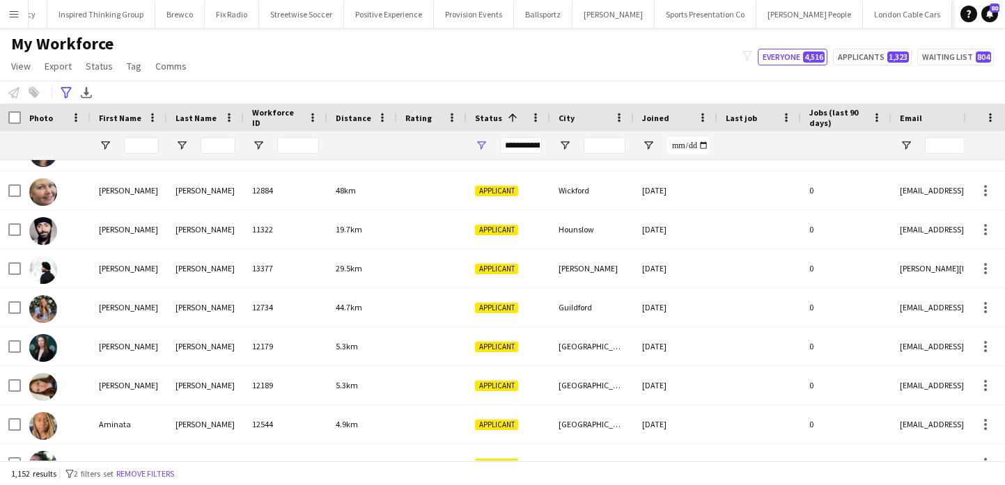
click at [952, 12] on button "Creatisan Close" at bounding box center [981, 14] width 58 height 27
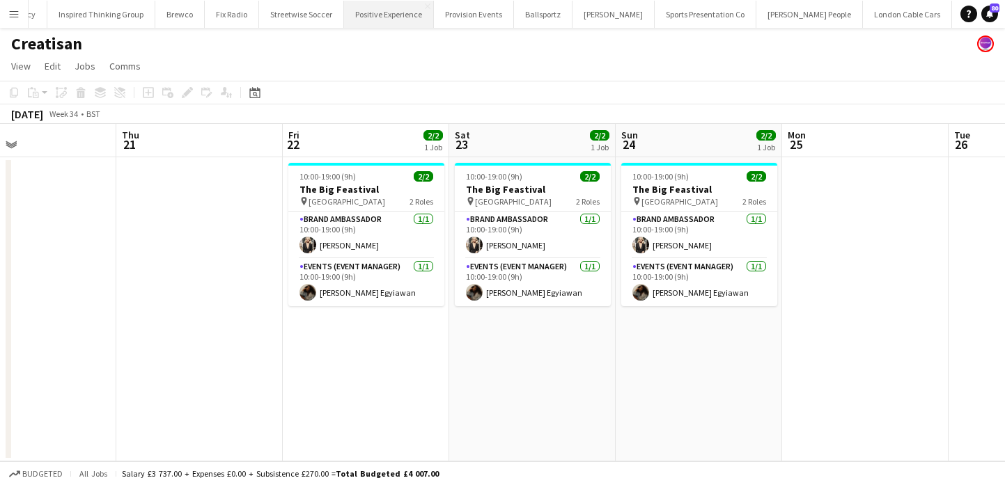
click at [355, 18] on button "Positive Experience Close" at bounding box center [389, 14] width 90 height 27
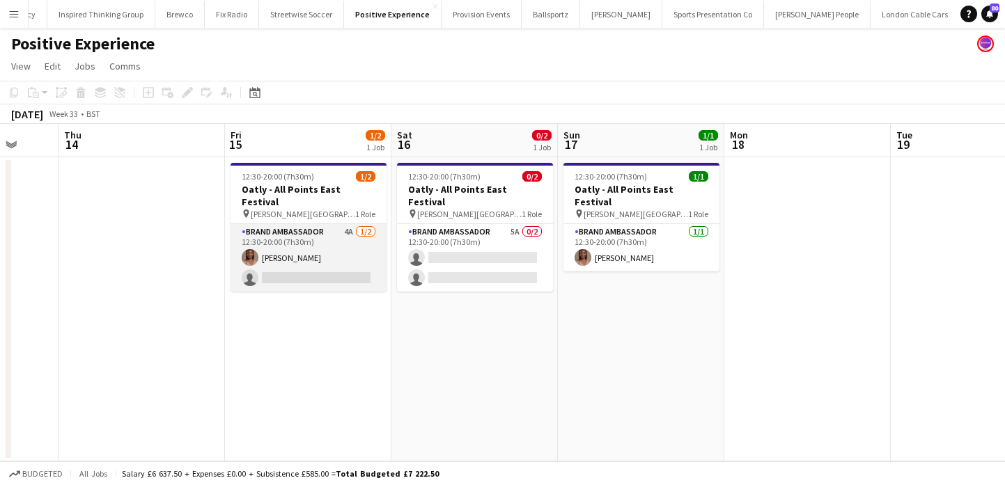
click at [342, 278] on app-card-role "Brand Ambassador 4A [DATE] 12:30-20:00 (7h30m) [PERSON_NAME] single-neutral-act…" at bounding box center [308, 258] width 156 height 68
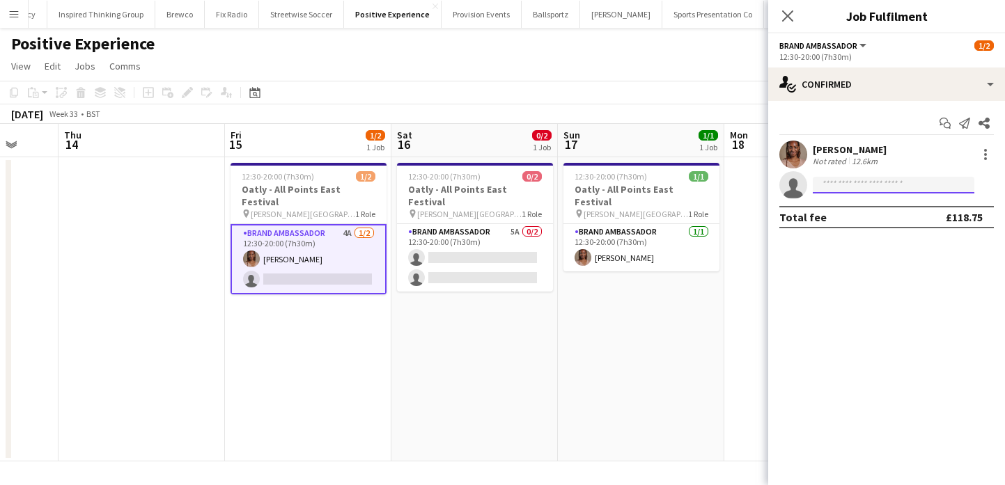
click at [855, 184] on input at bounding box center [893, 185] width 162 height 17
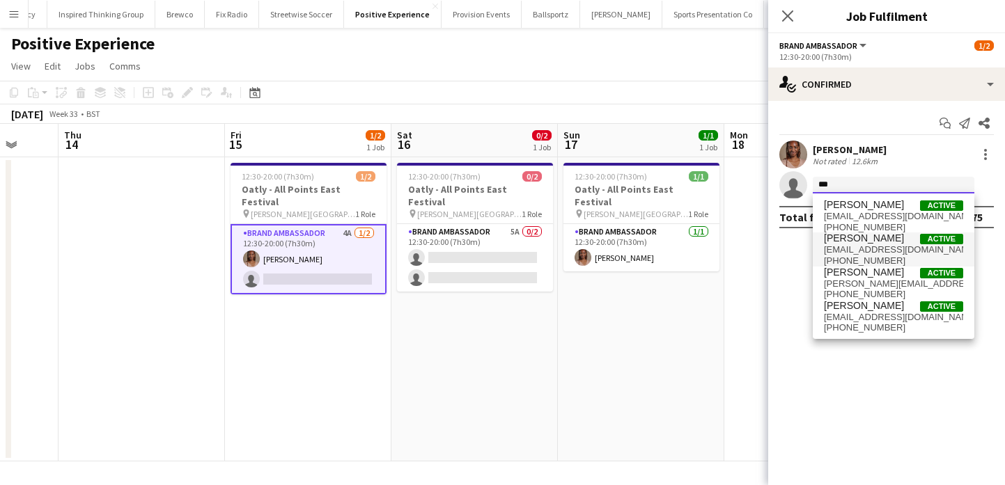
type input "***"
click at [852, 242] on span "[PERSON_NAME]" at bounding box center [864, 239] width 80 height 12
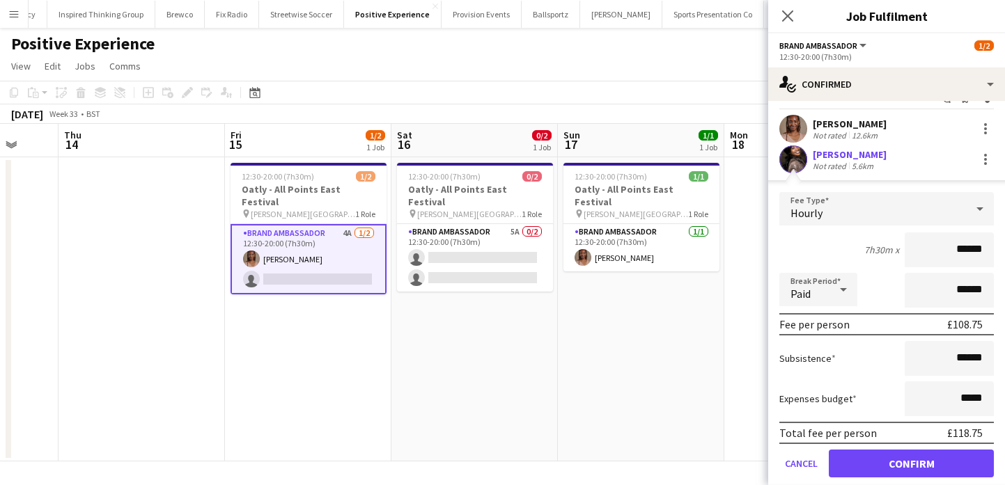
scroll to position [30, 0]
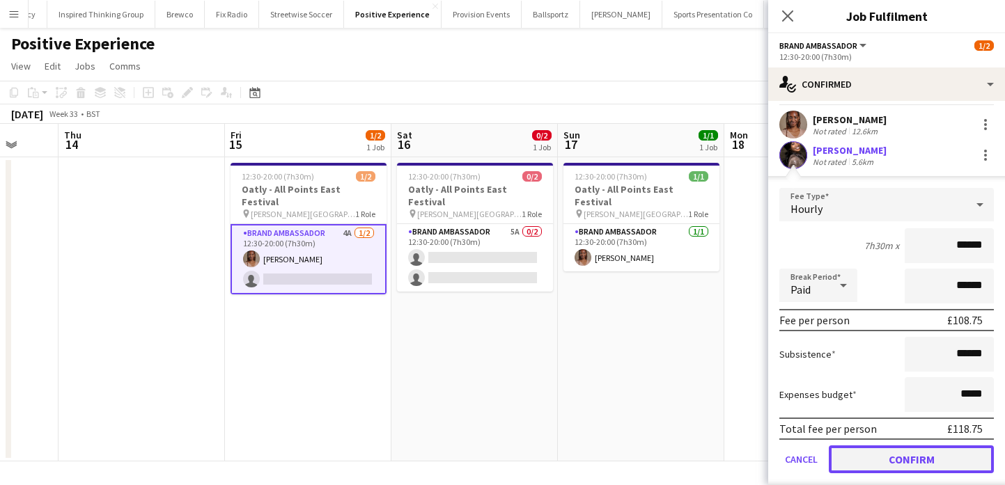
click at [905, 455] on button "Confirm" at bounding box center [910, 460] width 165 height 28
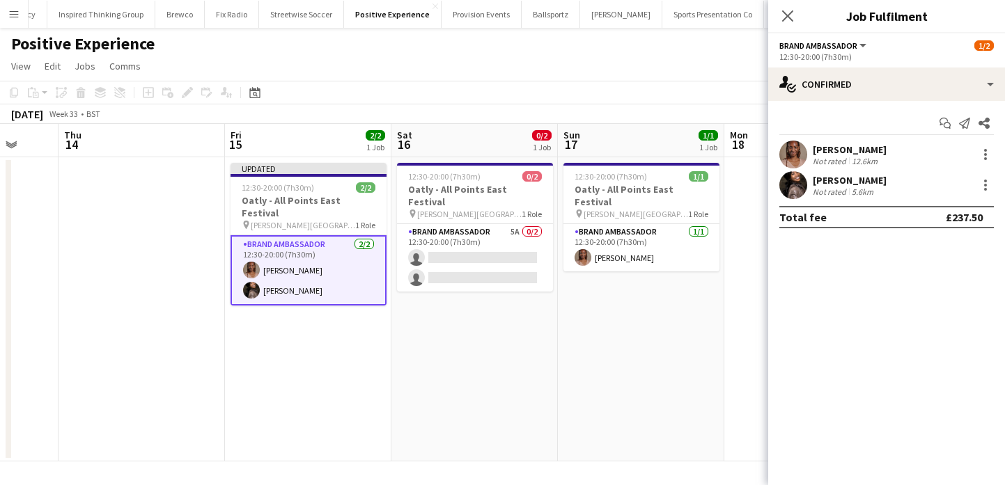
scroll to position [0, 0]
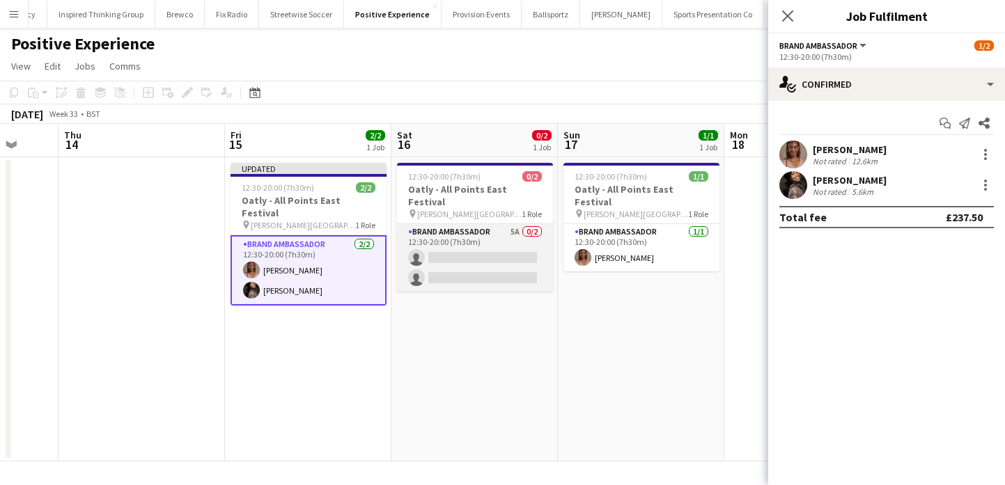
click at [521, 232] on app-card-role "Brand Ambassador 5A 0/2 12:30-20:00 (7h30m) single-neutral-actions single-neutr…" at bounding box center [475, 258] width 156 height 68
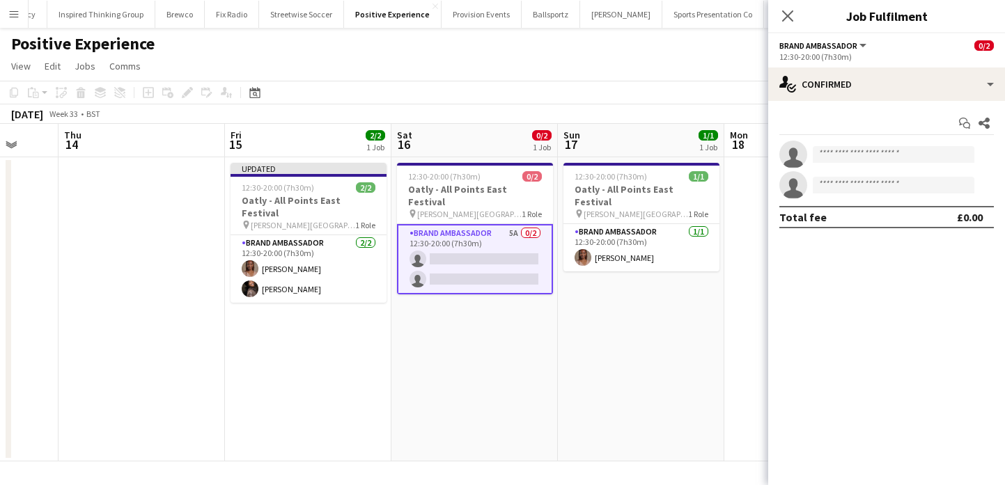
click at [848, 143] on app-invite-slot "single-neutral-actions" at bounding box center [886, 155] width 237 height 28
click at [848, 148] on input at bounding box center [893, 154] width 162 height 17
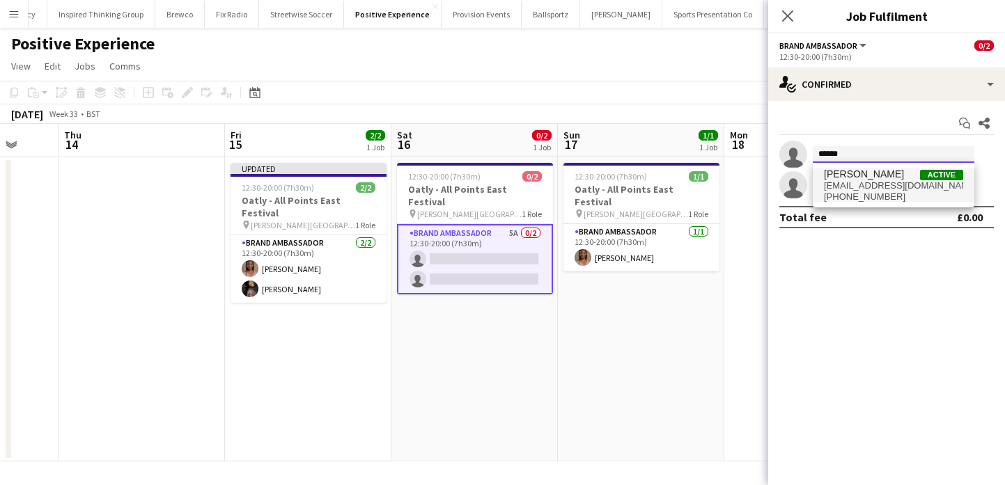
type input "******"
click at [846, 194] on span "[PHONE_NUMBER]" at bounding box center [893, 196] width 139 height 11
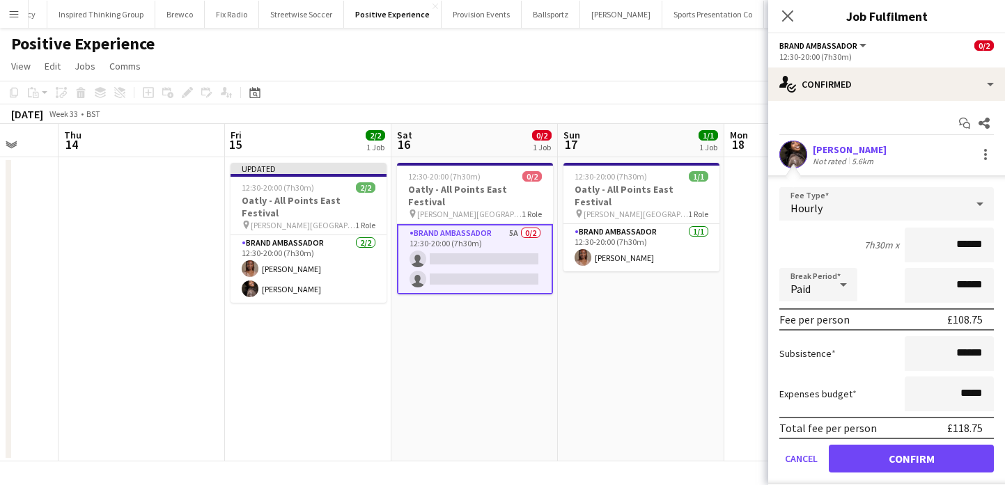
scroll to position [26, 0]
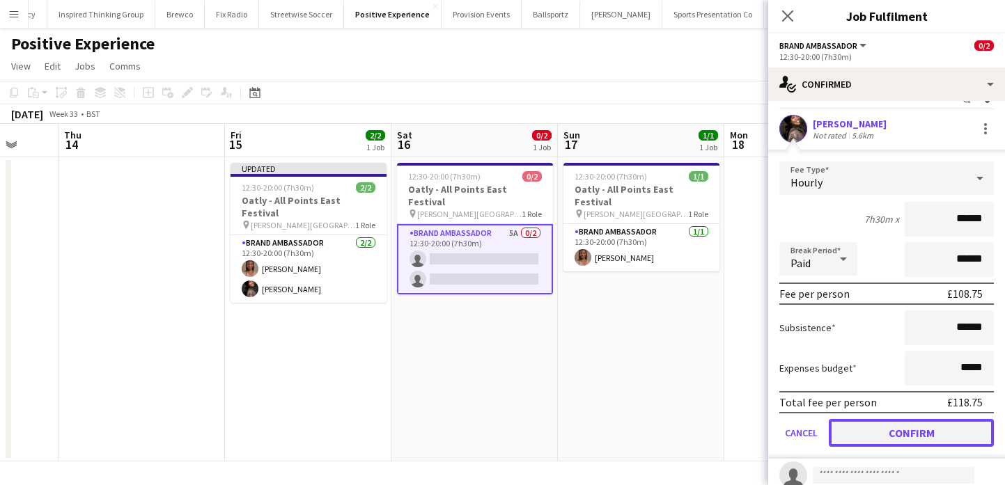
click at [891, 439] on button "Confirm" at bounding box center [910, 433] width 165 height 28
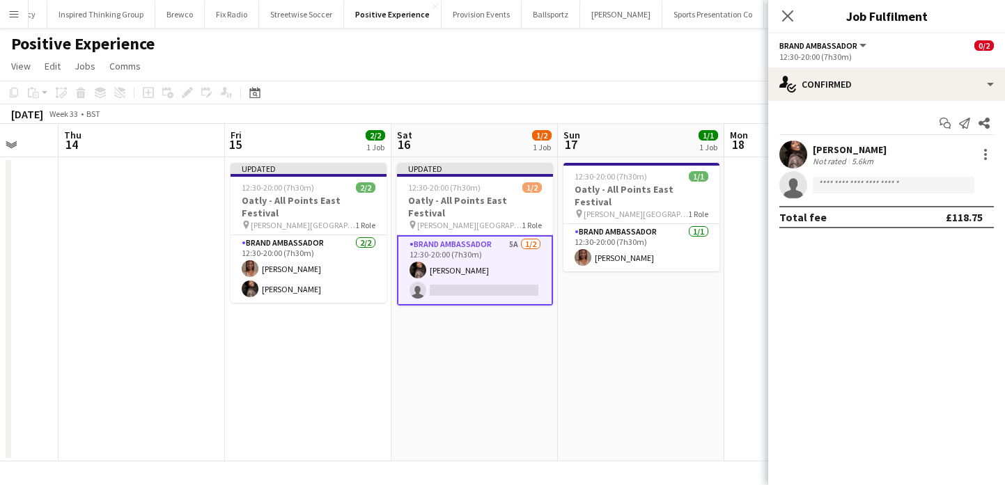
click at [675, 321] on app-date-cell "12:30-20:00 (7h30m) 1/1 Oatly - All Points East Festival pin [PERSON_NAME][GEOG…" at bounding box center [641, 309] width 166 height 304
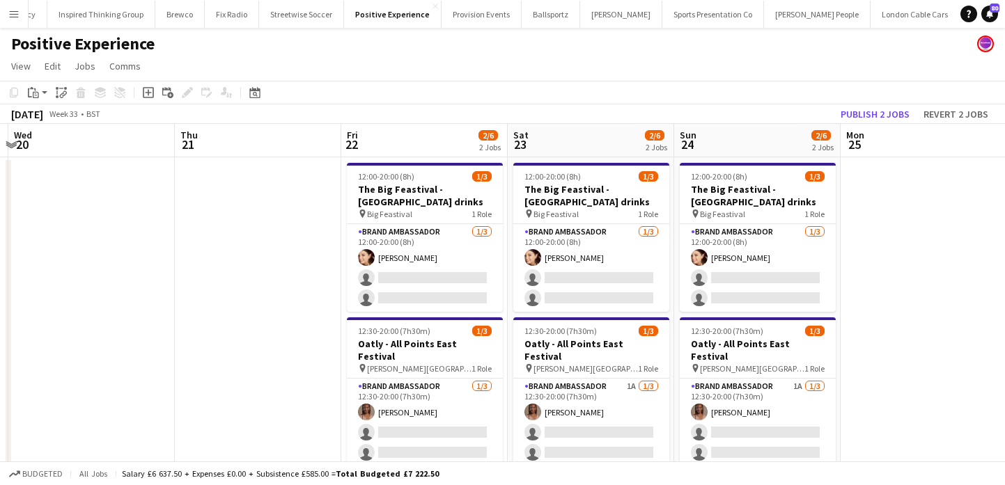
scroll to position [0, 694]
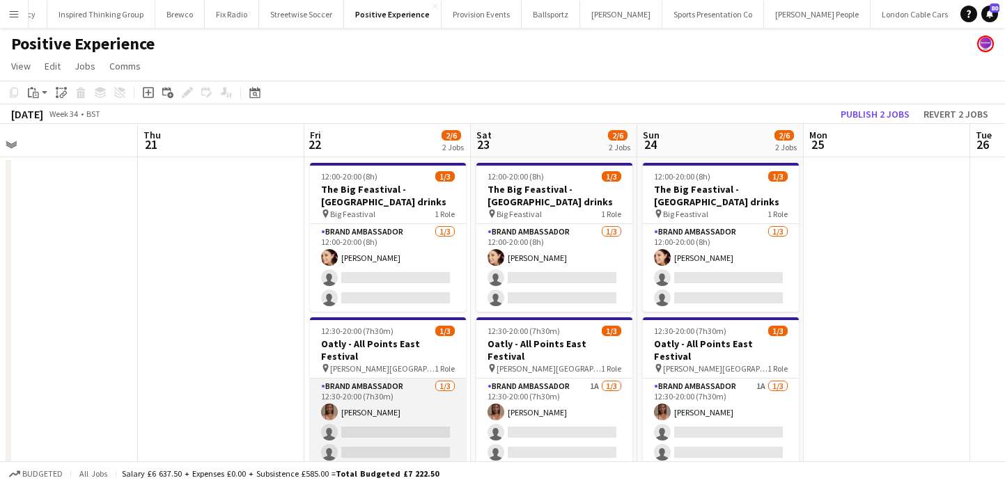
click at [402, 425] on app-card-role "Brand Ambassador [DATE] 12:30-20:00 (7h30m) [PERSON_NAME] single-neutral-action…" at bounding box center [388, 423] width 156 height 88
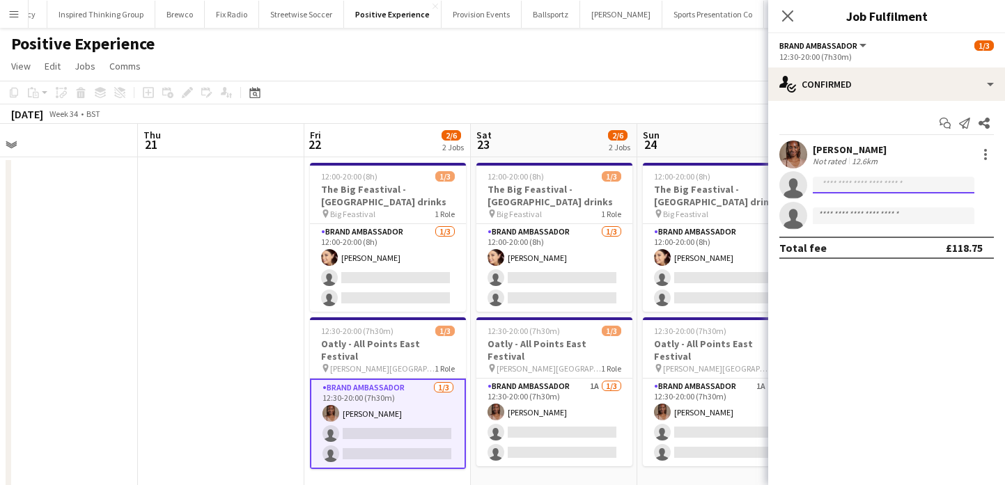
click at [844, 186] on input at bounding box center [893, 185] width 162 height 17
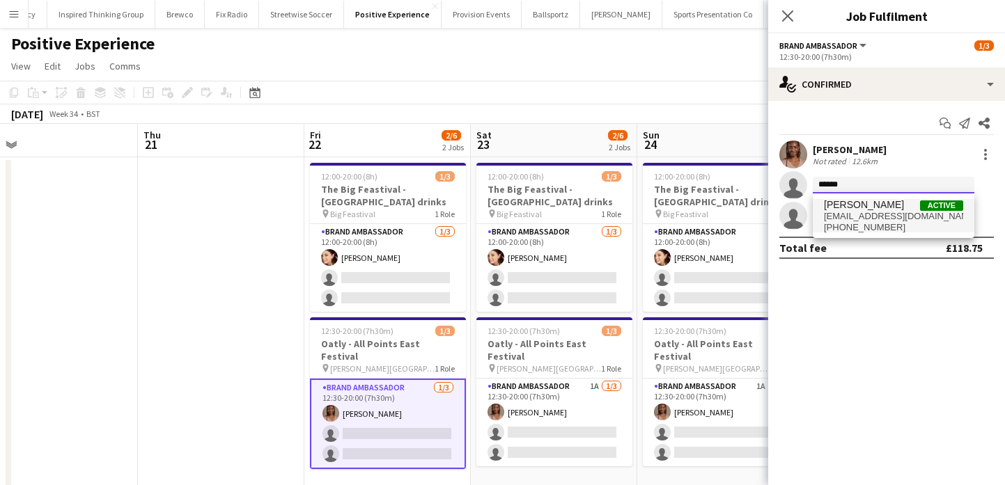
type input "******"
click at [843, 212] on span "[EMAIL_ADDRESS][DOMAIN_NAME]" at bounding box center [893, 216] width 139 height 11
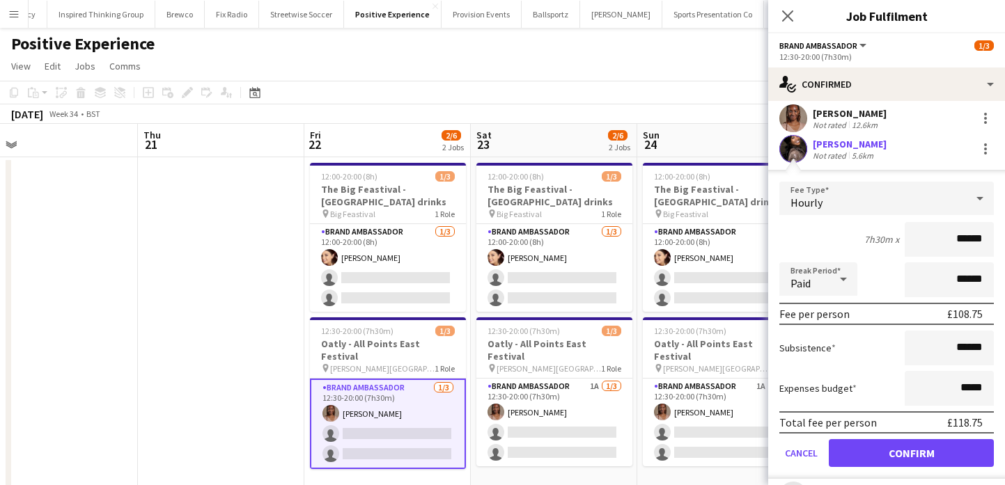
scroll to position [45, 0]
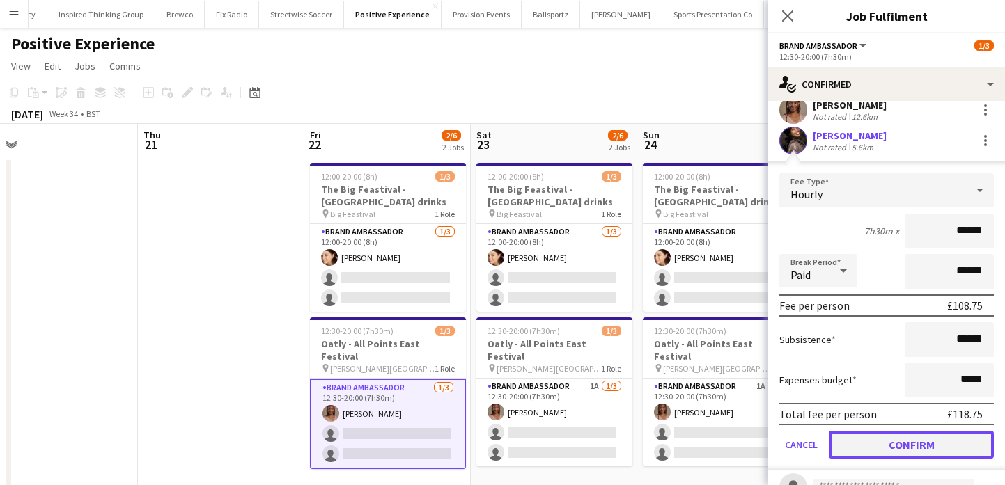
click at [869, 446] on button "Confirm" at bounding box center [910, 445] width 165 height 28
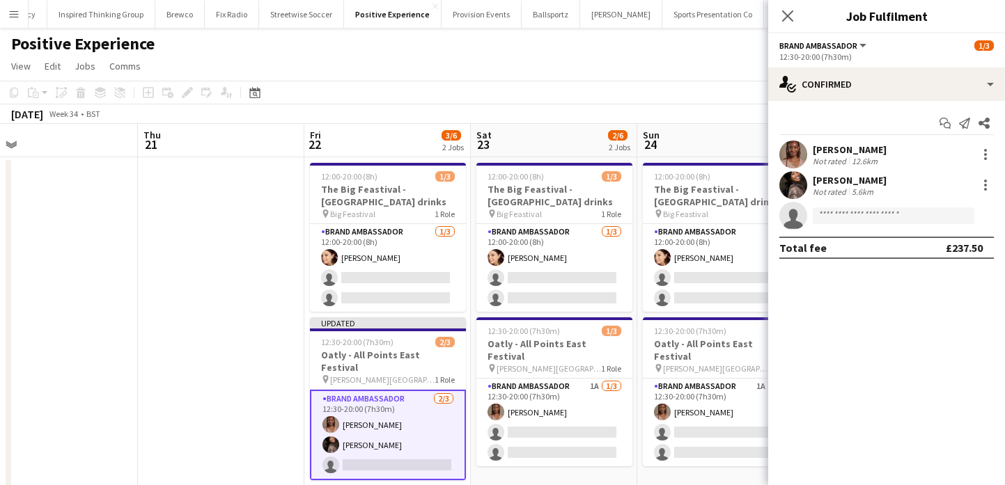
scroll to position [0, 0]
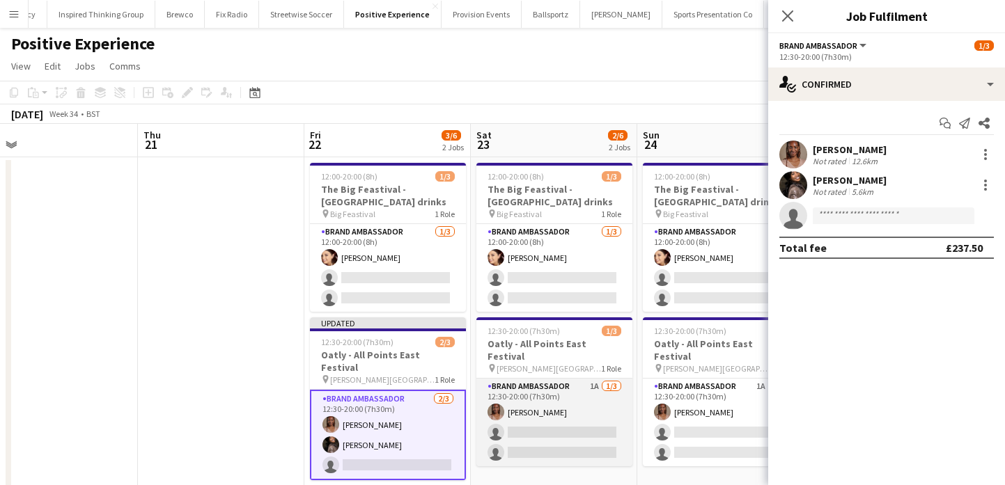
click at [615, 414] on app-card-role "Brand Ambassador 1A [DATE] 12:30-20:00 (7h30m) [PERSON_NAME] single-neutral-act…" at bounding box center [554, 423] width 156 height 88
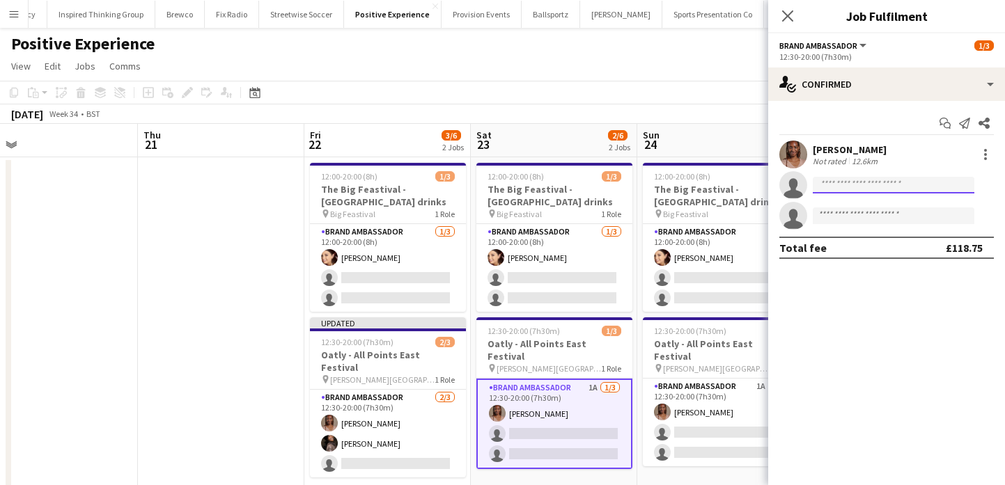
click at [873, 183] on input at bounding box center [893, 185] width 162 height 17
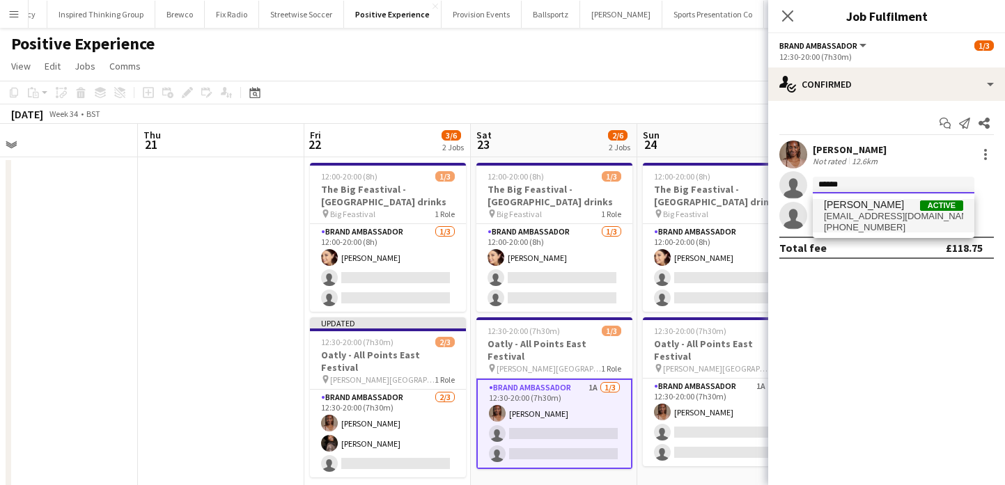
type input "******"
click at [872, 222] on span "[PHONE_NUMBER]" at bounding box center [893, 227] width 139 height 11
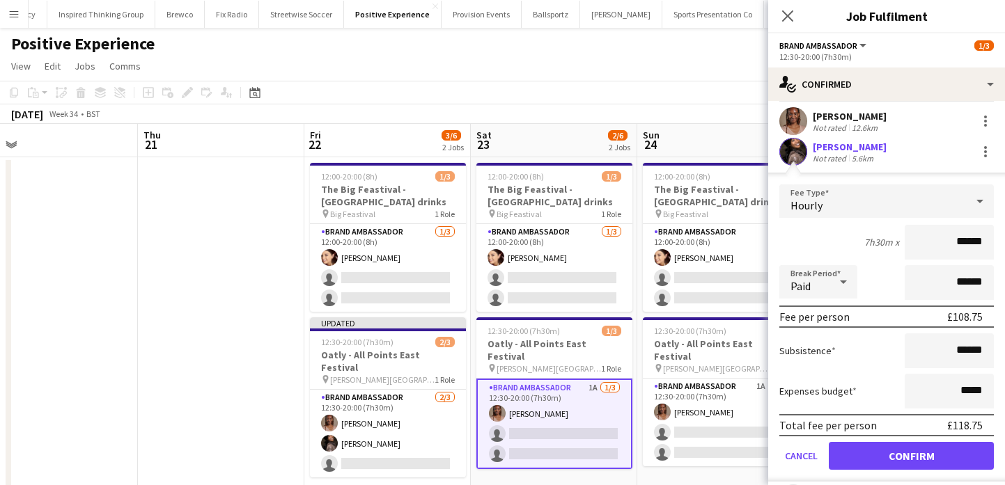
scroll to position [51, 0]
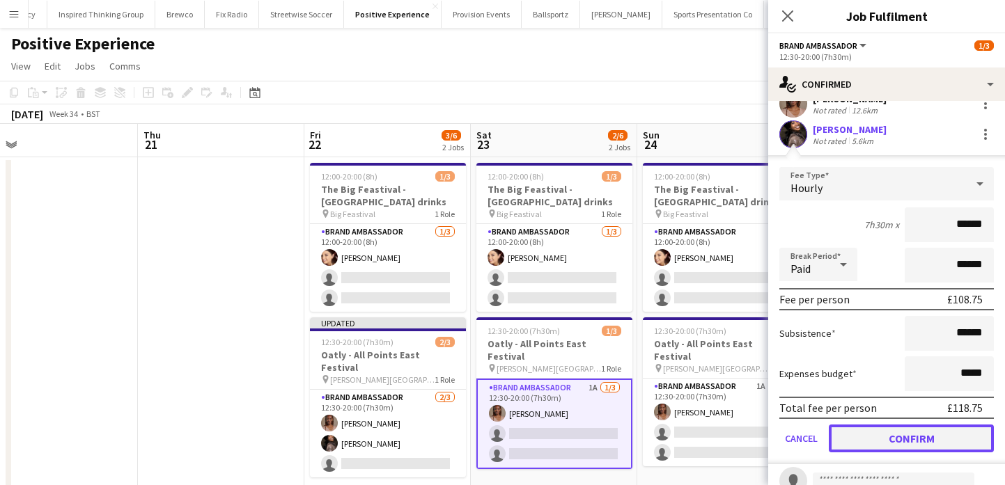
click at [903, 435] on button "Confirm" at bounding box center [910, 439] width 165 height 28
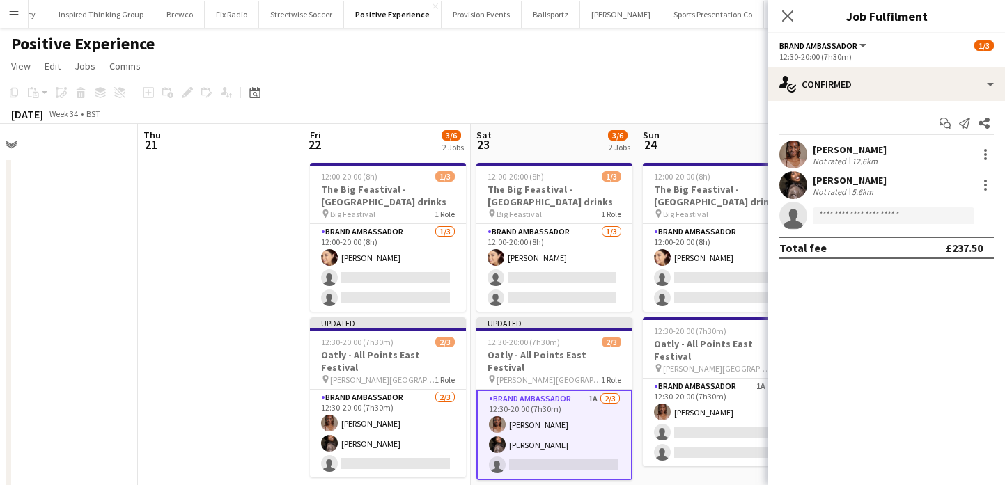
scroll to position [0, 0]
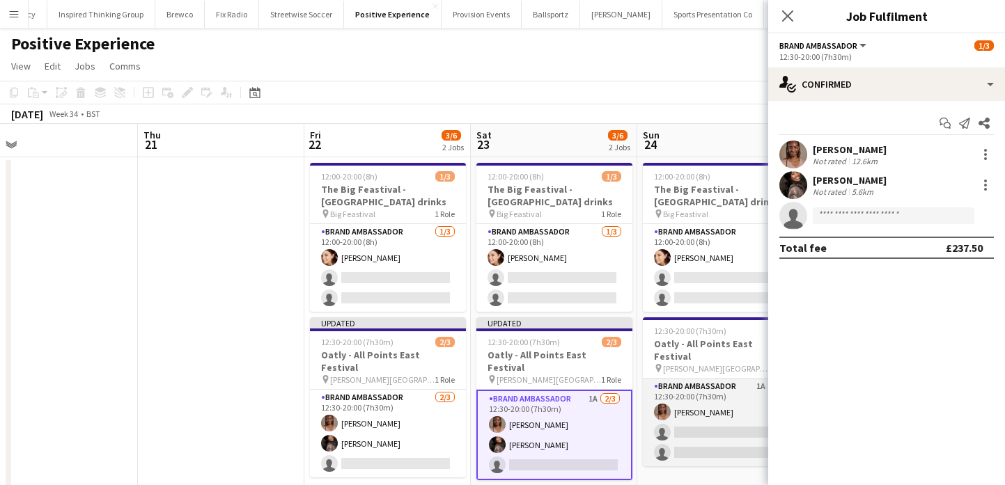
click at [714, 401] on app-card-role "Brand Ambassador 1A [DATE] 12:30-20:00 (7h30m) [PERSON_NAME] single-neutral-act…" at bounding box center [721, 423] width 156 height 88
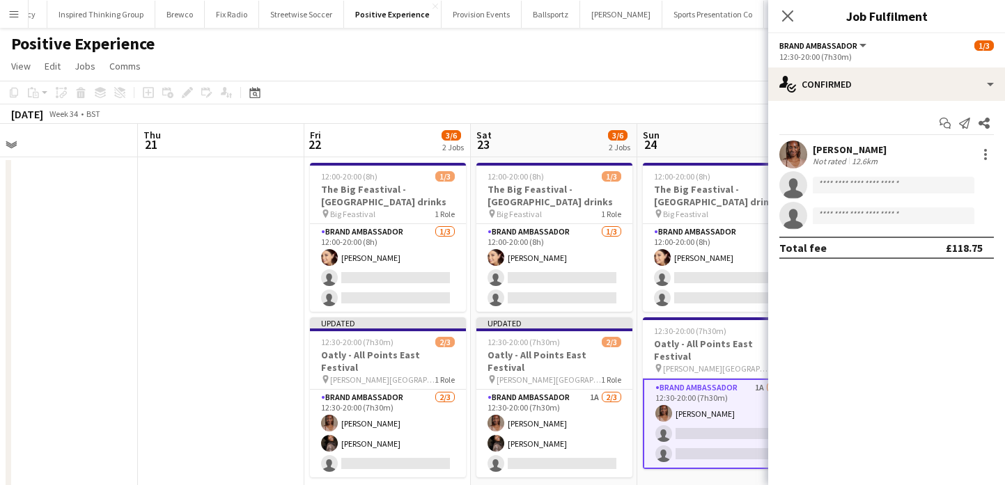
click at [271, 338] on app-date-cell at bounding box center [221, 326] width 166 height 339
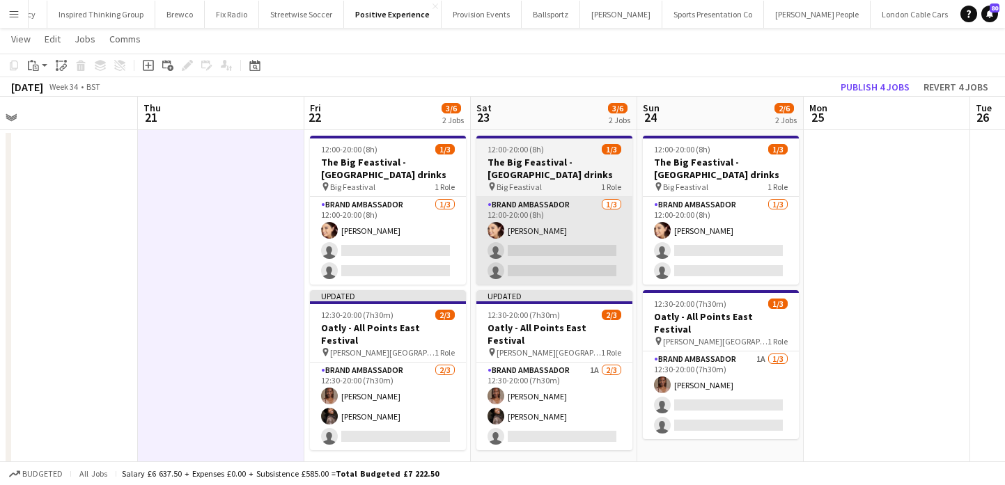
scroll to position [17, 0]
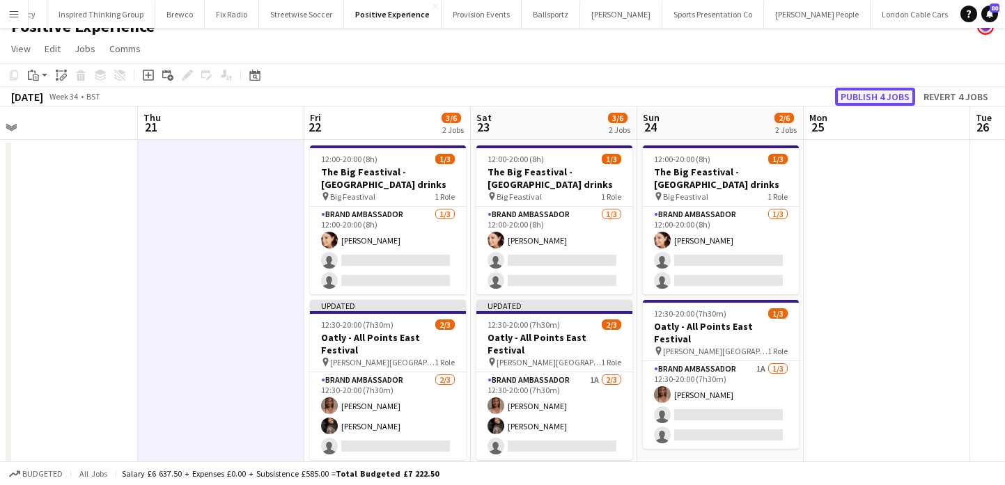
click at [857, 99] on button "Publish 4 jobs" at bounding box center [875, 97] width 80 height 18
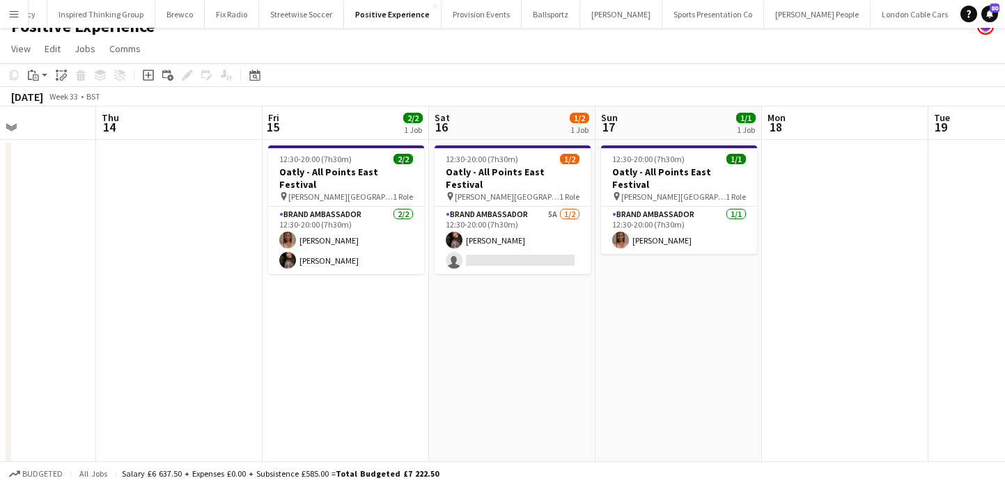
scroll to position [0, 447]
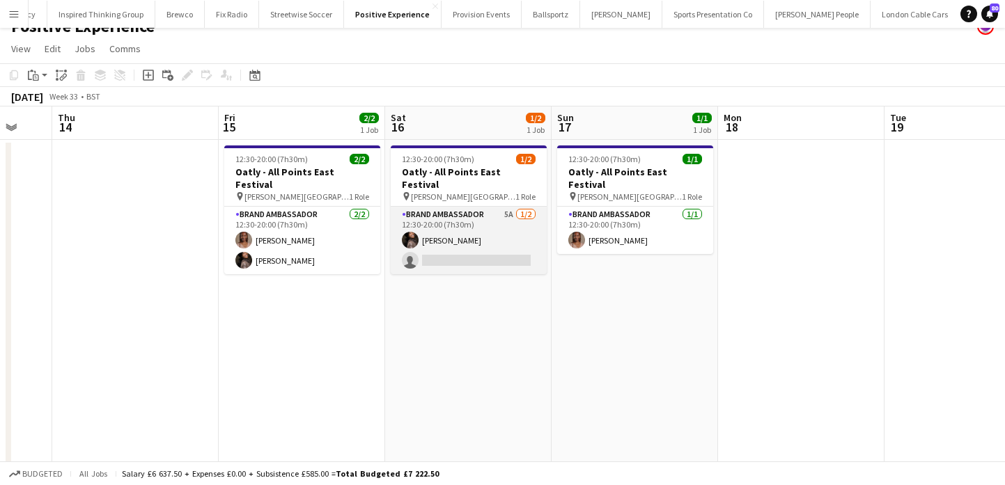
click at [470, 249] on app-card-role "Brand Ambassador 5A [DATE] 12:30-20:00 (7h30m) [PERSON_NAME] single-neutral-act…" at bounding box center [469, 241] width 156 height 68
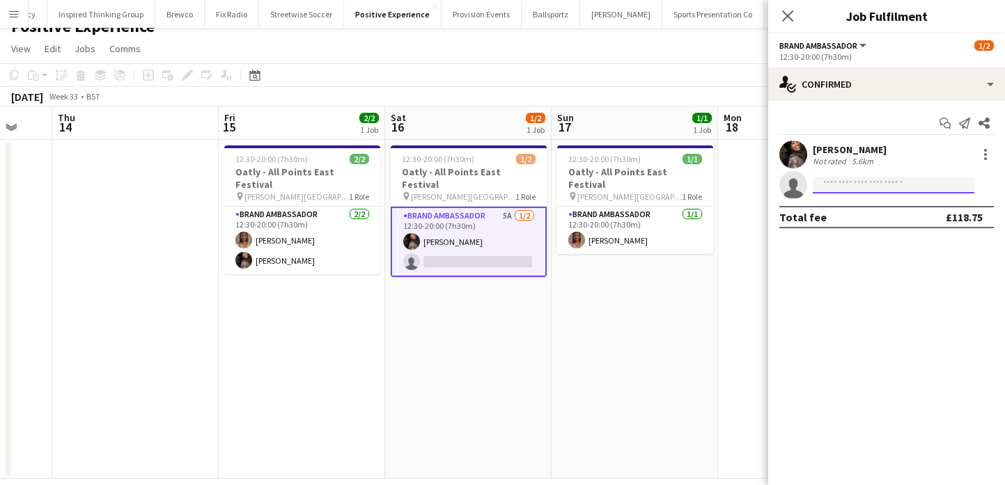
click at [860, 182] on input at bounding box center [893, 185] width 162 height 17
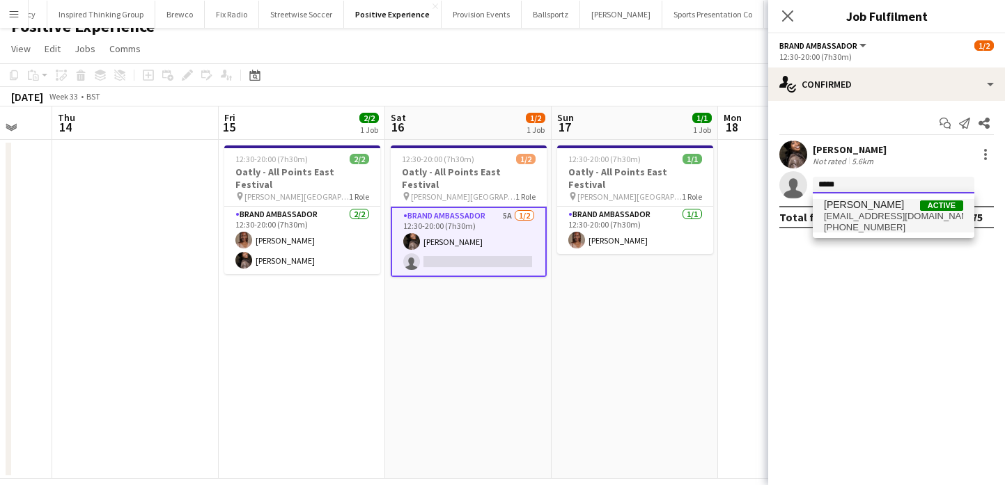
type input "*****"
click at [842, 212] on span "[EMAIL_ADDRESS][DOMAIN_NAME]" at bounding box center [893, 216] width 139 height 11
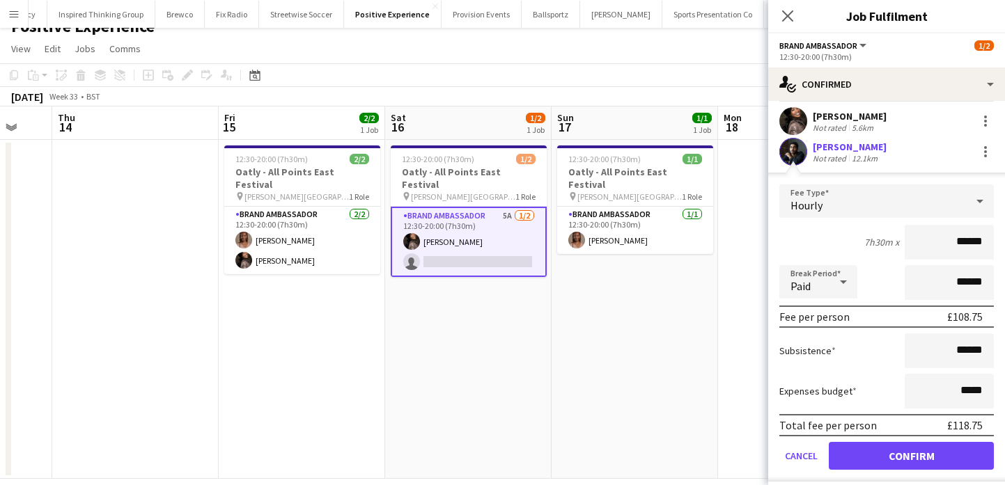
scroll to position [42, 0]
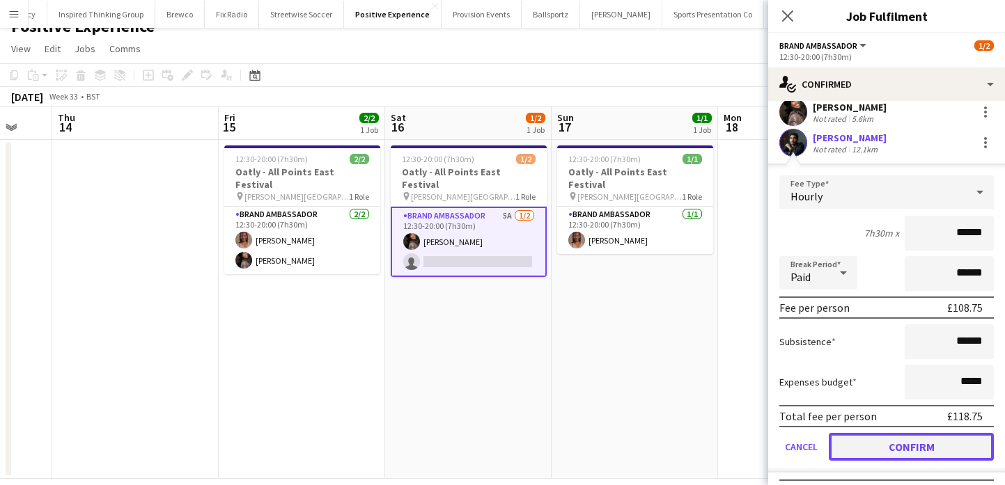
click at [910, 456] on button "Confirm" at bounding box center [910, 447] width 165 height 28
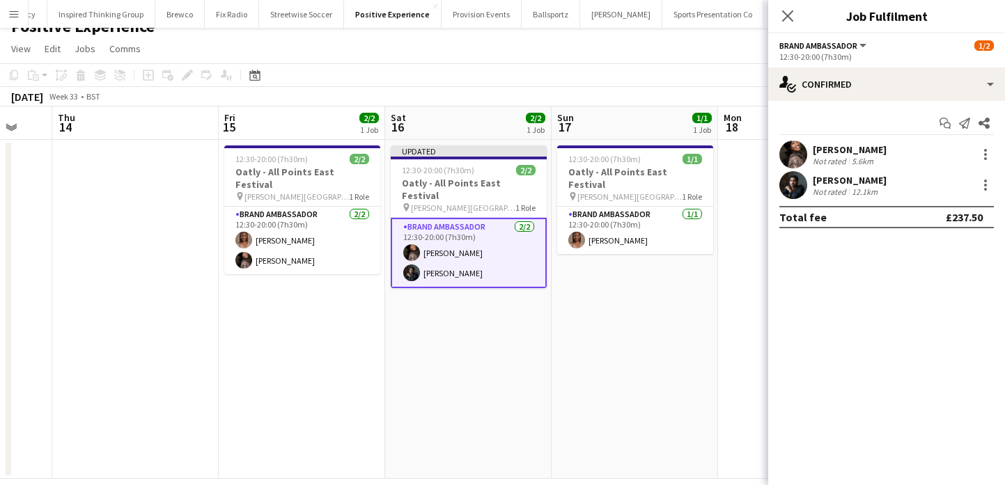
scroll to position [0, 0]
click at [654, 298] on app-date-cell "12:30-20:00 (7h30m) 1/1 Oatly - All Points East Festival pin [PERSON_NAME][GEOG…" at bounding box center [634, 309] width 166 height 339
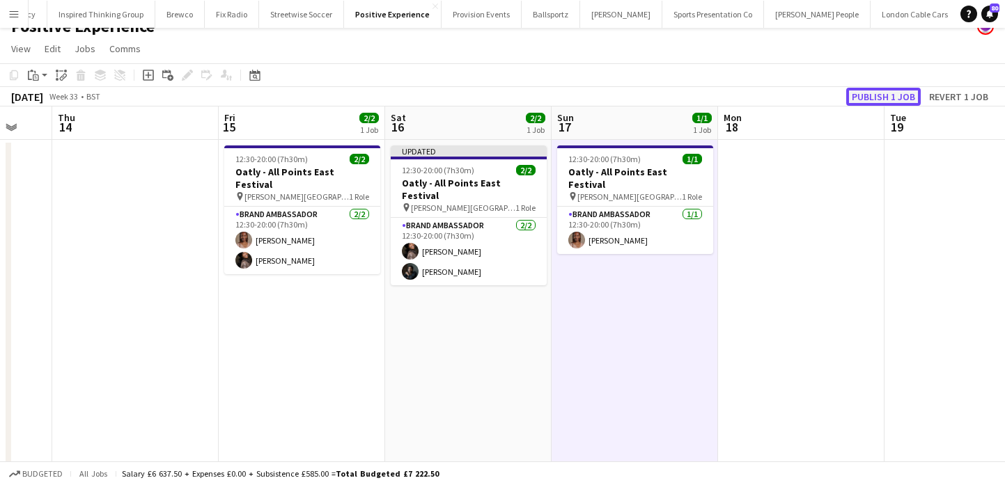
click at [894, 103] on button "Publish 1 job" at bounding box center [883, 97] width 74 height 18
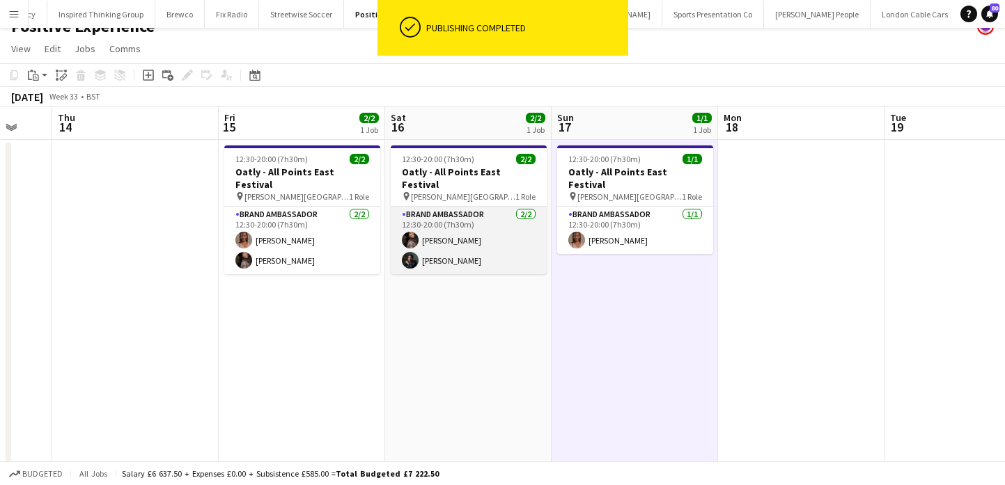
click at [450, 261] on app-card-role "Brand Ambassador [DATE] 12:30-20:00 (7h30m) [PERSON_NAME] [PERSON_NAME]" at bounding box center [469, 241] width 156 height 68
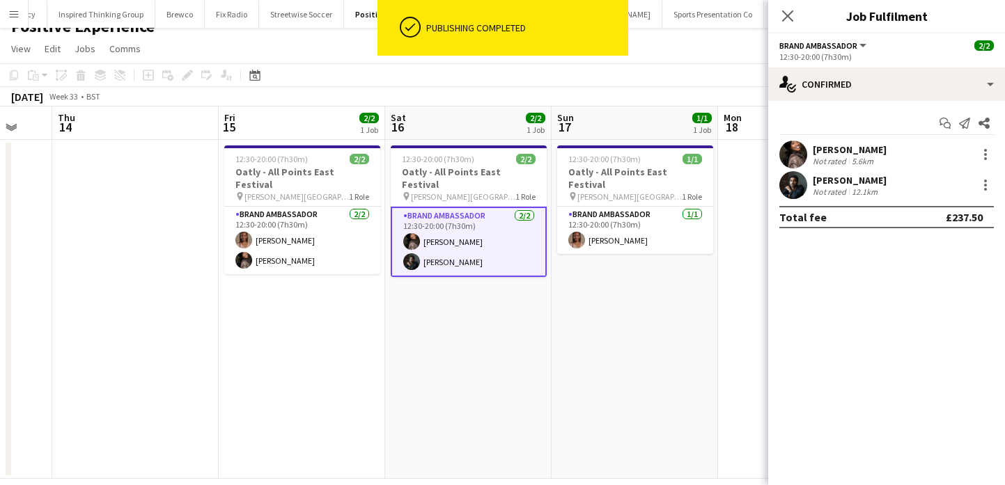
click at [460, 299] on app-date-cell "12:30-20:00 (7h30m) 2/2 Oatly - All Points East Festival pin [PERSON_NAME][GEOG…" at bounding box center [468, 309] width 166 height 339
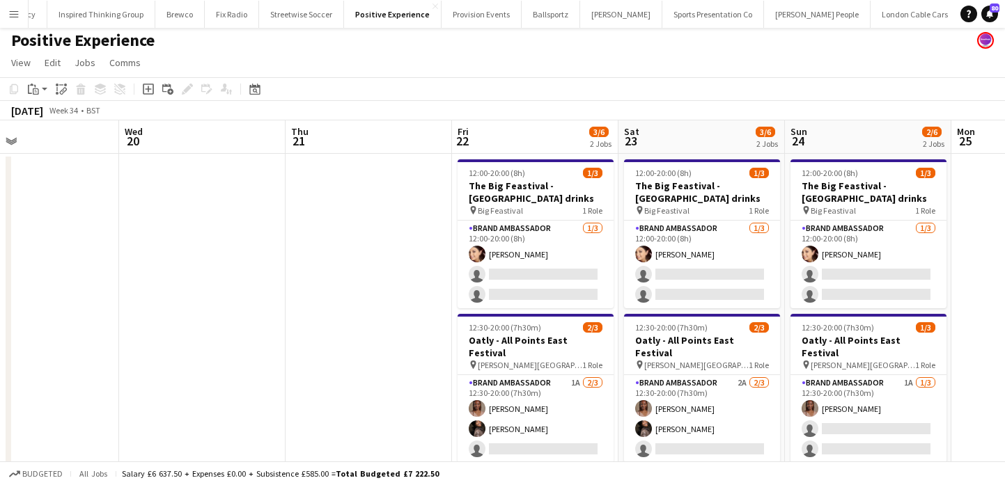
scroll to position [0, 391]
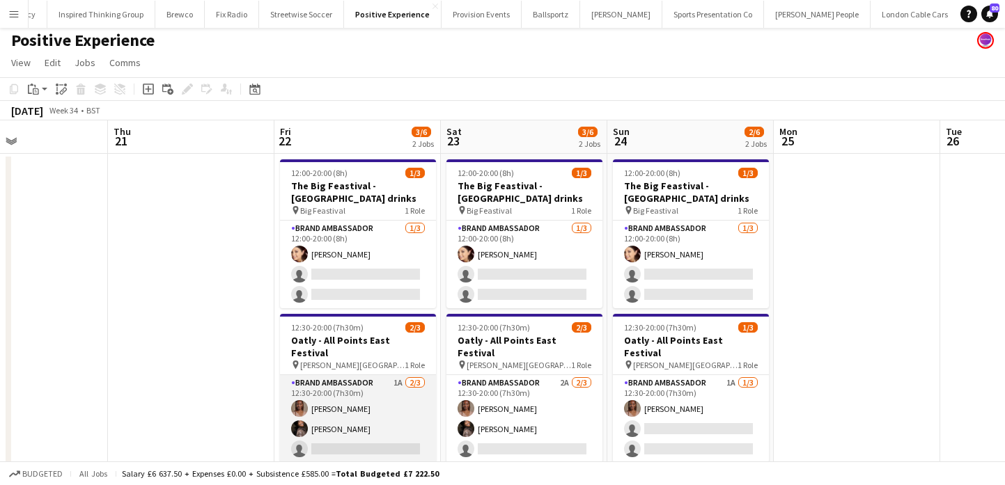
click at [350, 420] on app-card-role "Brand Ambassador 1A [DATE] 12:30-20:00 (7h30m) [PERSON_NAME] [PERSON_NAME] sing…" at bounding box center [358, 419] width 156 height 88
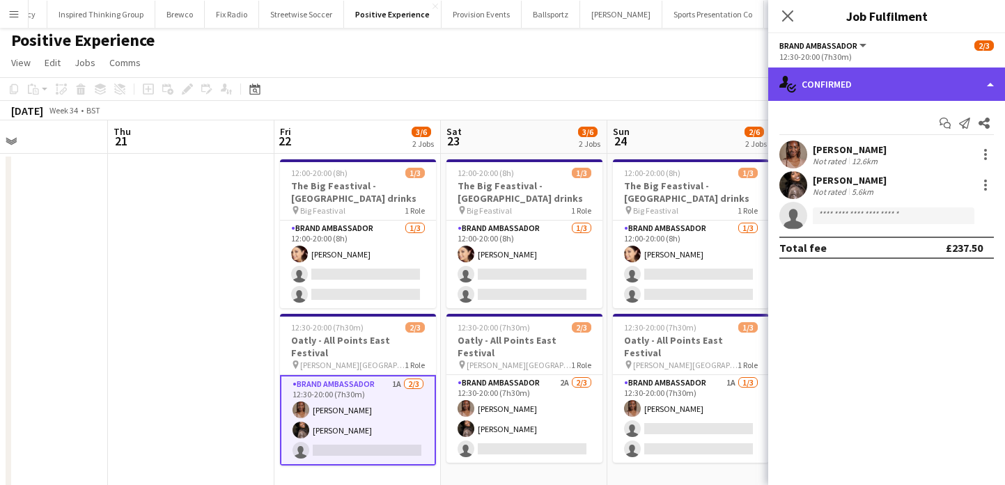
click at [890, 86] on div "single-neutral-actions-check-2 Confirmed" at bounding box center [886, 84] width 237 height 33
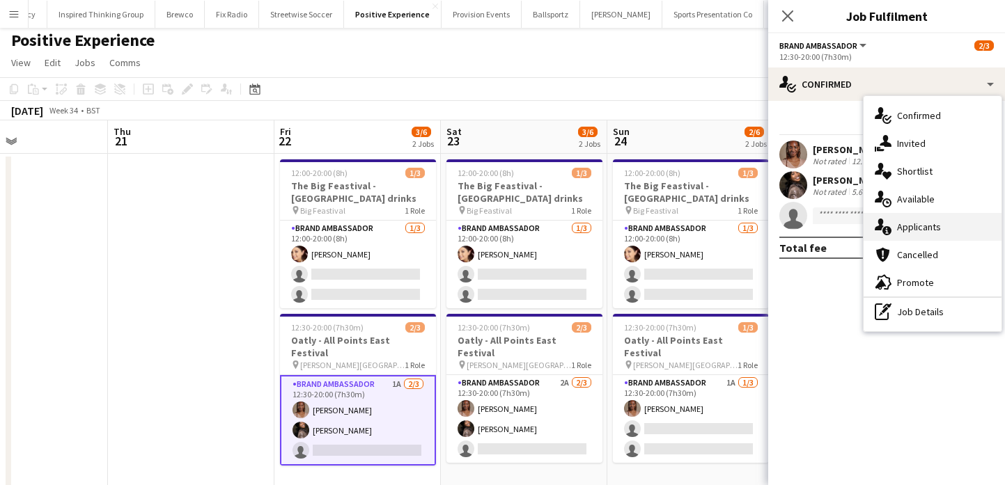
click at [926, 227] on div "single-neutral-actions-information Applicants" at bounding box center [932, 227] width 138 height 28
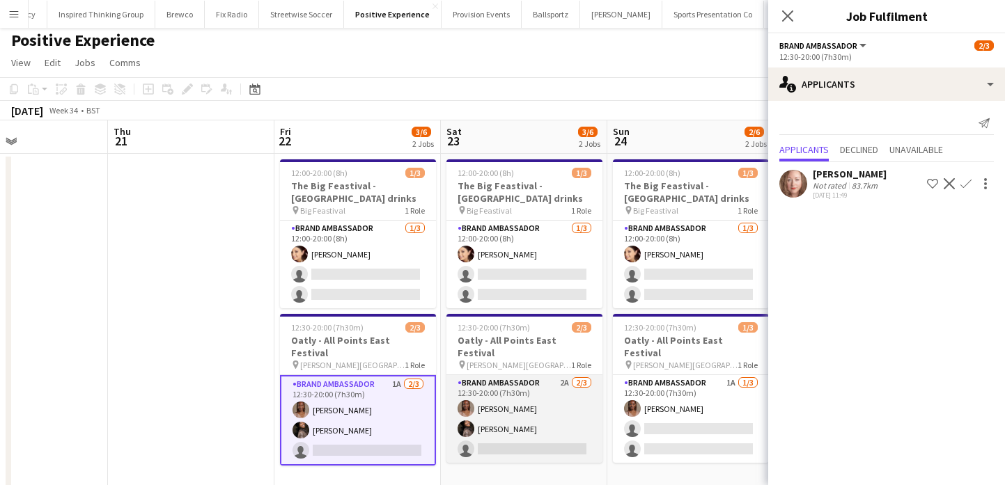
click at [517, 394] on app-card-role "Brand Ambassador 2A [DATE] 12:30-20:00 (7h30m) [PERSON_NAME] [PERSON_NAME] sing…" at bounding box center [524, 419] width 156 height 88
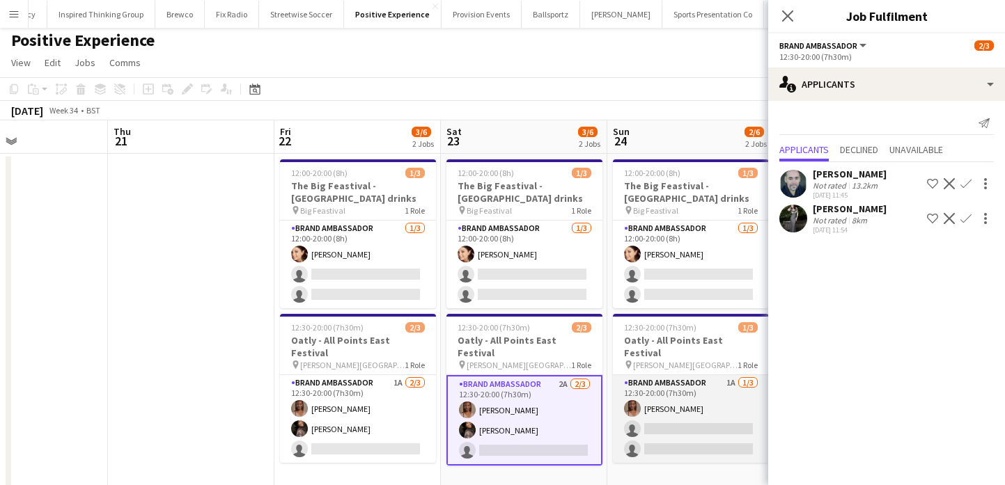
click at [716, 407] on app-card-role "Brand Ambassador 1A [DATE] 12:30-20:00 (7h30m) [PERSON_NAME] single-neutral-act…" at bounding box center [691, 419] width 156 height 88
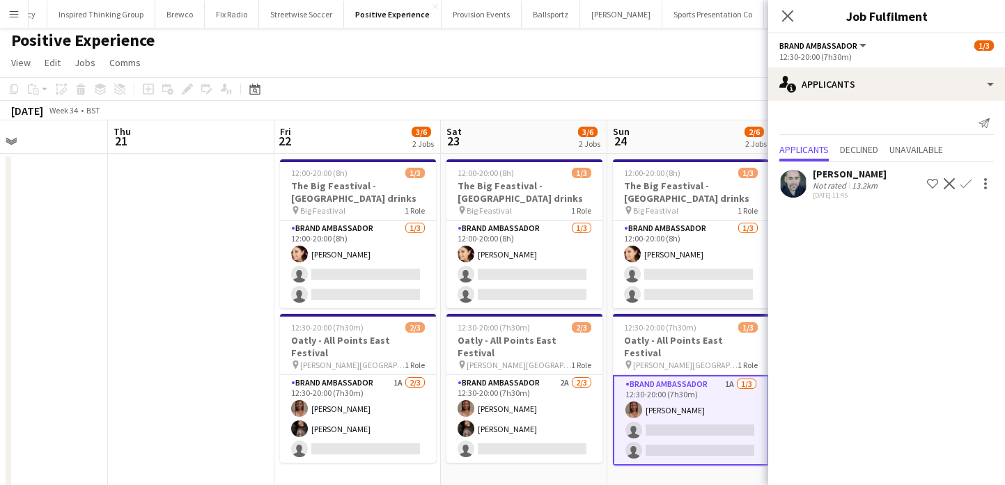
click at [190, 389] on app-date-cell at bounding box center [191, 323] width 166 height 339
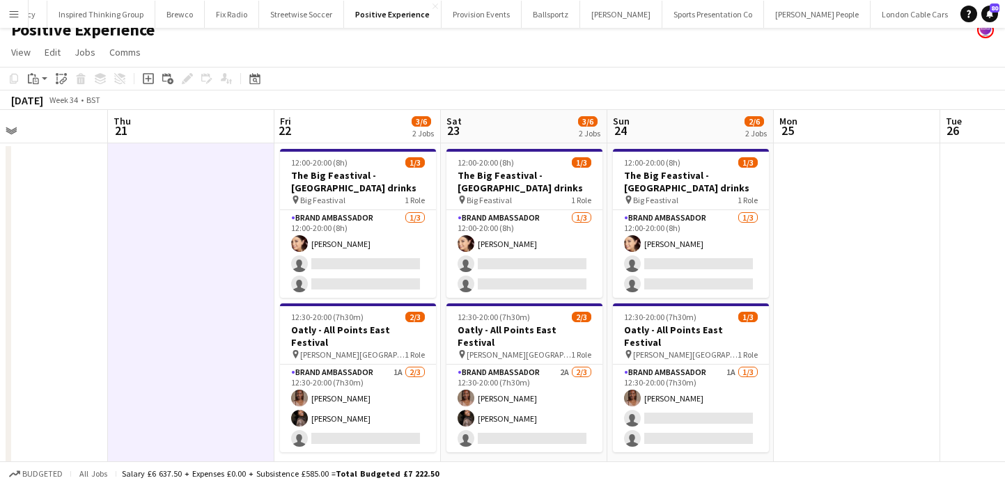
scroll to position [9, 0]
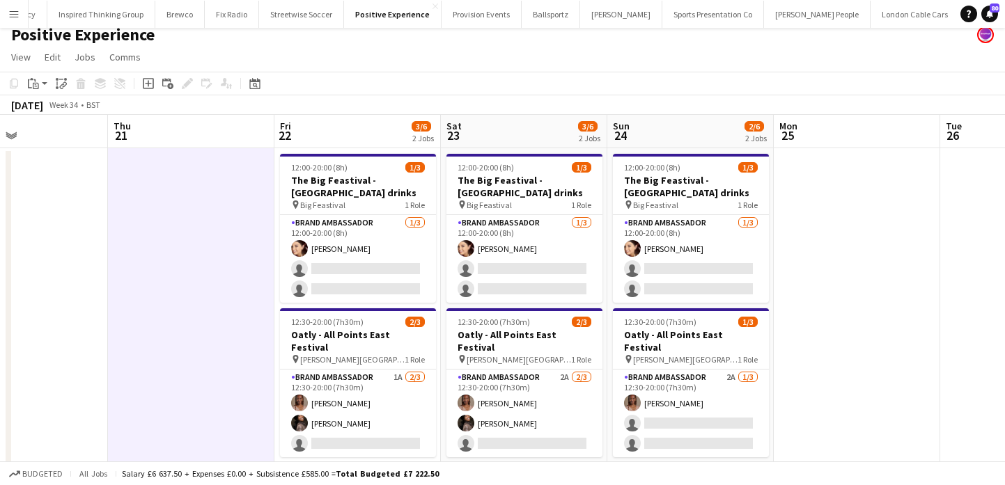
click at [17, 19] on button "Menu" at bounding box center [14, 14] width 28 height 28
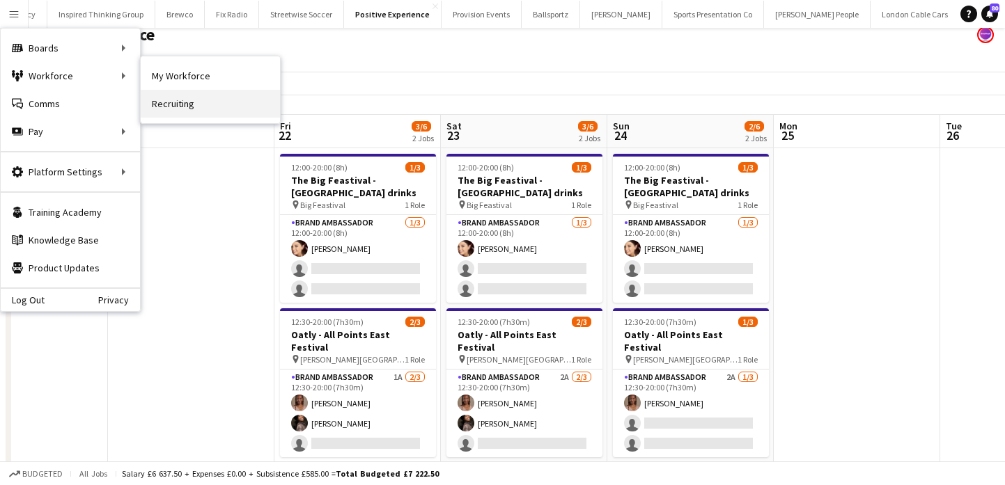
click at [183, 97] on link "Recruiting" at bounding box center [210, 104] width 139 height 28
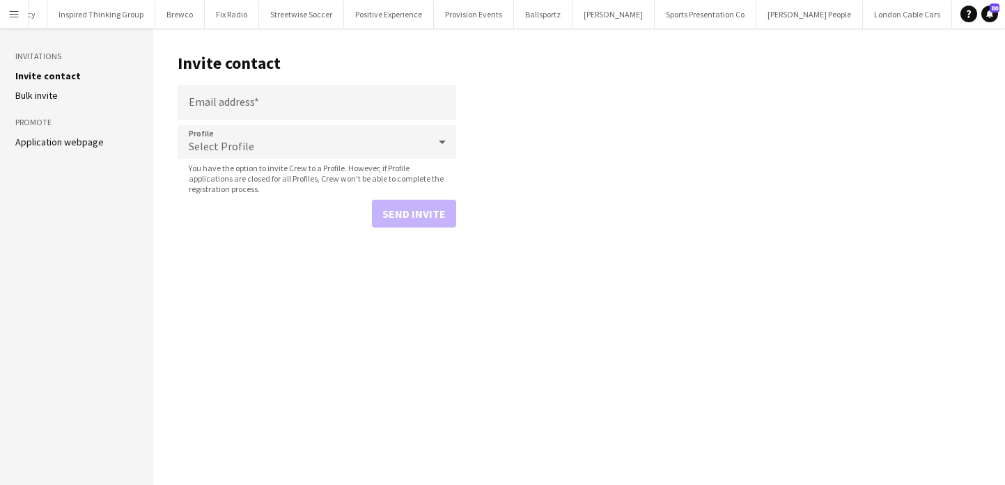
click at [12, 10] on app-icon "Menu" at bounding box center [13, 13] width 11 height 11
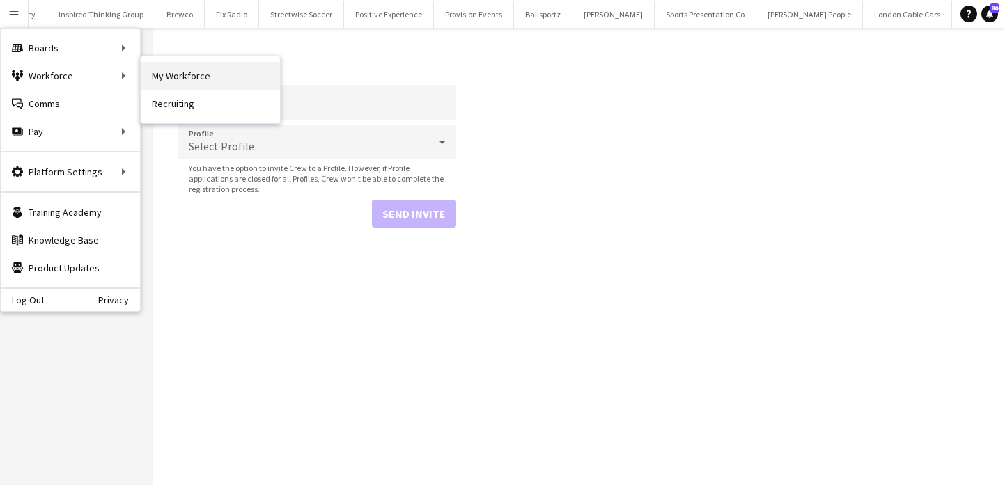
click at [151, 84] on link "My Workforce" at bounding box center [210, 76] width 139 height 28
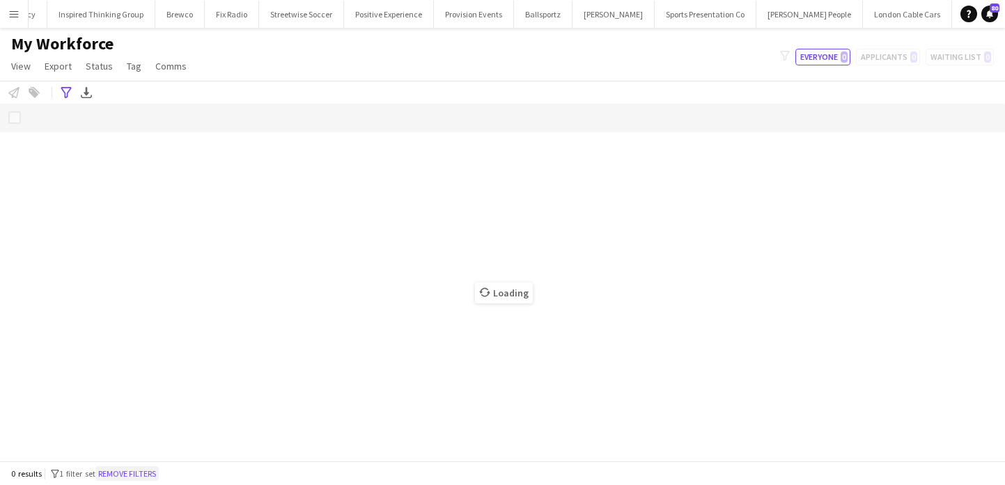
click at [149, 472] on button "Remove filters" at bounding box center [126, 473] width 63 height 15
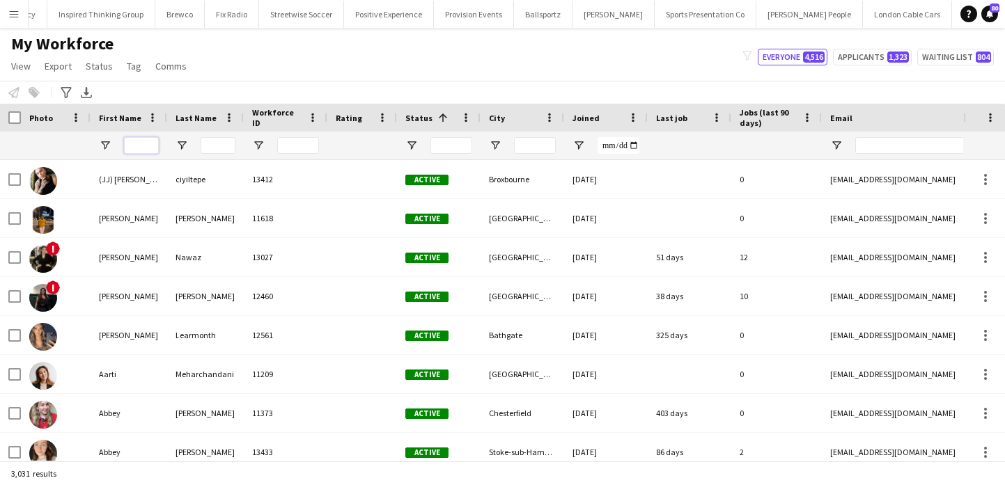
drag, startPoint x: 137, startPoint y: 142, endPoint x: 129, endPoint y: 143, distance: 8.5
click at [132, 142] on input "First Name Filter Input" at bounding box center [141, 145] width 35 height 17
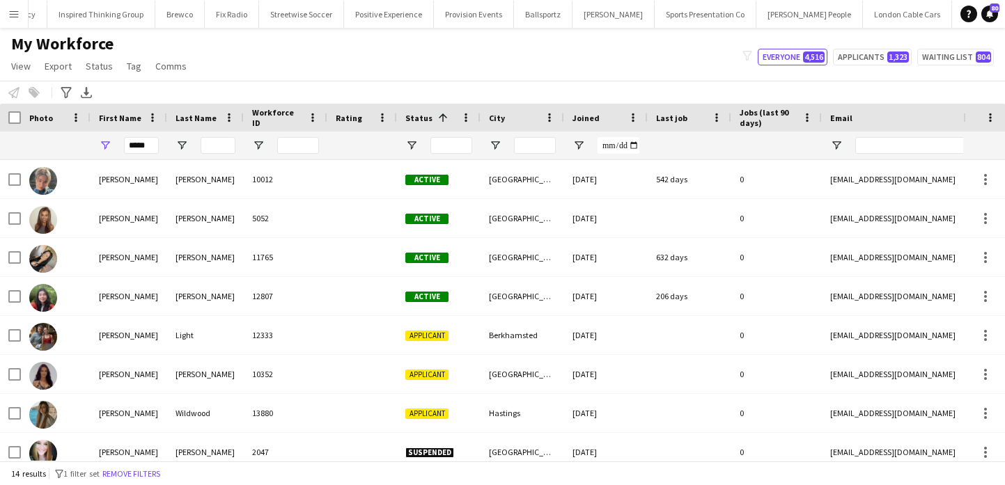
click at [204, 135] on div at bounding box center [217, 146] width 35 height 28
click at [157, 145] on input "*****" at bounding box center [141, 145] width 35 height 17
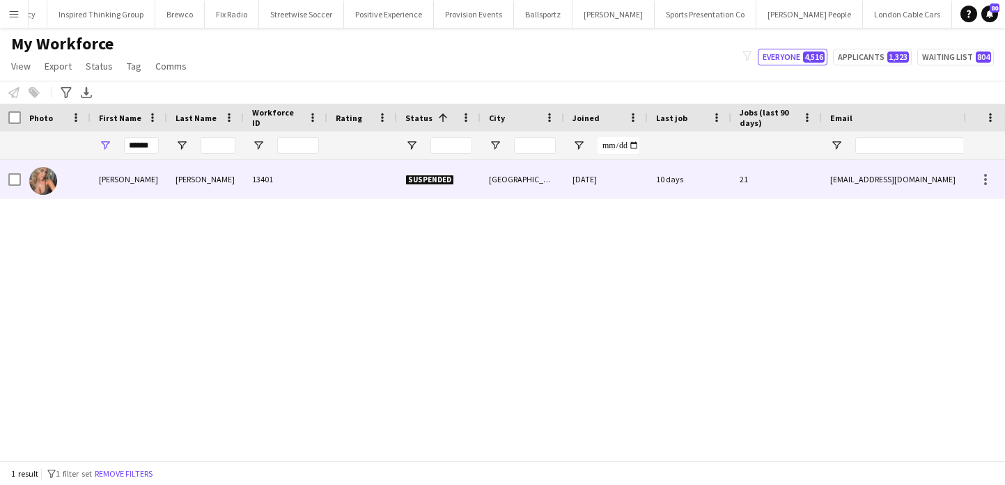
click at [175, 175] on div "[PERSON_NAME]" at bounding box center [205, 179] width 77 height 38
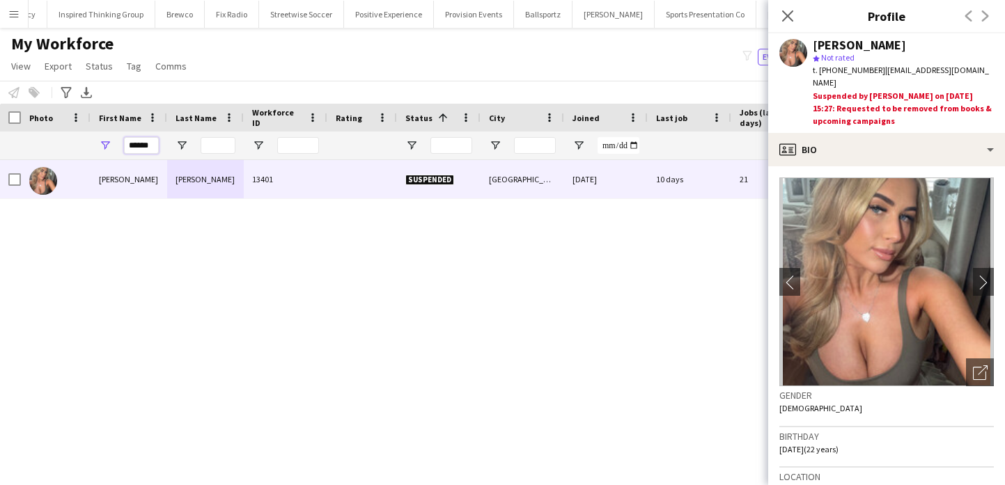
click at [155, 141] on input "******" at bounding box center [141, 145] width 35 height 17
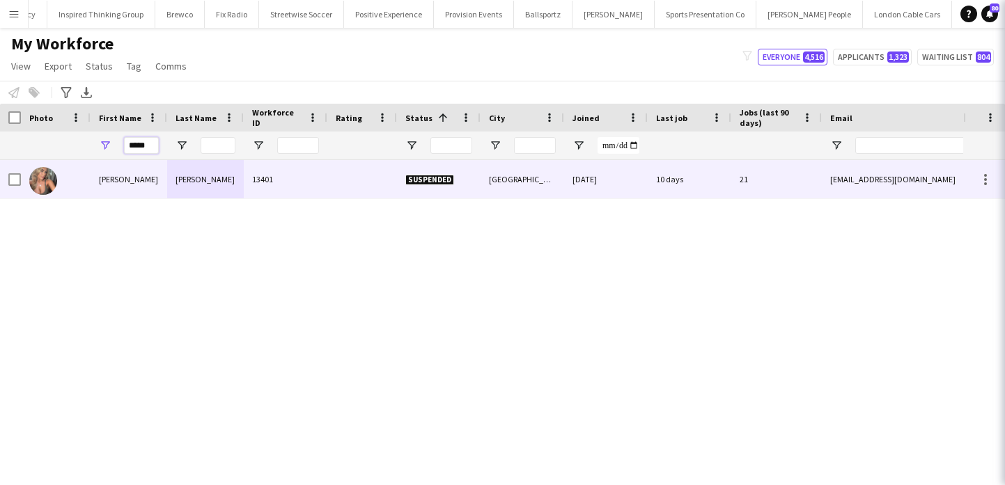
type input "*****"
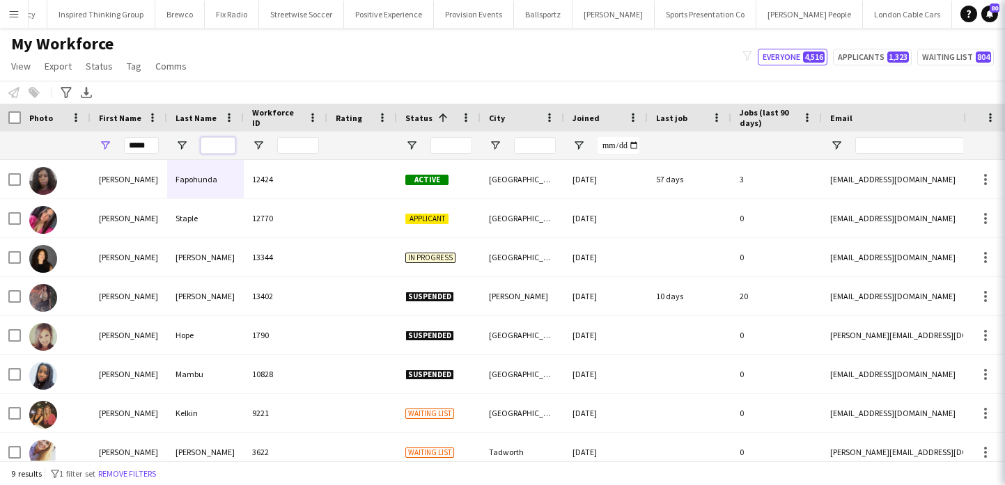
click at [218, 143] on input "Last Name Filter Input" at bounding box center [217, 145] width 35 height 17
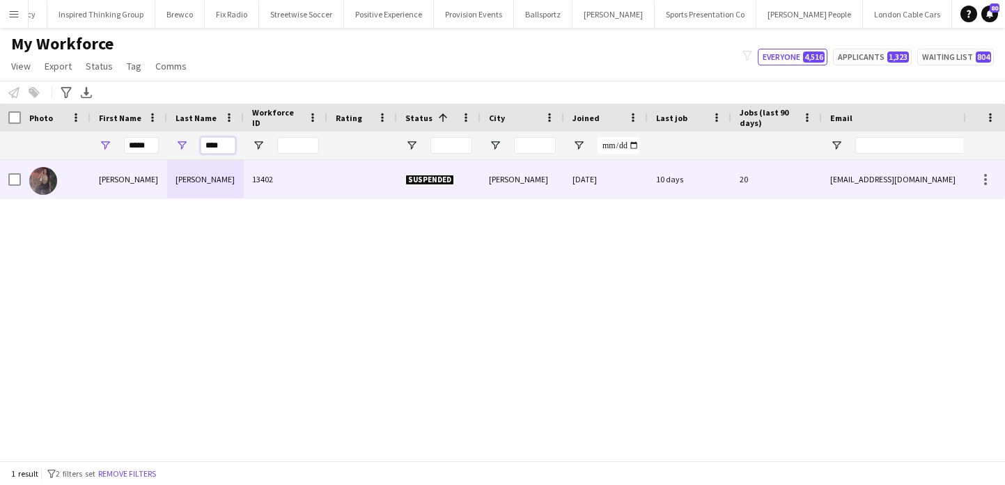
type input "****"
click at [221, 194] on div "[PERSON_NAME]" at bounding box center [205, 179] width 77 height 38
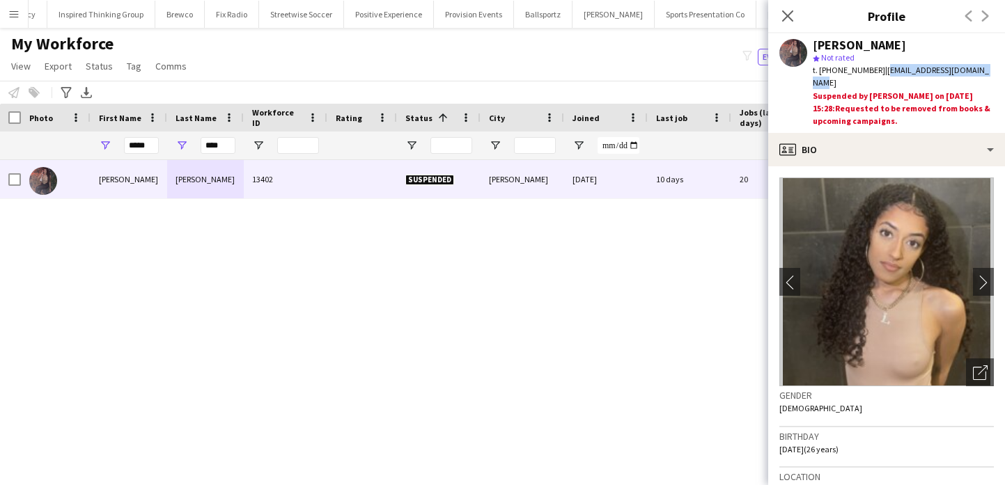
drag, startPoint x: 879, startPoint y: 71, endPoint x: 974, endPoint y: 69, distance: 94.7
click at [975, 70] on div "t. [PHONE_NUMBER] | [EMAIL_ADDRESS][DOMAIN_NAME]" at bounding box center [902, 76] width 181 height 25
copy span "[EMAIL_ADDRESS][DOMAIN_NAME]"
click at [787, 15] on icon at bounding box center [786, 15] width 13 height 13
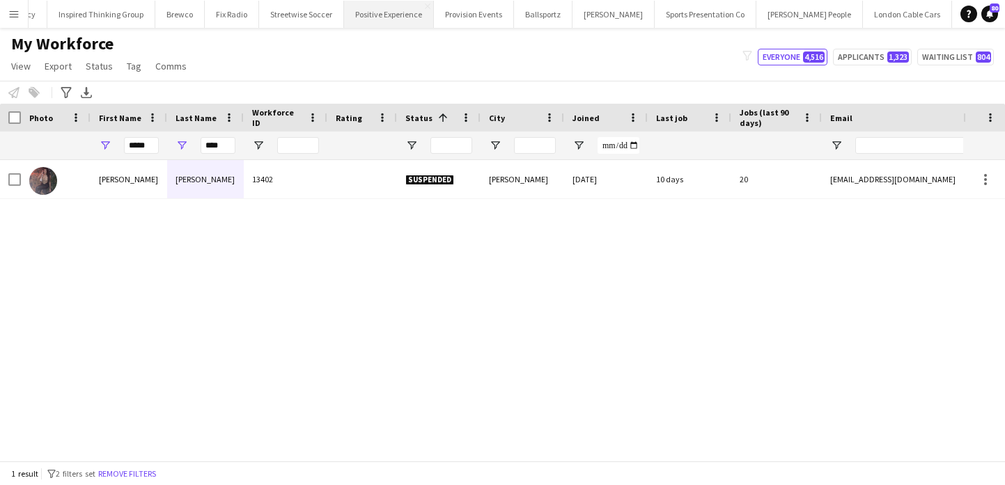
click at [365, 13] on button "Positive Experience Close" at bounding box center [389, 14] width 90 height 27
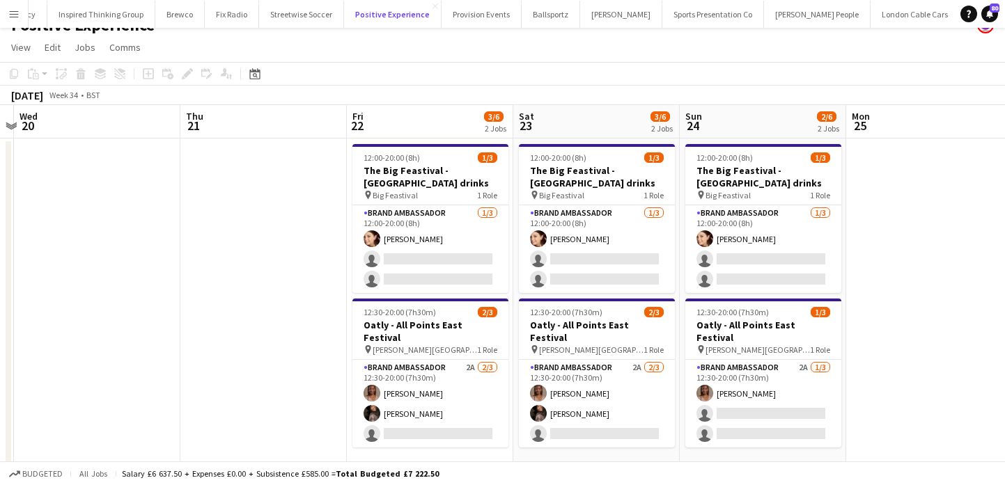
scroll to position [33, 0]
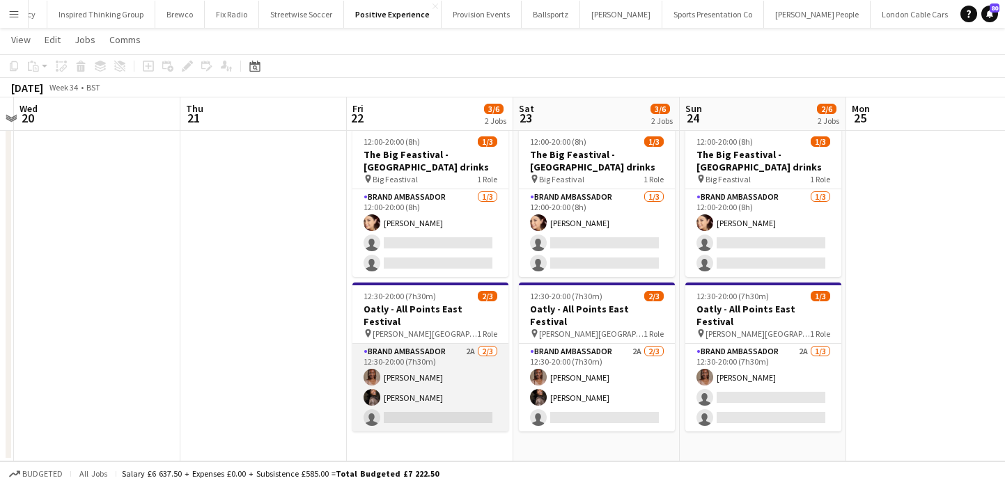
click at [437, 408] on app-card-role "Brand Ambassador 2A [DATE] 12:30-20:00 (7h30m) [PERSON_NAME] [PERSON_NAME] sing…" at bounding box center [430, 388] width 156 height 88
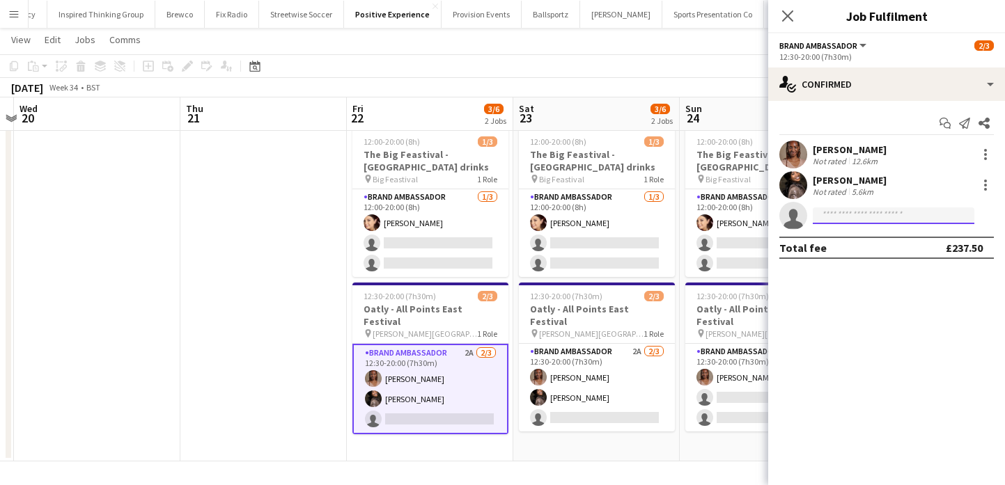
click at [849, 221] on input at bounding box center [893, 215] width 162 height 17
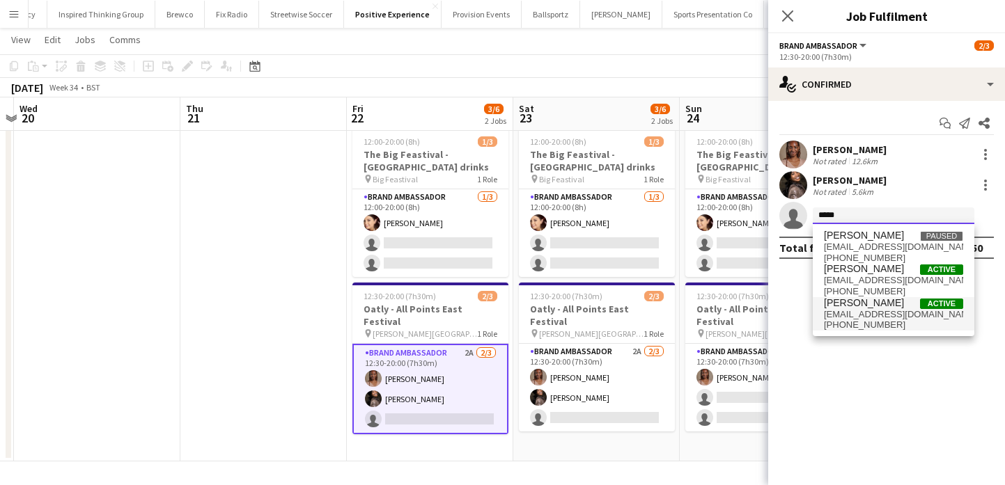
type input "*****"
click at [880, 302] on span "[PERSON_NAME] Active" at bounding box center [893, 303] width 139 height 12
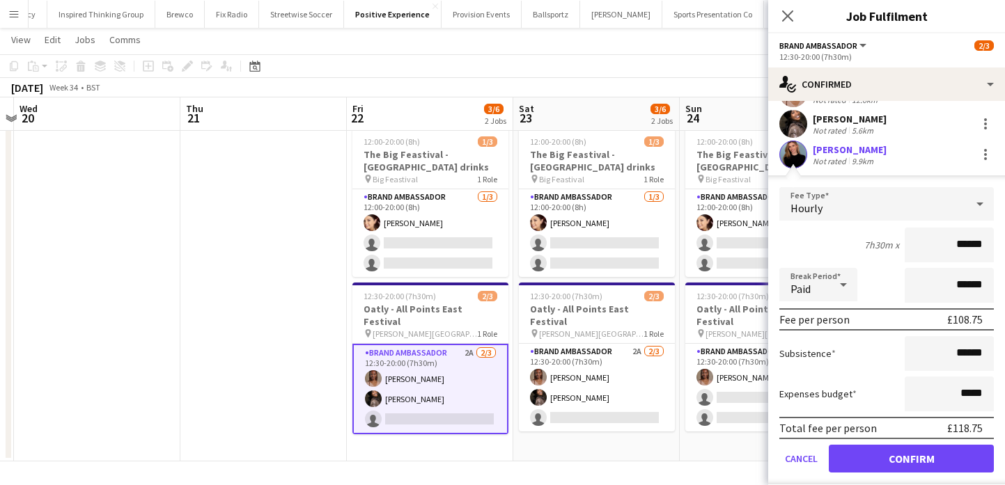
scroll to position [63, 0]
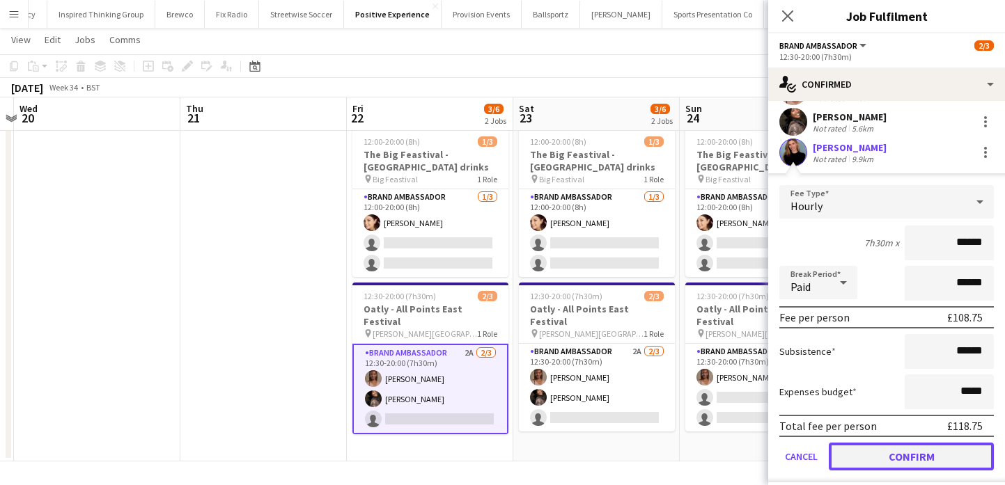
click at [906, 450] on button "Confirm" at bounding box center [910, 457] width 165 height 28
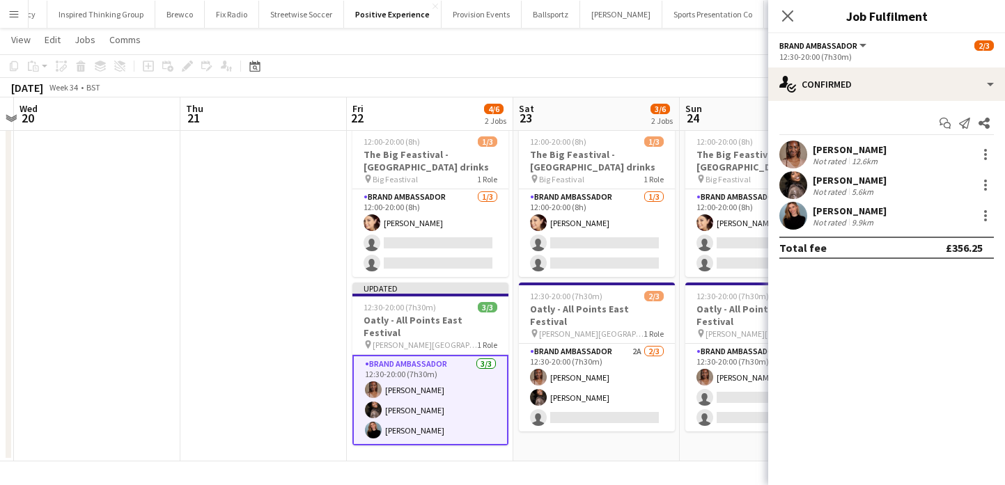
scroll to position [0, 0]
click at [725, 439] on app-date-cell "12:00-20:00 (8h) 1/3 The Big Feastival - Belvoir Farm drinks pin Big Feastival …" at bounding box center [762, 292] width 166 height 339
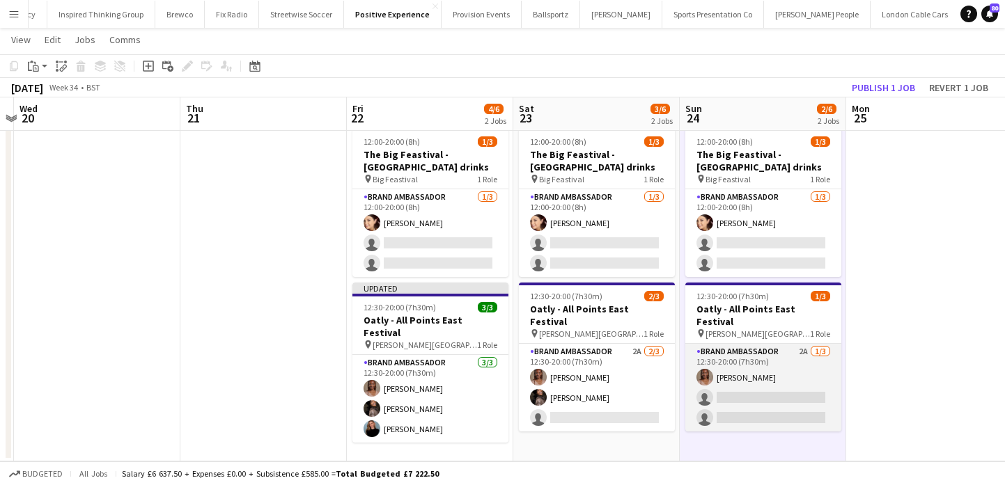
click at [780, 377] on app-card-role "Brand Ambassador 2A [DATE] 12:30-20:00 (7h30m) [PERSON_NAME] single-neutral-act…" at bounding box center [763, 388] width 156 height 88
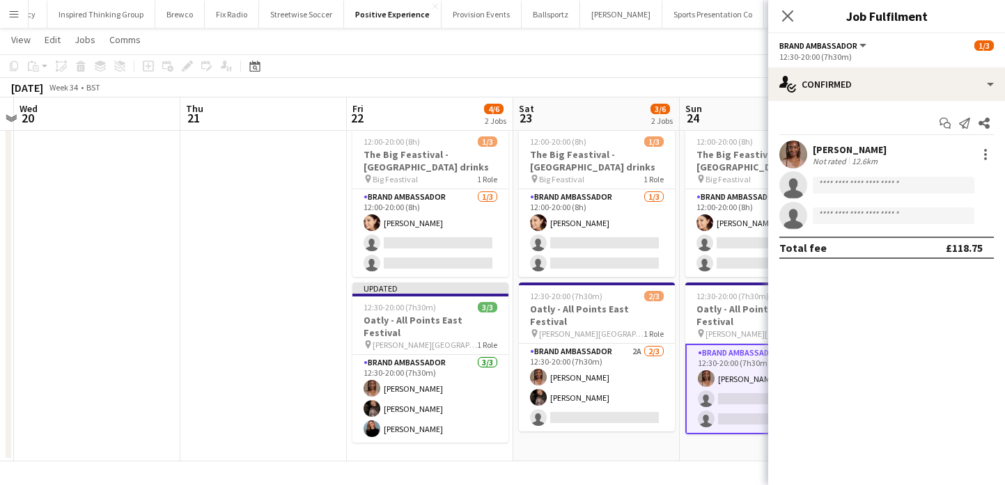
click at [890, 175] on app-invite-slot "single-neutral-actions" at bounding box center [886, 185] width 237 height 28
click at [888, 194] on app-invite-slot "single-neutral-actions" at bounding box center [886, 185] width 237 height 28
click at [885, 188] on input at bounding box center [893, 185] width 162 height 17
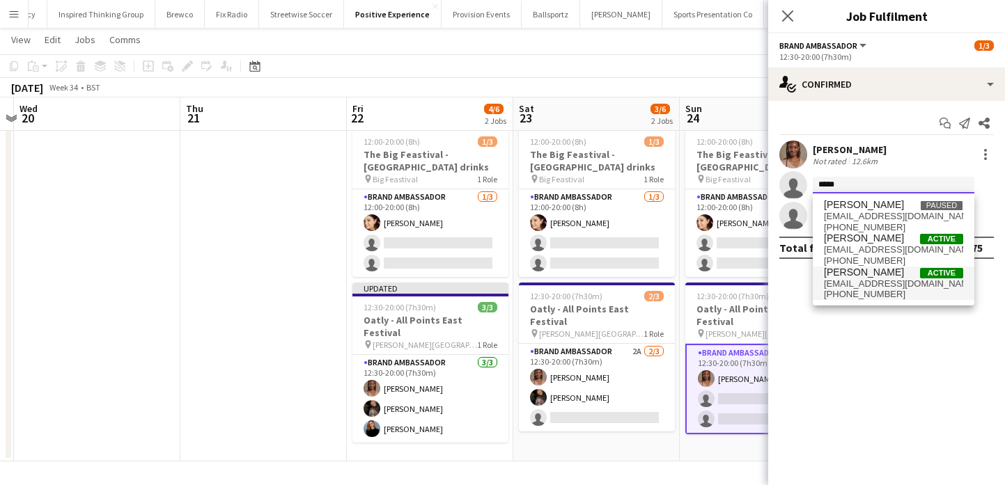
type input "*****"
click at [880, 280] on span "[EMAIL_ADDRESS][DOMAIN_NAME]" at bounding box center [893, 283] width 139 height 11
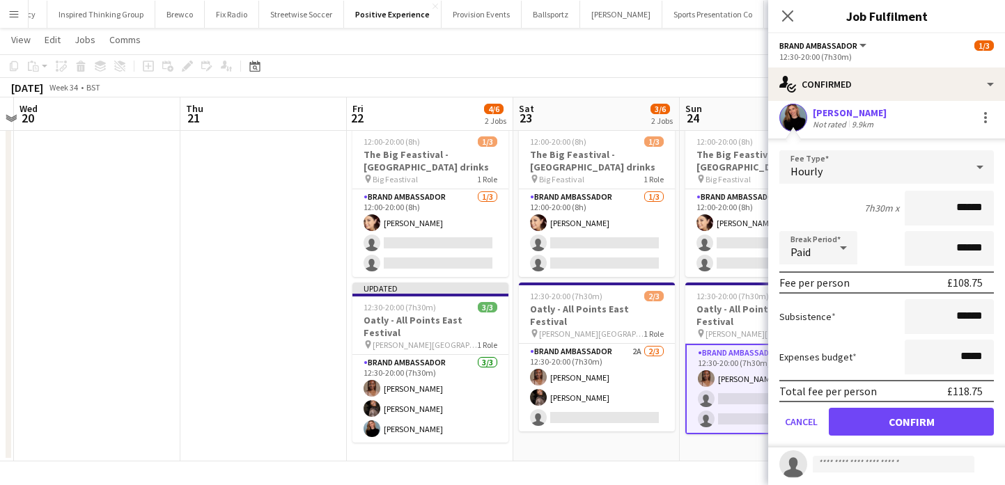
scroll to position [101, 0]
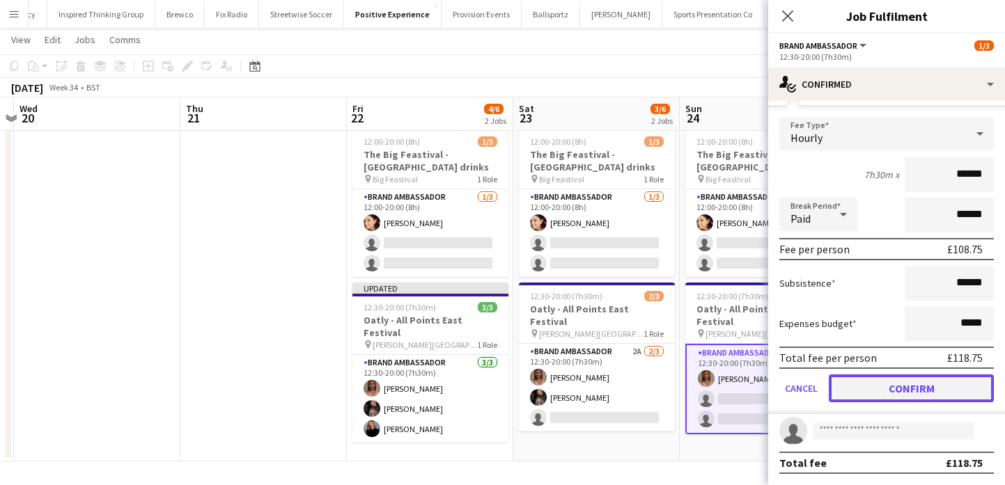
click at [892, 391] on button "Confirm" at bounding box center [910, 389] width 165 height 28
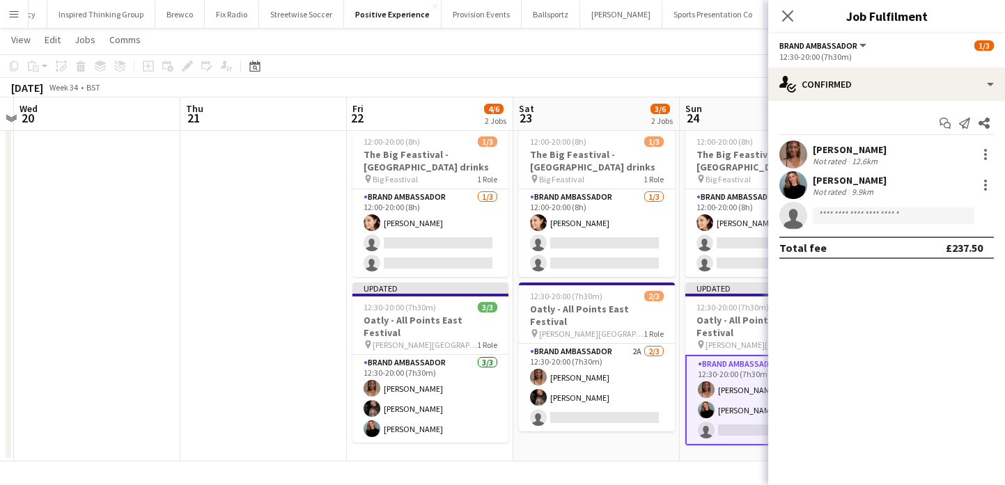
click at [725, 459] on app-date-cell "12:00-20:00 (8h) 1/3 The Big Feastival - Belvoir Farm drinks pin Big Feastival …" at bounding box center [762, 292] width 166 height 339
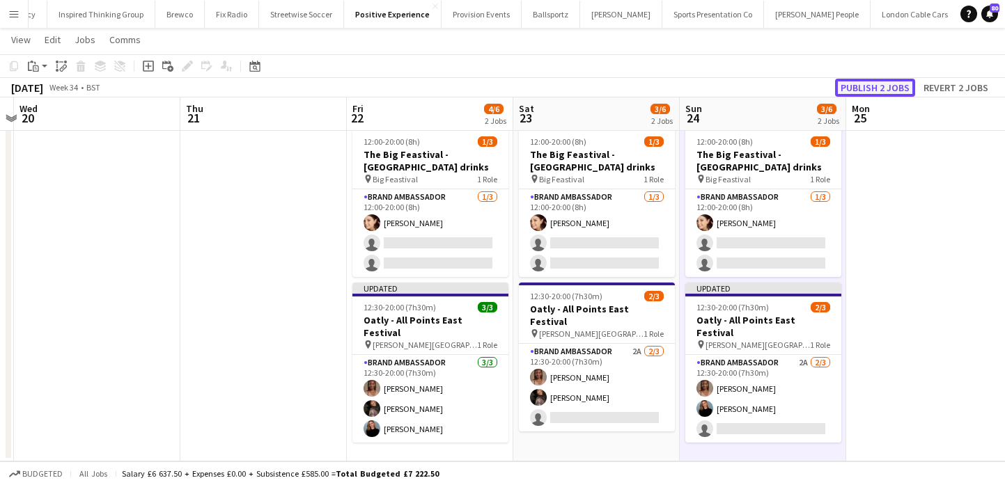
click at [870, 83] on button "Publish 2 jobs" at bounding box center [875, 88] width 80 height 18
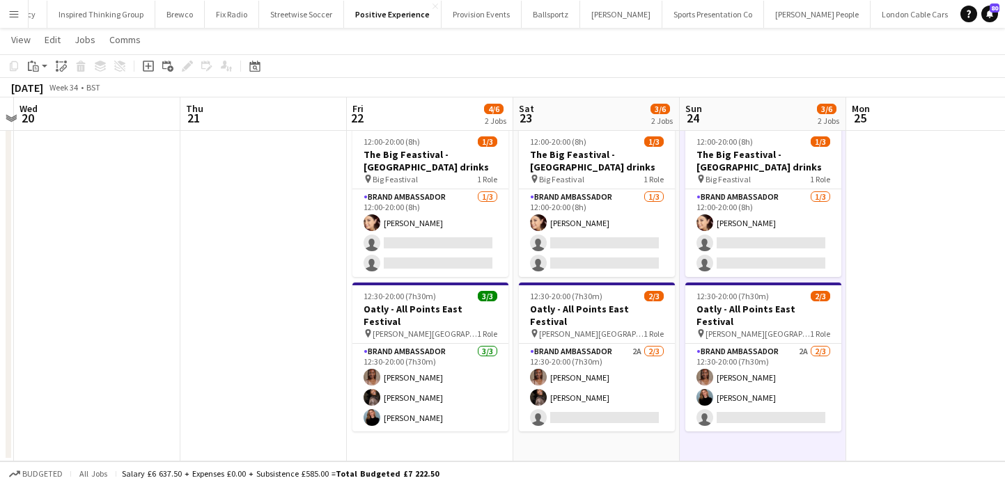
click at [325, 291] on app-date-cell at bounding box center [263, 292] width 166 height 339
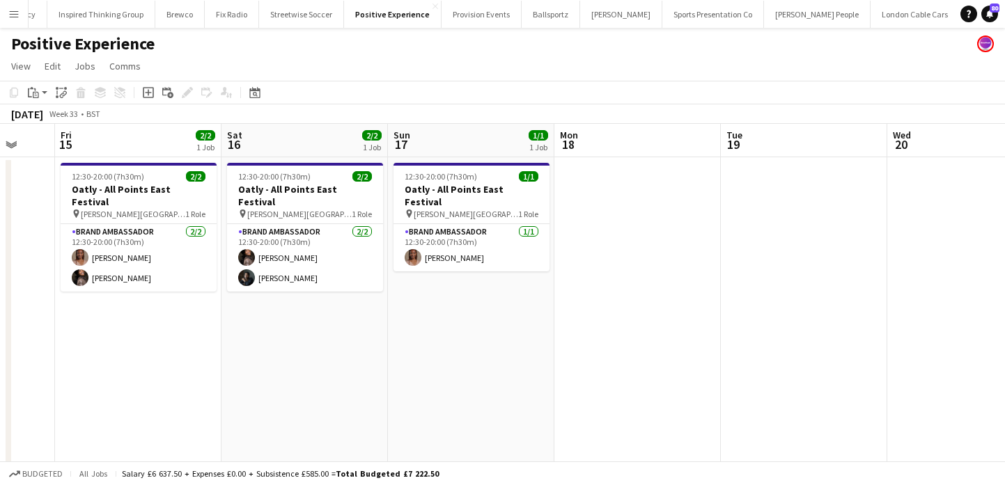
scroll to position [0, 396]
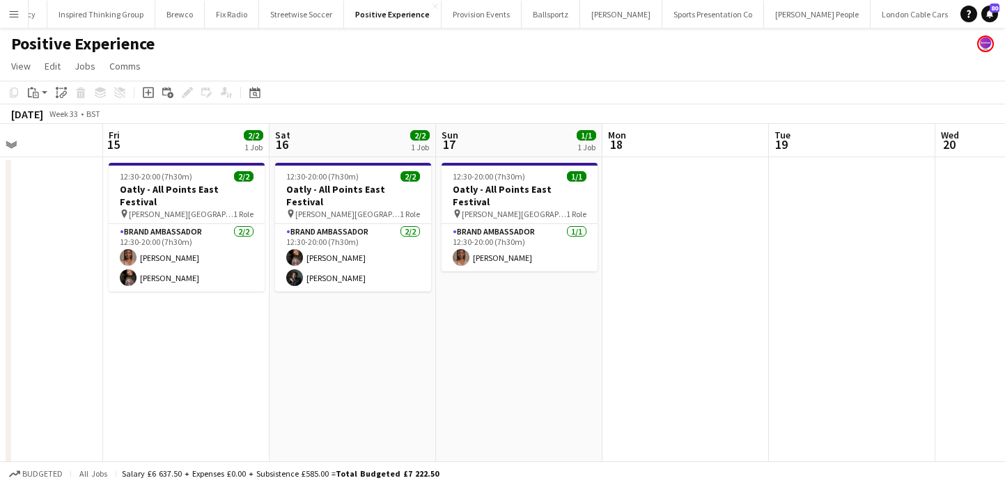
click at [12, 6] on button "Menu" at bounding box center [14, 14] width 28 height 28
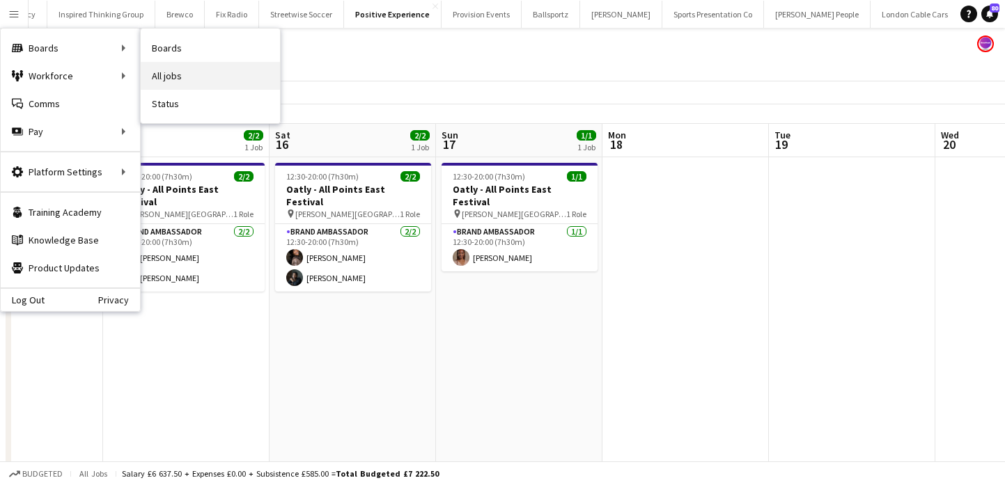
click at [190, 75] on link "All jobs" at bounding box center [210, 76] width 139 height 28
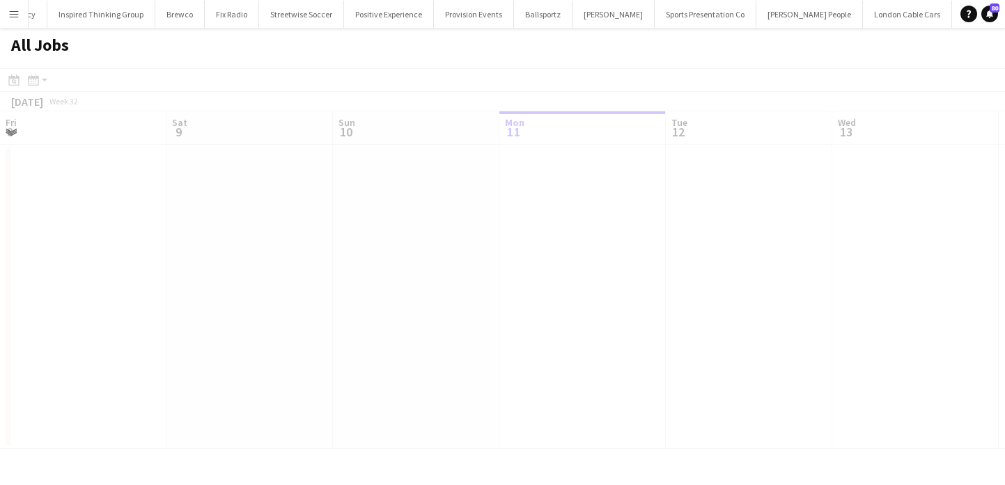
scroll to position [0, 333]
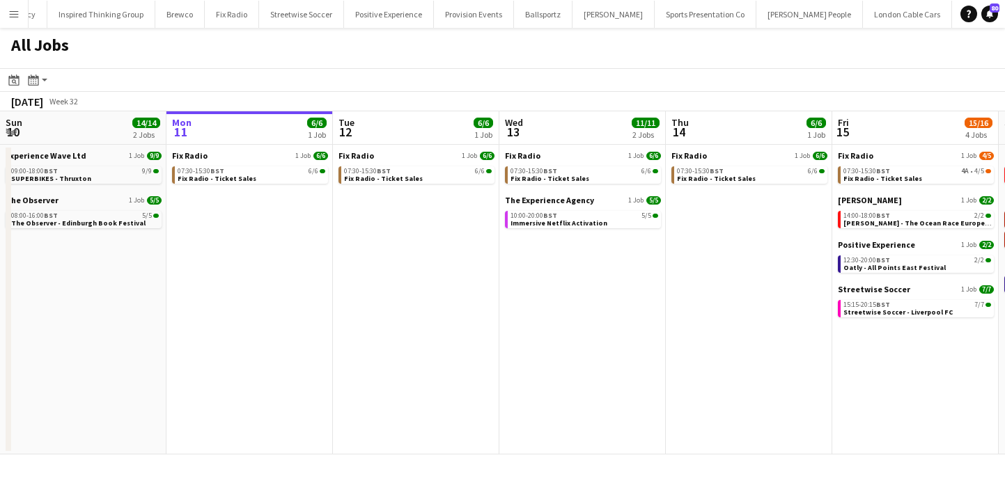
click at [16, 13] on app-icon "Menu" at bounding box center [13, 13] width 11 height 11
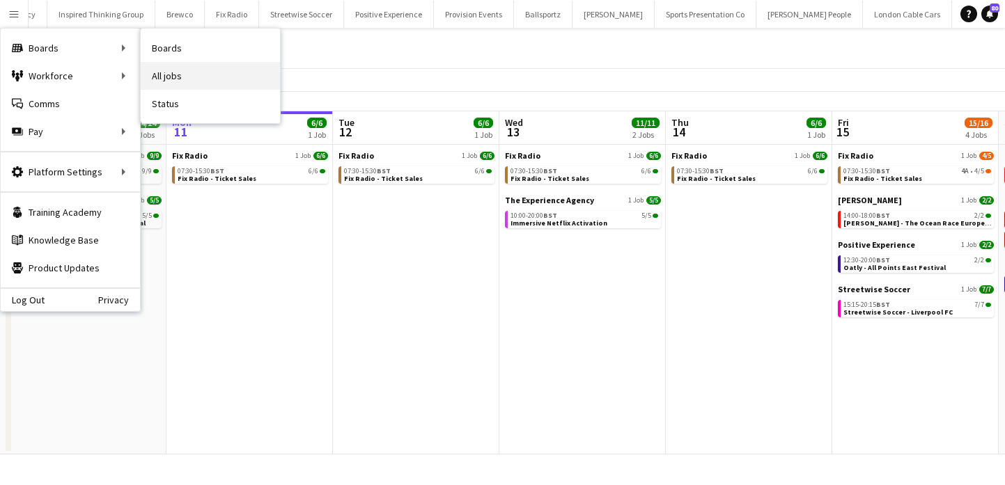
click at [184, 74] on link "All jobs" at bounding box center [210, 76] width 139 height 28
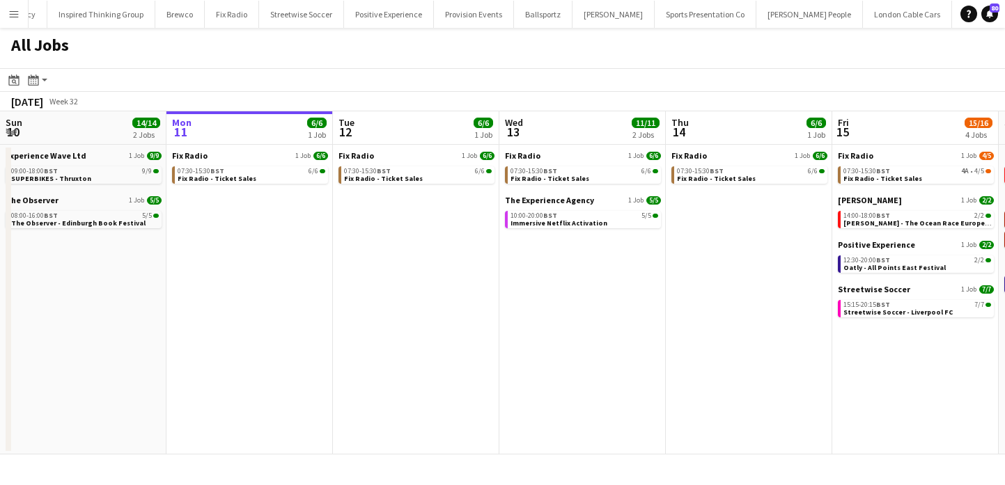
click at [17, 17] on app-icon "Menu" at bounding box center [13, 13] width 11 height 11
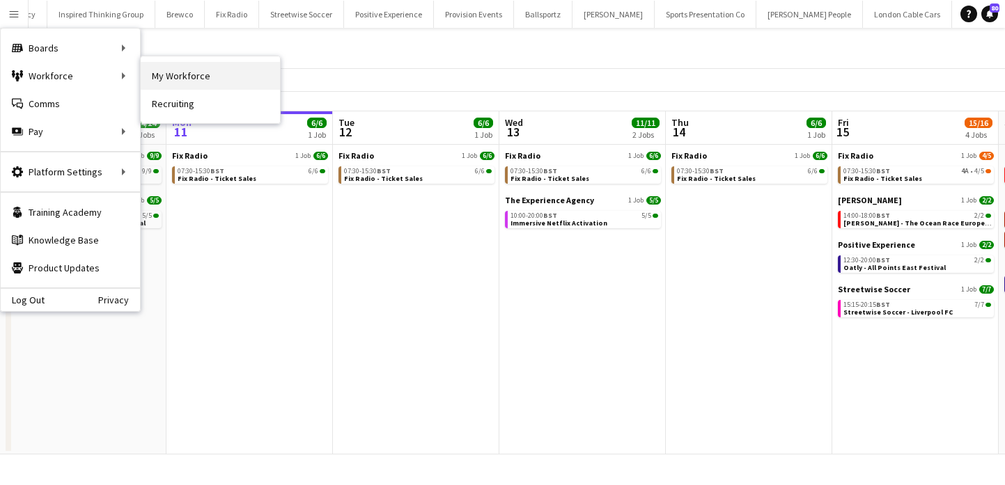
click at [171, 77] on link "My Workforce" at bounding box center [210, 76] width 139 height 28
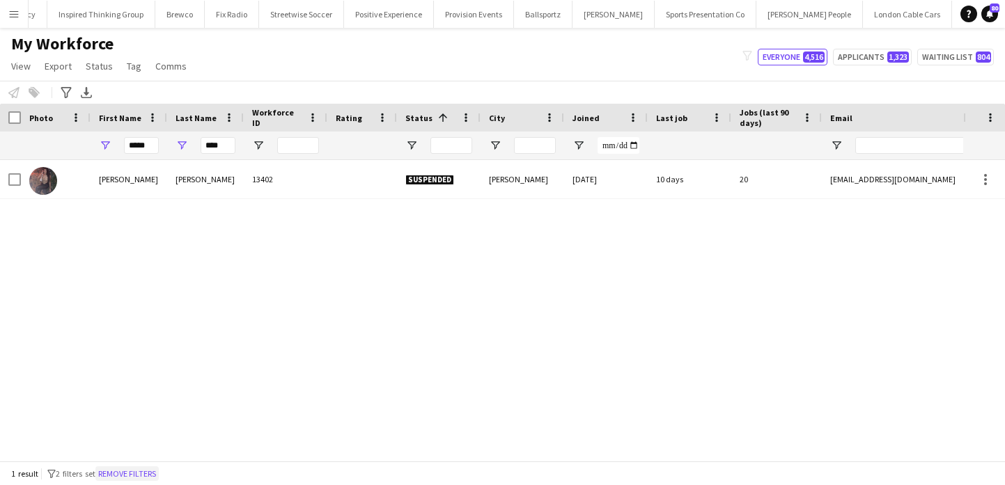
click at [125, 475] on button "Remove filters" at bounding box center [126, 473] width 63 height 15
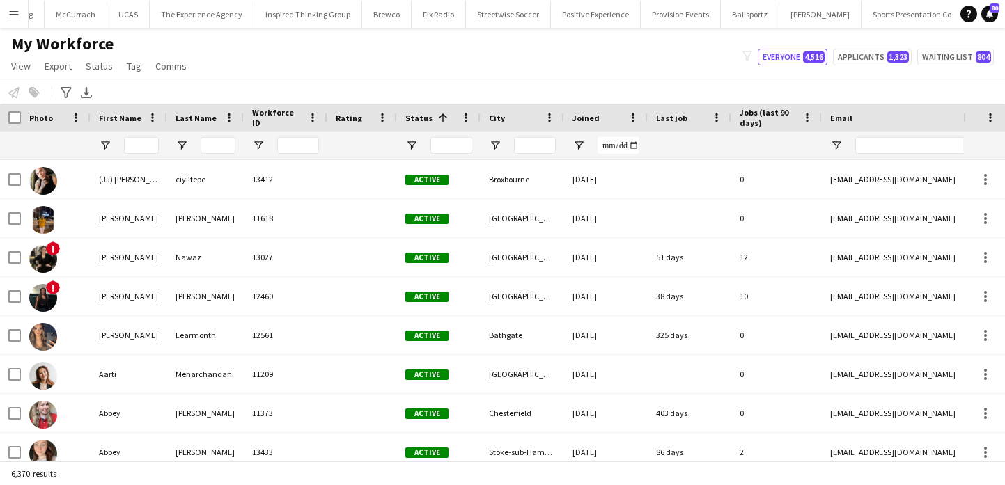
scroll to position [0, 543]
click at [10, 15] on app-icon "Menu" at bounding box center [13, 13] width 11 height 11
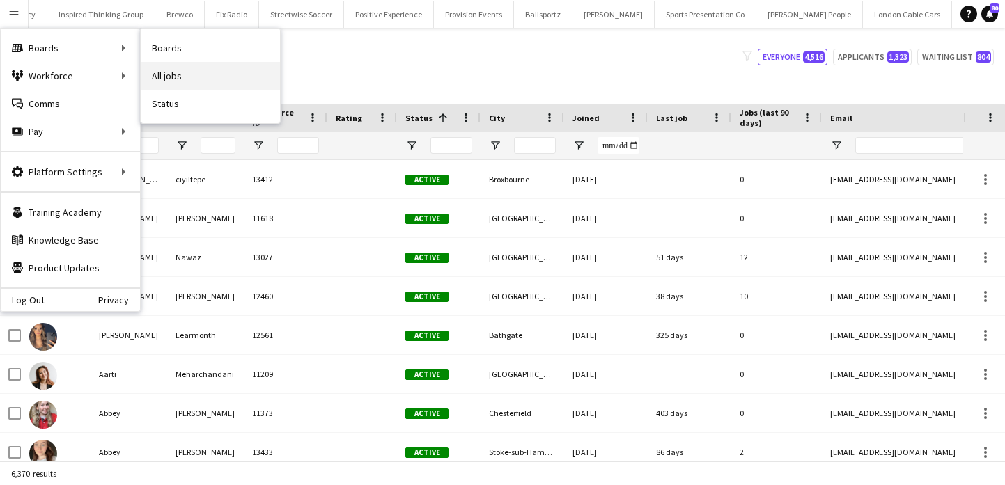
click at [211, 70] on link "All jobs" at bounding box center [210, 76] width 139 height 28
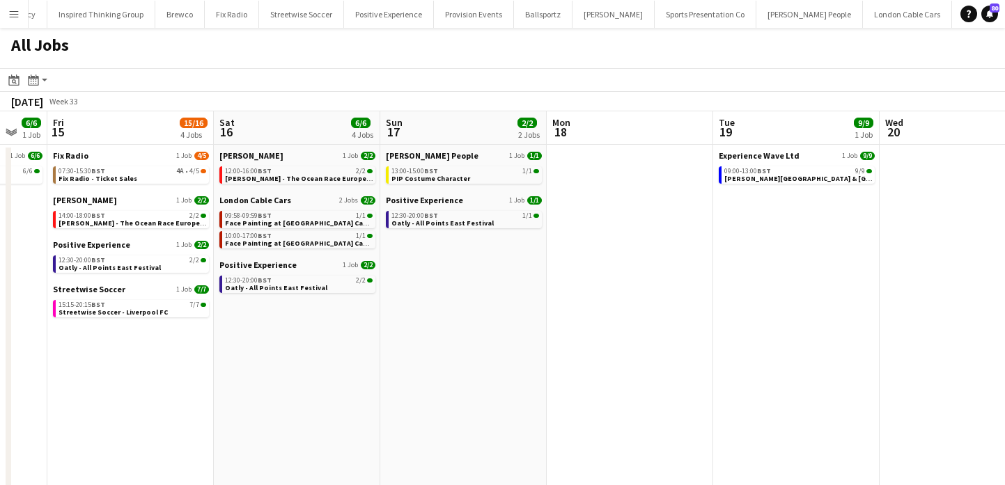
scroll to position [0, 391]
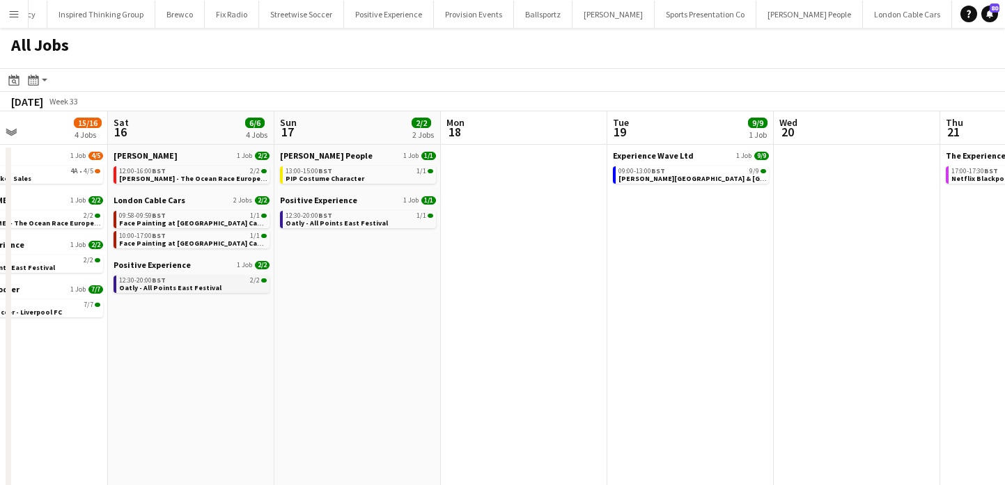
click at [208, 281] on div "12:30-20:00 BST 2/2" at bounding box center [193, 280] width 148 height 7
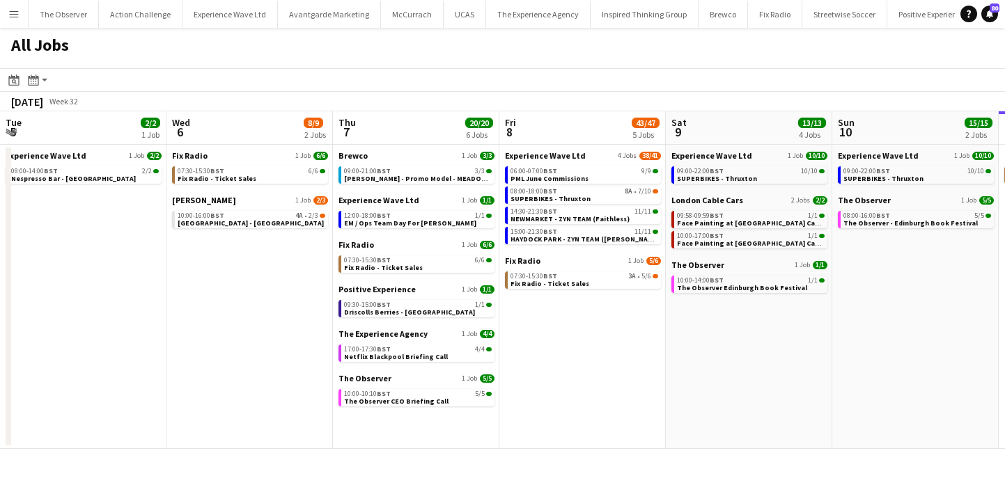
scroll to position [0, 439]
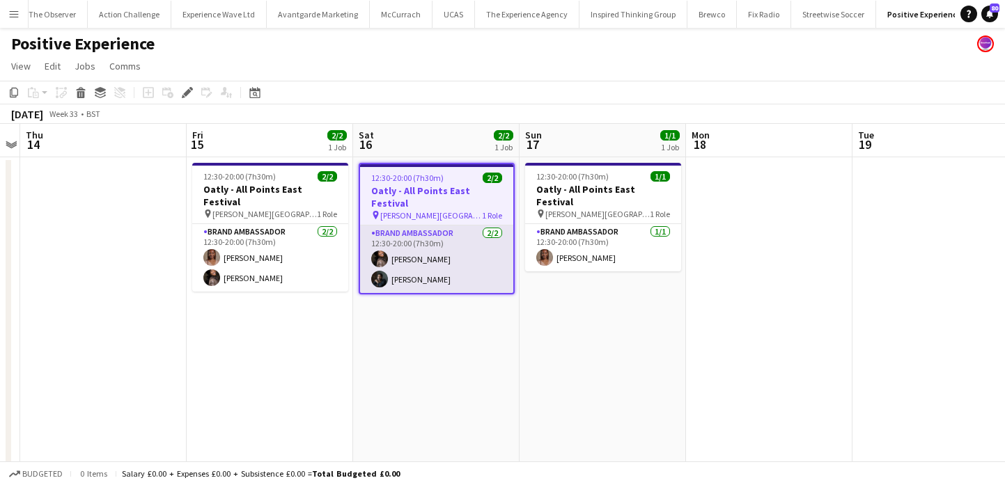
click at [395, 267] on app-card-role "Brand Ambassador [DATE] 12:30-20:00 (7h30m) [PERSON_NAME] [PERSON_NAME]" at bounding box center [436, 260] width 153 height 68
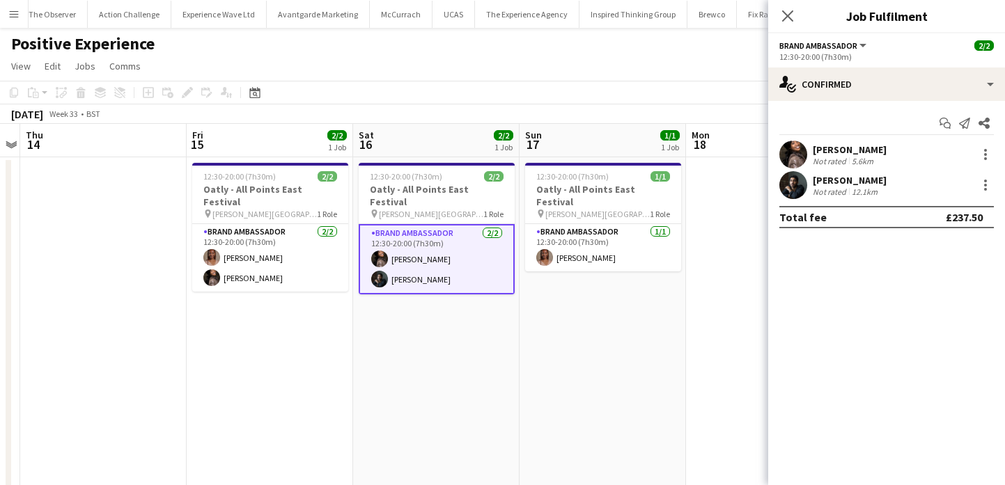
click at [395, 267] on app-card-role "Brand Ambassador [DATE] 12:30-20:00 (7h30m) [PERSON_NAME] [PERSON_NAME]" at bounding box center [437, 259] width 156 height 70
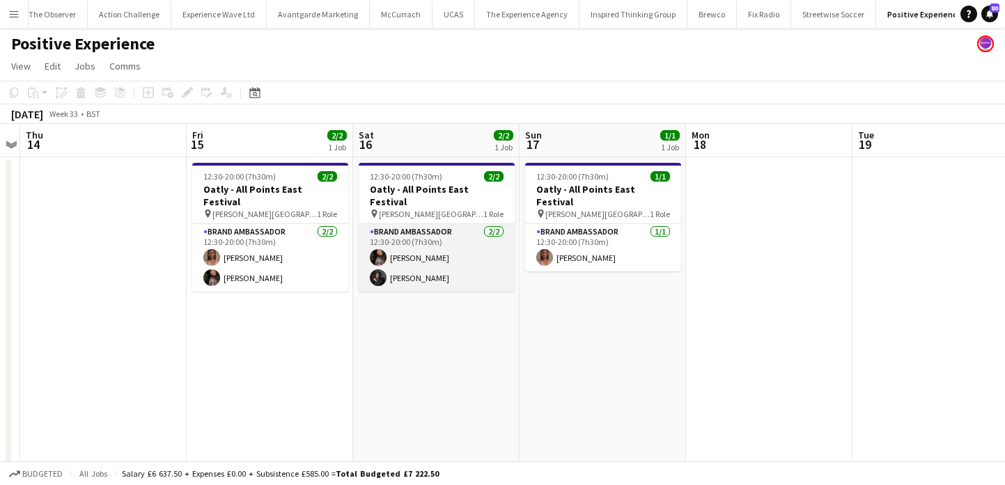
click at [395, 267] on app-card-role "Brand Ambassador [DATE] 12:30-20:00 (7h30m) [PERSON_NAME] [PERSON_NAME]" at bounding box center [437, 258] width 156 height 68
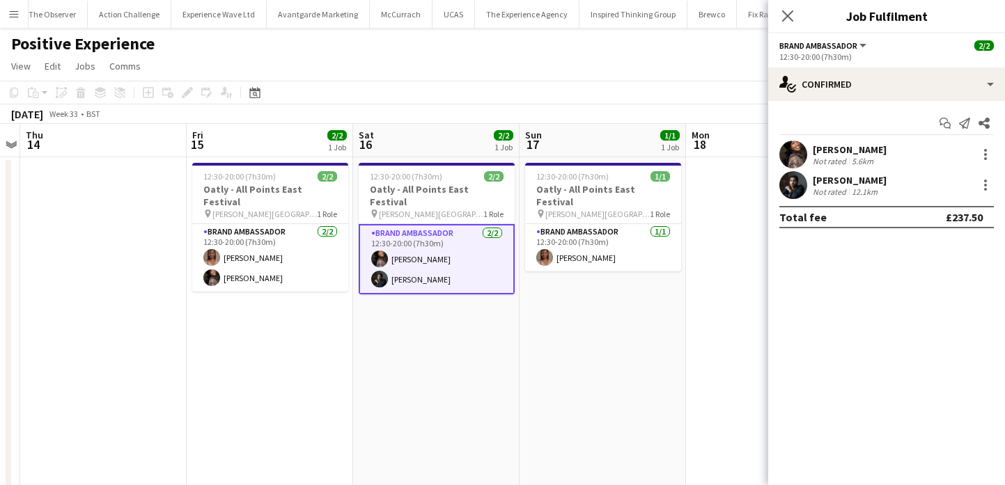
click at [398, 317] on app-date-cell "12:30-20:00 (7h30m) 2/2 Oatly - All Points East Festival pin [PERSON_NAME][GEOG…" at bounding box center [436, 326] width 166 height 339
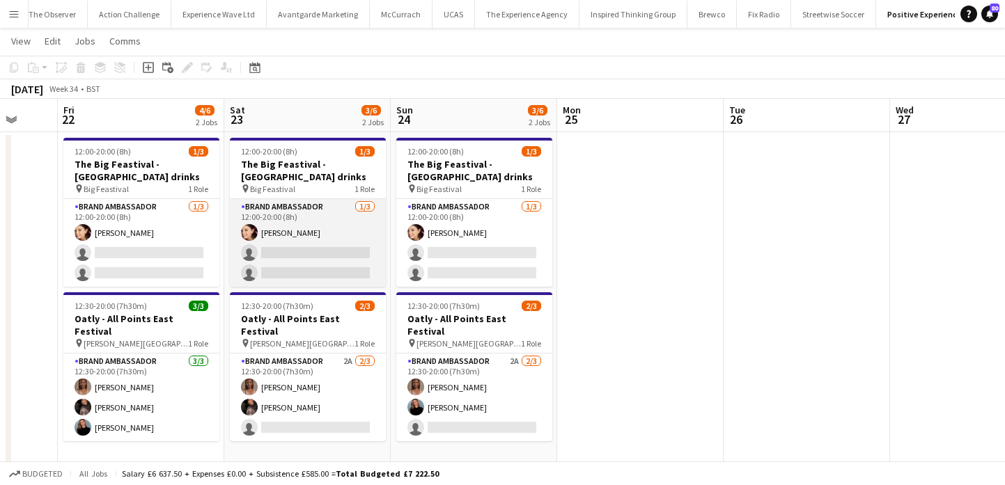
scroll to position [20, 0]
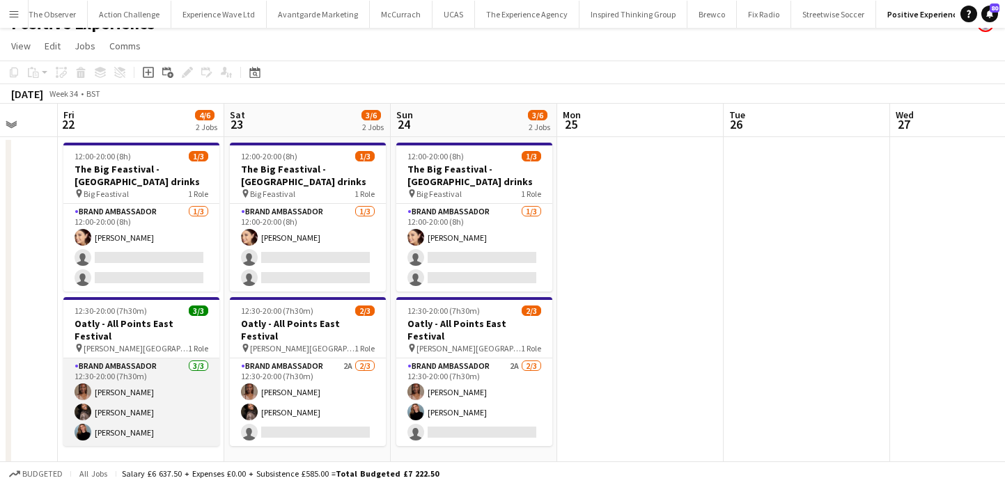
click at [134, 359] on app-card-role "Brand Ambassador 3/3 12:30-20:00 (7h30m) Lyvonne Saunders Seliza Sebastian Mari…" at bounding box center [141, 403] width 156 height 88
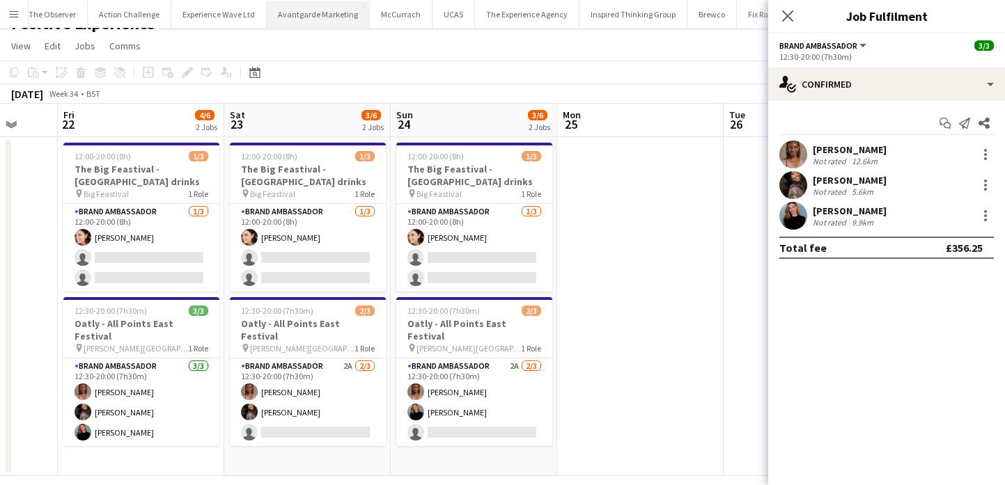
scroll to position [0, 0]
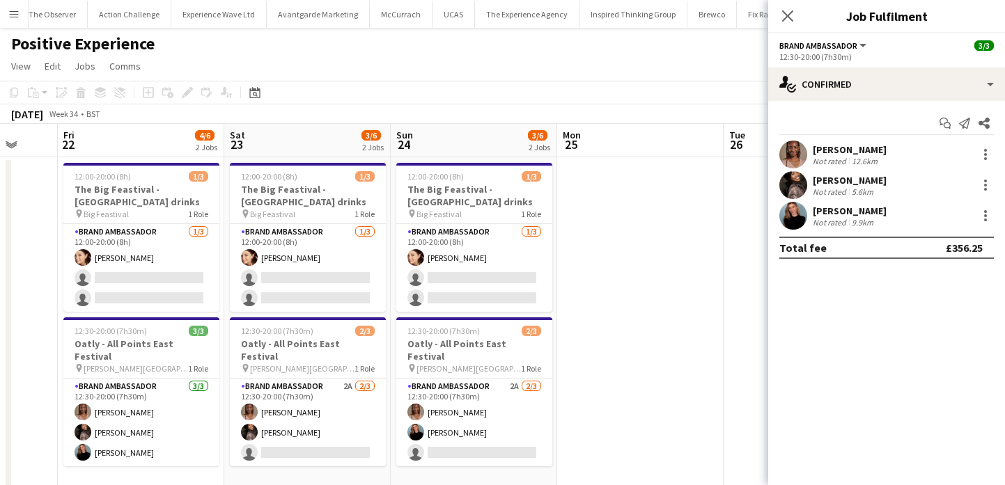
click at [616, 237] on app-date-cell at bounding box center [640, 326] width 166 height 339
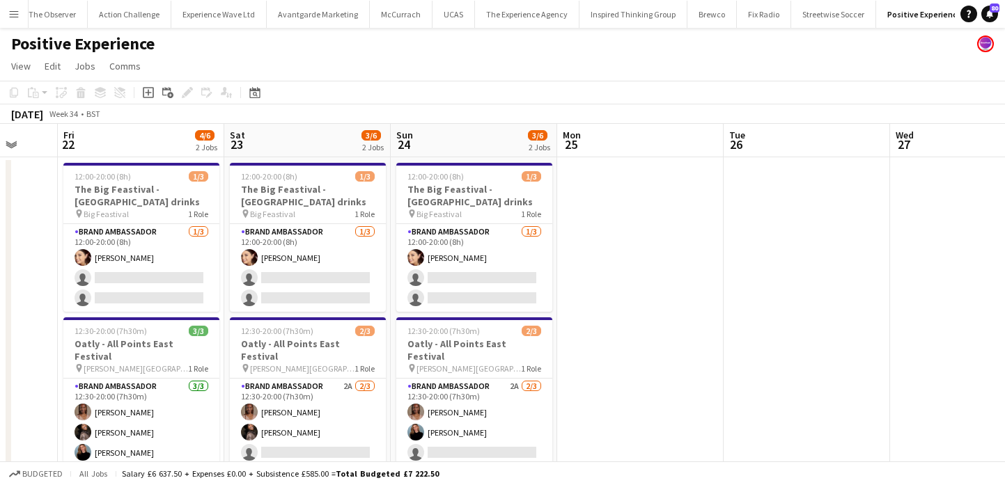
scroll to position [30, 0]
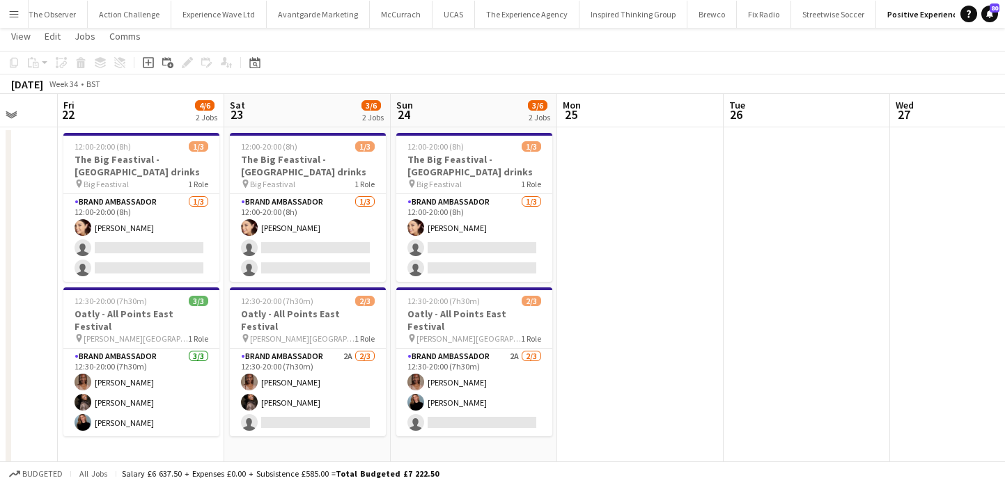
click at [294, 393] on app-card-role "Brand Ambassador 2A [DATE] 12:30-20:00 (7h30m) [PERSON_NAME] [PERSON_NAME] sing…" at bounding box center [308, 393] width 156 height 88
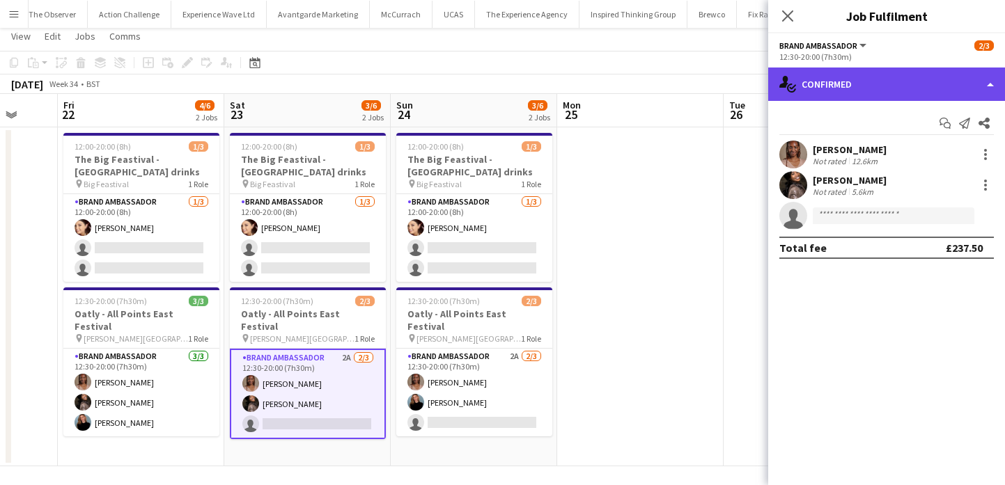
click at [913, 89] on div "single-neutral-actions-check-2 Confirmed" at bounding box center [886, 84] width 237 height 33
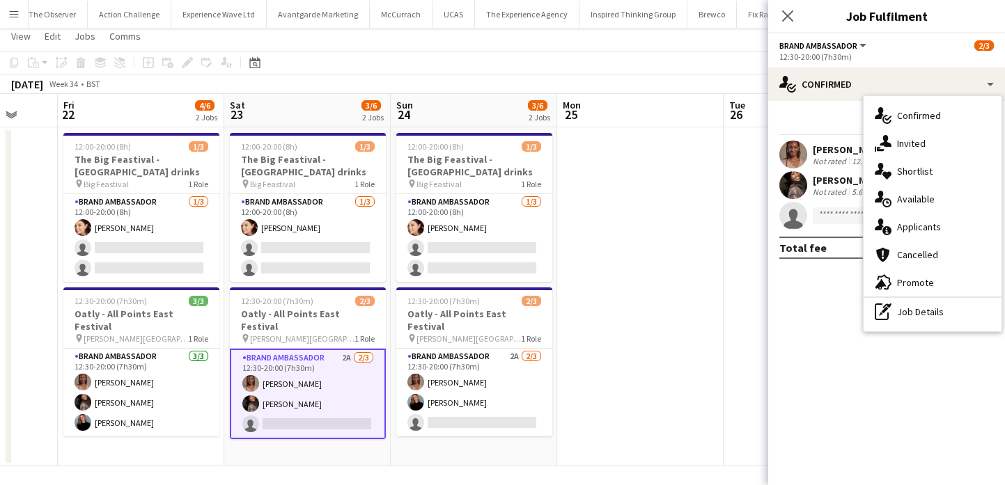
click at [643, 274] on app-date-cell at bounding box center [640, 296] width 166 height 339
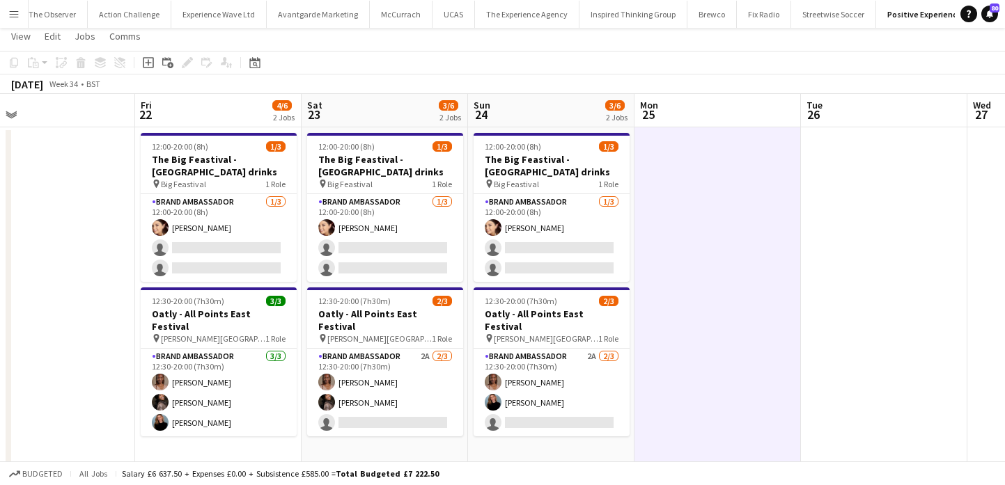
scroll to position [0, 359]
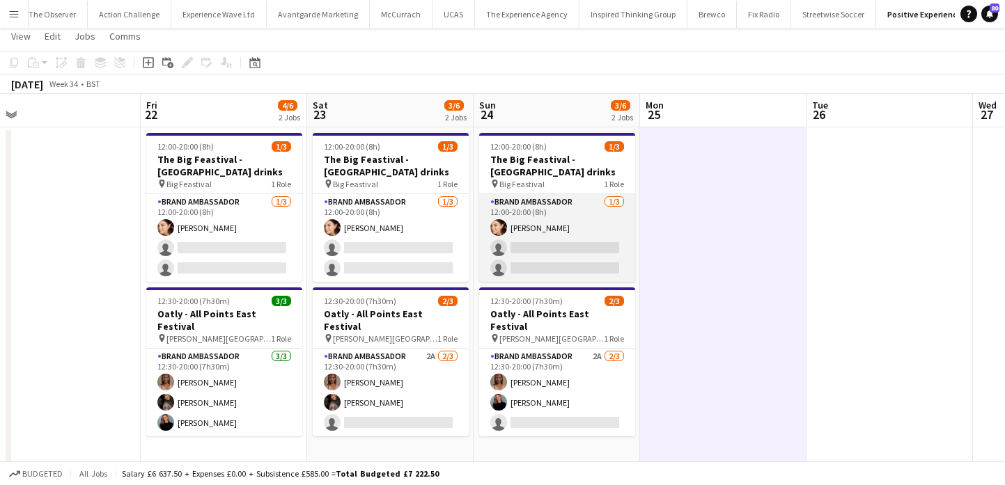
click at [558, 260] on app-card-role "Brand Ambassador 1/3 12:00-20:00 (8h) Natasha Curtis single-neutral-actions sin…" at bounding box center [557, 238] width 156 height 88
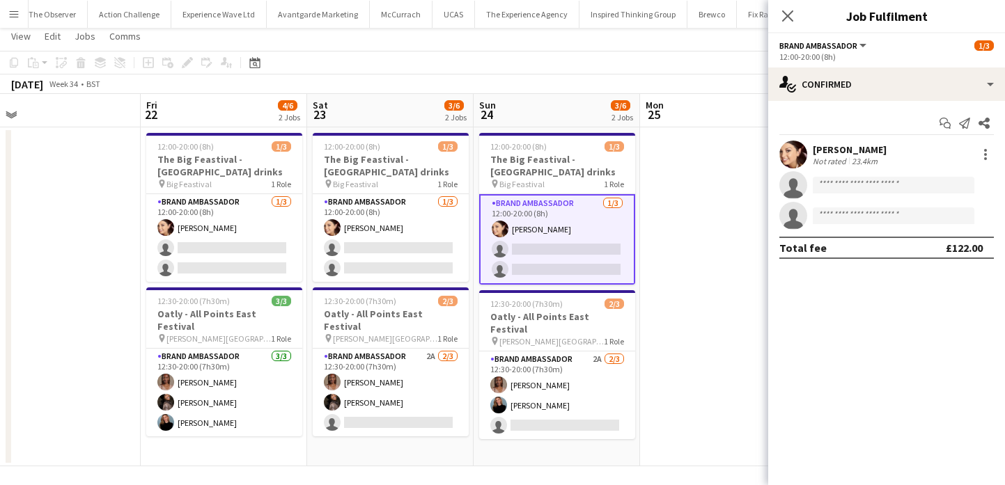
click at [713, 250] on app-date-cell at bounding box center [723, 296] width 166 height 339
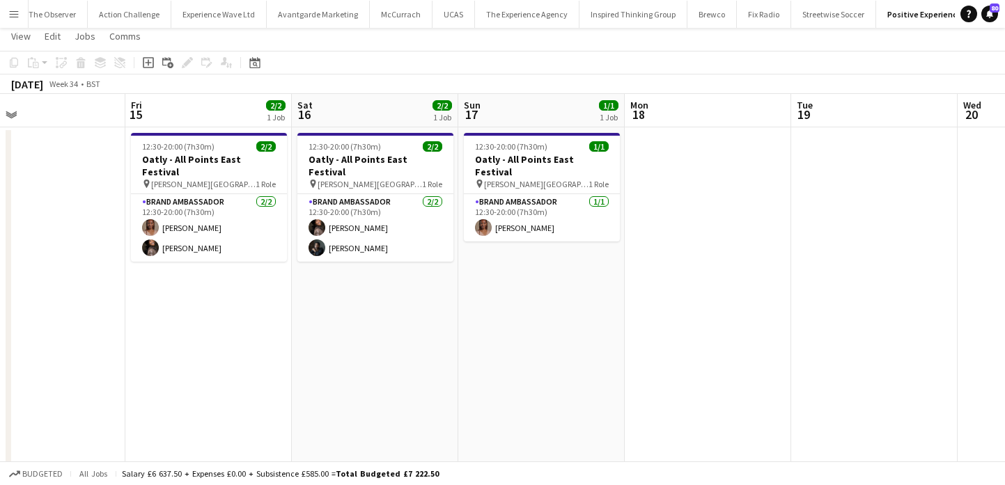
scroll to position [0, 298]
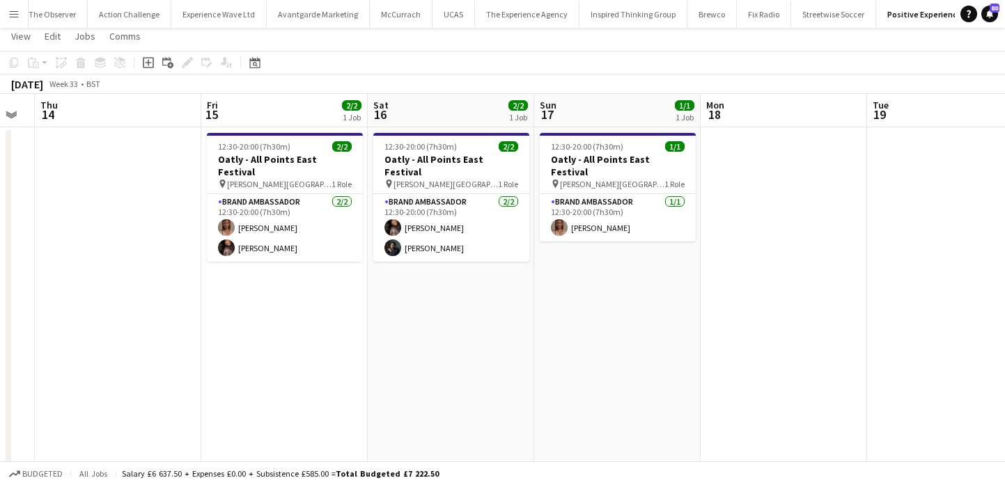
click at [594, 292] on app-date-cell "12:30-20:00 (7h30m) 1/1 Oatly - All Points East Festival pin [PERSON_NAME][GEOG…" at bounding box center [617, 296] width 166 height 339
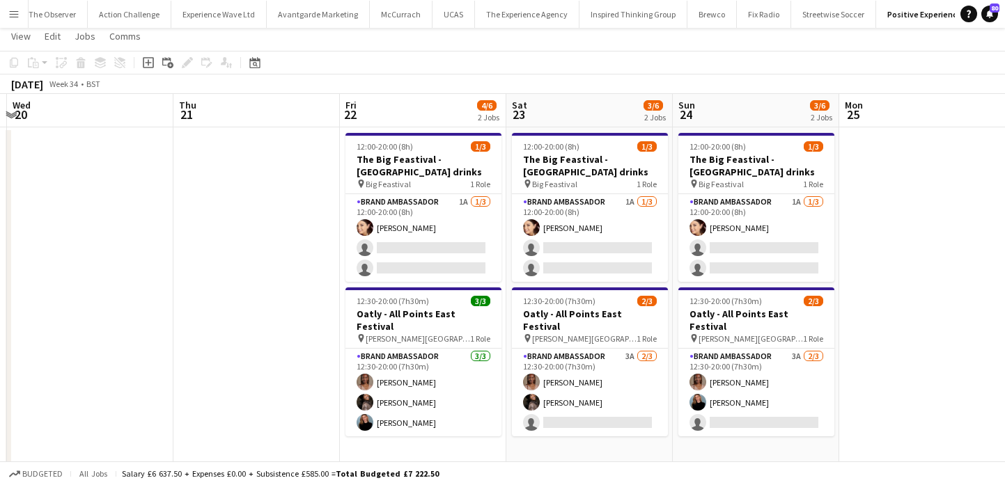
scroll to position [0, 660]
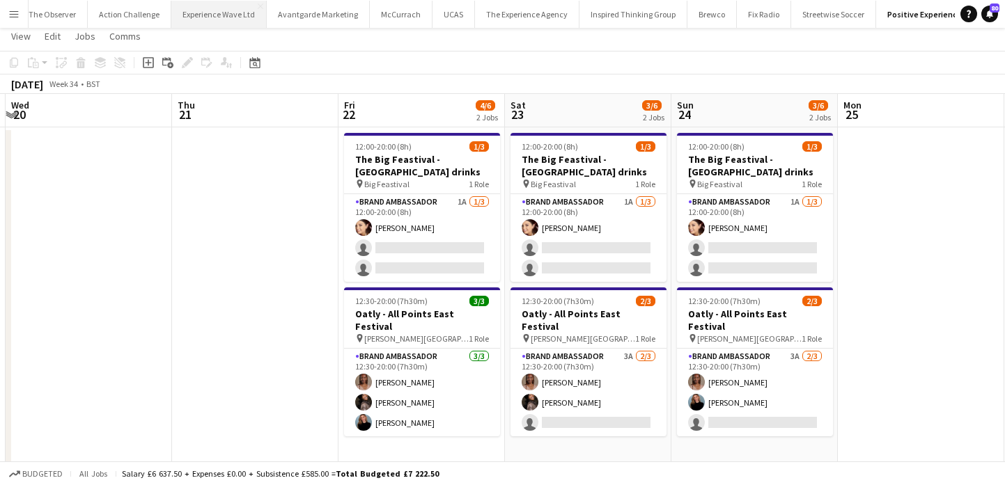
click at [235, 20] on button "Experience Wave Ltd Close" at bounding box center [218, 14] width 95 height 27
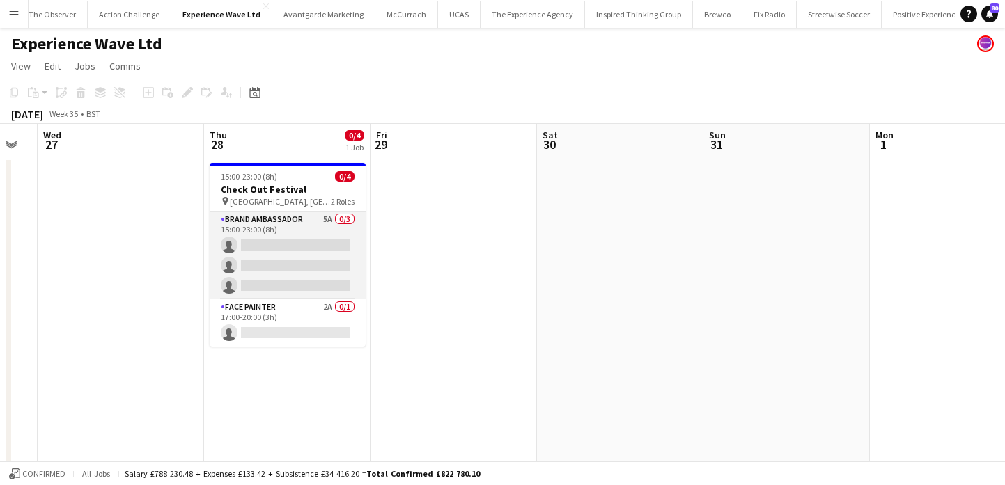
click at [334, 258] on app-card-role "Brand Ambassador 5A 0/3 15:00-23:00 (8h) single-neutral-actions single-neutral-…" at bounding box center [288, 256] width 156 height 88
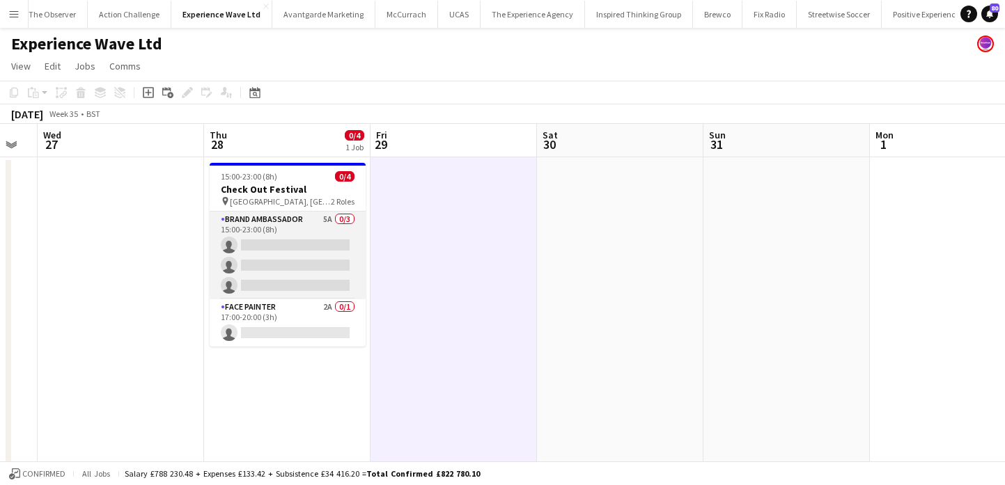
click at [339, 253] on app-card-role "Brand Ambassador 5A 0/3 15:00-23:00 (8h) single-neutral-actions single-neutral-…" at bounding box center [288, 256] width 156 height 88
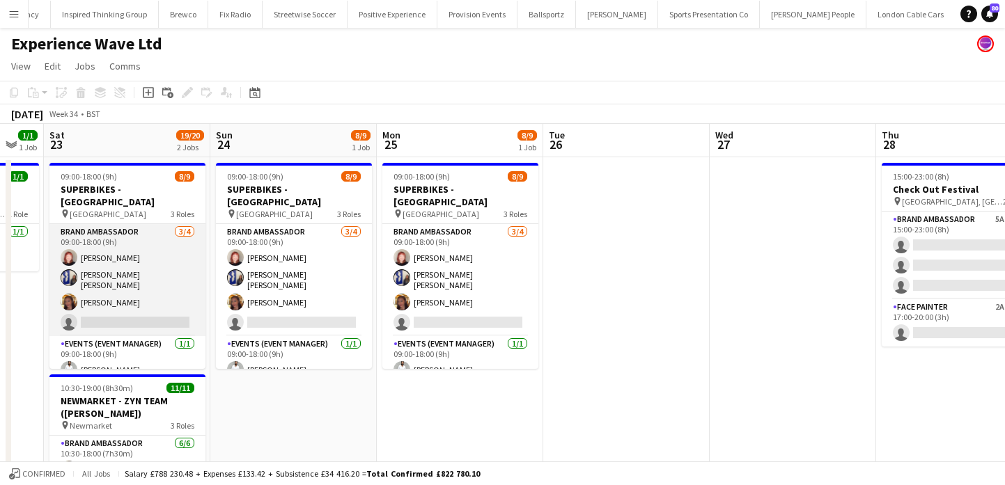
click at [152, 296] on app-card-role "Brand Ambassador 3/4 09:00-18:00 (9h) Lily Exall Ellie Mae Savage Mollie NJOKU …" at bounding box center [127, 280] width 156 height 112
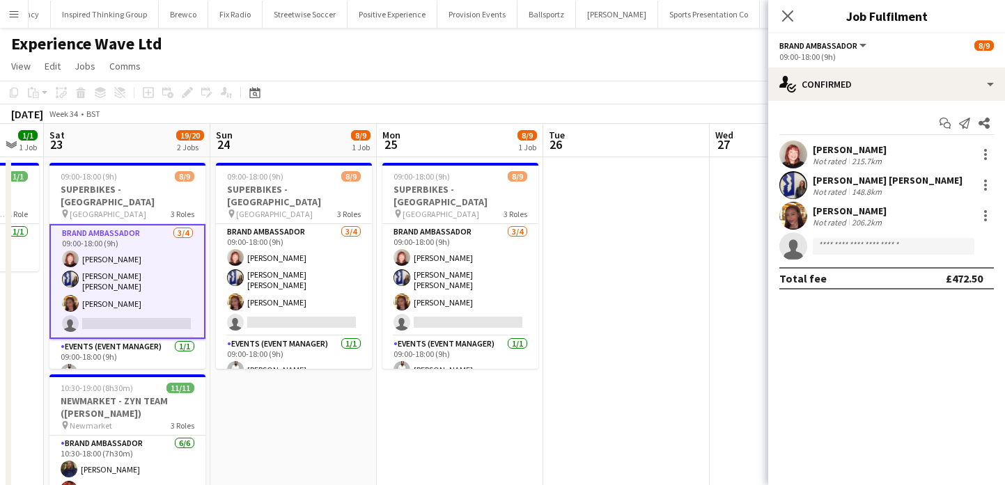
click at [796, 179] on app-user-avatar at bounding box center [793, 185] width 28 height 28
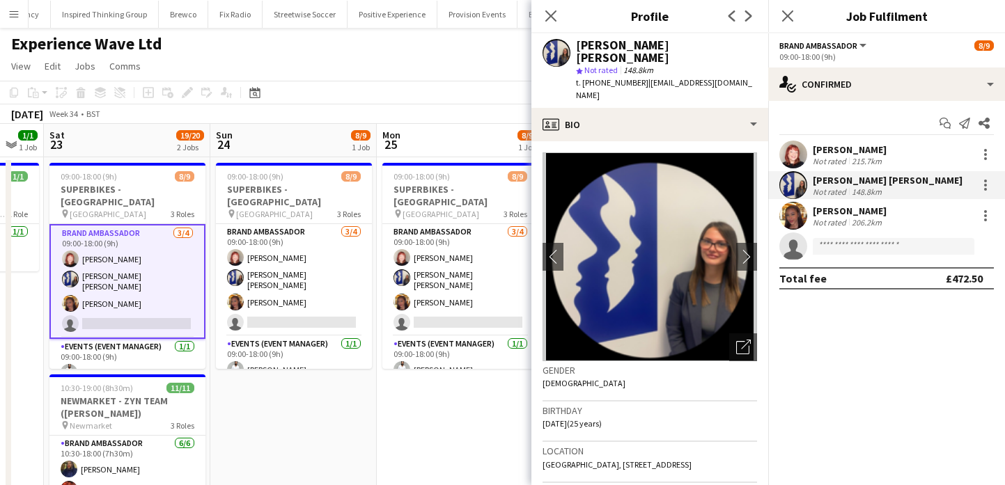
click at [621, 77] on span "t. +447312265757" at bounding box center [612, 82] width 72 height 10
drag, startPoint x: 621, startPoint y: 71, endPoint x: 581, endPoint y: 71, distance: 39.7
click at [581, 77] on span "t. +447312265757" at bounding box center [612, 82] width 72 height 10
copy span "+447312265757"
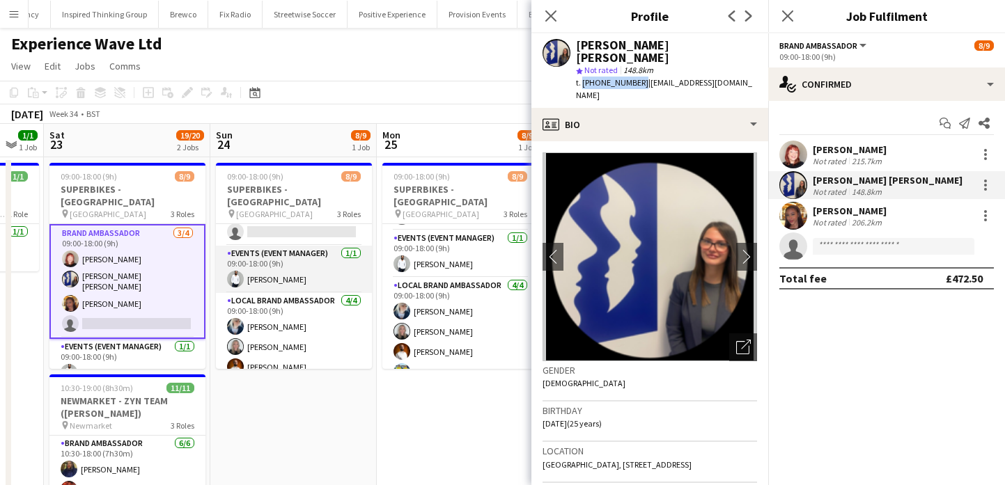
scroll to position [106, 0]
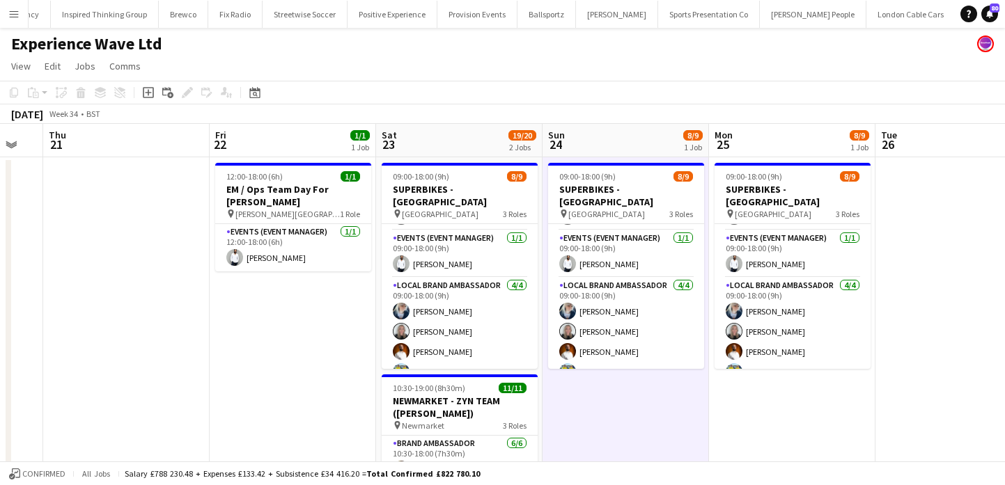
scroll to position [0, 394]
